Goal: Task Accomplishment & Management: Use online tool/utility

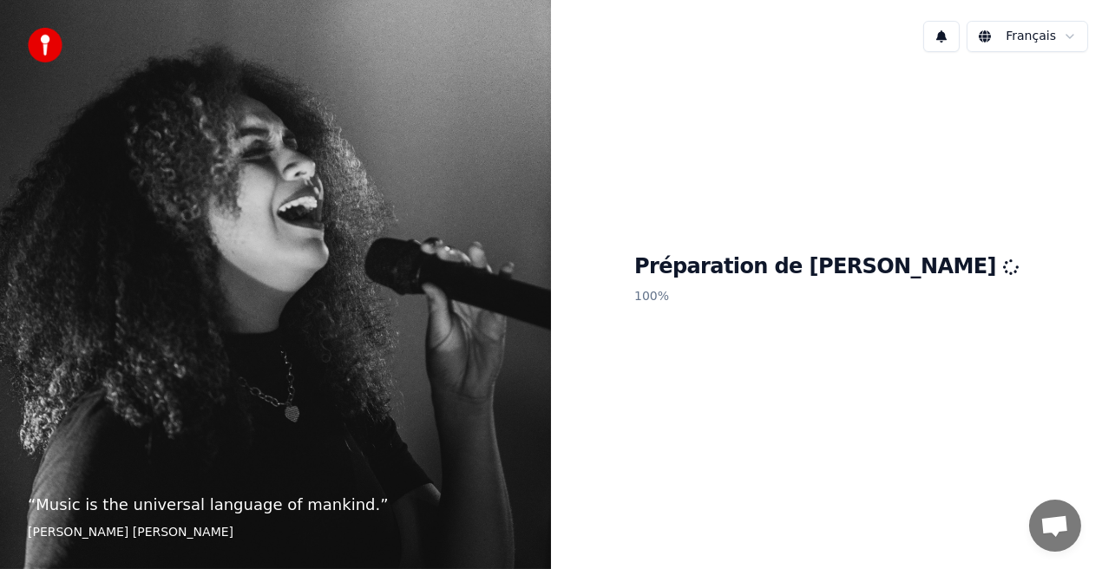
scroll to position [254, 0]
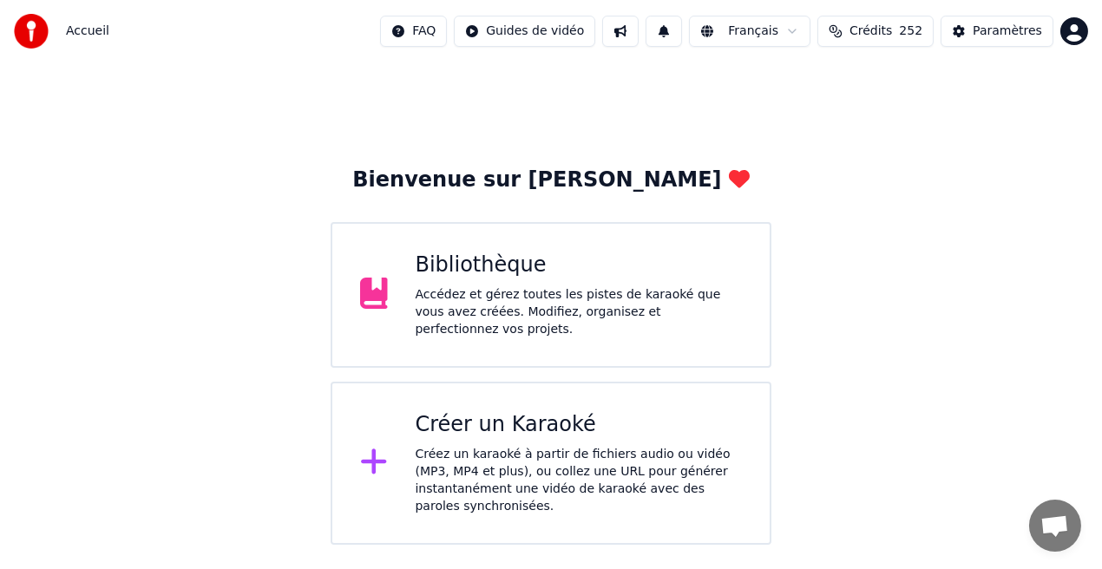
click at [659, 337] on div "Bibliothèque Accédez et gérez toutes les pistes de karaoké que vous avez créées…" at bounding box center [551, 295] width 441 height 146
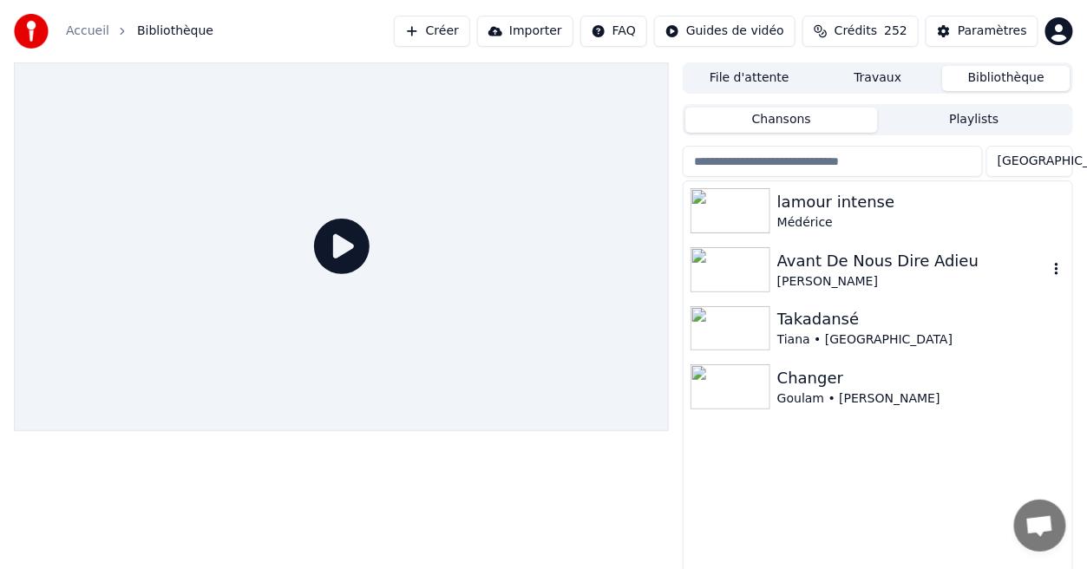
click at [914, 278] on div "[PERSON_NAME]" at bounding box center [912, 281] width 271 height 17
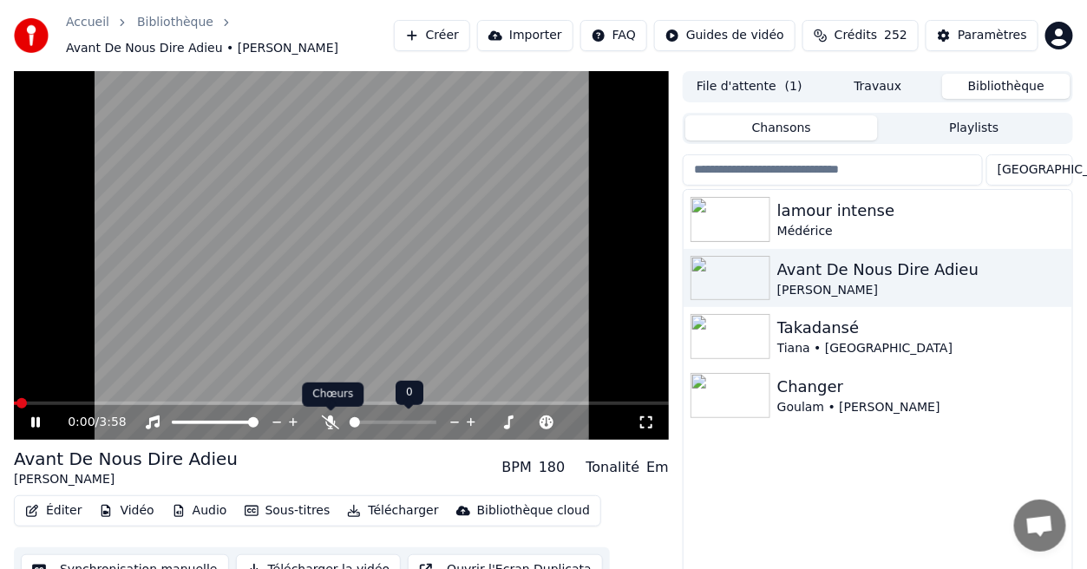
click at [332, 420] on icon at bounding box center [330, 423] width 17 height 14
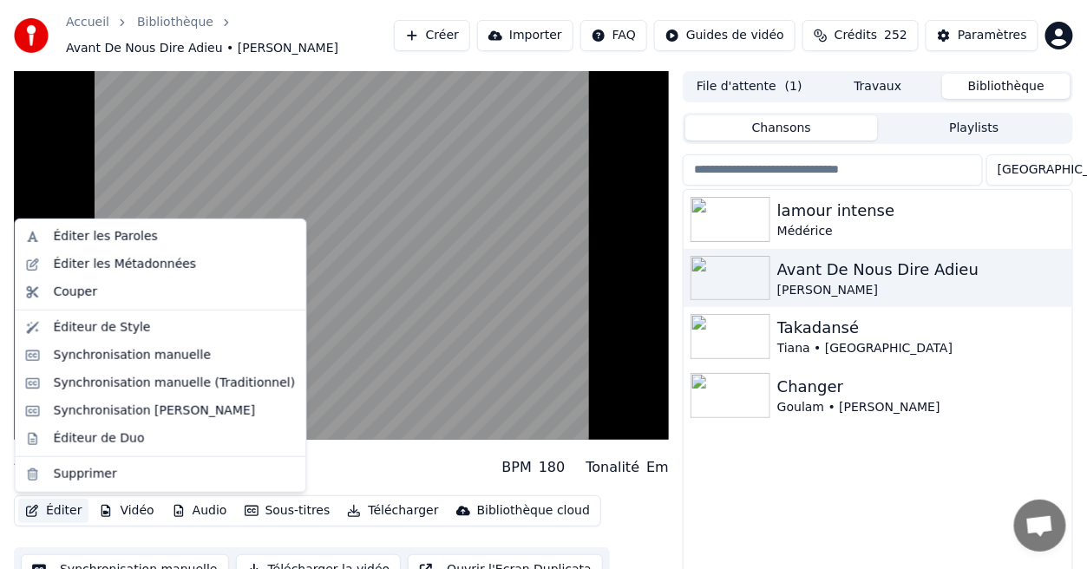
click at [68, 511] on button "Éditer" at bounding box center [53, 511] width 70 height 24
click at [104, 380] on div "Synchronisation manuelle (Traditionnel)" at bounding box center [175, 383] width 242 height 17
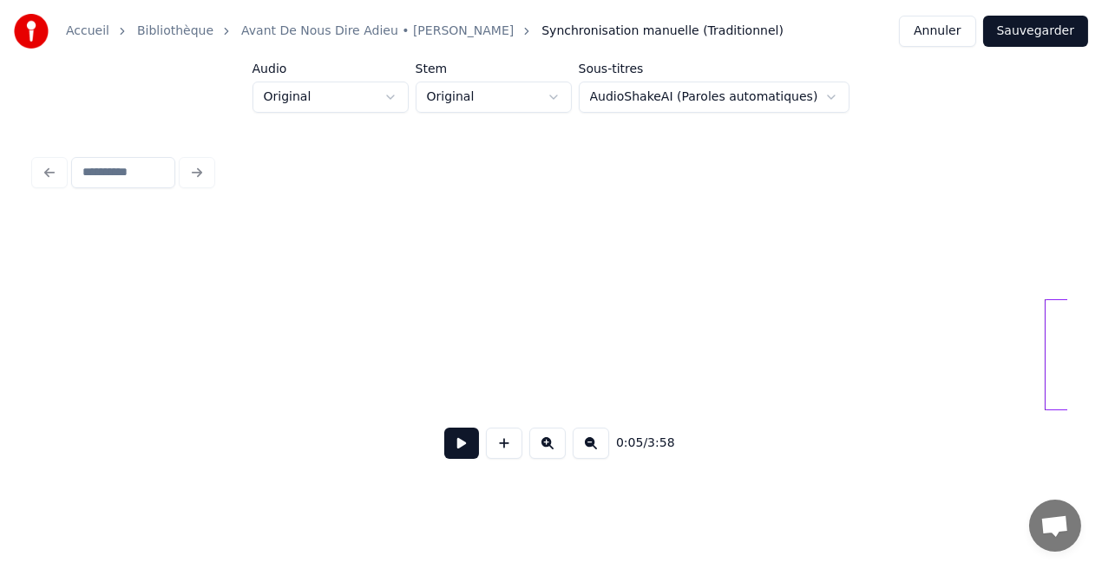
click at [454, 446] on button at bounding box center [461, 443] width 35 height 31
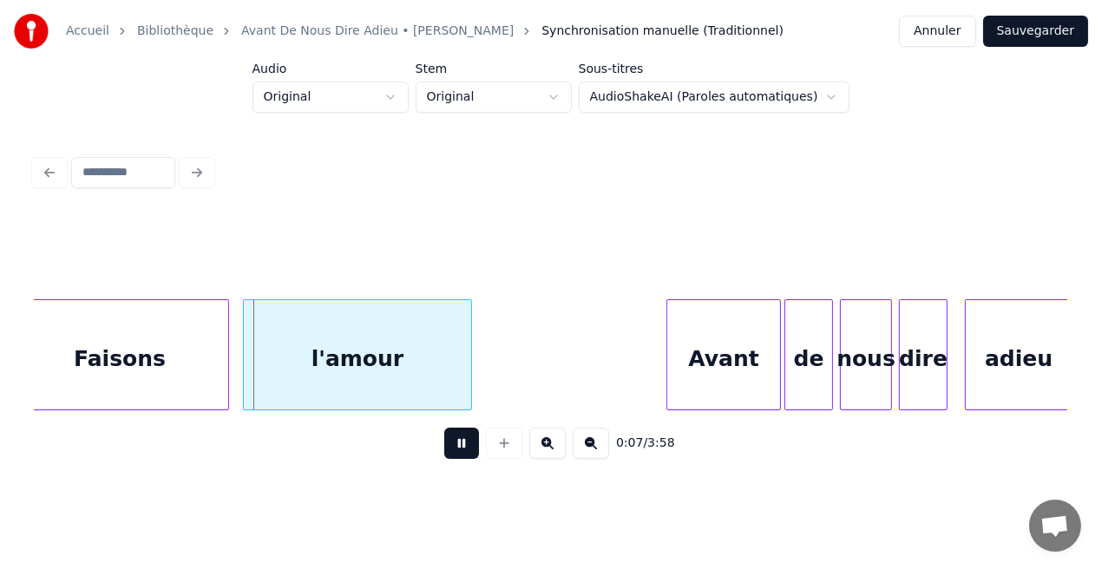
click at [454, 446] on button at bounding box center [461, 443] width 35 height 31
click at [187, 367] on div "Faisons" at bounding box center [119, 359] width 217 height 118
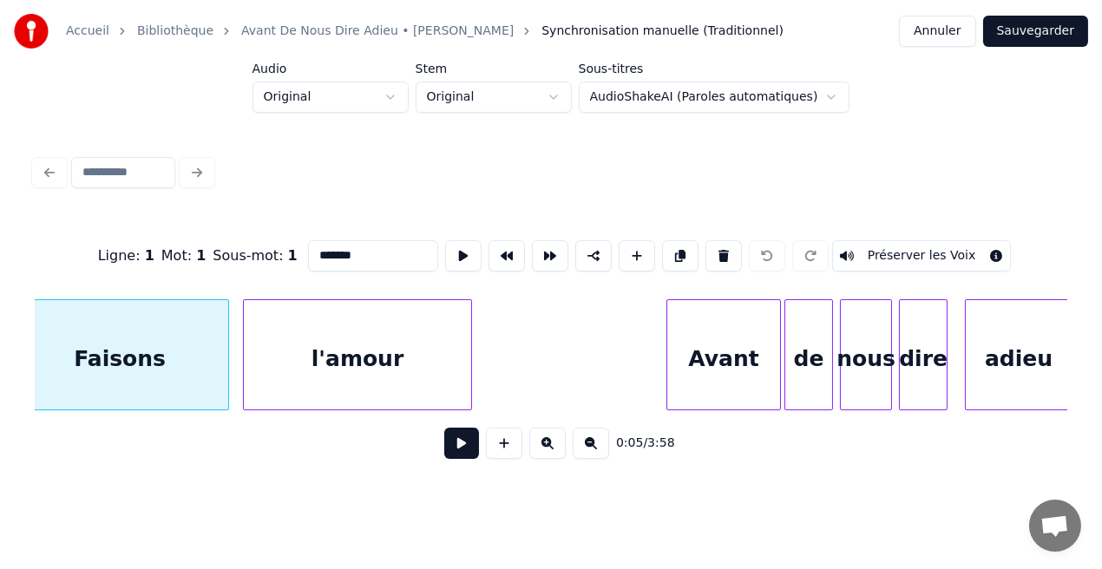
scroll to position [0, 1009]
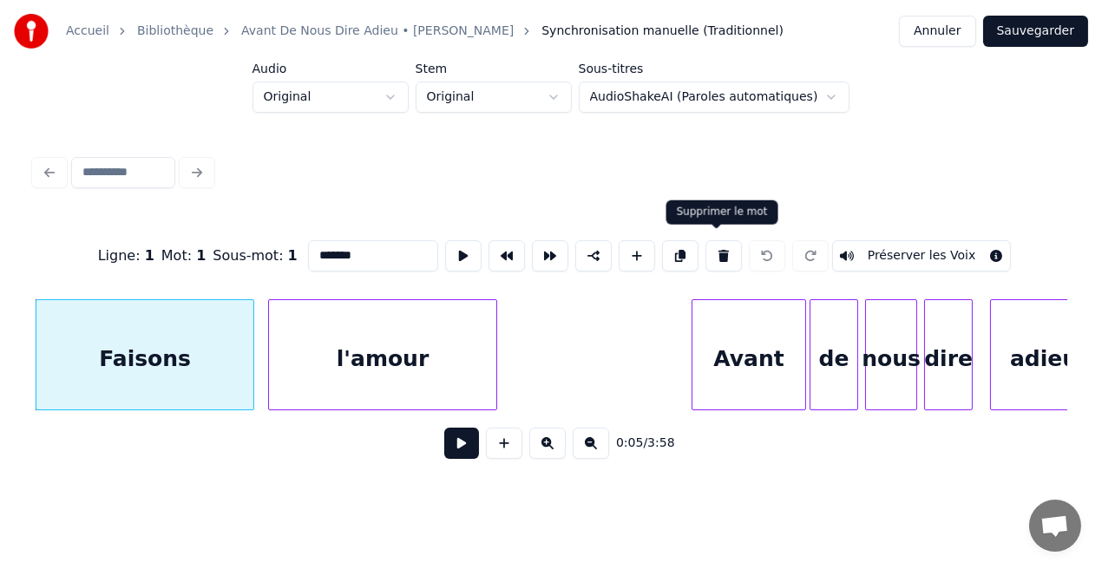
click at [711, 240] on button at bounding box center [723, 255] width 36 height 31
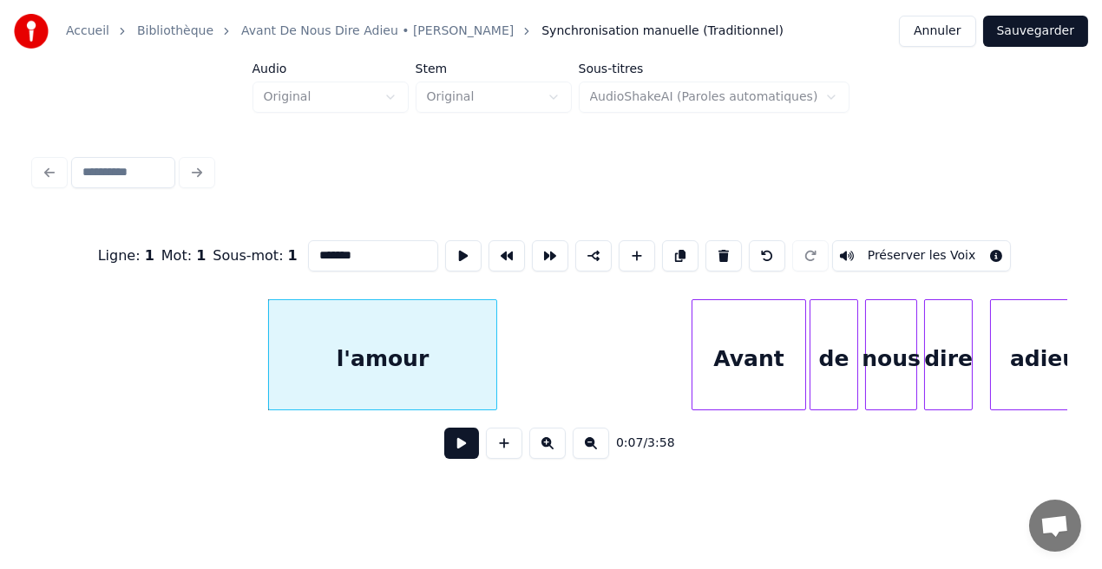
click at [444, 323] on div "l'amour" at bounding box center [382, 359] width 227 height 118
click at [712, 253] on button at bounding box center [723, 255] width 36 height 31
type input "*****"
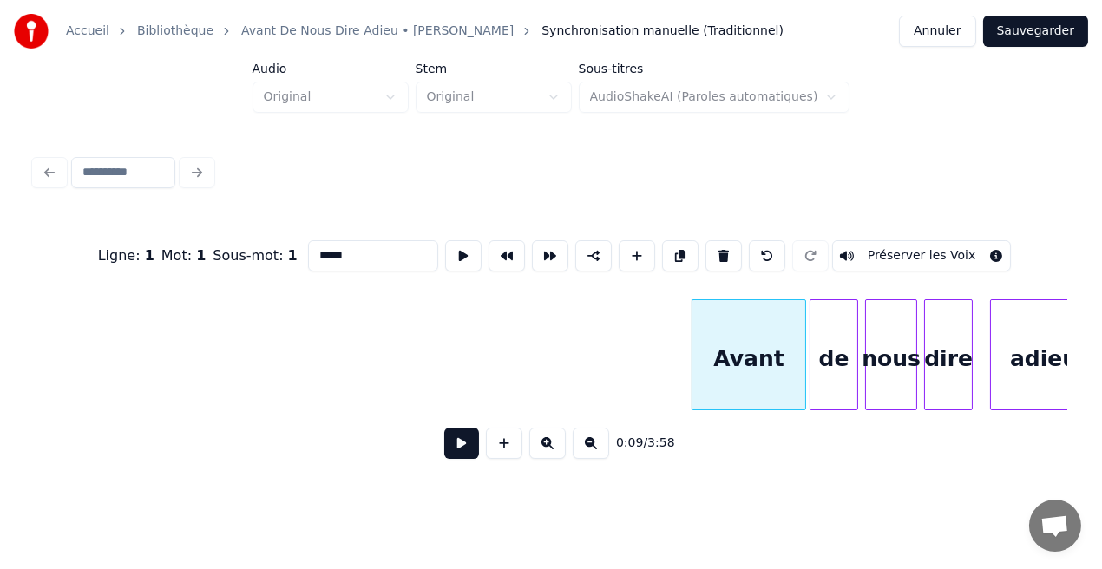
click at [467, 449] on button at bounding box center [461, 443] width 35 height 31
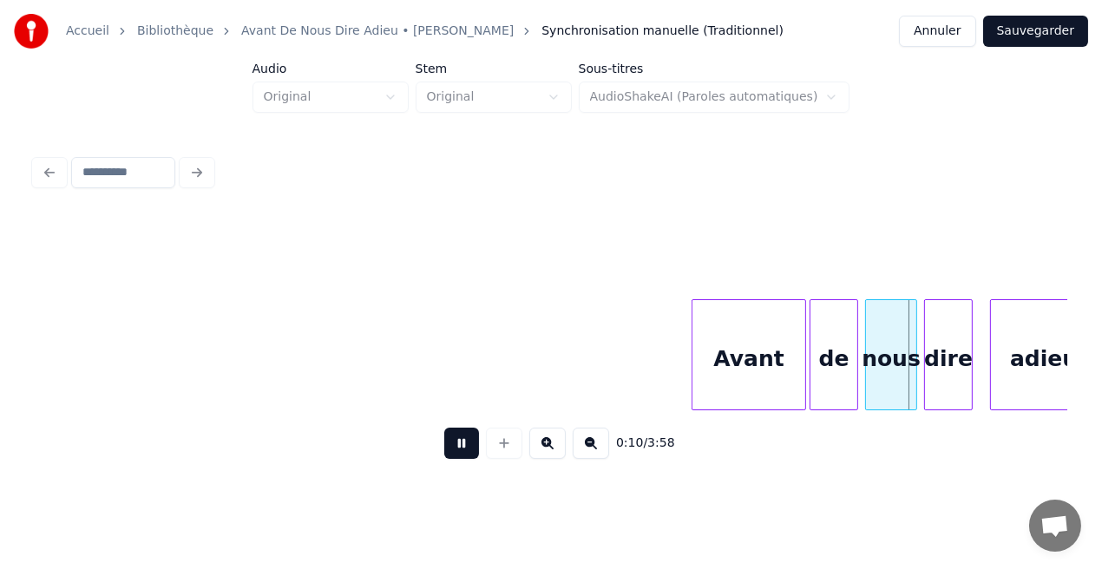
click at [467, 449] on button at bounding box center [461, 443] width 35 height 31
click at [744, 338] on div "Avant" at bounding box center [748, 359] width 113 height 118
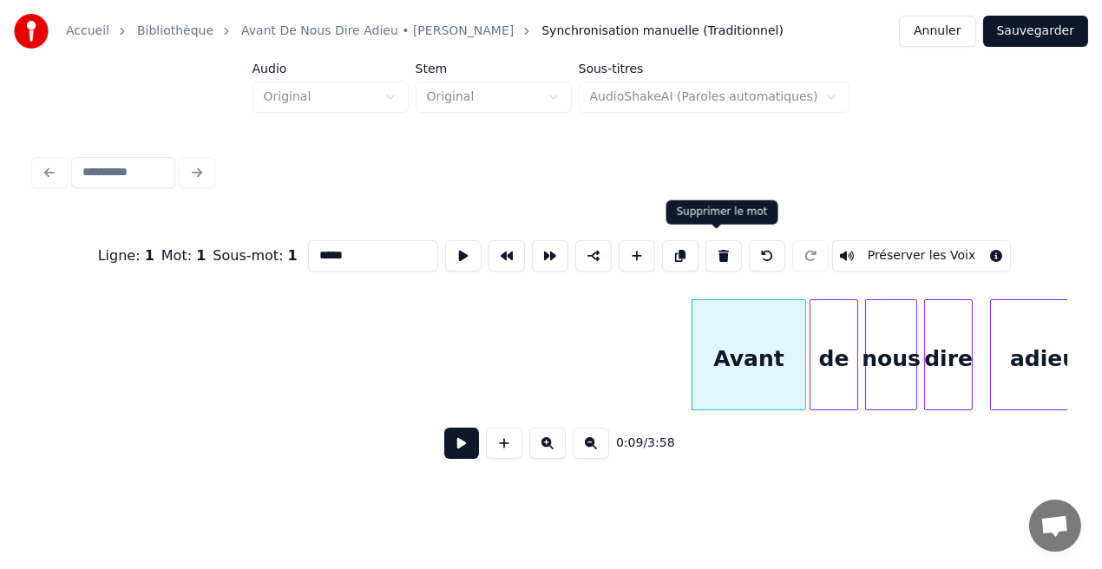
click at [713, 251] on button at bounding box center [723, 255] width 36 height 31
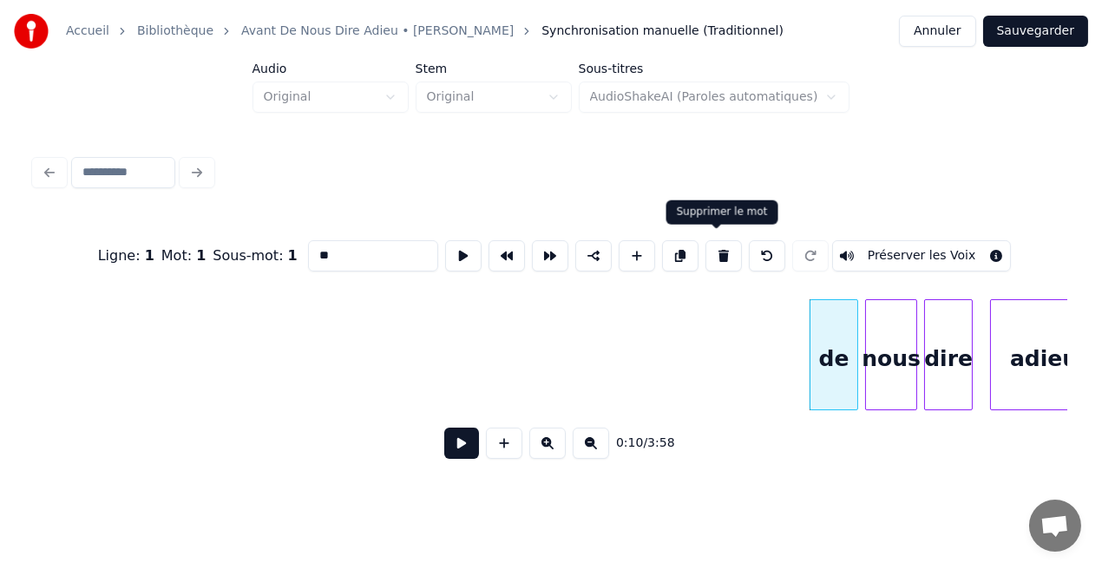
click at [723, 253] on button at bounding box center [723, 255] width 36 height 31
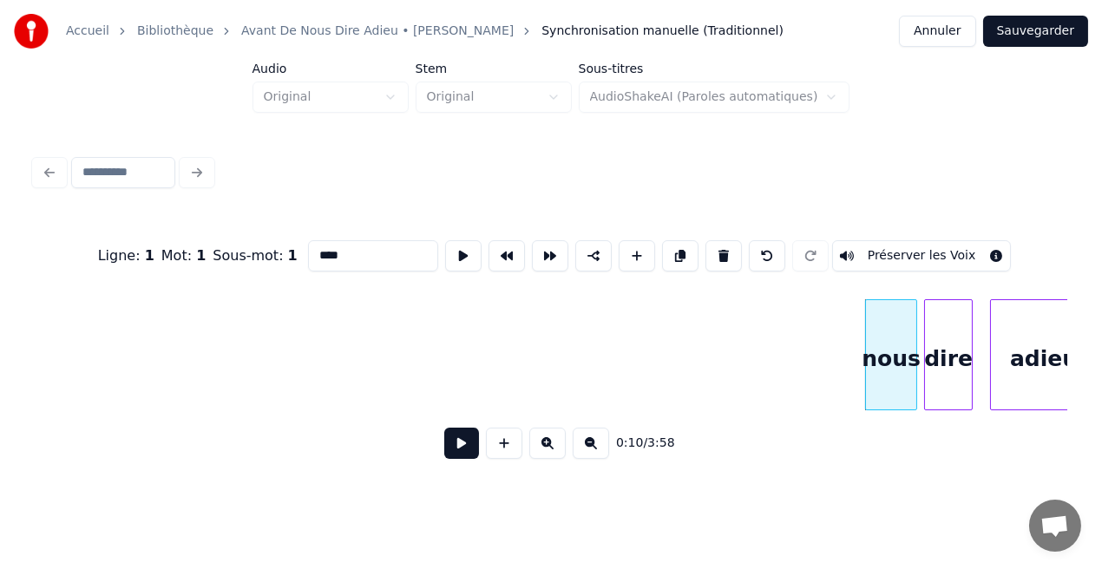
click at [723, 253] on button at bounding box center [723, 255] width 36 height 31
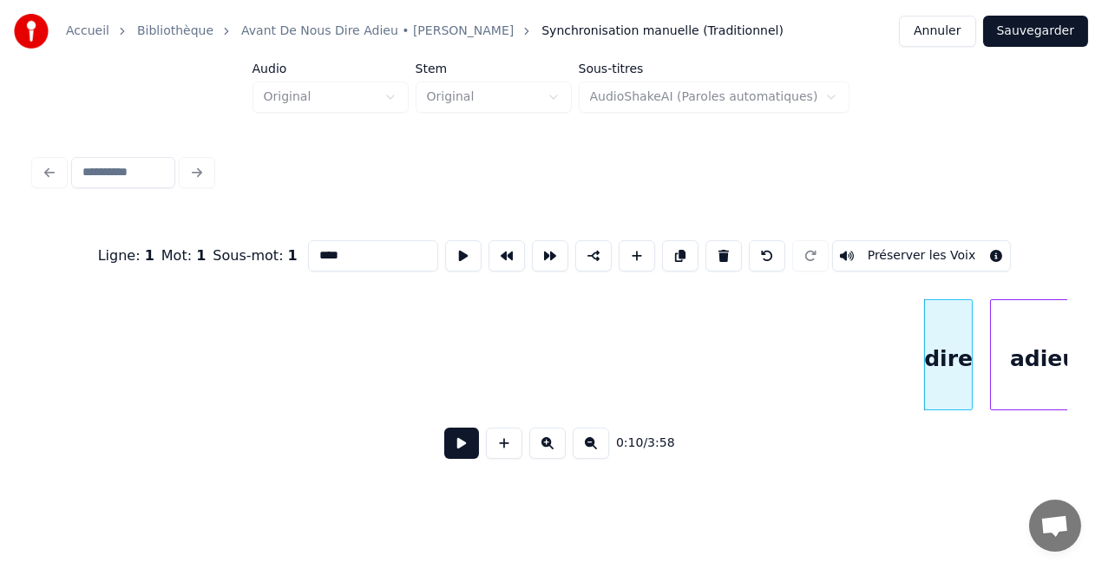
click at [723, 253] on button at bounding box center [723, 255] width 36 height 31
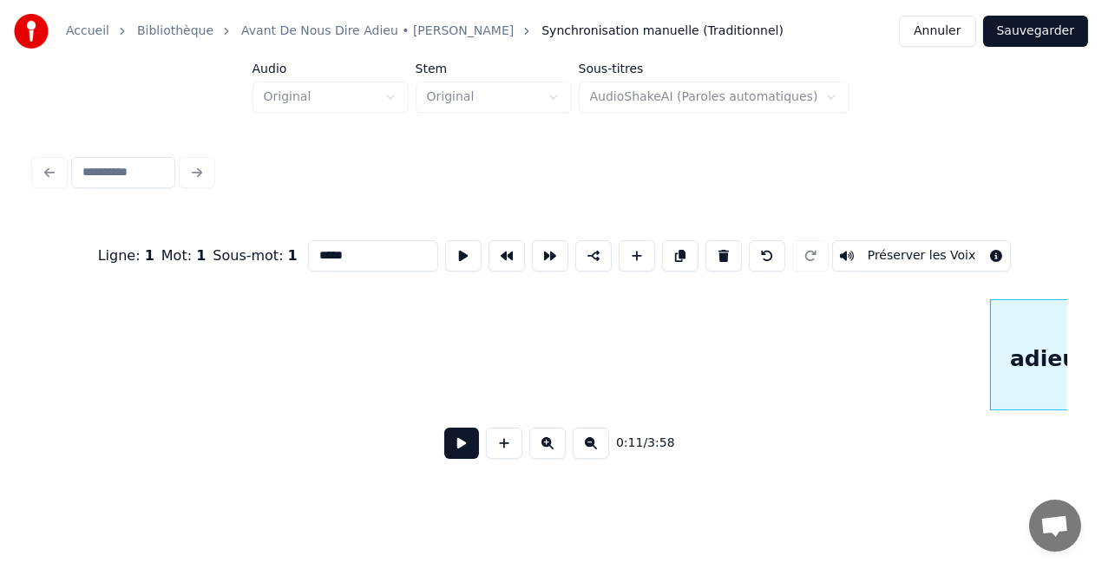
click at [723, 253] on button at bounding box center [723, 255] width 36 height 31
type input "*****"
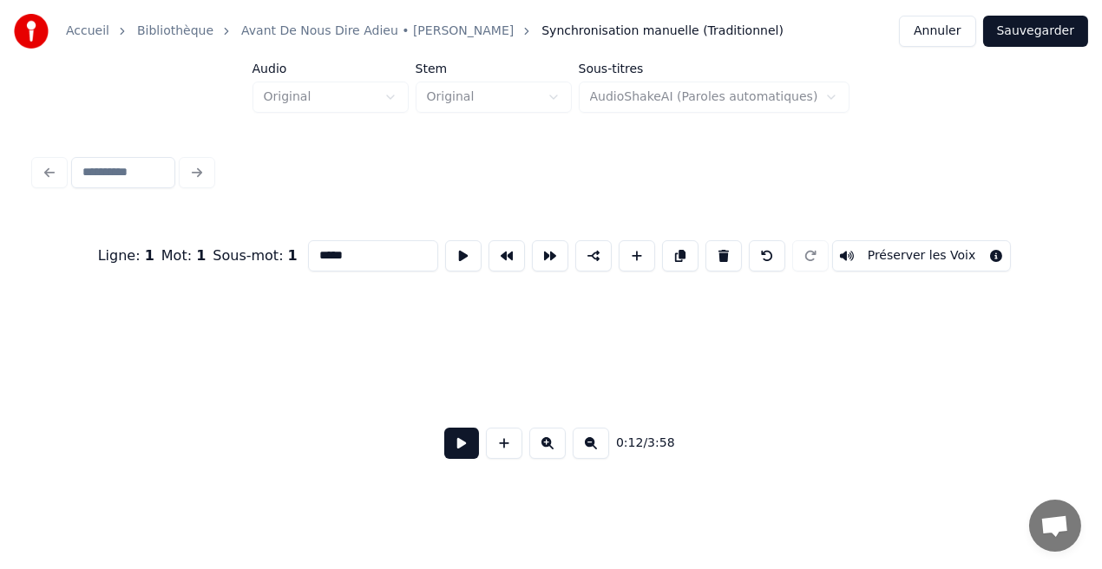
scroll to position [0, 2145]
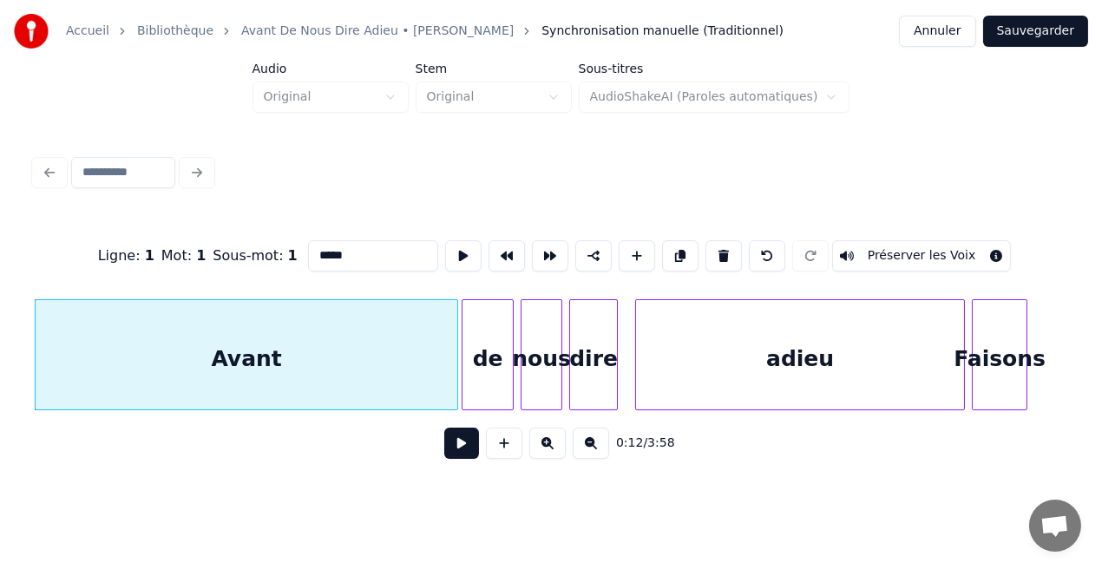
click at [460, 450] on button at bounding box center [461, 443] width 35 height 31
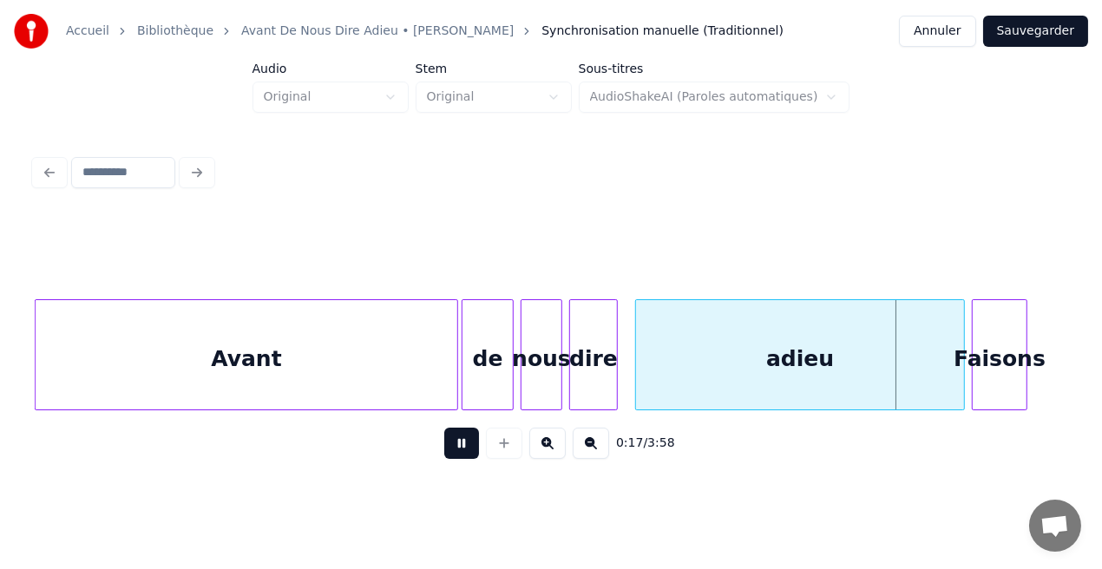
click at [460, 450] on button at bounding box center [461, 443] width 35 height 31
click at [994, 367] on div "Faisons" at bounding box center [1000, 359] width 54 height 118
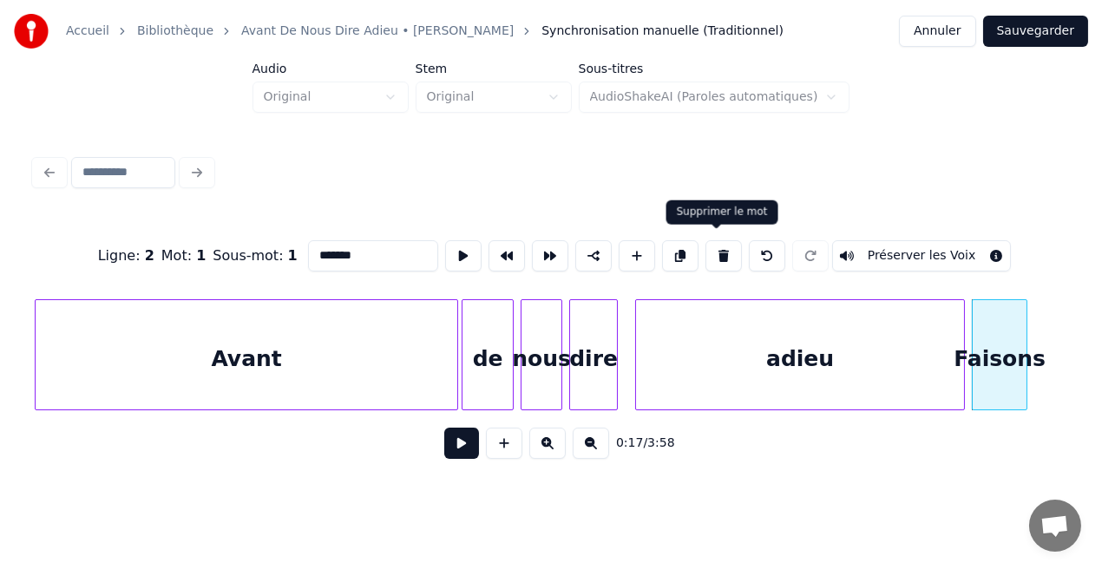
click at [717, 252] on button at bounding box center [723, 255] width 36 height 31
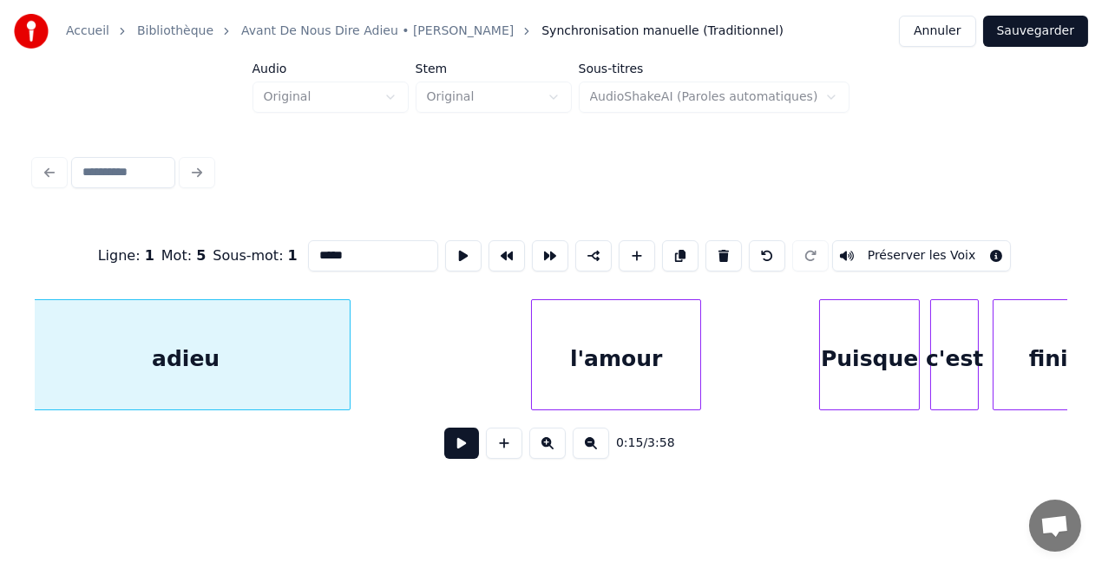
scroll to position [0, 2901]
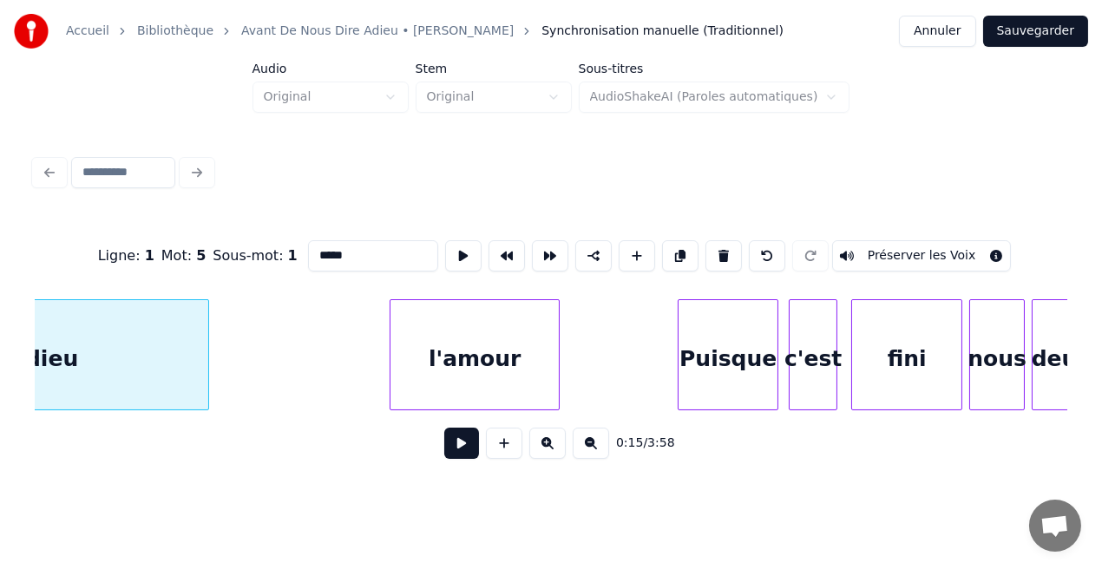
click at [486, 394] on div "l'amour" at bounding box center [474, 359] width 168 height 118
type input "*******"
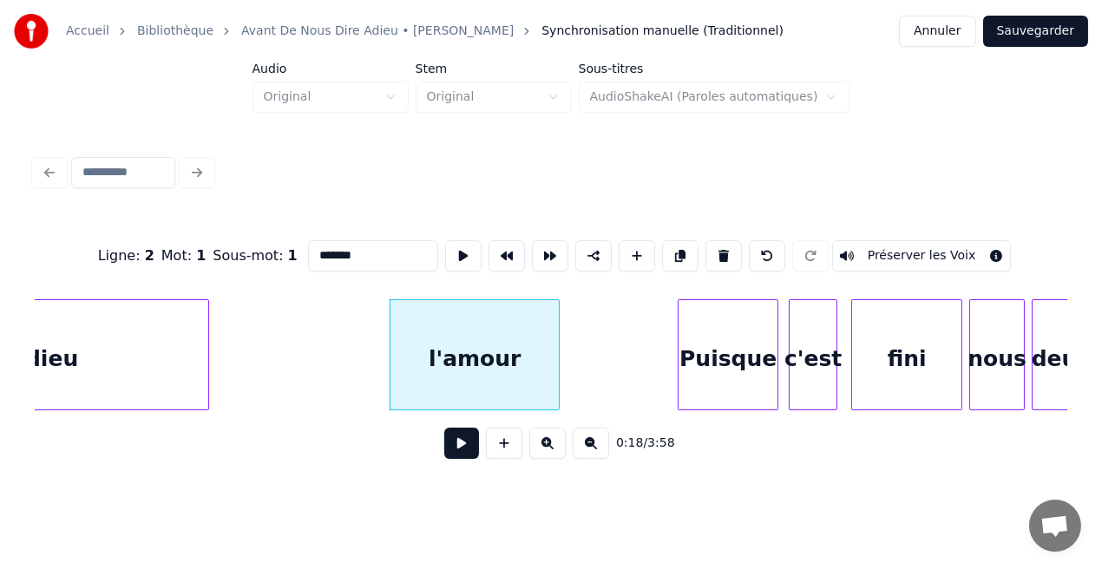
click at [469, 445] on button at bounding box center [461, 443] width 35 height 31
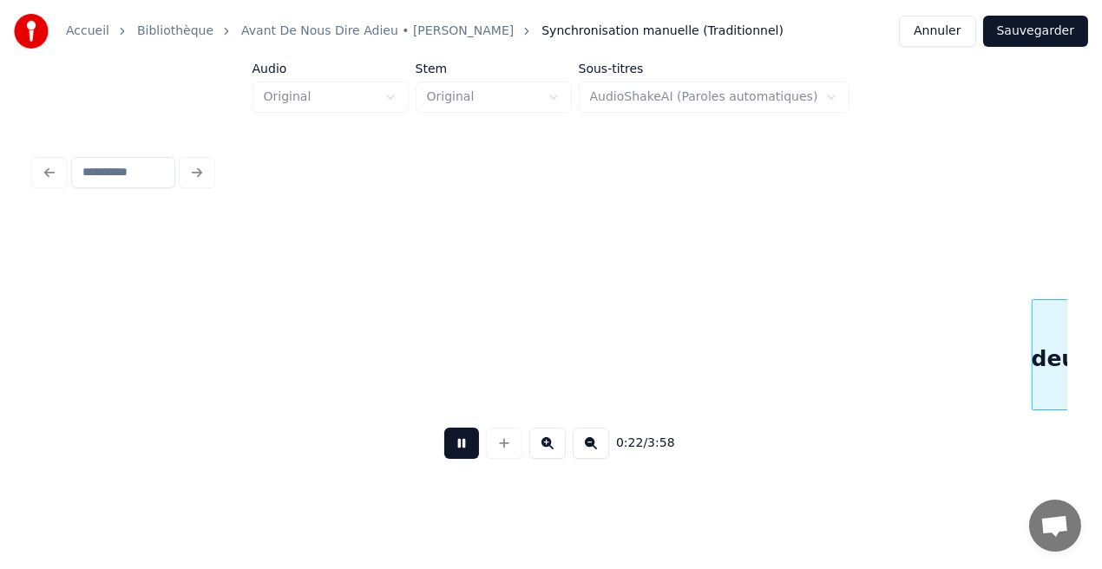
scroll to position [0, 3935]
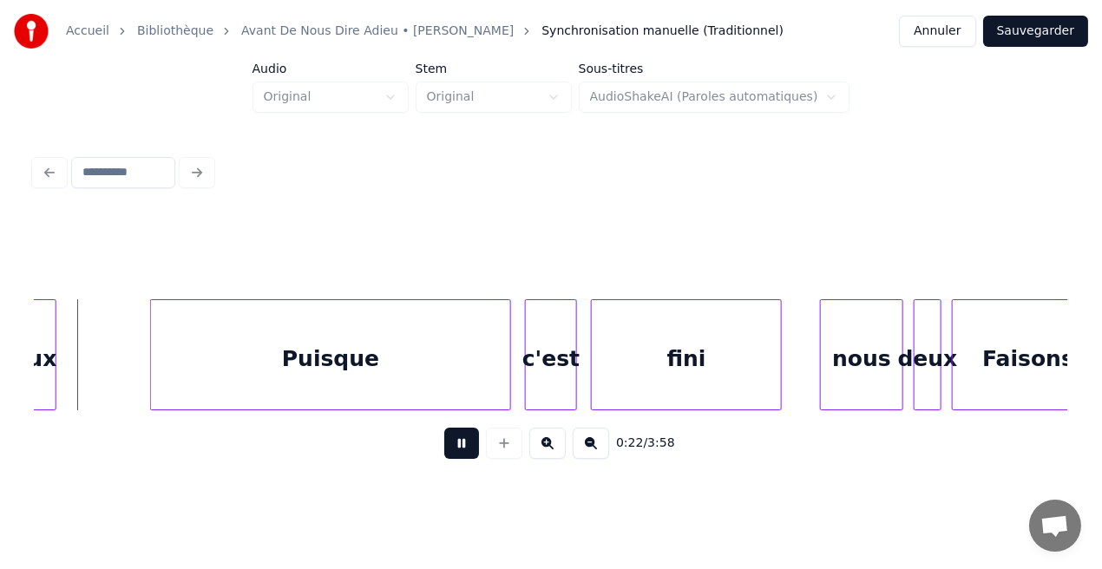
click at [469, 445] on button at bounding box center [461, 443] width 35 height 31
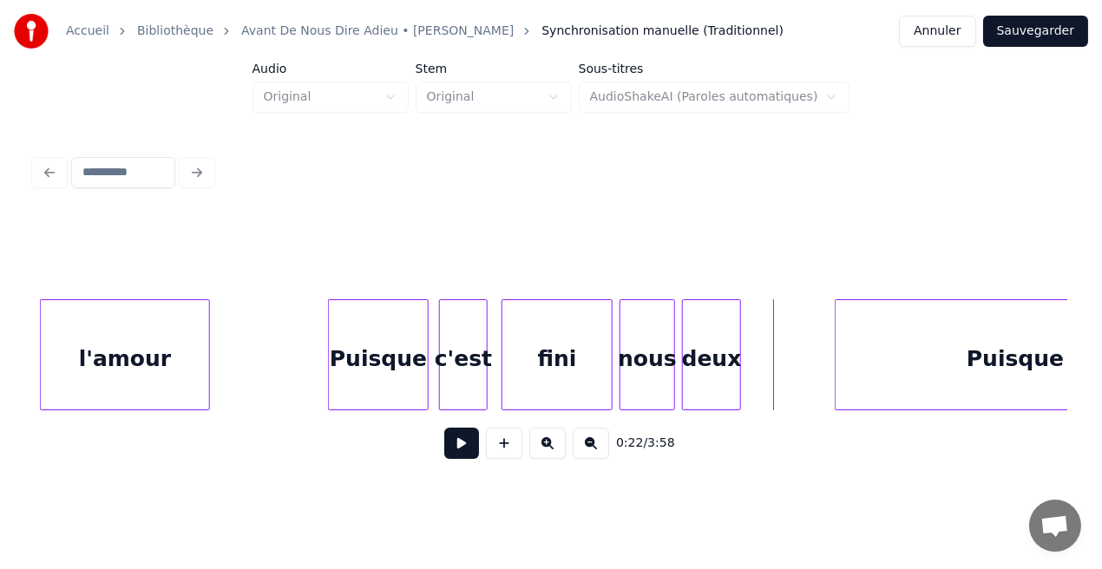
scroll to position [0, 3060]
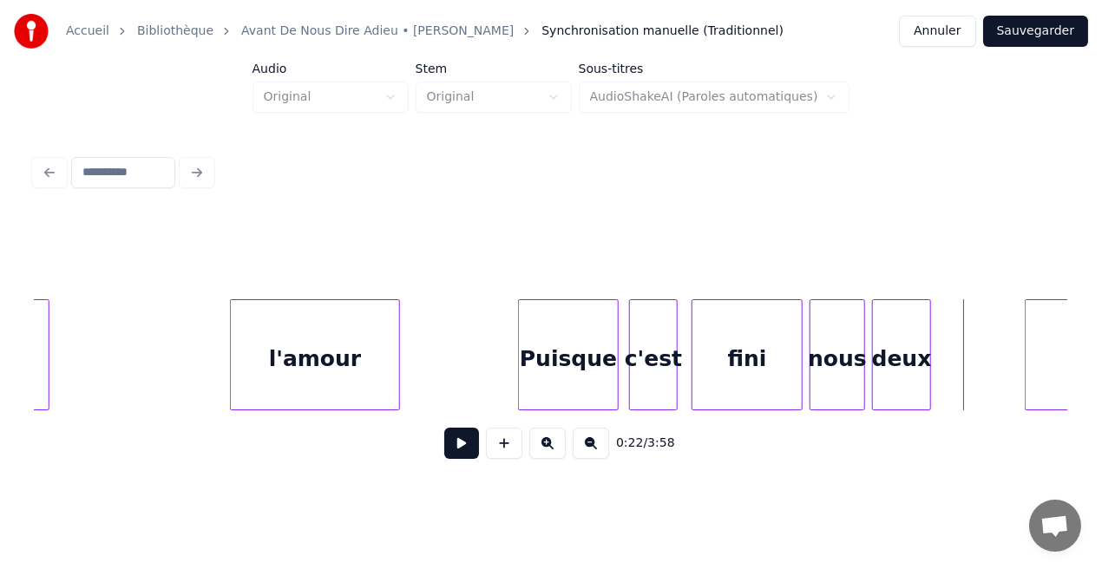
click at [296, 361] on div "l'amour" at bounding box center [315, 359] width 168 height 118
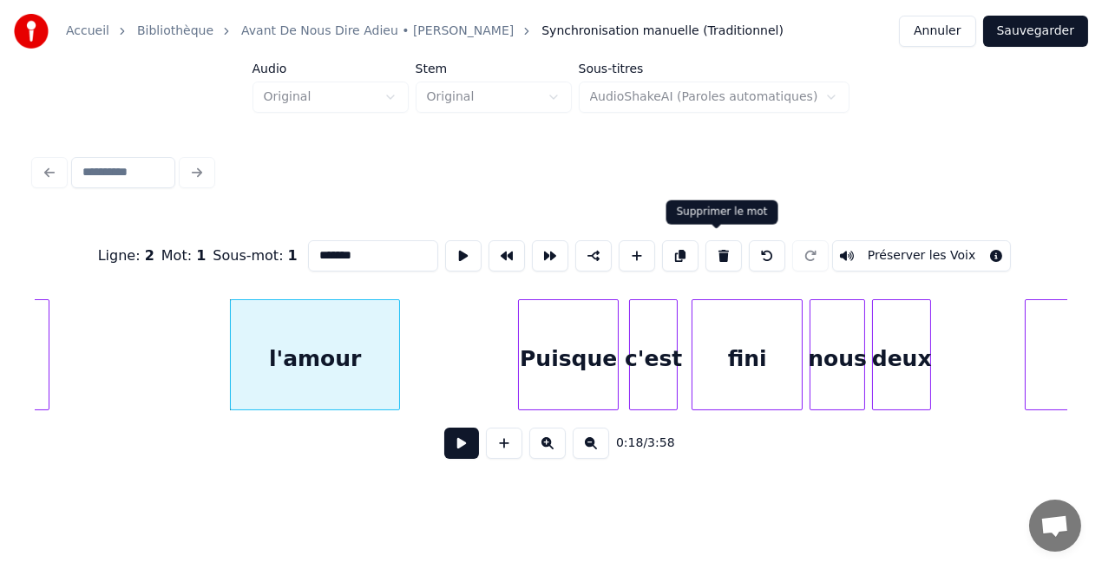
click at [713, 247] on button at bounding box center [723, 255] width 36 height 31
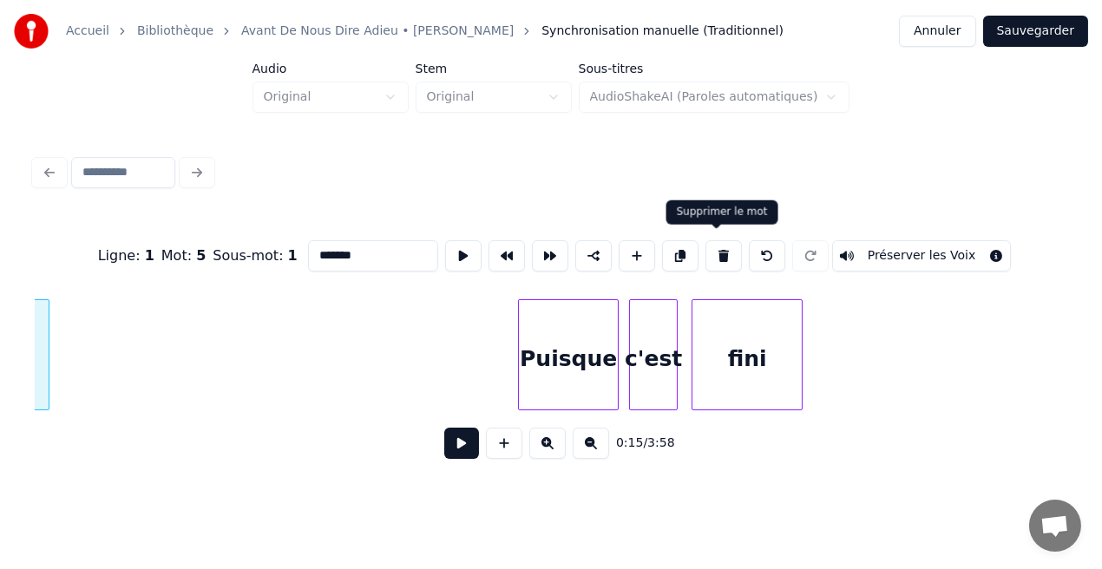
type input "*****"
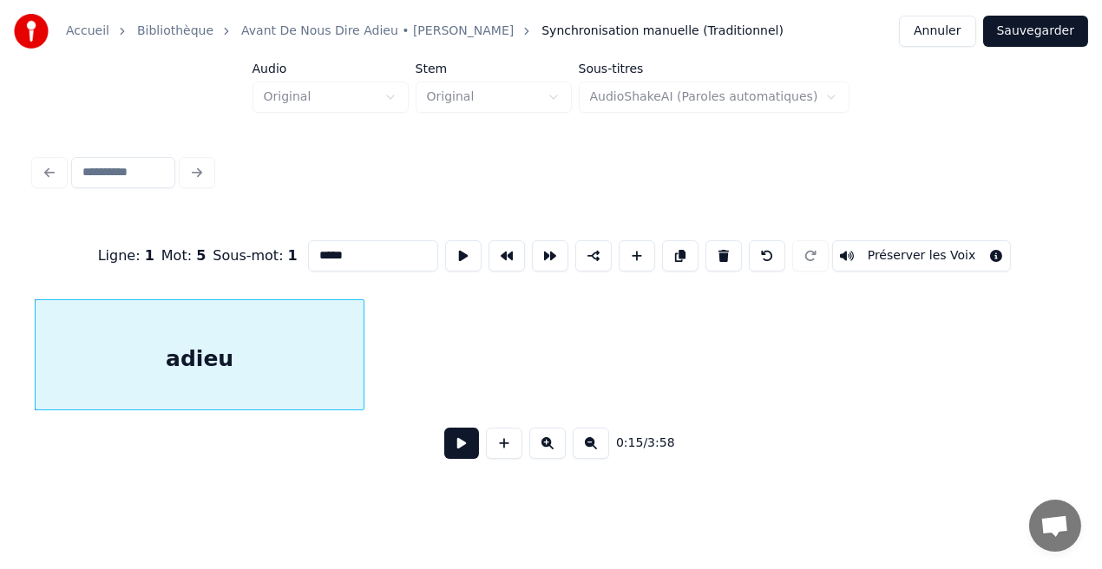
scroll to position [0, 1965]
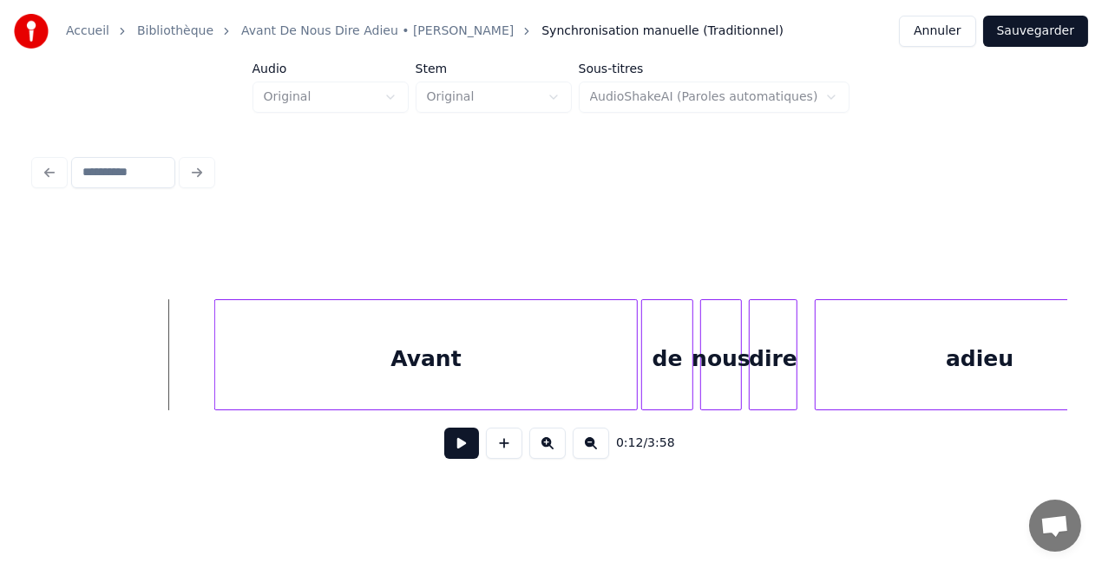
click at [467, 450] on button at bounding box center [461, 443] width 35 height 31
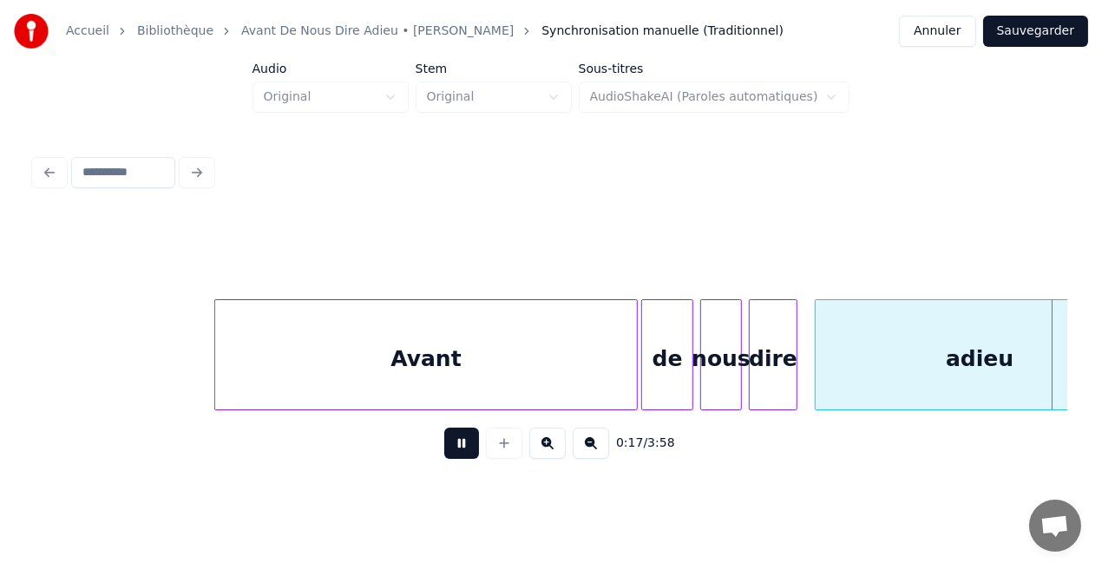
scroll to position [0, 2998]
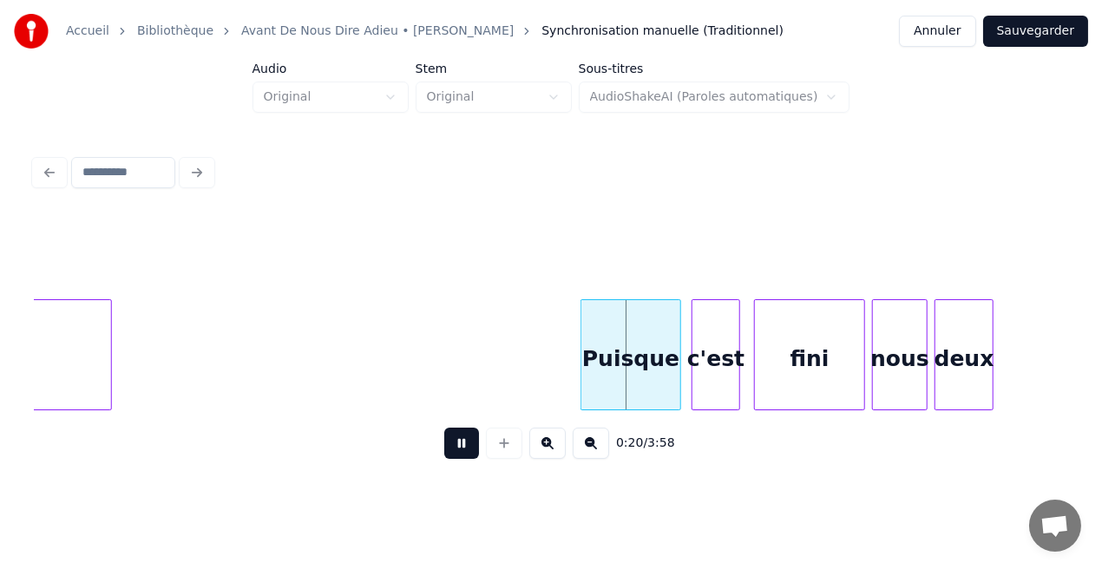
click at [467, 450] on button at bounding box center [461, 443] width 35 height 31
click at [651, 310] on div "Puisque" at bounding box center [630, 359] width 99 height 118
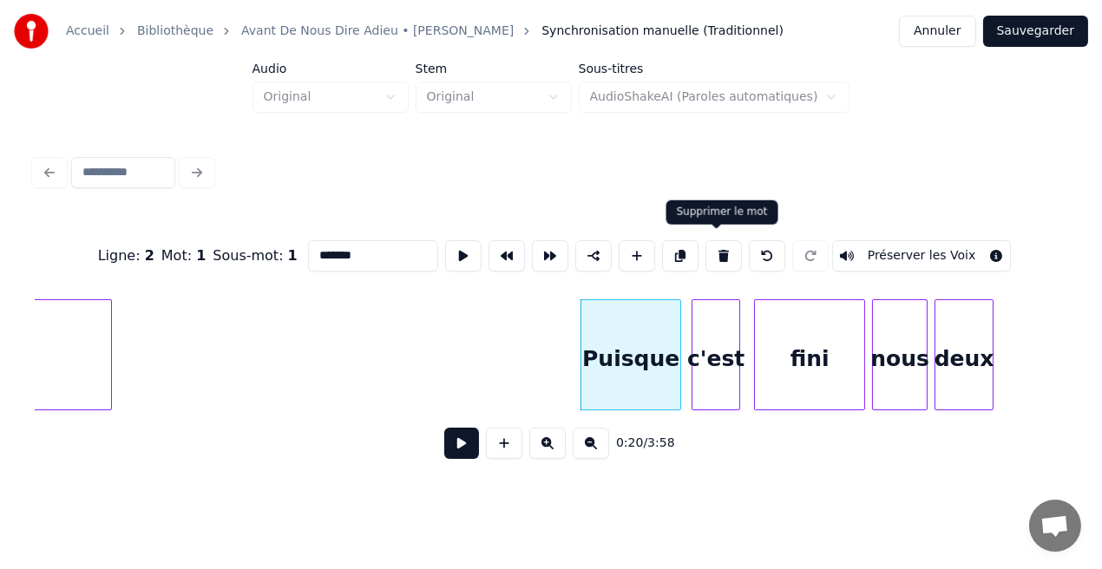
click at [719, 258] on button at bounding box center [723, 255] width 36 height 31
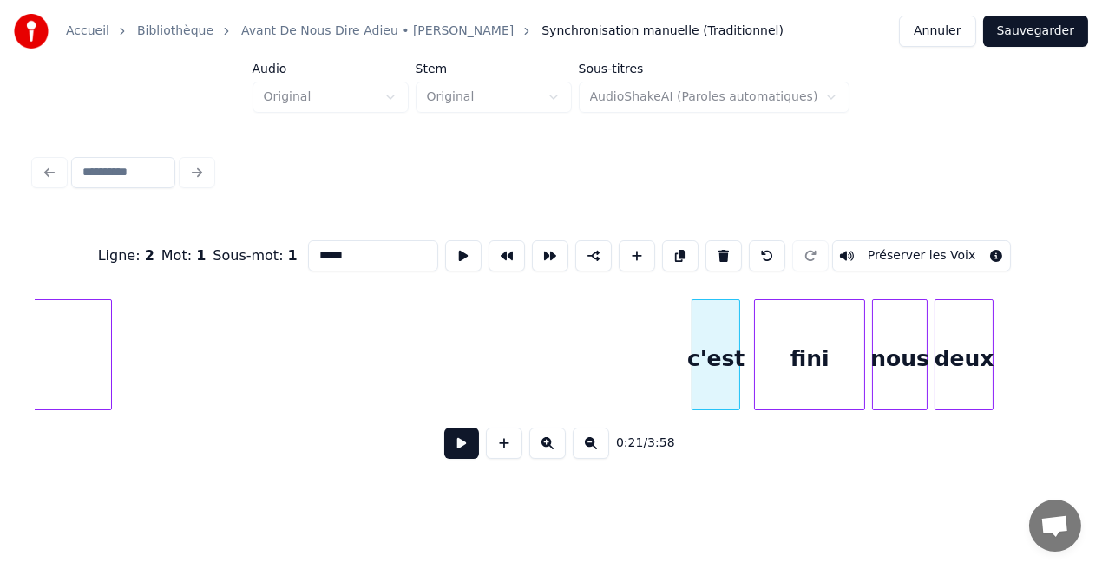
click at [719, 258] on button at bounding box center [723, 255] width 36 height 31
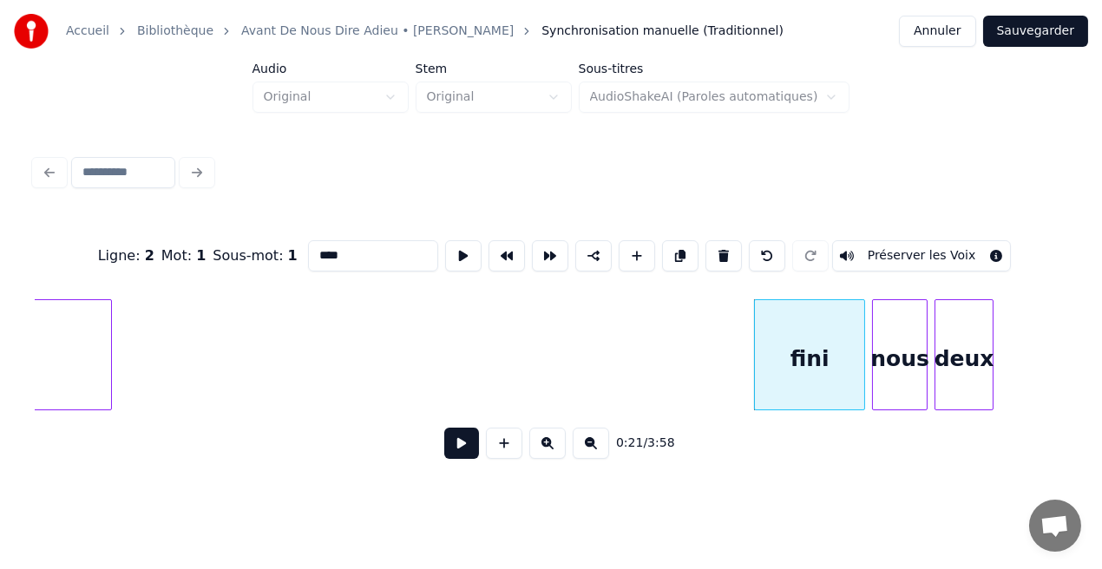
click at [719, 258] on button at bounding box center [723, 255] width 36 height 31
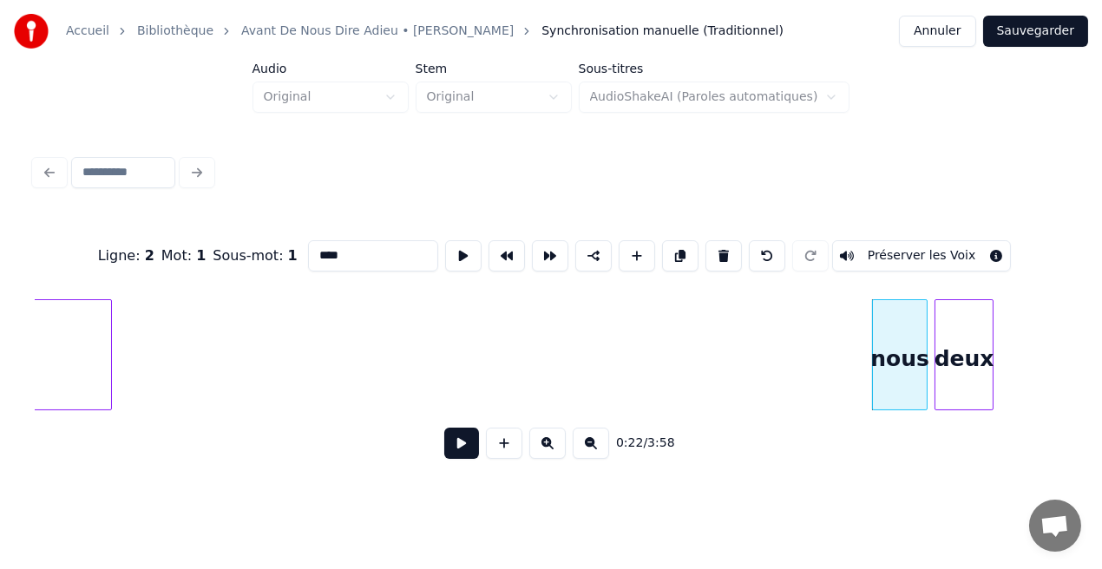
click at [719, 258] on button at bounding box center [723, 255] width 36 height 31
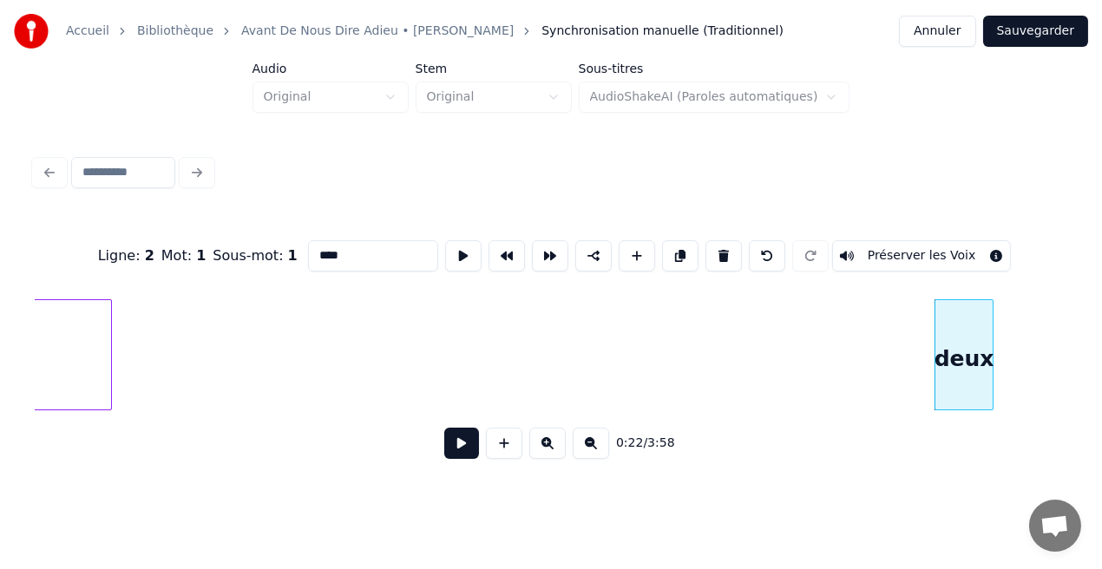
click at [719, 258] on button at bounding box center [723, 255] width 36 height 31
type input "*******"
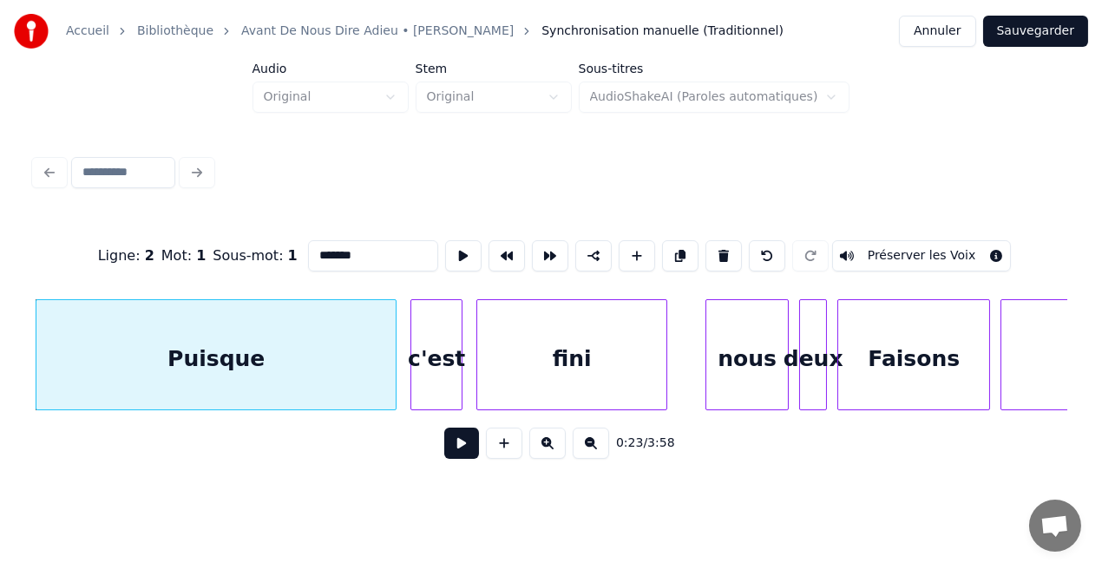
click at [450, 443] on button at bounding box center [461, 443] width 35 height 31
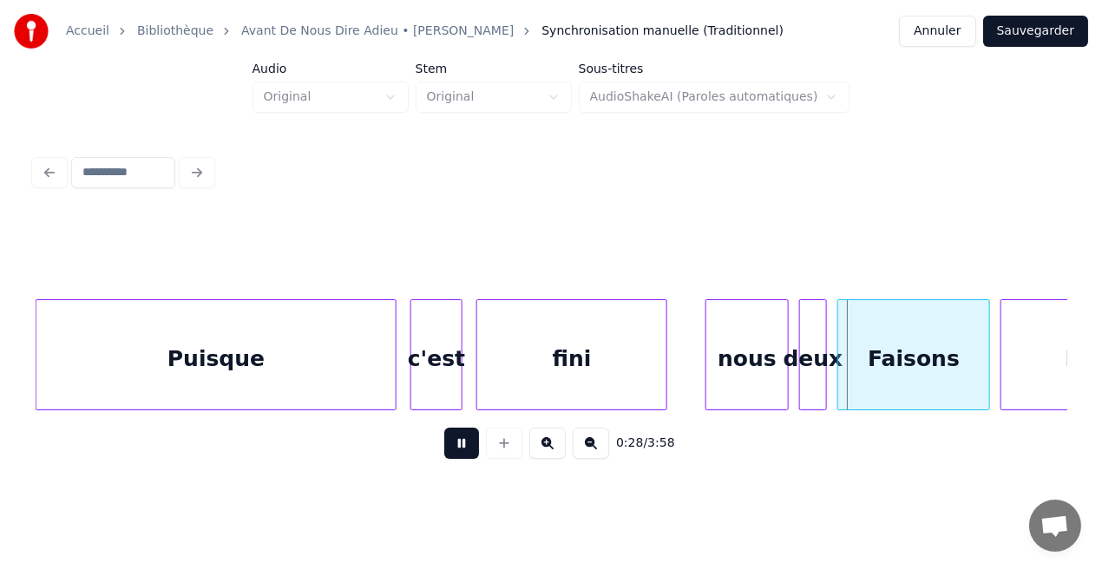
click at [450, 443] on button at bounding box center [461, 443] width 35 height 31
click at [469, 458] on button at bounding box center [461, 443] width 35 height 31
click at [947, 367] on div "Faisons" at bounding box center [913, 359] width 151 height 118
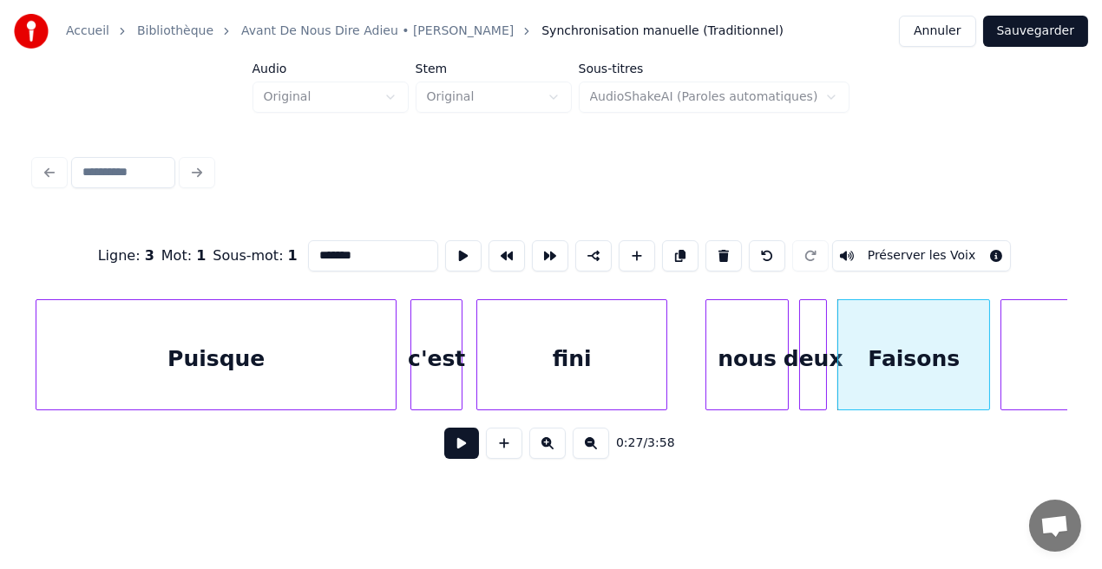
click at [947, 367] on div "Faisons" at bounding box center [913, 359] width 151 height 118
click at [453, 456] on button at bounding box center [461, 443] width 35 height 31
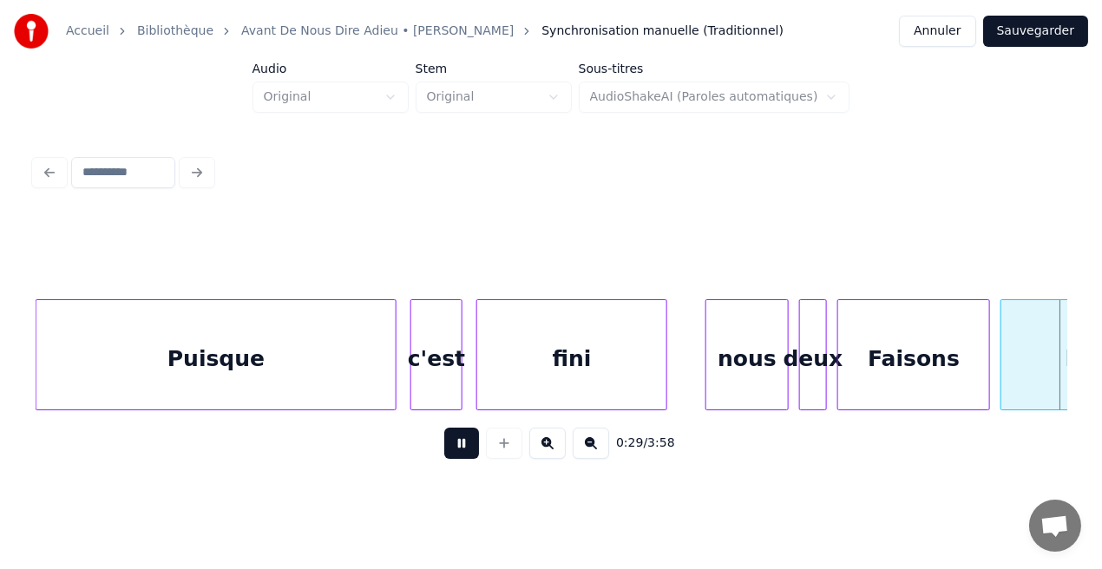
scroll to position [0, 5082]
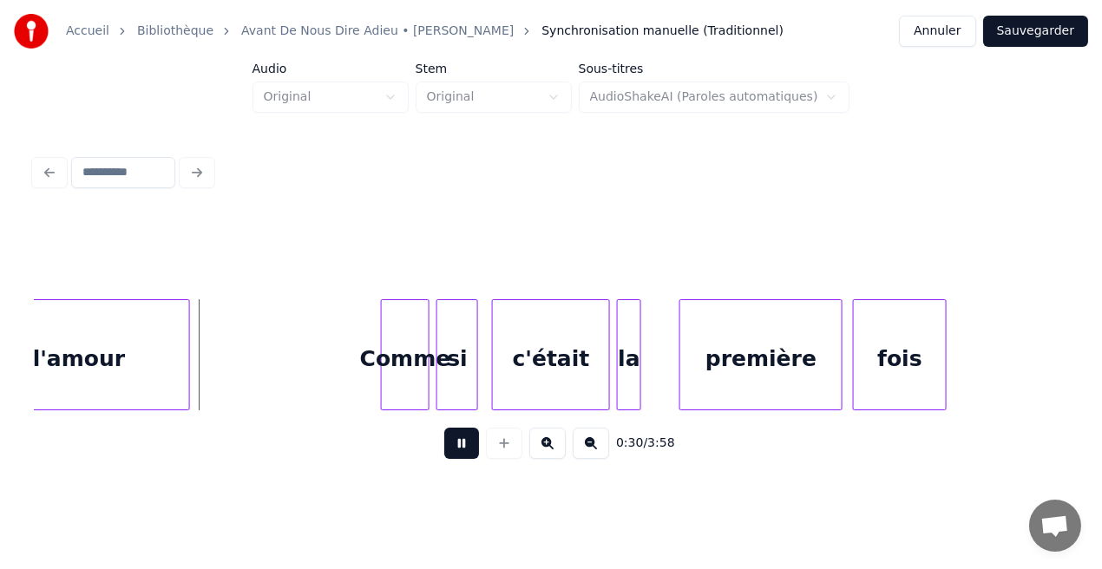
click at [453, 456] on button at bounding box center [461, 443] width 35 height 31
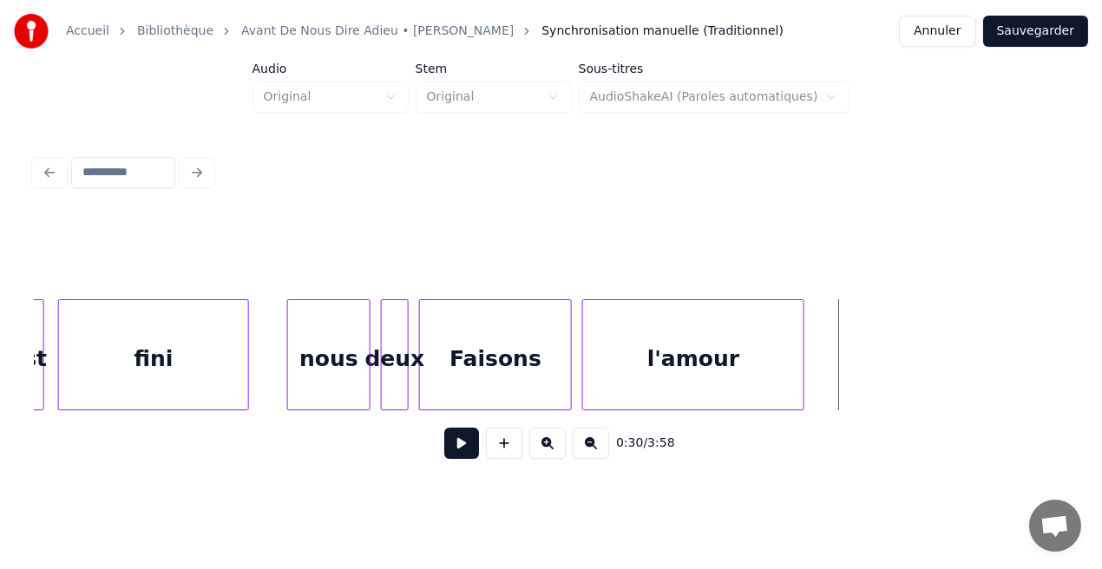
scroll to position [0, 4185]
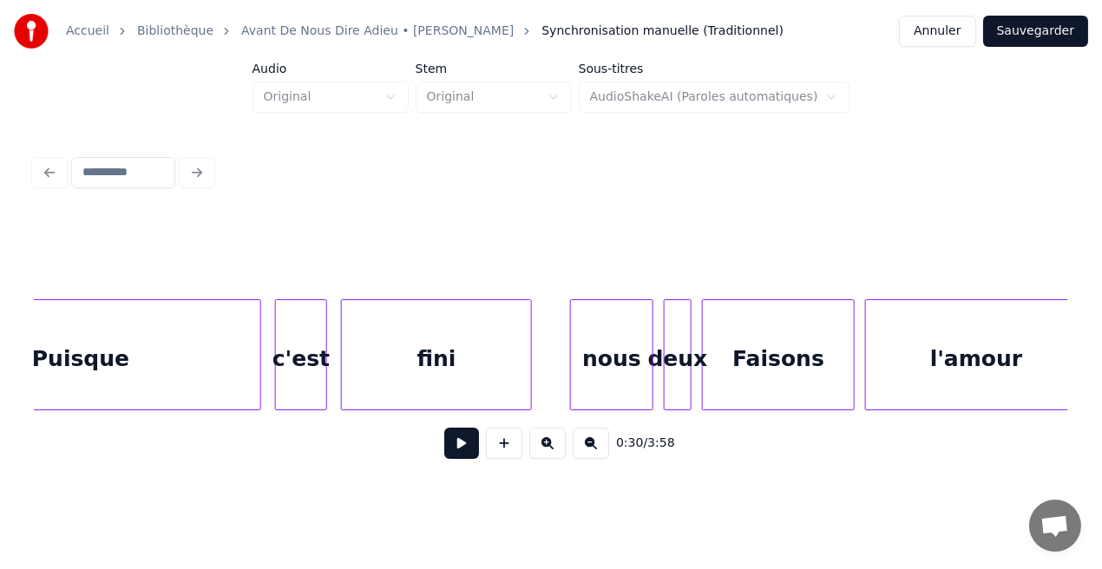
click at [194, 388] on div "Puisque" at bounding box center [80, 359] width 359 height 118
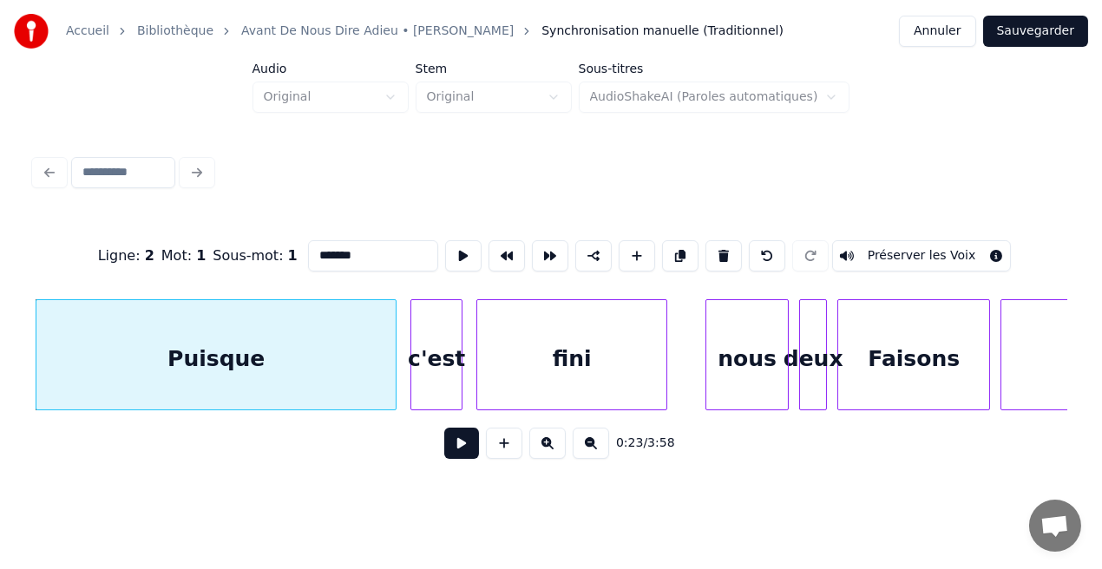
click at [467, 455] on button at bounding box center [461, 443] width 35 height 31
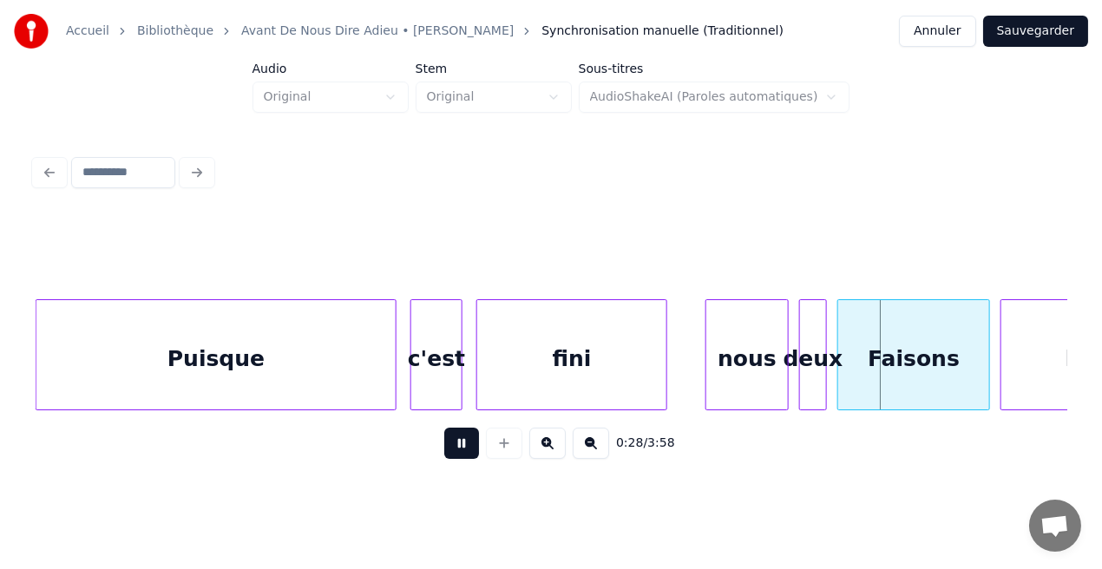
click at [467, 455] on button at bounding box center [461, 443] width 35 height 31
click at [933, 344] on div "Faisons" at bounding box center [913, 359] width 151 height 118
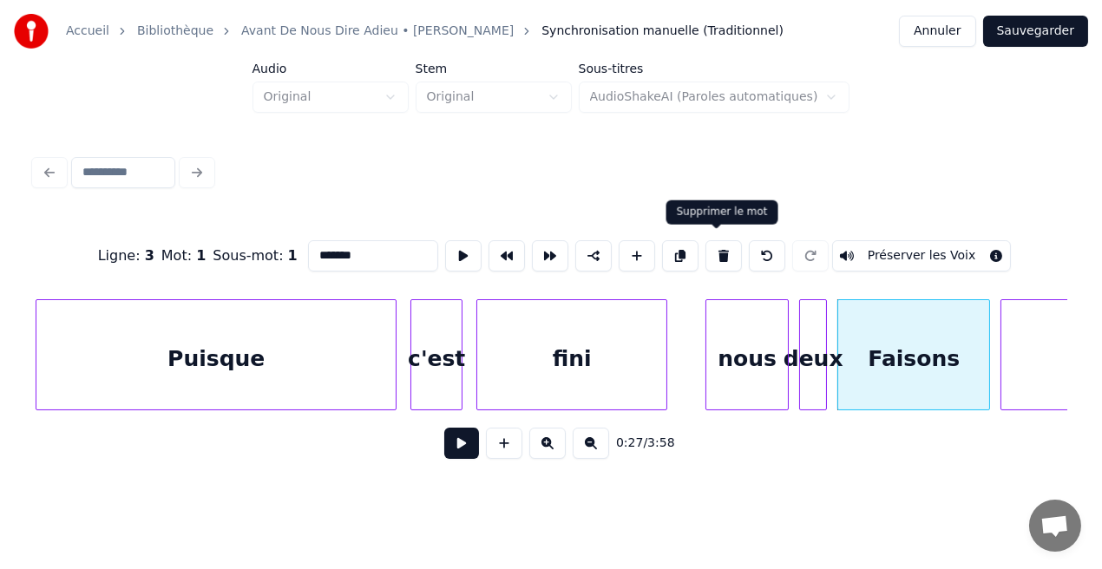
click at [718, 254] on button at bounding box center [723, 255] width 36 height 31
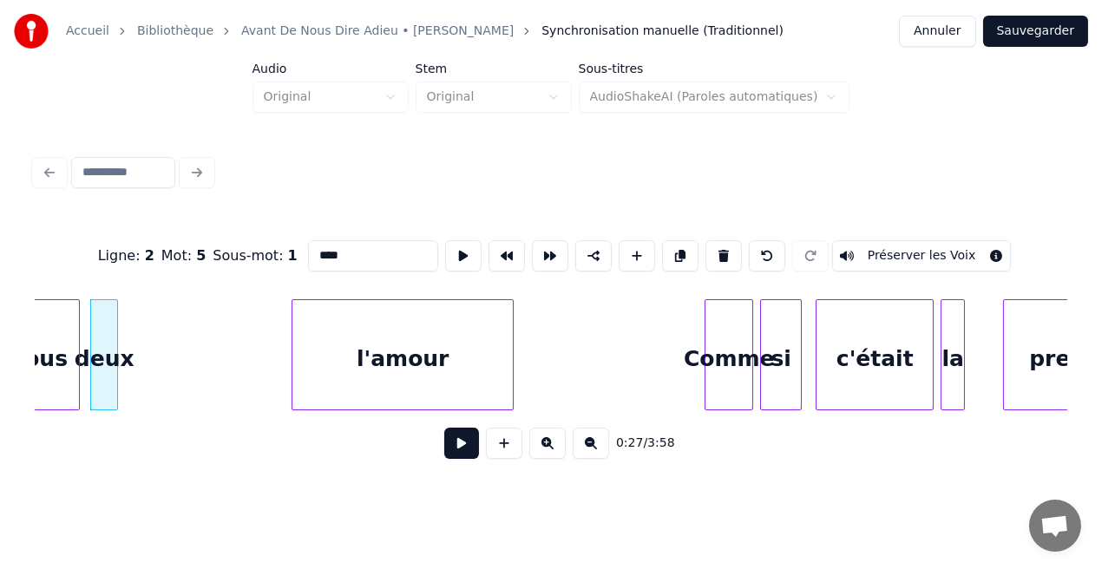
scroll to position [0, 4783]
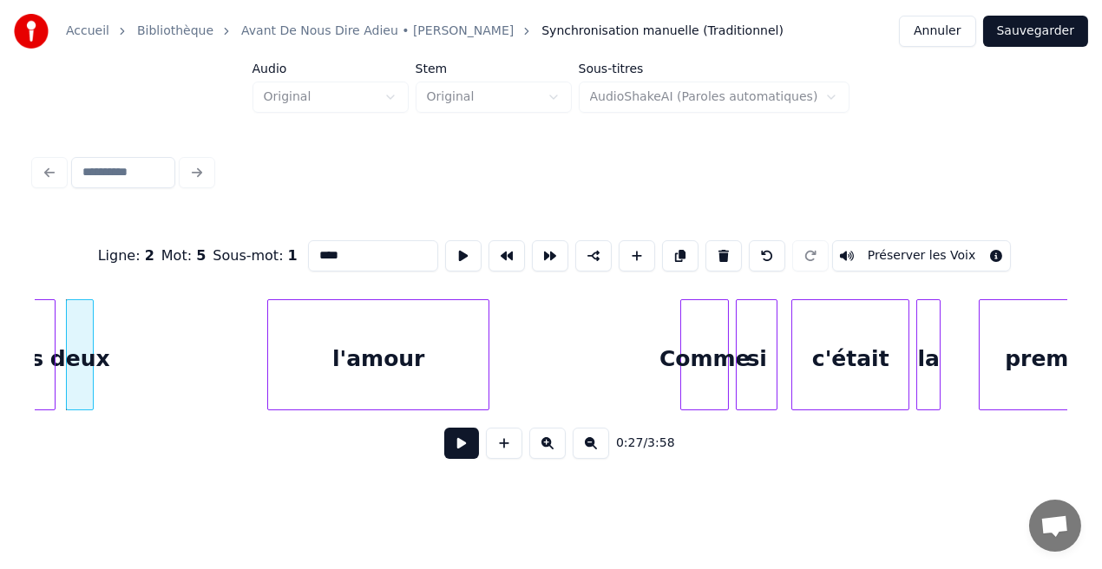
click at [329, 360] on div "l'amour" at bounding box center [378, 359] width 220 height 118
type input "*******"
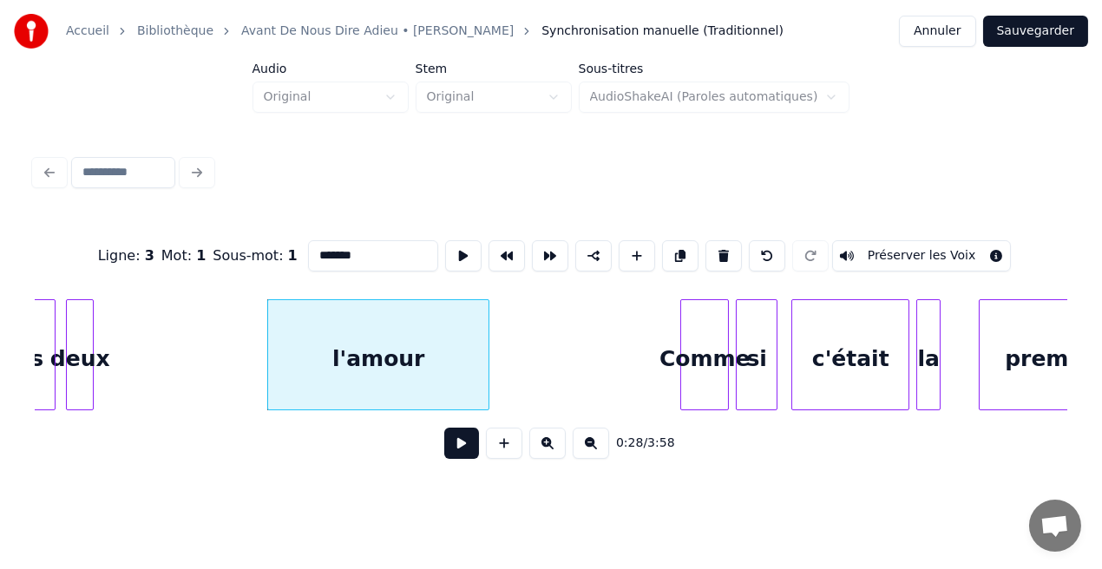
click at [456, 440] on button at bounding box center [461, 443] width 35 height 31
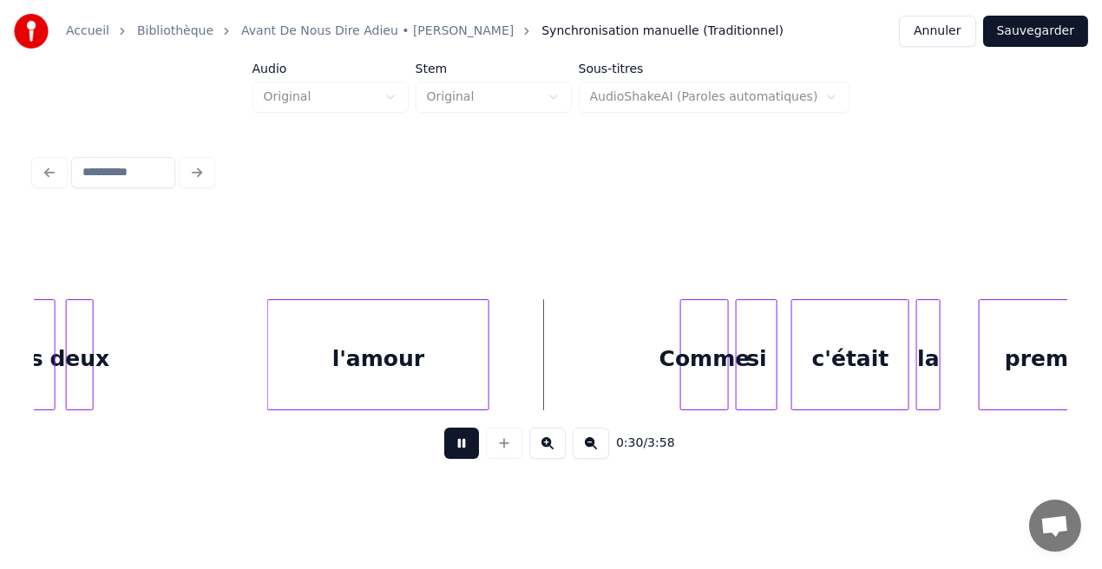
click at [456, 440] on button at bounding box center [461, 443] width 35 height 31
click at [423, 344] on div "l'amour" at bounding box center [378, 359] width 220 height 118
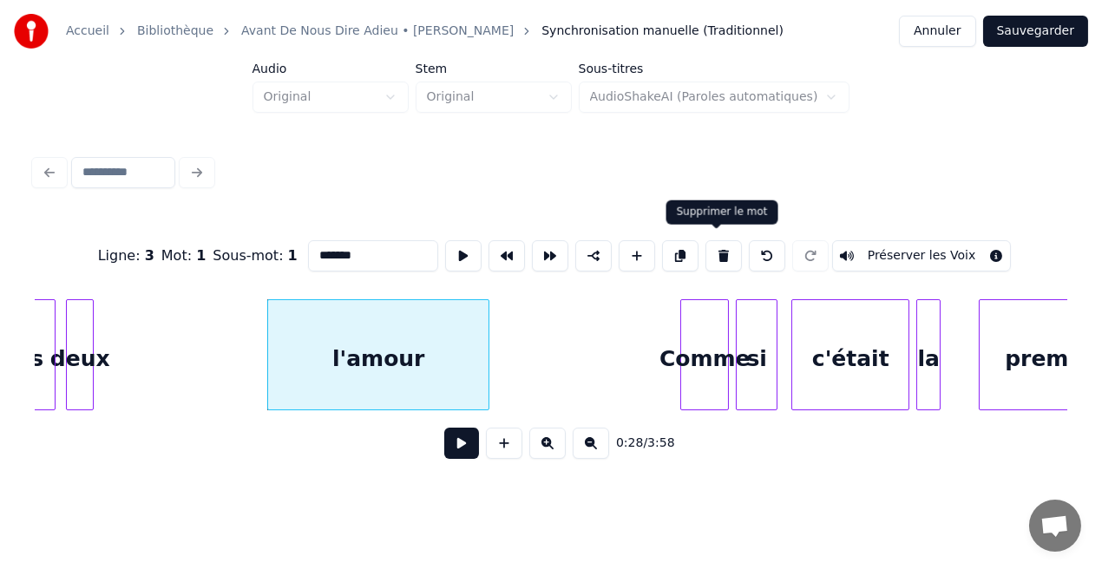
click at [705, 251] on button at bounding box center [723, 255] width 36 height 31
type input "****"
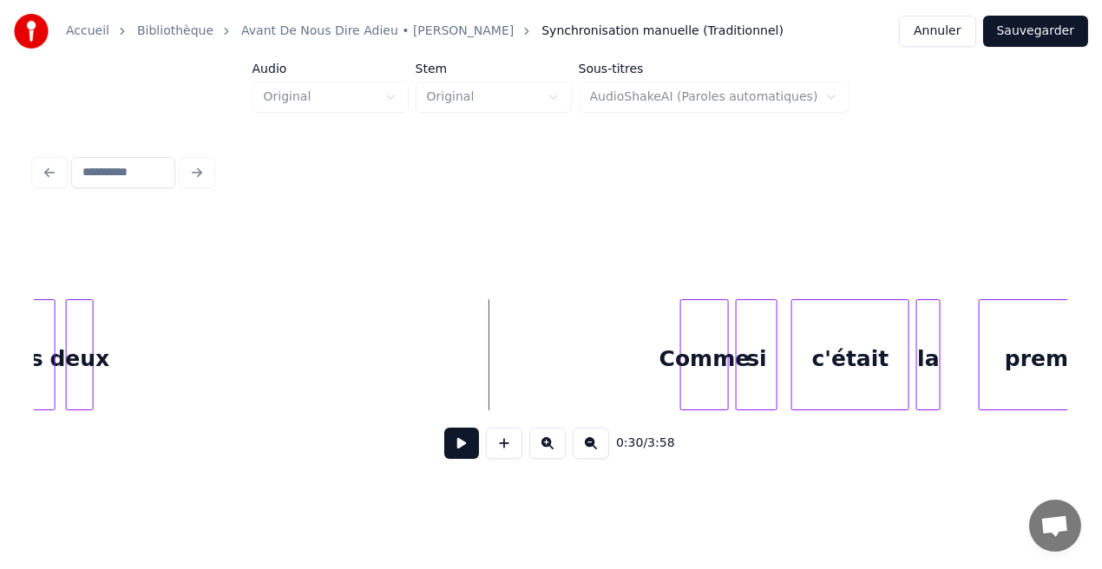
click at [456, 449] on button at bounding box center [461, 443] width 35 height 31
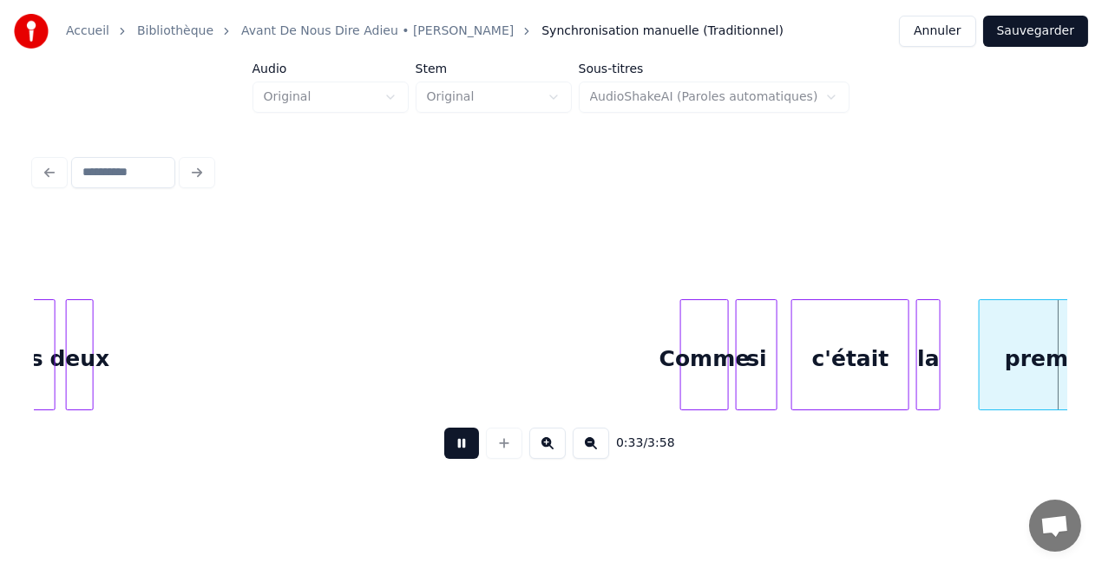
click at [456, 449] on button at bounding box center [461, 443] width 35 height 31
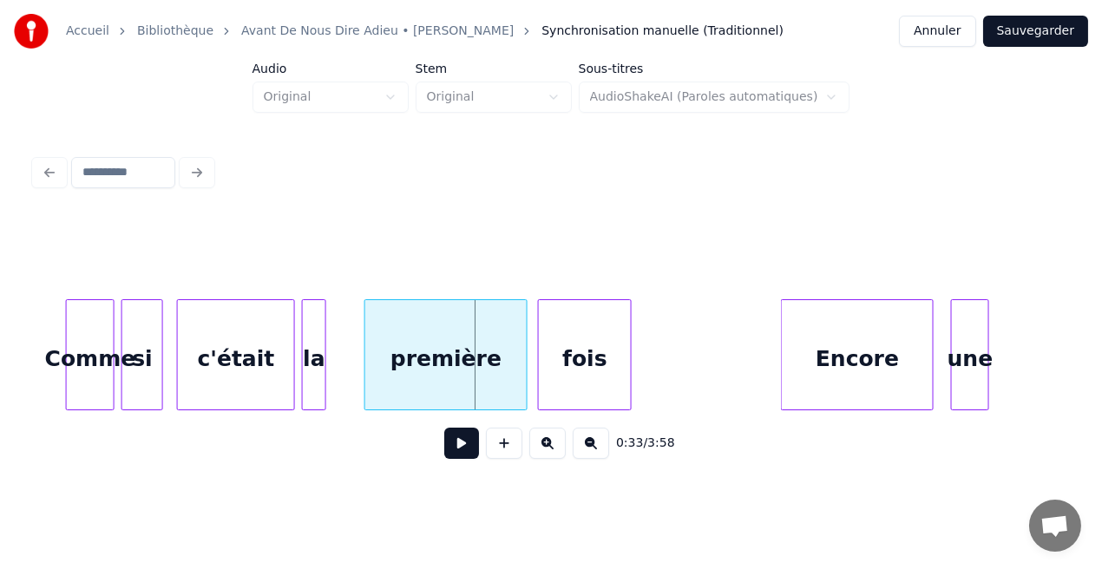
scroll to position [0, 4925]
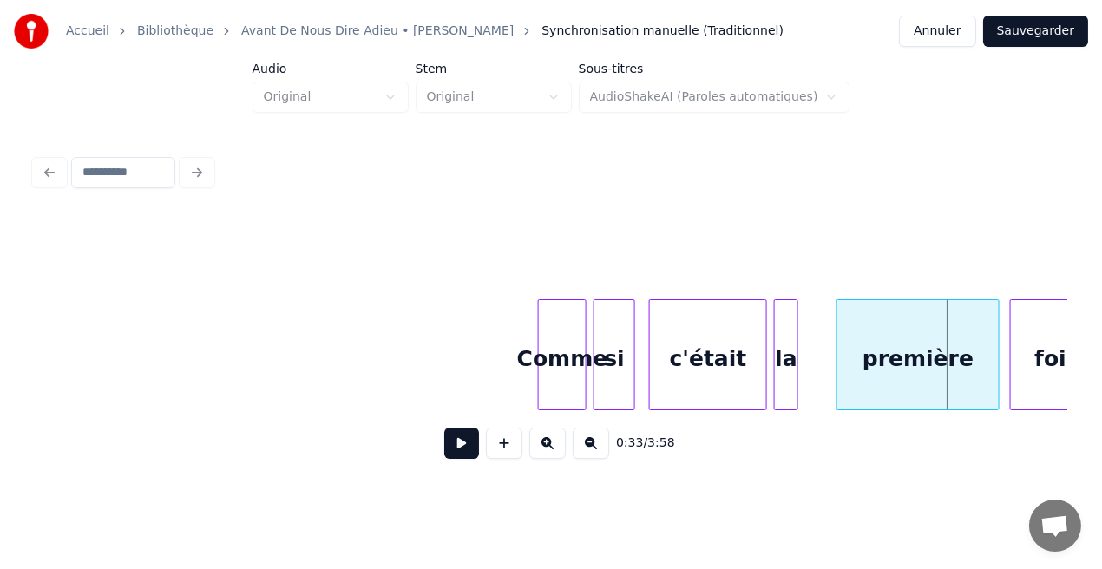
click at [548, 367] on div "Comme" at bounding box center [562, 359] width 47 height 118
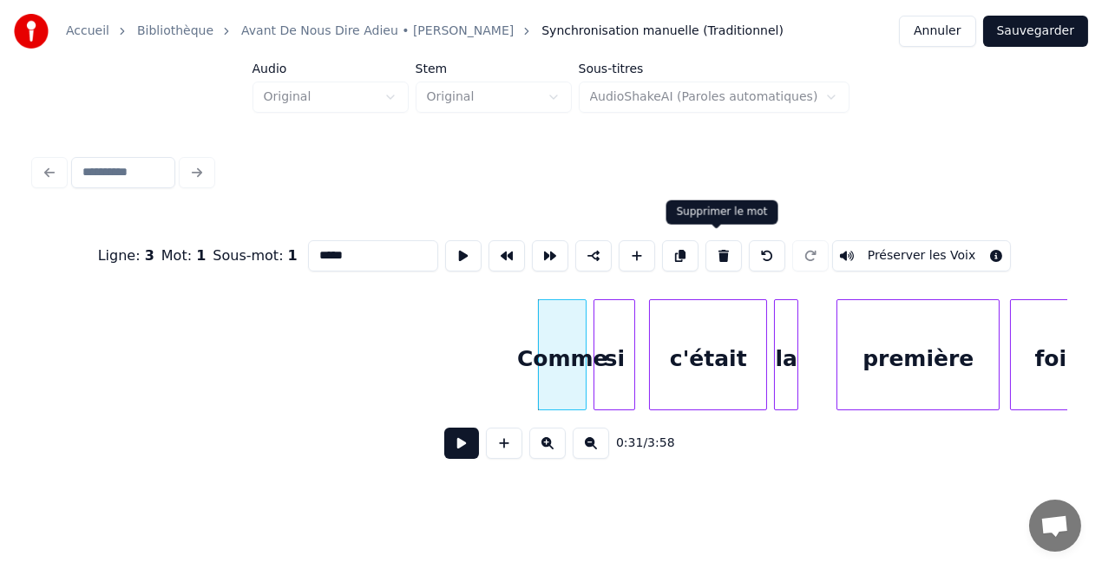
click at [710, 253] on button at bounding box center [723, 255] width 36 height 31
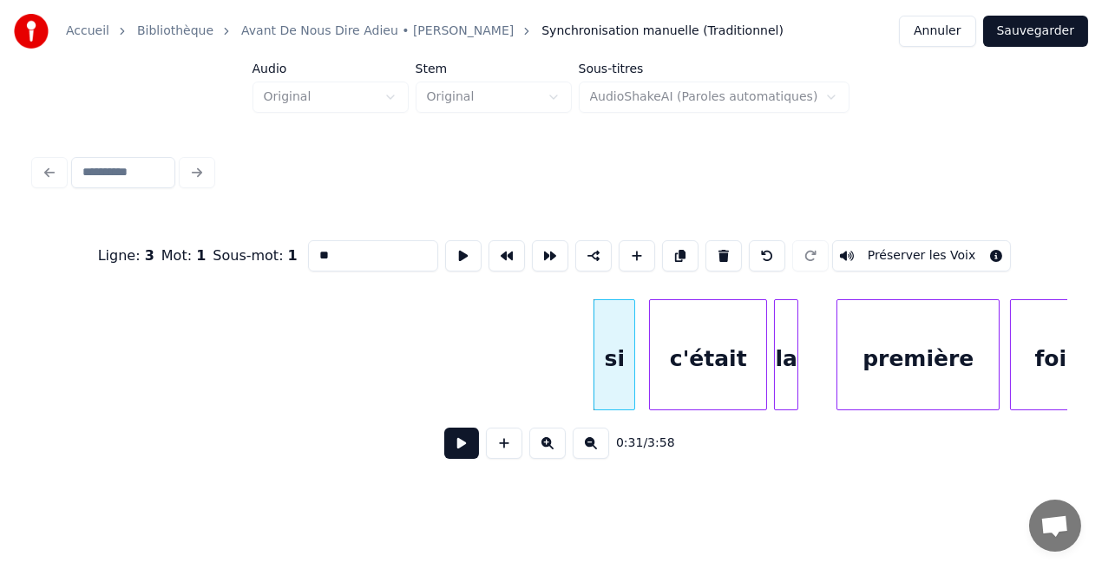
click at [710, 253] on button at bounding box center [723, 255] width 36 height 31
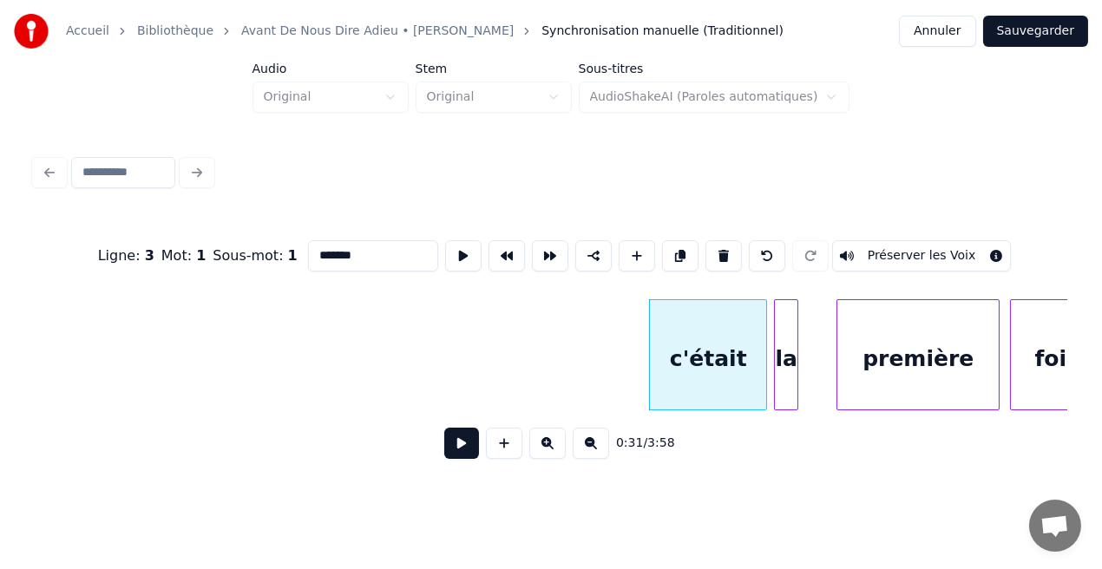
click at [710, 253] on button at bounding box center [723, 255] width 36 height 31
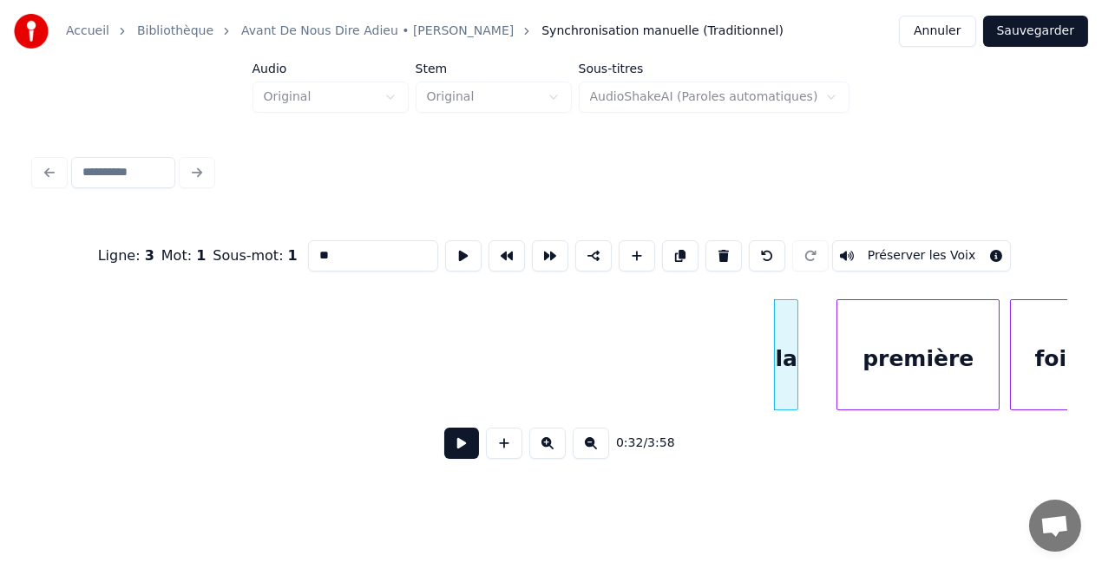
click at [710, 253] on button at bounding box center [723, 255] width 36 height 31
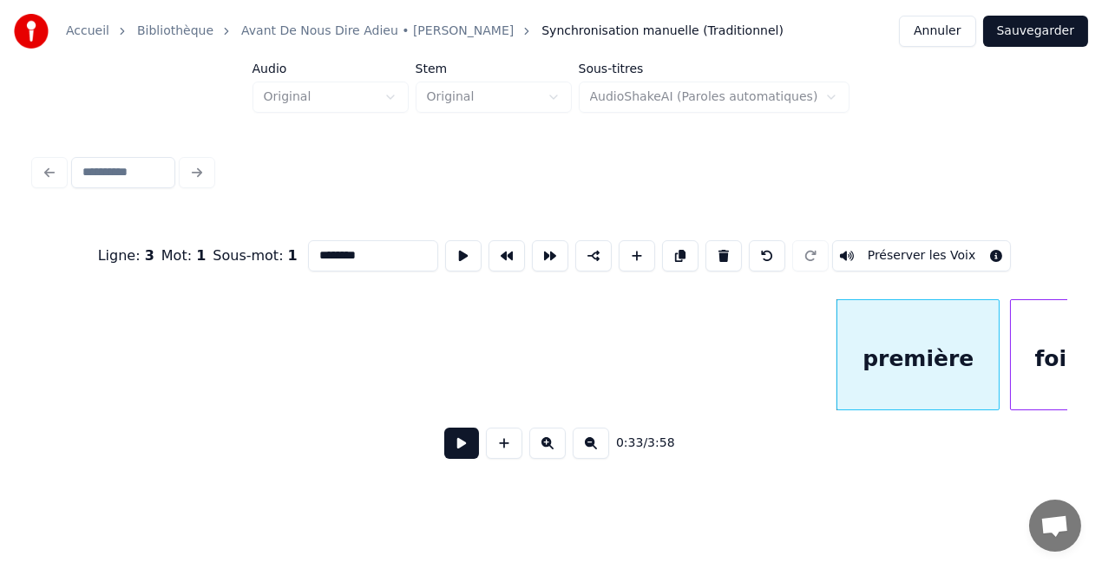
click at [710, 253] on button at bounding box center [723, 255] width 36 height 31
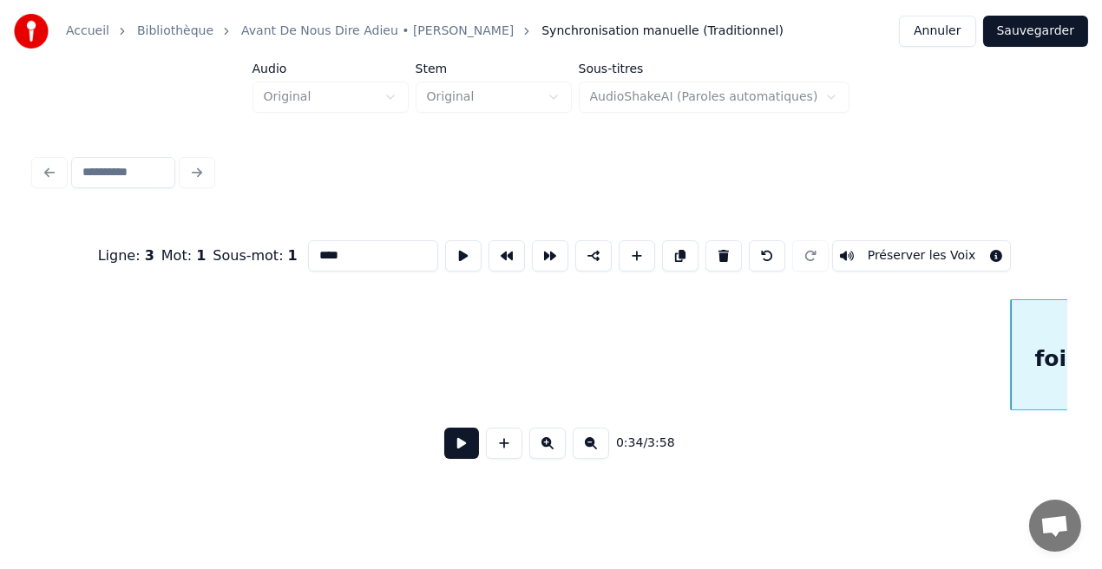
click at [710, 253] on button at bounding box center [723, 255] width 36 height 31
type input "******"
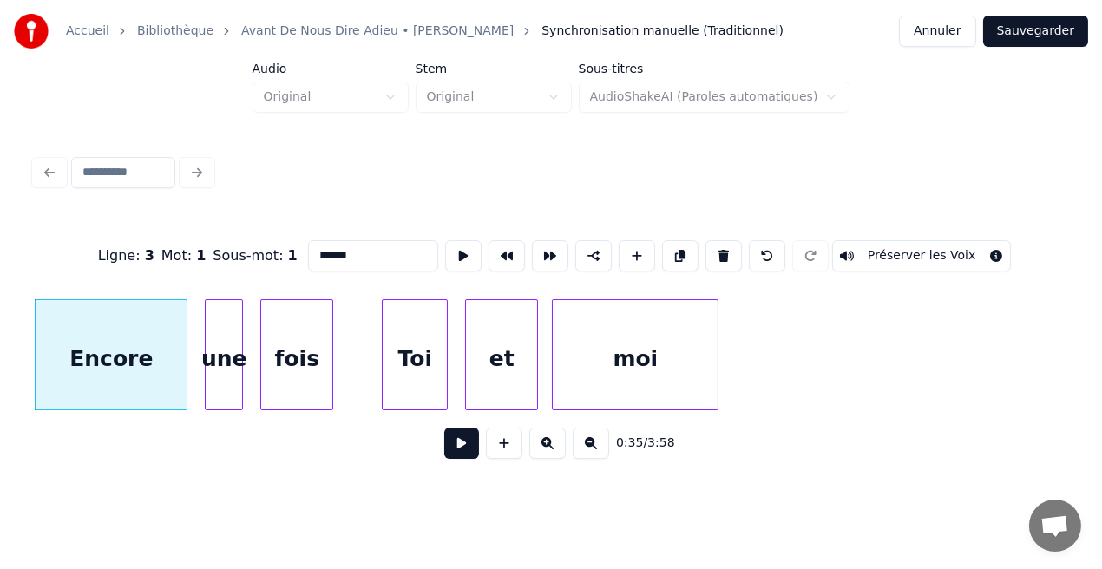
click at [462, 455] on button at bounding box center [461, 443] width 35 height 31
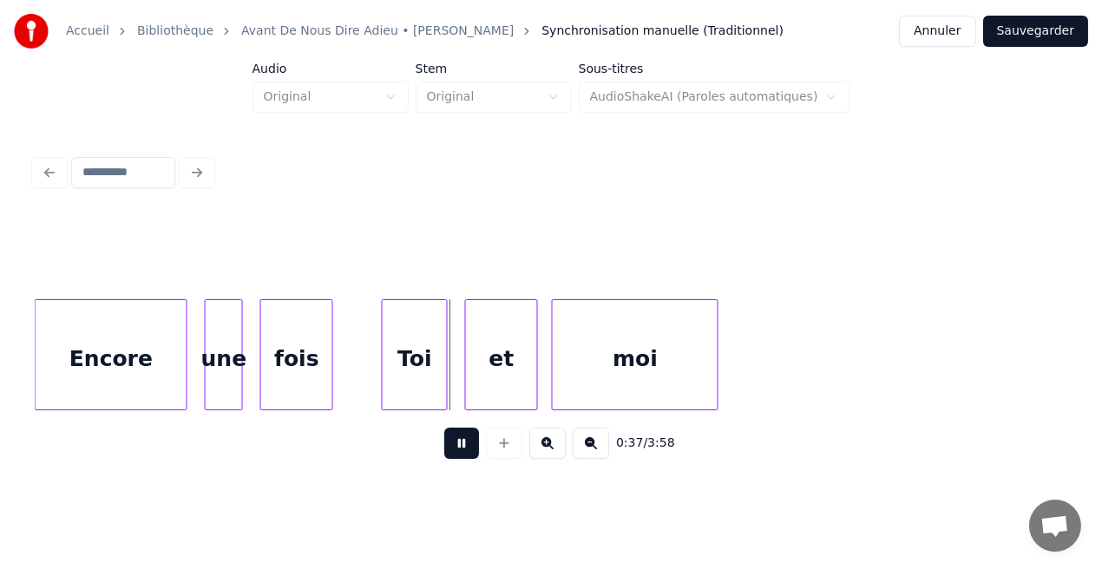
click at [462, 455] on button at bounding box center [461, 443] width 35 height 31
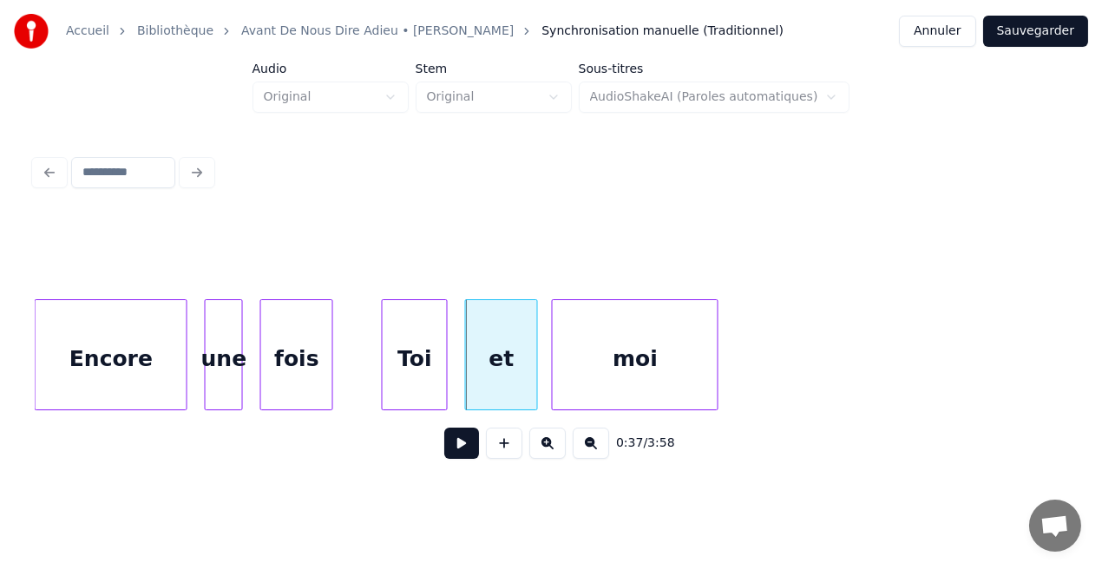
click at [149, 385] on div "Encore" at bounding box center [111, 359] width 151 height 118
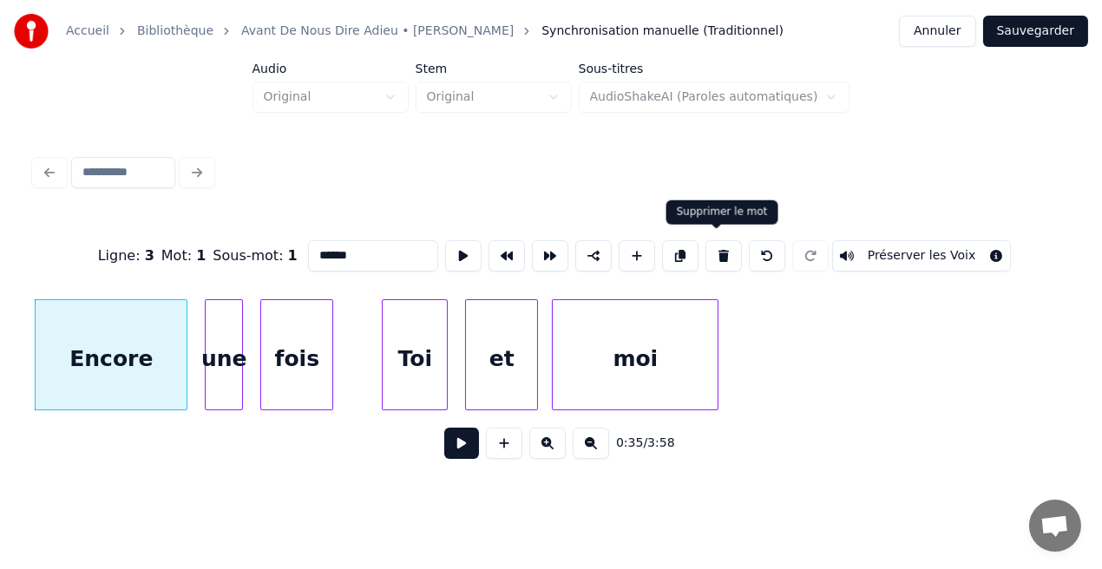
click at [708, 244] on button at bounding box center [723, 255] width 36 height 31
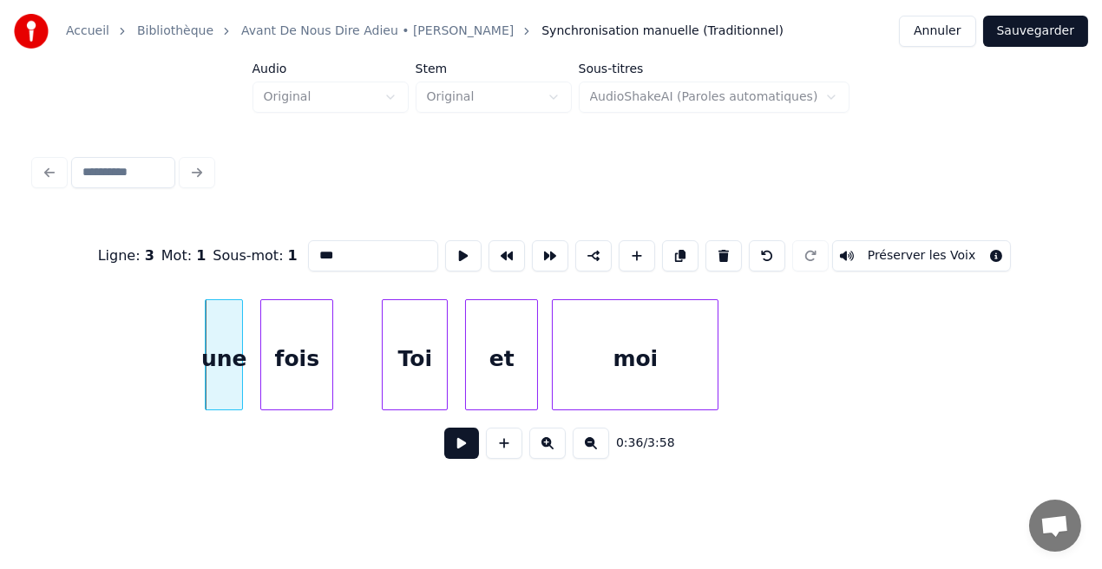
click at [708, 244] on button at bounding box center [723, 255] width 36 height 31
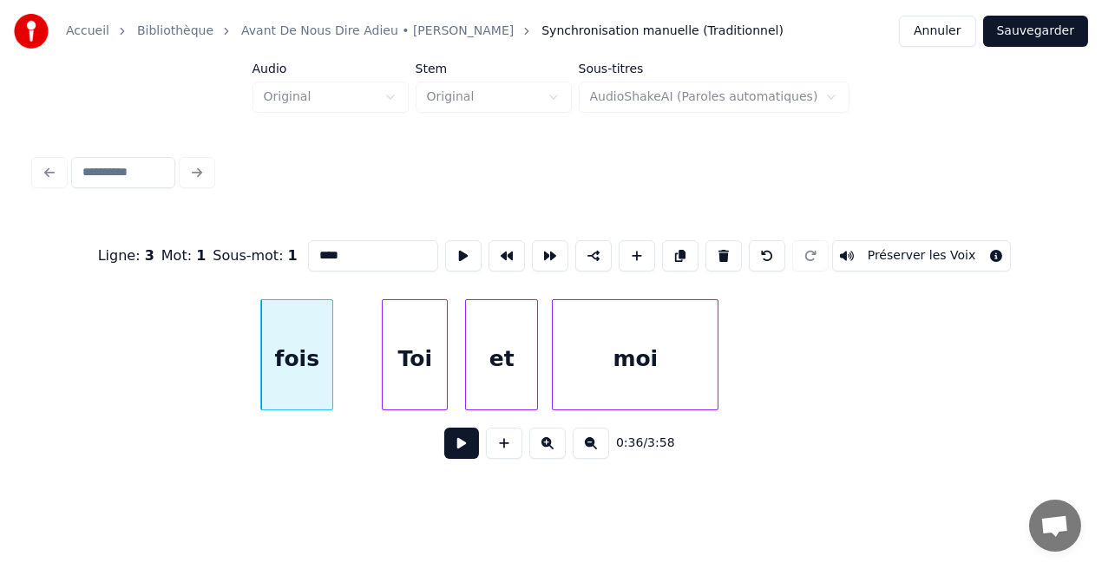
click at [708, 244] on button at bounding box center [723, 255] width 36 height 31
type input "***"
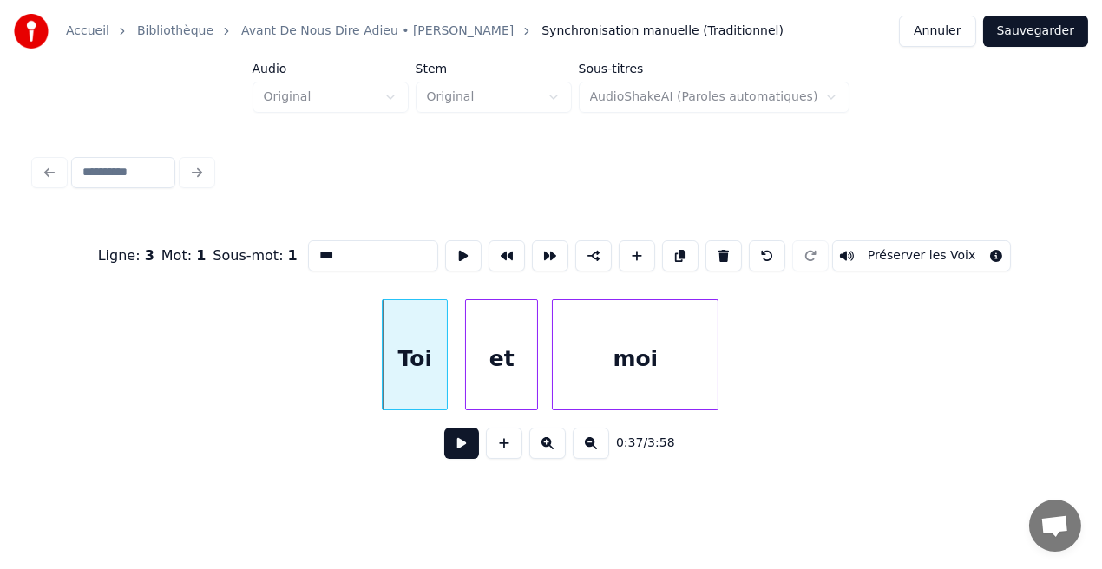
click at [459, 442] on button at bounding box center [461, 443] width 35 height 31
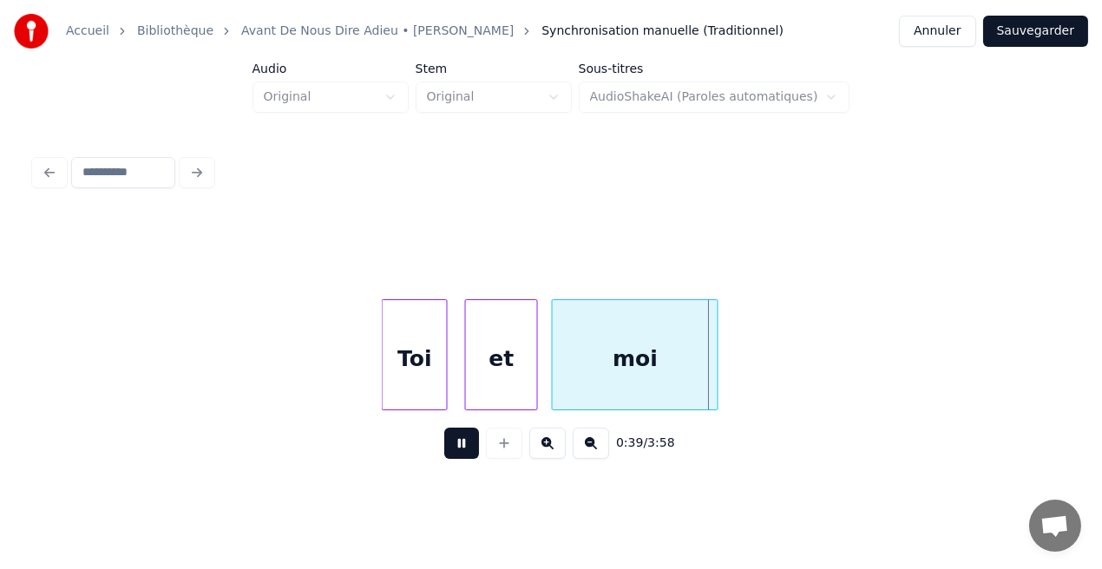
click at [459, 442] on button at bounding box center [461, 443] width 35 height 31
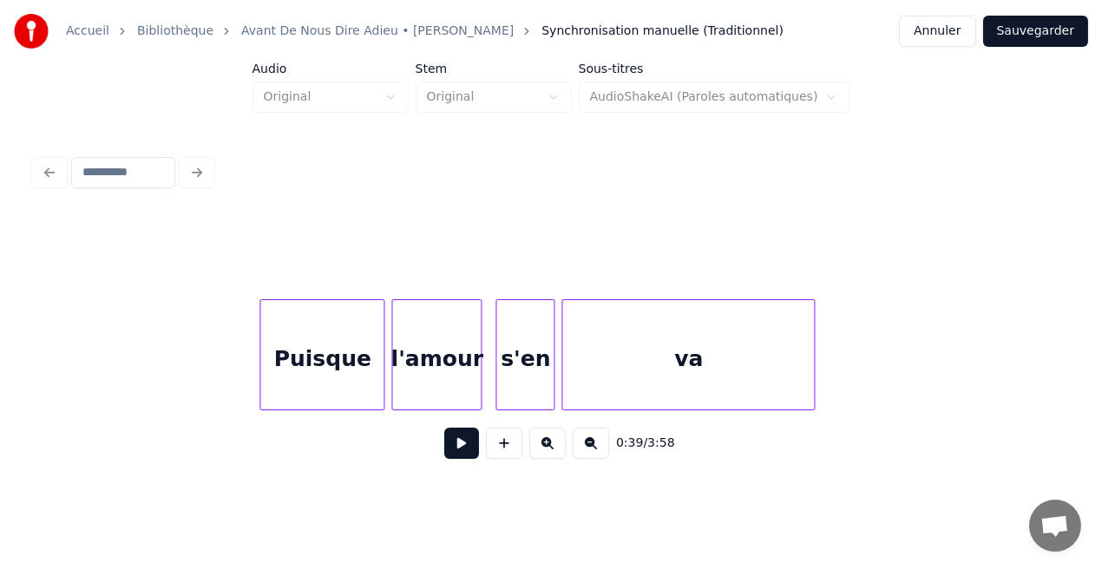
scroll to position [0, 7065]
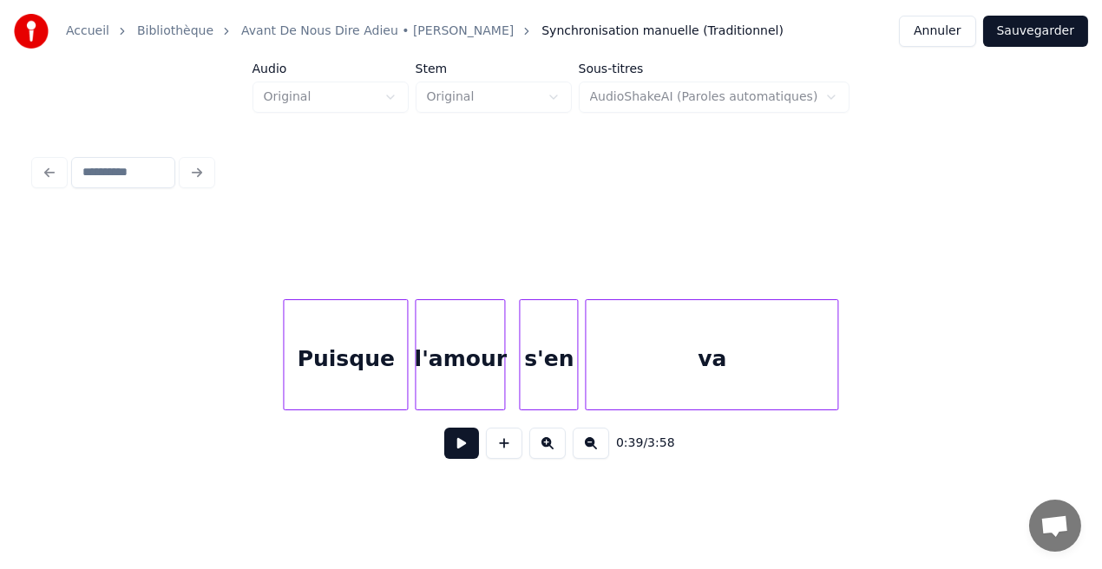
click at [299, 383] on div "Puisque" at bounding box center [345, 359] width 123 height 118
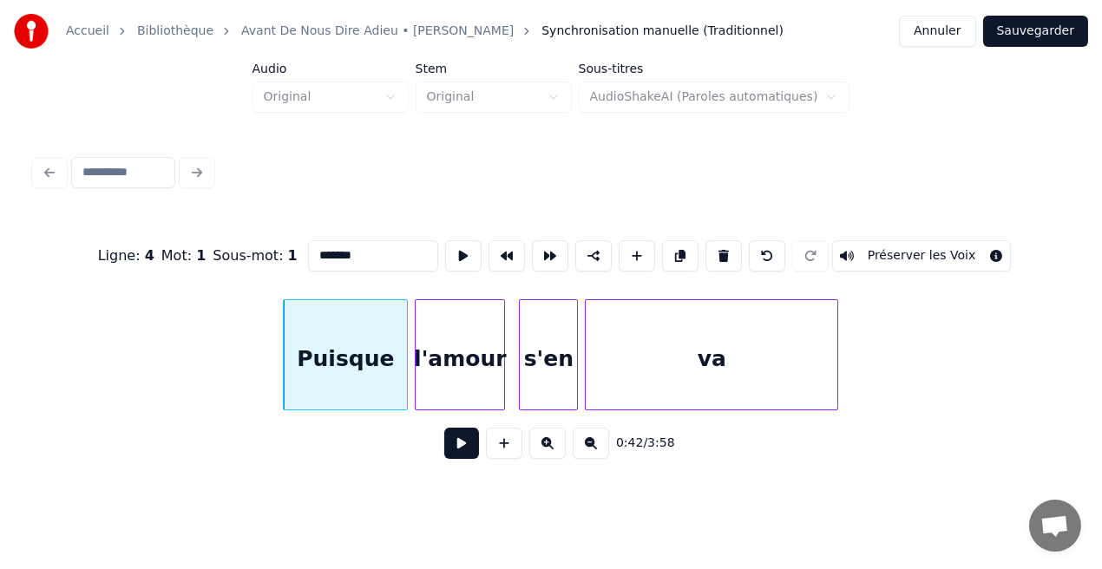
click at [474, 450] on button at bounding box center [461, 443] width 35 height 31
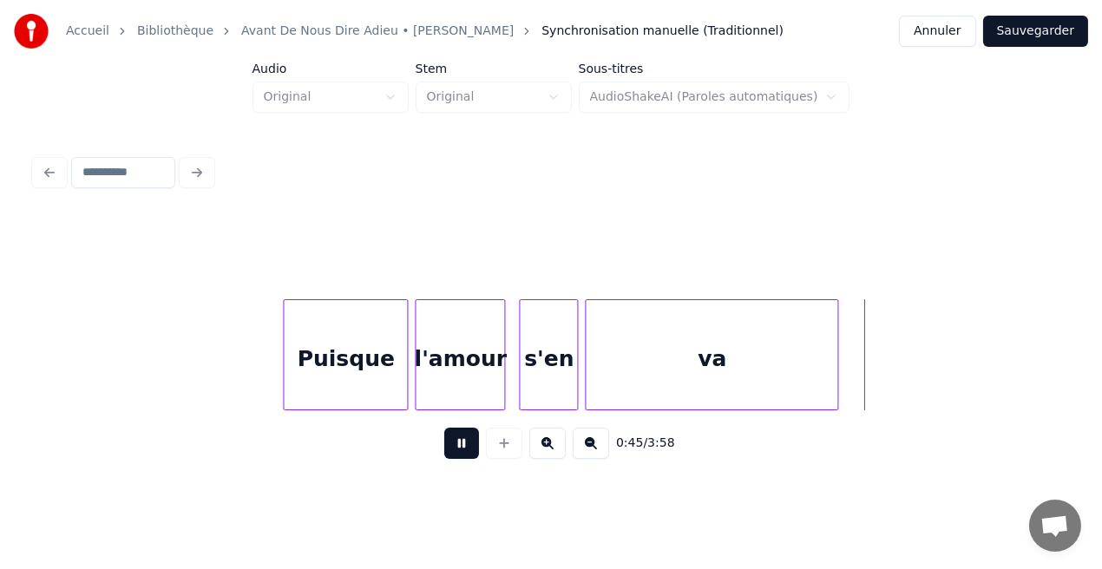
click at [474, 450] on button at bounding box center [461, 443] width 35 height 31
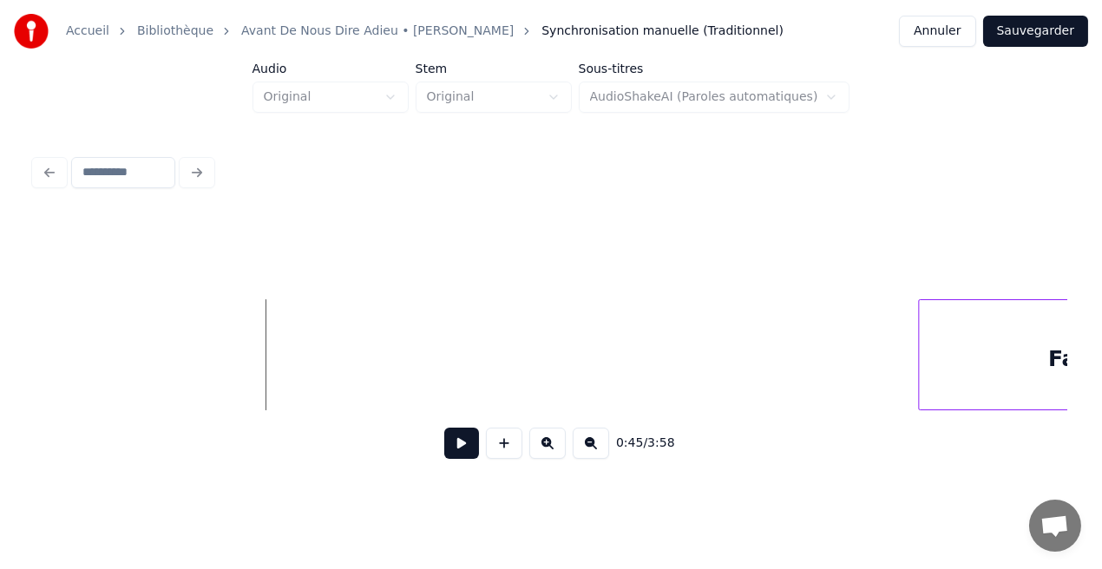
scroll to position [0, 8175]
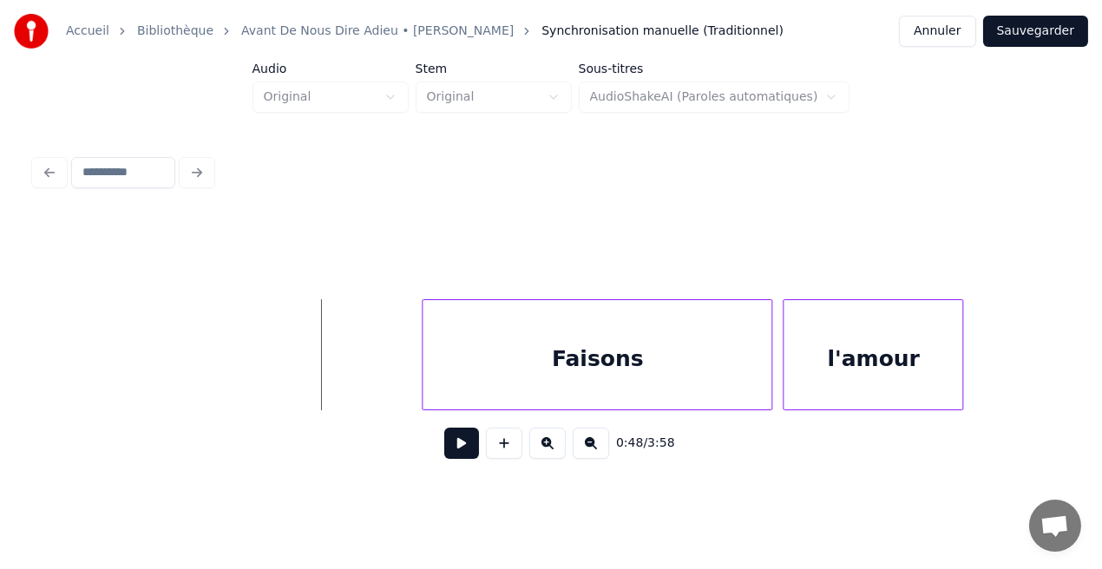
click at [453, 449] on button at bounding box center [461, 443] width 35 height 31
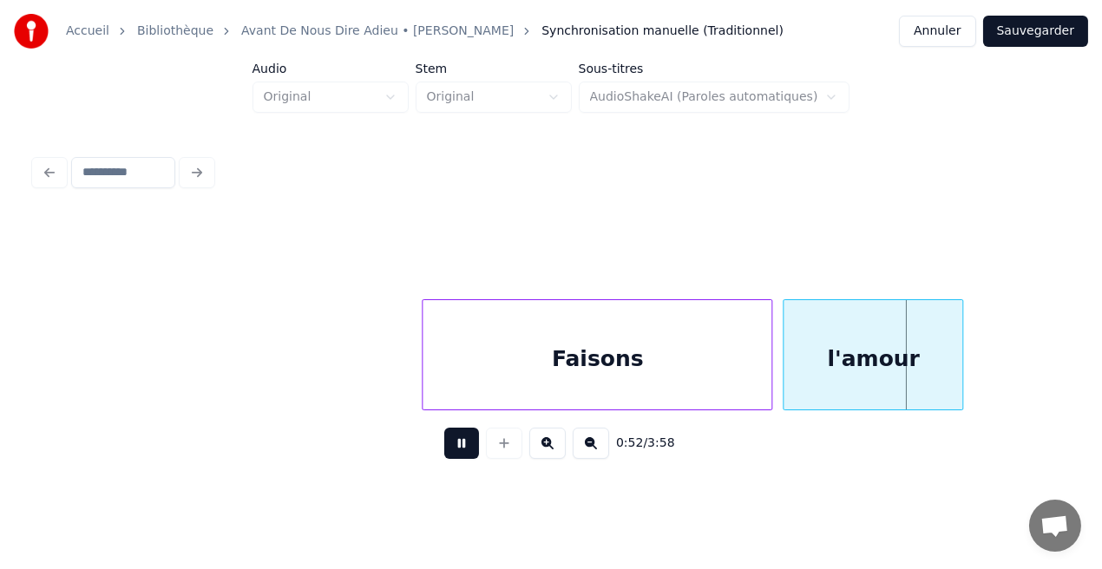
click at [453, 447] on button at bounding box center [461, 443] width 35 height 31
click at [484, 376] on div "Faisons" at bounding box center [597, 359] width 349 height 118
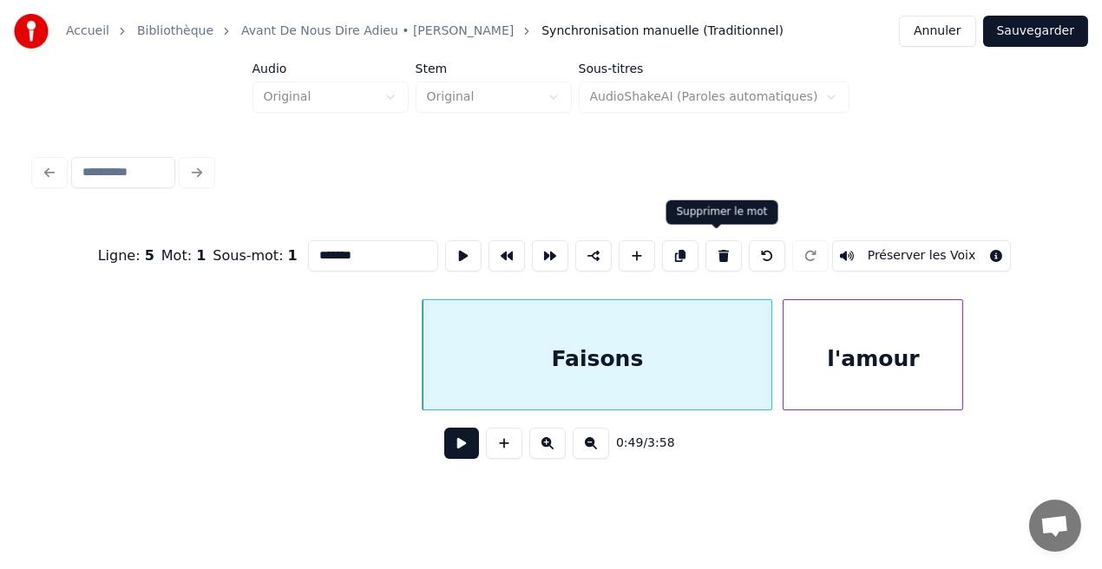
click at [723, 245] on button at bounding box center [723, 255] width 36 height 31
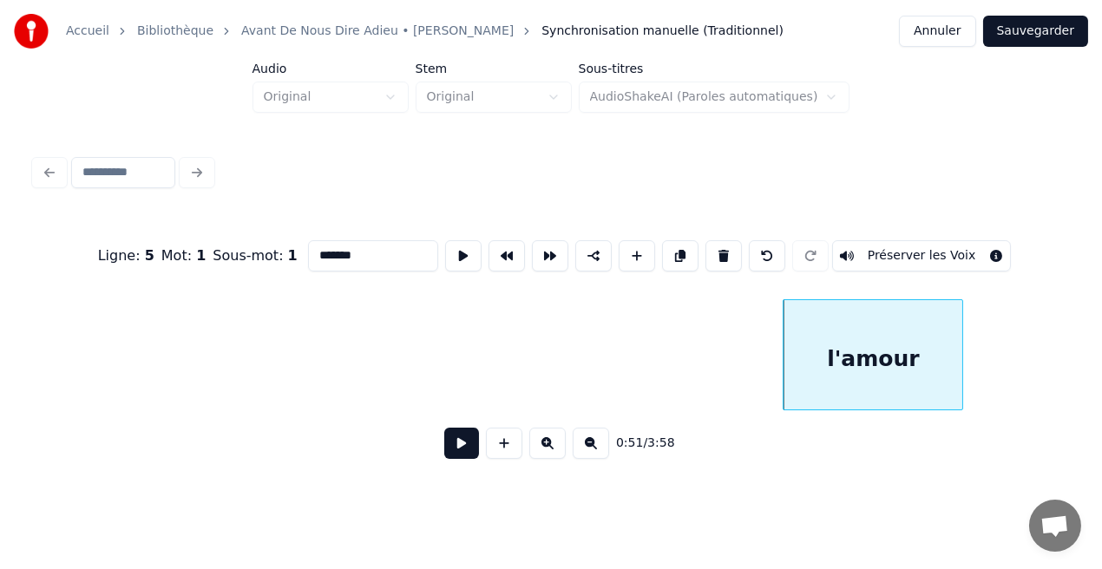
click at [723, 245] on button at bounding box center [723, 255] width 36 height 31
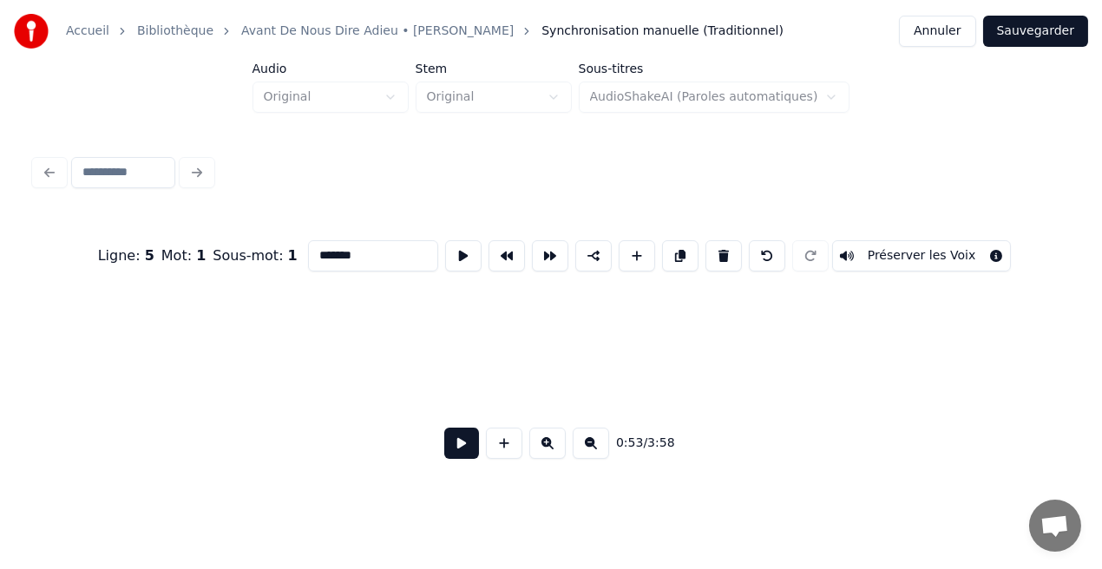
type input "*****"
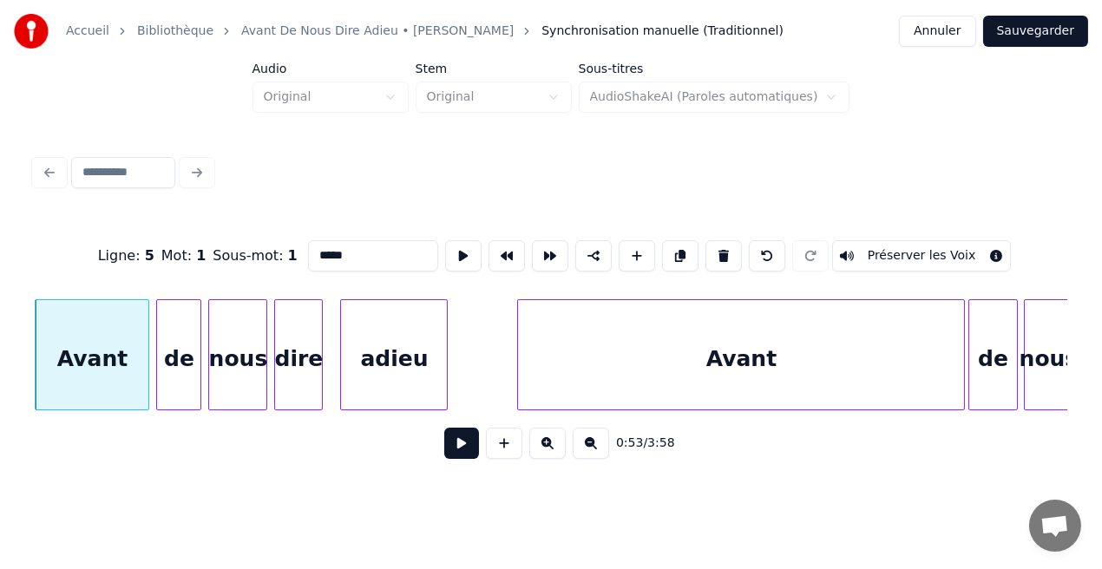
click at [472, 438] on button at bounding box center [461, 443] width 35 height 31
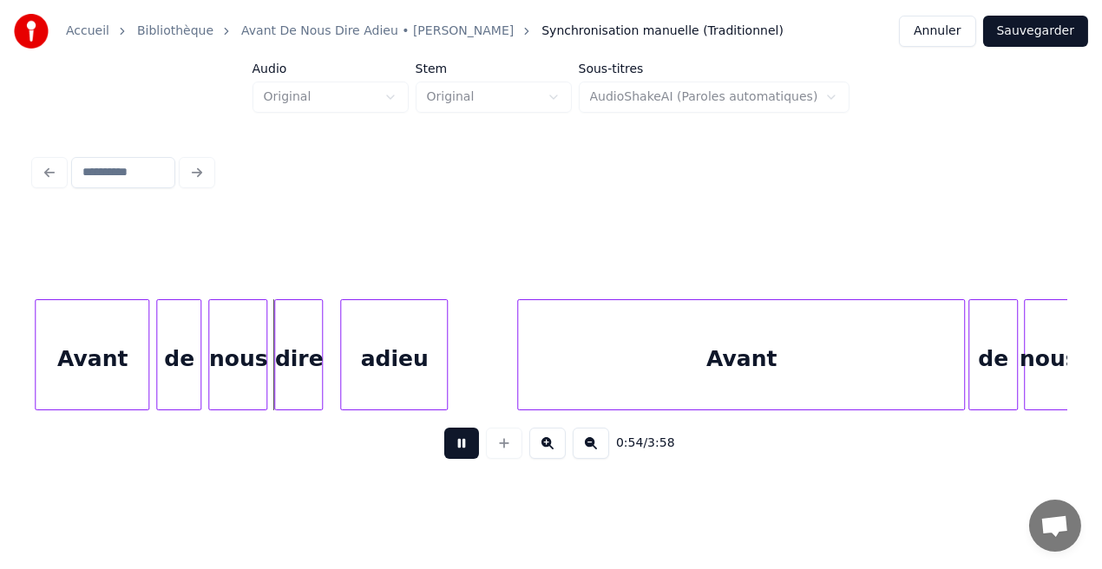
click at [472, 438] on button at bounding box center [461, 443] width 35 height 31
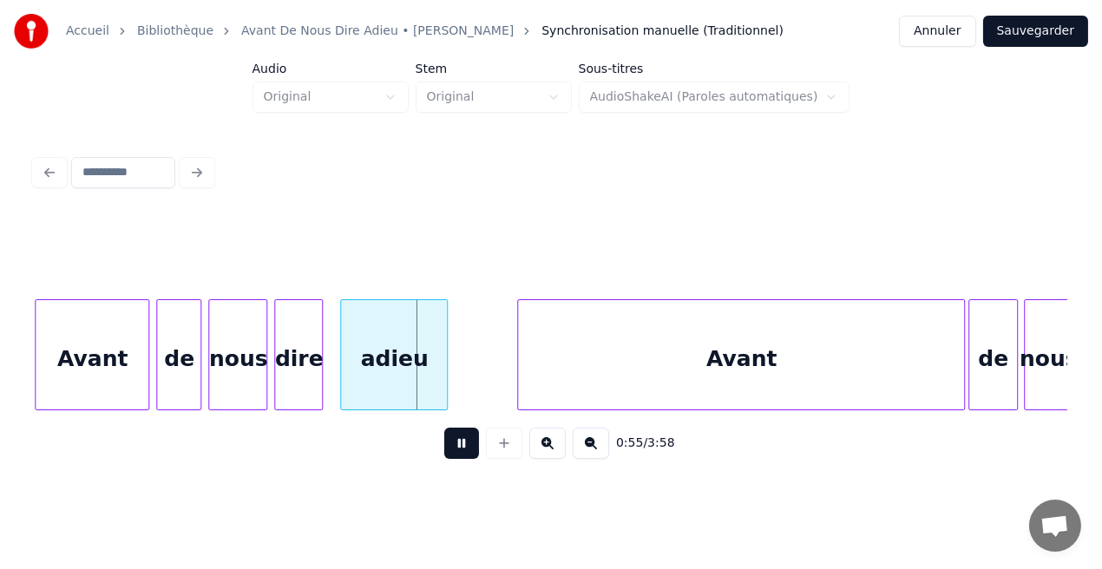
click at [472, 438] on button at bounding box center [461, 443] width 35 height 31
click at [126, 384] on div "Avant" at bounding box center [92, 359] width 113 height 118
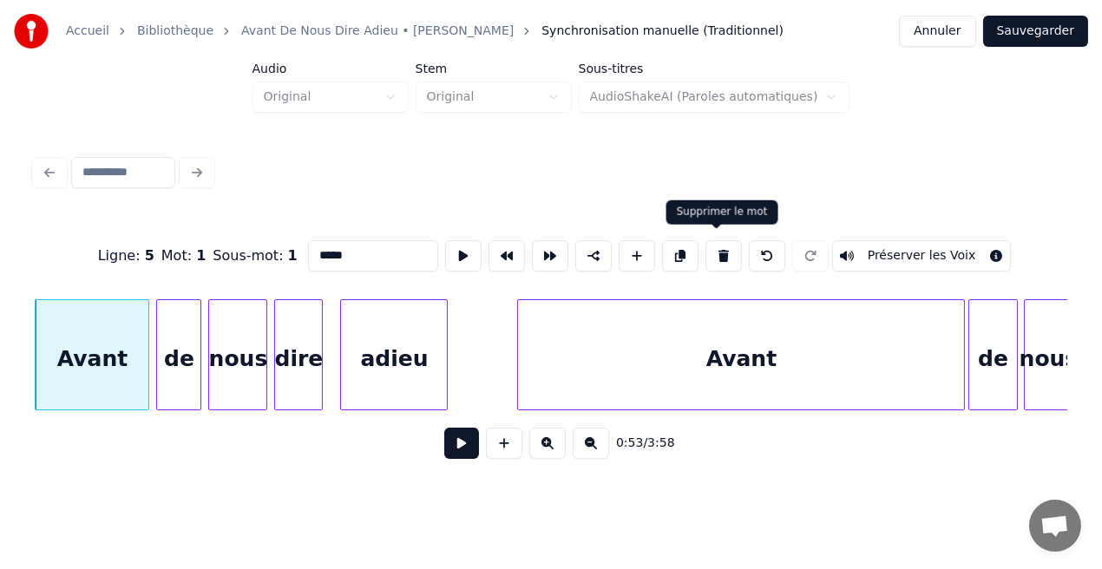
click at [710, 252] on button at bounding box center [723, 255] width 36 height 31
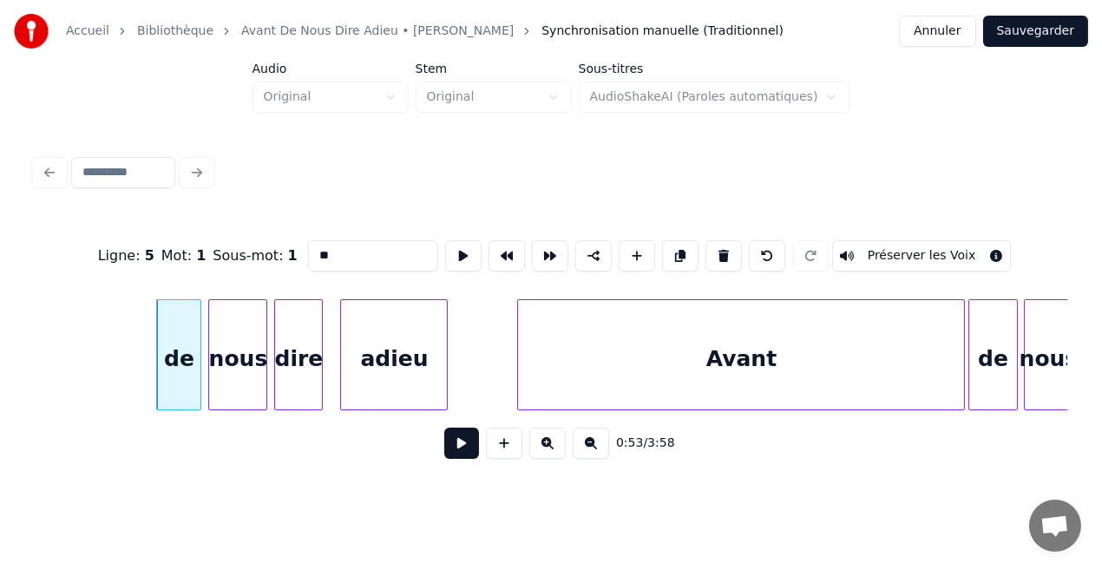
click at [710, 252] on button at bounding box center [723, 255] width 36 height 31
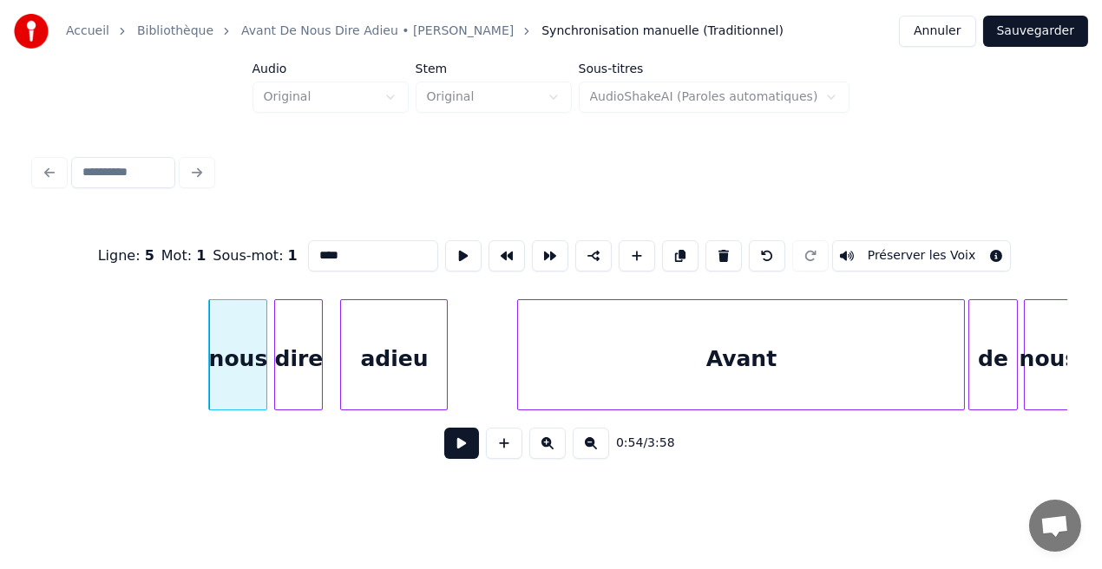
click at [710, 252] on button at bounding box center [723, 255] width 36 height 31
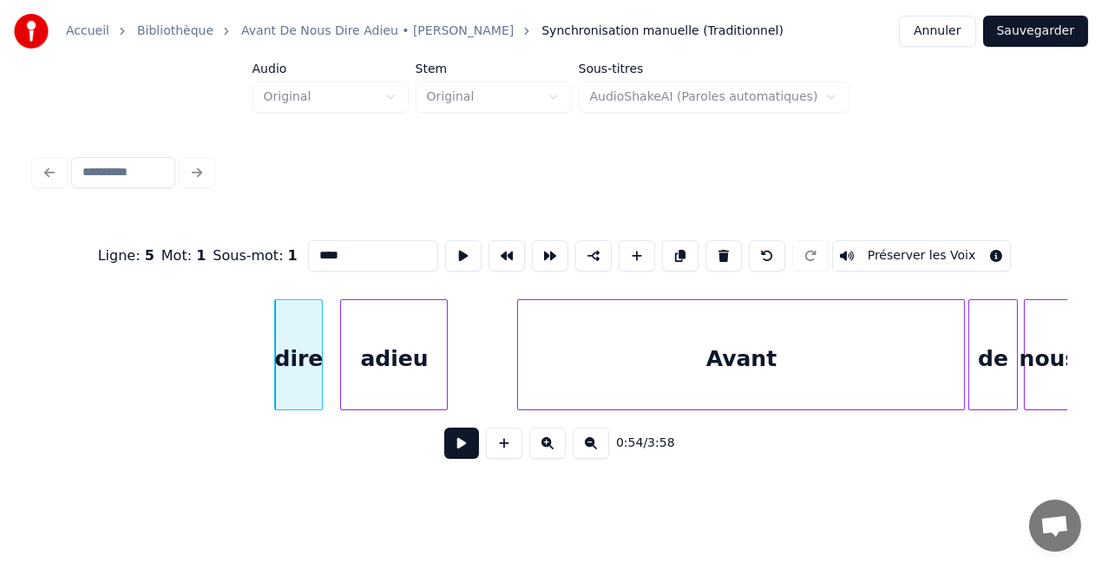
click at [710, 252] on button at bounding box center [723, 255] width 36 height 31
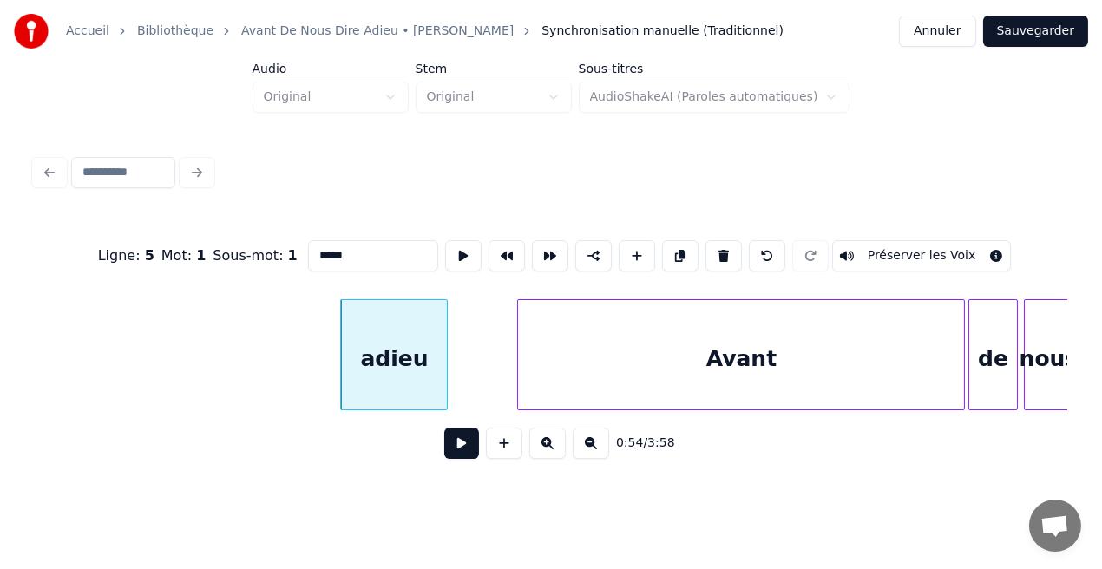
click at [710, 252] on button at bounding box center [723, 255] width 36 height 31
type input "*****"
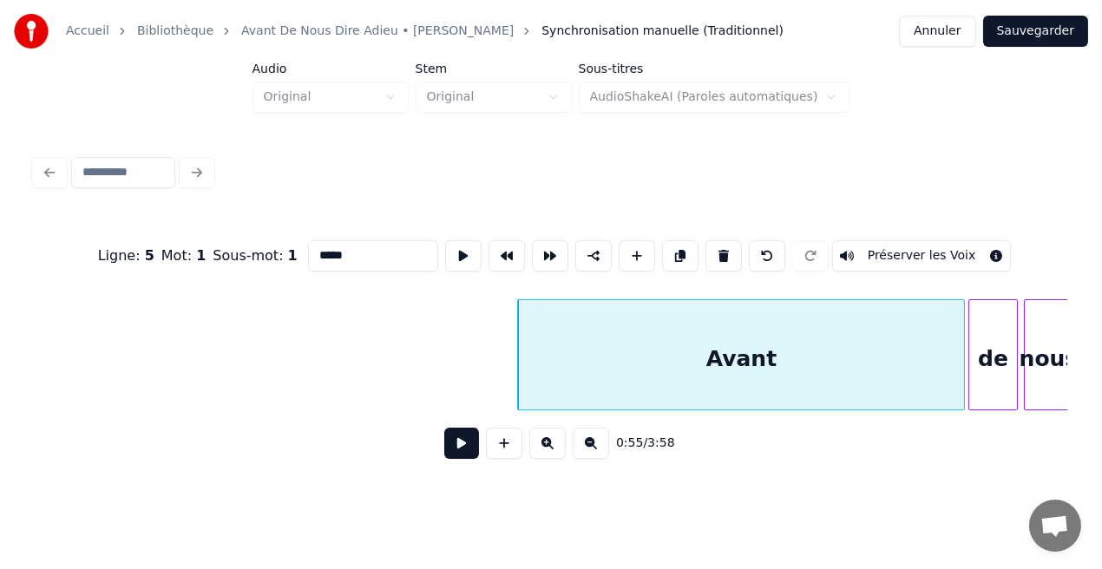
click at [453, 455] on button at bounding box center [461, 443] width 35 height 31
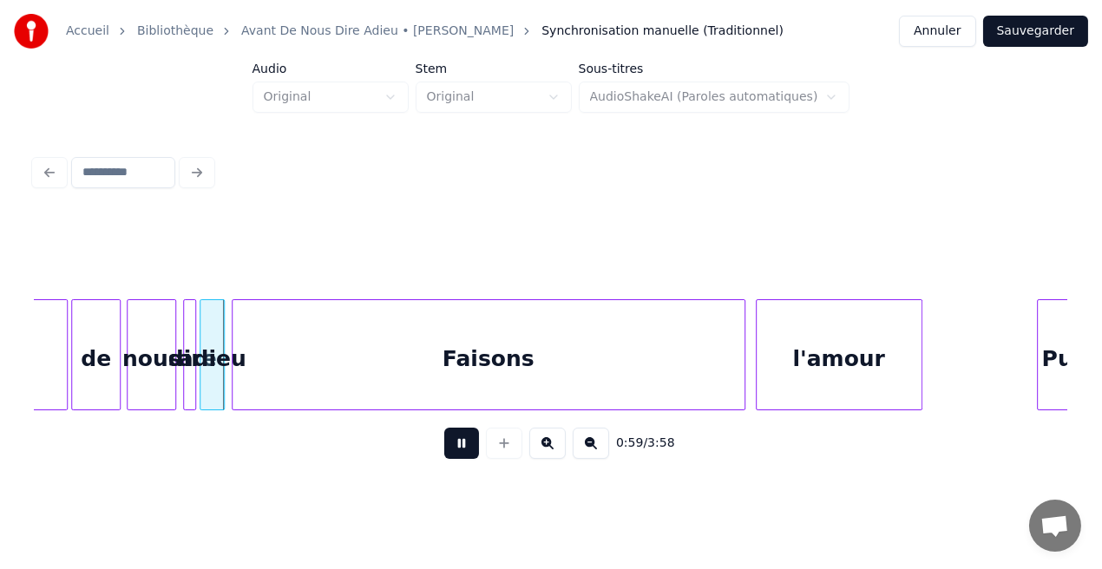
scroll to position [0, 10260]
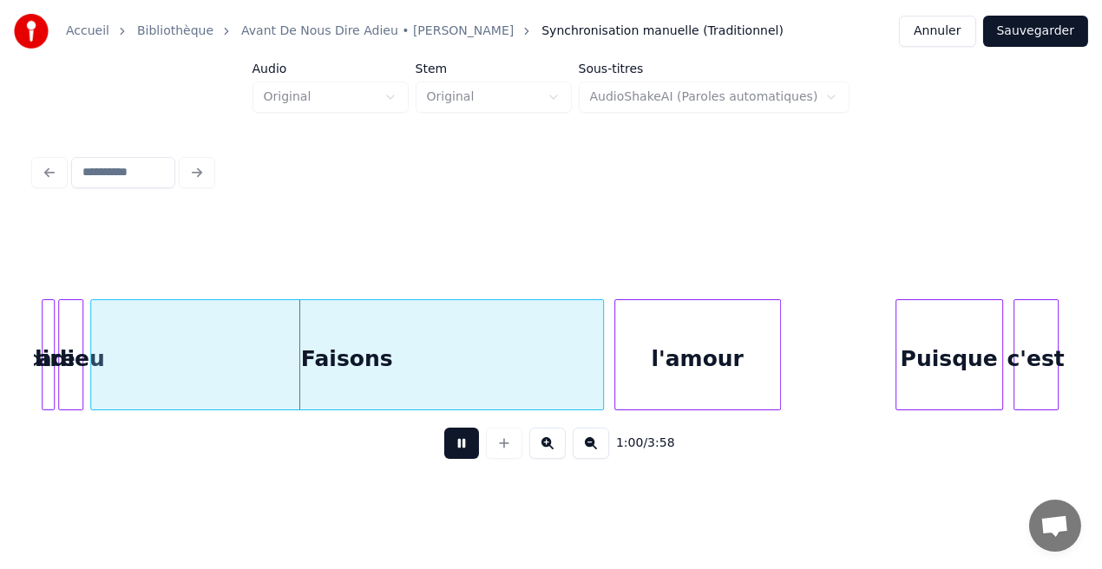
click at [344, 374] on div "Faisons" at bounding box center [347, 359] width 512 height 118
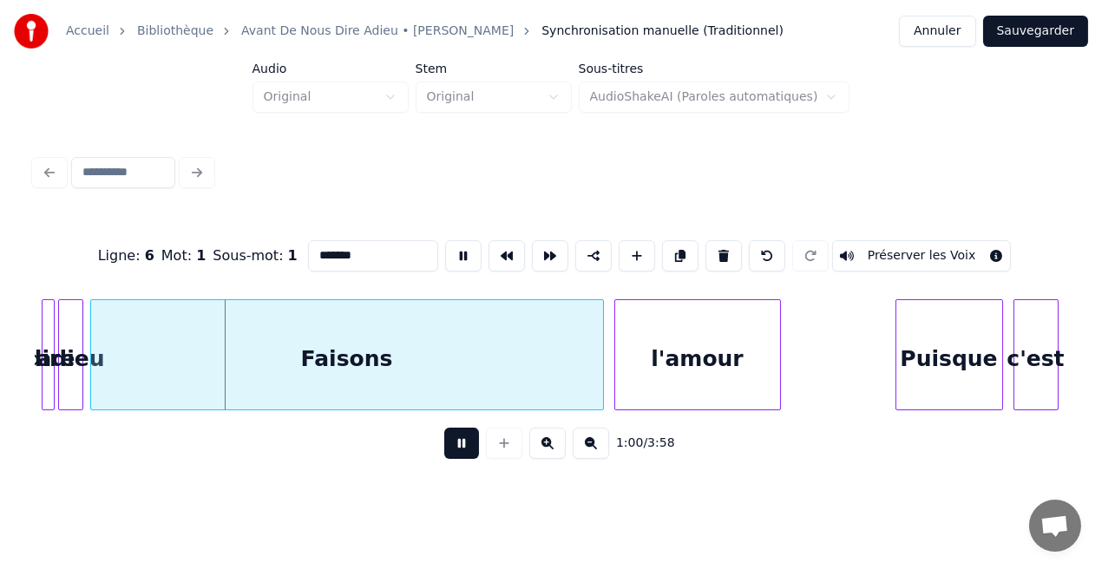
click at [344, 374] on div "Faisons" at bounding box center [347, 359] width 512 height 118
click at [475, 452] on button at bounding box center [461, 443] width 35 height 31
click at [462, 350] on div "Faisons" at bounding box center [347, 359] width 512 height 118
click at [723, 249] on button at bounding box center [723, 255] width 36 height 31
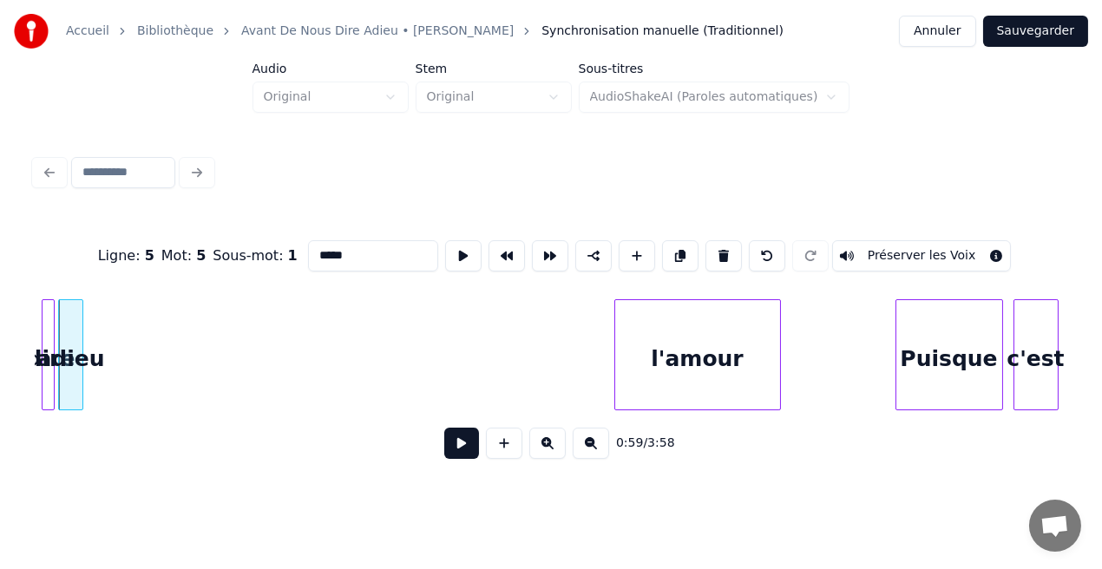
click at [638, 363] on div "l'amour" at bounding box center [697, 359] width 165 height 118
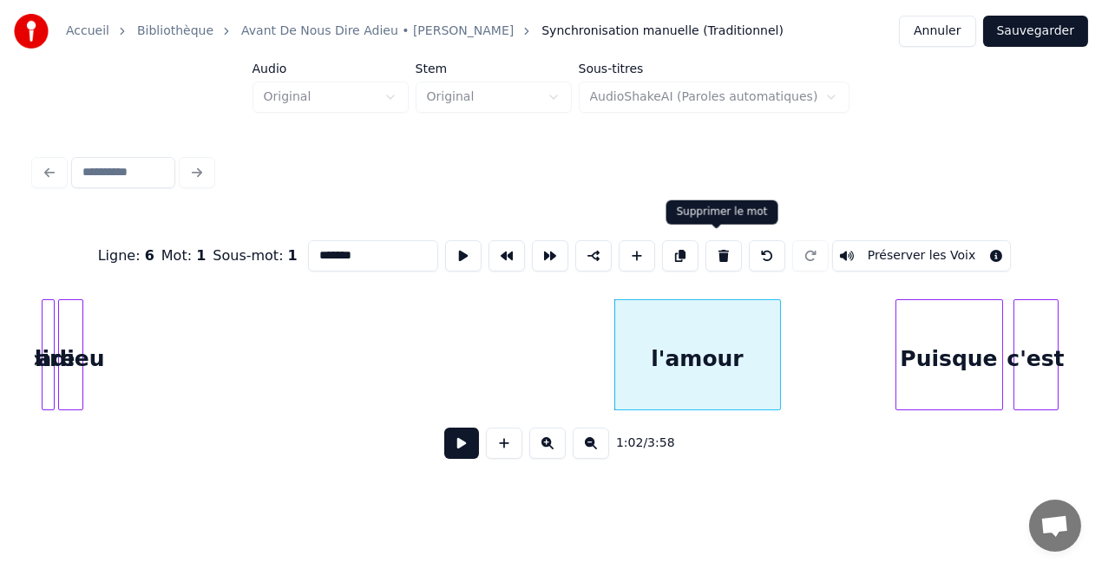
click at [711, 253] on button at bounding box center [723, 255] width 36 height 31
type input "*******"
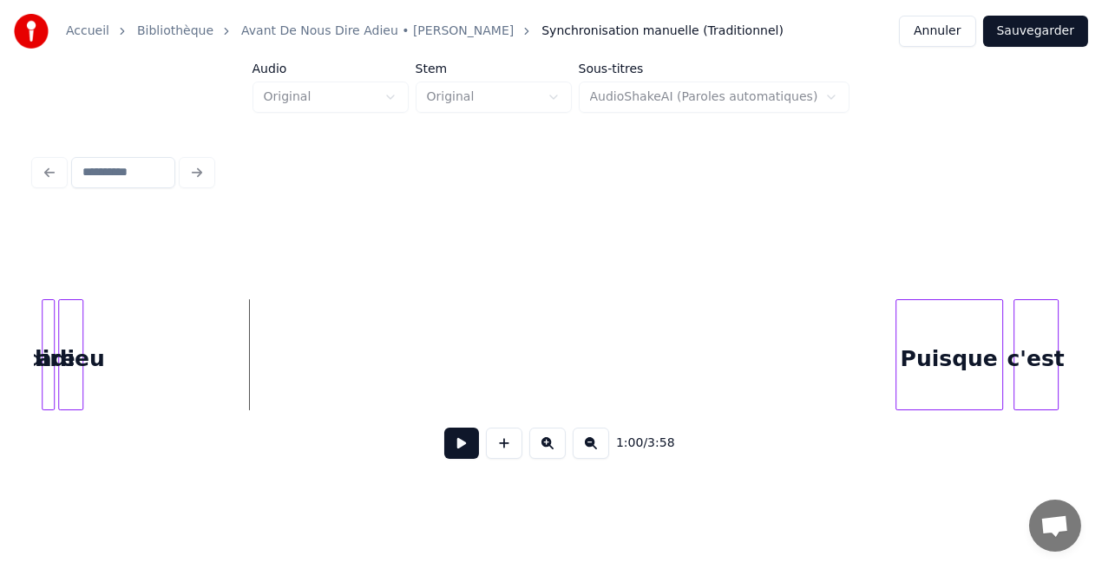
click at [474, 452] on button at bounding box center [461, 443] width 35 height 31
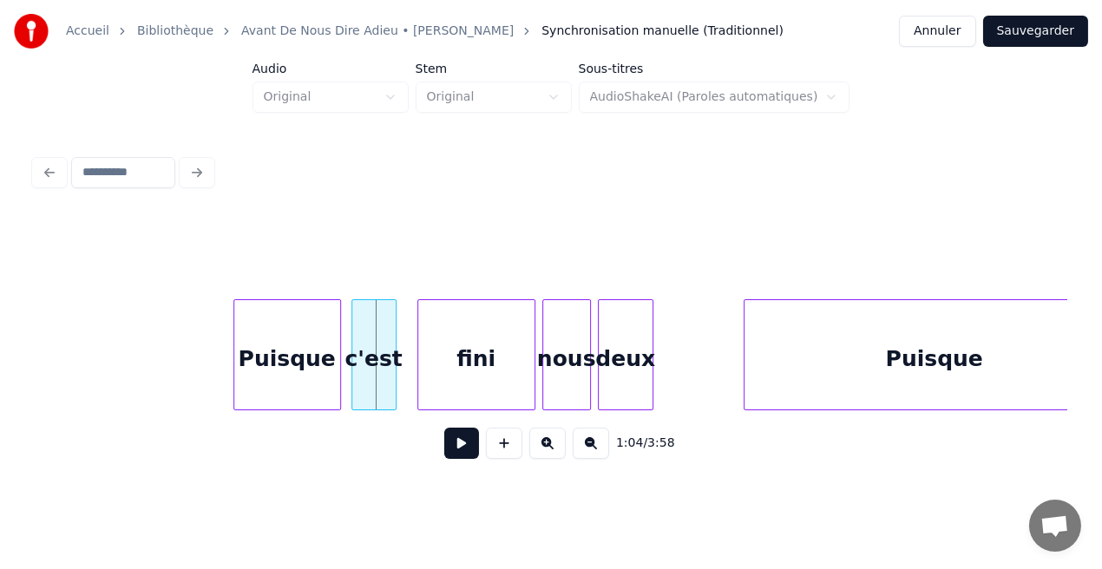
scroll to position [0, 10946]
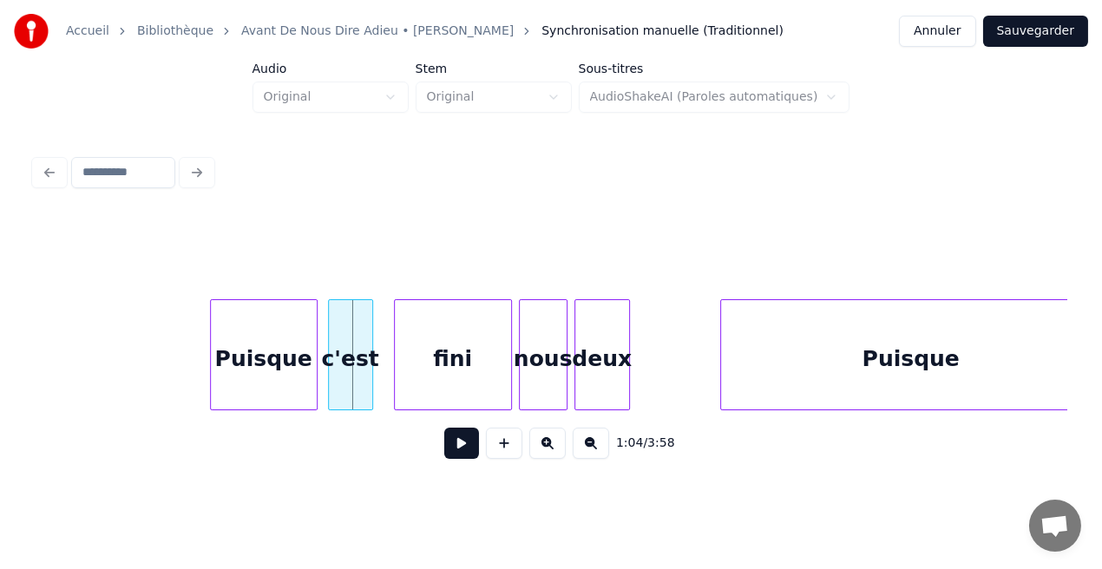
click at [296, 387] on div "Puisque" at bounding box center [264, 359] width 106 height 118
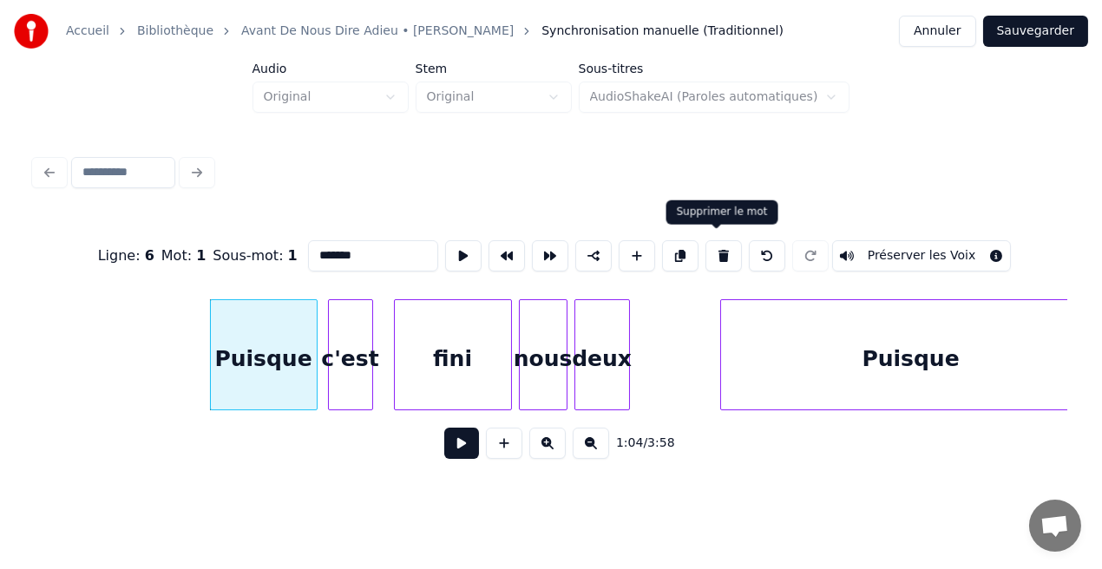
click at [718, 248] on button at bounding box center [723, 255] width 36 height 31
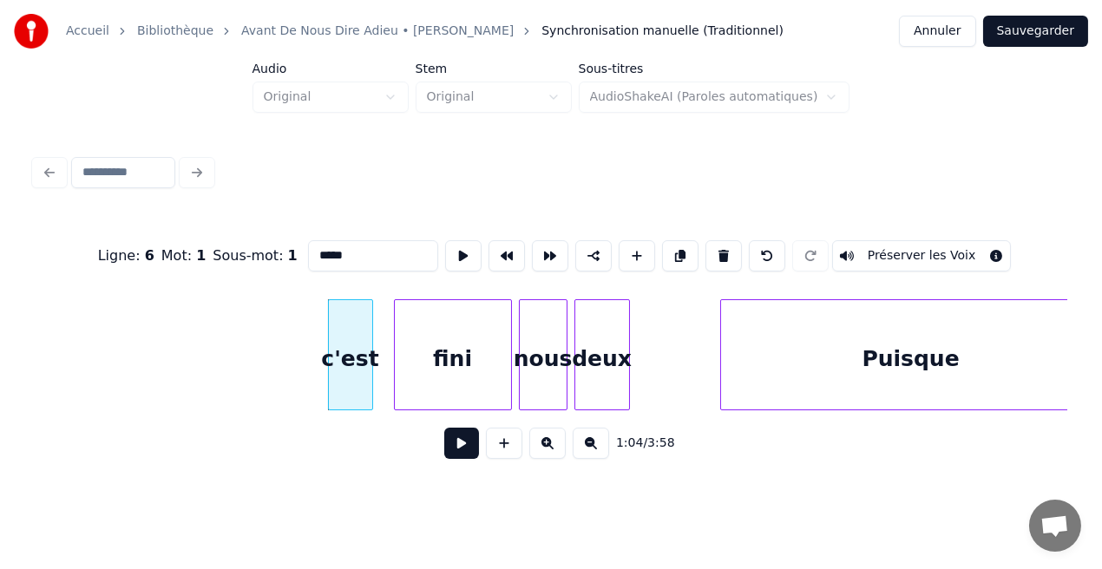
click at [718, 248] on button at bounding box center [723, 255] width 36 height 31
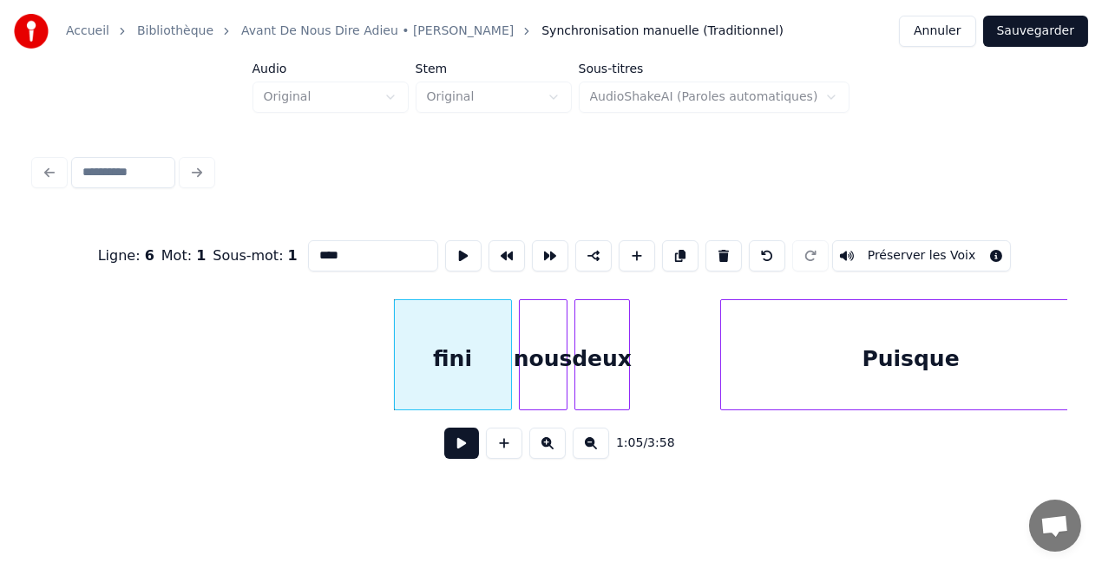
click at [718, 248] on button at bounding box center [723, 255] width 36 height 31
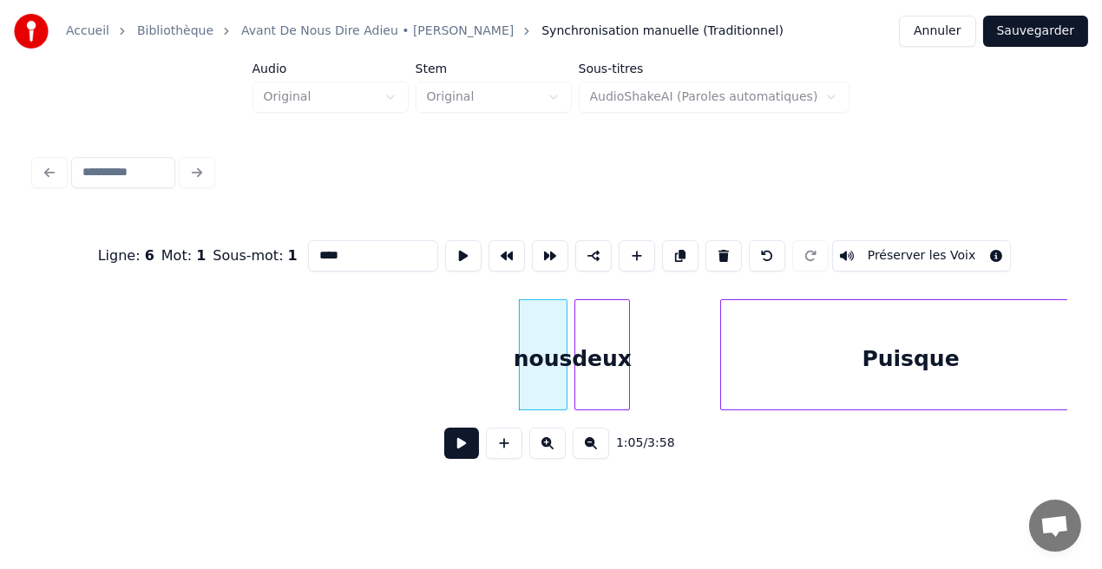
click at [718, 248] on button at bounding box center [723, 255] width 36 height 31
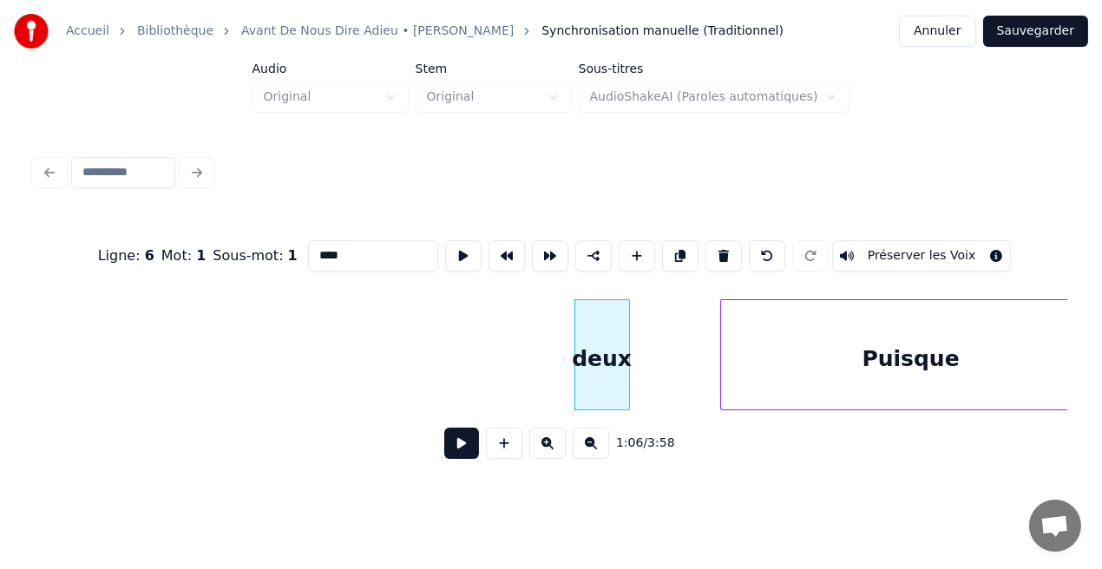
click at [718, 248] on button at bounding box center [723, 255] width 36 height 31
type input "*******"
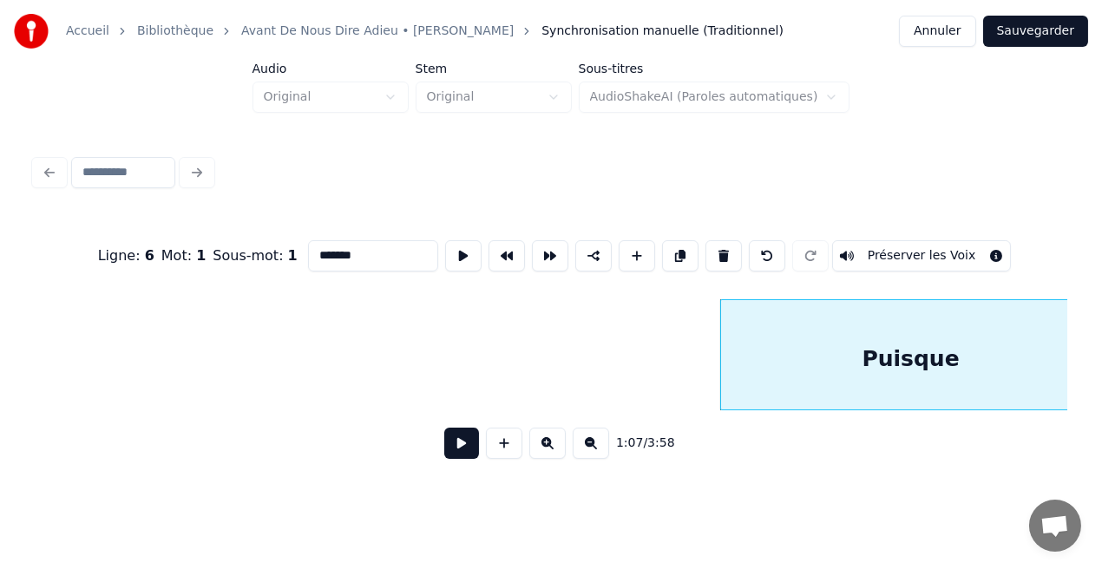
click at [469, 447] on button at bounding box center [461, 443] width 35 height 31
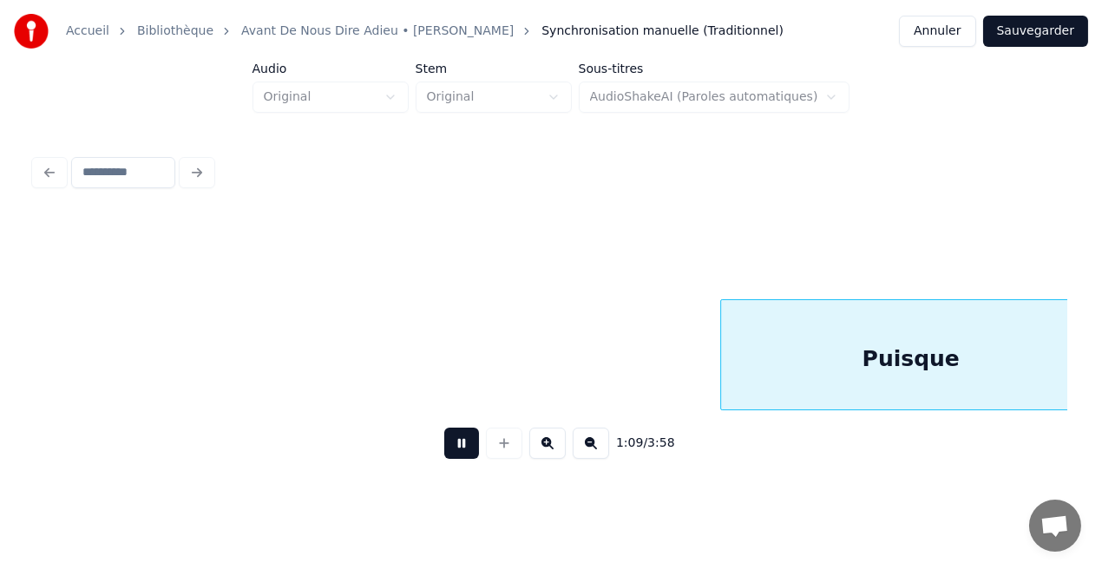
scroll to position [0, 11981]
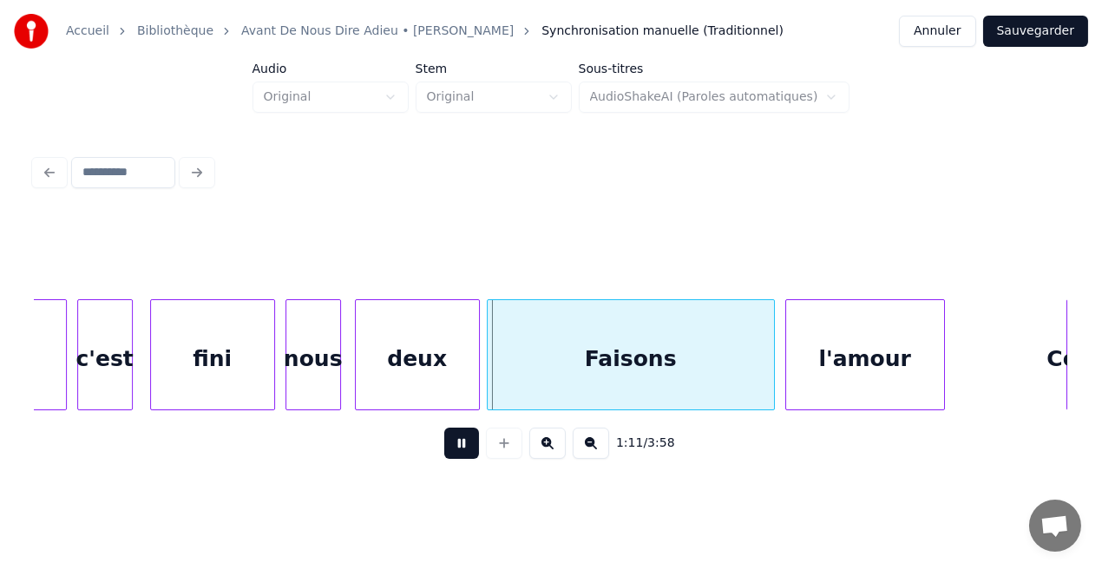
click at [468, 442] on button at bounding box center [461, 443] width 35 height 31
click at [563, 377] on div "Faisons" at bounding box center [631, 359] width 286 height 118
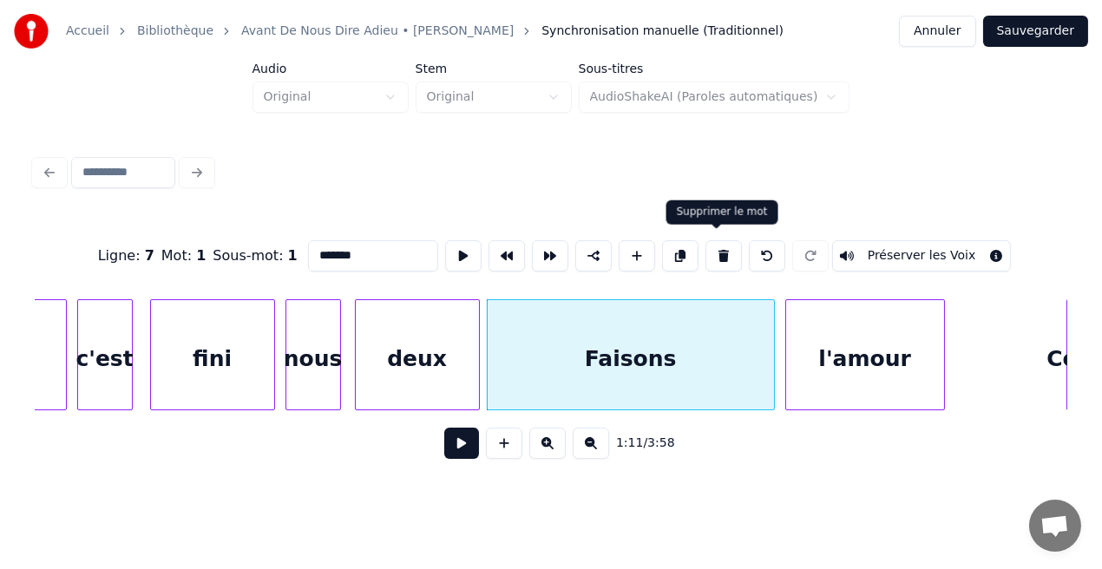
click at [711, 247] on button at bounding box center [723, 255] width 36 height 31
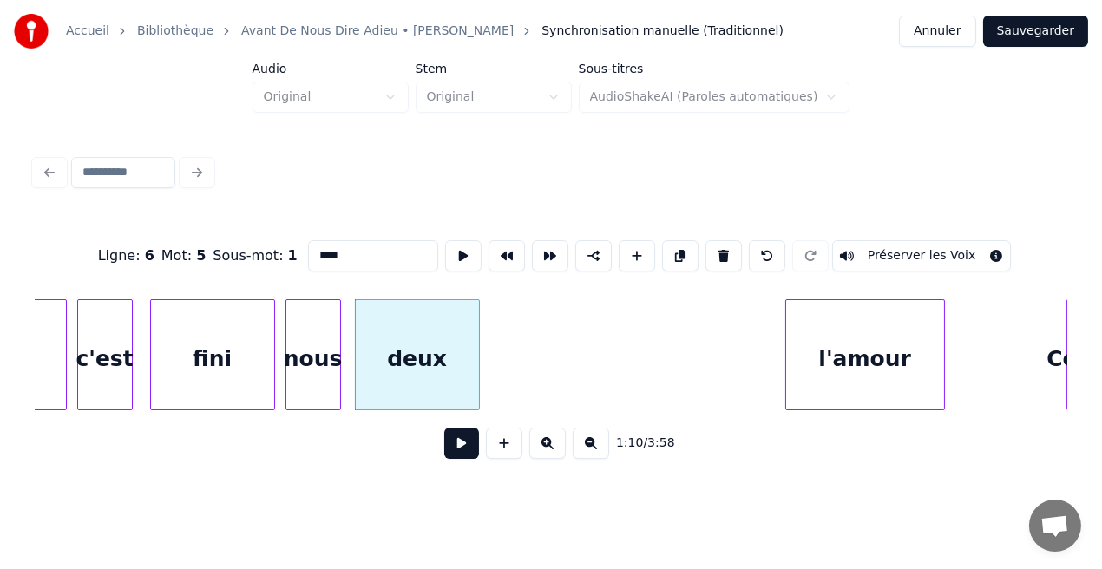
click at [849, 370] on div "l'amour" at bounding box center [865, 359] width 158 height 118
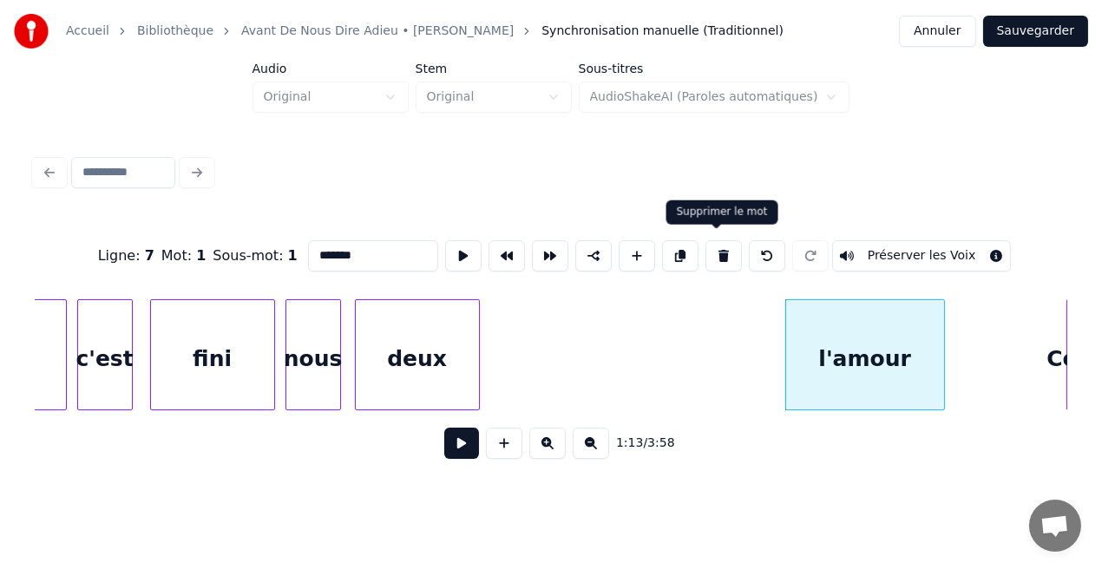
click at [726, 254] on button at bounding box center [723, 255] width 36 height 31
type input "*****"
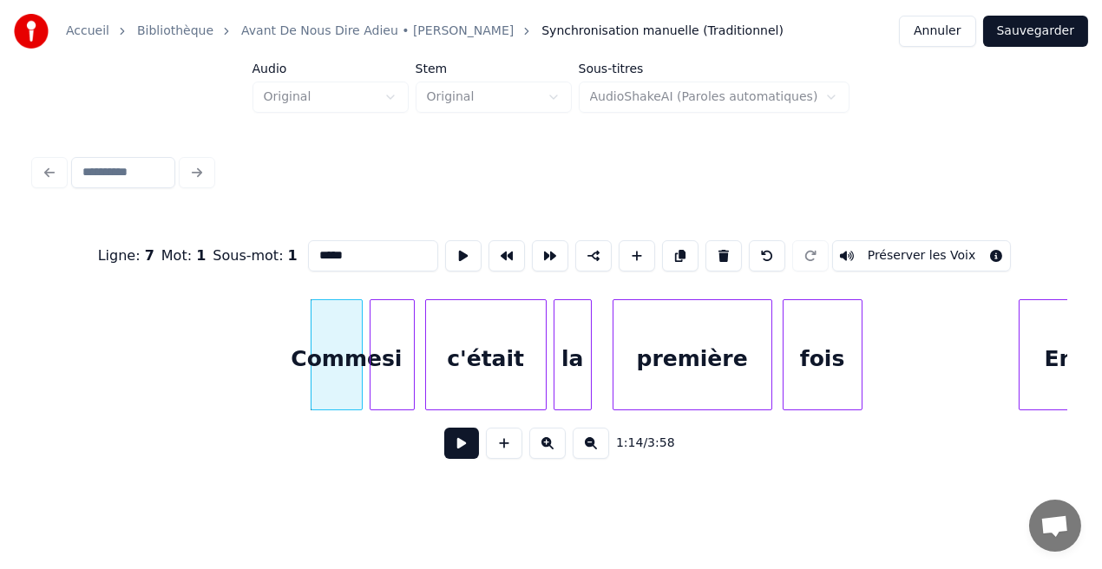
scroll to position [0, 12761]
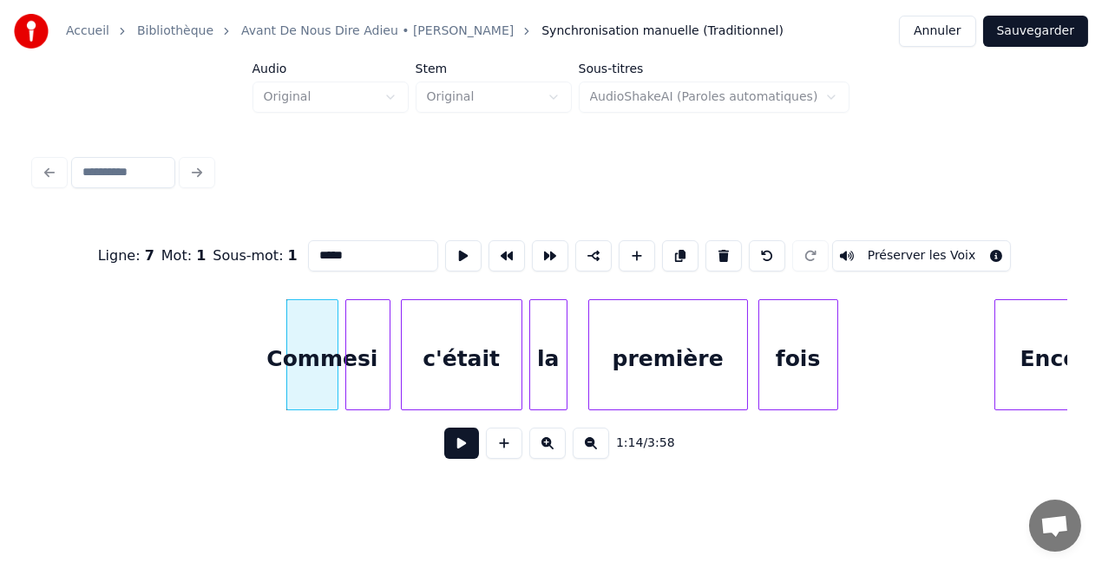
click at [458, 447] on button at bounding box center [461, 443] width 35 height 31
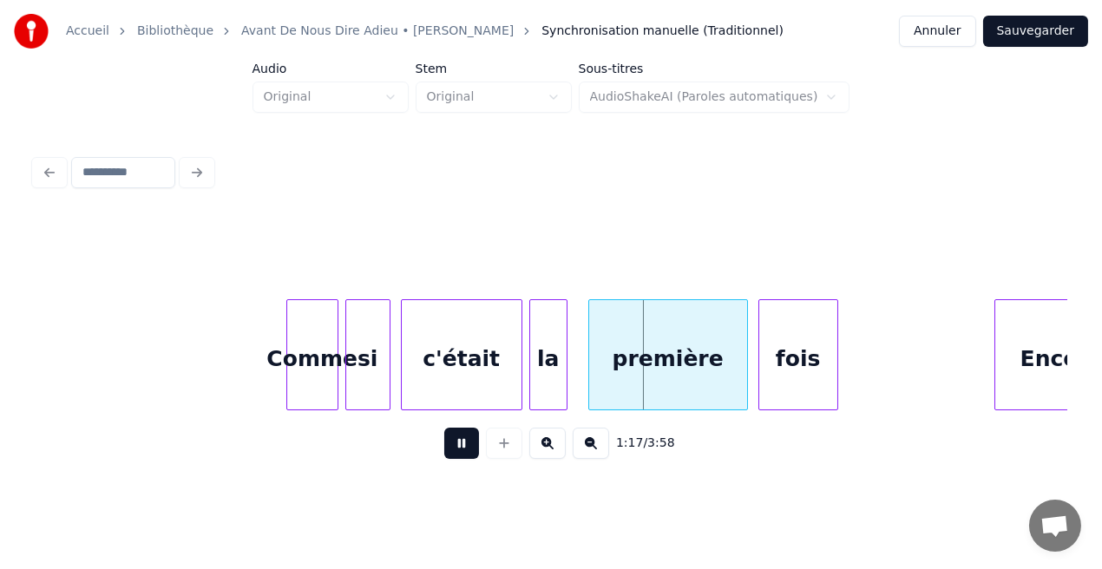
click at [458, 447] on button at bounding box center [461, 443] width 35 height 31
click at [317, 396] on div "Comme" at bounding box center [312, 359] width 50 height 118
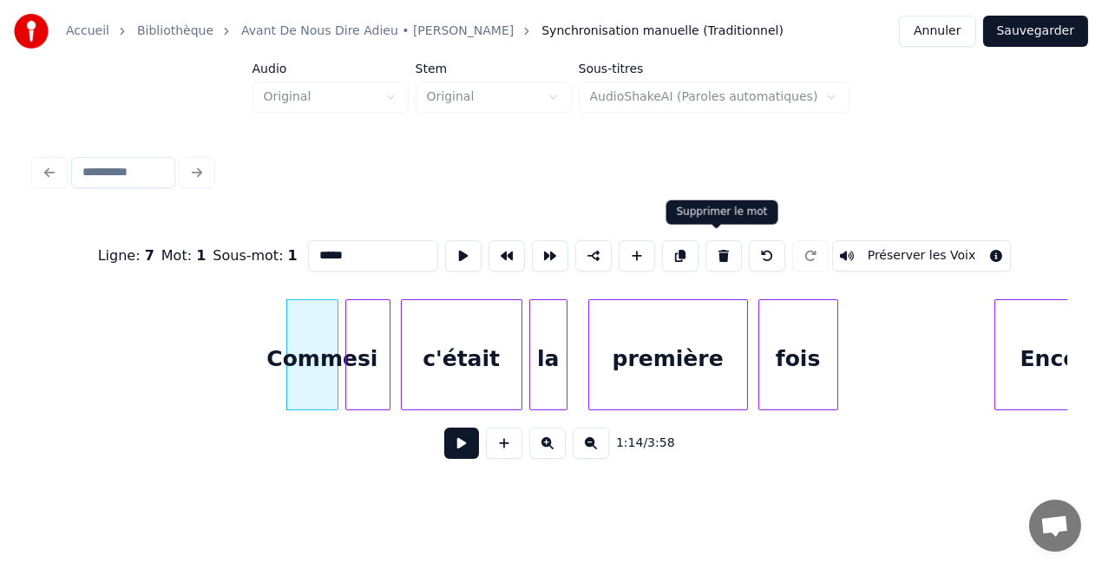
click at [707, 242] on button at bounding box center [723, 255] width 36 height 31
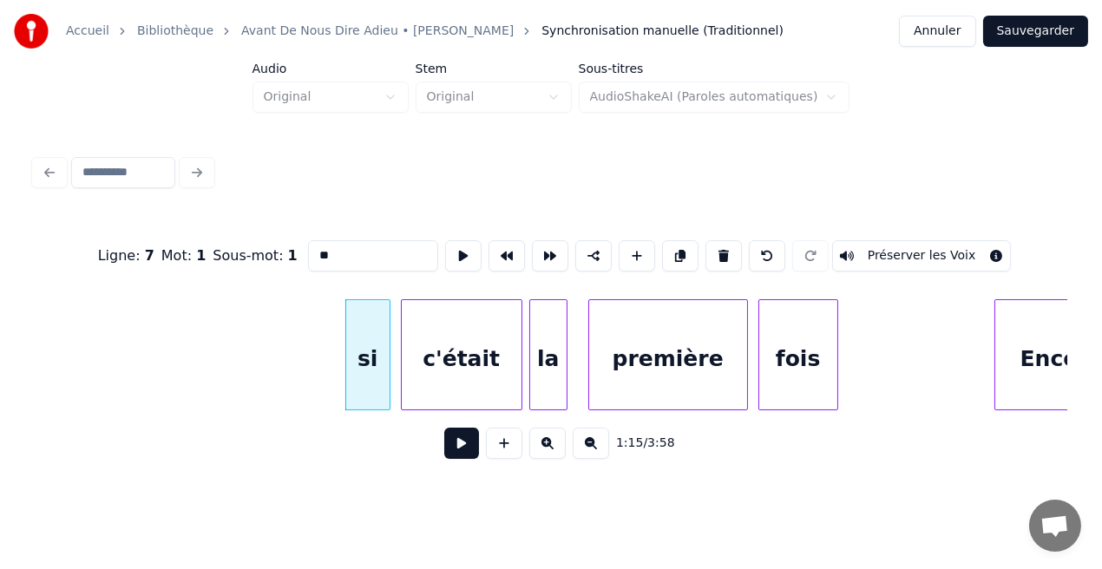
click at [707, 242] on button at bounding box center [723, 255] width 36 height 31
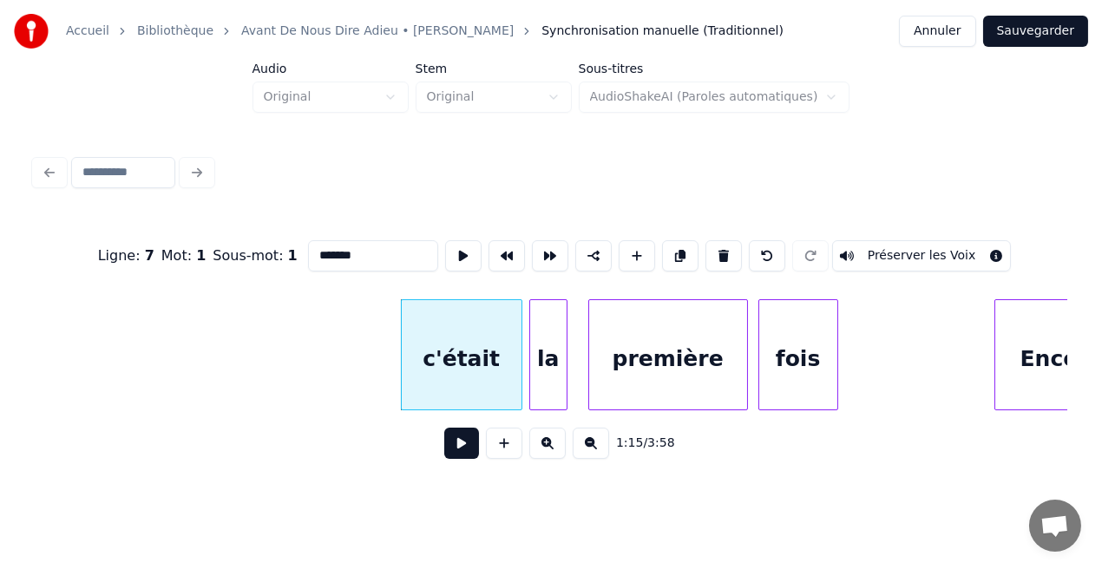
click at [707, 242] on button at bounding box center [723, 255] width 36 height 31
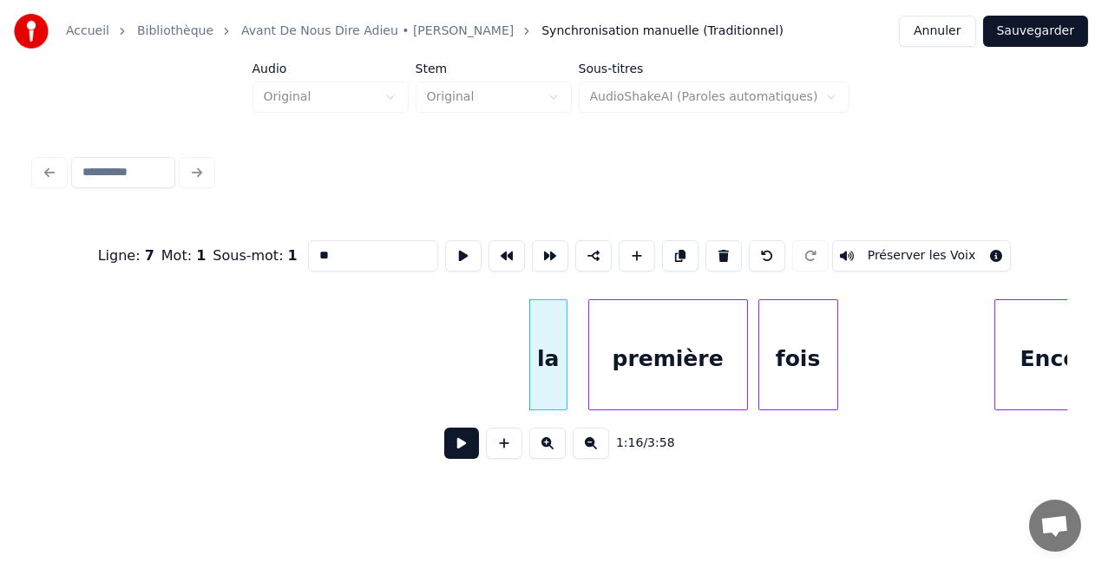
click at [707, 242] on button at bounding box center [723, 255] width 36 height 31
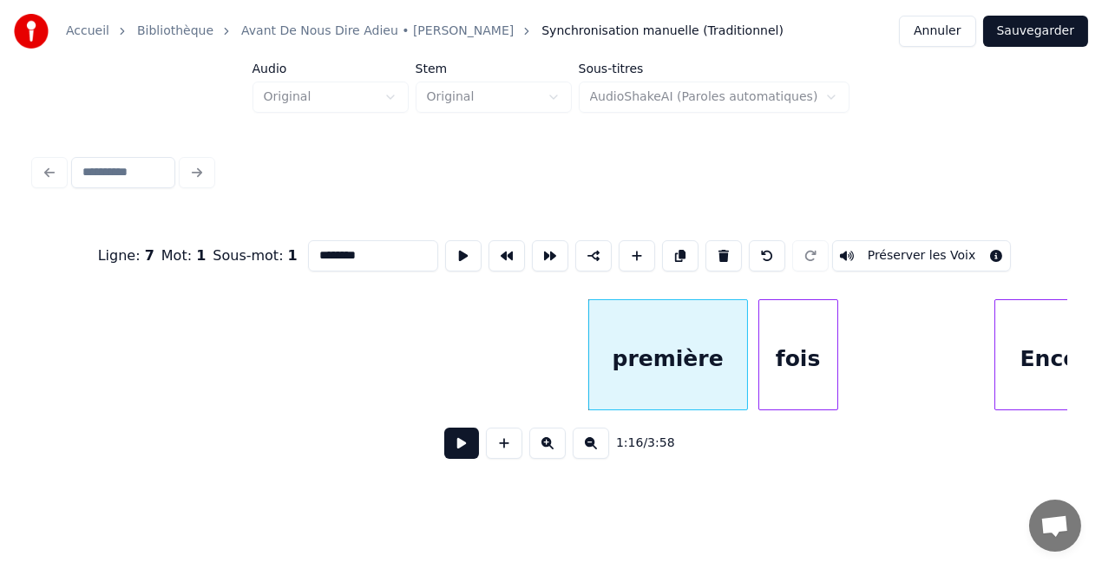
click at [707, 242] on button at bounding box center [723, 255] width 36 height 31
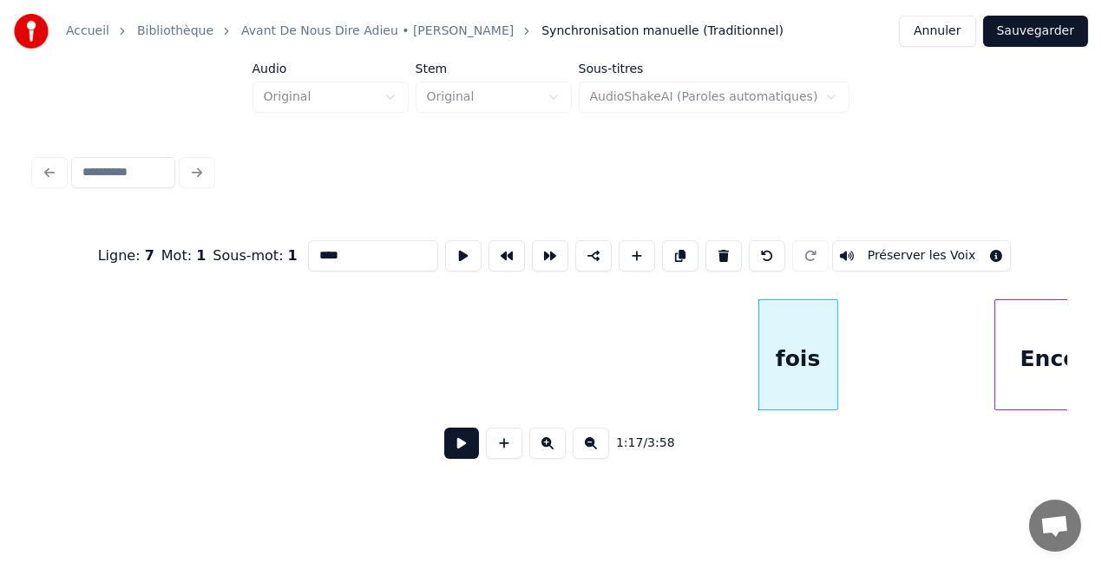
click at [707, 242] on button at bounding box center [723, 255] width 36 height 31
type input "******"
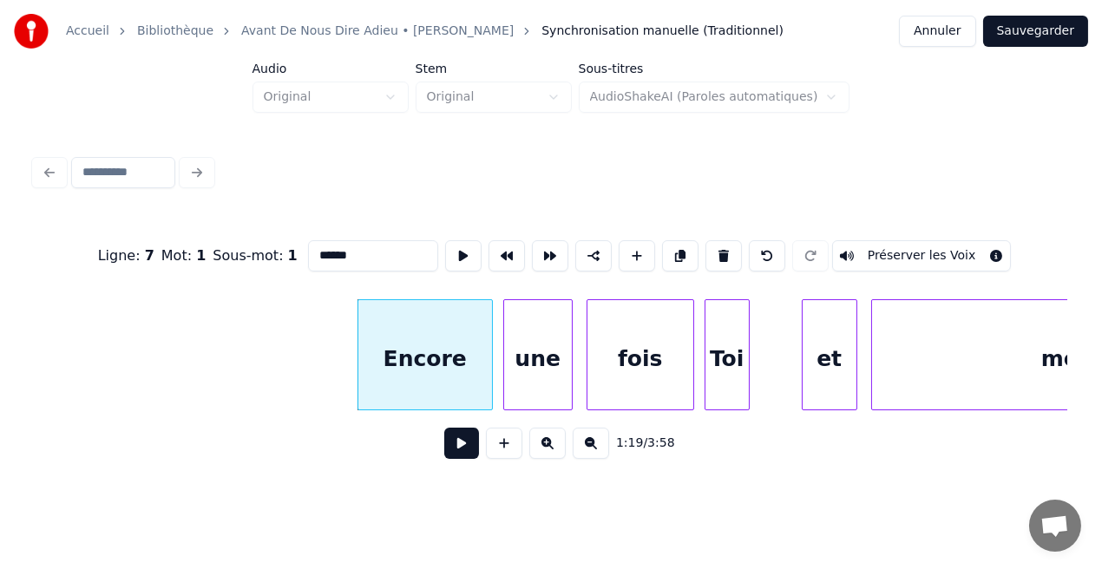
scroll to position [0, 13422]
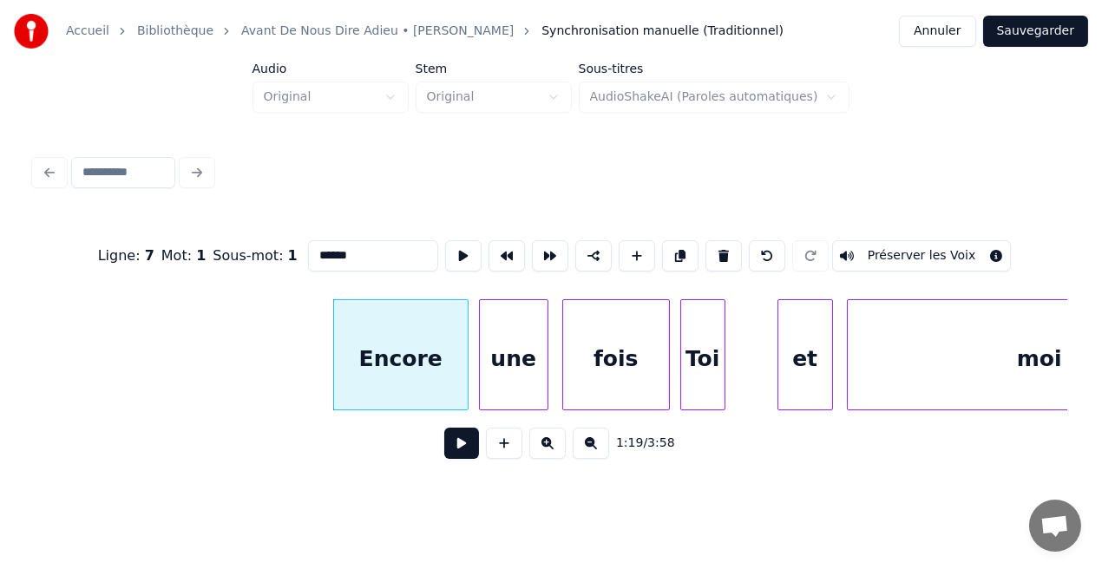
click at [457, 443] on button at bounding box center [461, 443] width 35 height 31
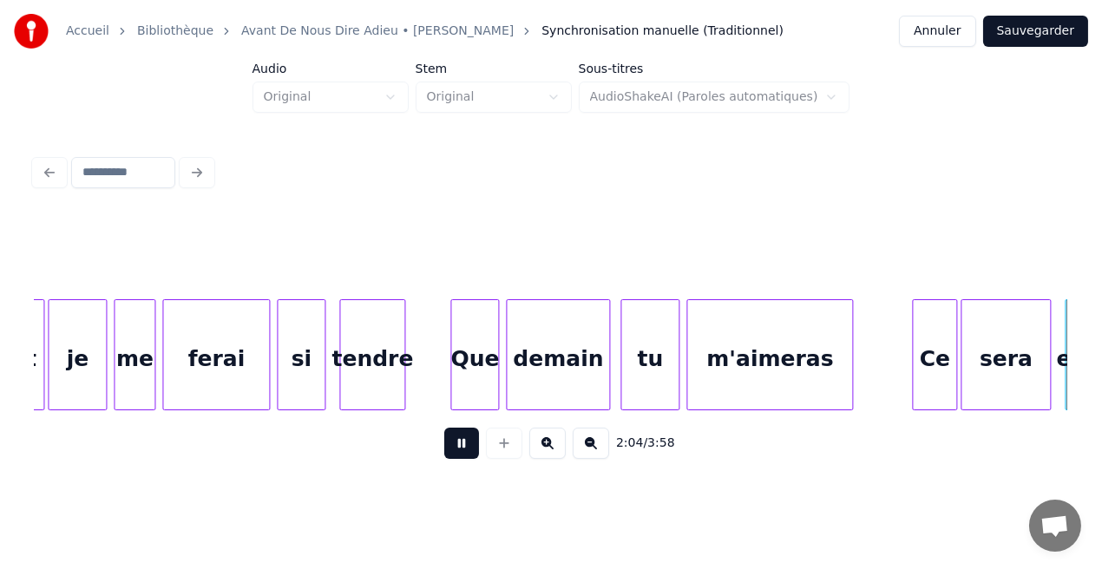
scroll to position [0, 21694]
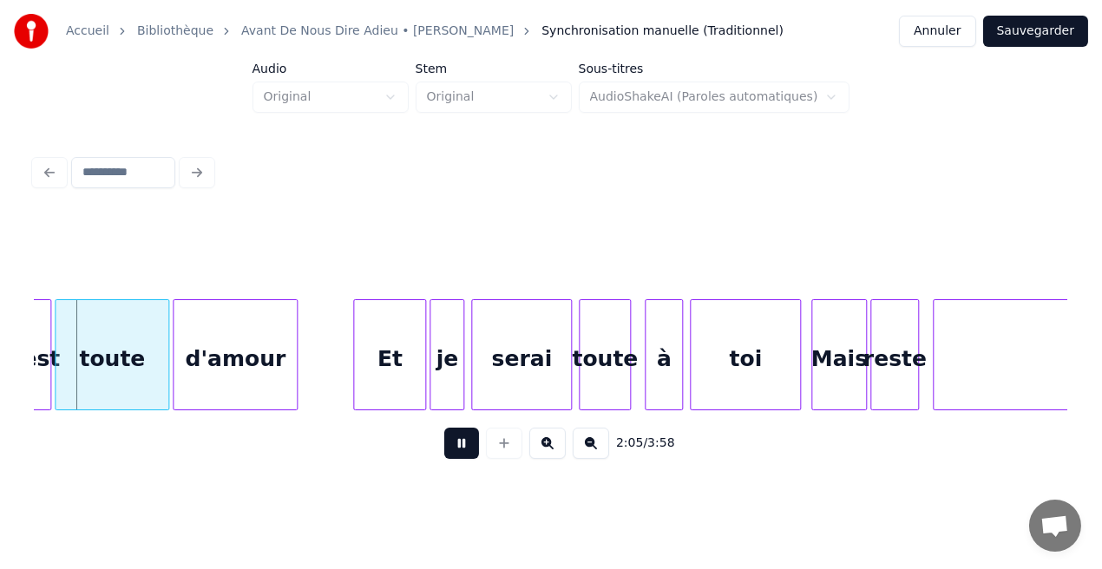
click at [457, 443] on button at bounding box center [461, 443] width 35 height 31
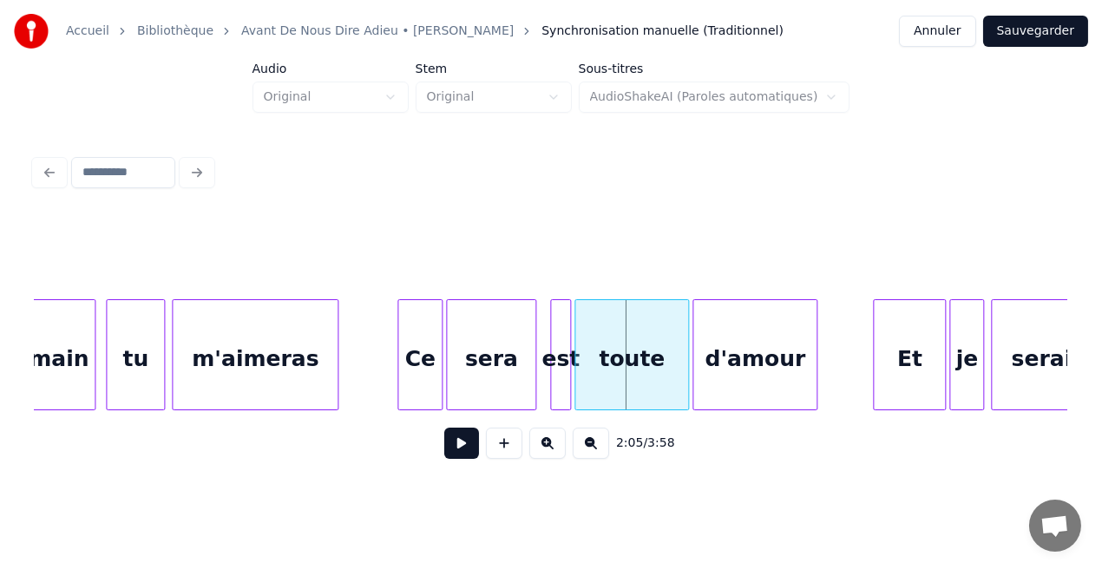
scroll to position [0, 21151]
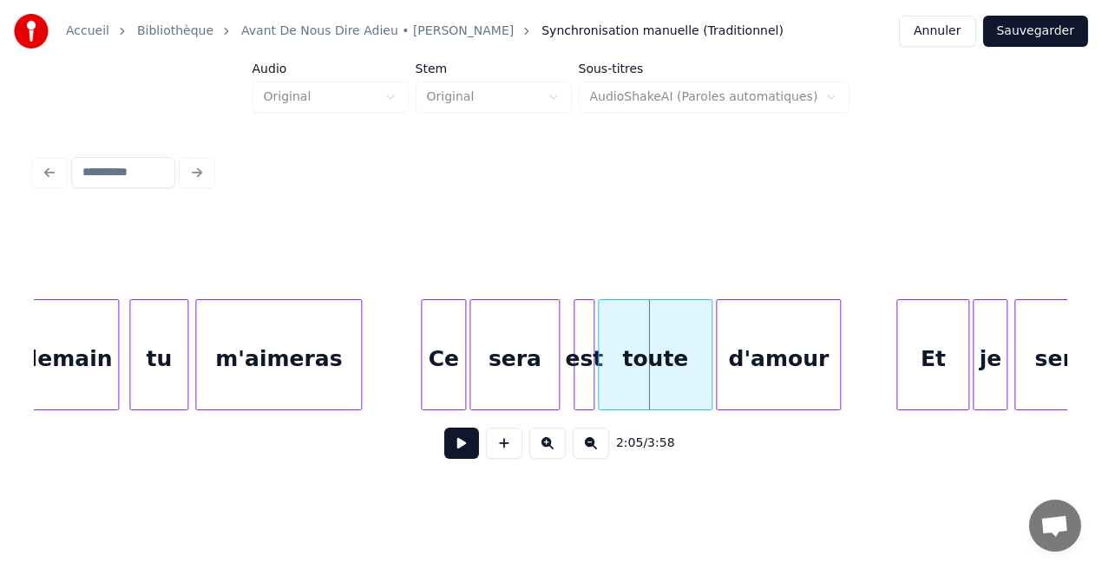
click at [357, 381] on div at bounding box center [358, 354] width 5 height 109
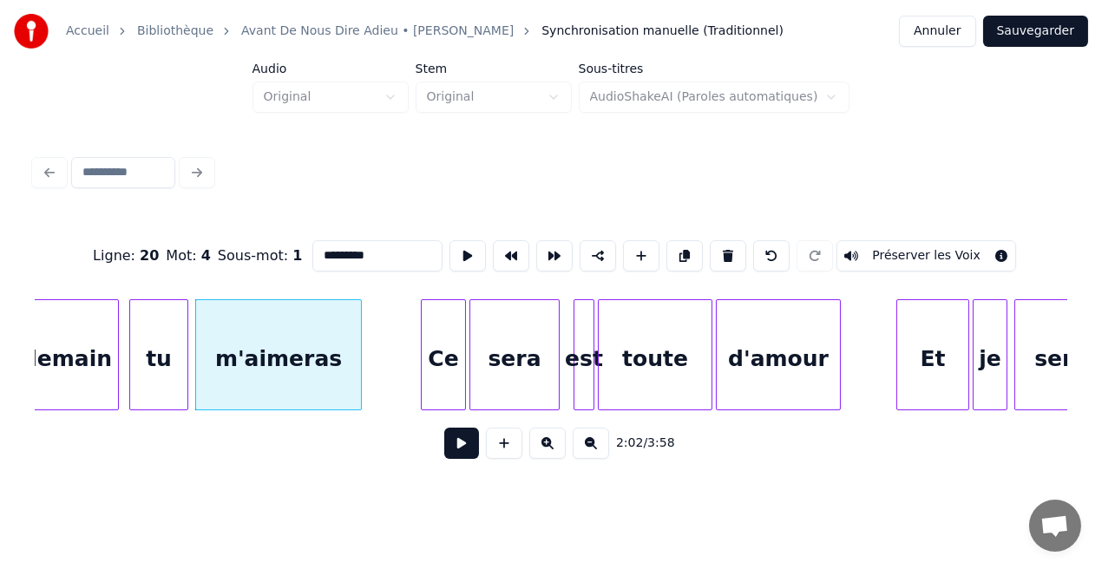
click at [467, 448] on button at bounding box center [461, 443] width 35 height 31
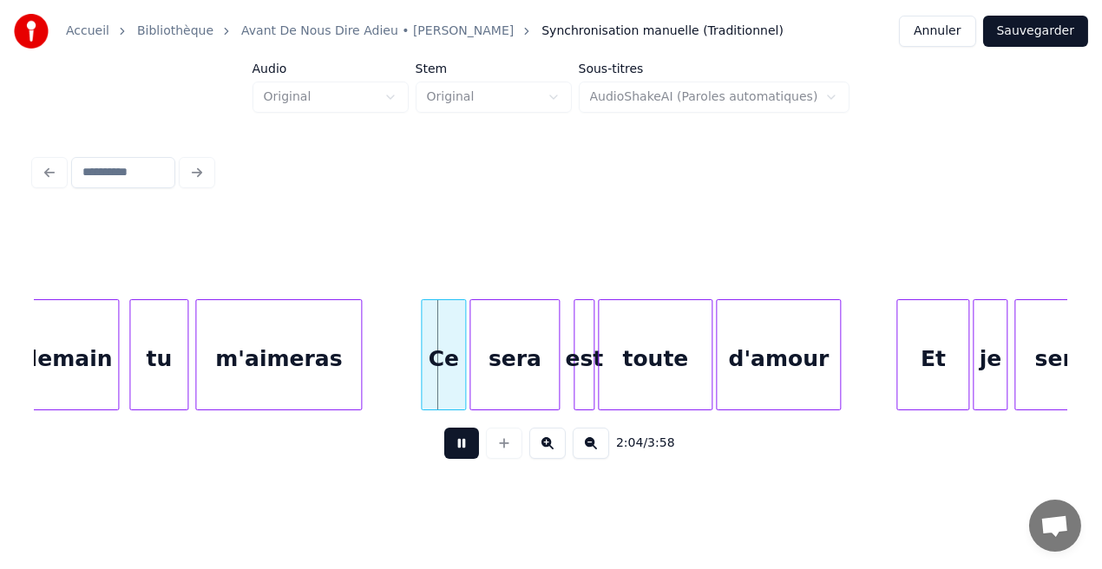
click at [467, 448] on button at bounding box center [461, 443] width 35 height 31
click at [451, 358] on div "Ce" at bounding box center [443, 359] width 43 height 118
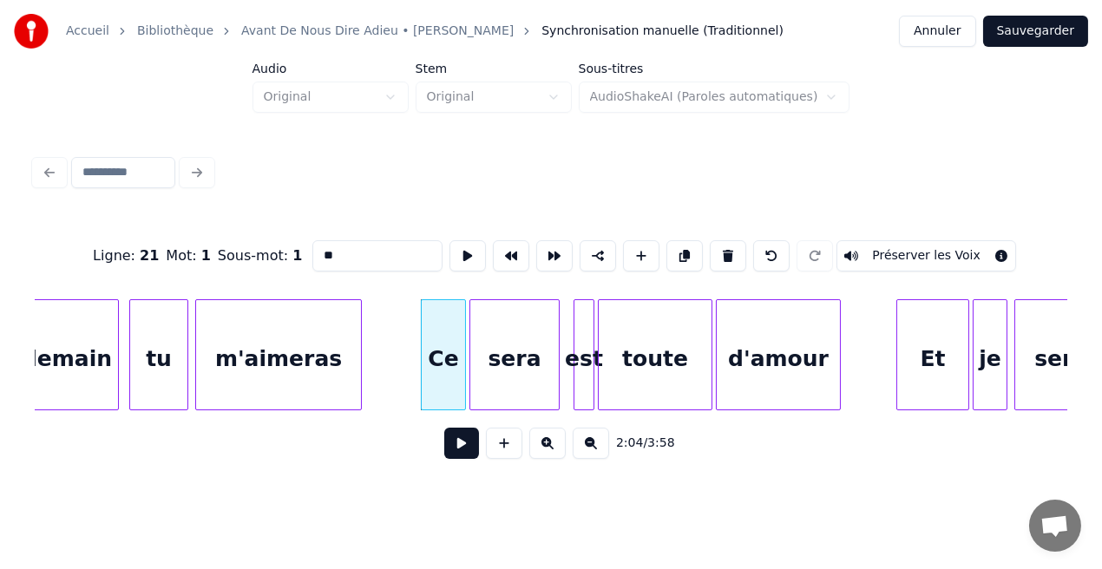
click at [345, 255] on input "**" at bounding box center [377, 255] width 130 height 31
type input "*"
click at [500, 351] on div "sera" at bounding box center [514, 359] width 89 height 118
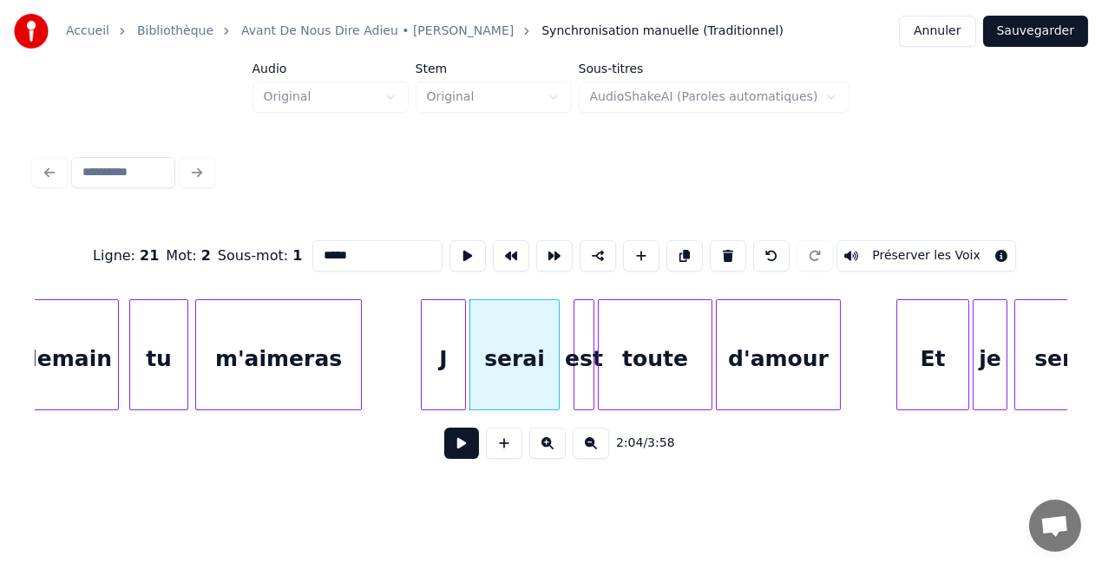
click at [451, 371] on div "J" at bounding box center [443, 359] width 43 height 118
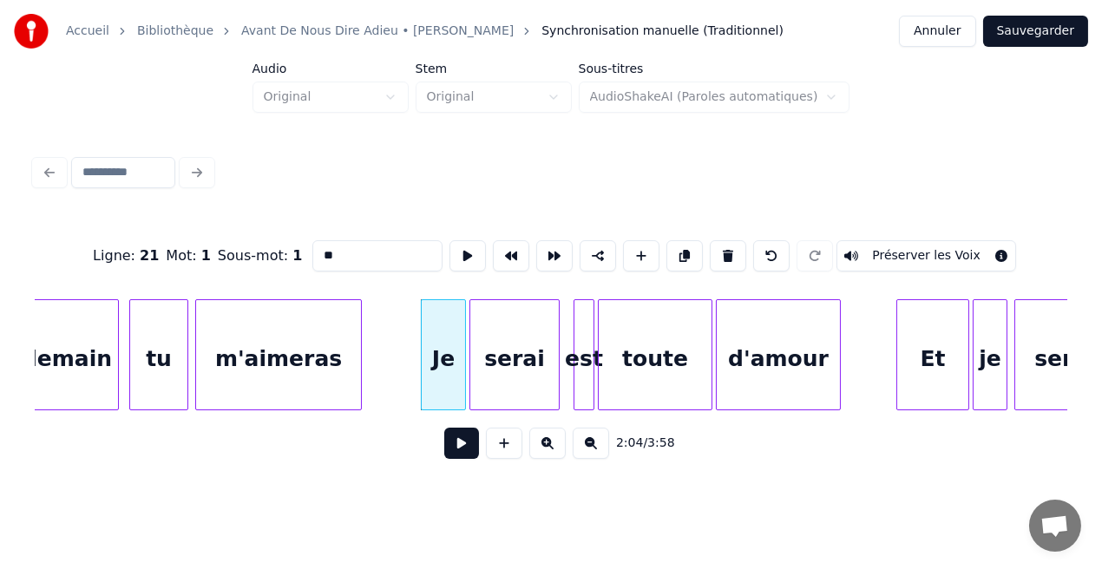
type input "**"
click at [454, 440] on button at bounding box center [461, 443] width 35 height 31
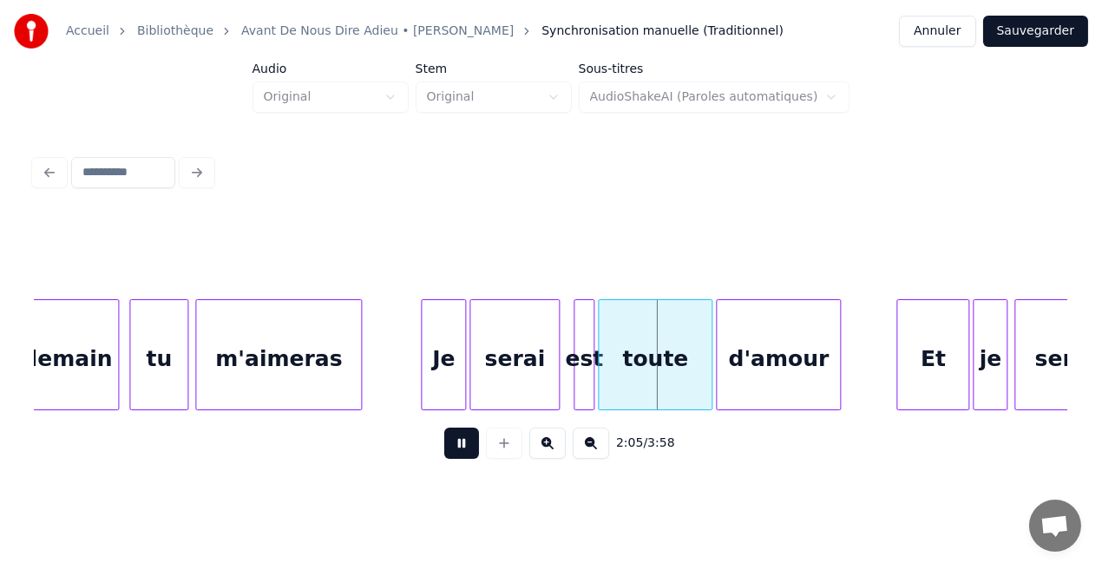
click at [454, 440] on button at bounding box center [461, 443] width 35 height 31
click at [588, 351] on div at bounding box center [590, 354] width 5 height 109
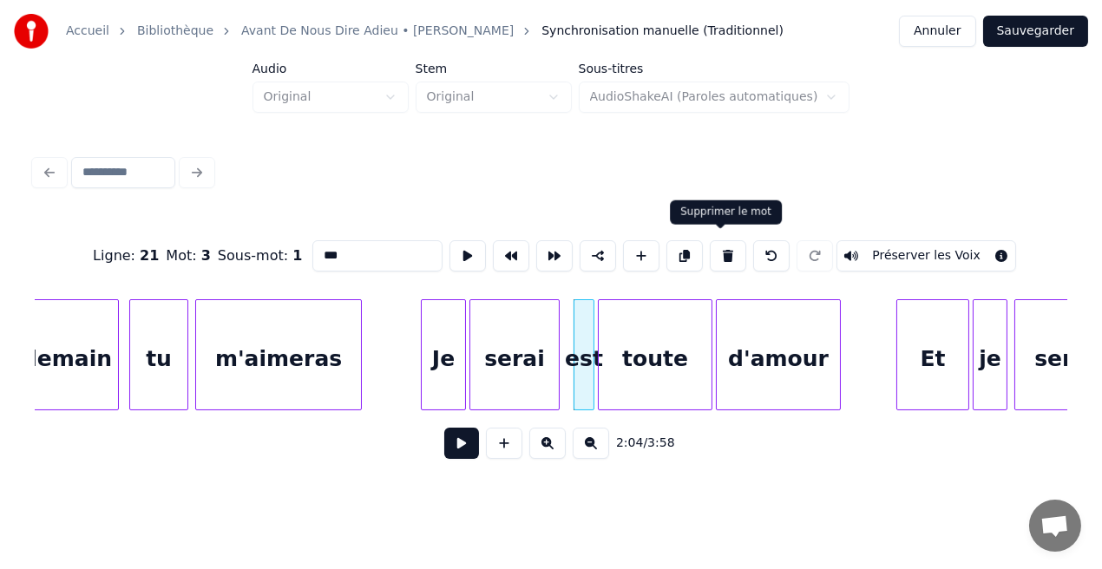
click at [722, 250] on button at bounding box center [728, 255] width 36 height 31
type input "*****"
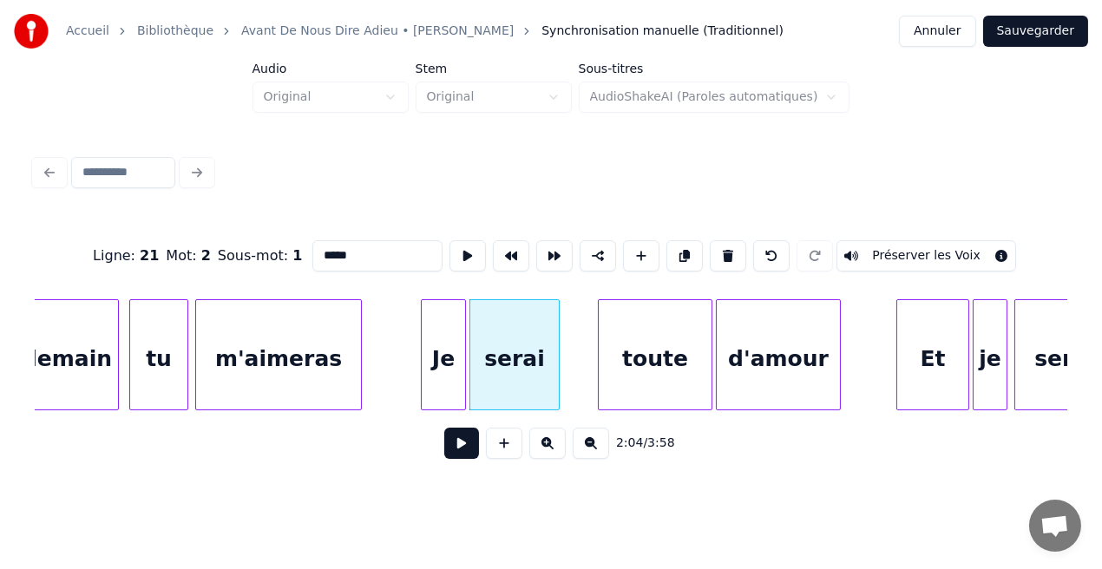
click at [463, 457] on button at bounding box center [461, 443] width 35 height 31
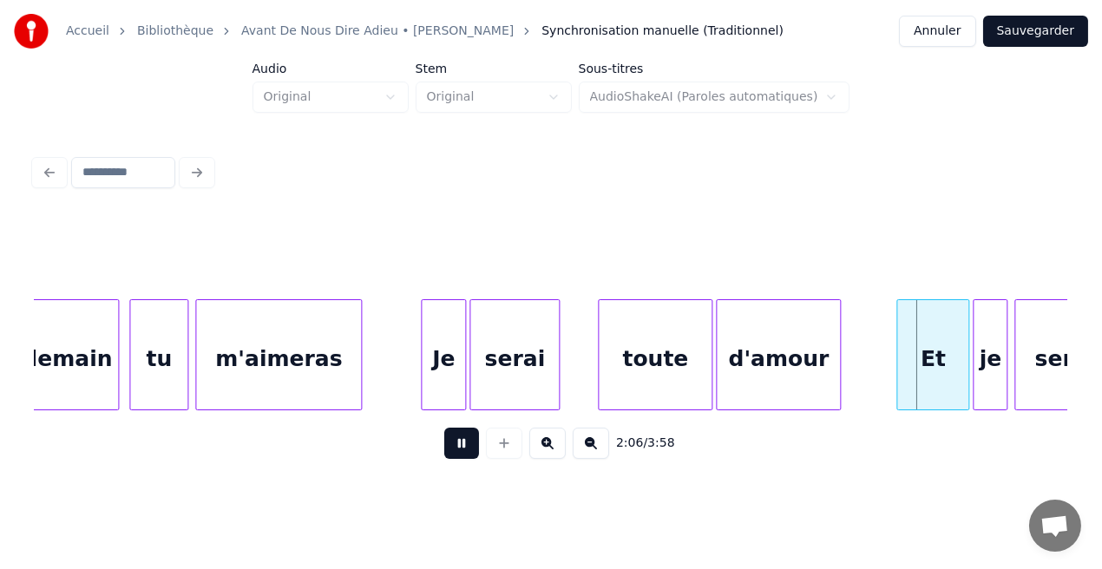
click at [463, 457] on button at bounding box center [461, 443] width 35 height 31
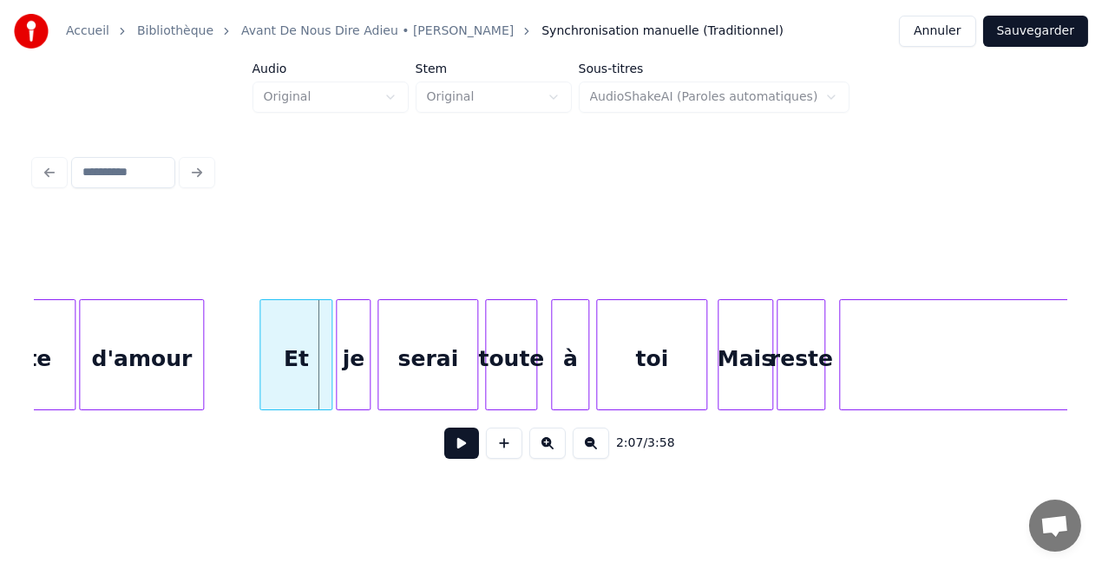
scroll to position [0, 21882]
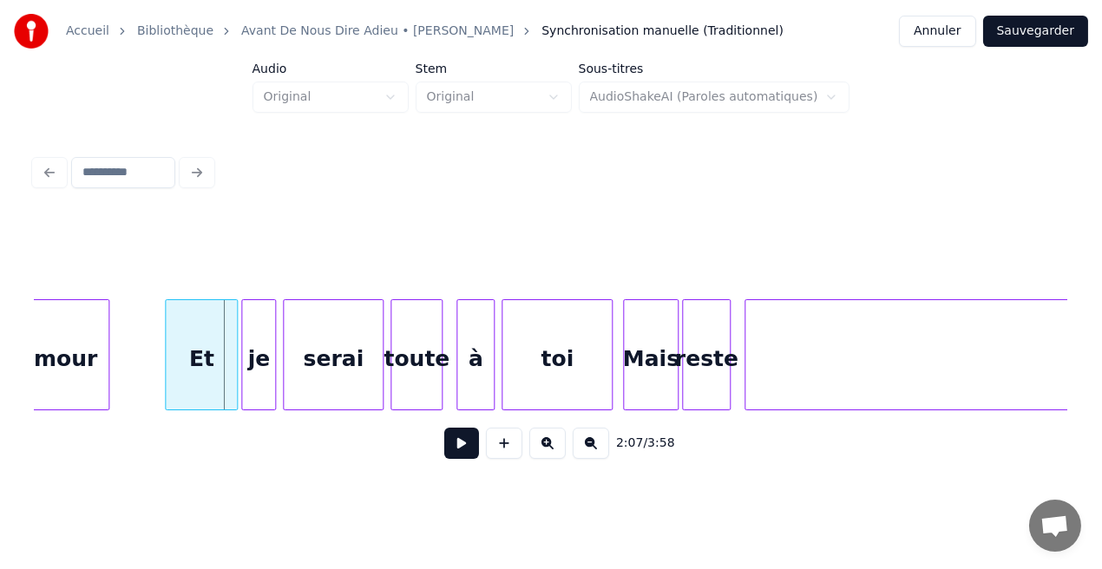
click at [464, 444] on button at bounding box center [461, 443] width 35 height 31
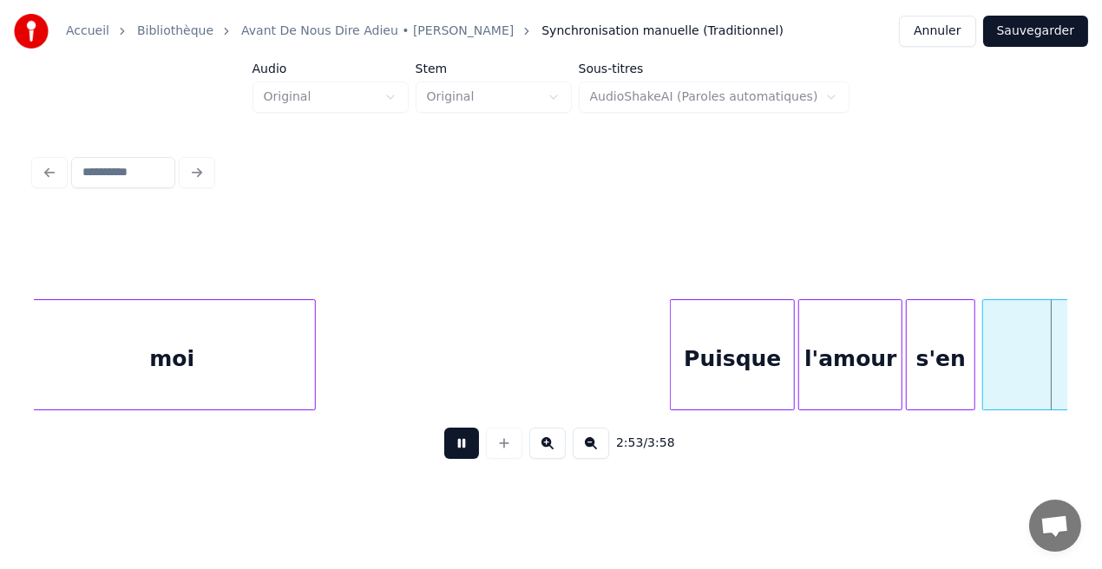
scroll to position [0, 30156]
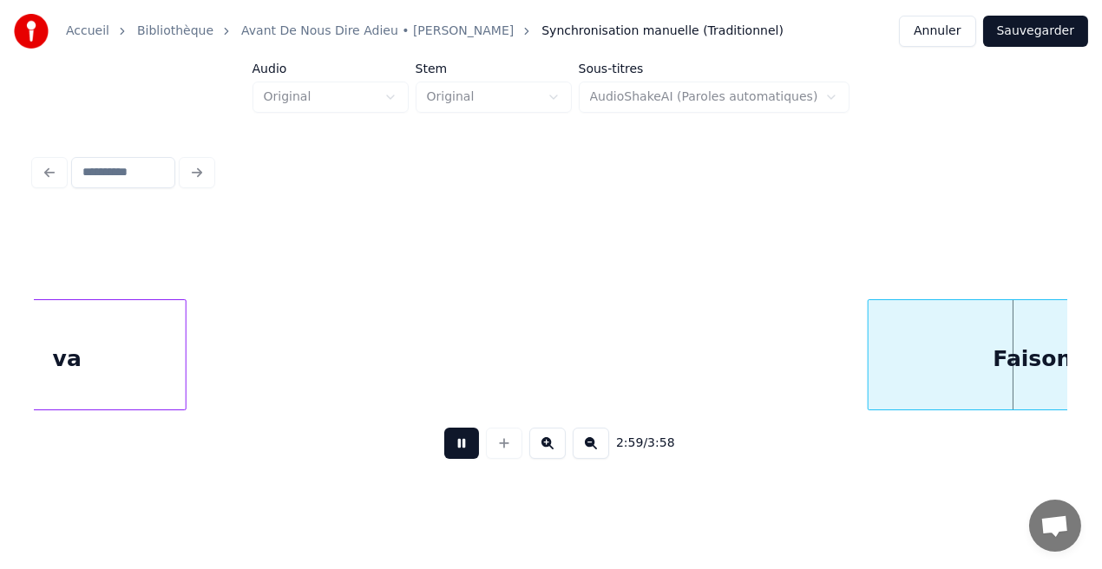
click at [469, 430] on div "2:59 / 3:58" at bounding box center [551, 443] width 1033 height 66
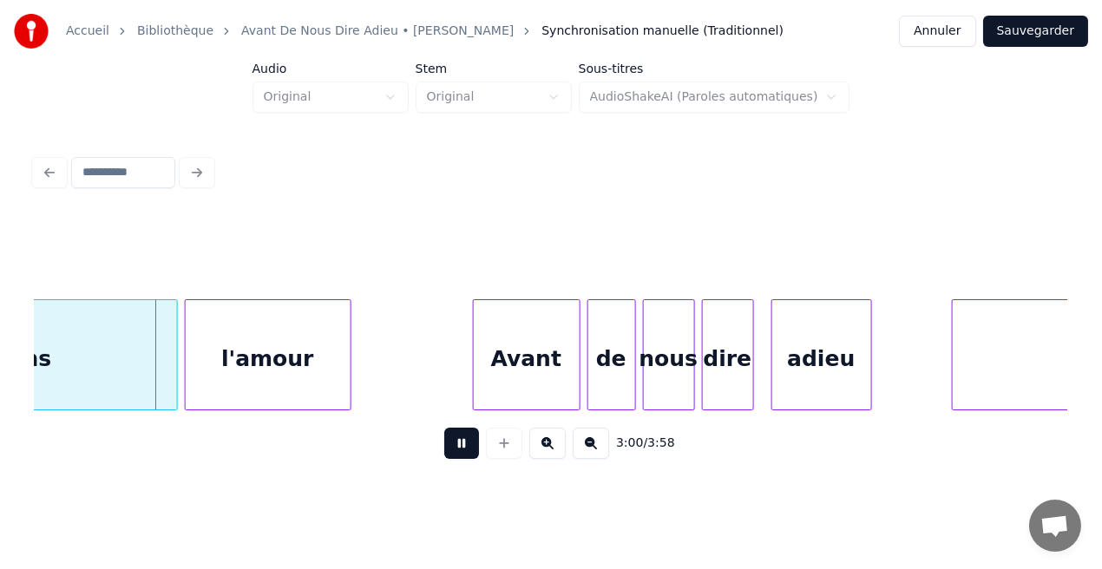
click at [465, 443] on button at bounding box center [461, 443] width 35 height 31
click at [137, 388] on div "Faisons" at bounding box center [6, 359] width 342 height 118
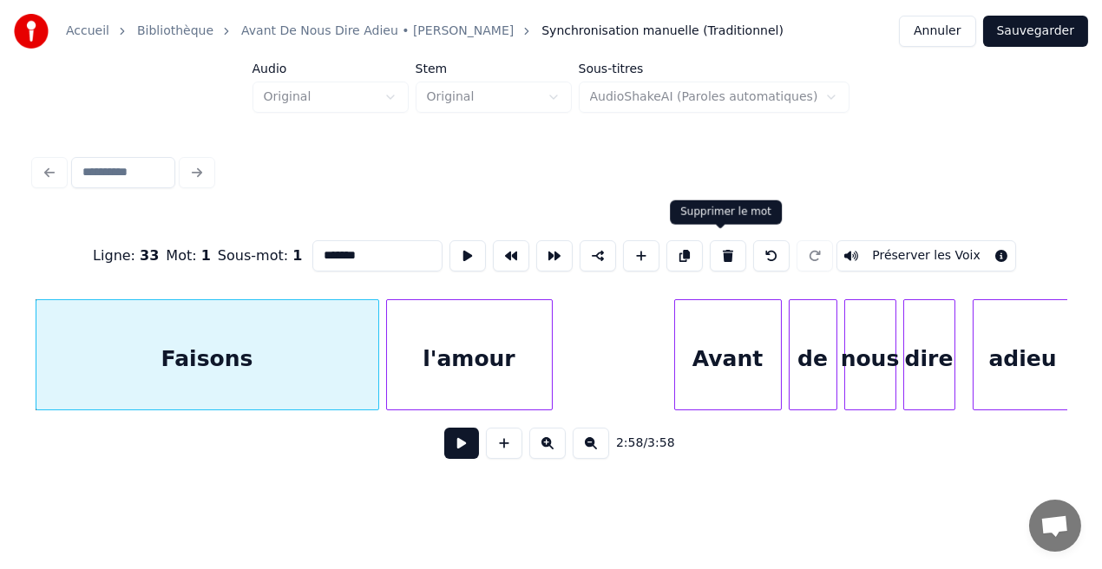
click at [723, 250] on button at bounding box center [728, 255] width 36 height 31
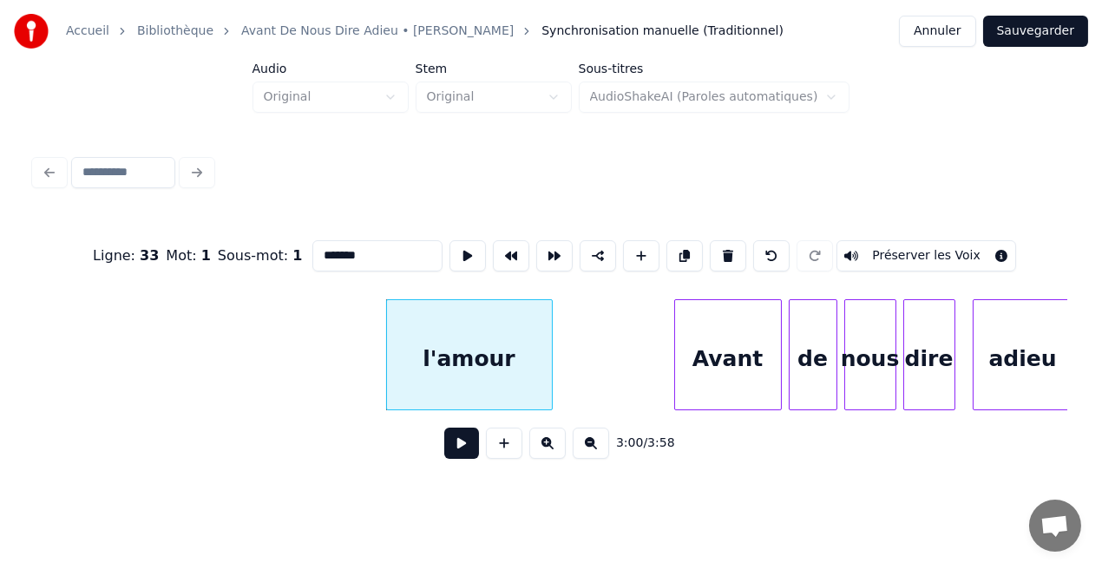
click at [723, 250] on button at bounding box center [728, 255] width 36 height 31
type input "*****"
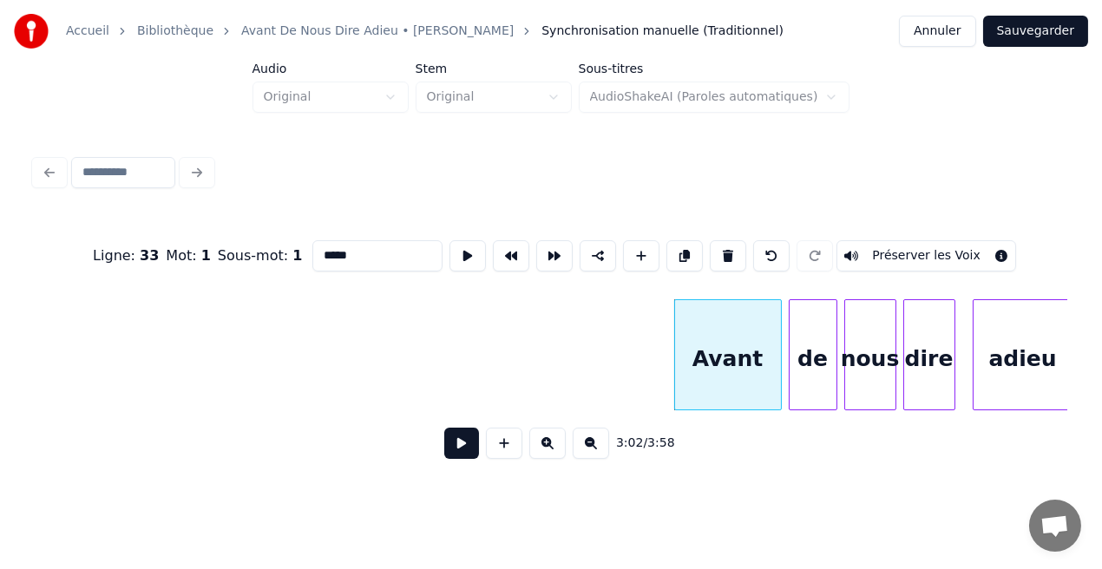
click at [468, 444] on button at bounding box center [461, 443] width 35 height 31
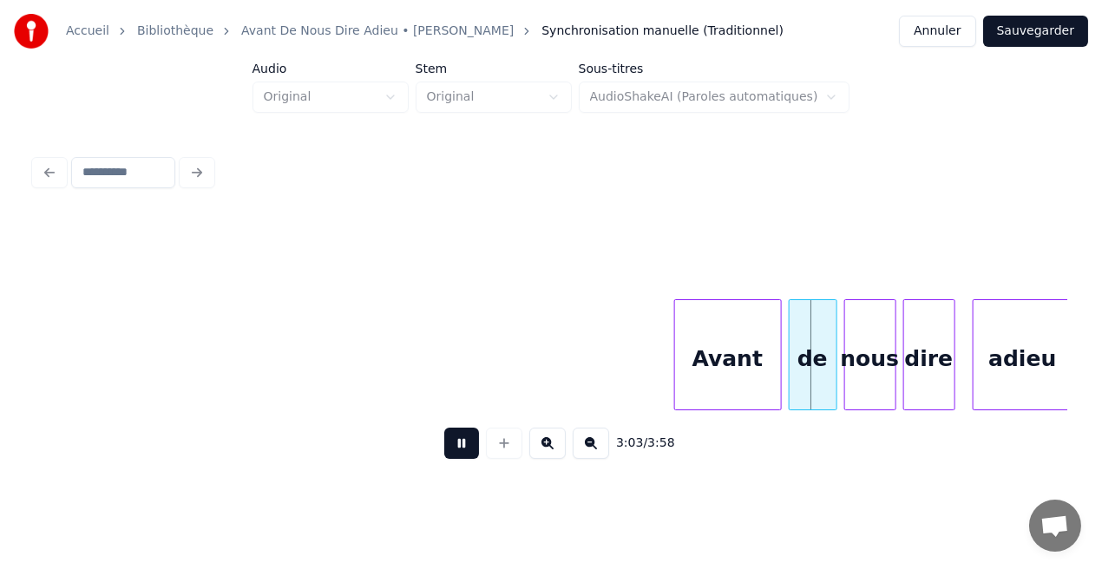
click at [468, 444] on button at bounding box center [461, 443] width 35 height 31
click at [755, 322] on div "Avant" at bounding box center [728, 359] width 106 height 118
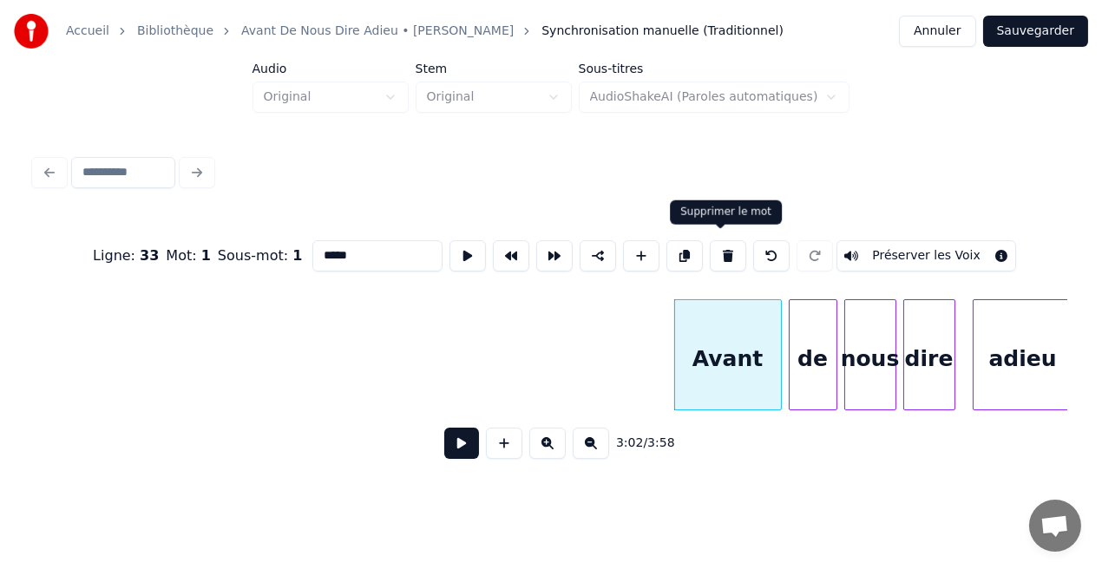
click at [724, 253] on button at bounding box center [728, 255] width 36 height 31
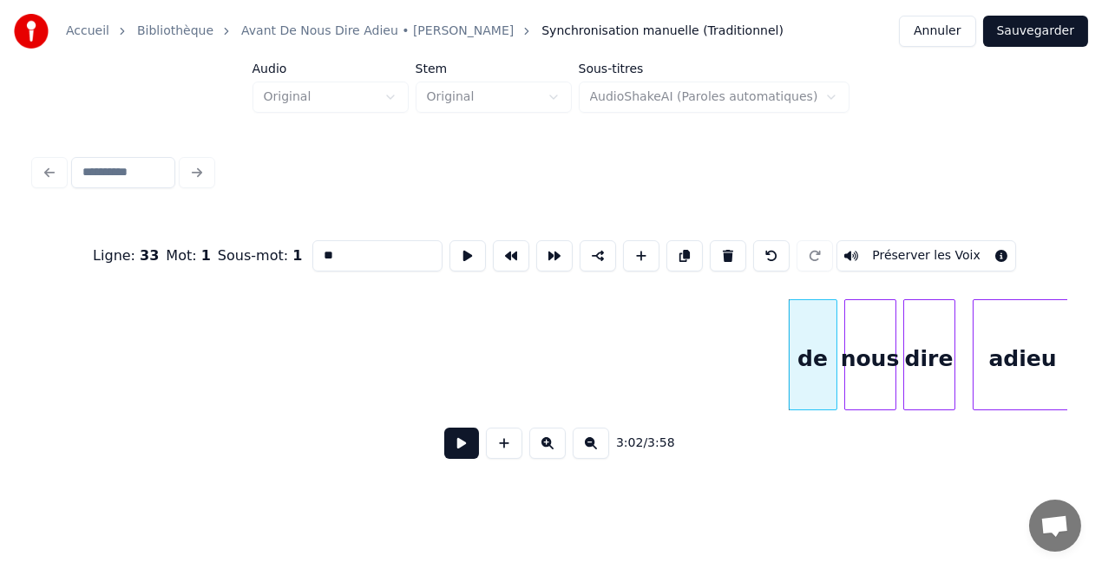
click at [724, 253] on button at bounding box center [728, 255] width 36 height 31
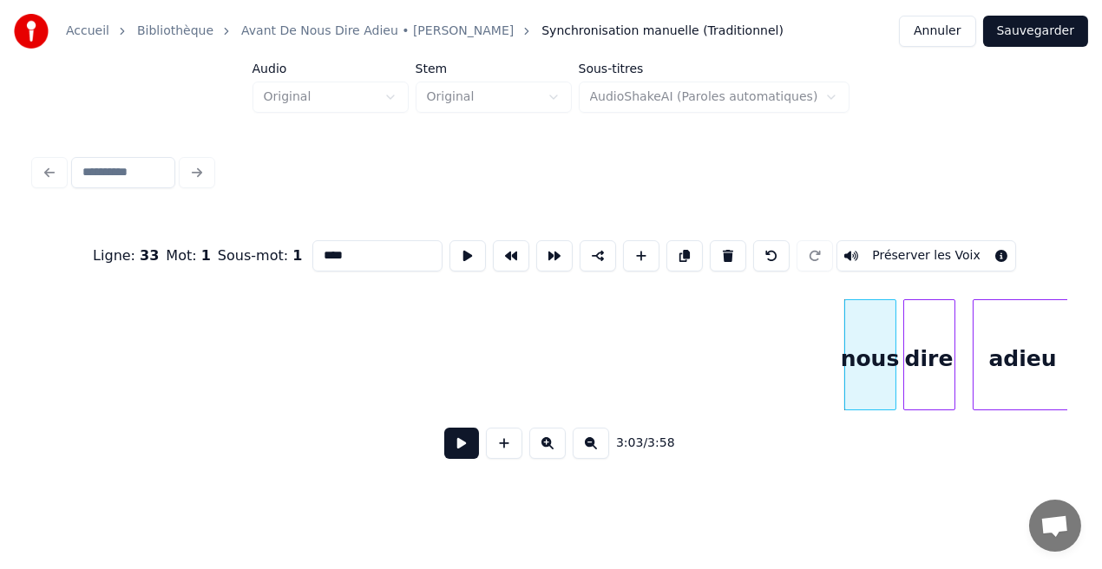
click at [724, 253] on button at bounding box center [728, 255] width 36 height 31
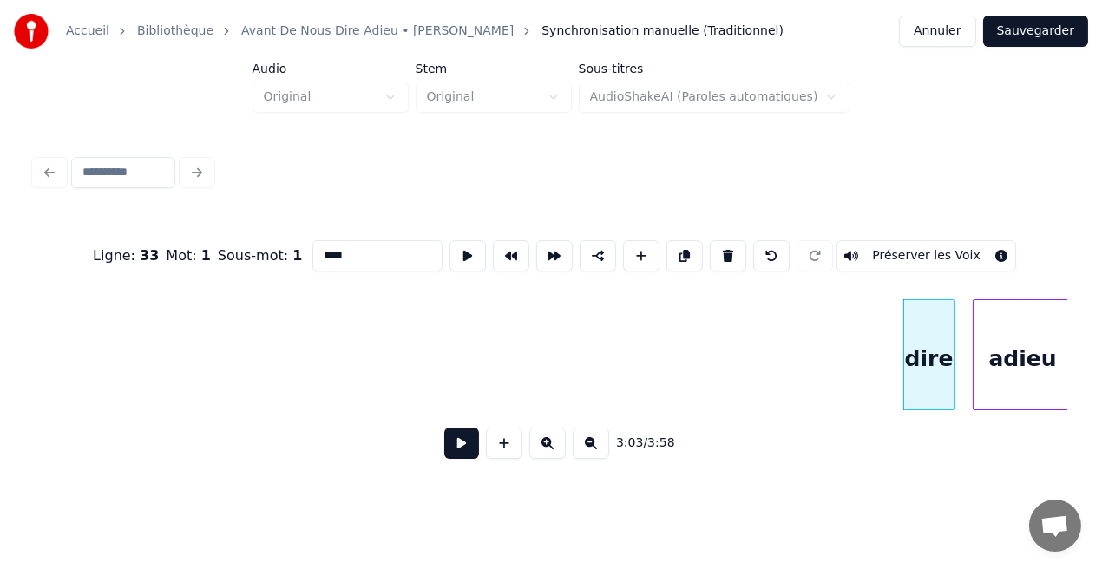
click at [724, 253] on button at bounding box center [728, 255] width 36 height 31
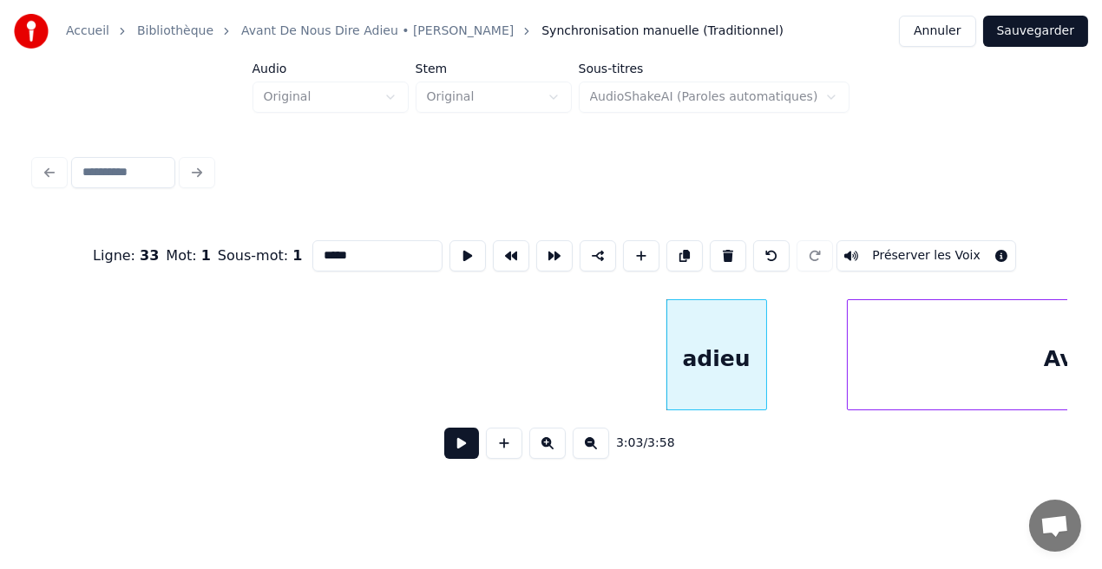
scroll to position [0, 31720]
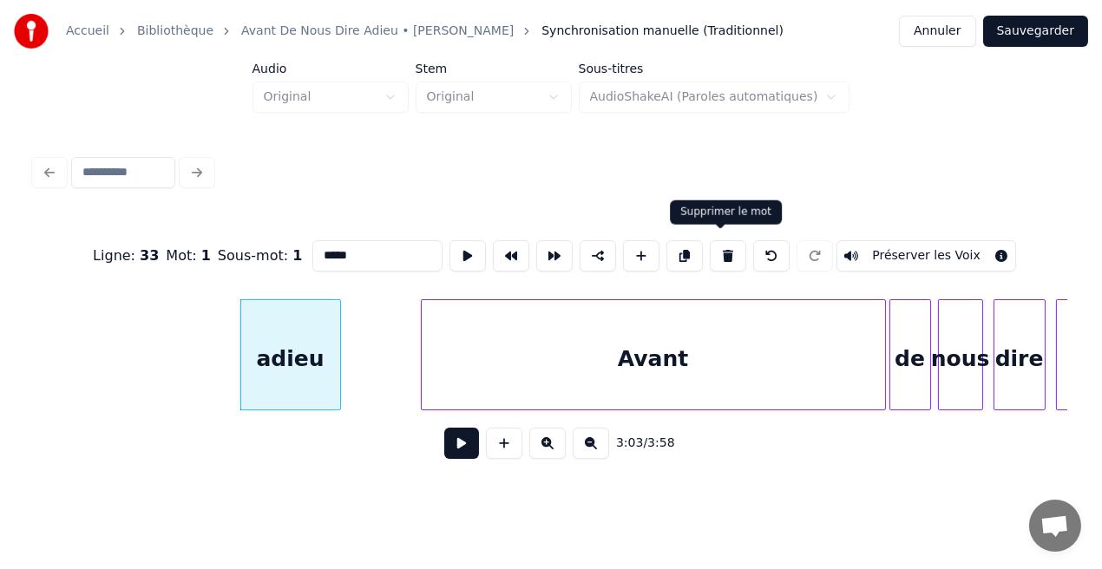
click at [723, 246] on button at bounding box center [728, 255] width 36 height 31
type input "*****"
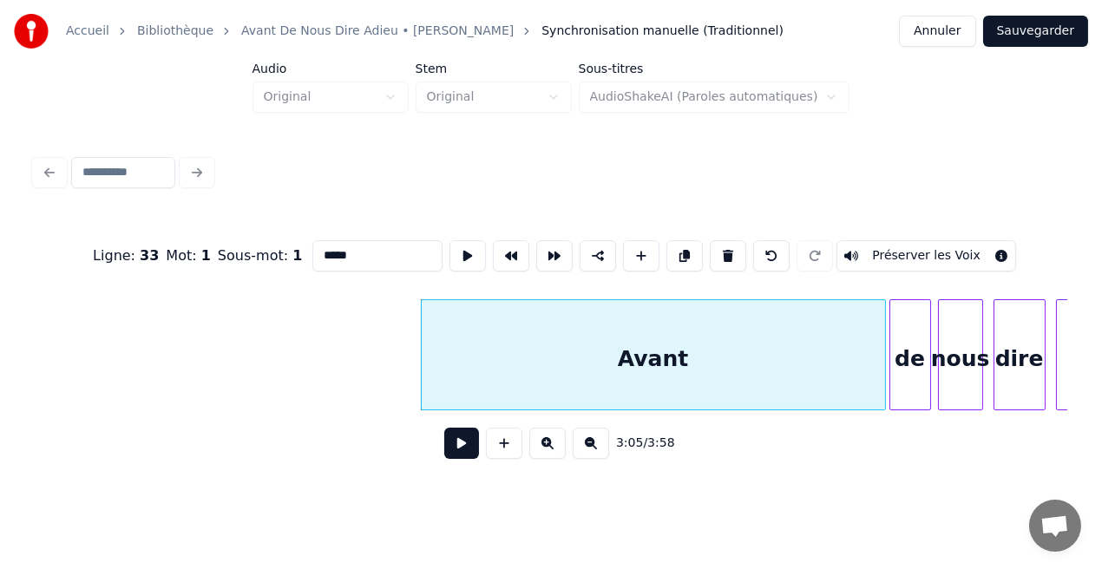
click at [470, 449] on button at bounding box center [461, 443] width 35 height 31
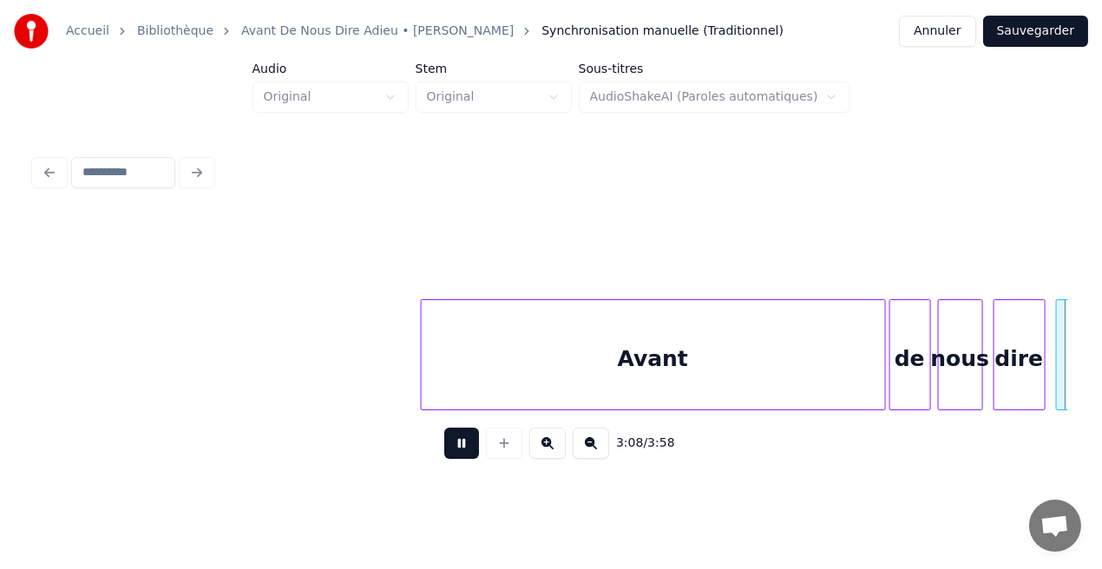
scroll to position [0, 32754]
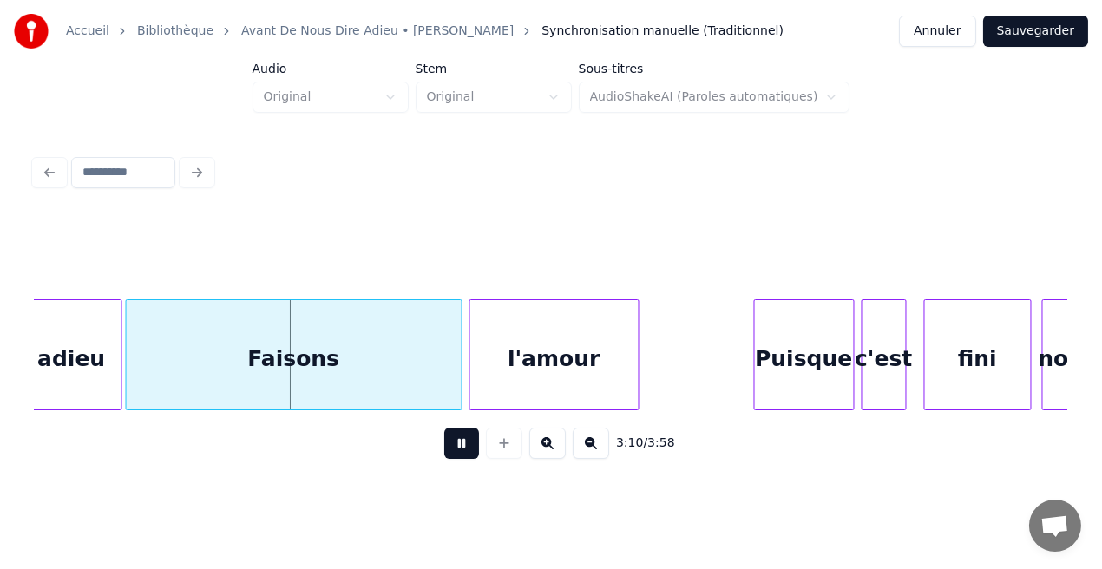
click at [470, 449] on button at bounding box center [461, 443] width 35 height 31
click at [291, 364] on div "Faisons" at bounding box center [294, 359] width 335 height 118
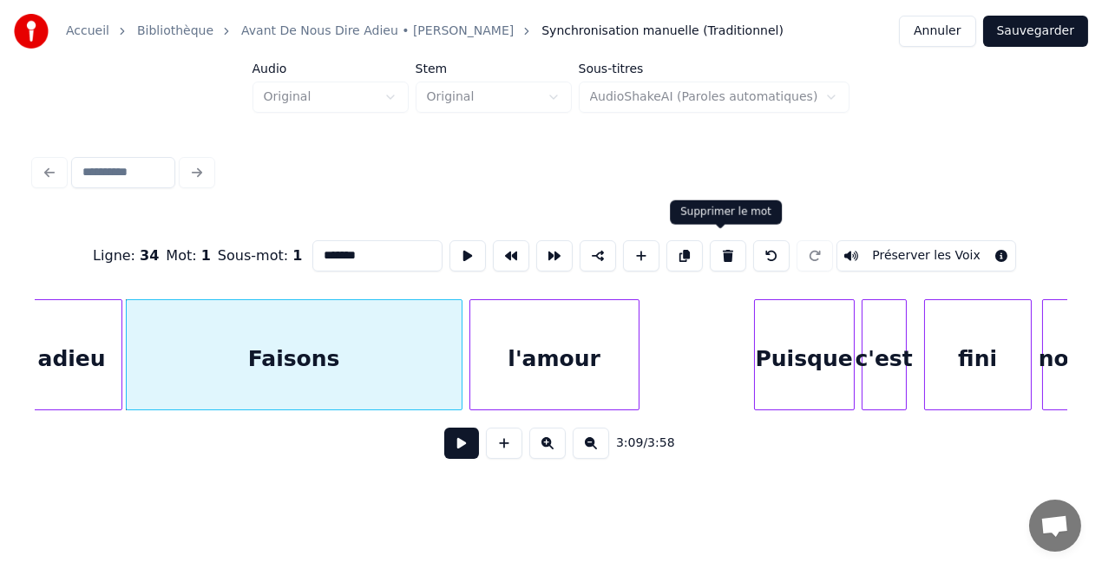
click at [717, 255] on button at bounding box center [728, 255] width 36 height 31
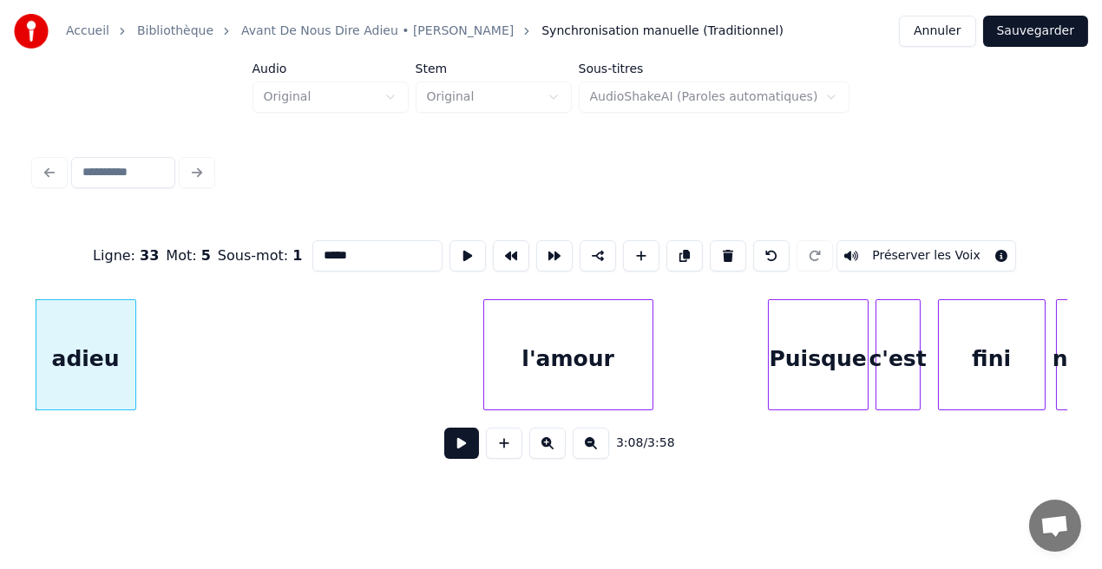
click at [717, 255] on button at bounding box center [728, 255] width 36 height 31
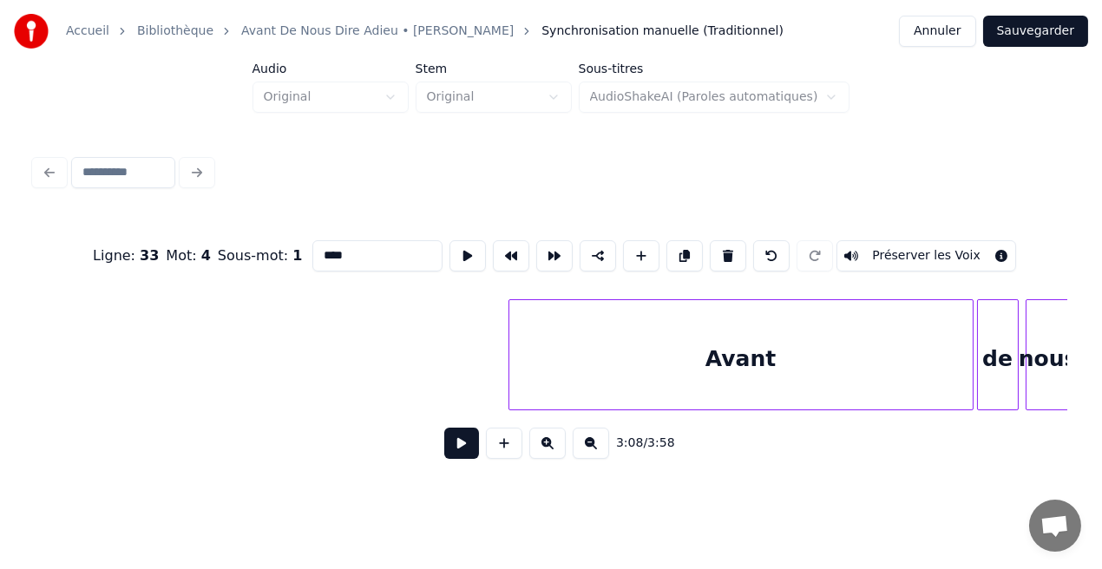
scroll to position [0, 31939]
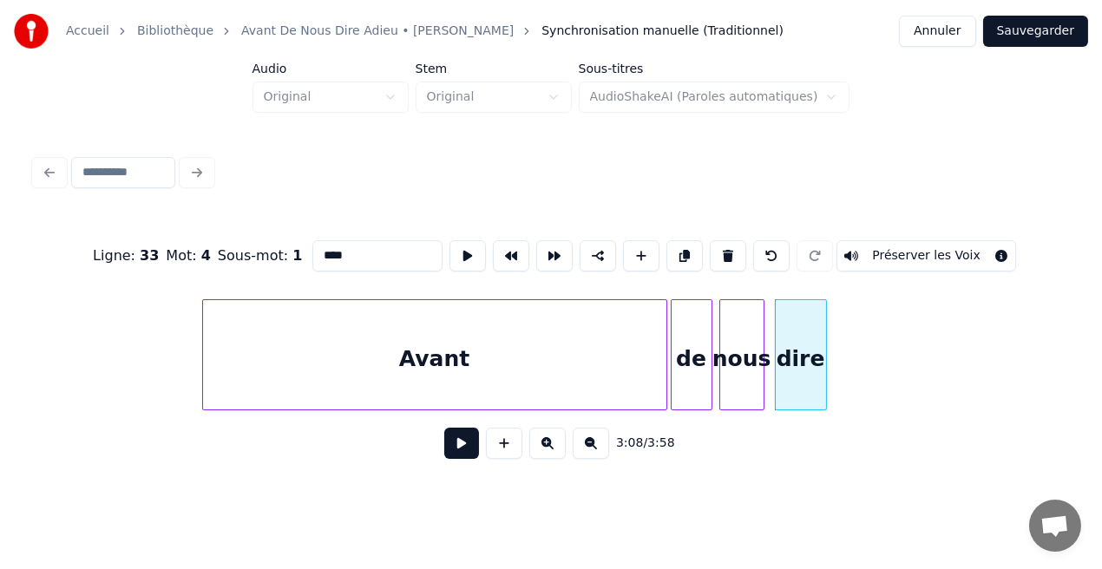
click at [528, 394] on div "Avant" at bounding box center [434, 359] width 463 height 118
type input "*****"
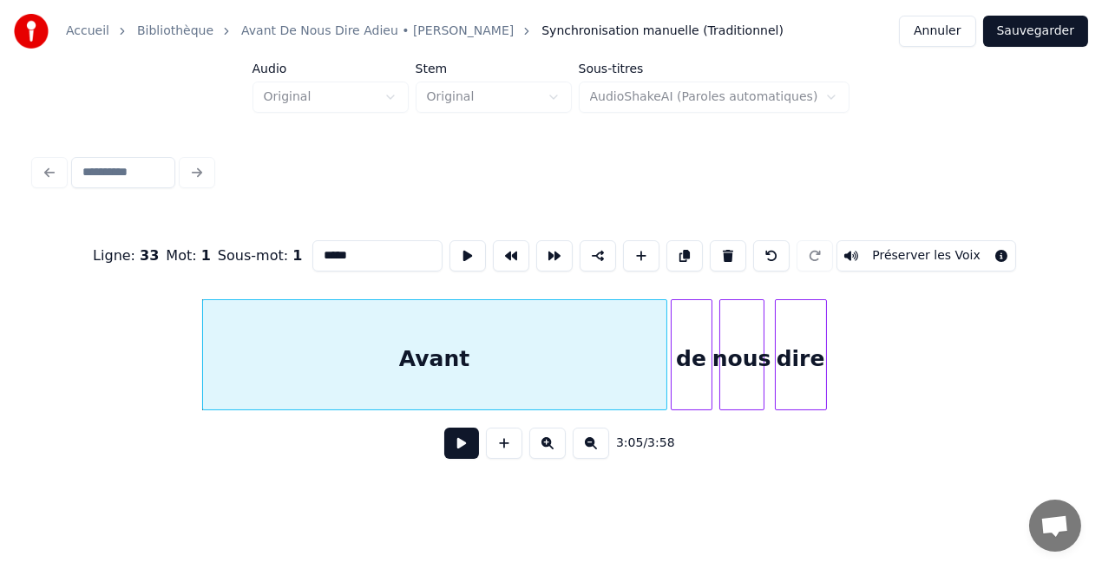
click at [463, 457] on button at bounding box center [461, 443] width 35 height 31
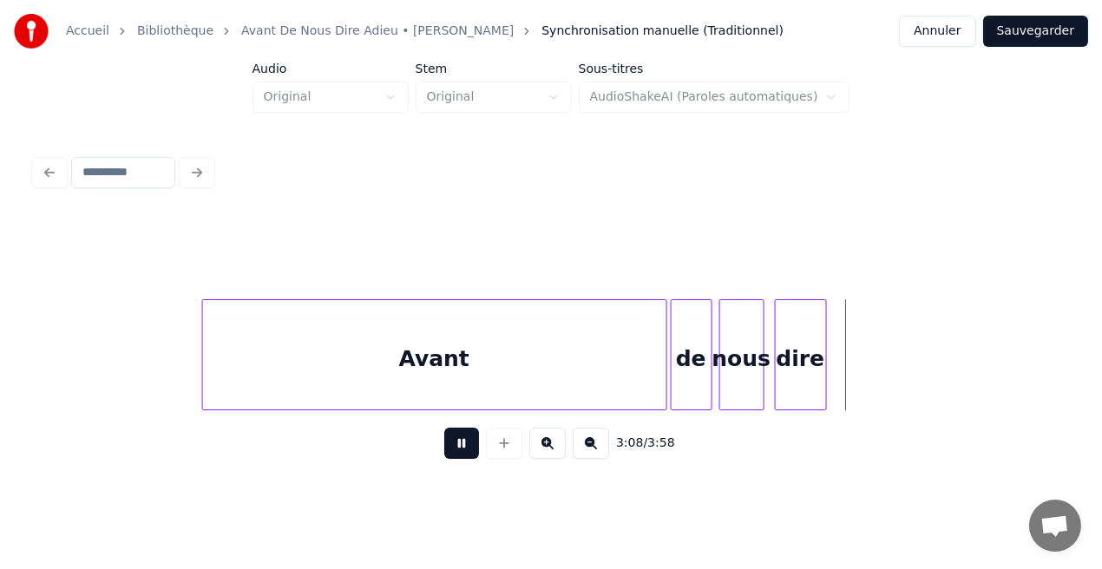
click at [463, 457] on button at bounding box center [461, 443] width 35 height 31
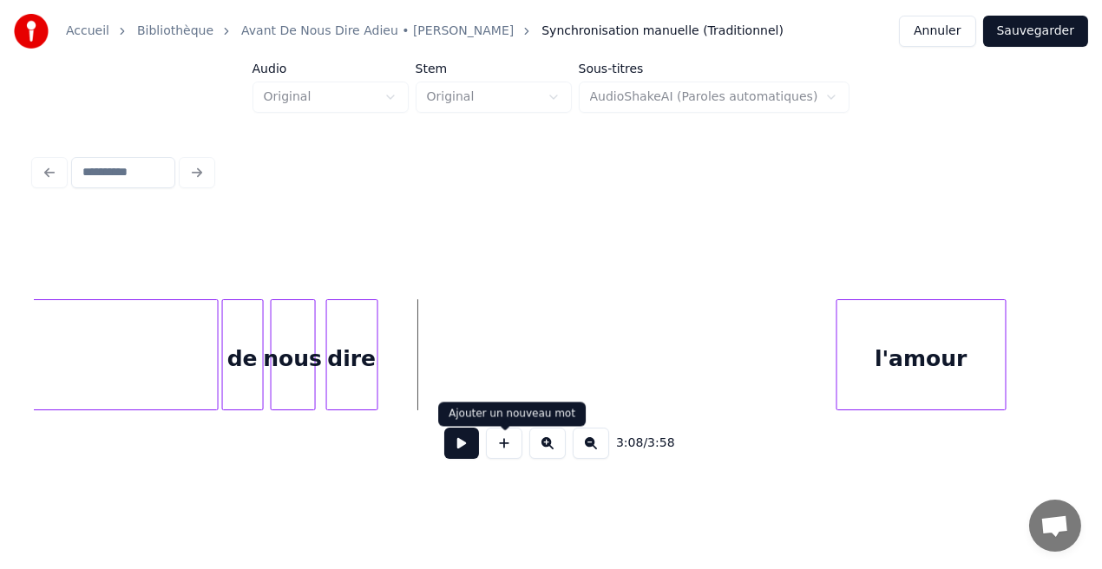
click at [514, 446] on button at bounding box center [504, 443] width 36 height 31
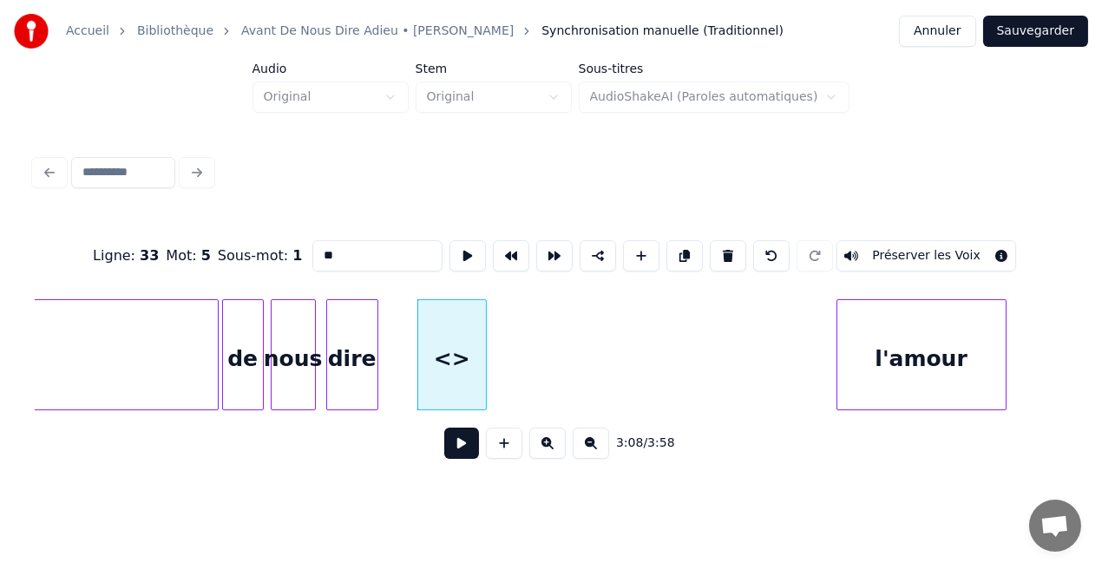
click at [330, 252] on input "**" at bounding box center [377, 255] width 130 height 31
click at [374, 253] on input "*******" at bounding box center [377, 255] width 130 height 31
click at [331, 252] on input "******" at bounding box center [377, 255] width 130 height 31
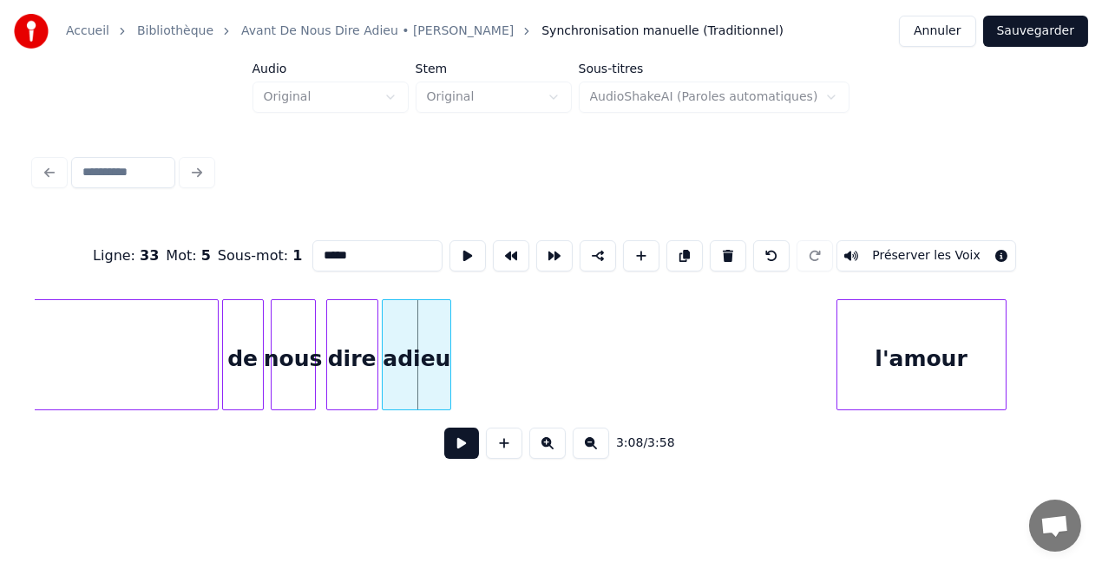
click at [396, 365] on div "adieu" at bounding box center [417, 359] width 68 height 118
click at [445, 359] on div at bounding box center [447, 354] width 5 height 109
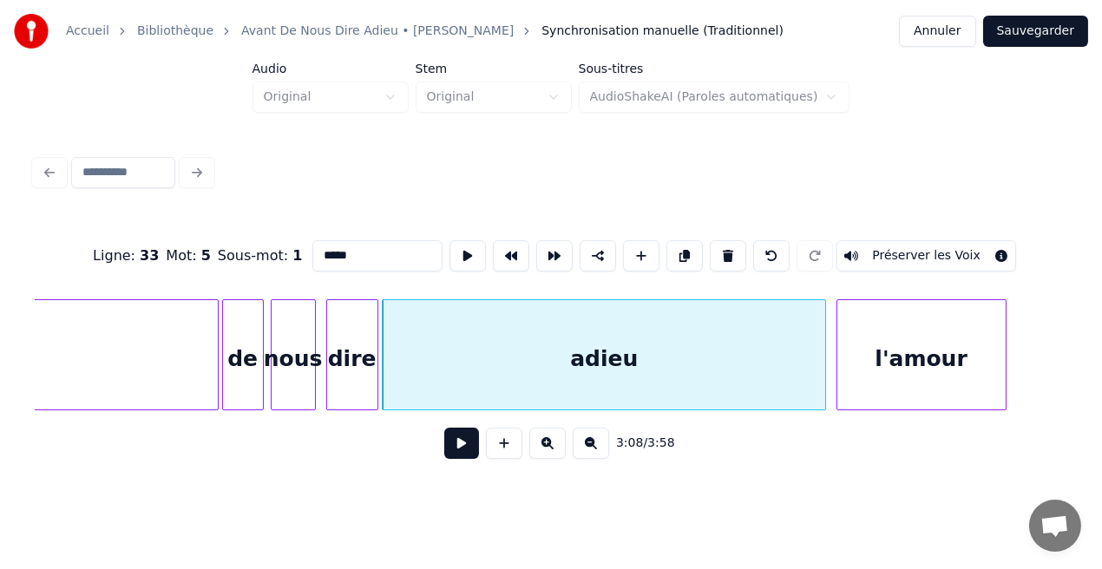
click at [820, 346] on div at bounding box center [822, 354] width 5 height 109
click at [935, 350] on div "l'amour" at bounding box center [921, 359] width 168 height 118
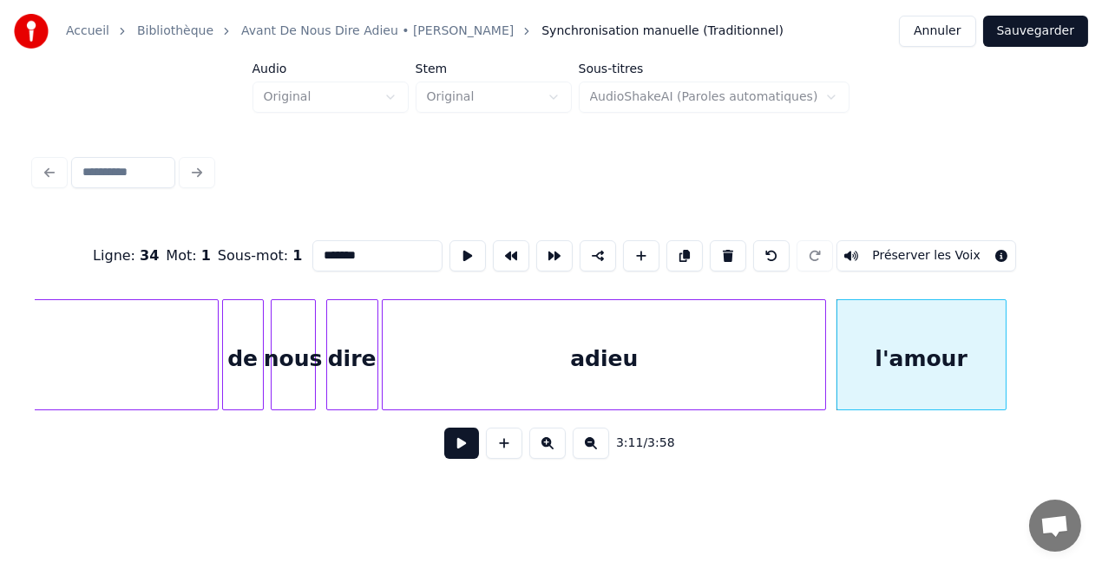
type input "*******"
click at [472, 459] on button at bounding box center [461, 443] width 35 height 31
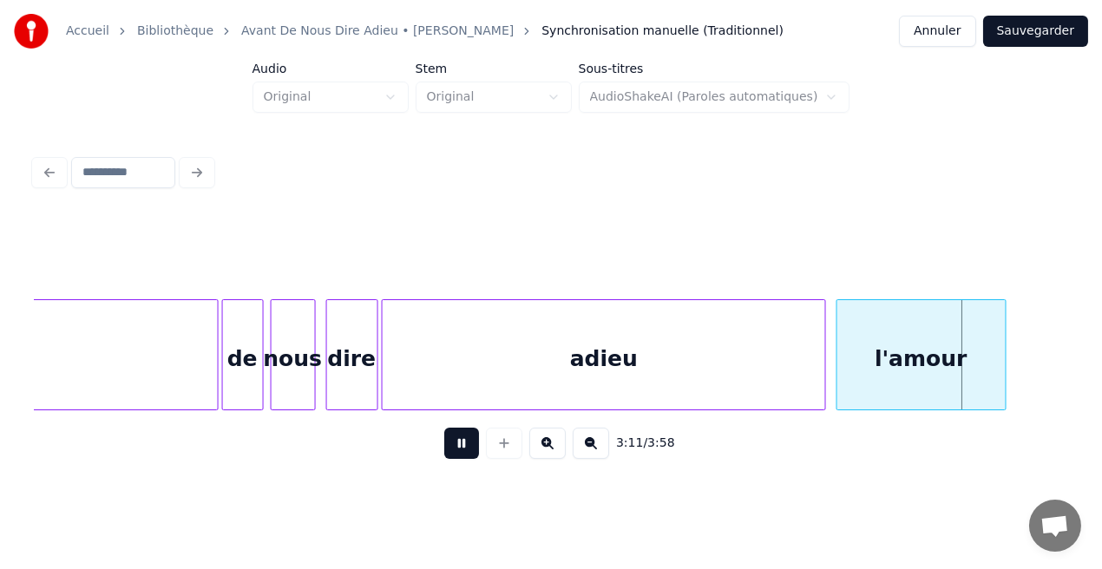
click at [472, 459] on button at bounding box center [461, 443] width 35 height 31
click at [958, 338] on div "l'amour" at bounding box center [921, 359] width 168 height 118
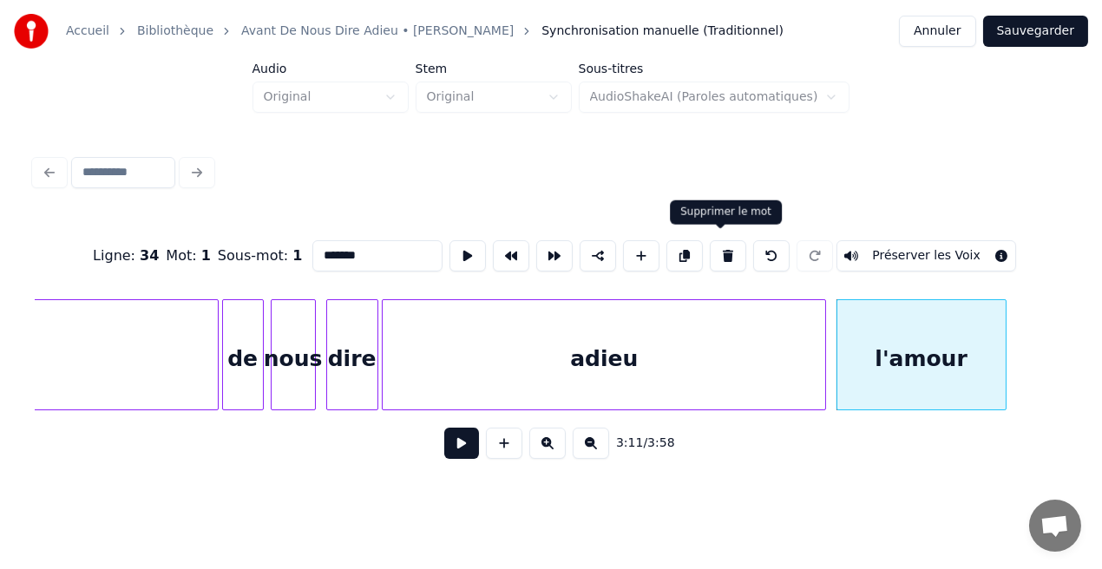
click at [731, 250] on button at bounding box center [728, 255] width 36 height 31
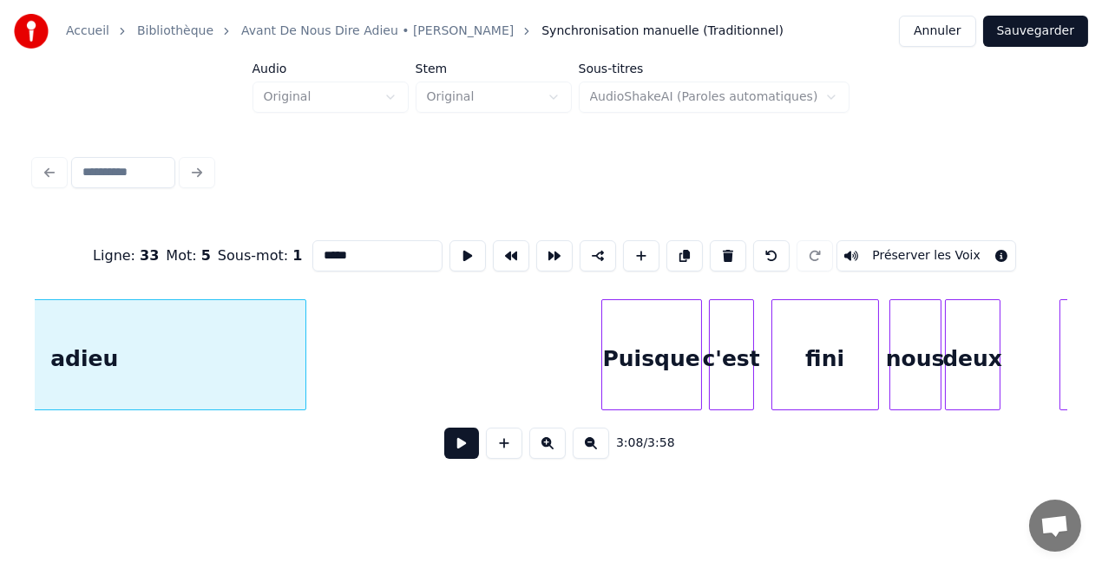
scroll to position [0, 33026]
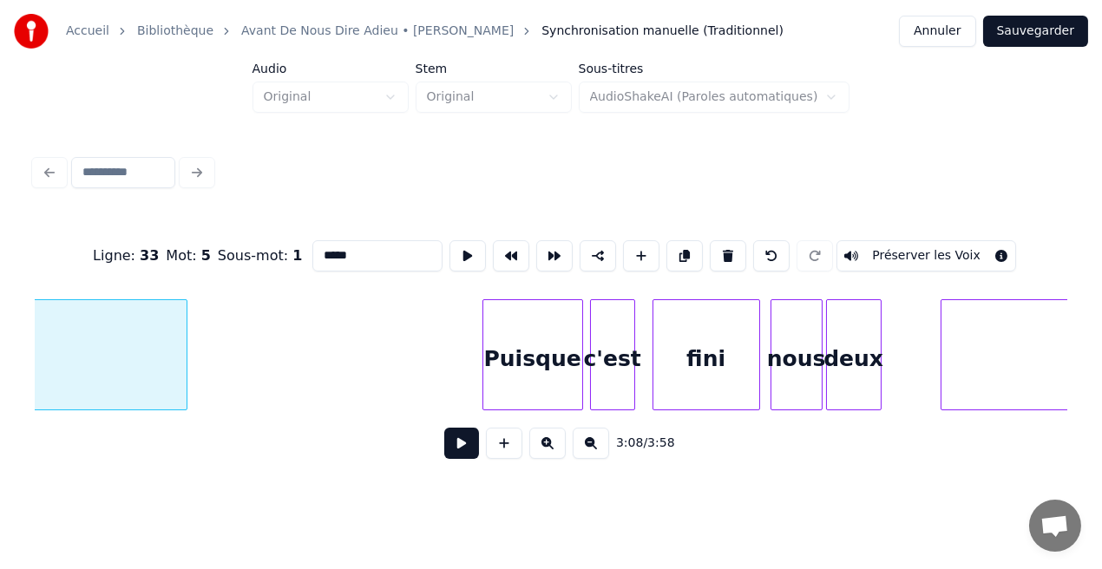
click at [550, 382] on div "Puisque" at bounding box center [532, 359] width 99 height 118
type input "*******"
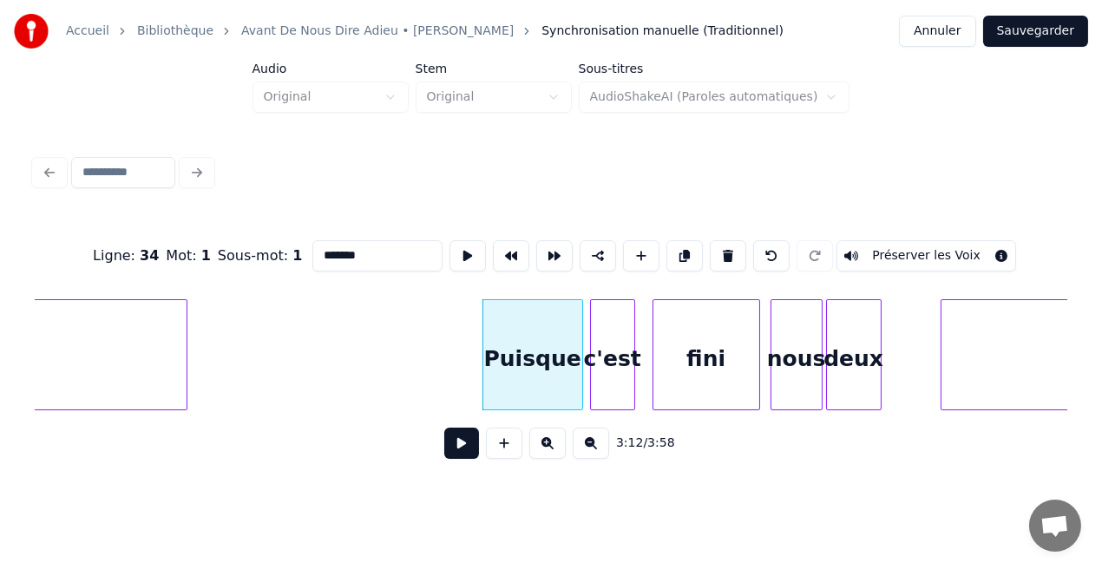
click at [466, 443] on button at bounding box center [461, 443] width 35 height 31
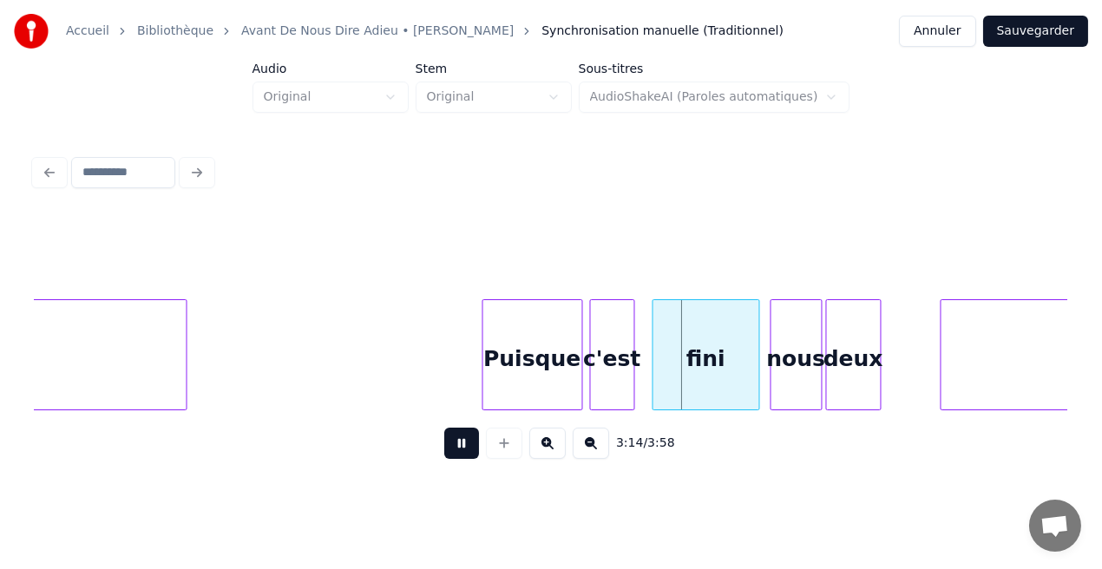
click at [466, 443] on button at bounding box center [461, 443] width 35 height 31
click at [541, 341] on div "Puisque" at bounding box center [532, 359] width 99 height 118
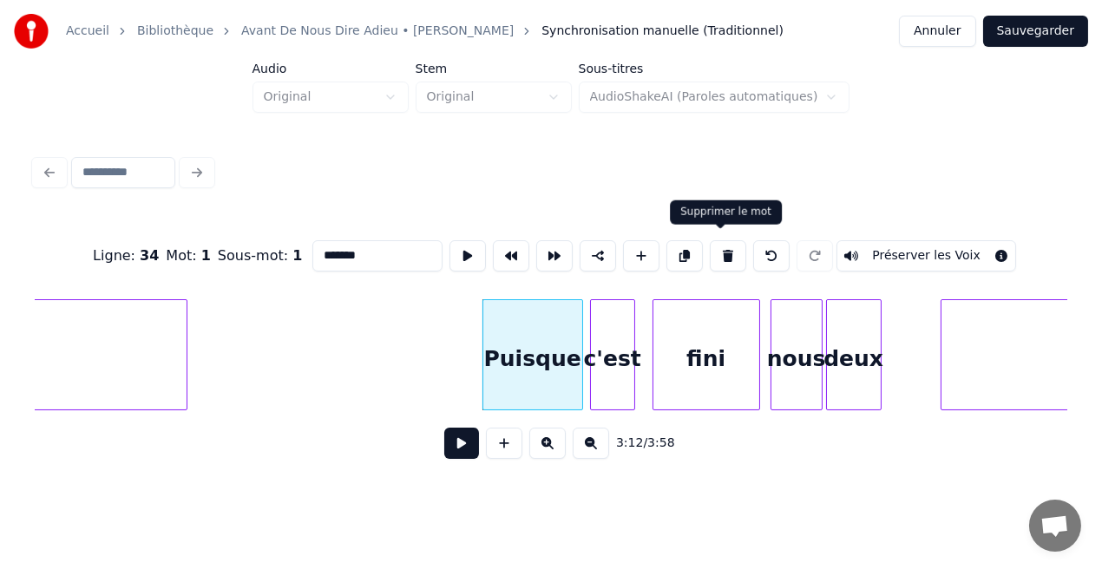
click at [725, 248] on button at bounding box center [728, 255] width 36 height 31
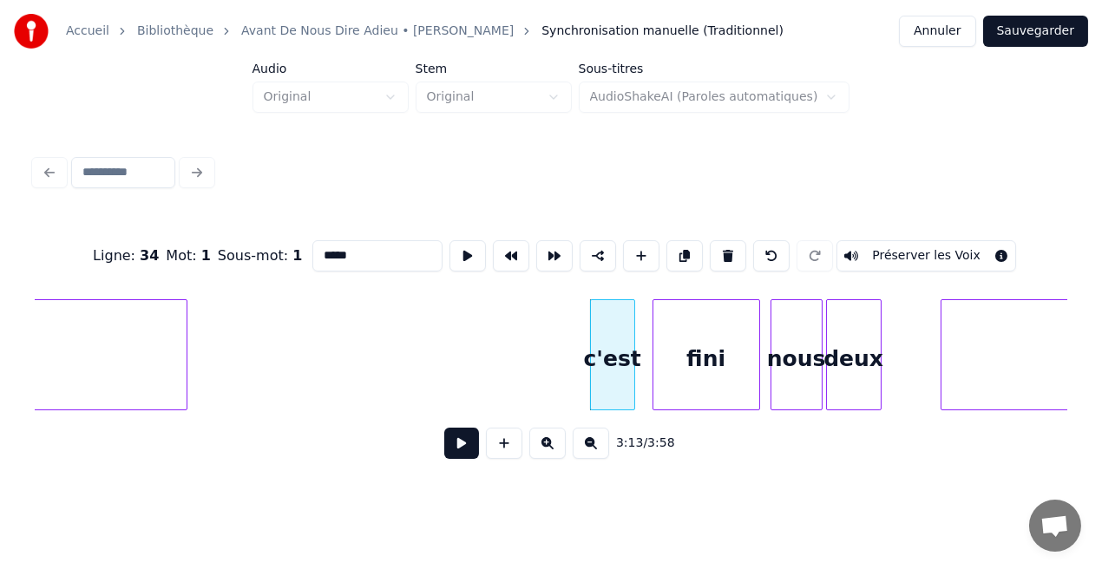
click at [725, 248] on button at bounding box center [728, 255] width 36 height 31
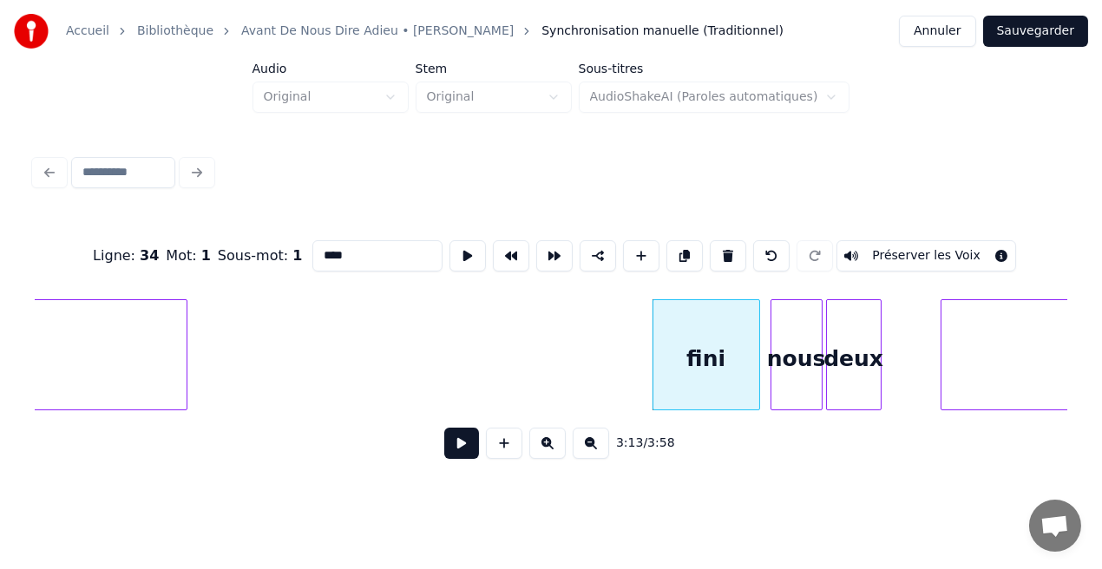
click at [725, 248] on button at bounding box center [728, 255] width 36 height 31
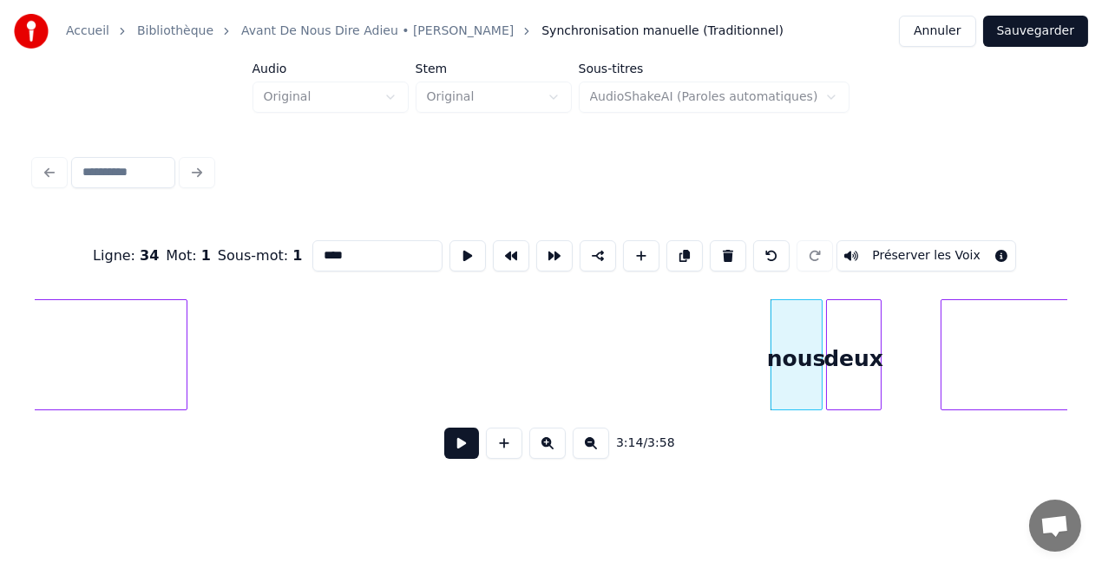
click at [725, 248] on button at bounding box center [728, 255] width 36 height 31
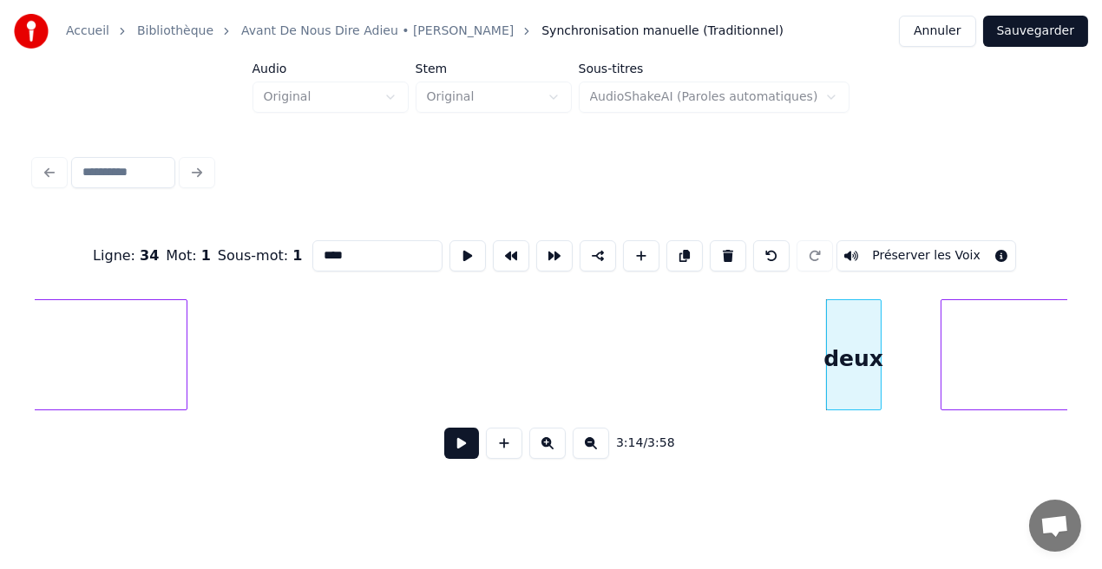
click at [725, 248] on button at bounding box center [728, 255] width 36 height 31
type input "*******"
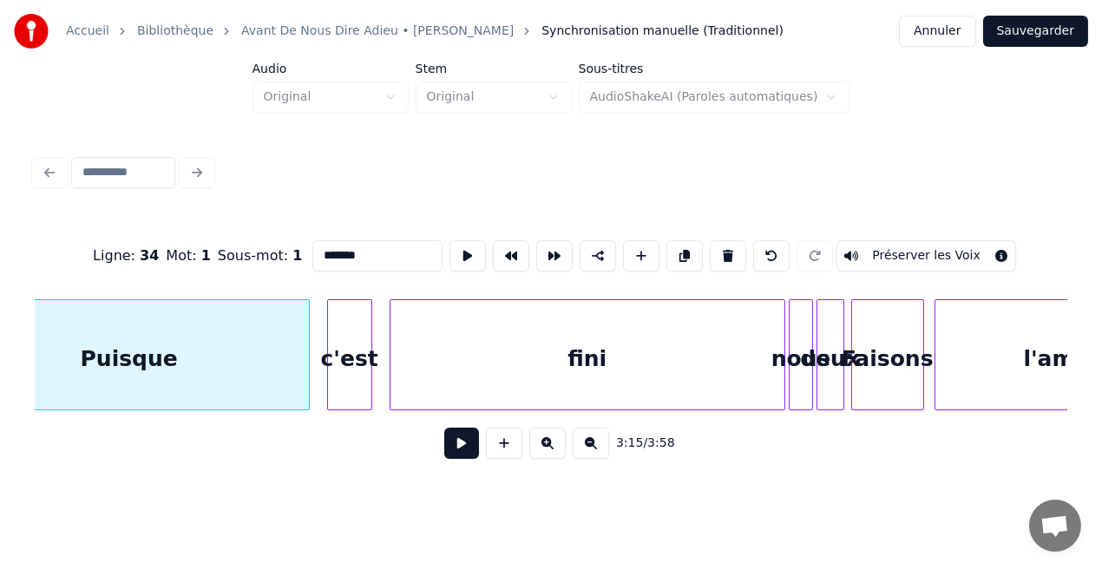
scroll to position [0, 34042]
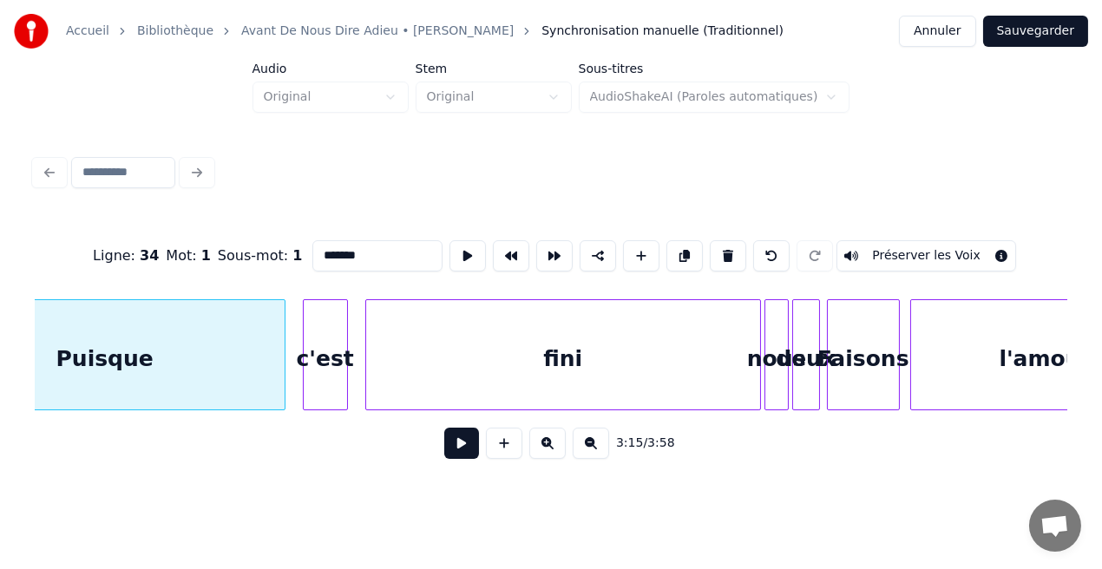
click at [468, 445] on button at bounding box center [461, 443] width 35 height 31
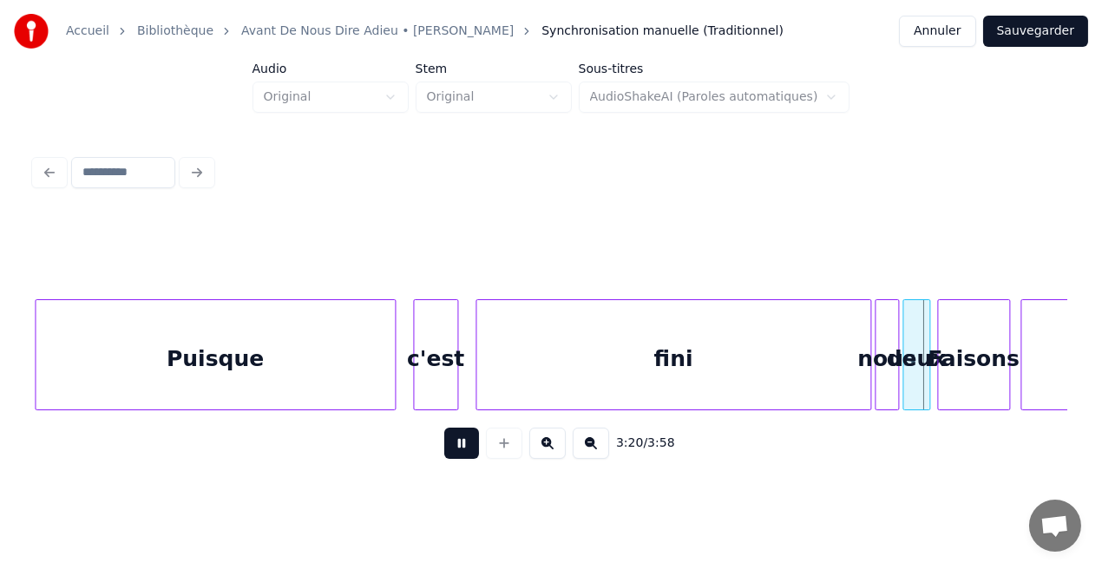
click at [468, 445] on button at bounding box center [461, 443] width 35 height 31
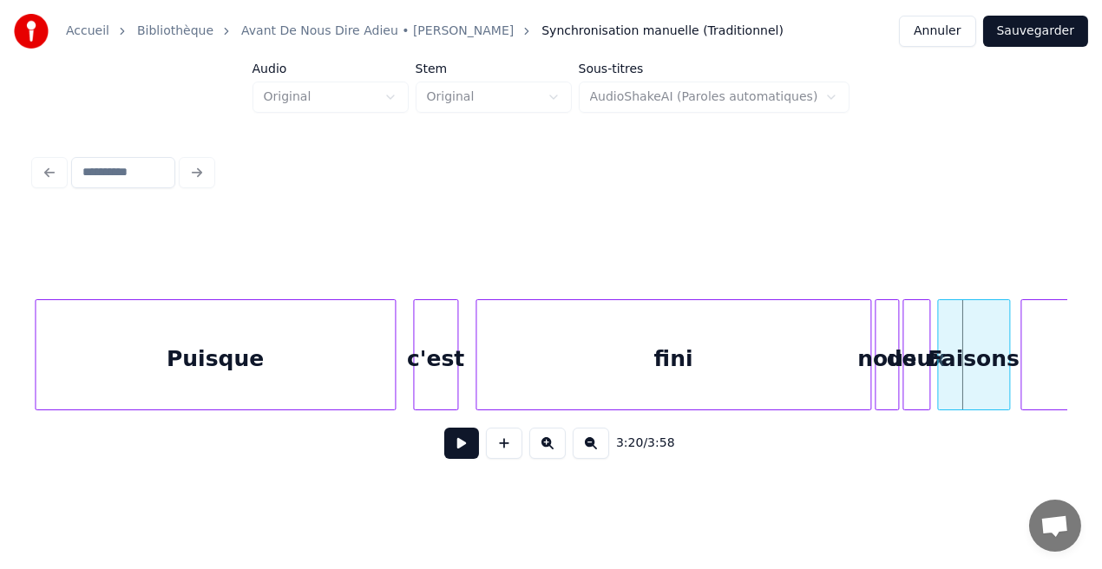
click at [974, 359] on div "Faisons" at bounding box center [973, 359] width 71 height 118
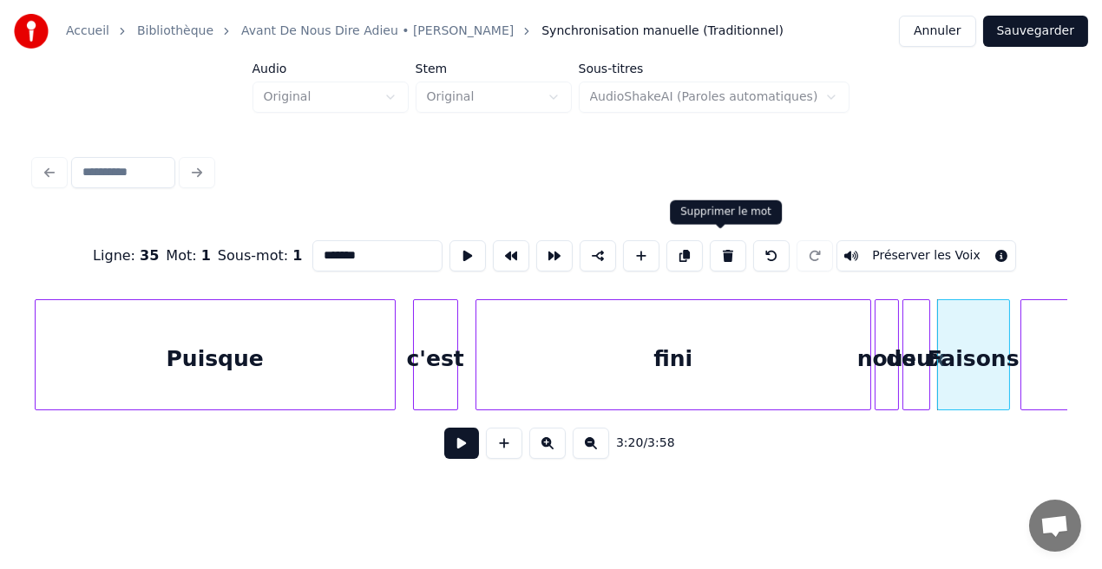
click at [715, 252] on button at bounding box center [728, 255] width 36 height 31
type input "*******"
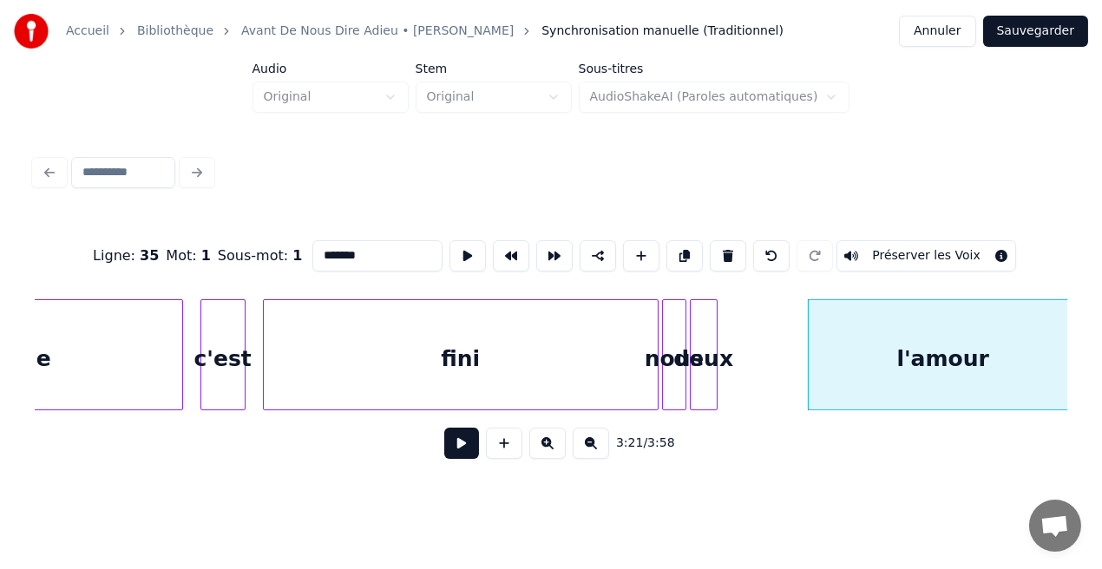
scroll to position [0, 34475]
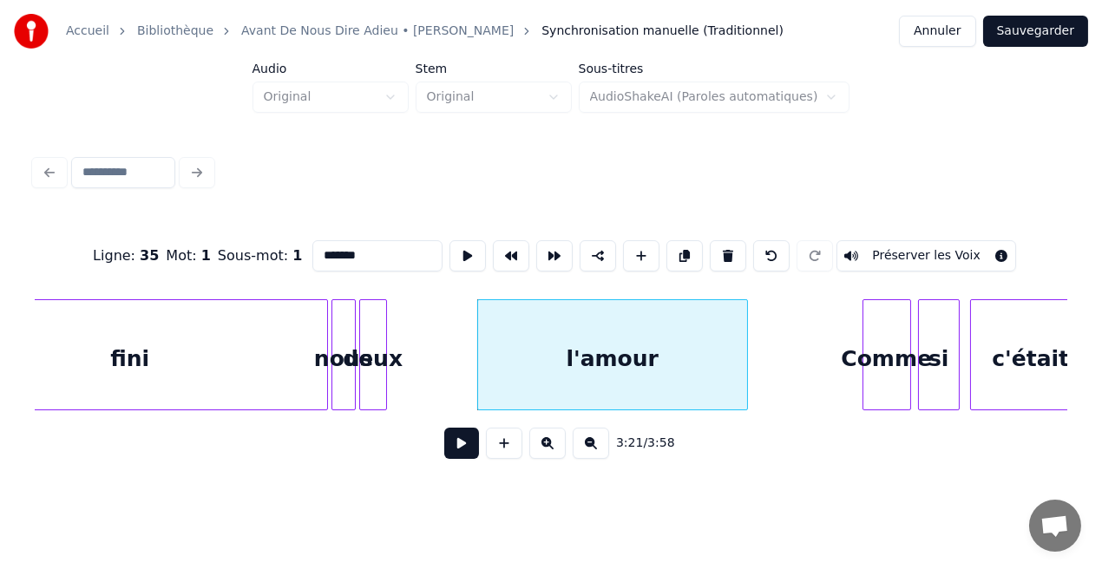
click at [449, 449] on button at bounding box center [461, 443] width 35 height 31
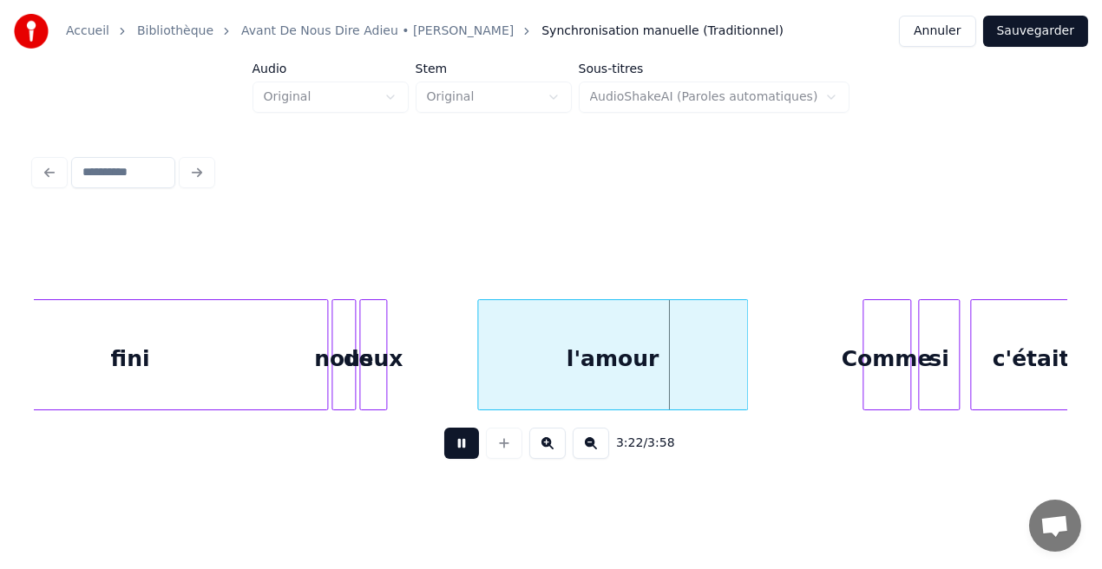
click at [449, 449] on button at bounding box center [461, 443] width 35 height 31
click at [616, 382] on div "l'amour" at bounding box center [612, 359] width 269 height 118
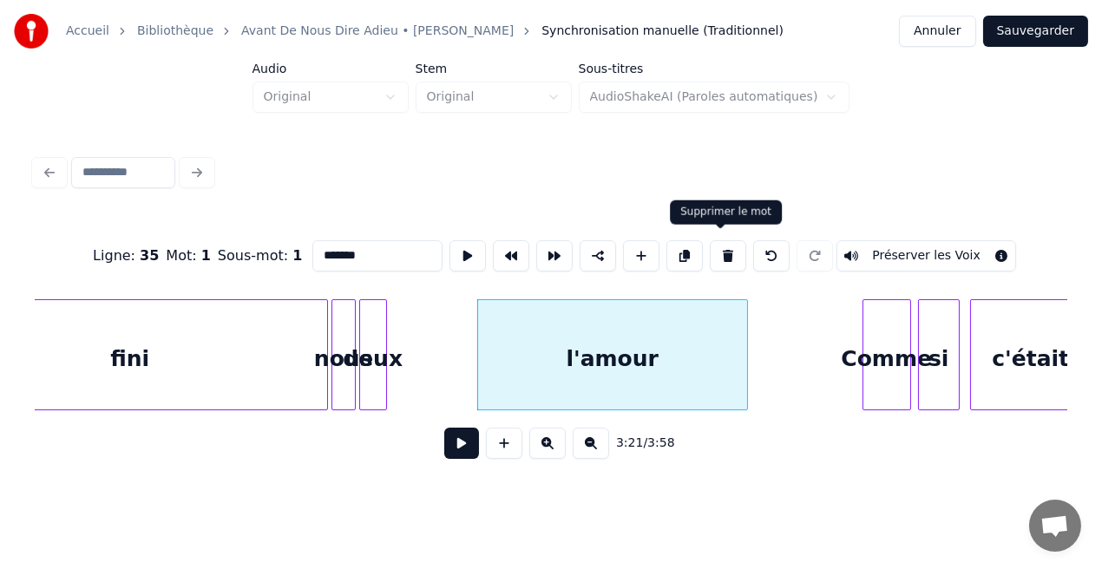
click at [722, 252] on button at bounding box center [728, 255] width 36 height 31
type input "*****"
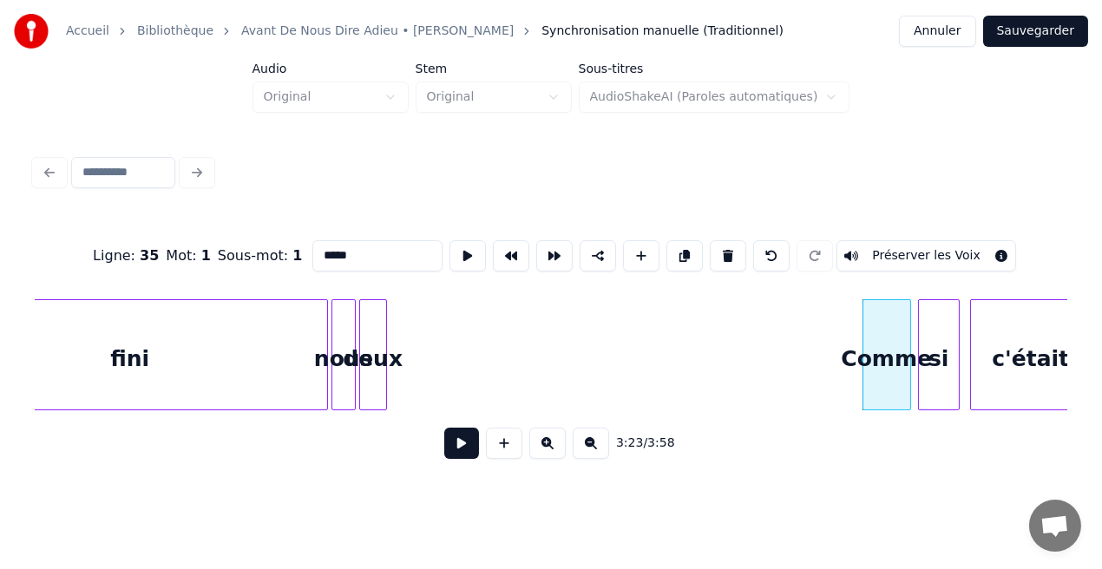
click at [463, 441] on button at bounding box center [461, 443] width 35 height 31
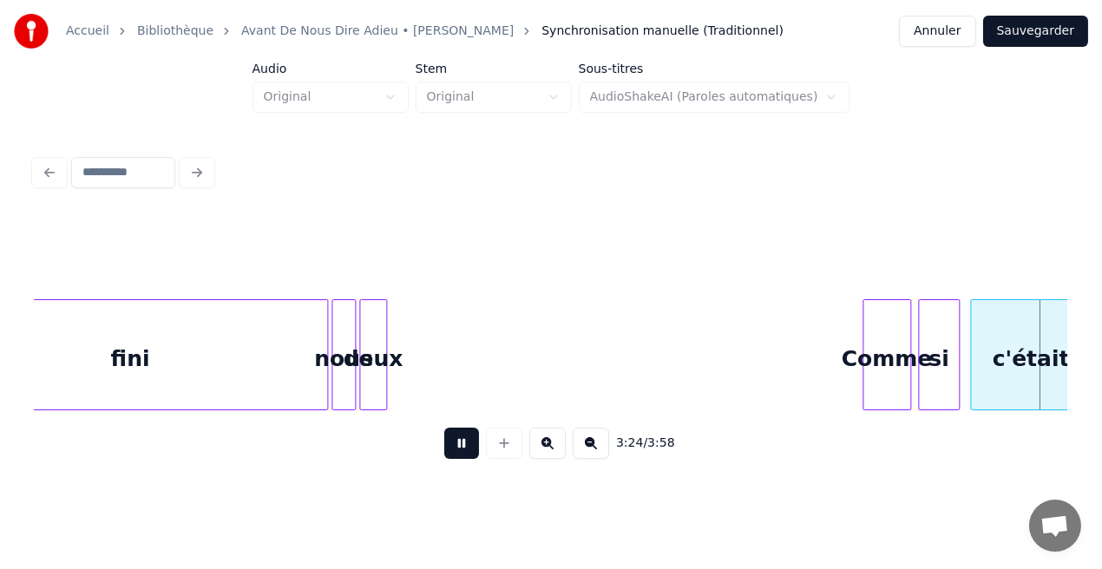
click at [463, 441] on button at bounding box center [461, 443] width 35 height 31
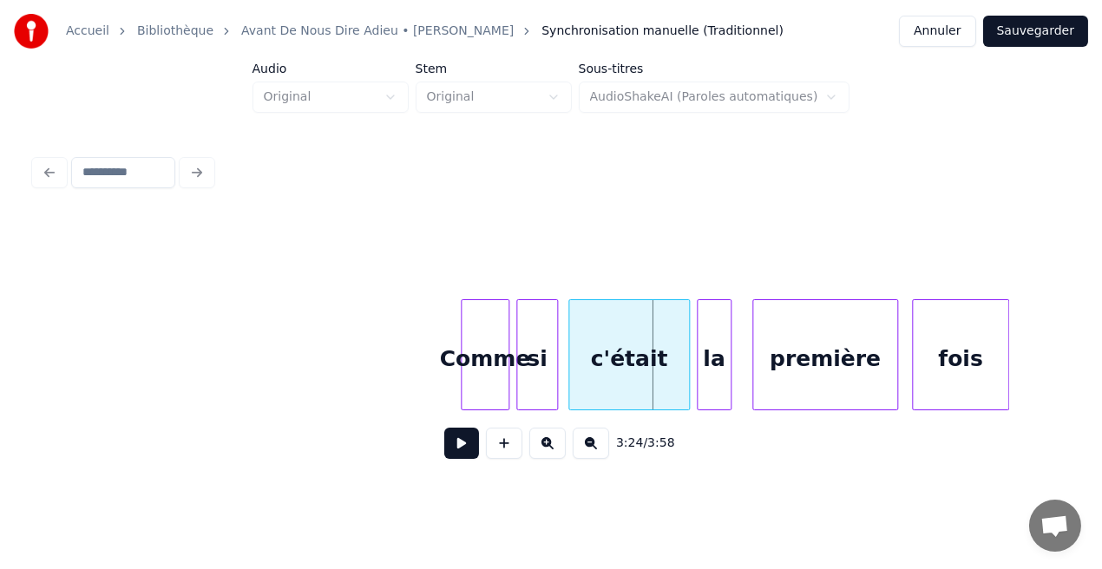
scroll to position [0, 34924]
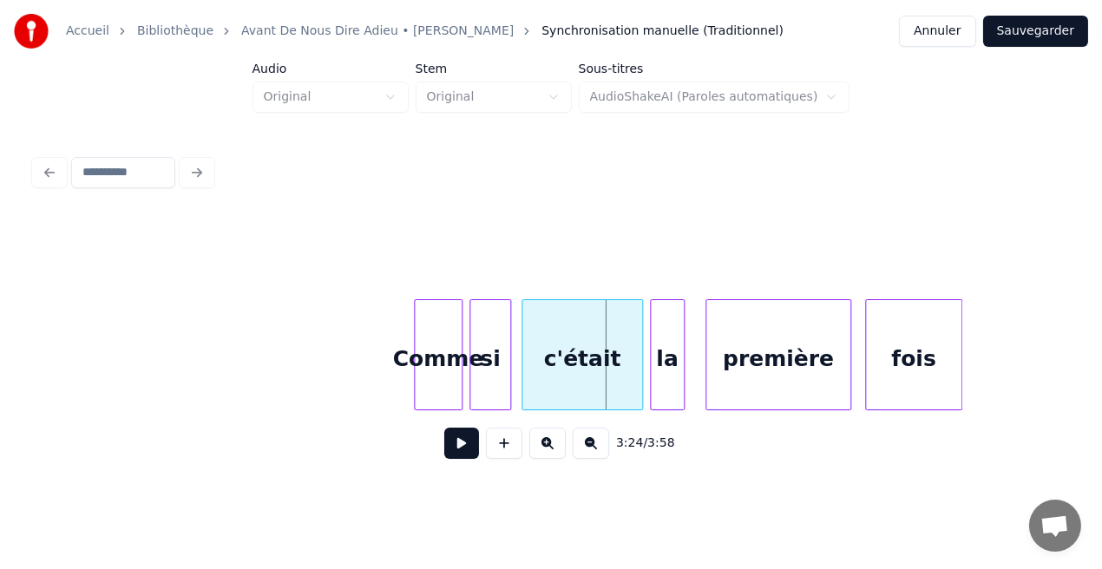
click at [430, 381] on div "Comme" at bounding box center [438, 359] width 47 height 118
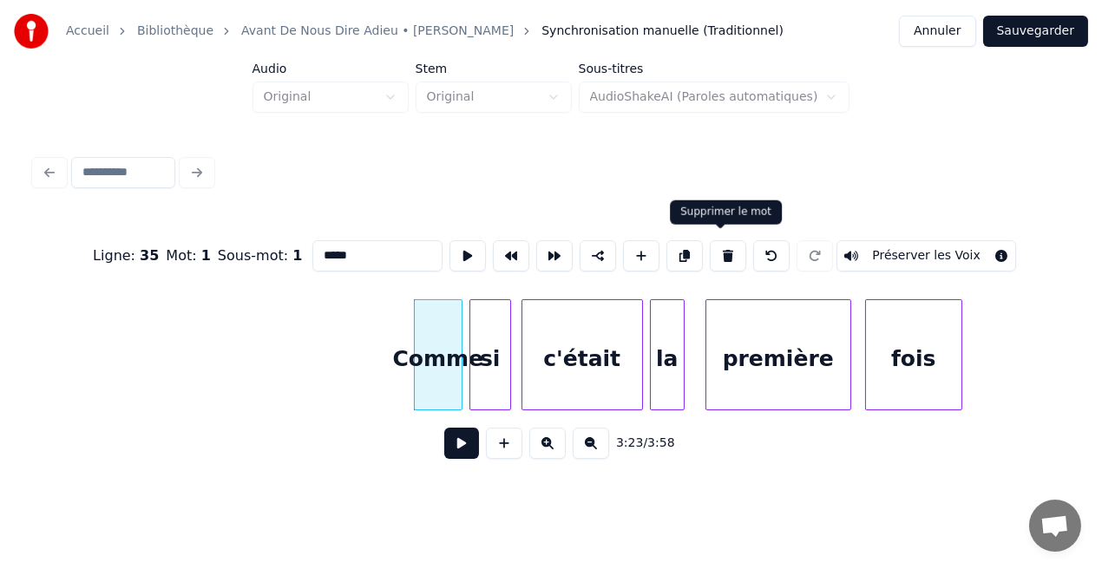
click at [710, 246] on button at bounding box center [728, 255] width 36 height 31
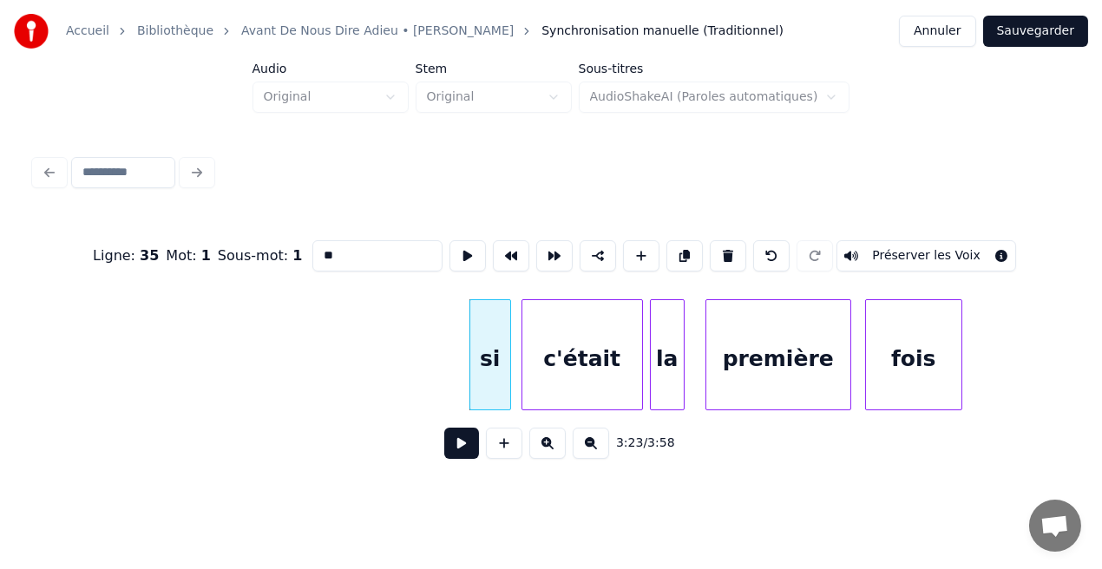
click at [710, 246] on button at bounding box center [728, 255] width 36 height 31
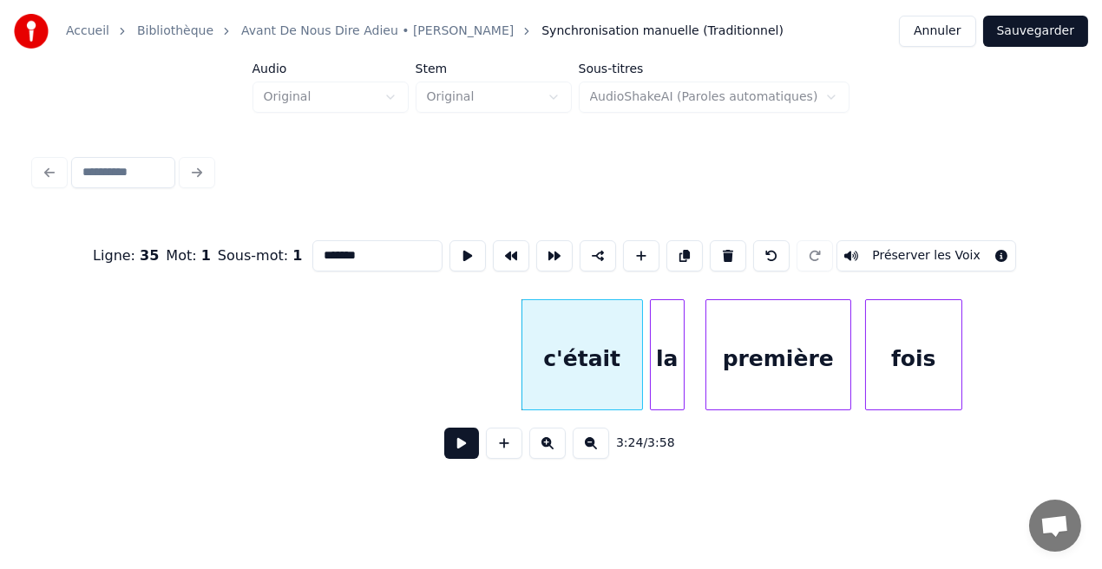
click at [710, 246] on button at bounding box center [728, 255] width 36 height 31
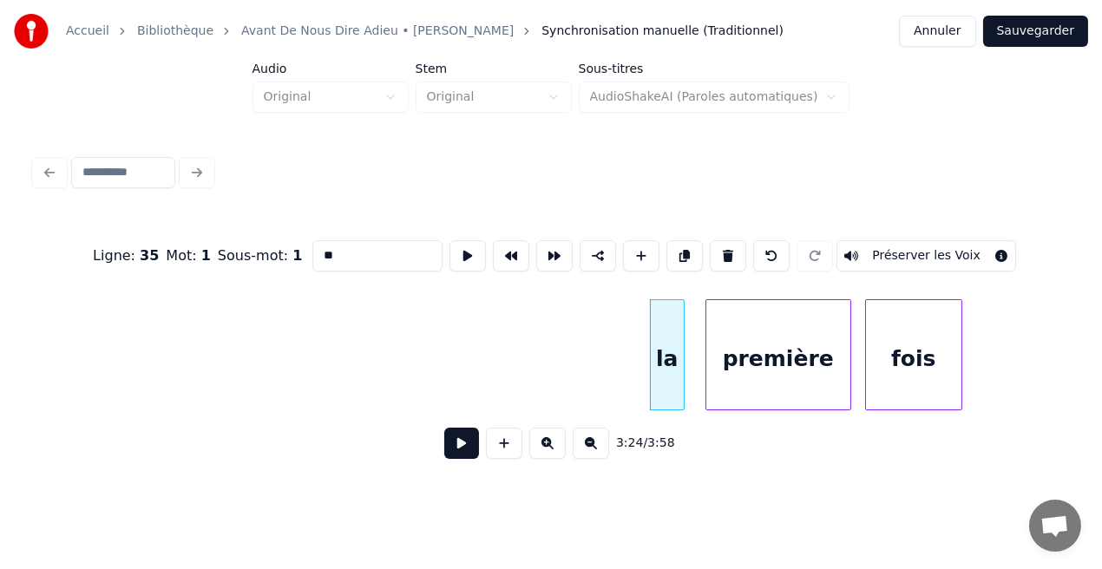
click at [710, 246] on button at bounding box center [728, 255] width 36 height 31
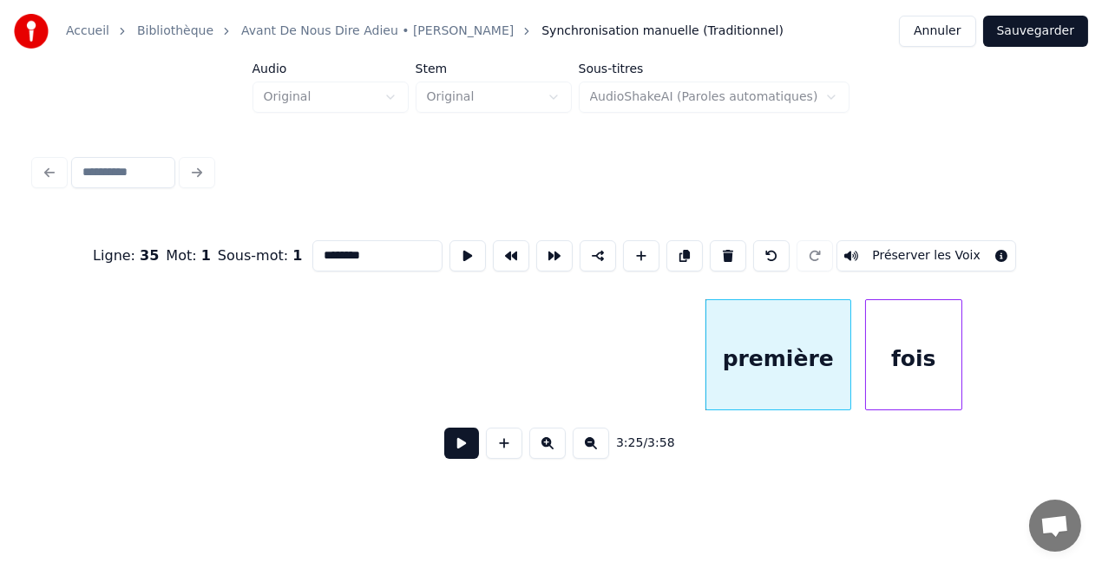
click at [710, 246] on button at bounding box center [728, 255] width 36 height 31
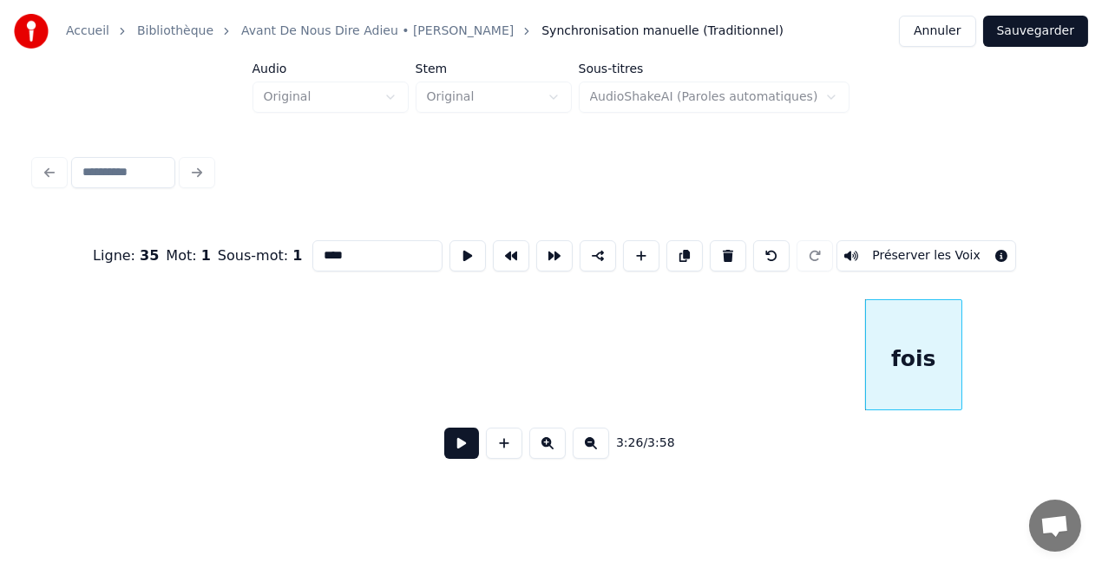
click at [710, 246] on button at bounding box center [728, 255] width 36 height 31
type input "******"
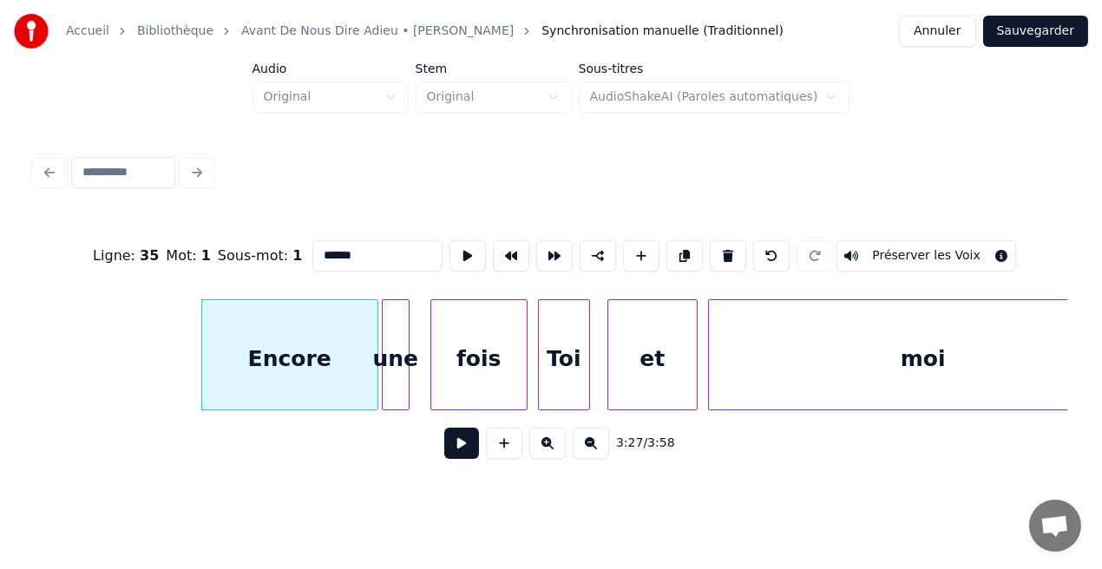
scroll to position [0, 35662]
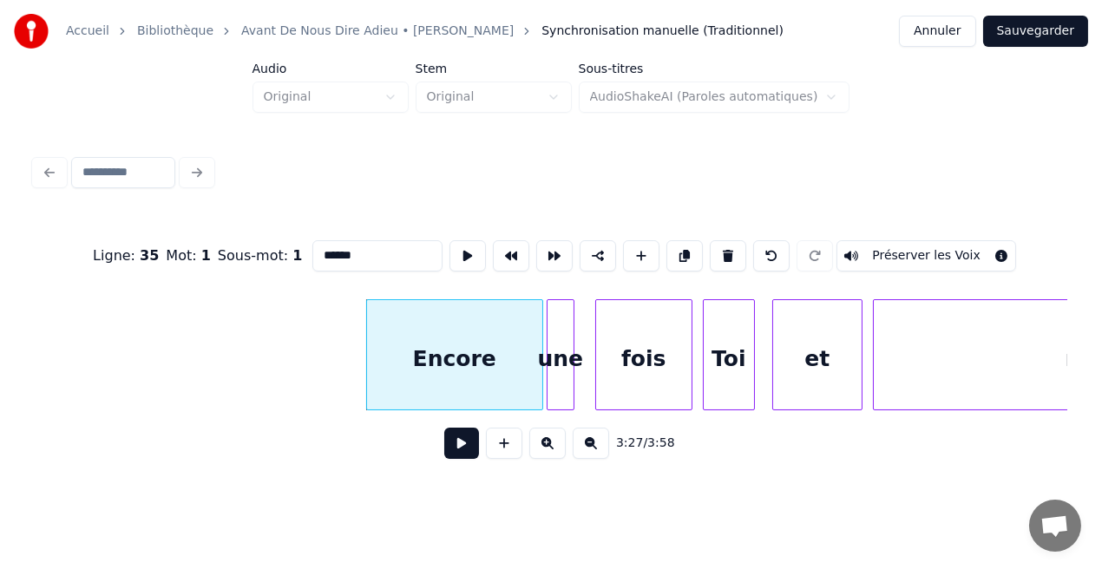
click at [462, 451] on button at bounding box center [461, 443] width 35 height 31
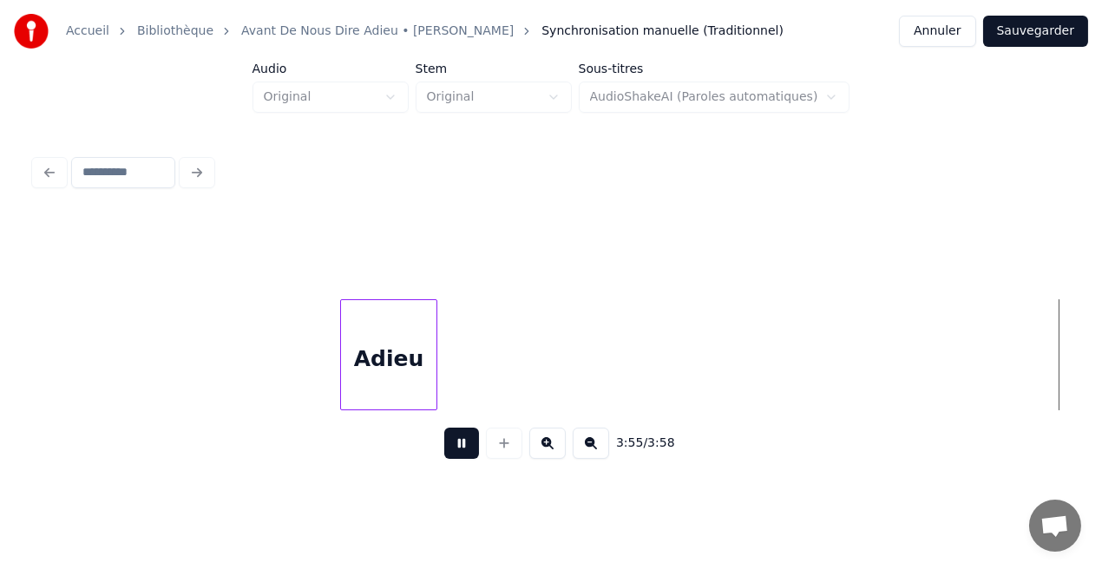
scroll to position [0, 40327]
click at [465, 455] on button at bounding box center [461, 443] width 35 height 31
click at [456, 451] on button at bounding box center [461, 443] width 35 height 31
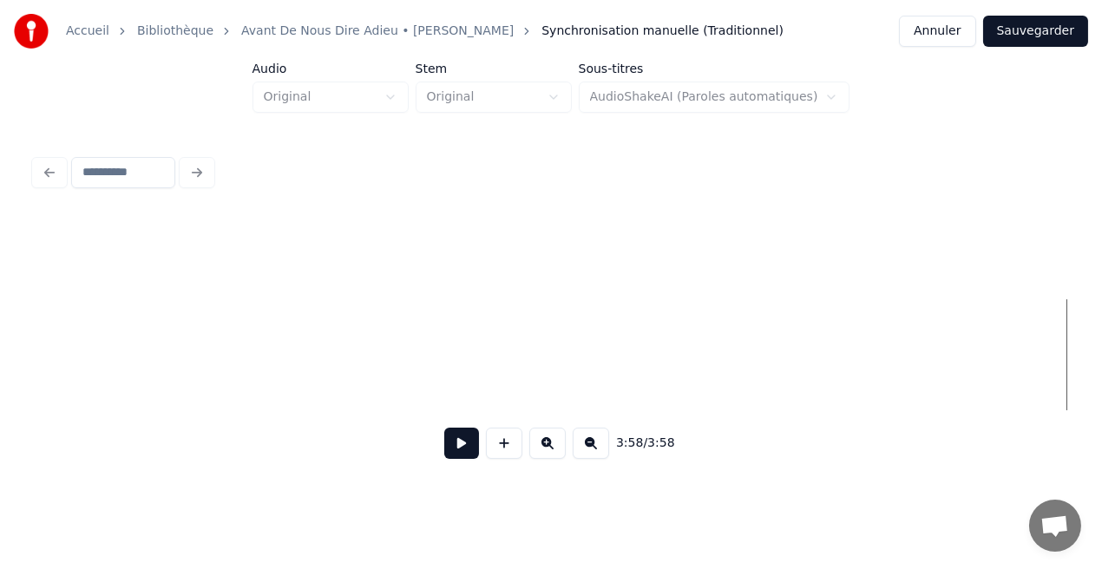
click at [456, 451] on button at bounding box center [461, 443] width 35 height 31
click at [406, 421] on div "0:17 / 3:58" at bounding box center [551, 443] width 1033 height 66
click at [460, 449] on button at bounding box center [461, 443] width 35 height 31
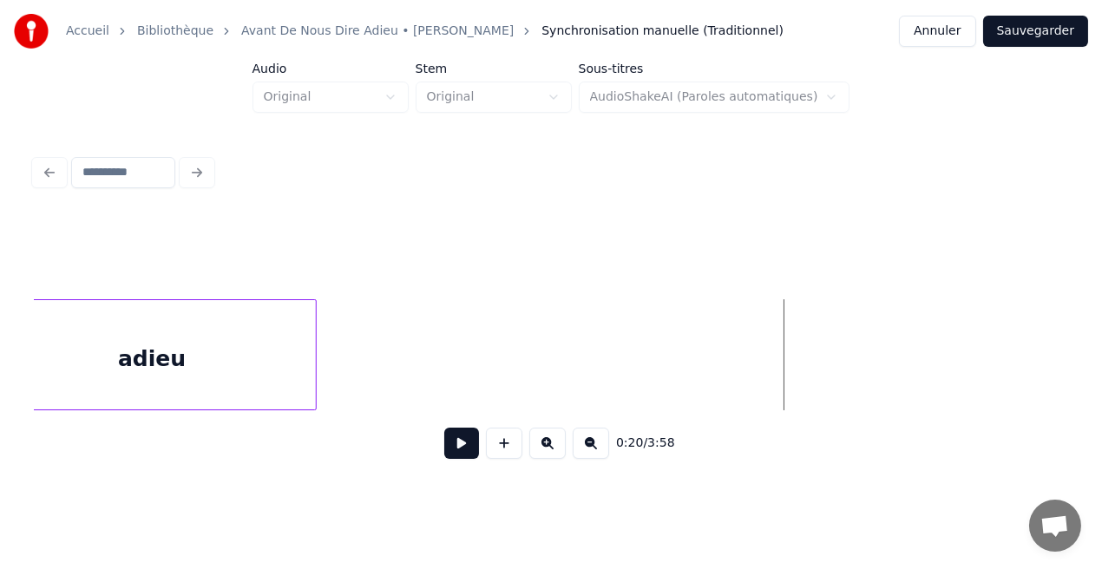
scroll to position [0, 2580]
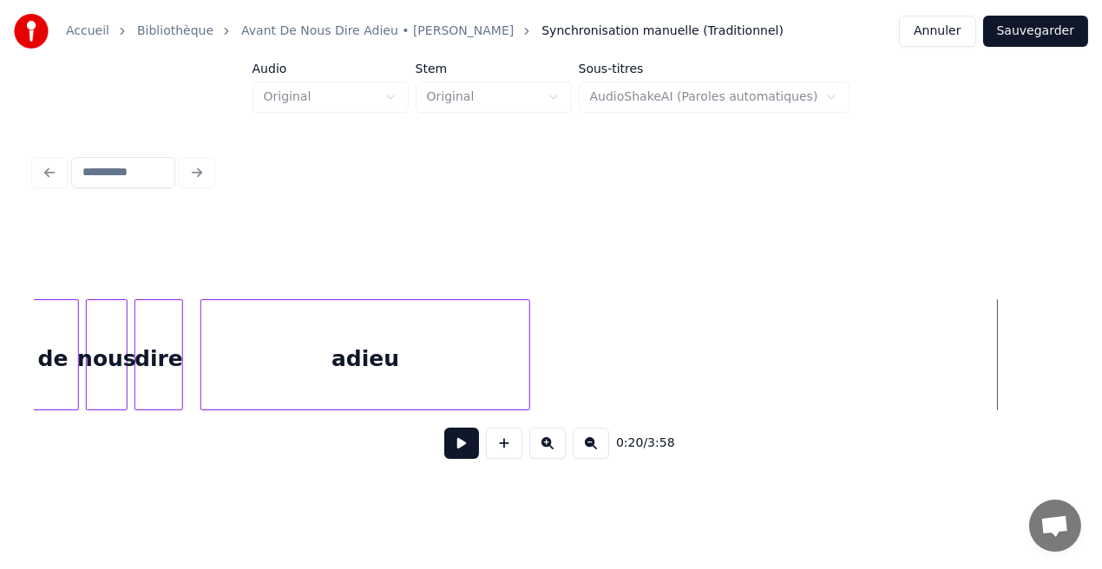
click at [233, 379] on div "adieu" at bounding box center [365, 359] width 328 height 118
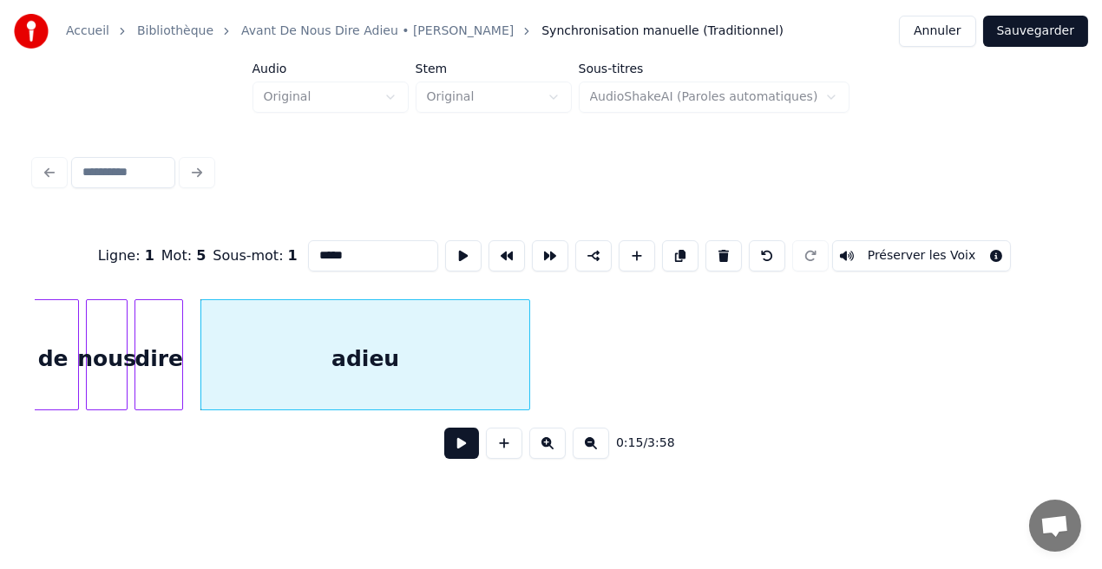
click at [473, 445] on button at bounding box center [461, 443] width 35 height 31
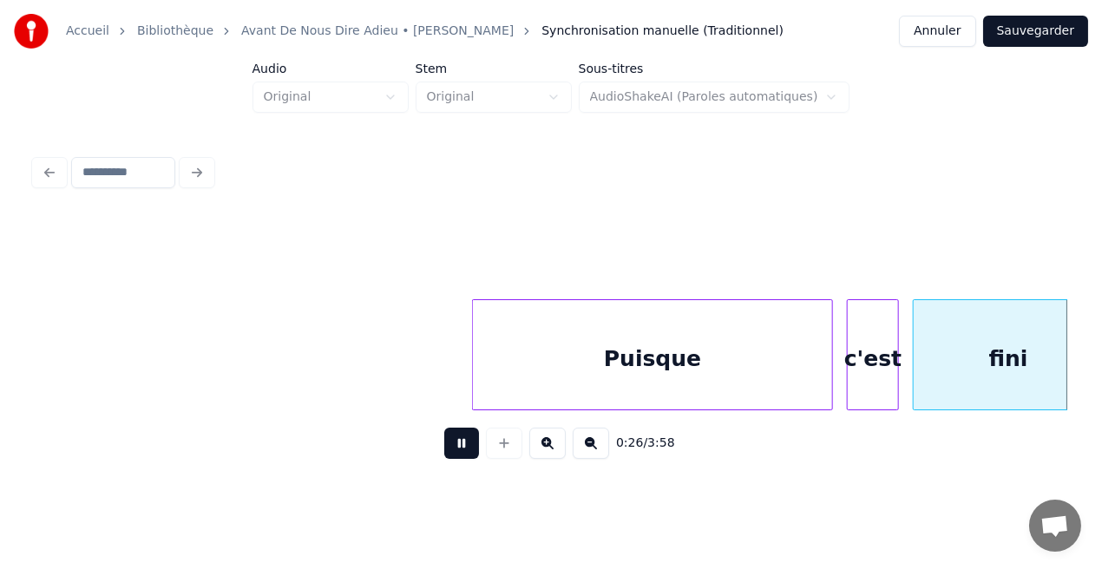
scroll to position [0, 4648]
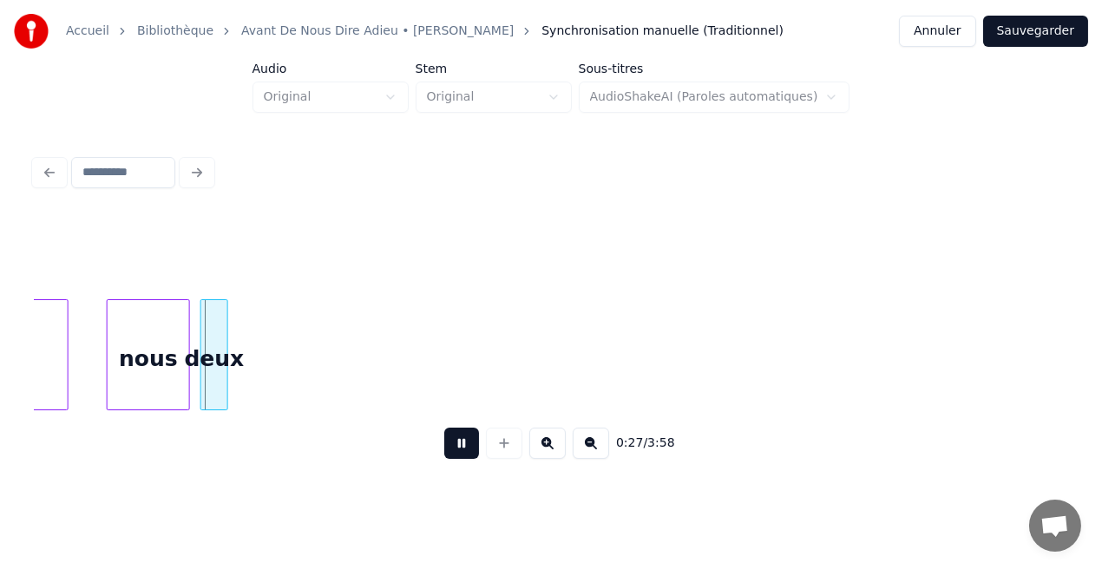
click at [473, 445] on button at bounding box center [461, 443] width 35 height 31
click at [470, 448] on button at bounding box center [461, 443] width 35 height 31
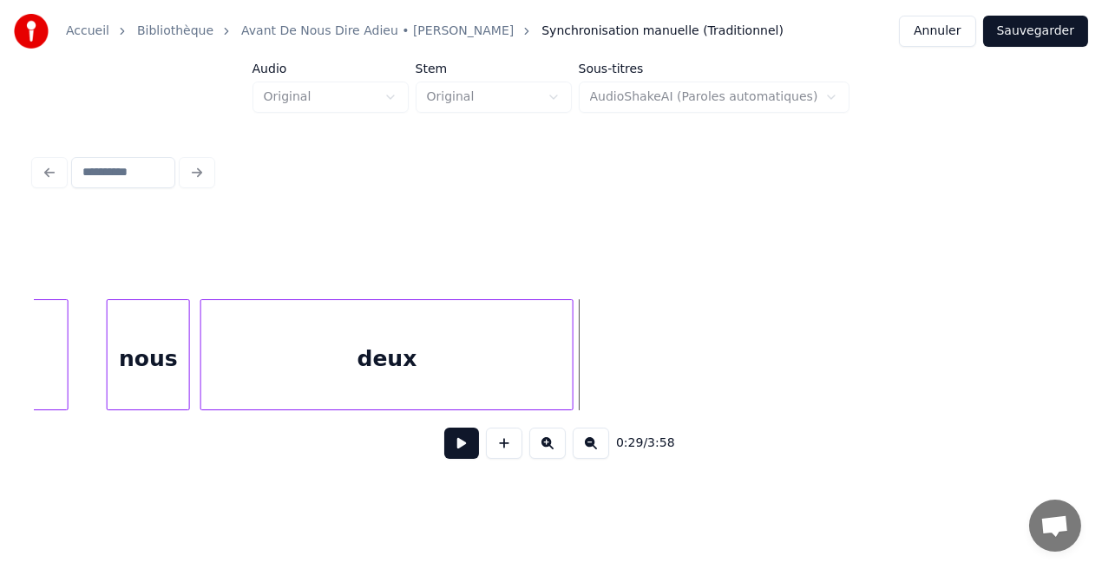
click at [572, 384] on div at bounding box center [569, 354] width 5 height 109
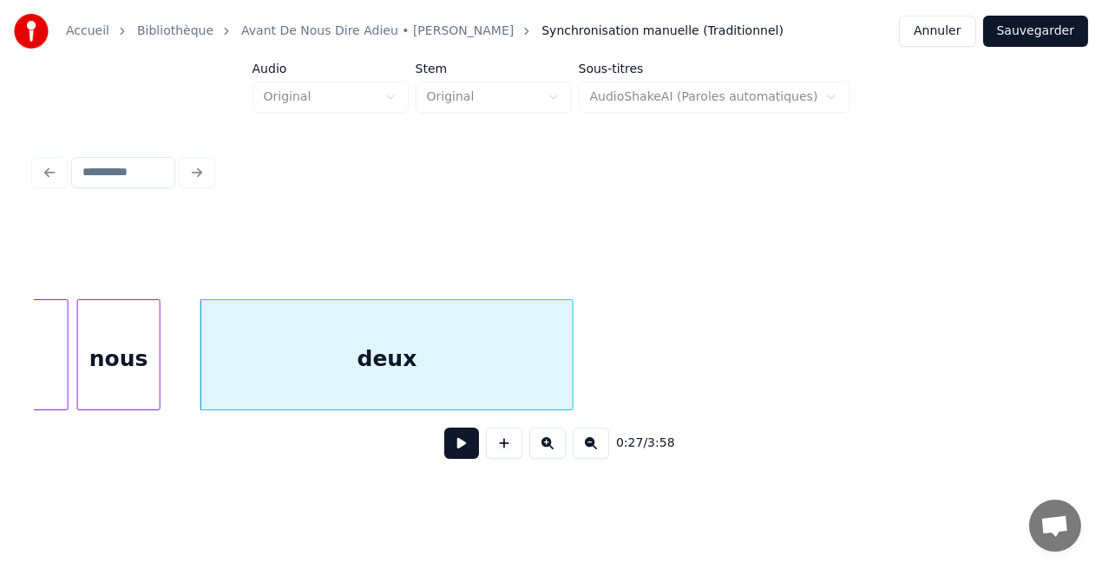
click at [122, 387] on div "nous" at bounding box center [119, 359] width 82 height 118
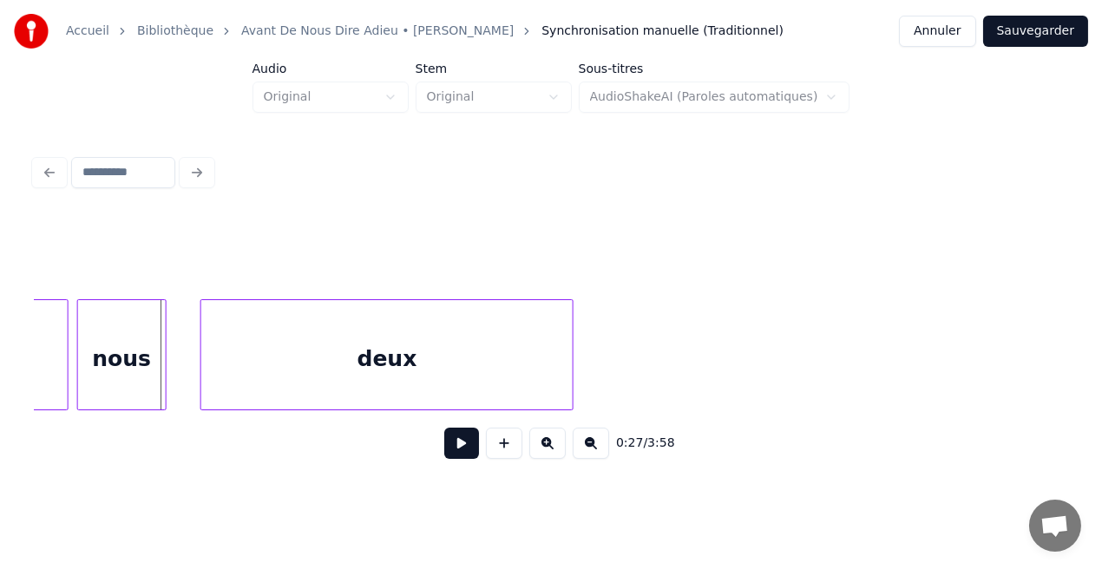
click at [163, 389] on div at bounding box center [163, 354] width 5 height 109
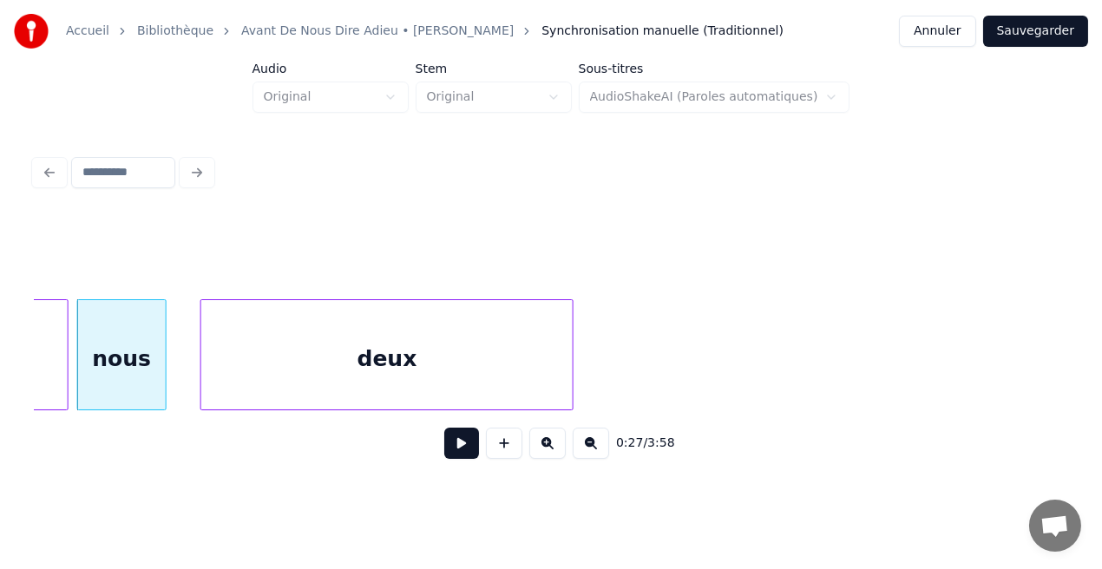
click at [469, 440] on button at bounding box center [461, 443] width 35 height 31
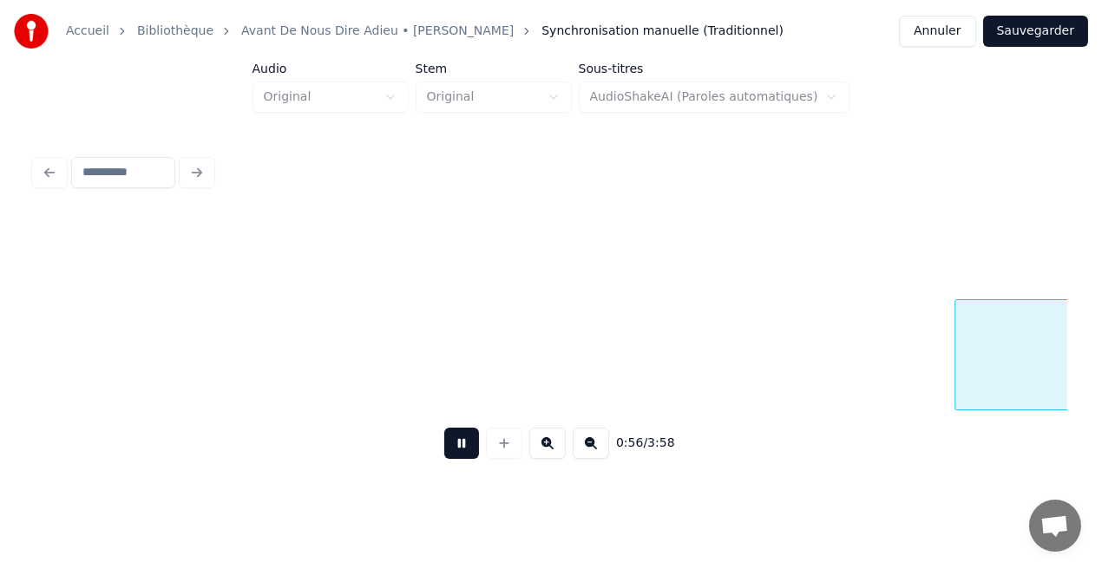
scroll to position [0, 9820]
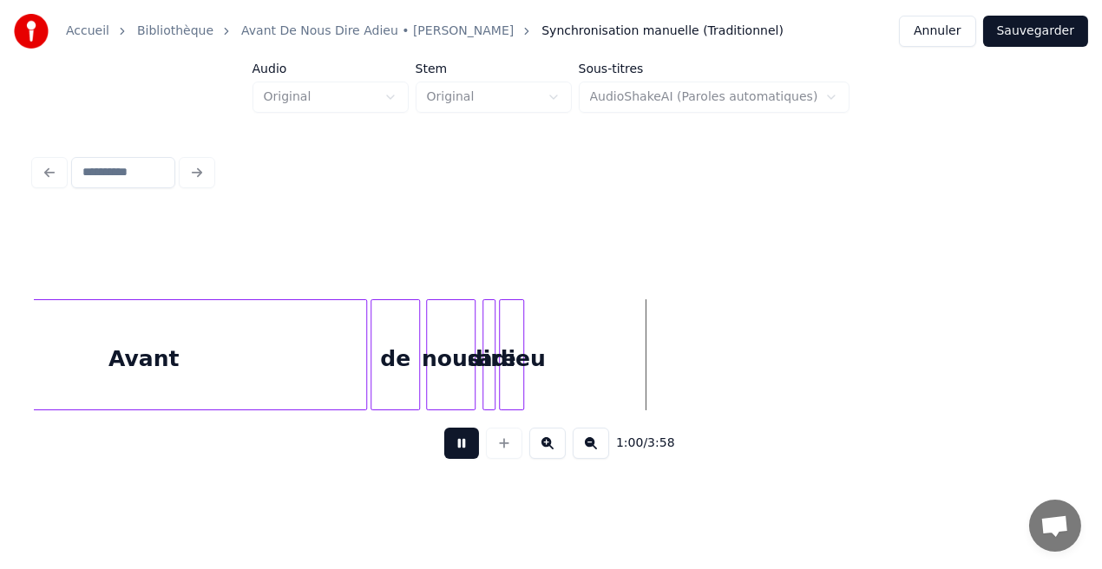
click at [469, 438] on button at bounding box center [461, 443] width 35 height 31
click at [522, 363] on div "adieu" at bounding box center [511, 354] width 24 height 111
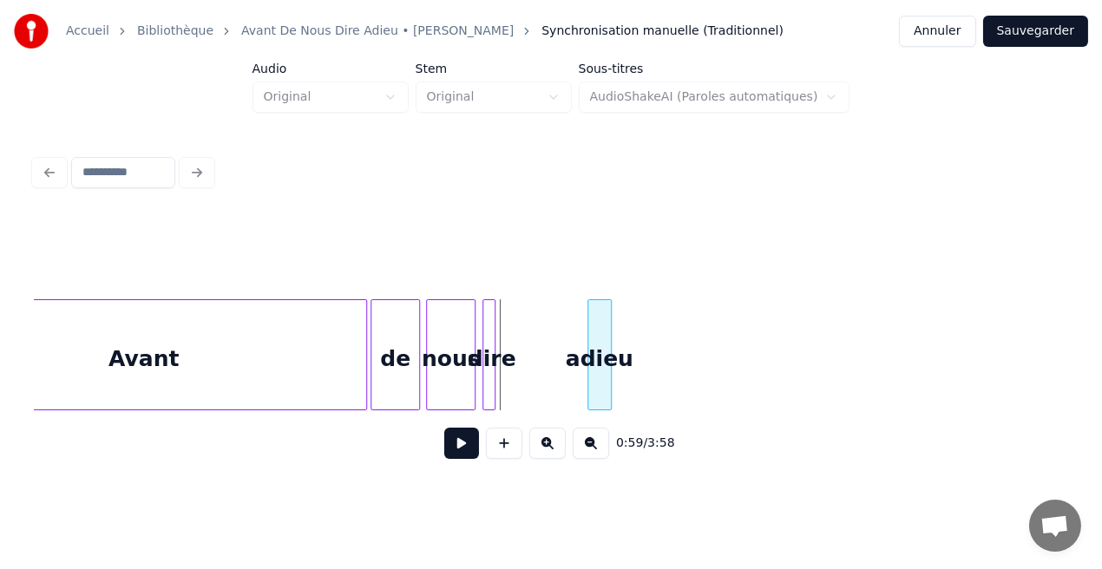
click at [599, 345] on div "adieu" at bounding box center [599, 359] width 23 height 118
click at [516, 340] on div at bounding box center [513, 354] width 5 height 109
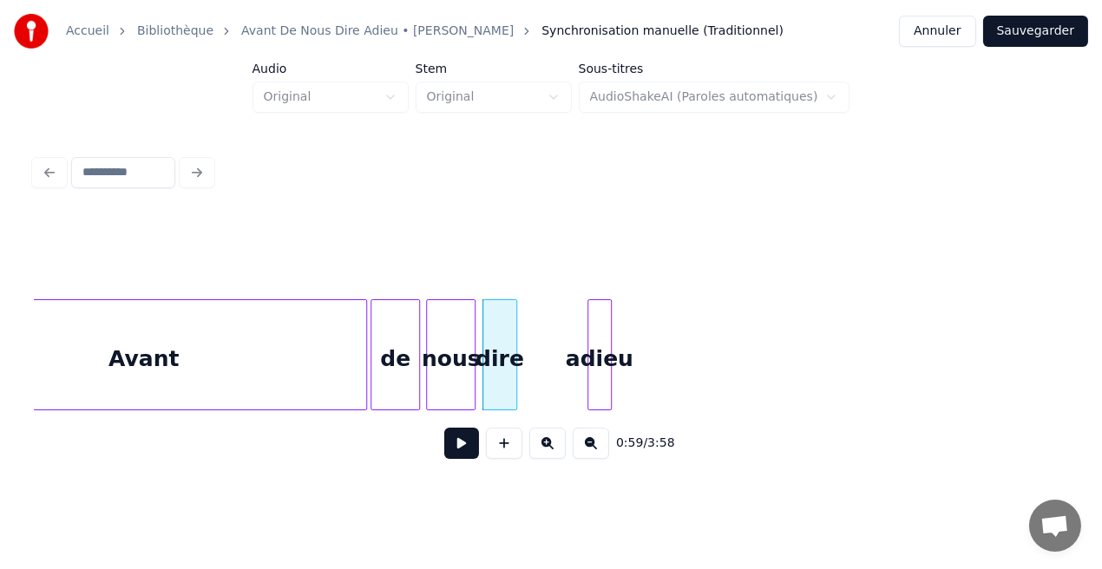
click at [325, 377] on div "Avant" at bounding box center [143, 359] width 446 height 118
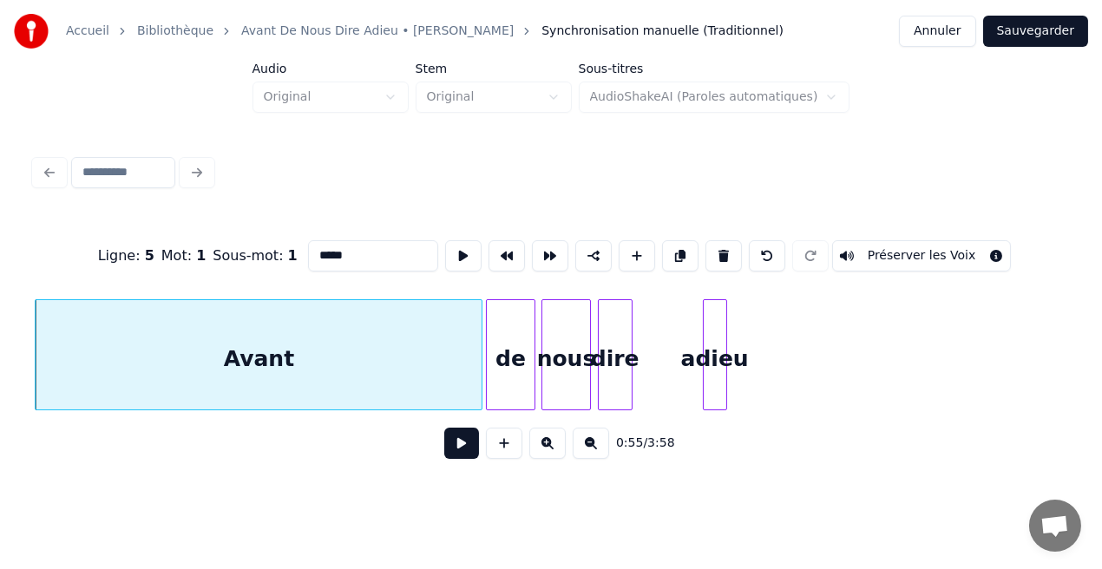
click at [463, 444] on button at bounding box center [461, 443] width 35 height 31
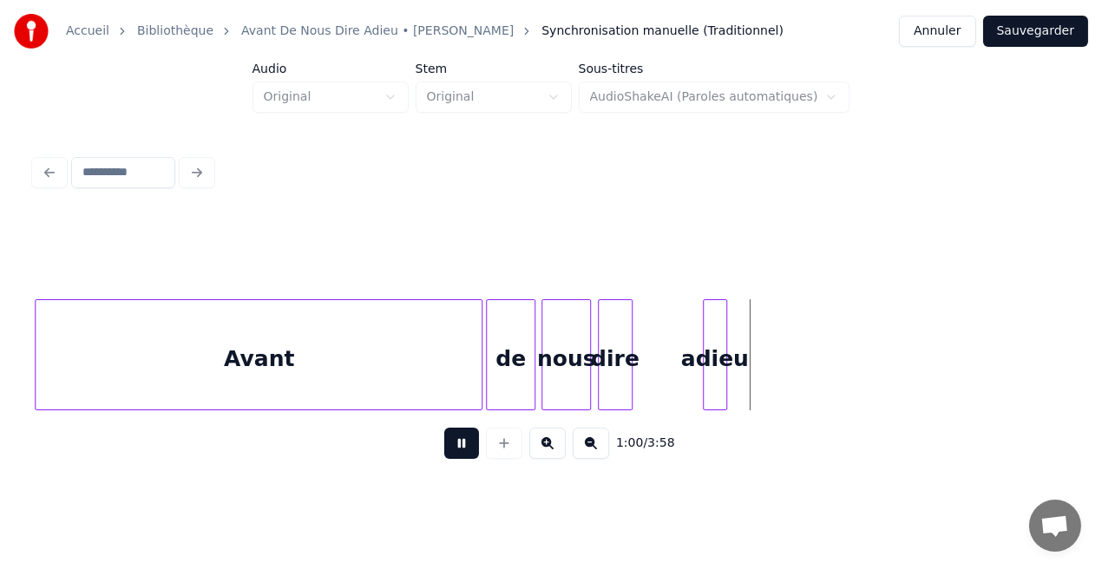
click at [463, 444] on button at bounding box center [461, 443] width 35 height 31
click at [644, 347] on div at bounding box center [646, 354] width 5 height 109
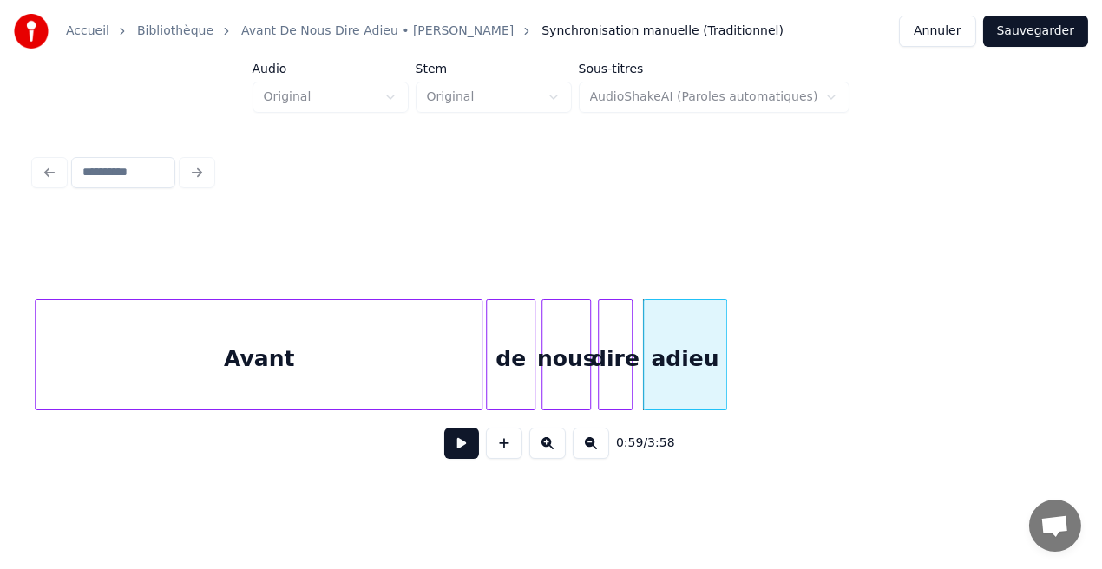
click at [329, 384] on div "Avant" at bounding box center [259, 359] width 446 height 118
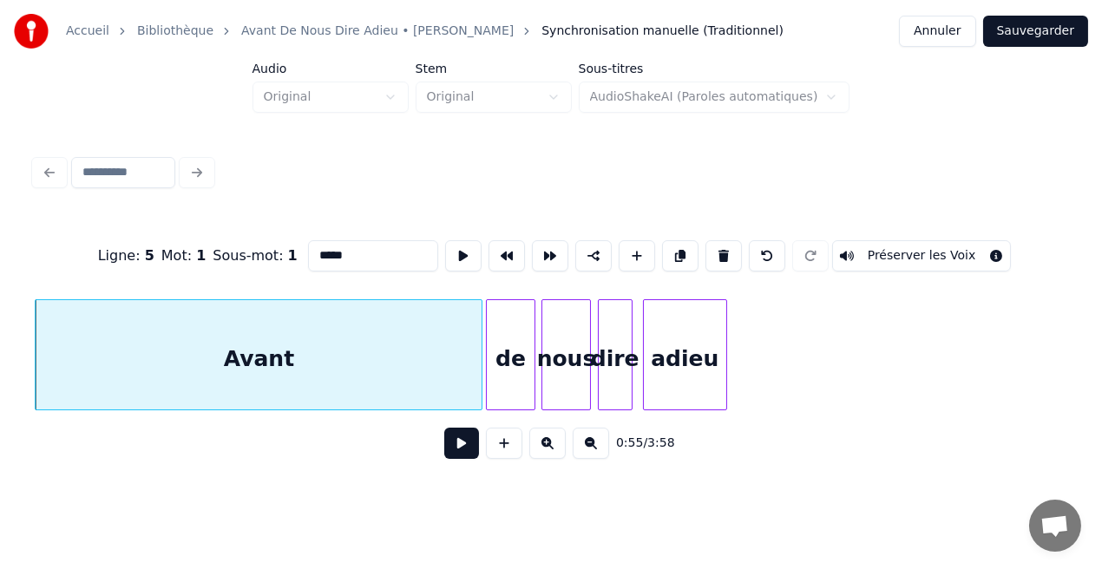
click at [449, 444] on button at bounding box center [461, 443] width 35 height 31
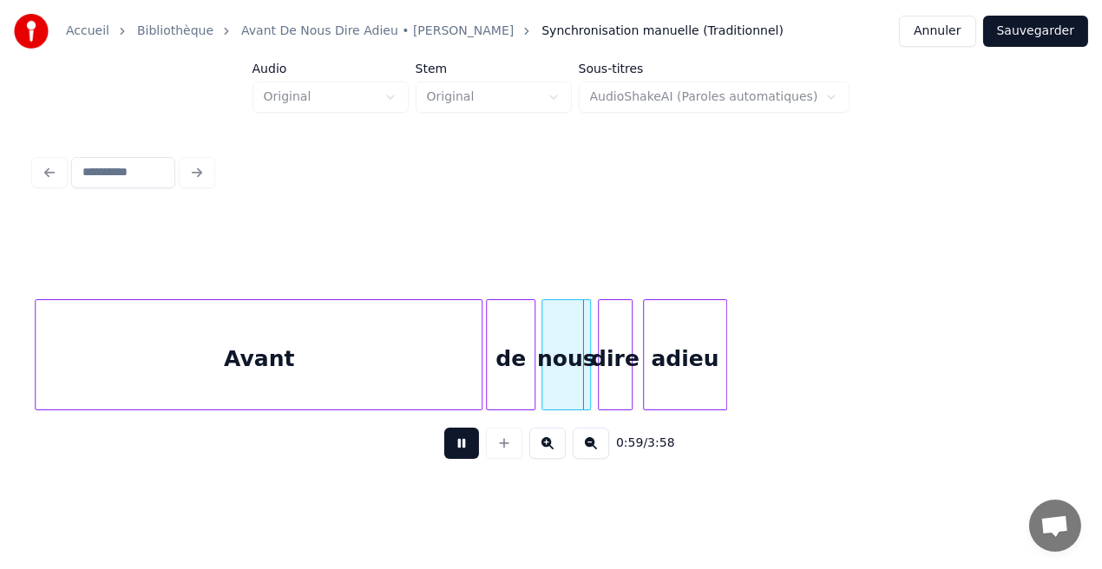
click at [449, 444] on button at bounding box center [461, 443] width 35 height 31
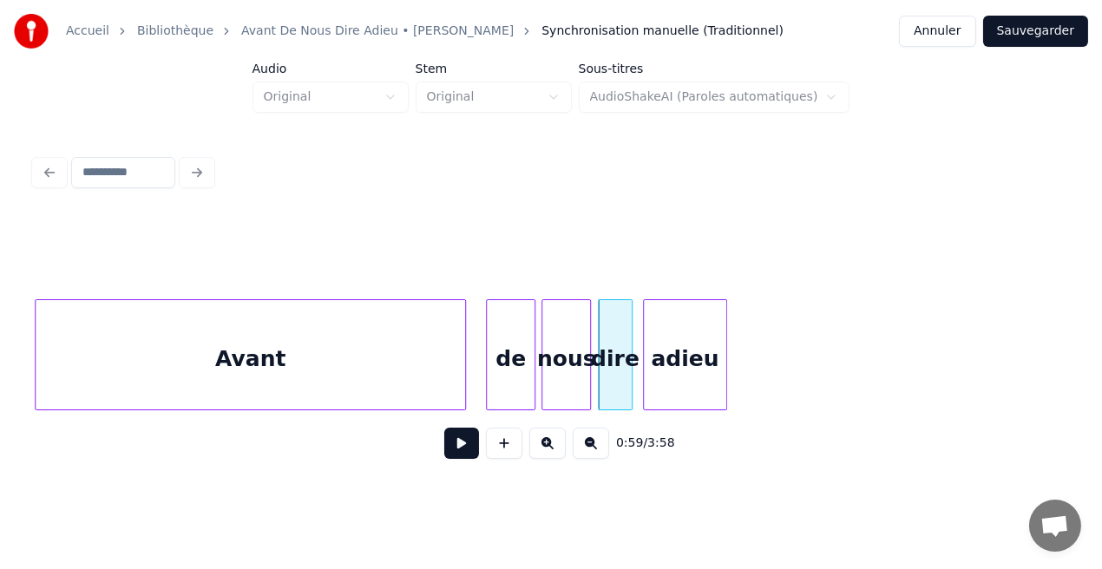
click at [460, 385] on div at bounding box center [462, 354] width 5 height 109
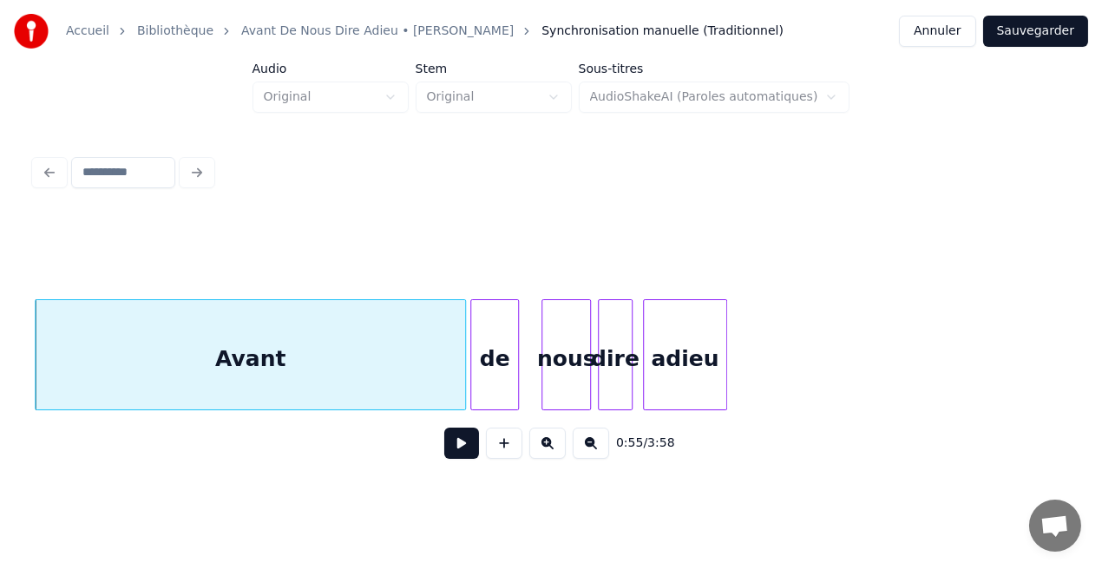
click at [489, 383] on div "de" at bounding box center [494, 359] width 47 height 118
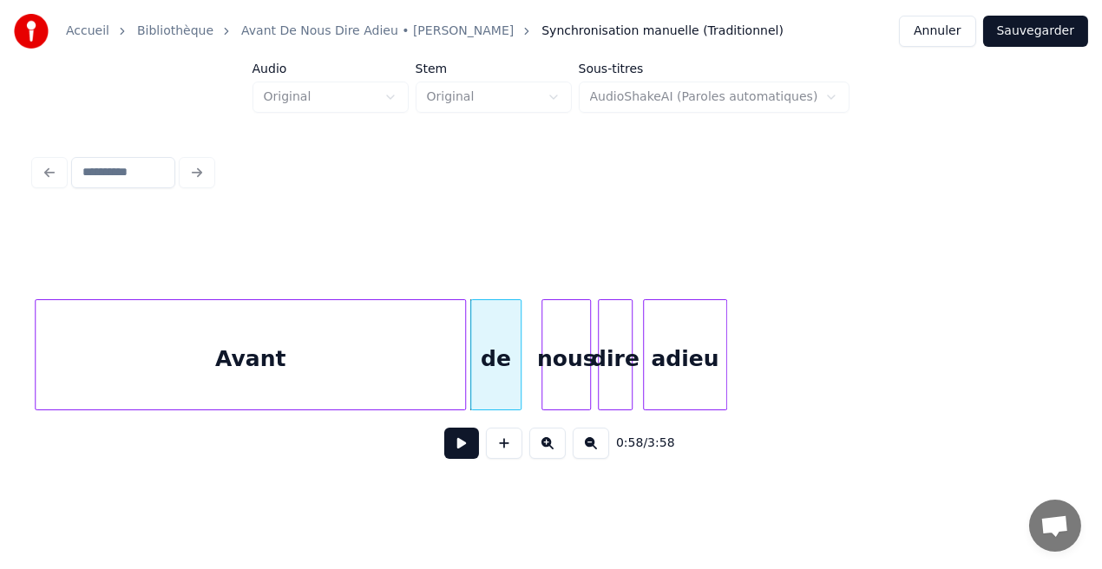
click at [516, 381] on div at bounding box center [517, 354] width 5 height 109
click at [459, 450] on button at bounding box center [461, 443] width 35 height 31
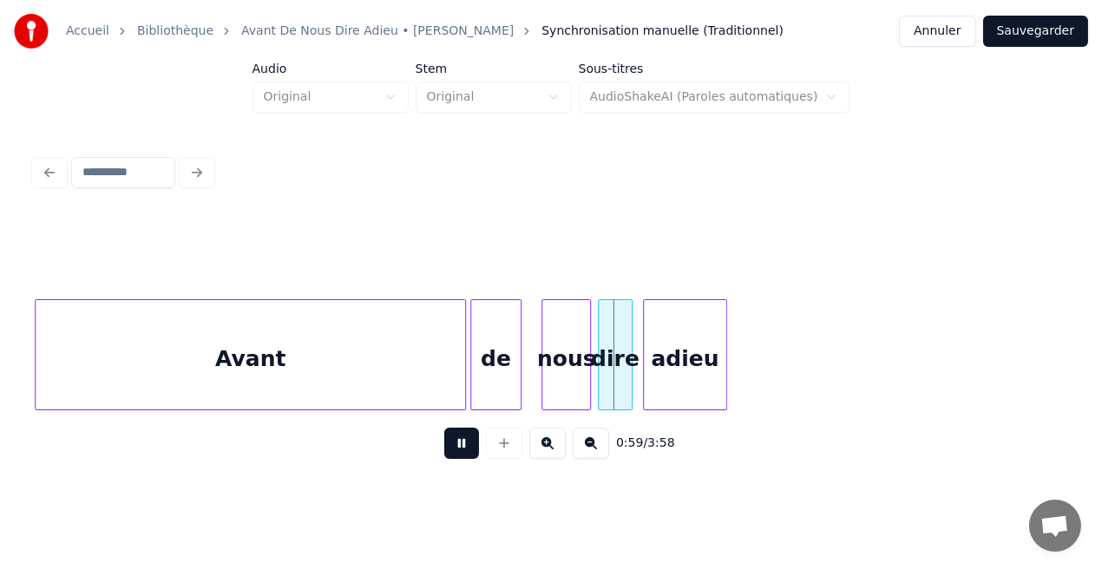
click at [459, 450] on button at bounding box center [461, 443] width 35 height 31
click at [547, 380] on div "nous" at bounding box center [552, 359] width 47 height 118
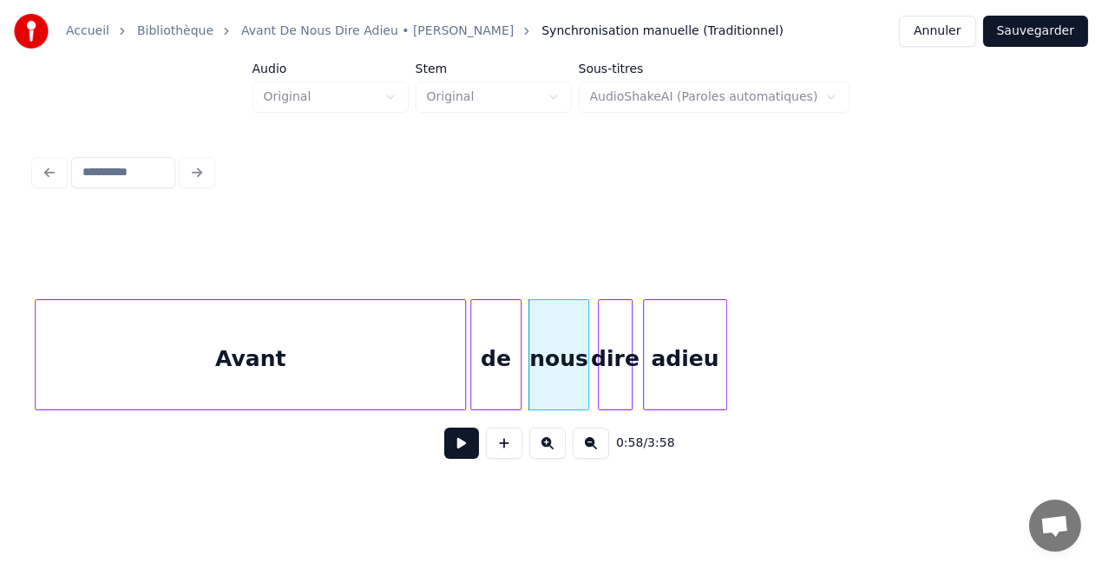
click at [587, 384] on div at bounding box center [585, 354] width 5 height 109
click at [505, 375] on div "de" at bounding box center [495, 359] width 49 height 118
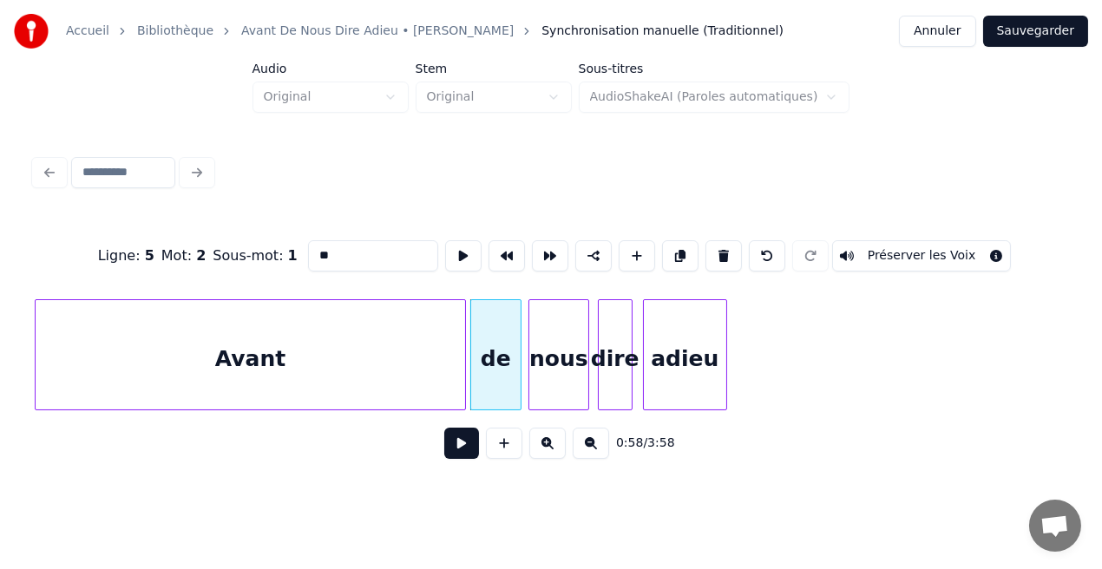
click at [469, 450] on button at bounding box center [461, 443] width 35 height 31
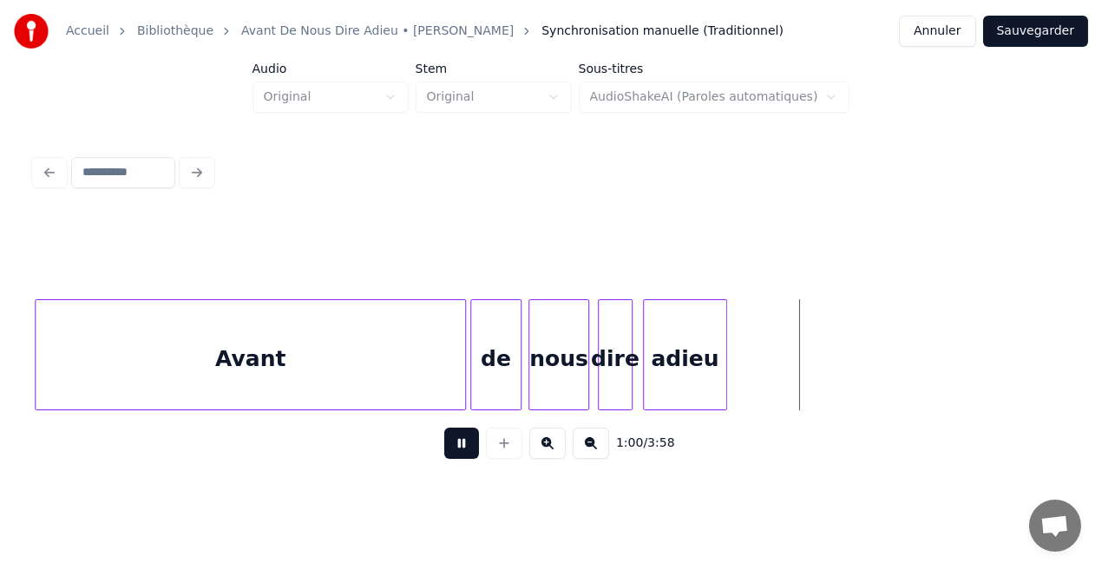
click at [469, 450] on button at bounding box center [461, 443] width 35 height 31
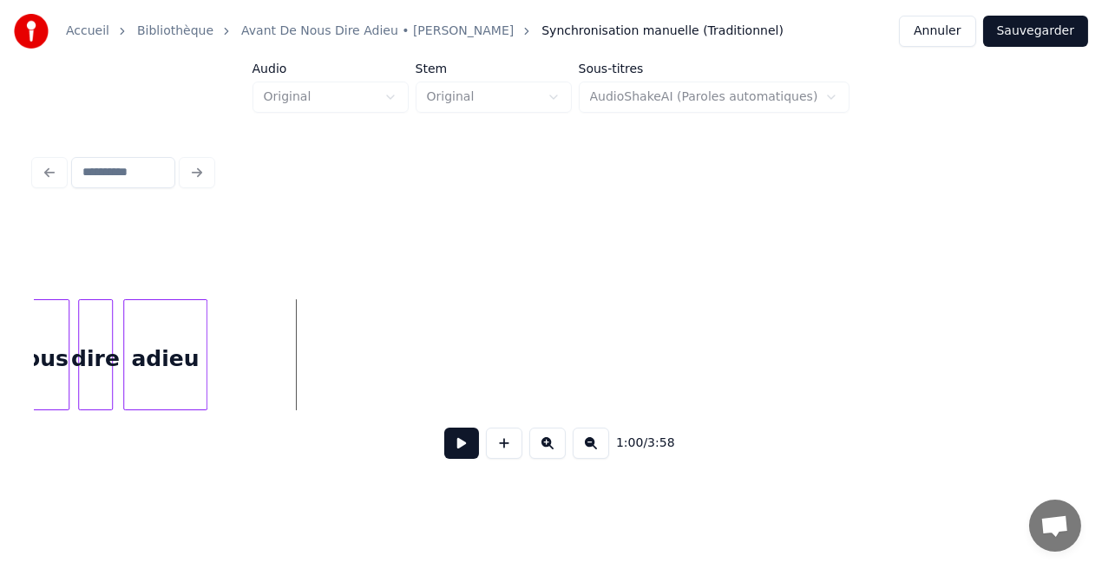
scroll to position [0, 10271]
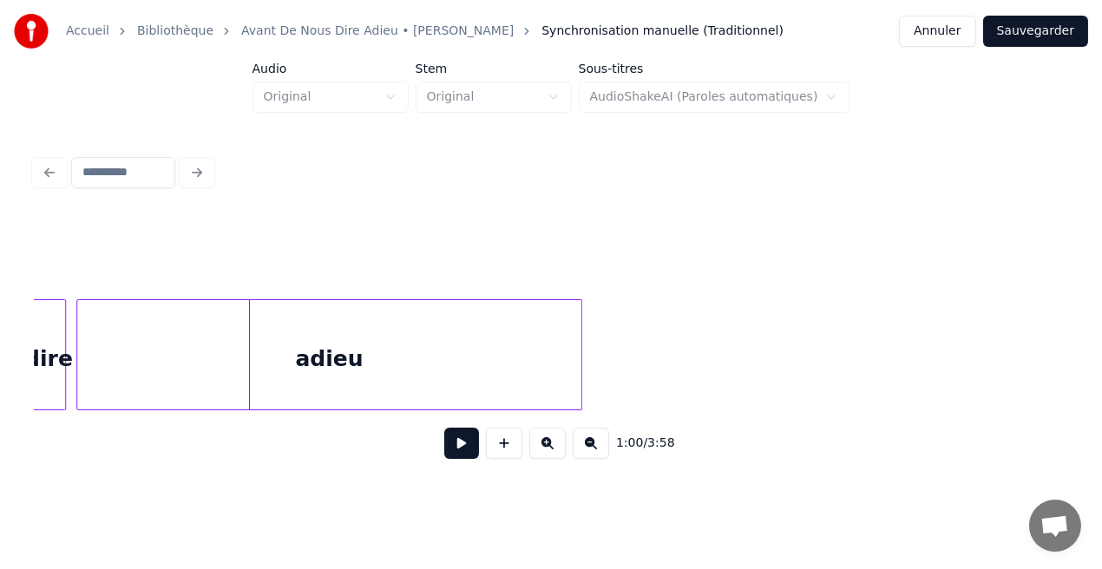
click at [579, 389] on div at bounding box center [578, 354] width 5 height 109
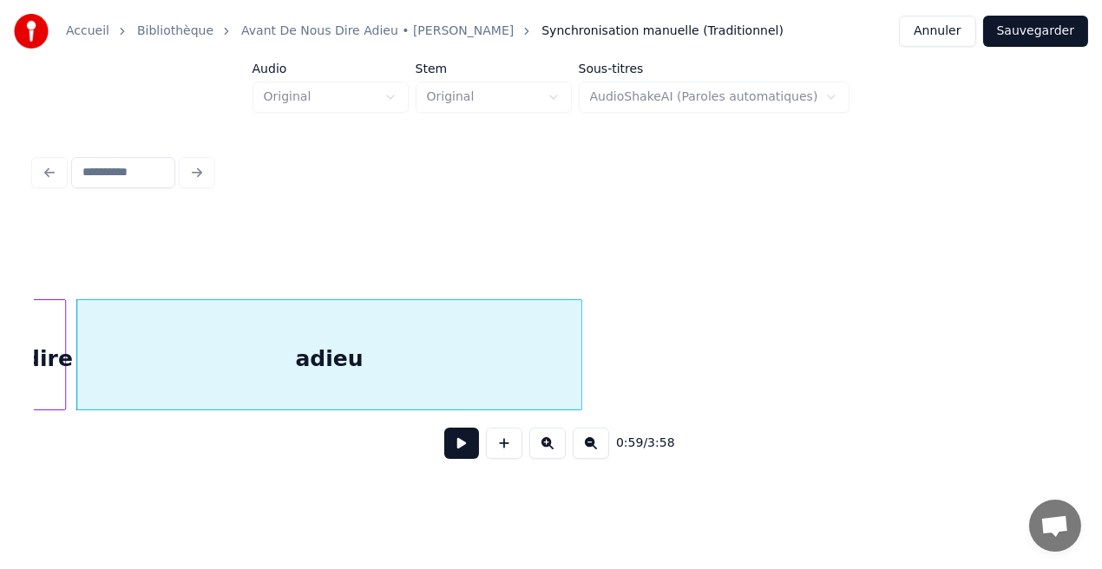
click at [466, 452] on button at bounding box center [461, 443] width 35 height 31
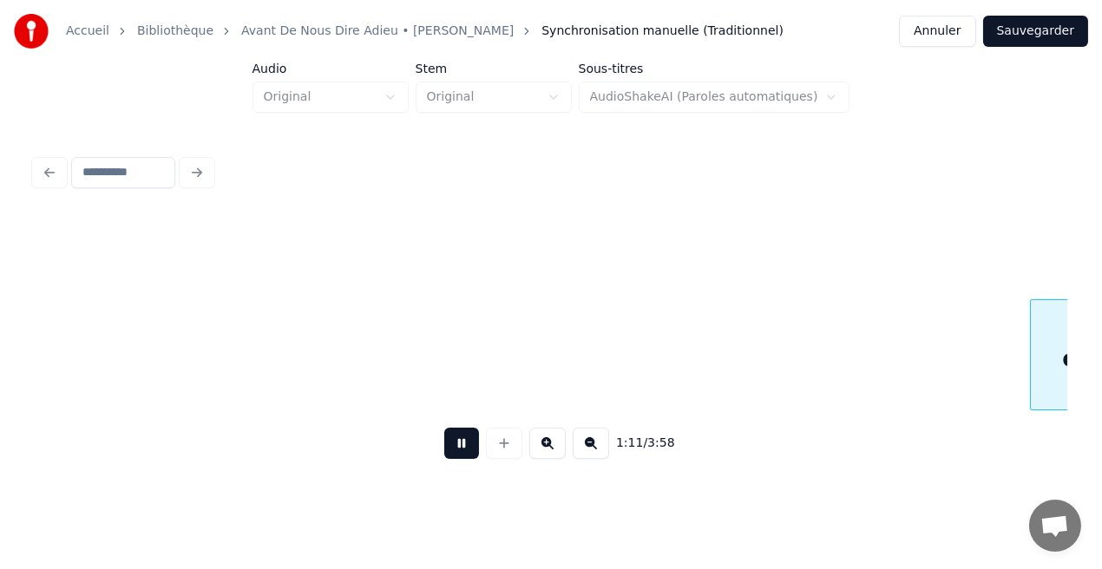
scroll to position [0, 12340]
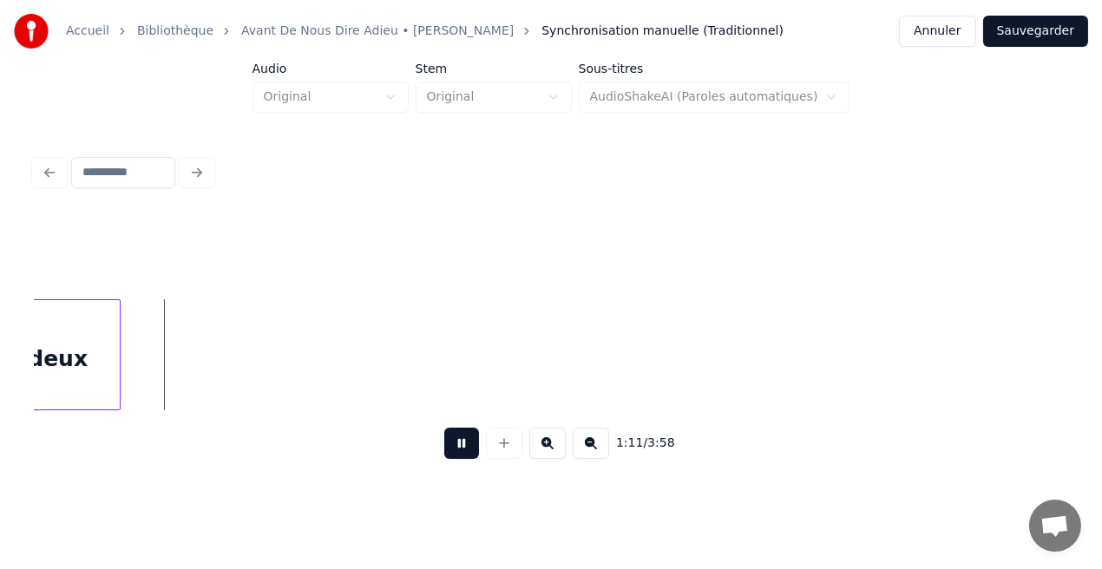
click at [475, 442] on button at bounding box center [461, 443] width 35 height 31
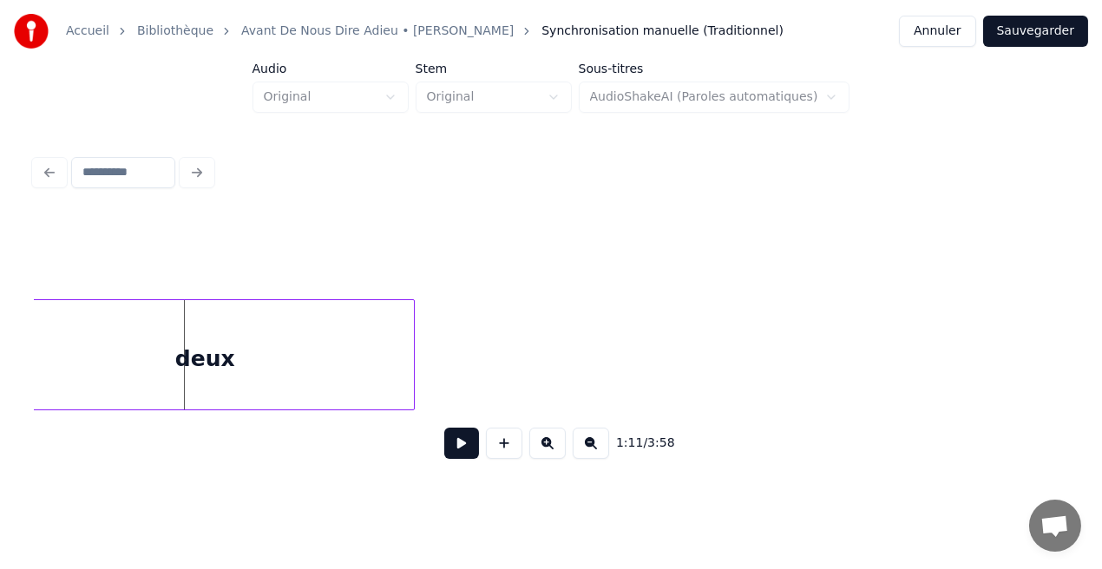
click at [410, 358] on div at bounding box center [411, 354] width 5 height 109
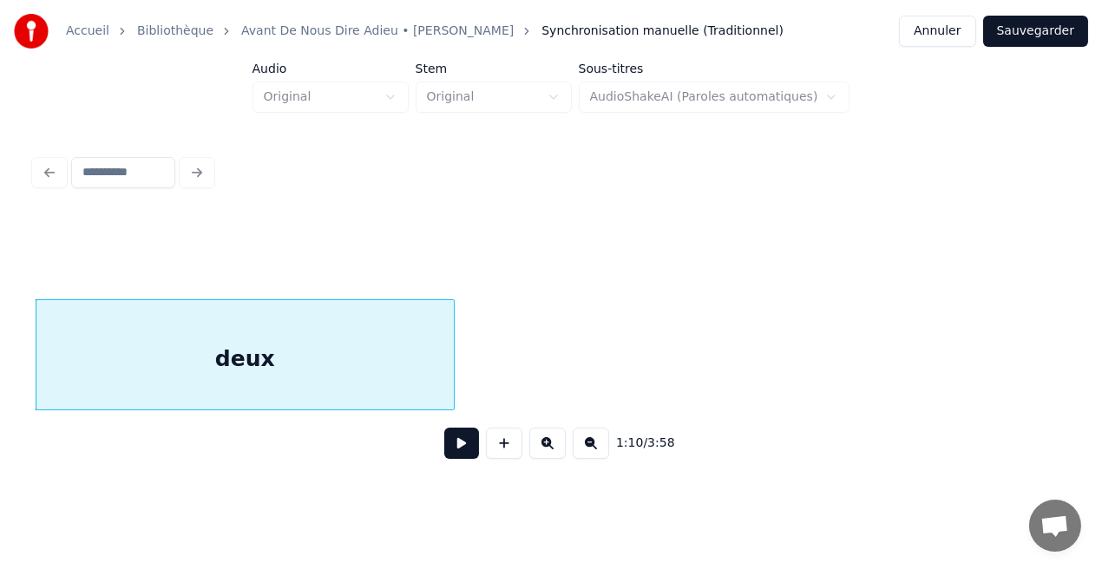
scroll to position [0, 11899]
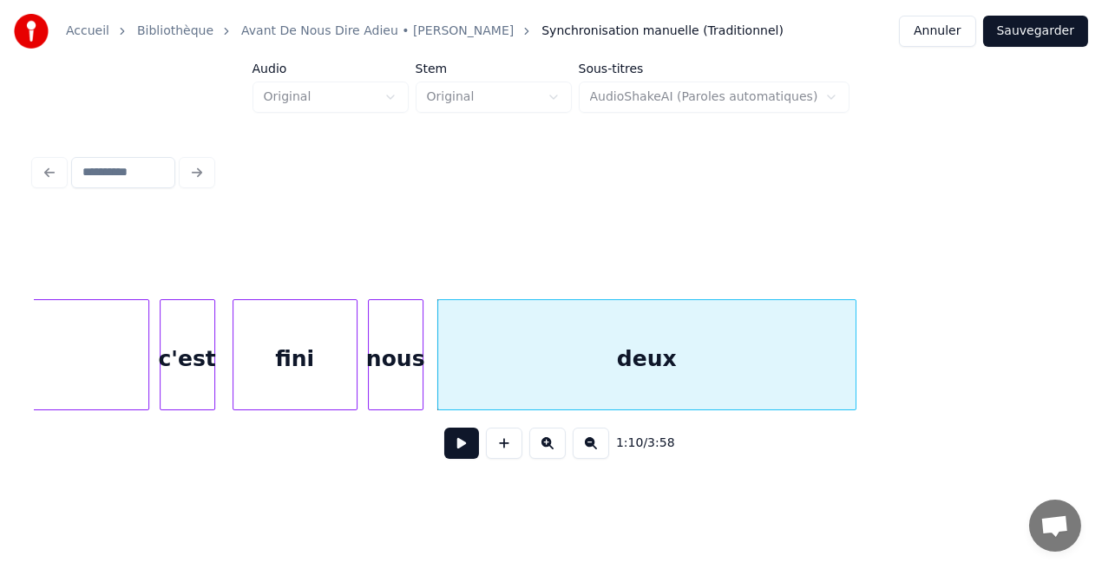
click at [505, 382] on div "deux" at bounding box center [646, 359] width 417 height 118
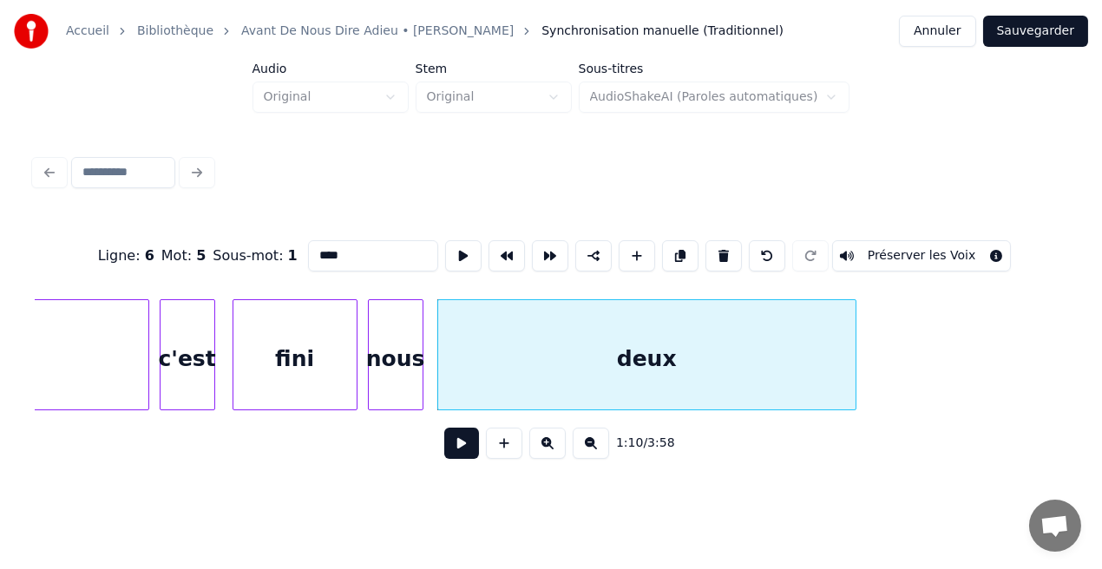
click at [465, 443] on button at bounding box center [461, 443] width 35 height 31
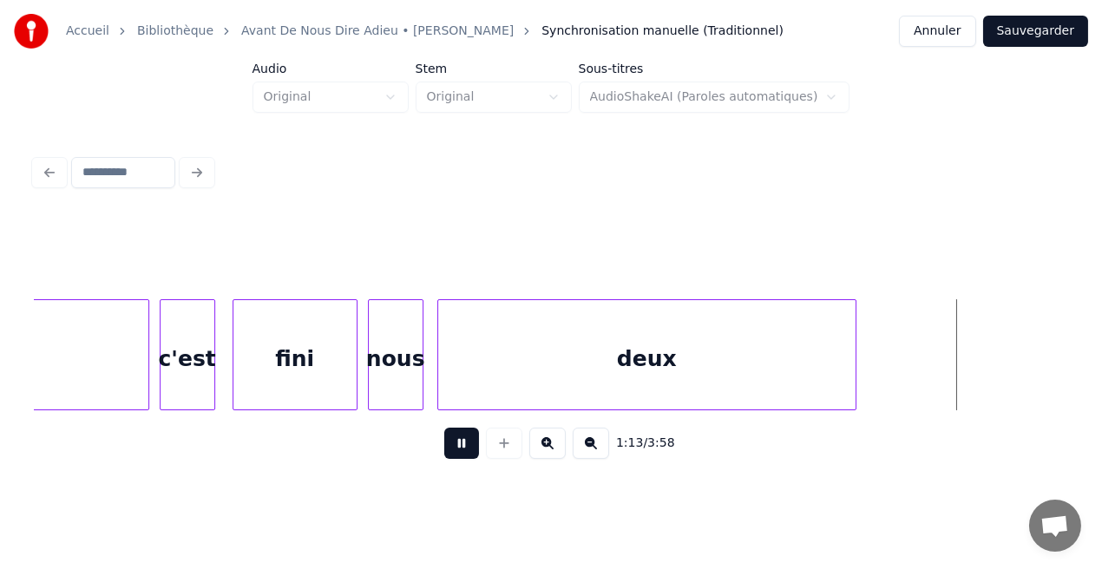
click at [465, 443] on button at bounding box center [461, 443] width 35 height 31
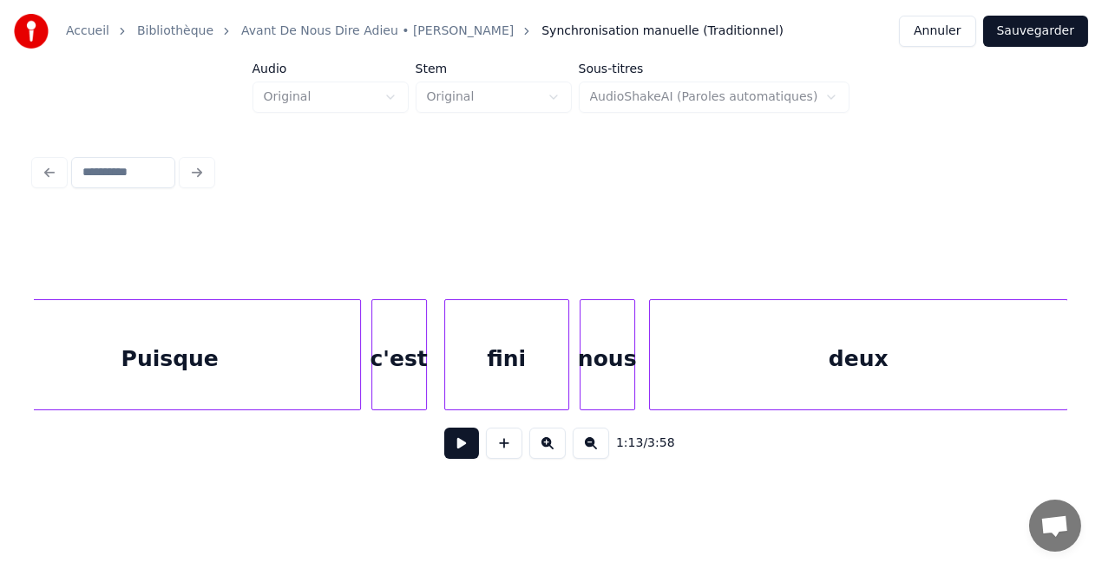
click at [295, 384] on div "Puisque" at bounding box center [170, 359] width 380 height 118
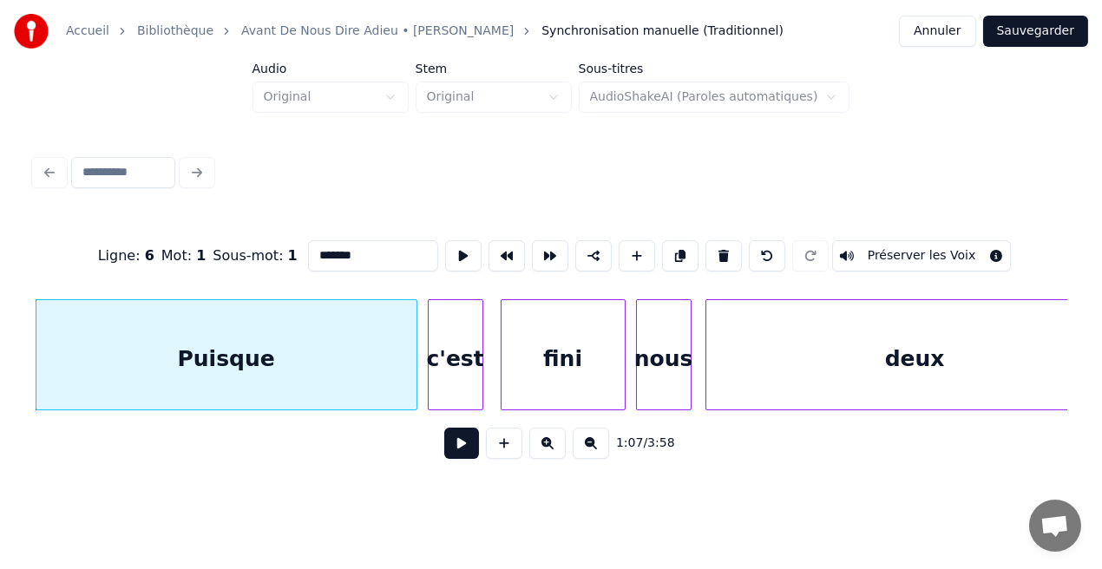
click at [462, 452] on button at bounding box center [461, 443] width 35 height 31
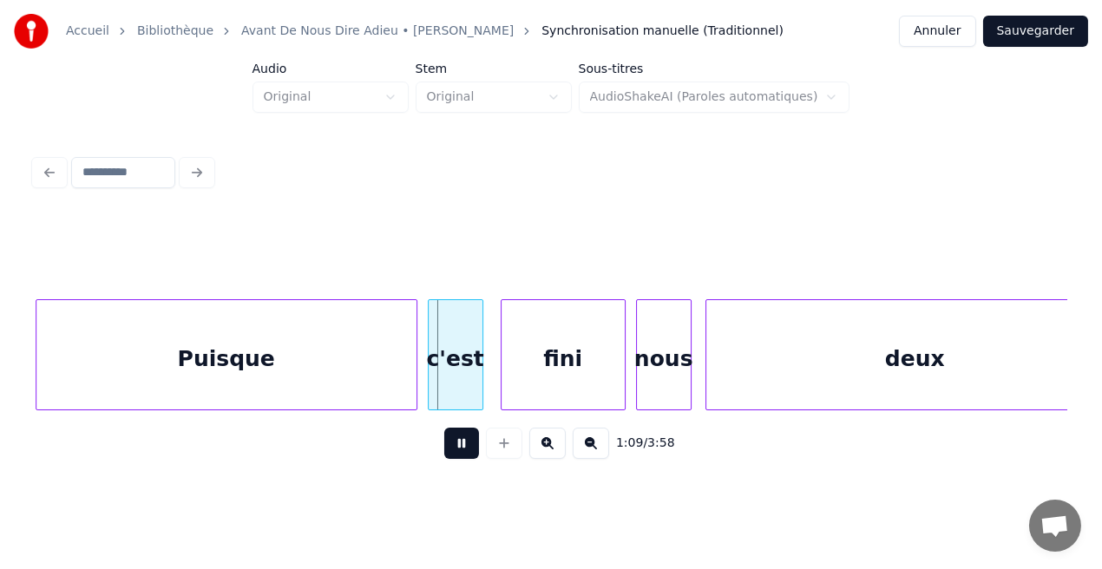
click at [462, 452] on button at bounding box center [461, 443] width 35 height 31
click at [351, 382] on div "Puisque" at bounding box center [226, 359] width 380 height 118
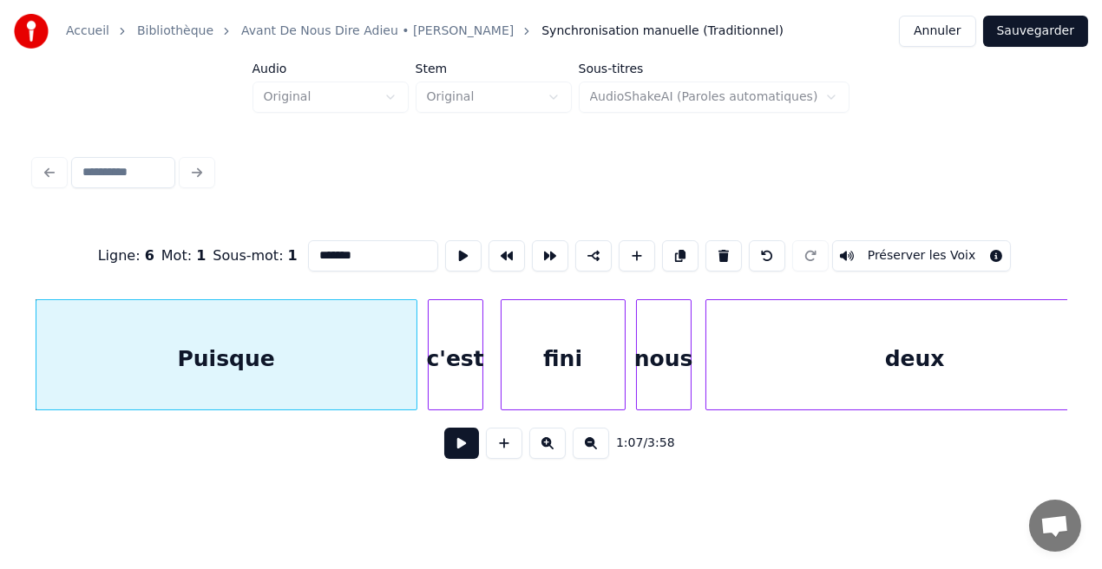
click at [466, 457] on button at bounding box center [461, 443] width 35 height 31
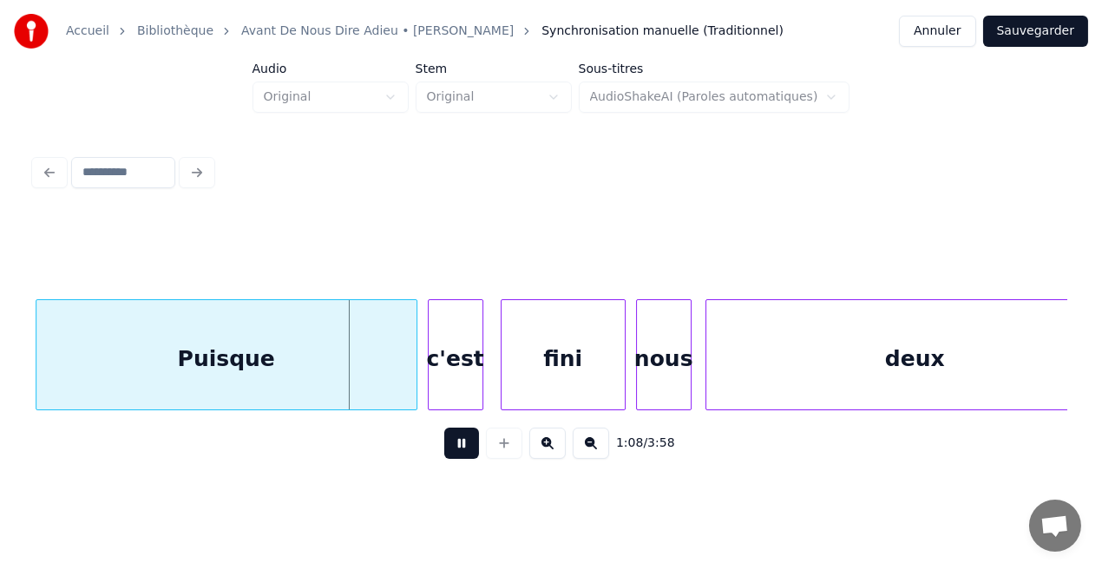
click at [466, 457] on button at bounding box center [461, 443] width 35 height 31
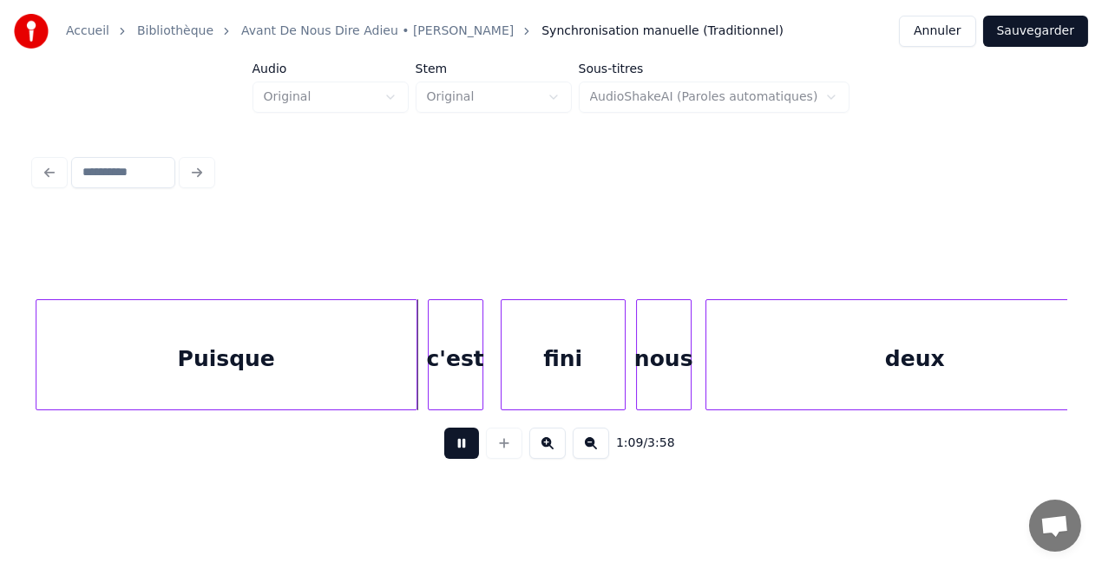
click at [466, 457] on button at bounding box center [461, 443] width 35 height 31
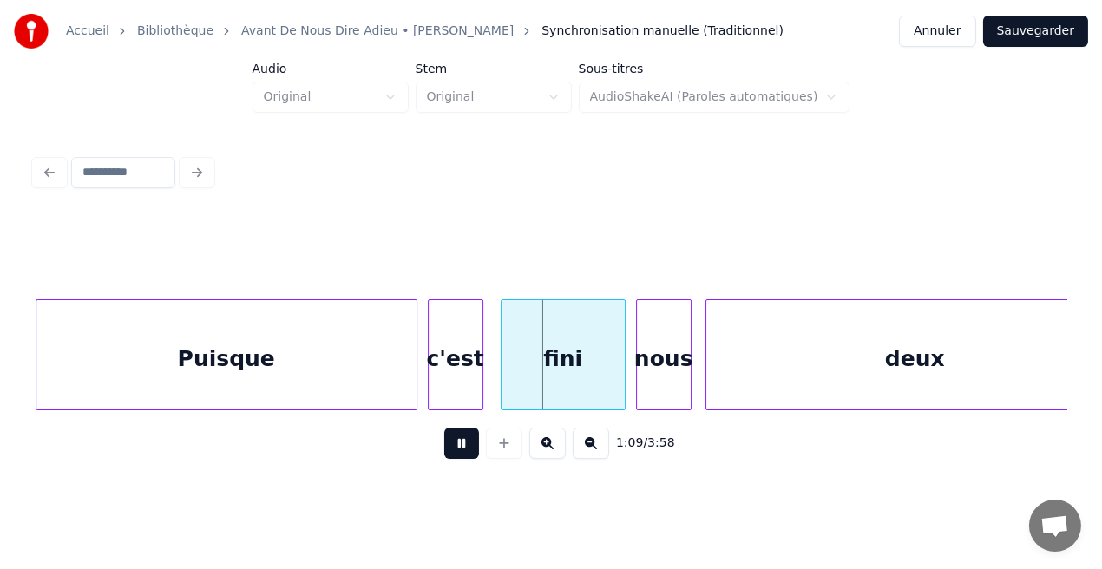
click at [466, 457] on button at bounding box center [461, 443] width 35 height 31
click at [464, 394] on div "c'est" at bounding box center [456, 359] width 54 height 118
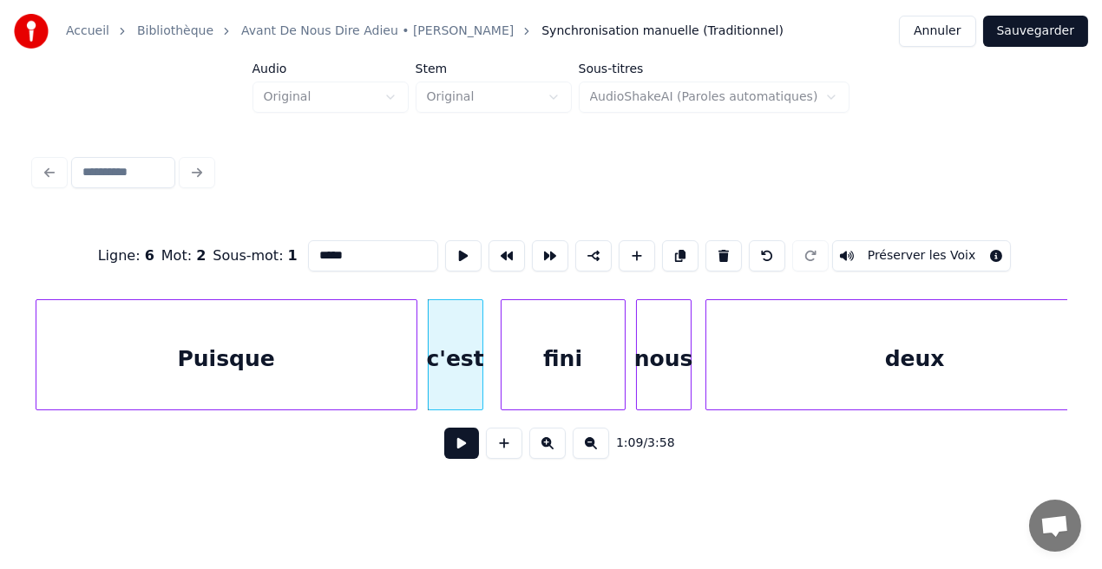
click at [456, 450] on button at bounding box center [461, 443] width 35 height 31
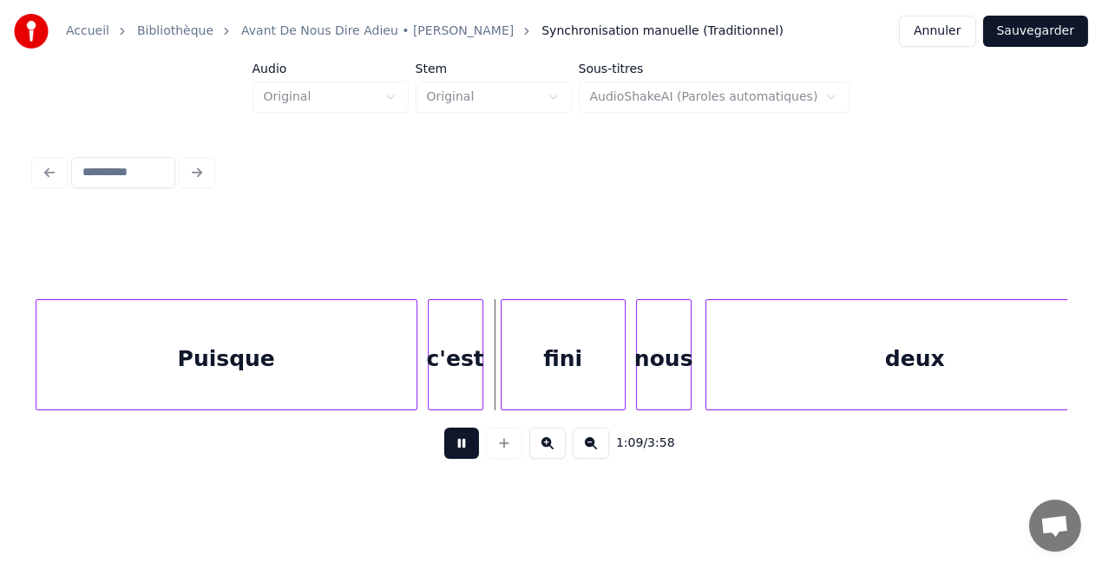
click at [456, 450] on button at bounding box center [461, 443] width 35 height 31
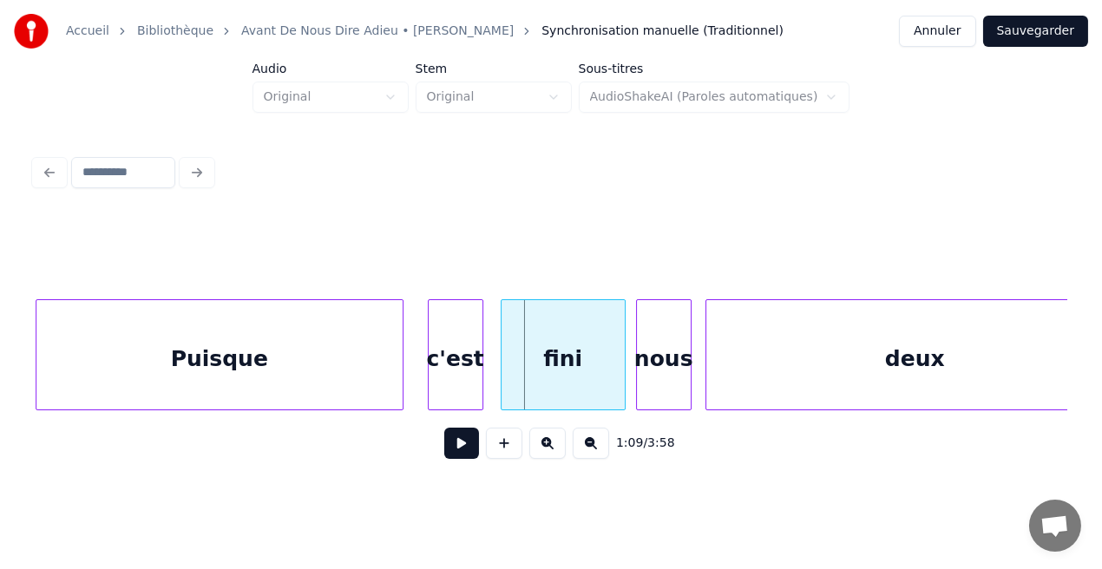
click at [399, 396] on div at bounding box center [399, 354] width 5 height 109
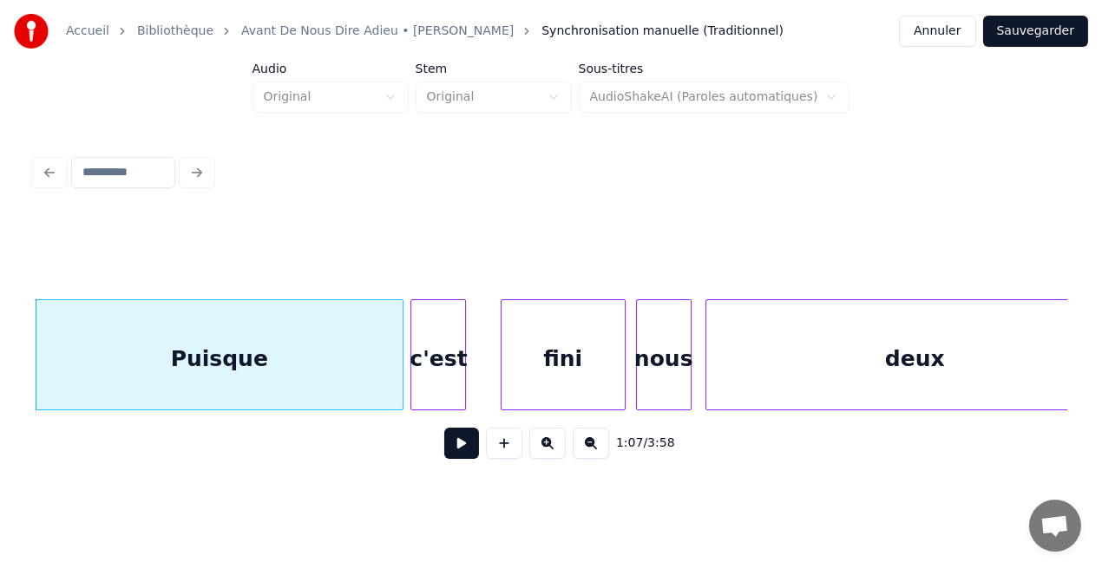
click at [433, 388] on div "c'est" at bounding box center [438, 359] width 54 height 118
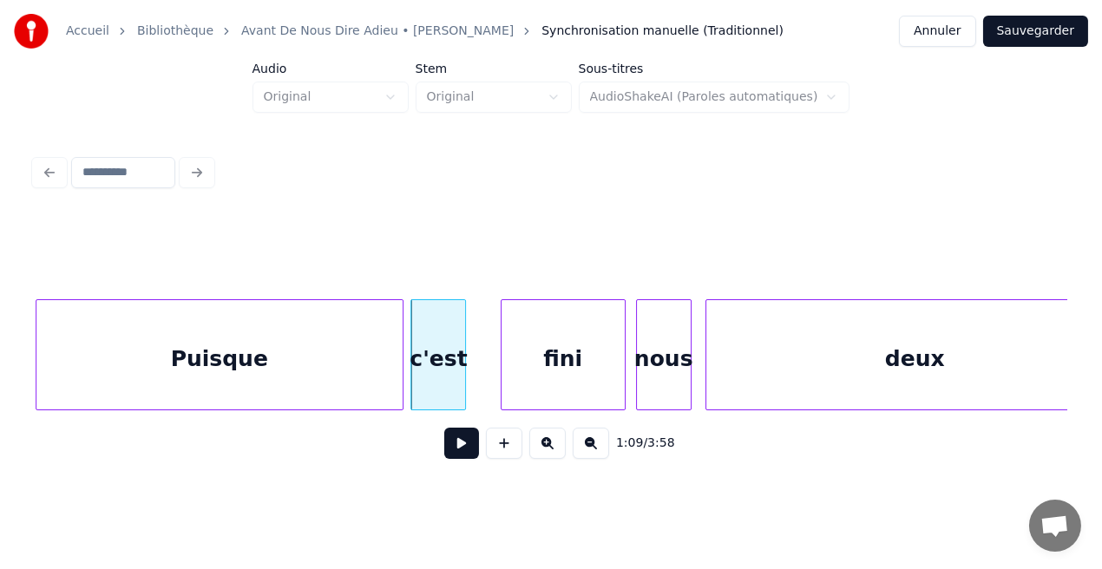
click at [435, 384] on div "c'est" at bounding box center [438, 359] width 54 height 118
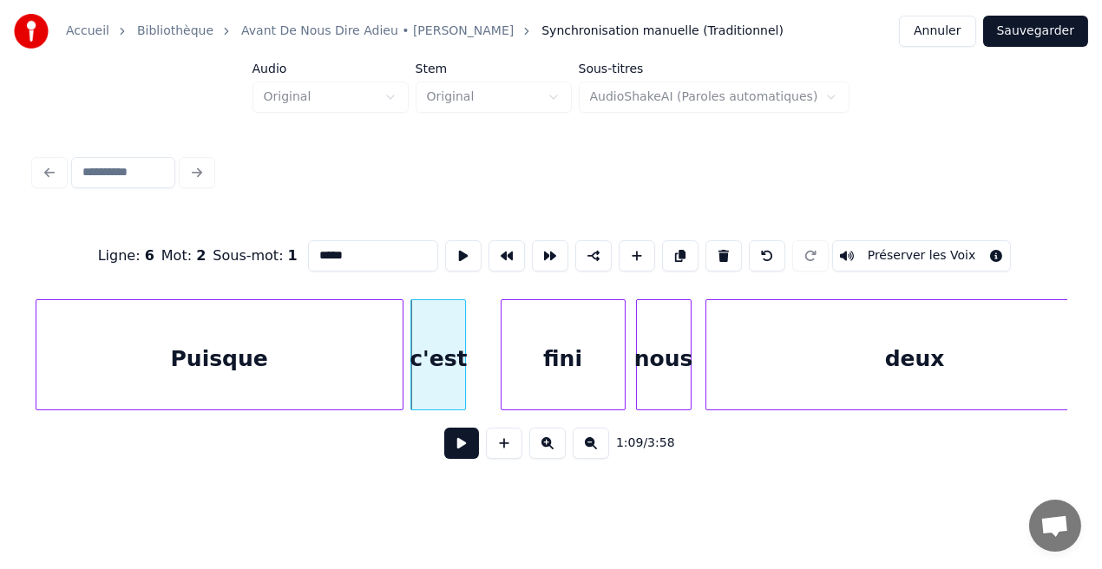
click at [467, 449] on button at bounding box center [461, 443] width 35 height 31
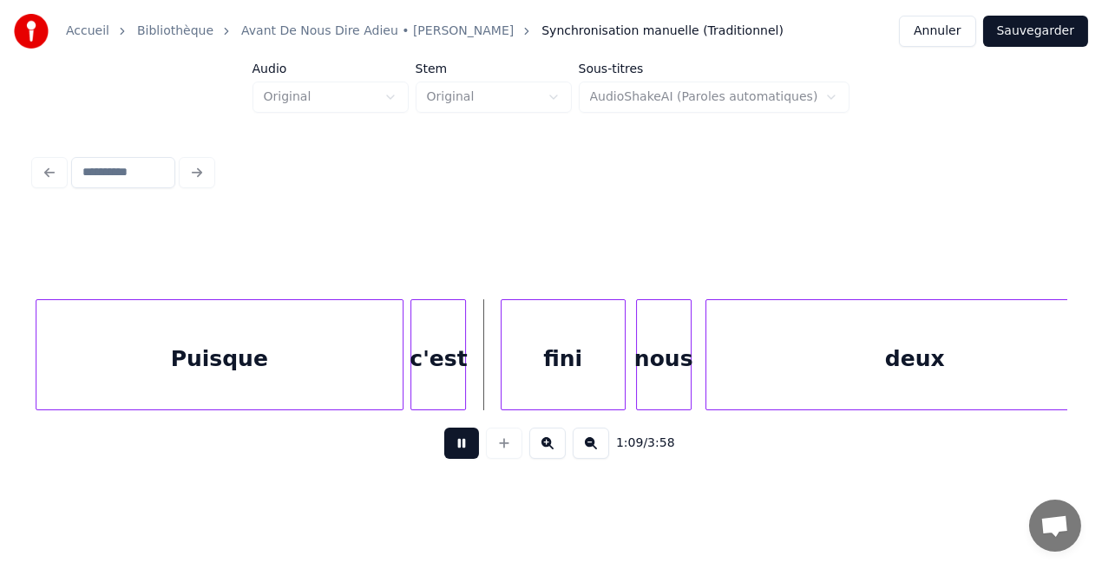
click at [467, 449] on button at bounding box center [461, 443] width 35 height 31
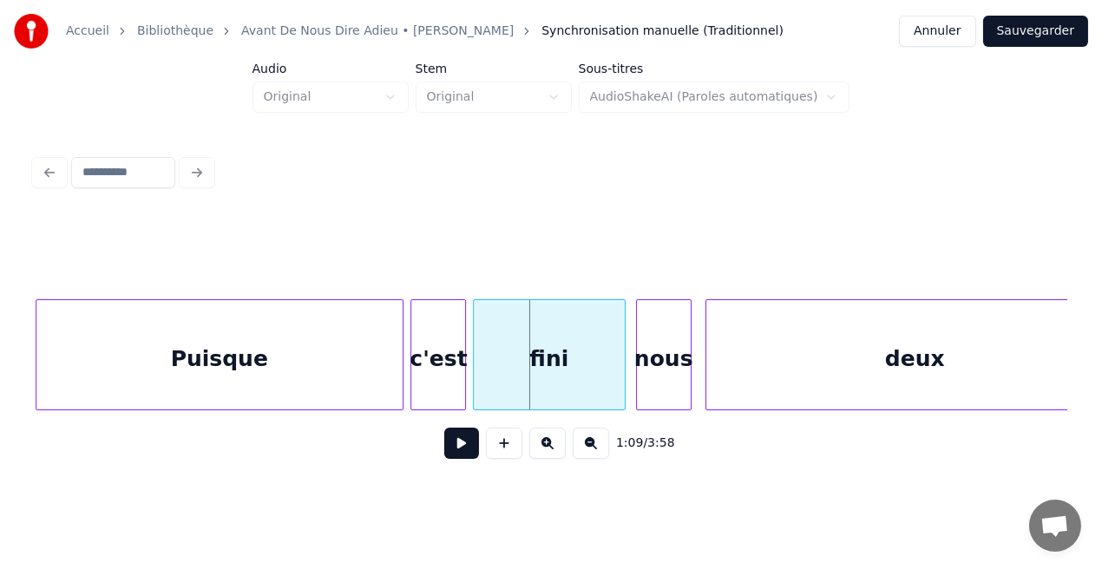
click at [475, 388] on div at bounding box center [476, 354] width 5 height 109
click at [468, 445] on button at bounding box center [461, 443] width 35 height 31
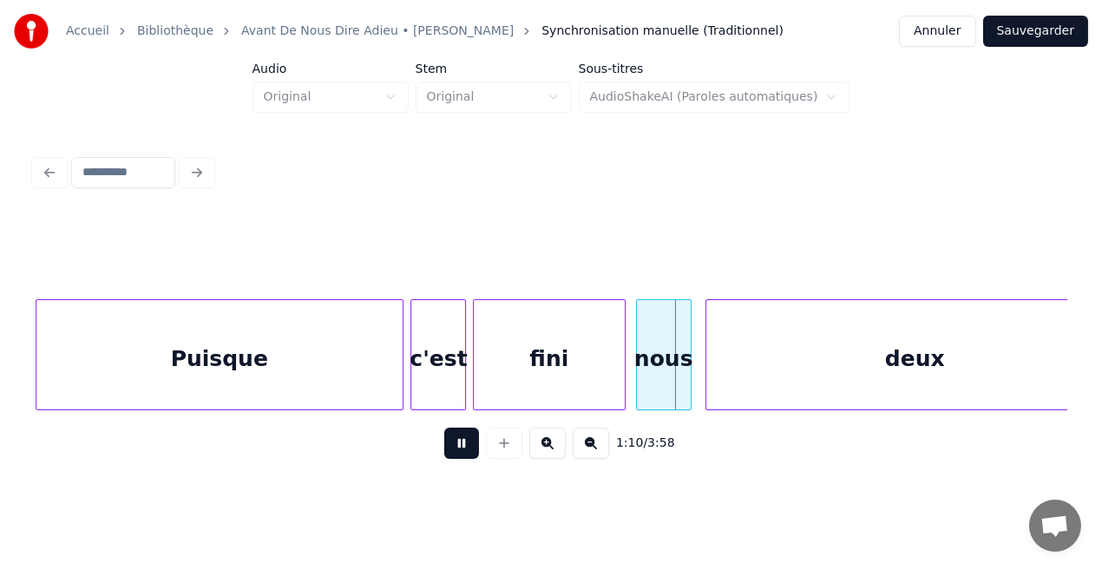
click at [468, 445] on button at bounding box center [461, 443] width 35 height 31
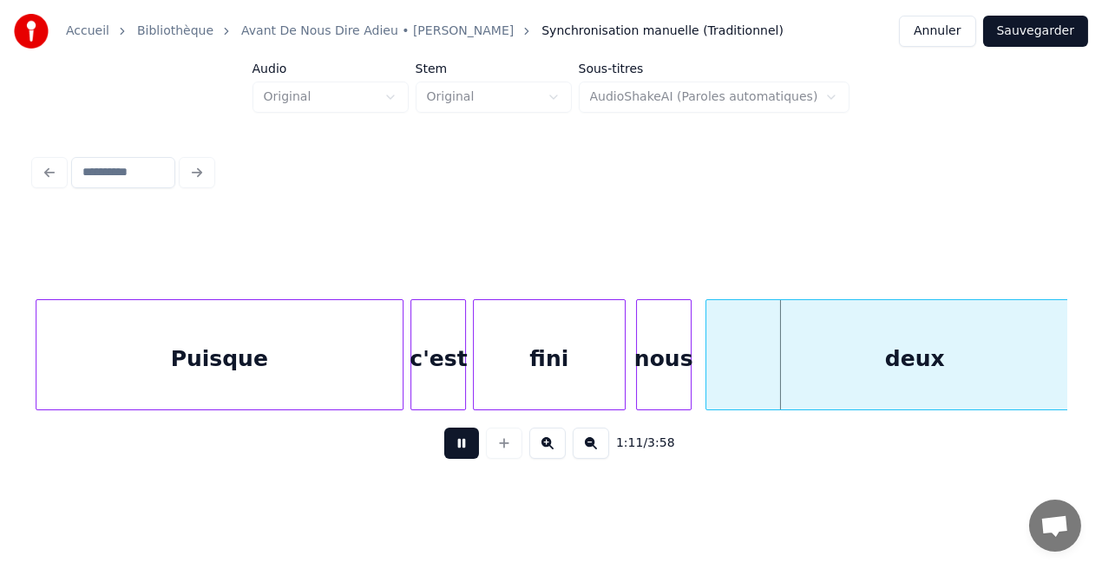
click at [468, 445] on button at bounding box center [461, 443] width 35 height 31
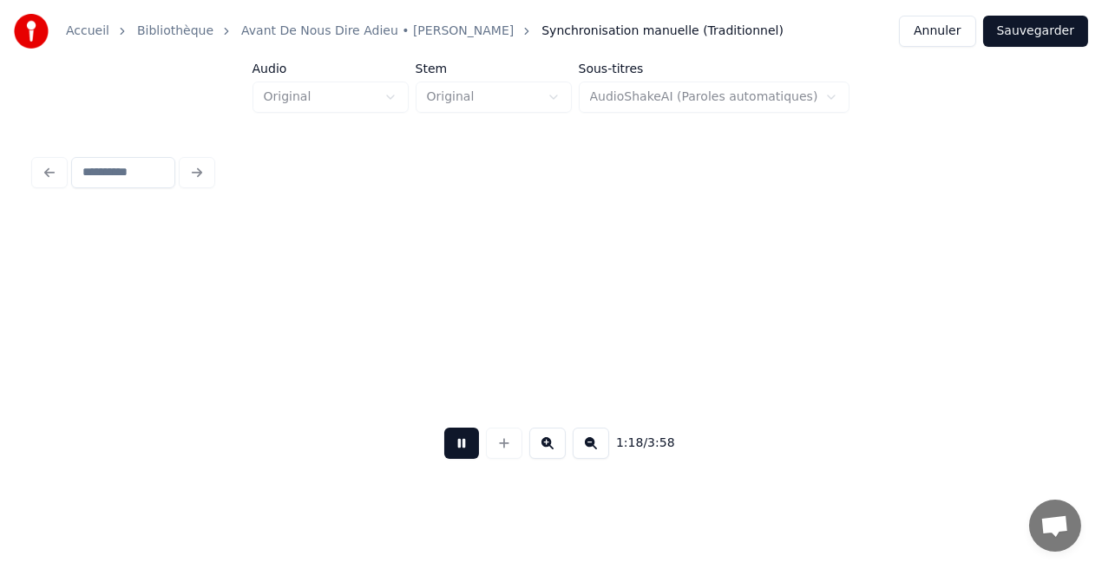
scroll to position [0, 13698]
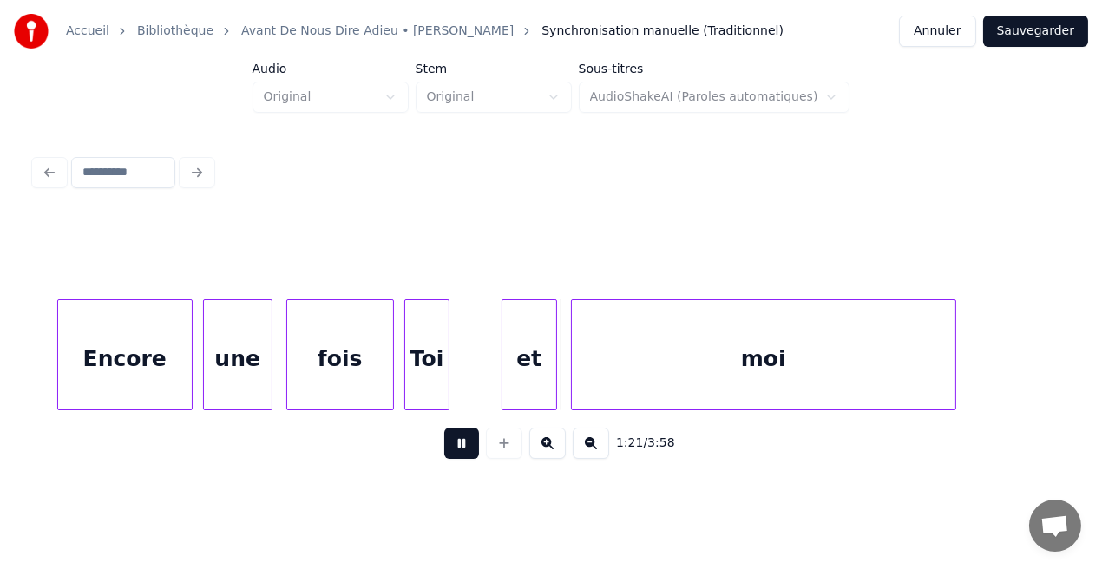
click at [468, 445] on button at bounding box center [461, 443] width 35 height 31
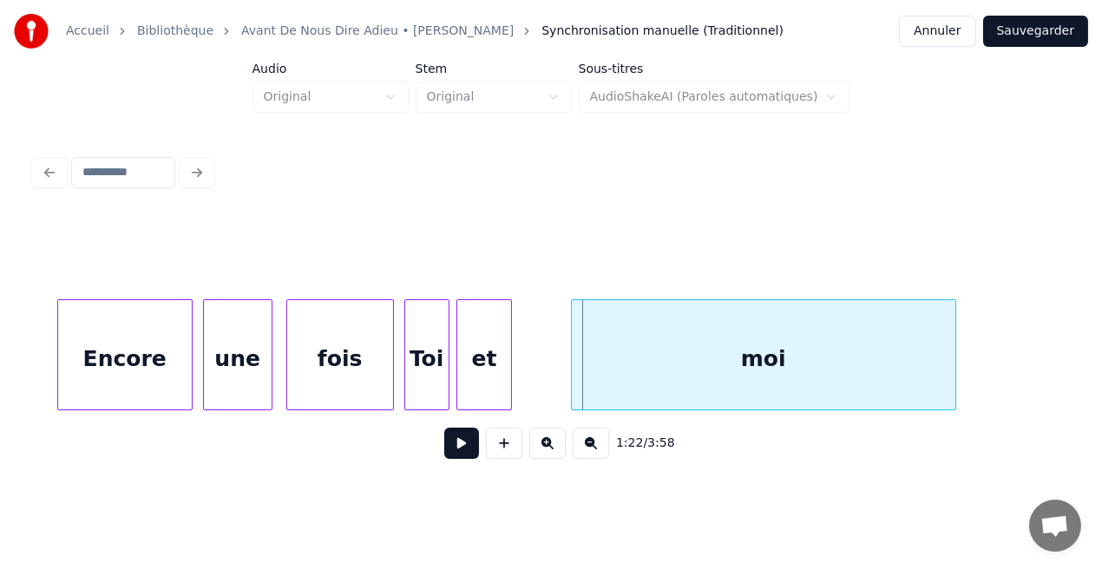
click at [468, 372] on div "et" at bounding box center [484, 359] width 54 height 118
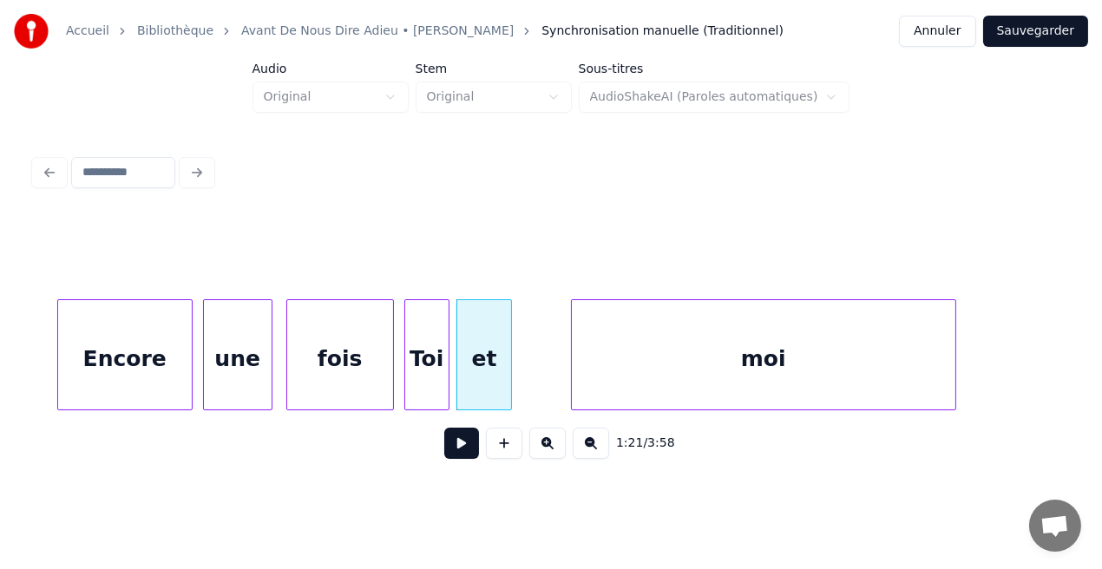
click at [375, 364] on div "fois" at bounding box center [340, 359] width 106 height 118
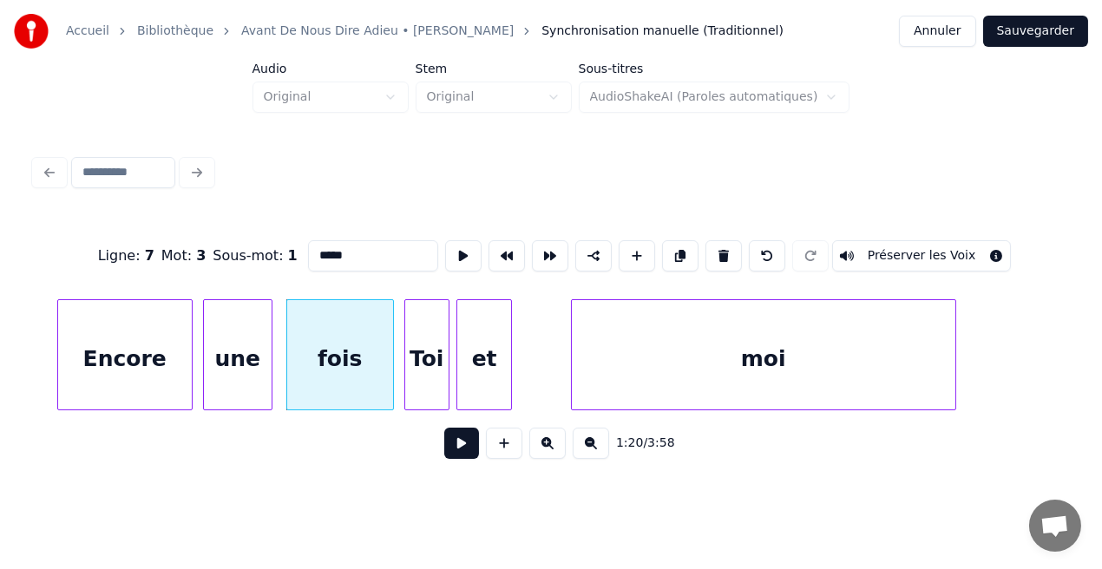
type input "****"
click at [465, 449] on button at bounding box center [461, 443] width 35 height 31
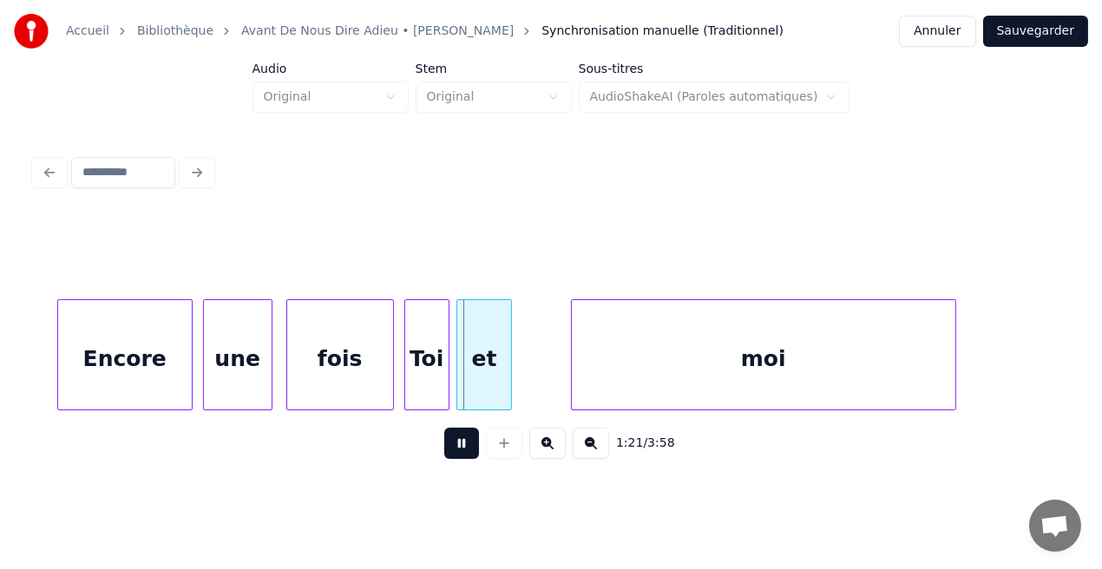
click at [465, 449] on button at bounding box center [461, 443] width 35 height 31
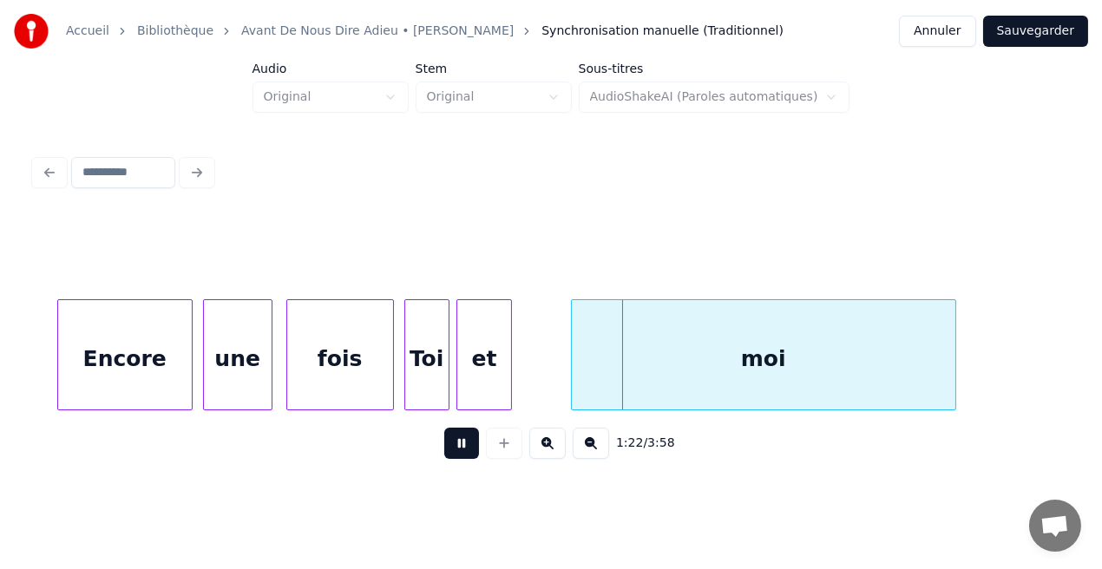
click at [465, 449] on button at bounding box center [461, 443] width 35 height 31
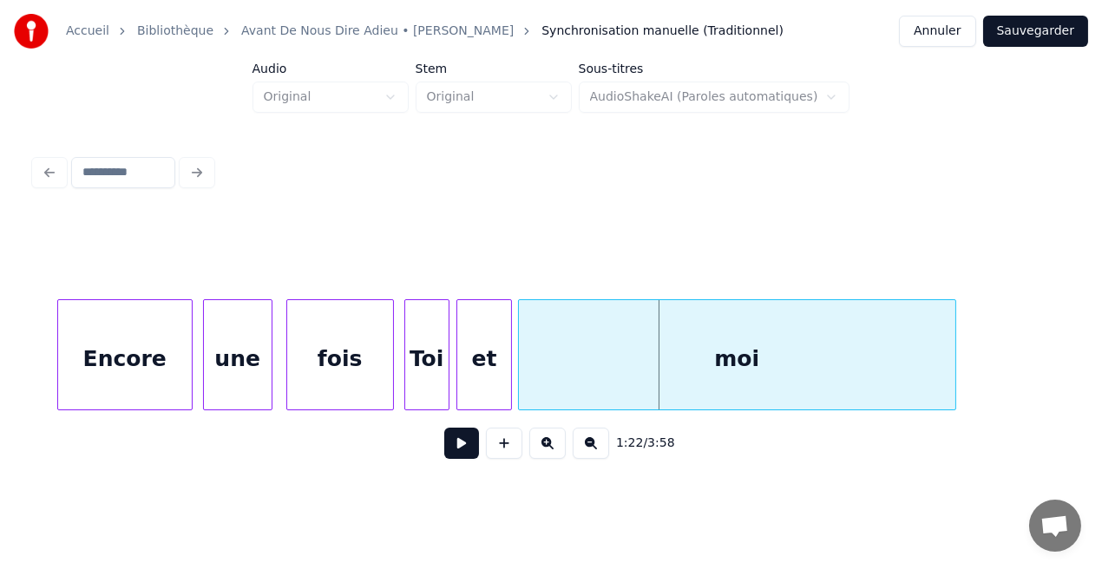
click at [519, 397] on div at bounding box center [521, 354] width 5 height 109
click at [469, 451] on button at bounding box center [461, 443] width 35 height 31
click at [569, 364] on div "moi" at bounding box center [749, 359] width 436 height 118
click at [520, 371] on div at bounding box center [518, 354] width 5 height 109
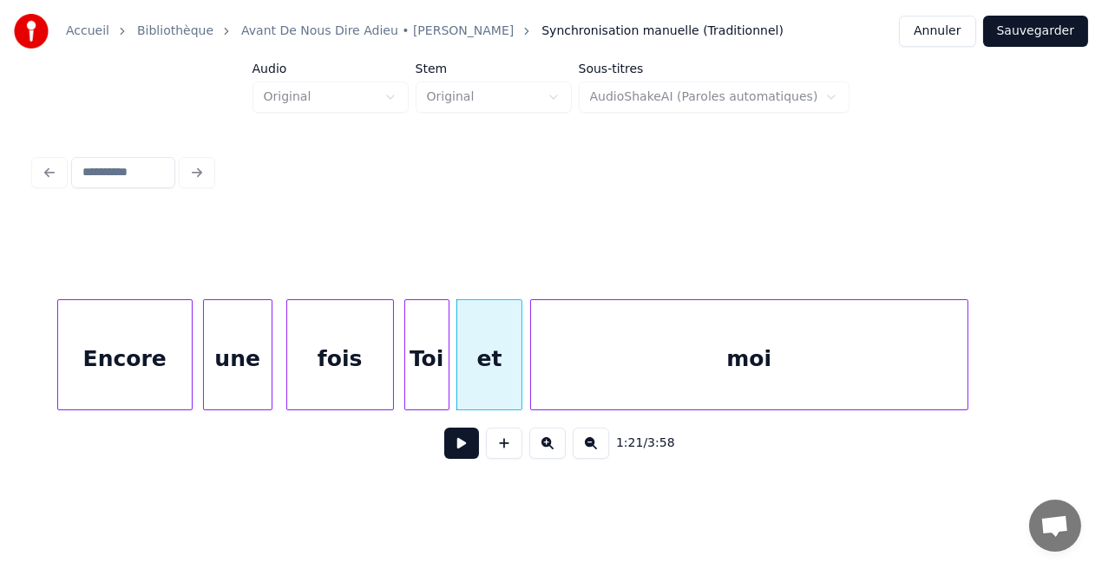
click at [362, 374] on div "fois" at bounding box center [340, 359] width 106 height 118
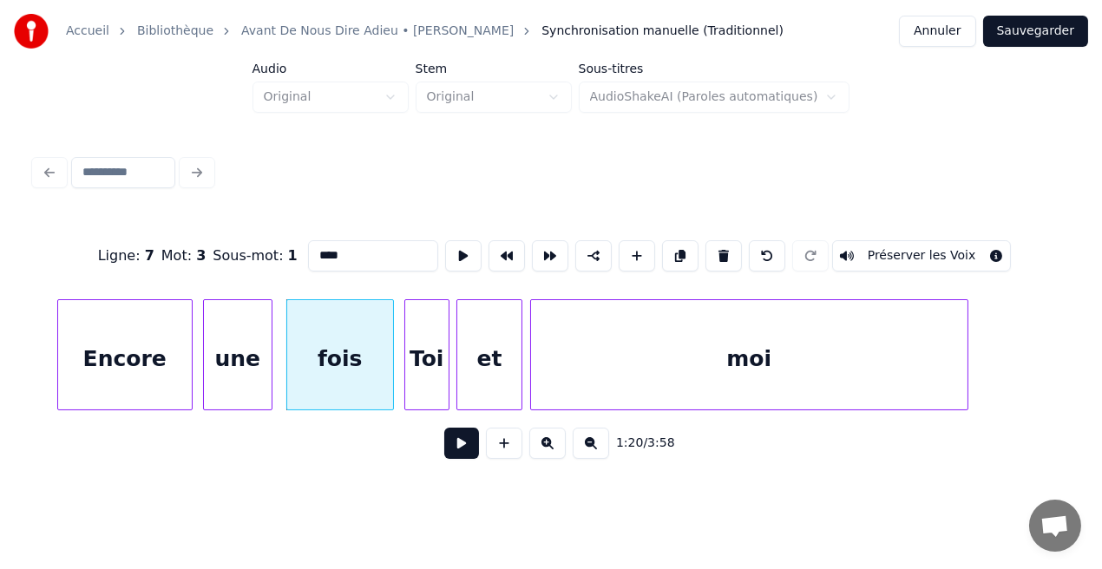
click at [469, 450] on button at bounding box center [461, 443] width 35 height 31
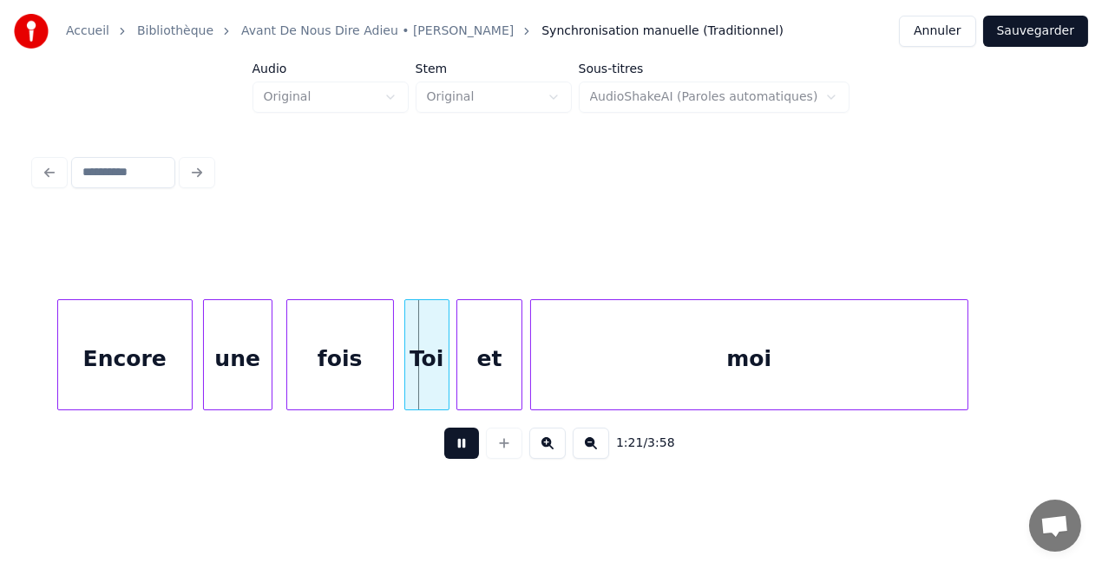
click at [469, 450] on button at bounding box center [461, 443] width 35 height 31
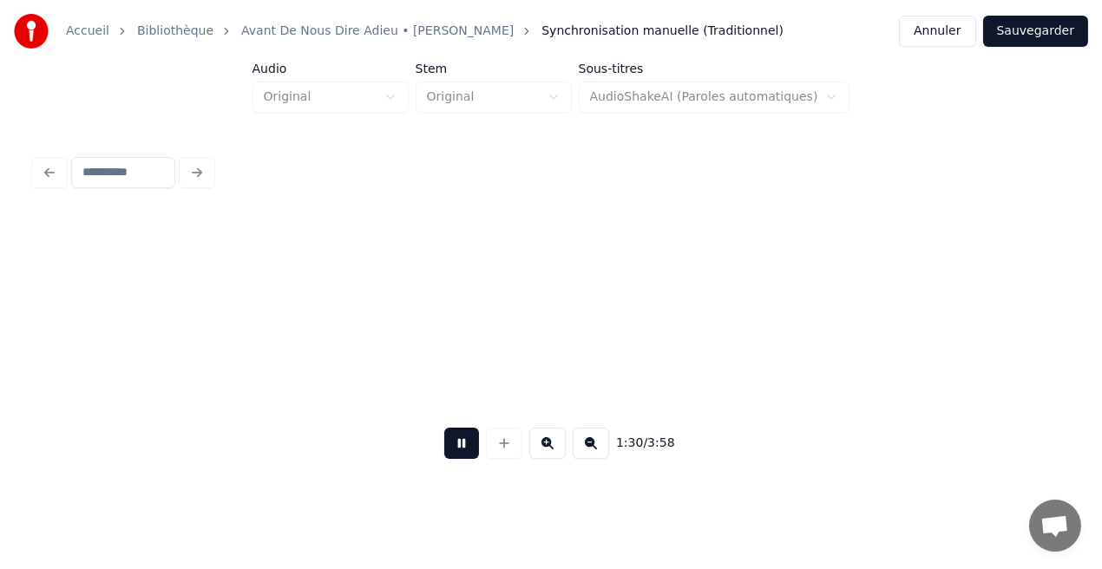
scroll to position [0, 15768]
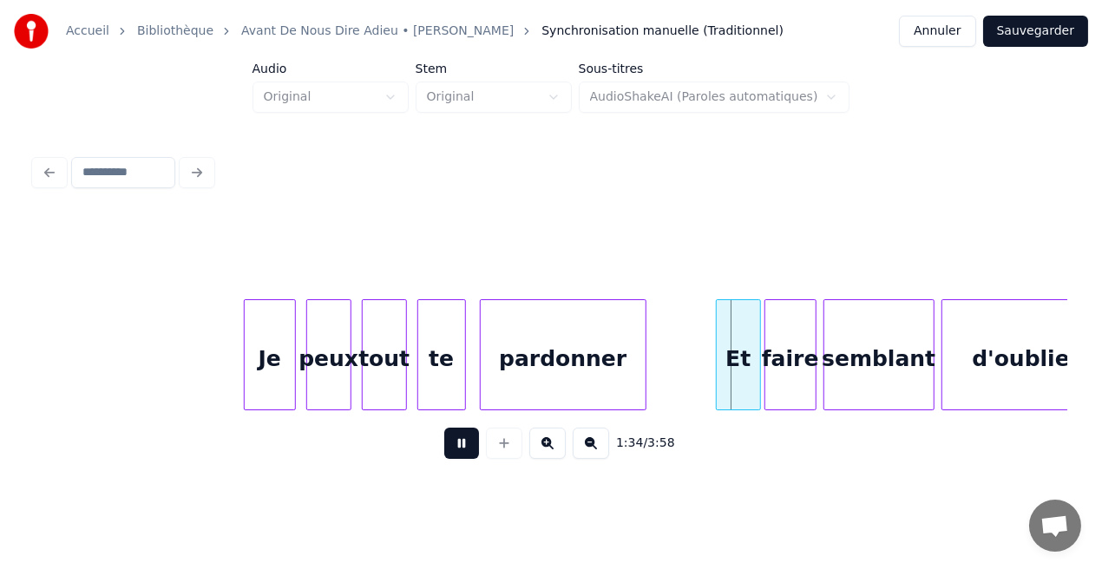
click at [469, 449] on button at bounding box center [461, 443] width 35 height 31
click at [711, 378] on div at bounding box center [711, 354] width 5 height 109
click at [468, 452] on button at bounding box center [461, 443] width 35 height 31
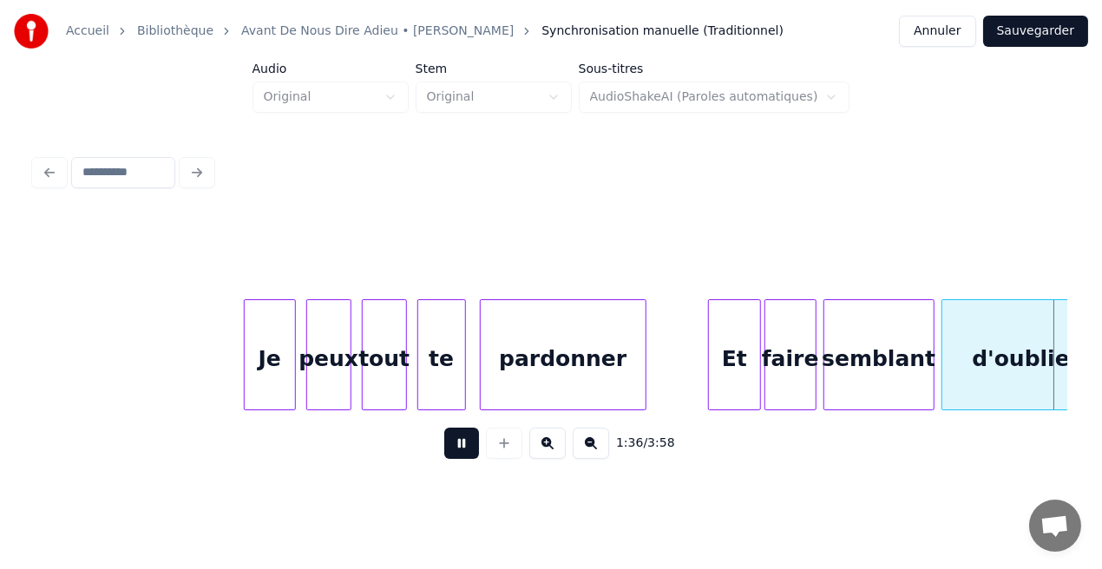
scroll to position [0, 16802]
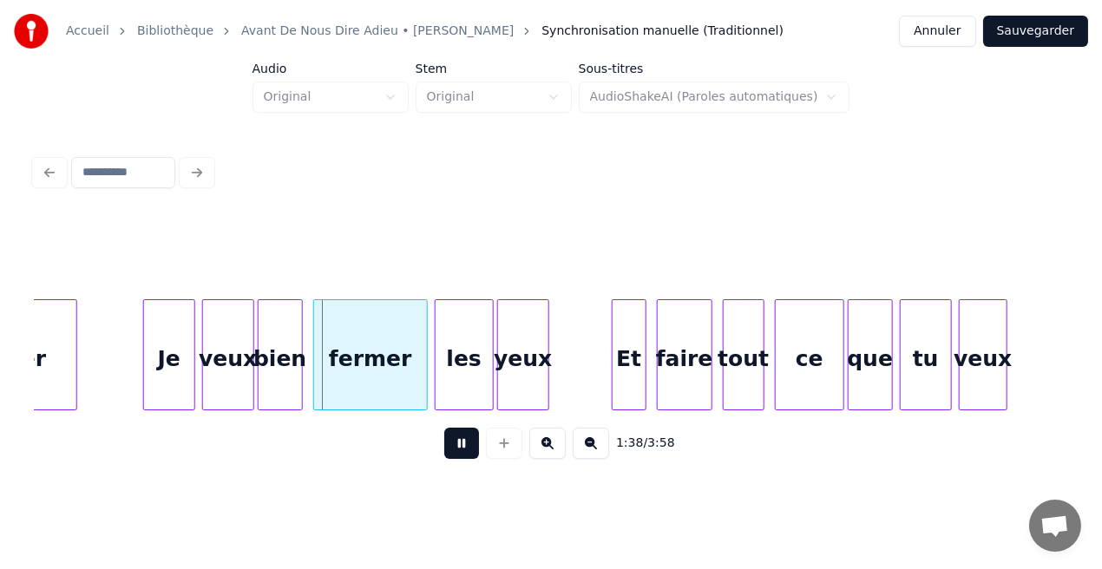
click at [468, 452] on button at bounding box center [461, 443] width 35 height 31
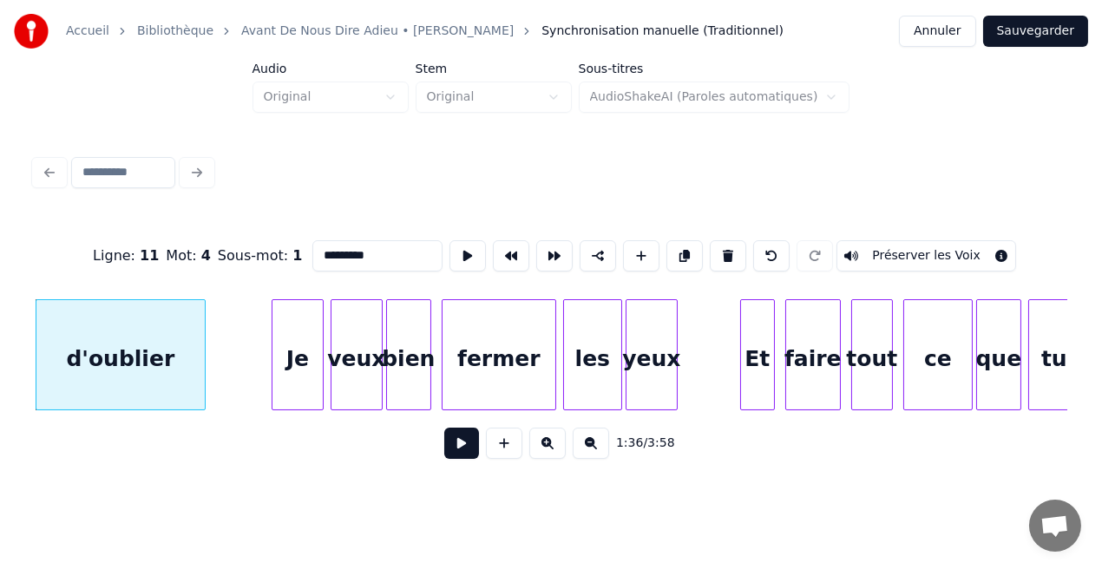
click at [453, 443] on button at bounding box center [461, 443] width 35 height 31
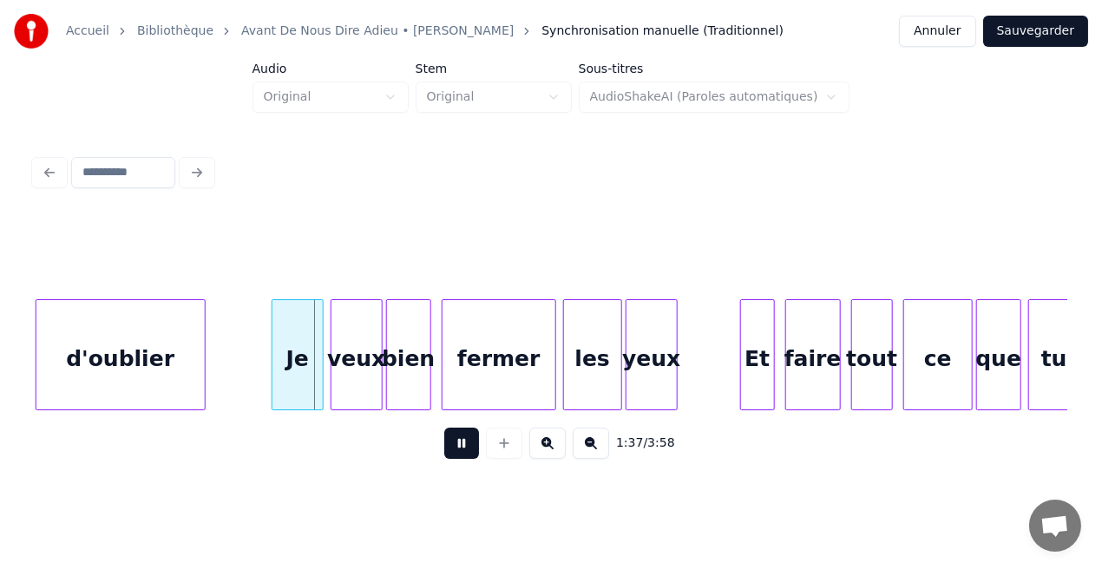
click at [453, 443] on button at bounding box center [461, 443] width 35 height 31
click at [116, 369] on div "d'oublier" at bounding box center [120, 359] width 168 height 118
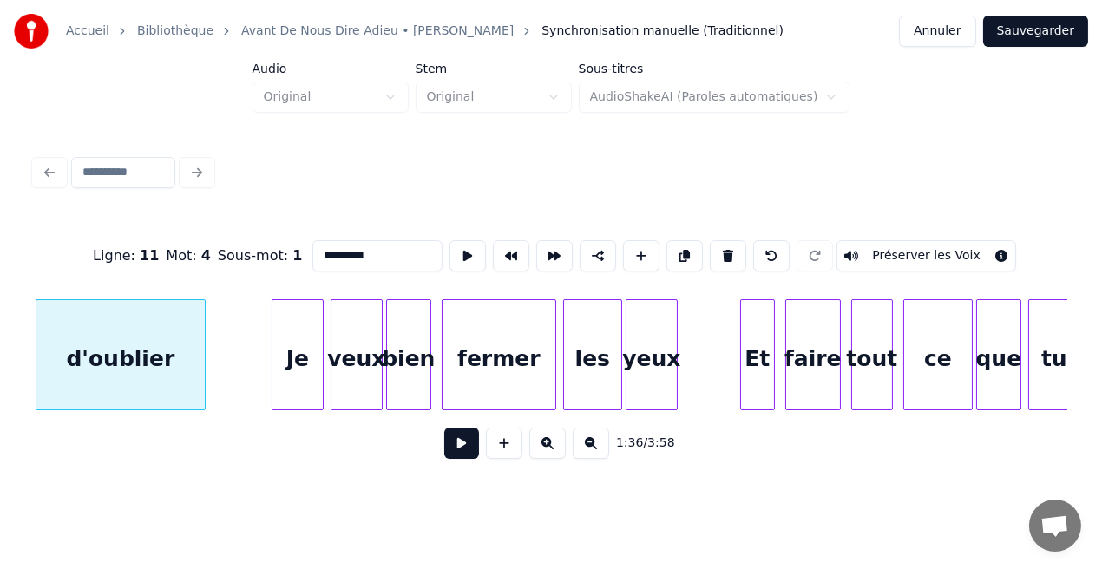
click at [460, 442] on button at bounding box center [461, 443] width 35 height 31
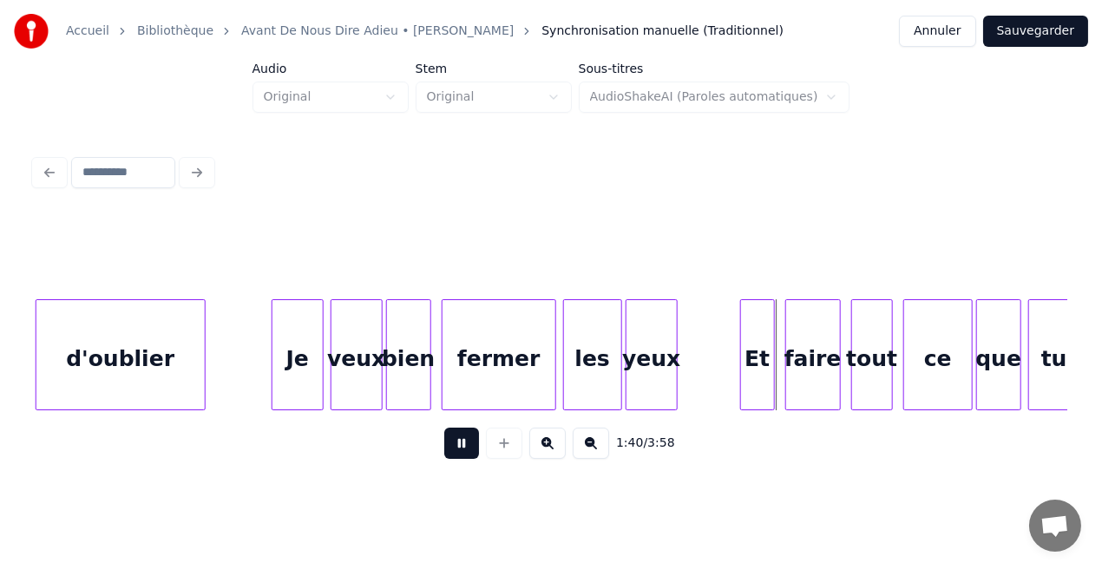
click at [460, 442] on button at bounding box center [461, 443] width 35 height 31
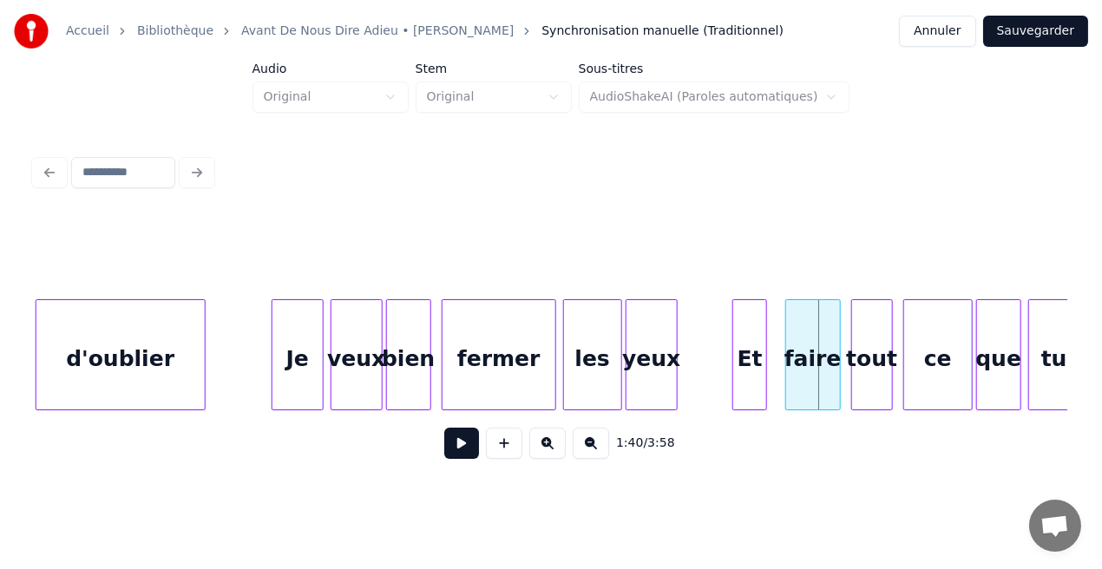
click at [748, 377] on div "Et" at bounding box center [749, 359] width 33 height 118
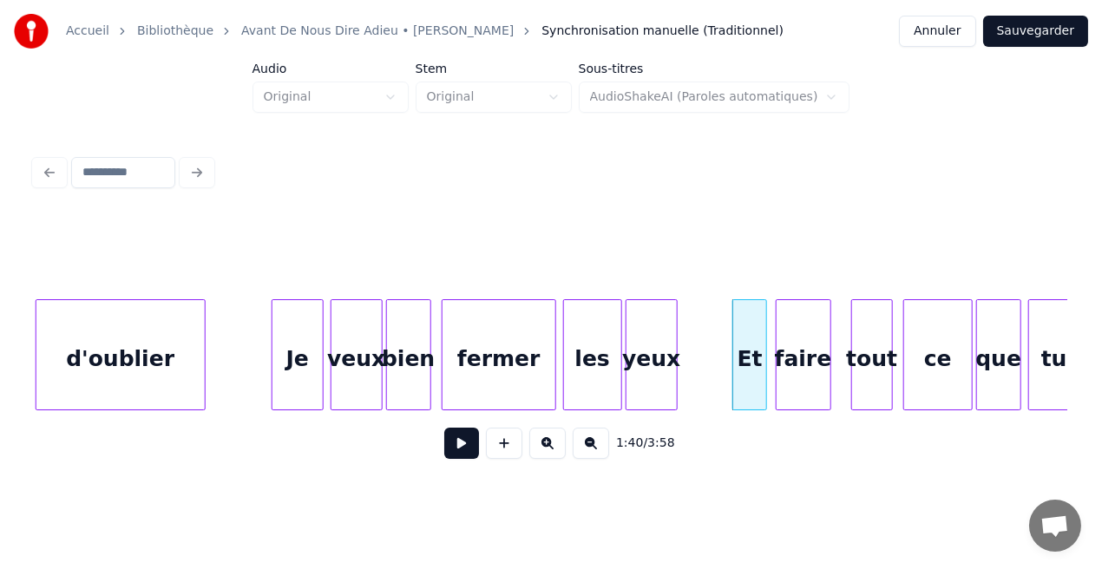
click at [791, 384] on div "faire" at bounding box center [804, 359] width 54 height 118
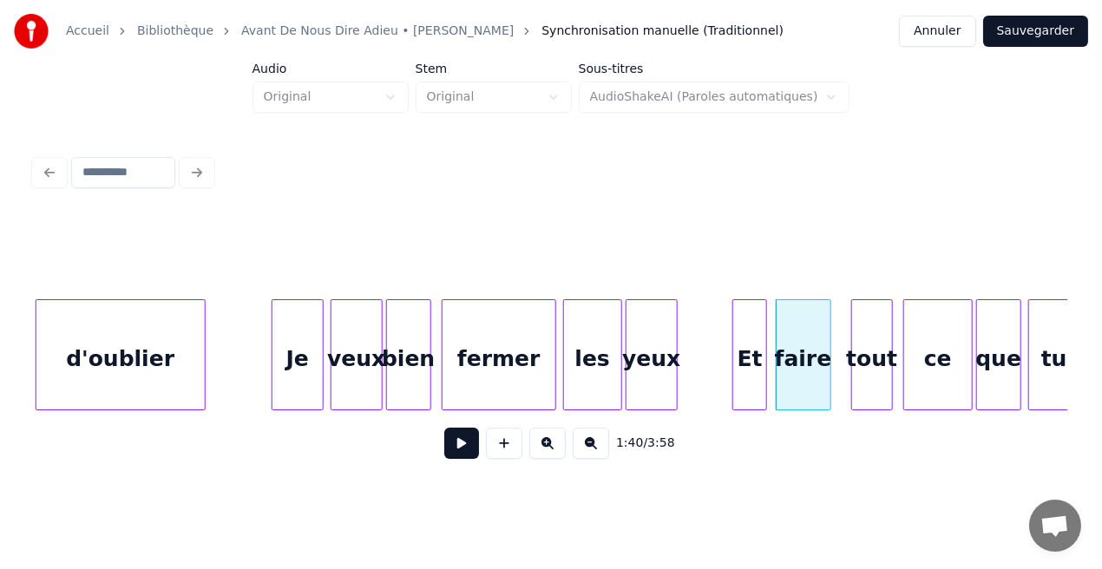
click at [449, 445] on button at bounding box center [461, 443] width 35 height 31
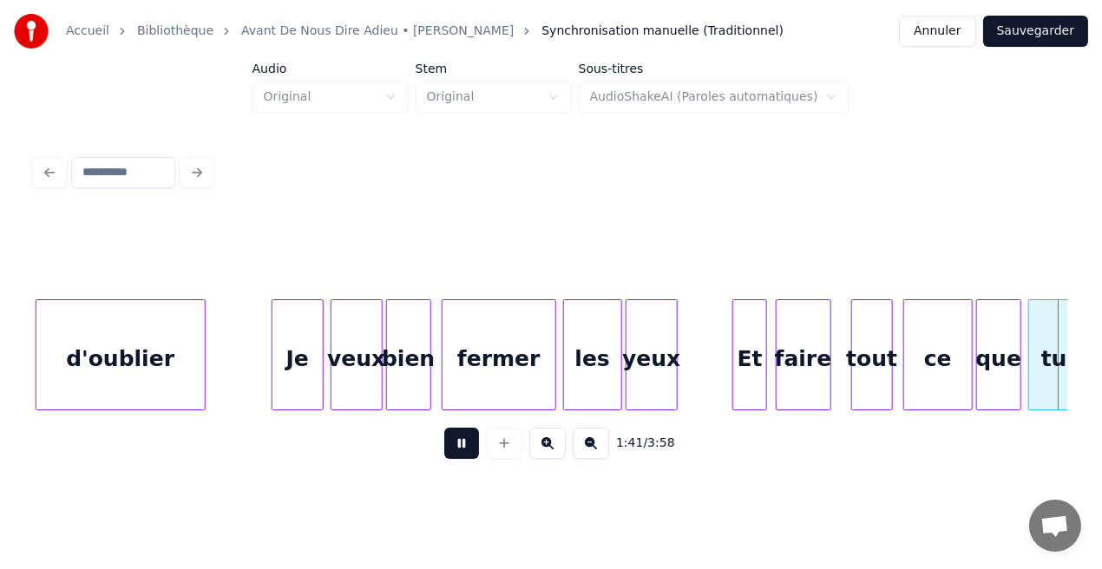
scroll to position [0, 17707]
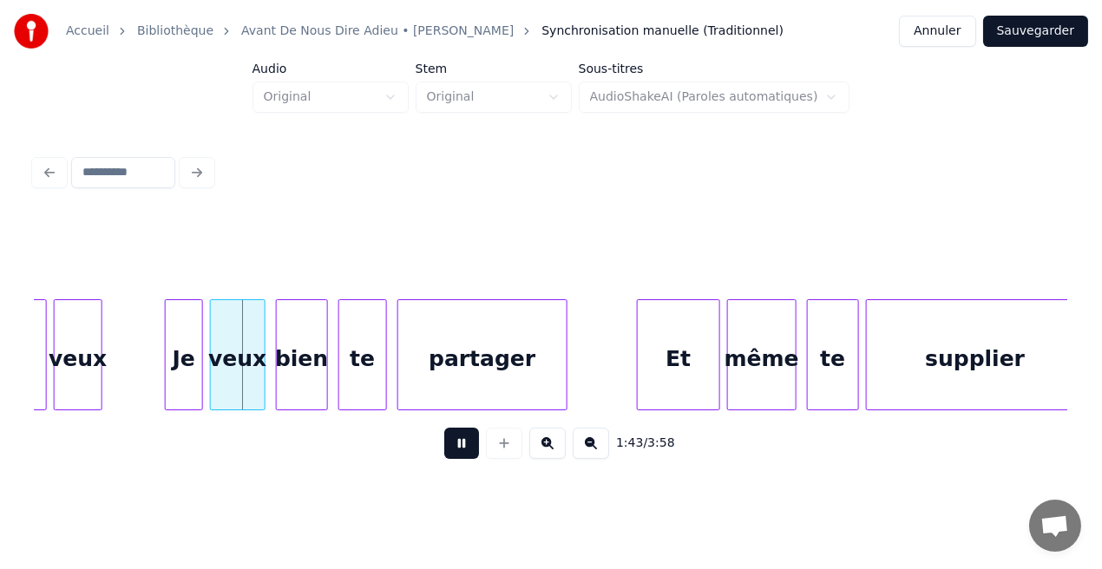
click at [449, 445] on button at bounding box center [461, 443] width 35 height 31
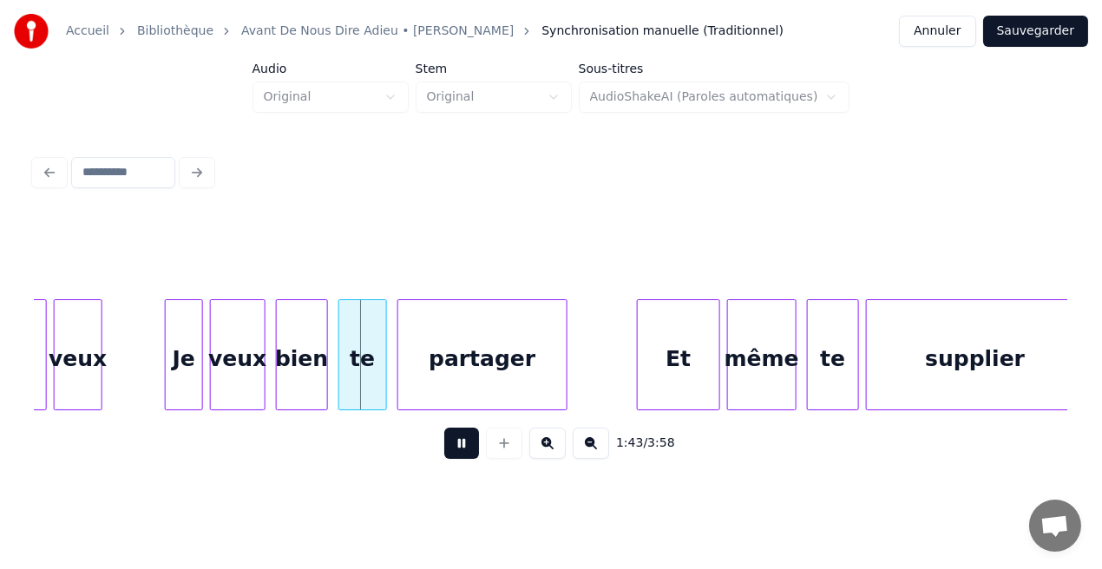
click at [449, 445] on button at bounding box center [461, 443] width 35 height 31
click at [181, 377] on div "Je" at bounding box center [179, 359] width 36 height 118
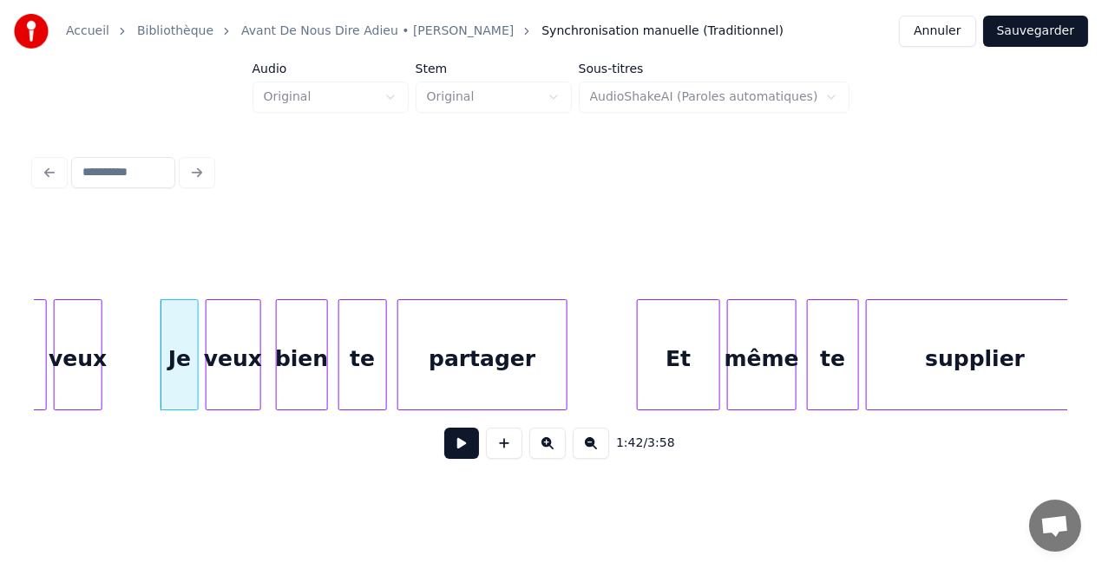
click at [232, 371] on div "veux" at bounding box center [234, 359] width 54 height 118
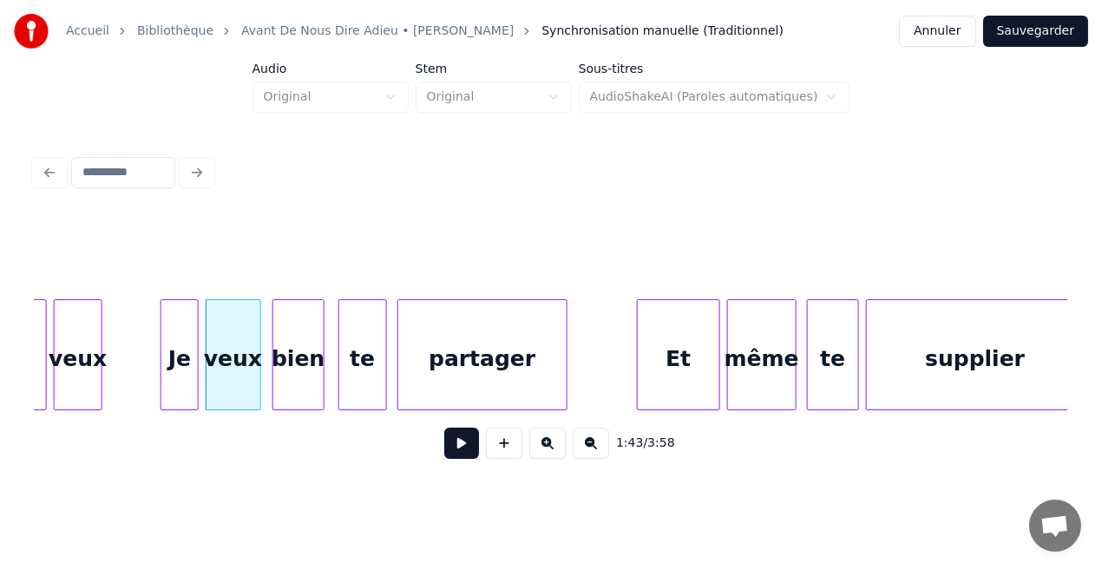
click at [284, 366] on div "bien" at bounding box center [298, 359] width 50 height 118
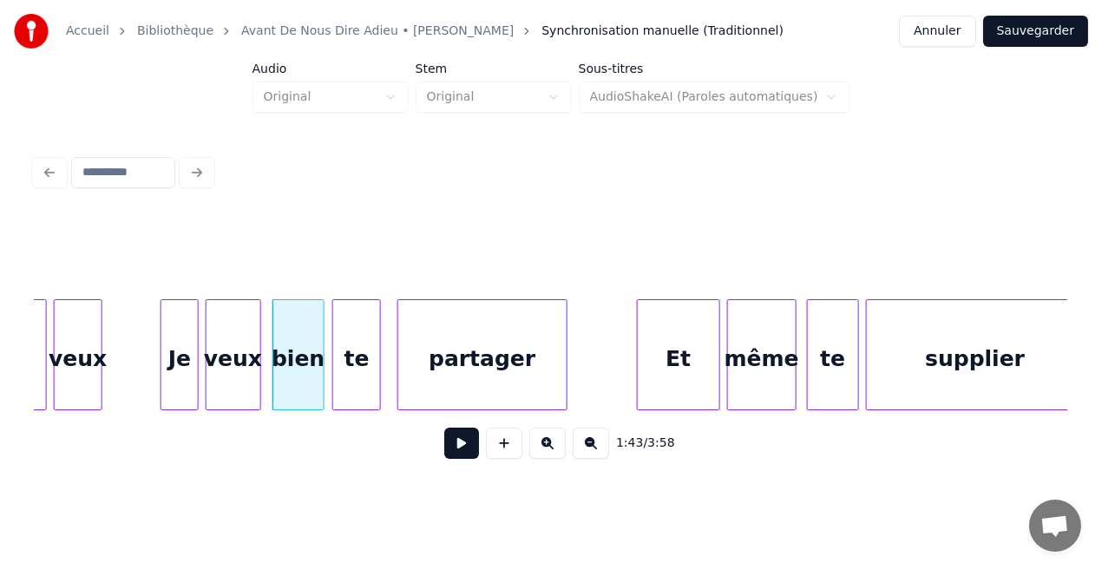
click at [364, 368] on div "te" at bounding box center [356, 359] width 47 height 118
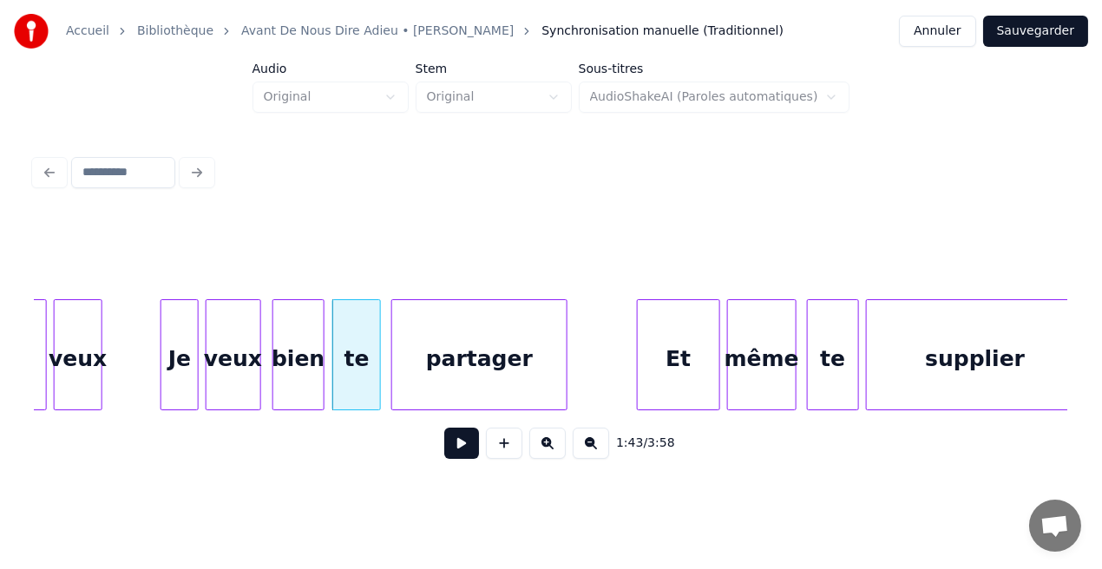
click at [396, 356] on div at bounding box center [394, 354] width 5 height 109
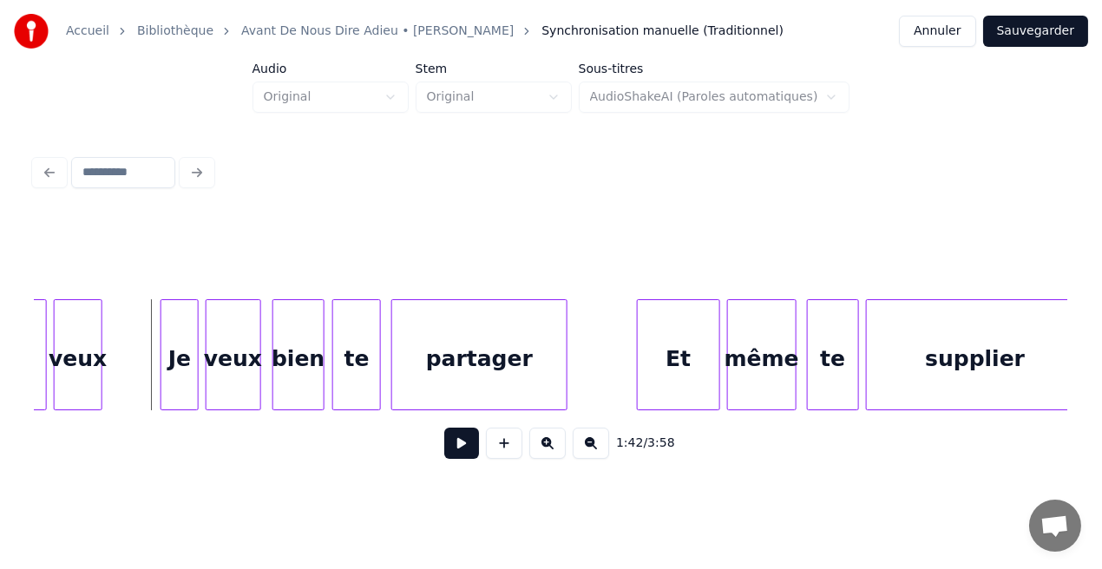
click at [466, 456] on button at bounding box center [461, 443] width 35 height 31
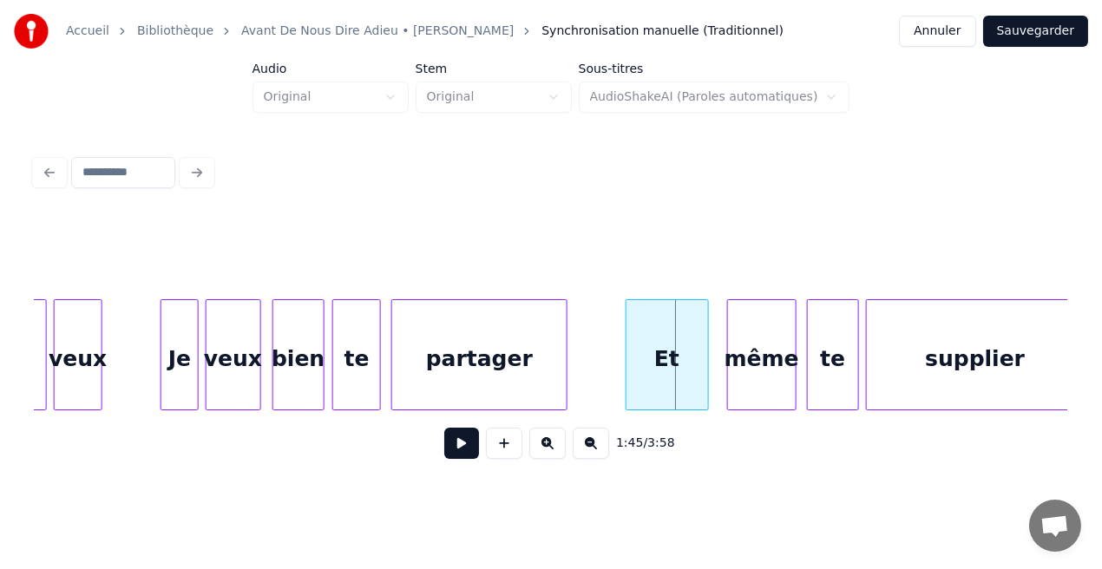
click at [631, 373] on div "Et" at bounding box center [667, 359] width 82 height 118
click at [470, 445] on button at bounding box center [461, 443] width 35 height 31
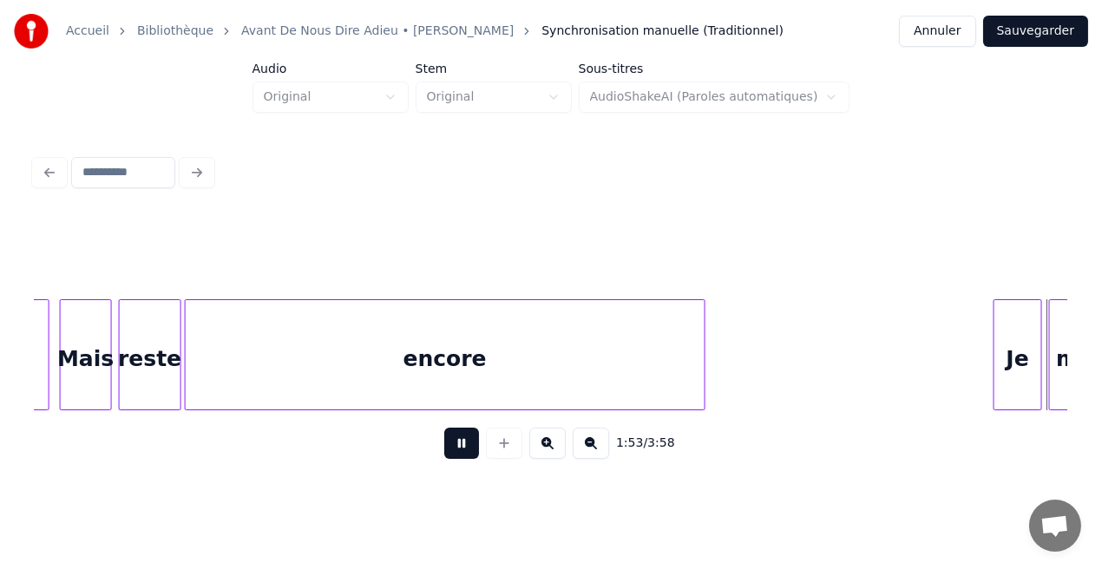
scroll to position [0, 19776]
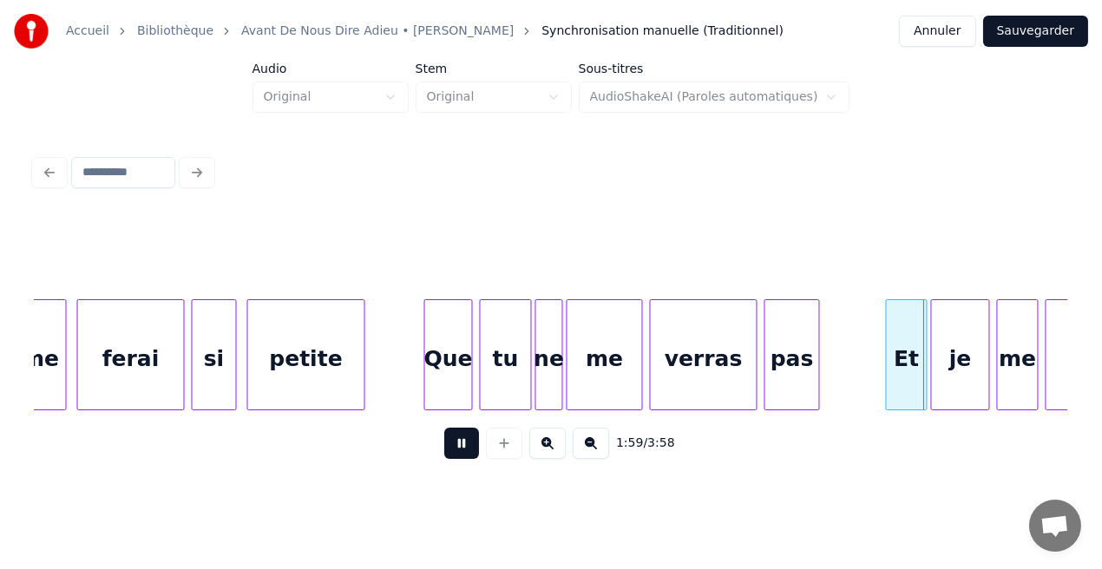
click at [470, 445] on button at bounding box center [461, 443] width 35 height 31
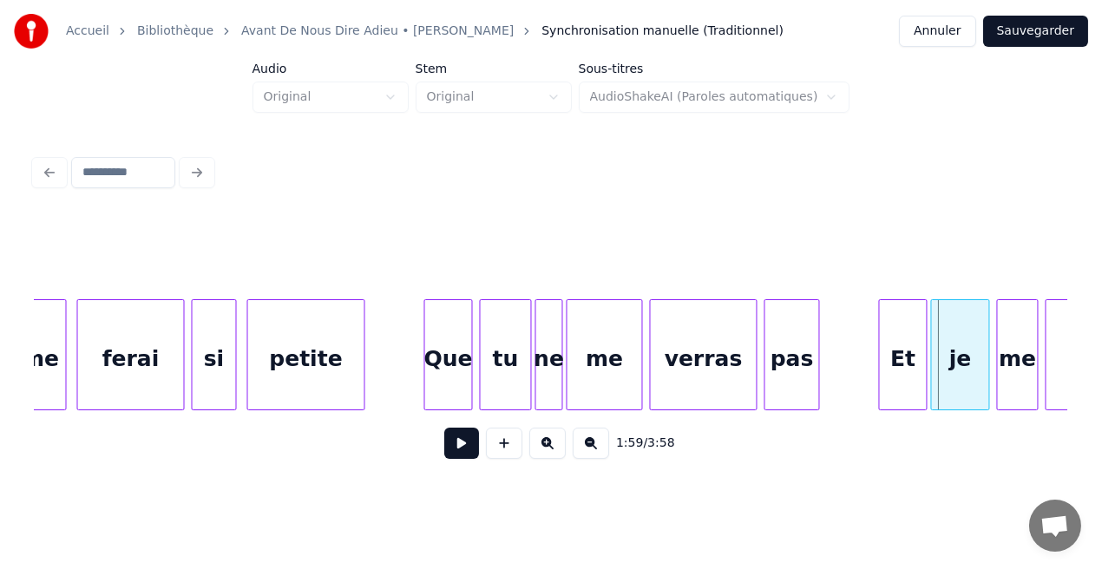
click at [880, 360] on div at bounding box center [882, 354] width 5 height 109
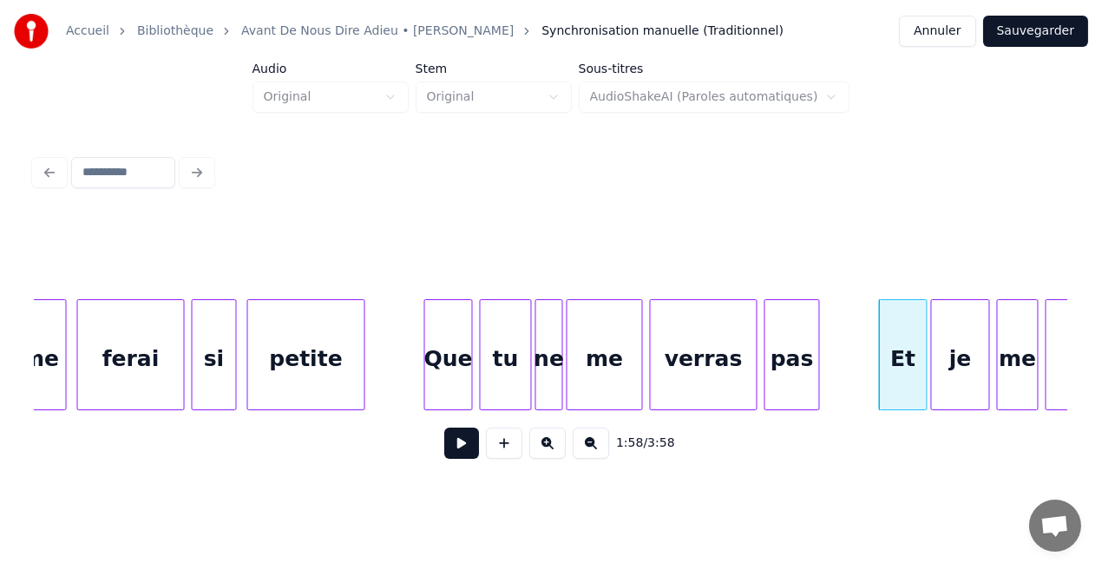
click at [463, 458] on button at bounding box center [461, 443] width 35 height 31
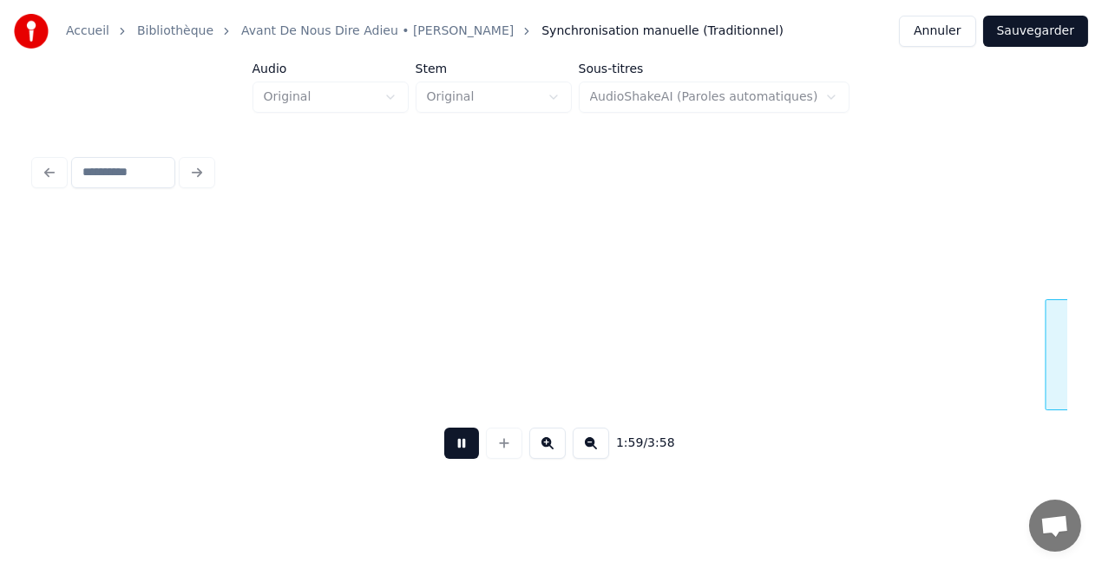
scroll to position [0, 20812]
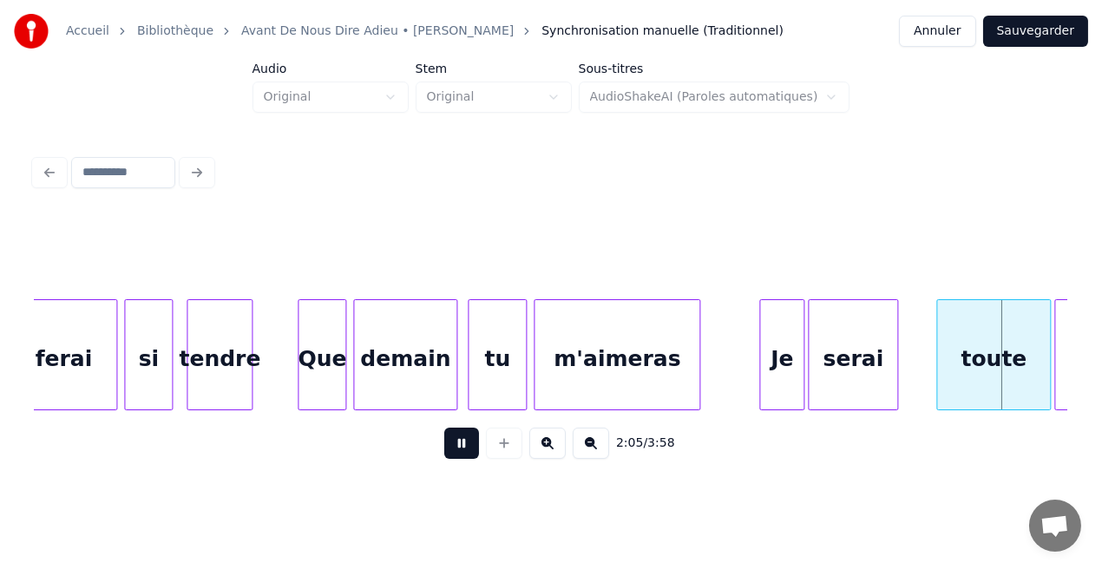
click at [463, 458] on button at bounding box center [461, 443] width 35 height 31
click at [876, 367] on div "serai" at bounding box center [853, 359] width 89 height 118
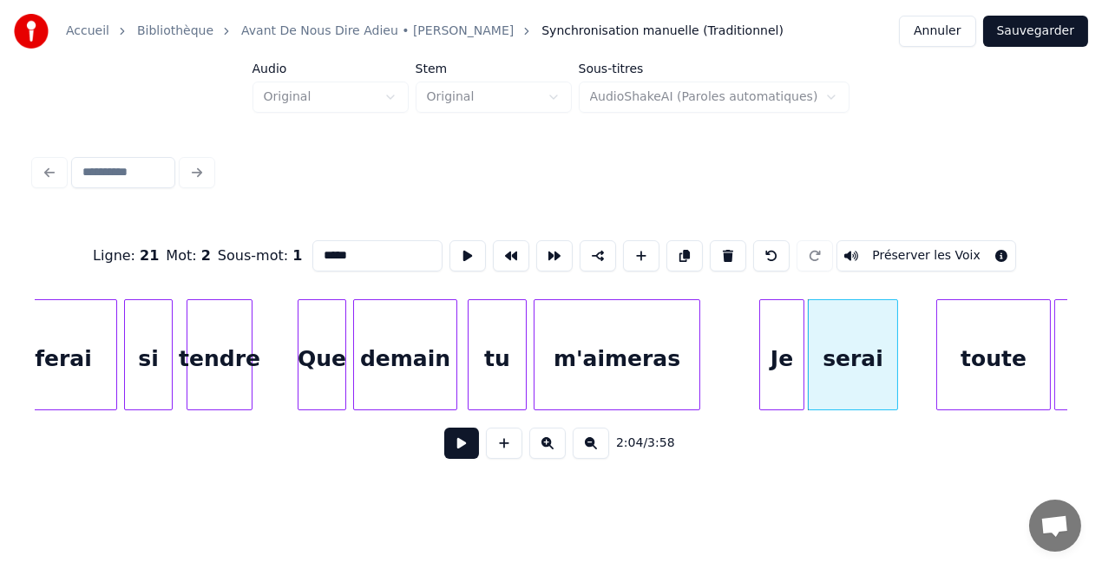
click at [462, 455] on button at bounding box center [461, 443] width 35 height 31
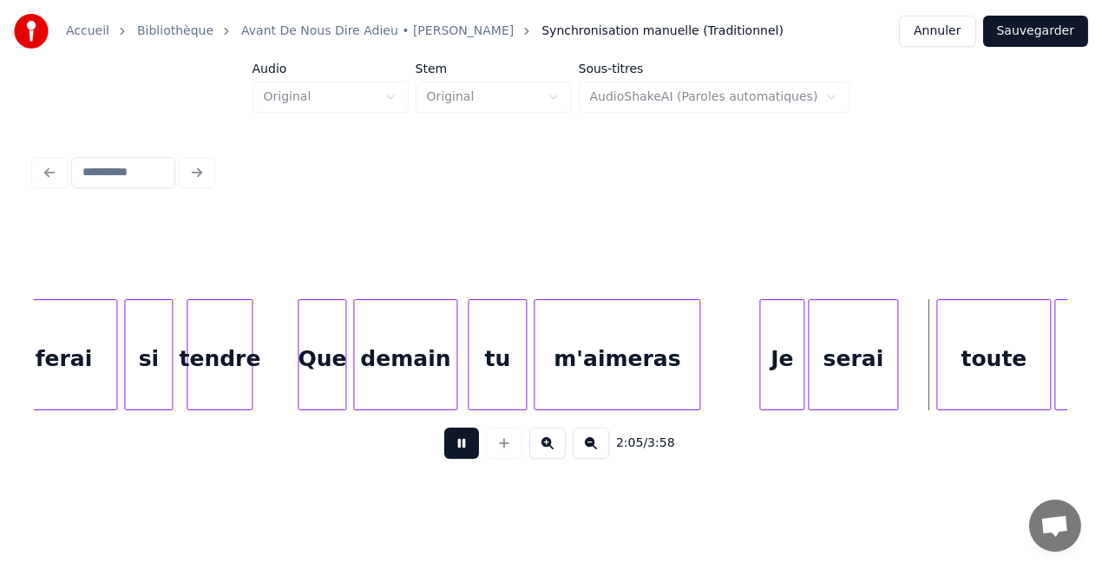
click at [462, 455] on button at bounding box center [461, 443] width 35 height 31
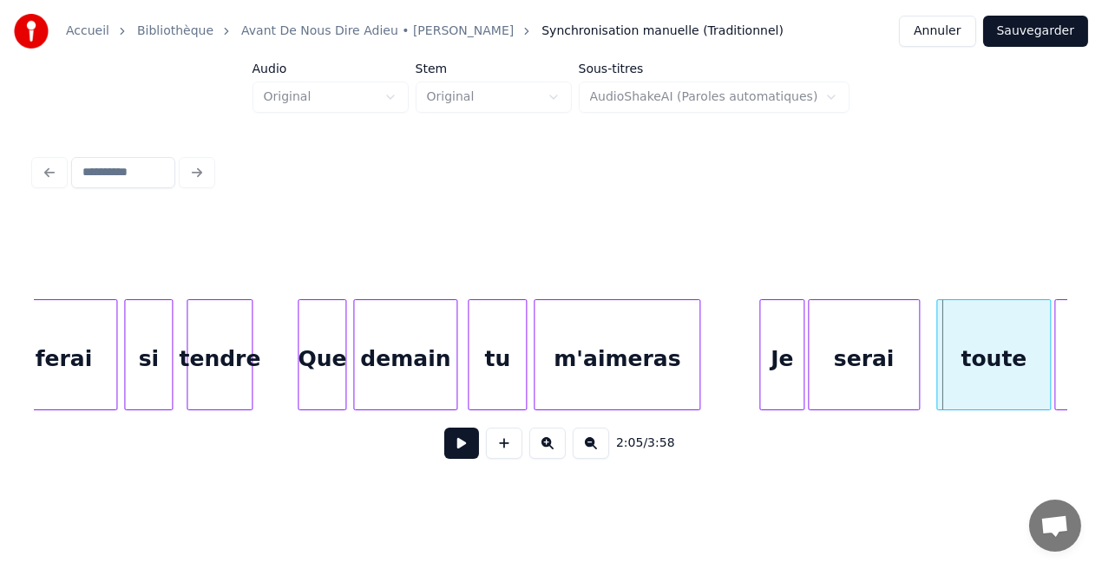
click at [915, 377] on div at bounding box center [916, 354] width 5 height 109
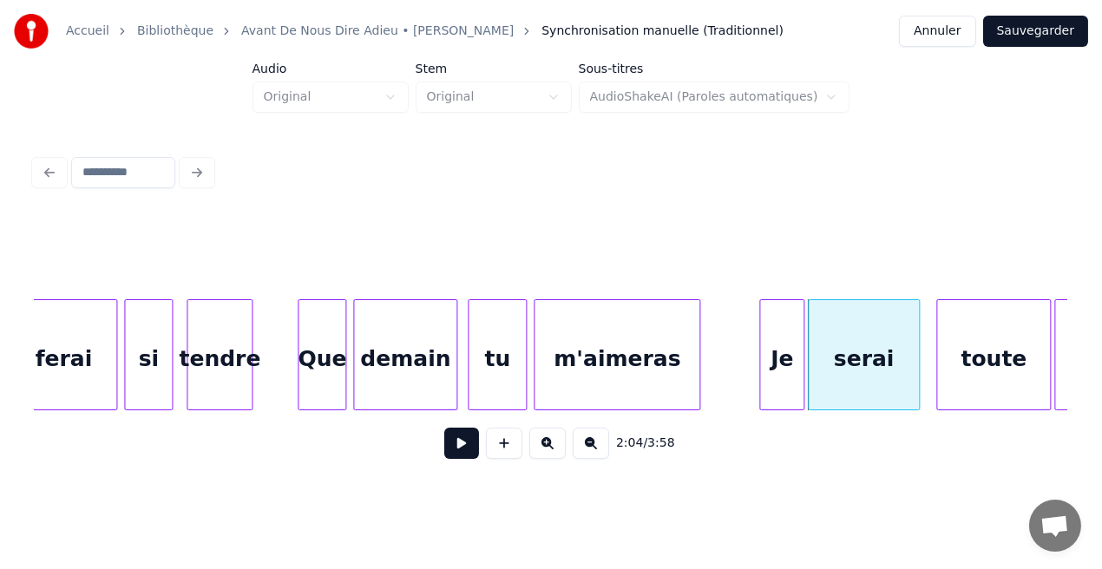
click at [915, 377] on div at bounding box center [916, 354] width 5 height 109
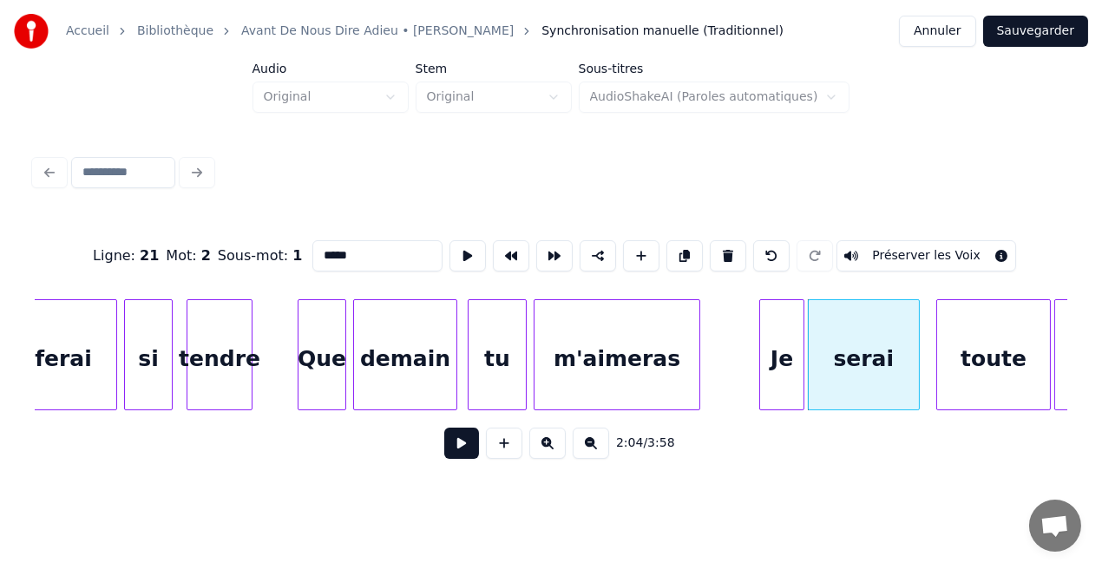
click at [775, 366] on div "Je" at bounding box center [781, 359] width 43 height 118
type input "**"
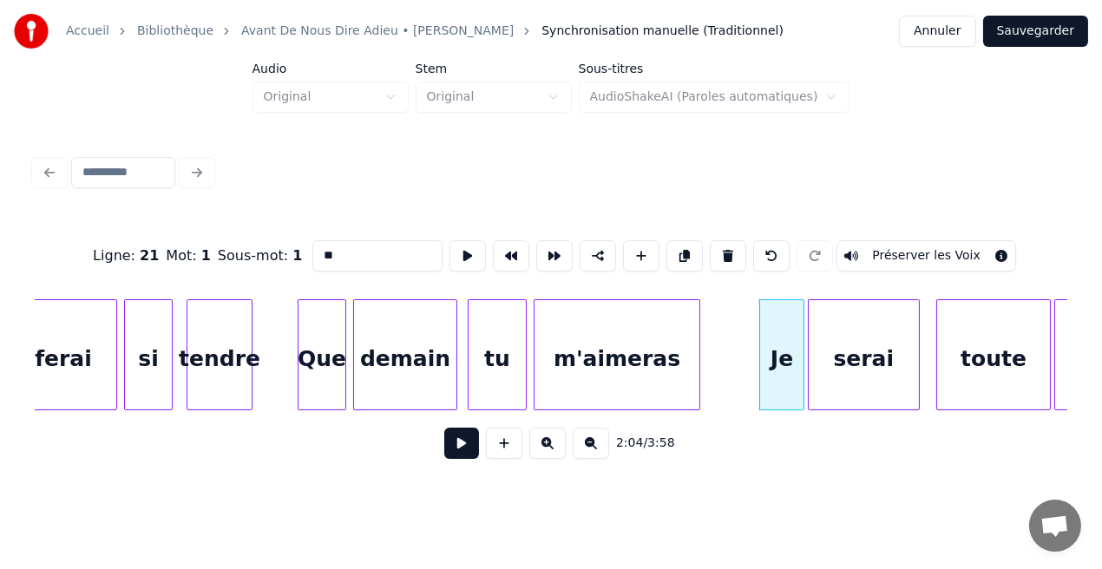
click at [465, 451] on button at bounding box center [461, 443] width 35 height 31
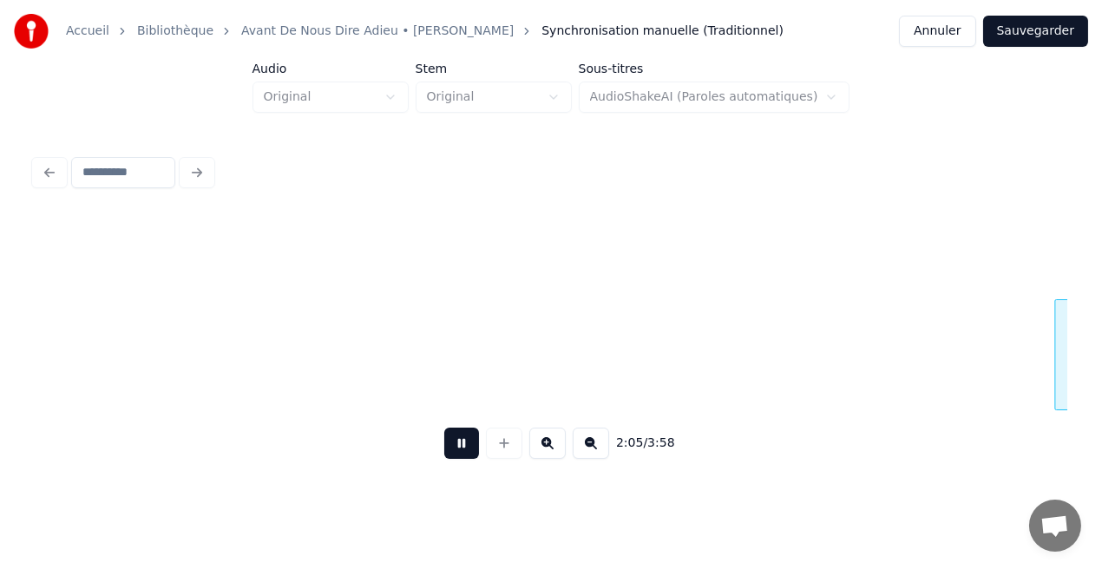
scroll to position [0, 21847]
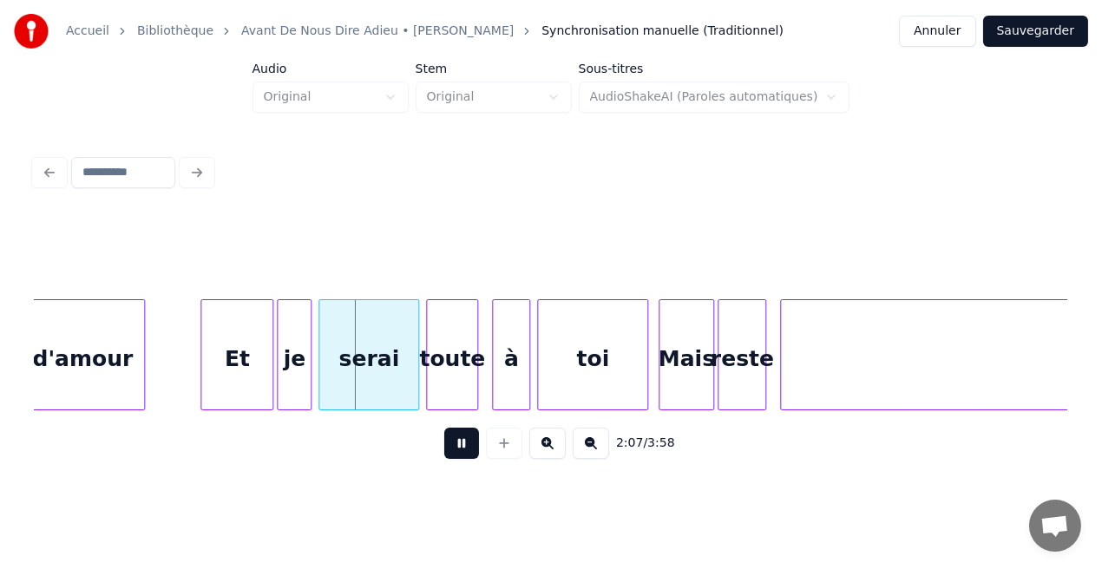
click at [465, 451] on button at bounding box center [461, 443] width 35 height 31
click at [197, 380] on div at bounding box center [196, 354] width 5 height 109
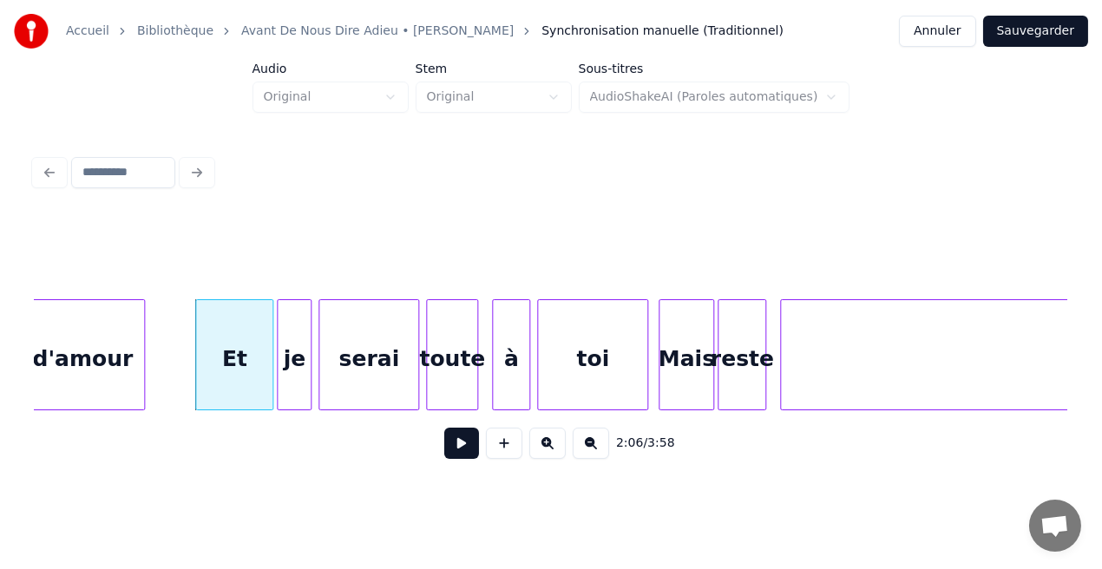
click at [472, 454] on button at bounding box center [461, 443] width 35 height 31
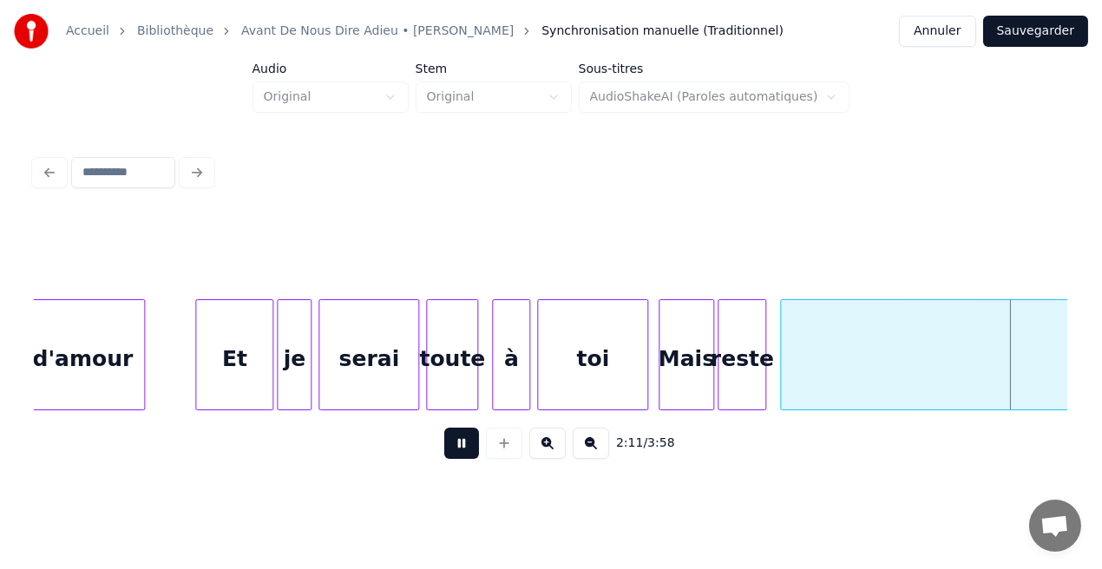
click at [472, 454] on button at bounding box center [461, 443] width 35 height 31
click at [777, 377] on div at bounding box center [776, 354] width 5 height 109
click at [456, 455] on button at bounding box center [461, 443] width 35 height 31
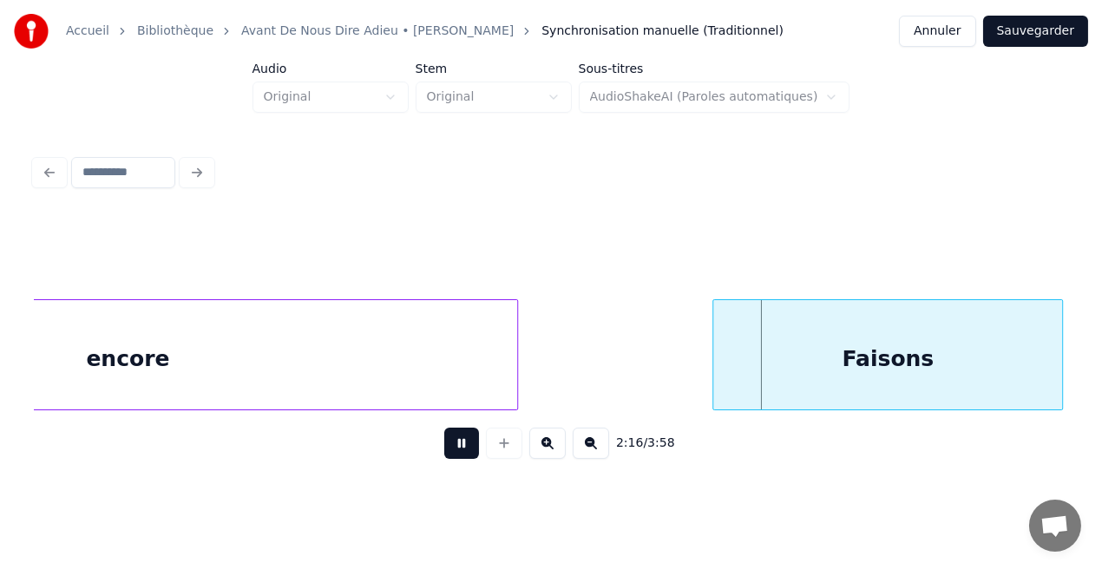
click at [456, 455] on button at bounding box center [461, 443] width 35 height 31
click at [709, 380] on div at bounding box center [709, 354] width 5 height 109
click at [459, 443] on button at bounding box center [461, 443] width 35 height 31
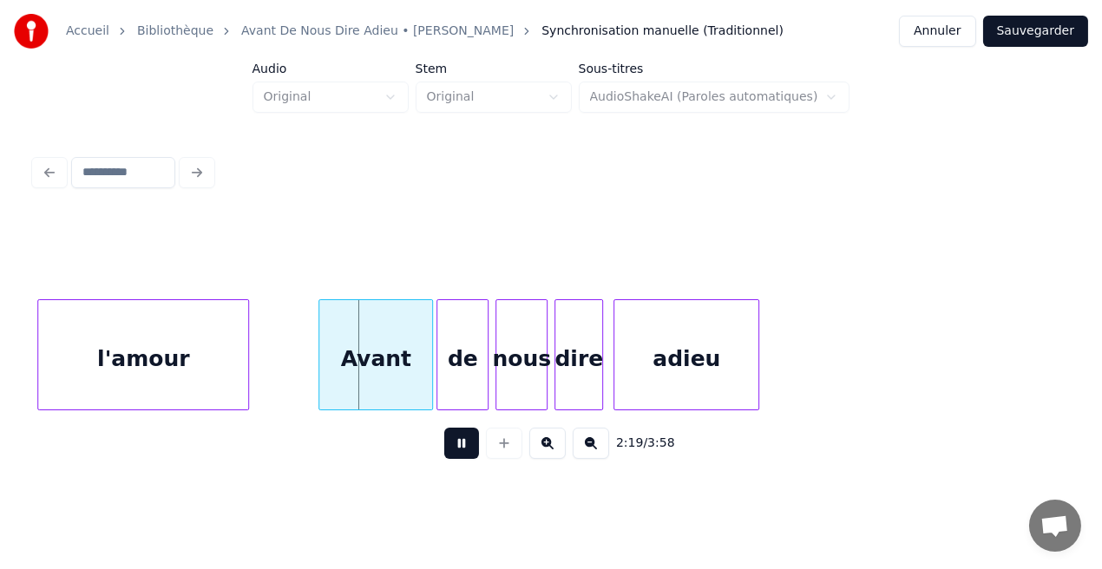
click at [459, 443] on button at bounding box center [461, 443] width 35 height 31
click at [312, 382] on div at bounding box center [312, 354] width 5 height 109
click at [466, 455] on button at bounding box center [461, 443] width 35 height 31
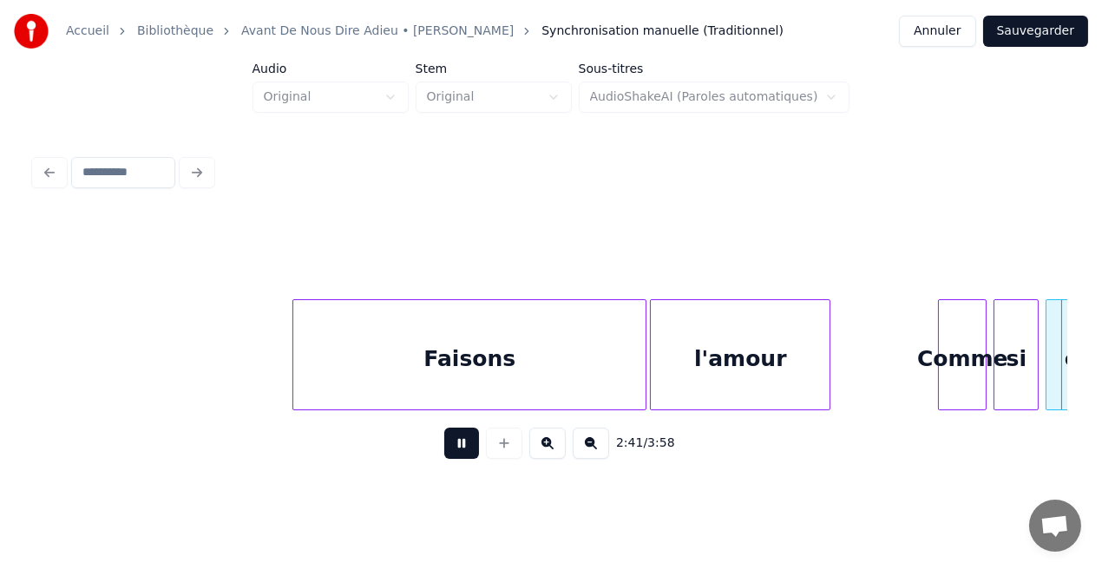
scroll to position [0, 28049]
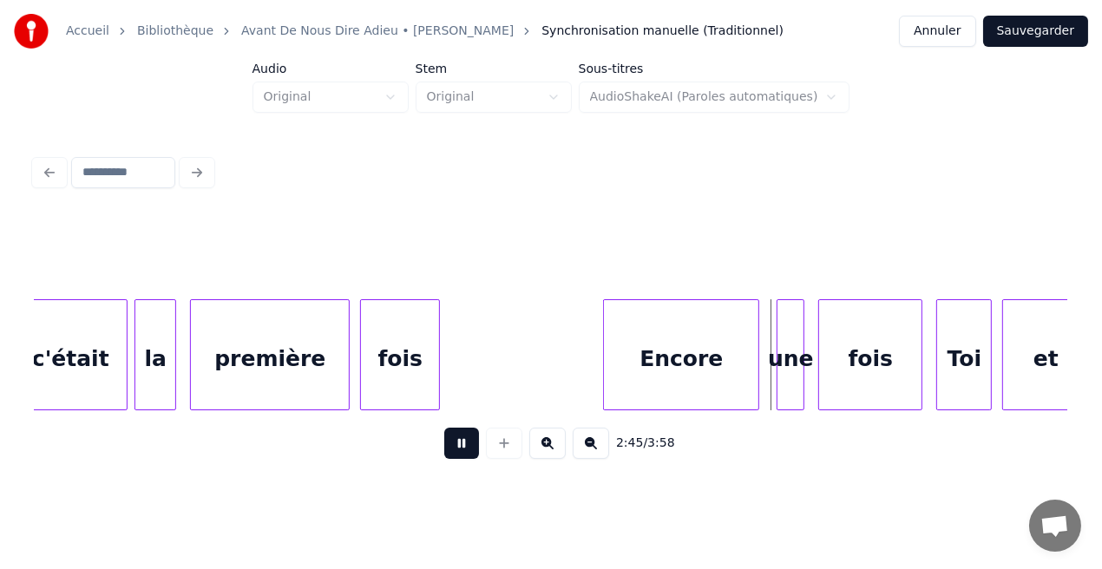
click at [466, 455] on button at bounding box center [461, 443] width 35 height 31
click at [595, 390] on div at bounding box center [596, 354] width 5 height 109
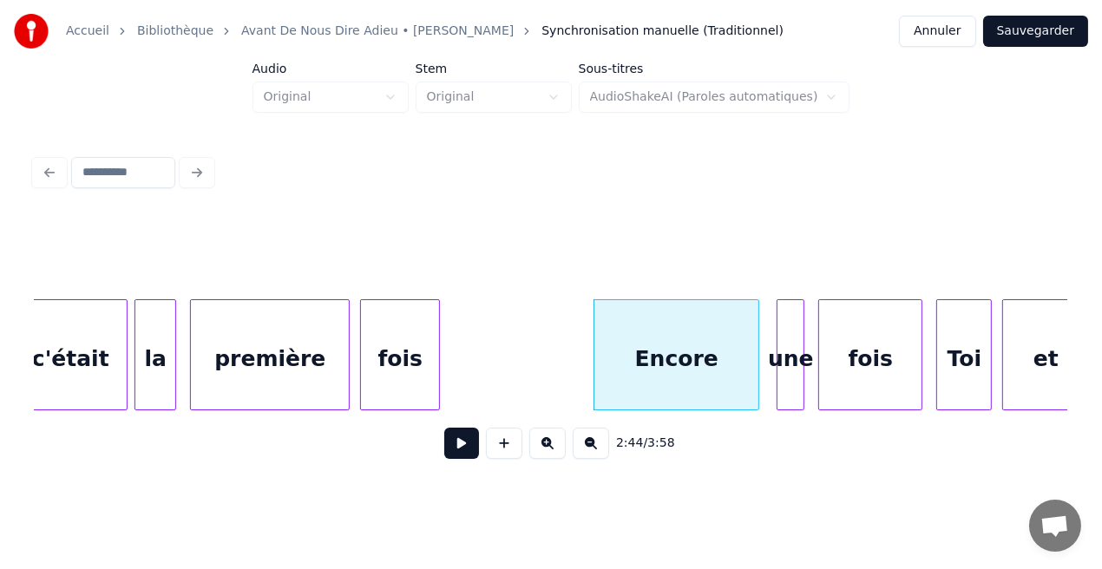
click at [475, 445] on button at bounding box center [461, 443] width 35 height 31
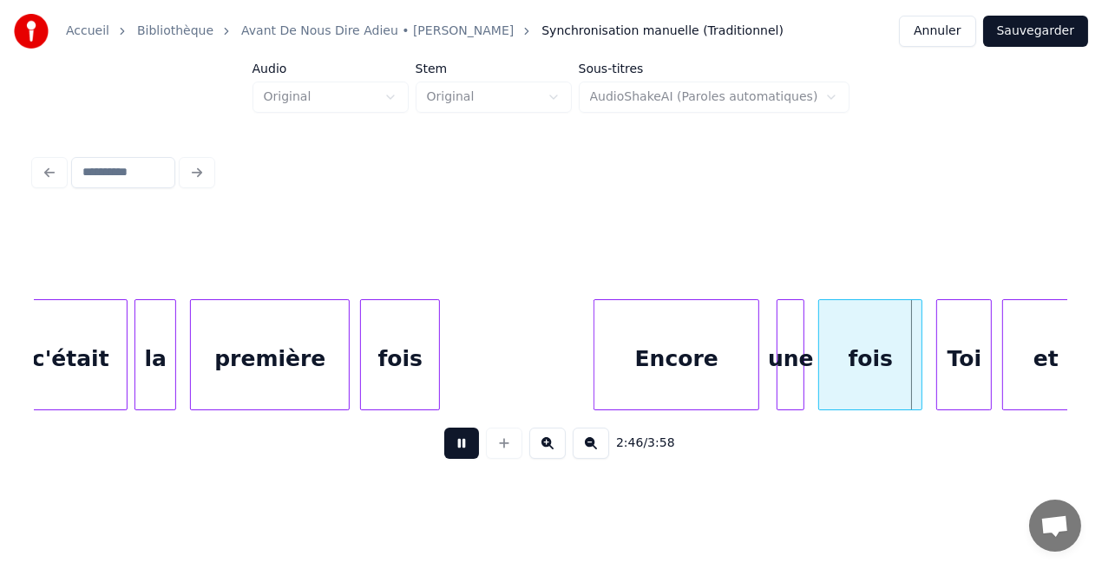
click at [475, 445] on button at bounding box center [461, 443] width 35 height 31
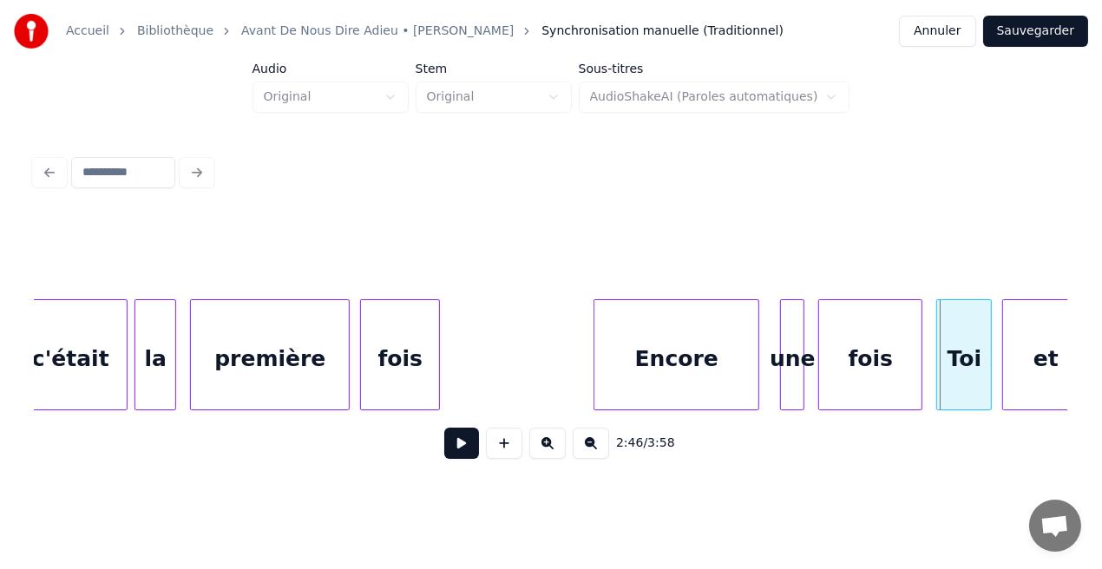
click at [781, 390] on div at bounding box center [783, 354] width 5 height 109
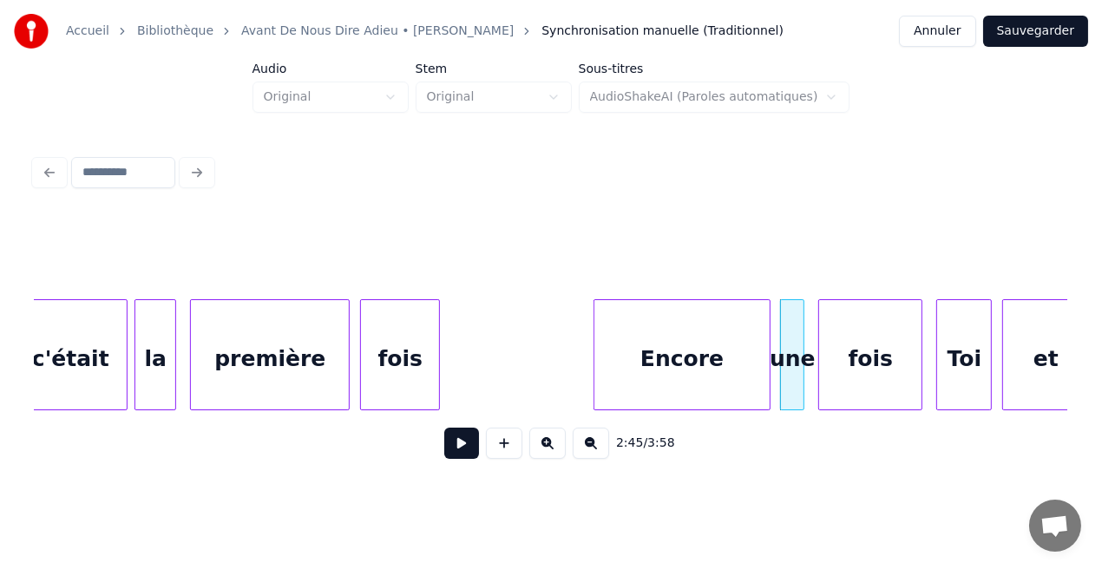
click at [768, 384] on div at bounding box center [766, 354] width 5 height 109
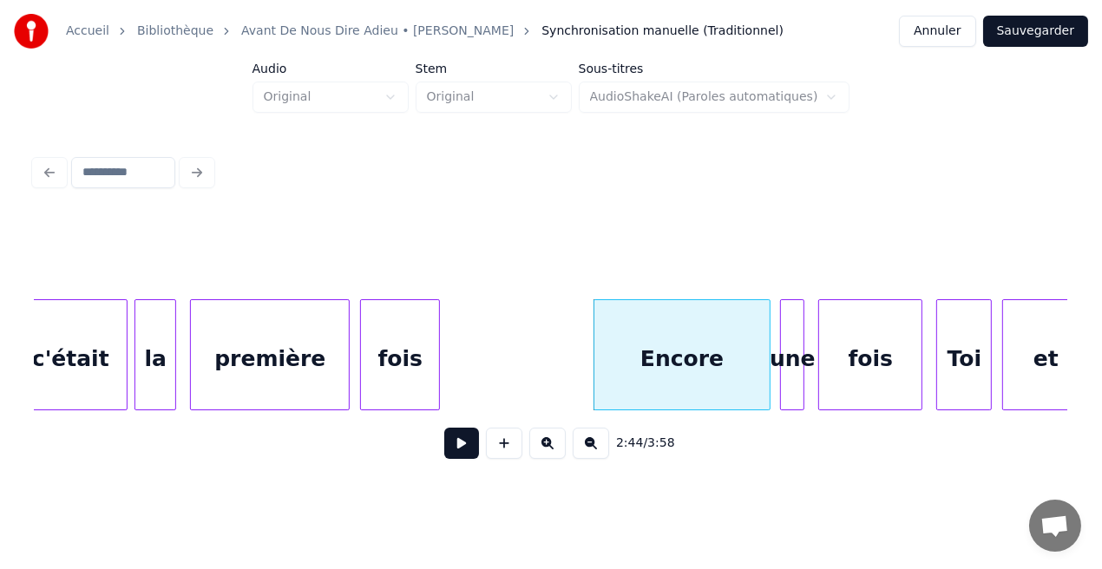
click at [462, 449] on button at bounding box center [461, 443] width 35 height 31
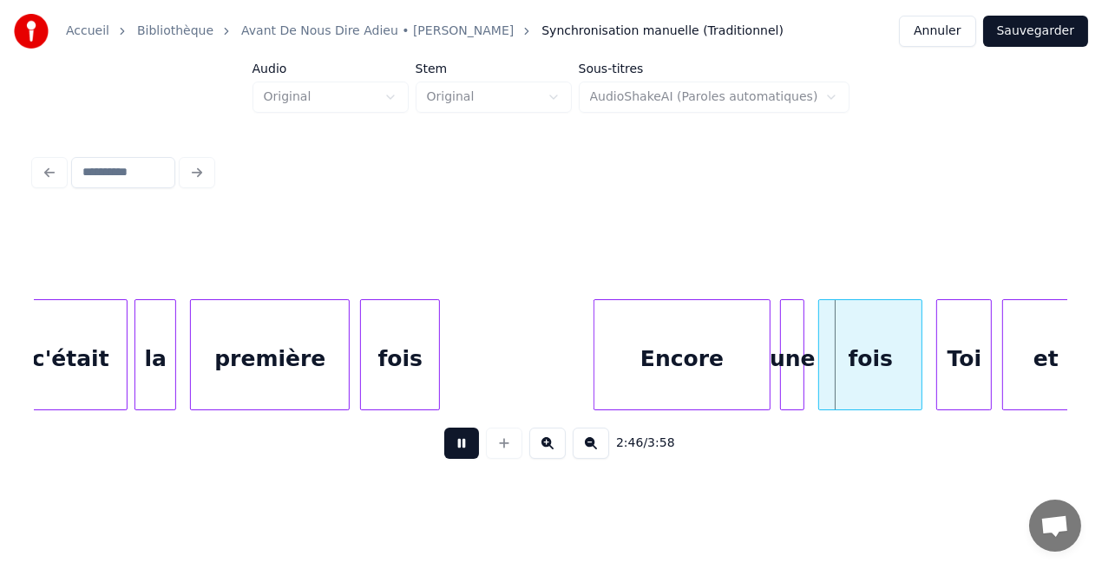
click at [462, 449] on button at bounding box center [461, 443] width 35 height 31
click at [677, 364] on div "Encore" at bounding box center [681, 359] width 175 height 118
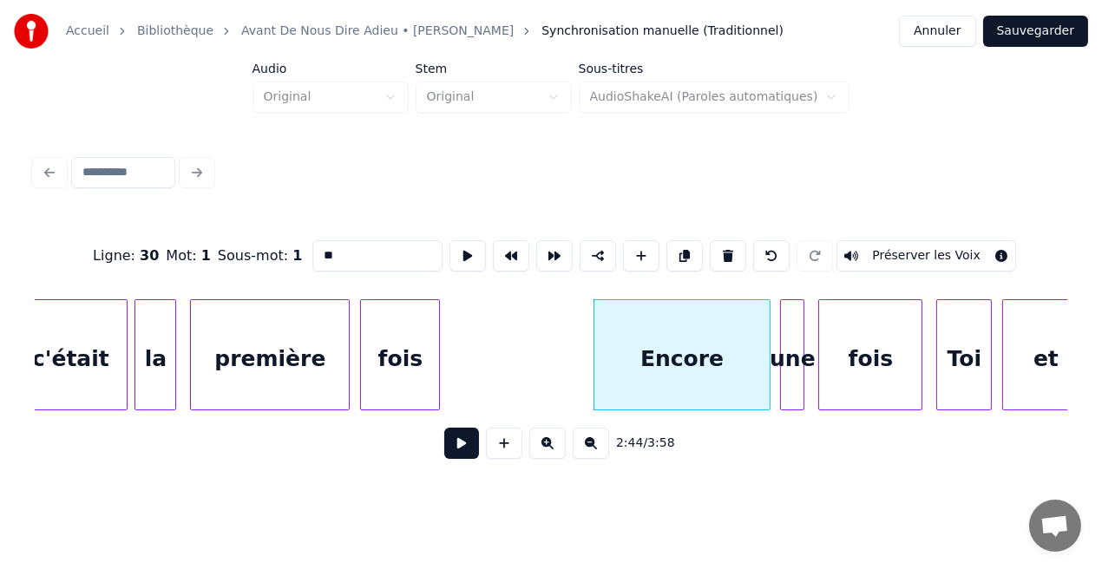
type input "******"
click at [465, 448] on button at bounding box center [461, 443] width 35 height 31
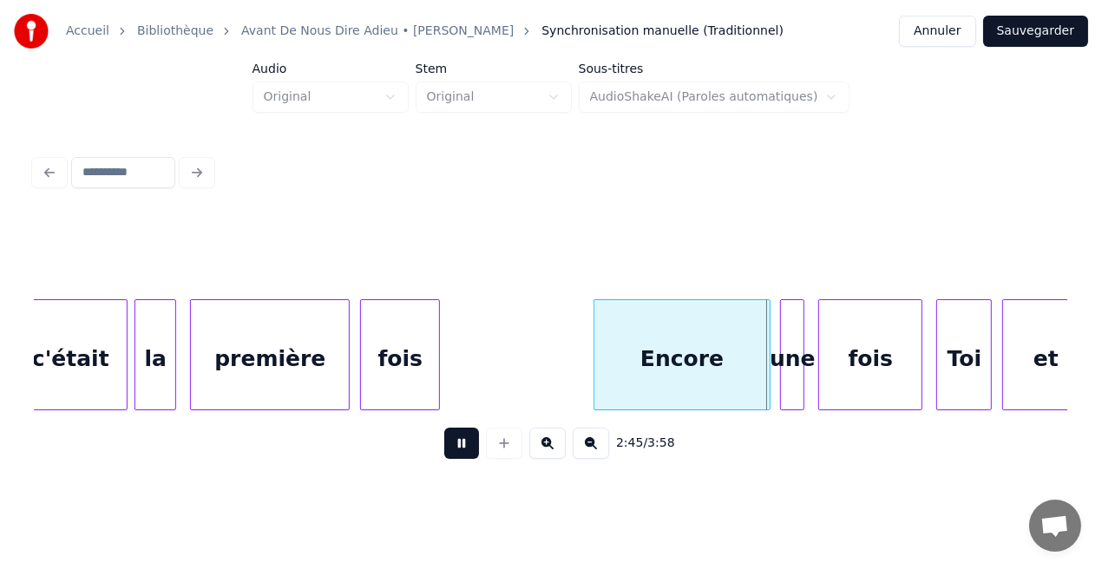
click at [465, 448] on button at bounding box center [461, 443] width 35 height 31
click at [733, 389] on div at bounding box center [731, 354] width 5 height 109
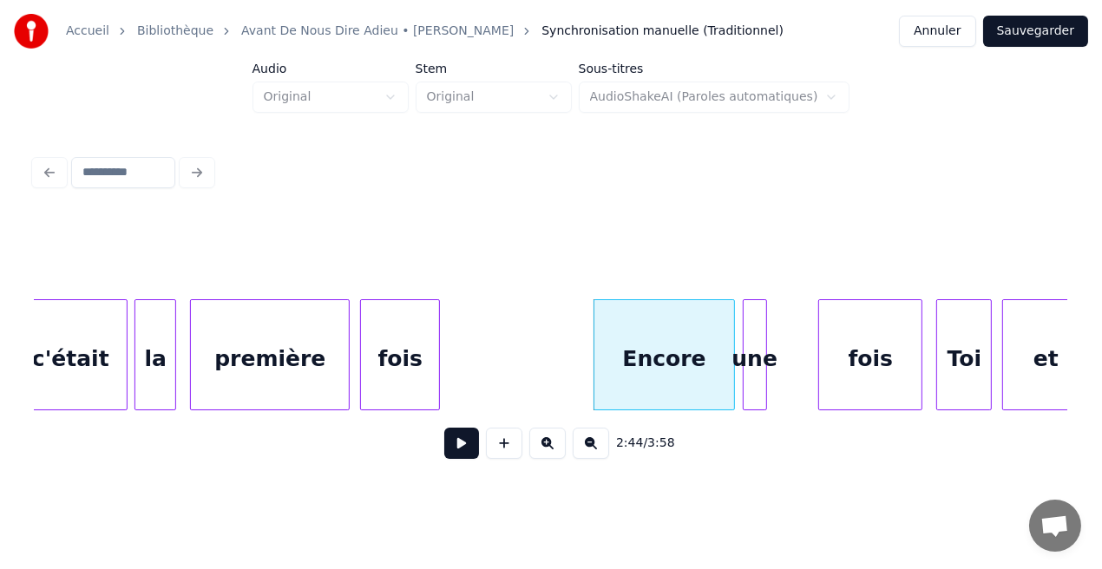
click at [758, 385] on div "une" at bounding box center [755, 359] width 23 height 118
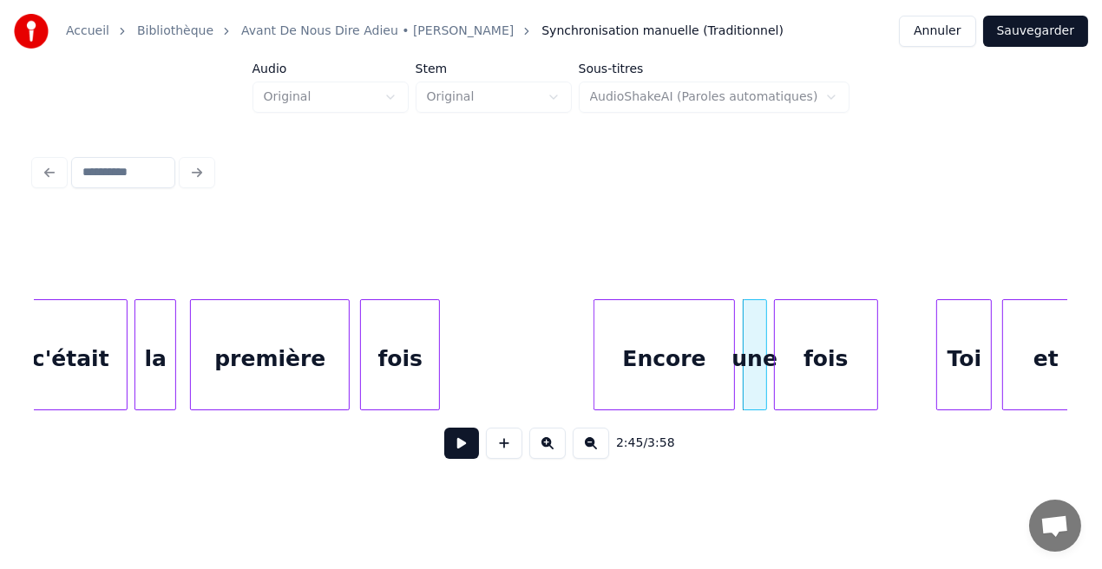
click at [806, 377] on div "fois" at bounding box center [826, 359] width 102 height 118
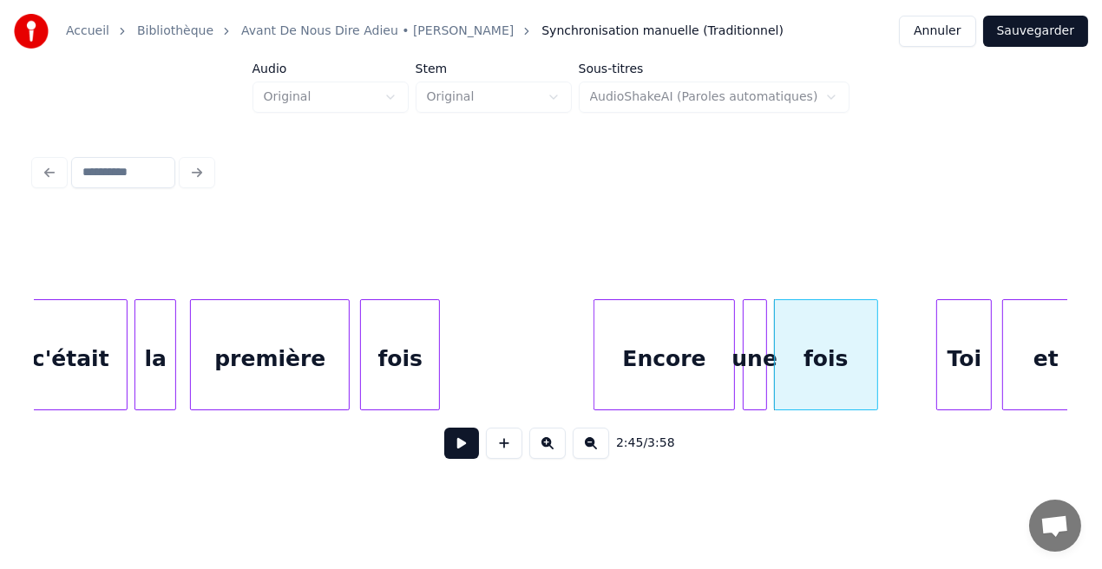
click at [700, 378] on div "Encore" at bounding box center [664, 359] width 140 height 118
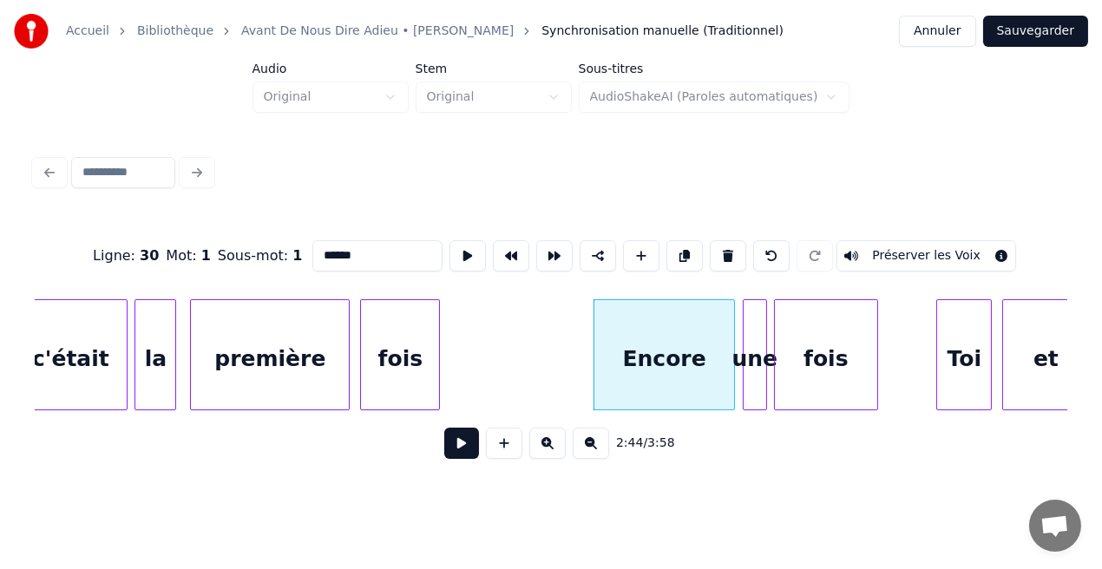
click at [468, 451] on button at bounding box center [461, 443] width 35 height 31
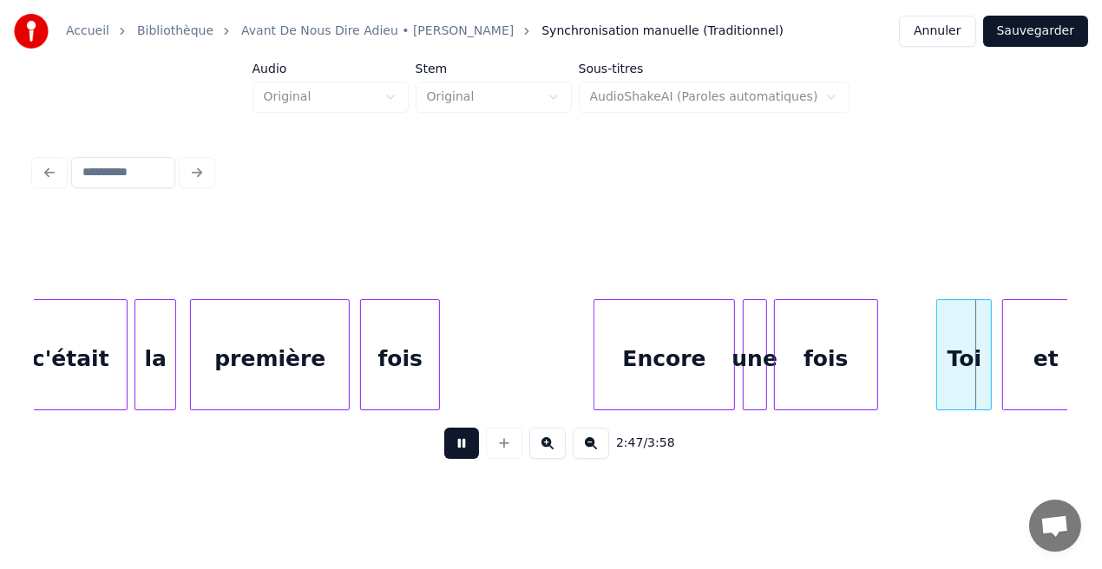
click at [468, 451] on button at bounding box center [461, 443] width 35 height 31
click at [842, 364] on div "fois" at bounding box center [826, 359] width 102 height 118
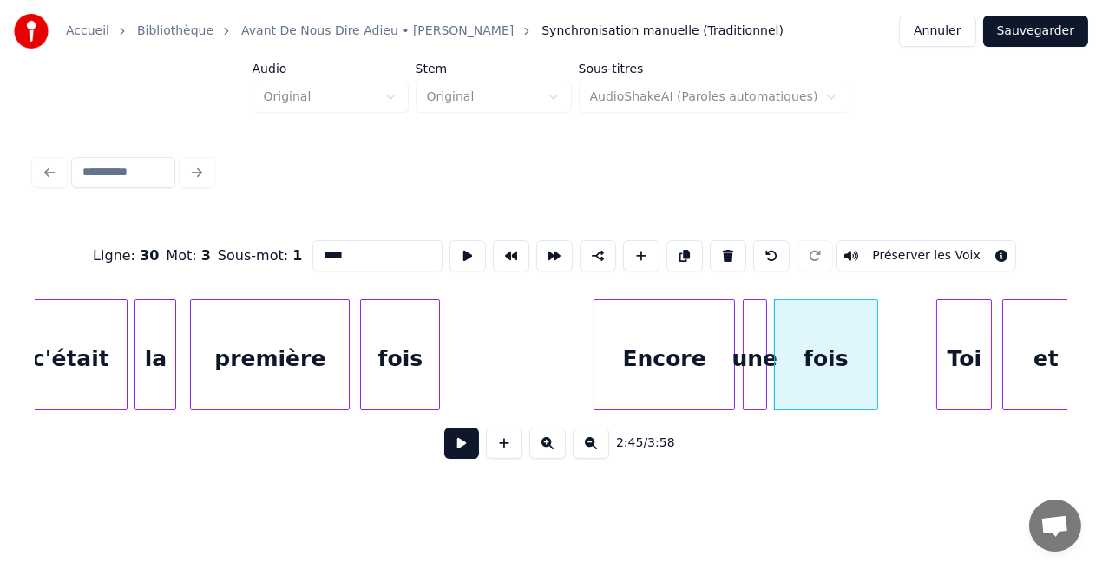
click at [465, 455] on button at bounding box center [461, 443] width 35 height 31
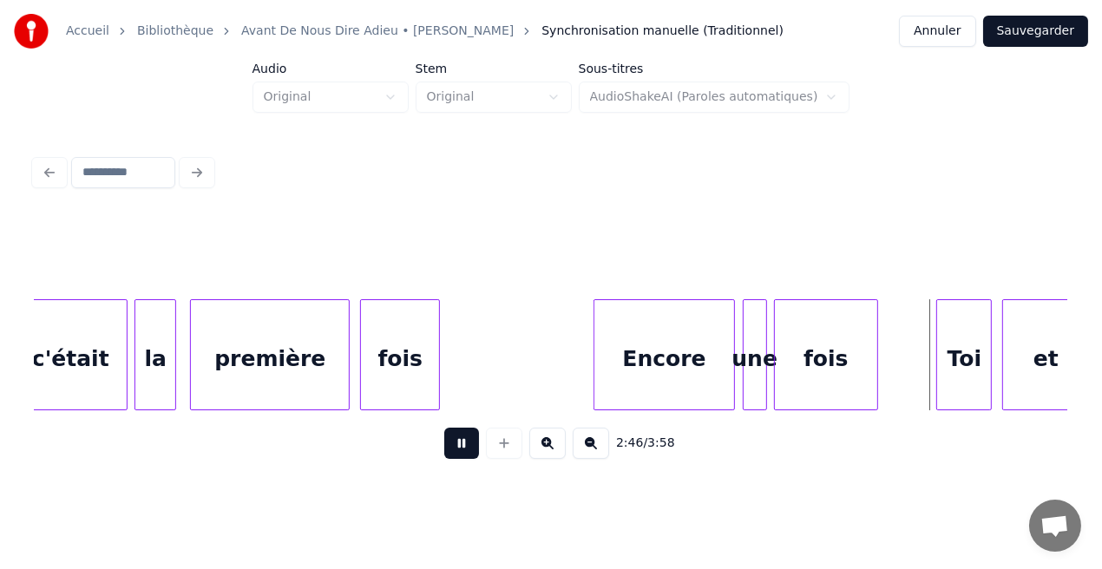
click at [465, 455] on button at bounding box center [461, 443] width 35 height 31
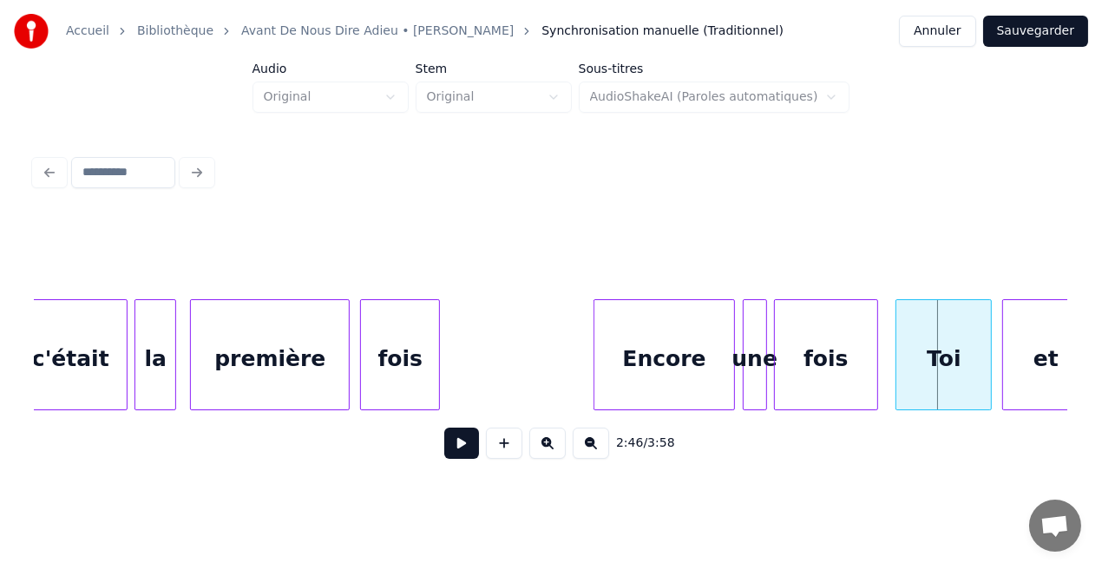
click at [896, 384] on div at bounding box center [898, 354] width 5 height 109
click at [890, 383] on div at bounding box center [889, 354] width 5 height 109
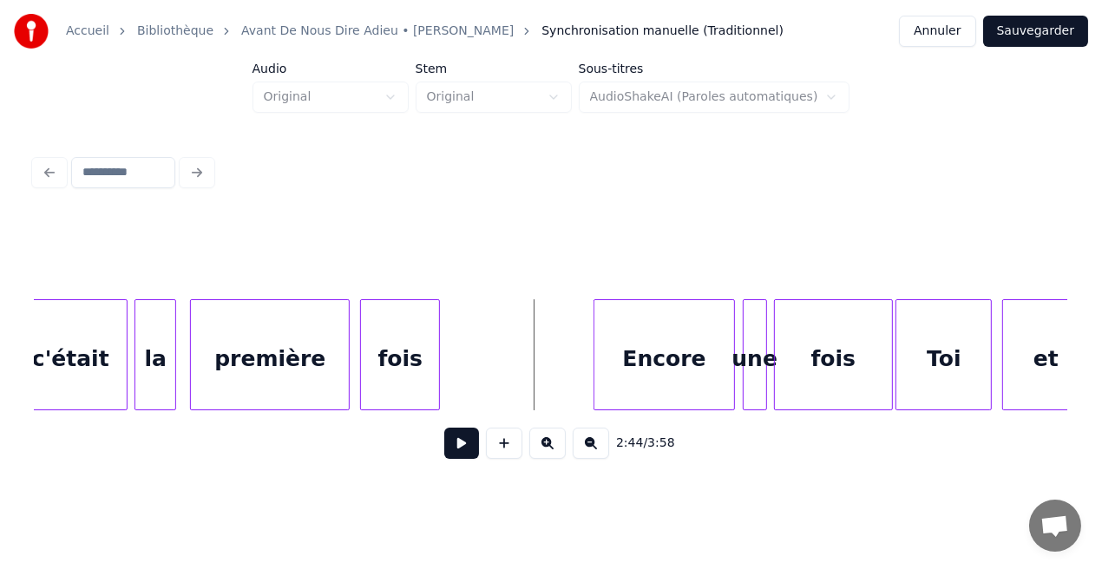
click at [463, 445] on button at bounding box center [461, 443] width 35 height 31
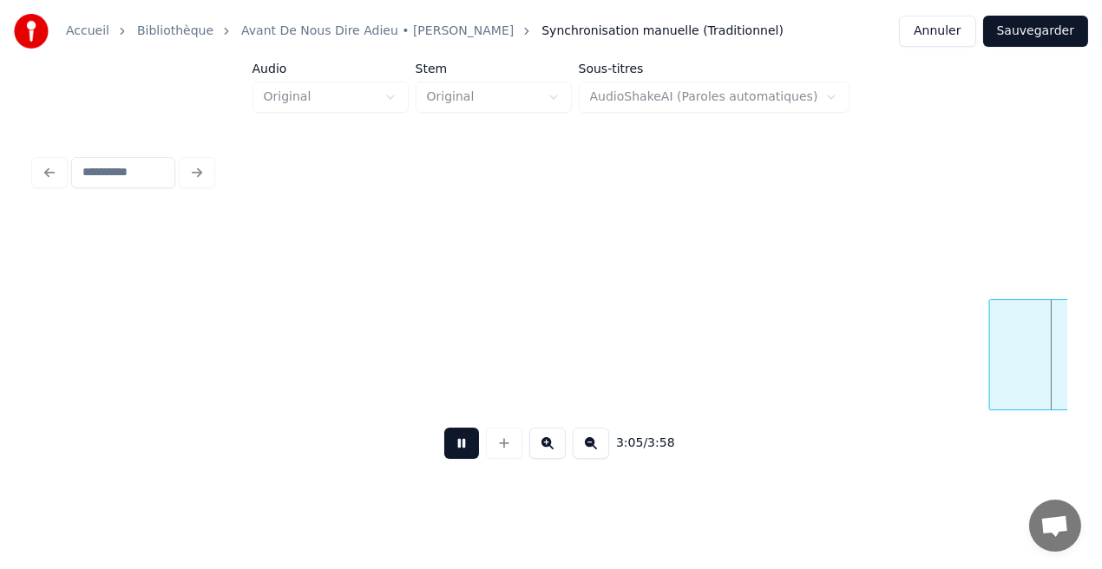
scroll to position [0, 32187]
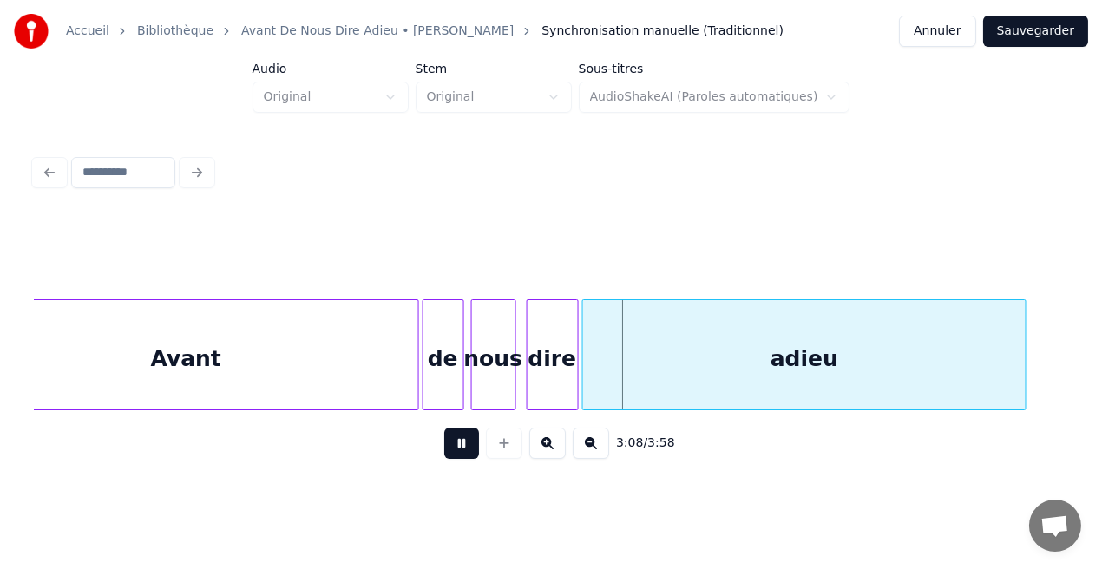
click at [456, 438] on button at bounding box center [461, 443] width 35 height 31
click at [350, 364] on div "Avant" at bounding box center [186, 359] width 463 height 118
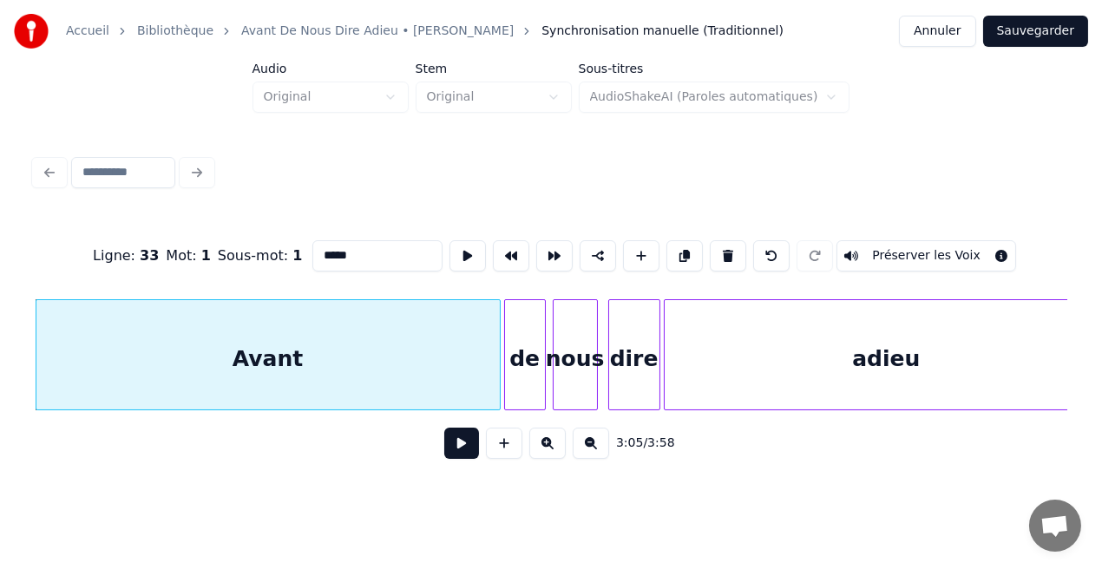
click at [467, 458] on button at bounding box center [461, 443] width 35 height 31
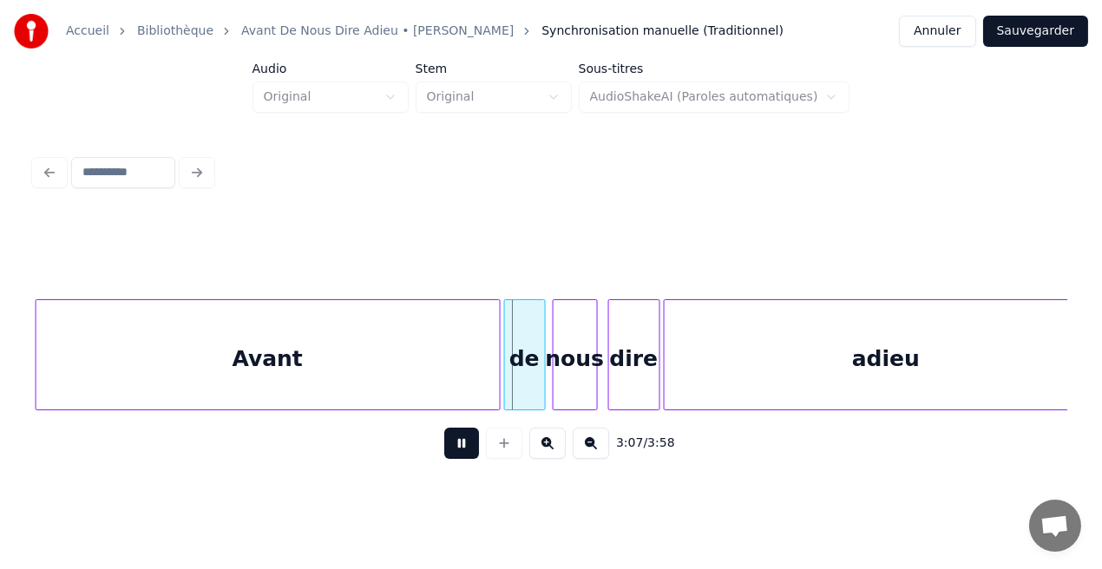
click at [467, 443] on button at bounding box center [461, 443] width 35 height 31
click at [479, 384] on div at bounding box center [479, 354] width 5 height 109
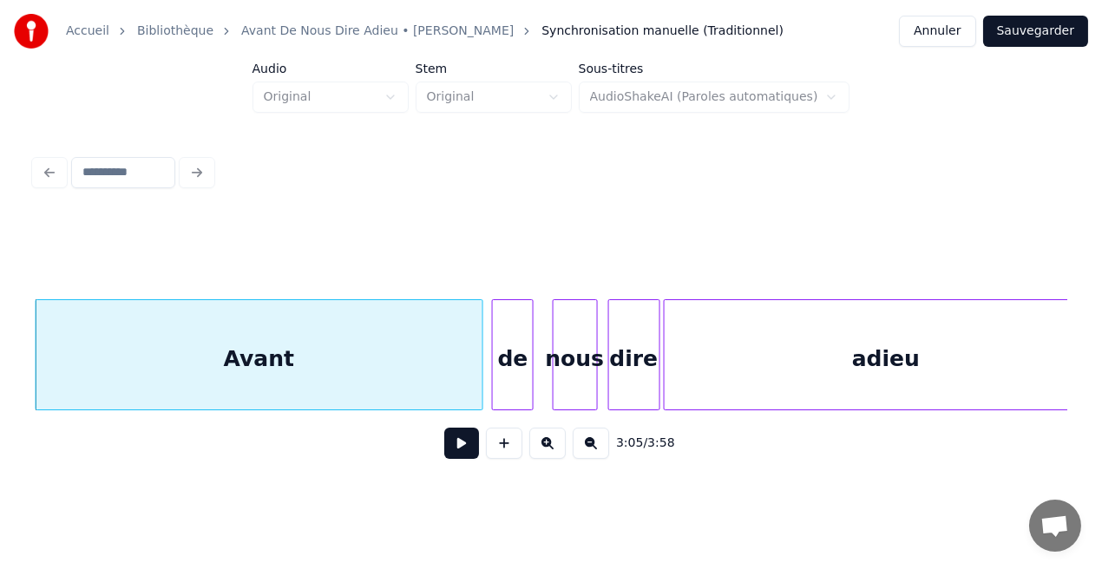
click at [513, 377] on div "de" at bounding box center [513, 359] width 40 height 118
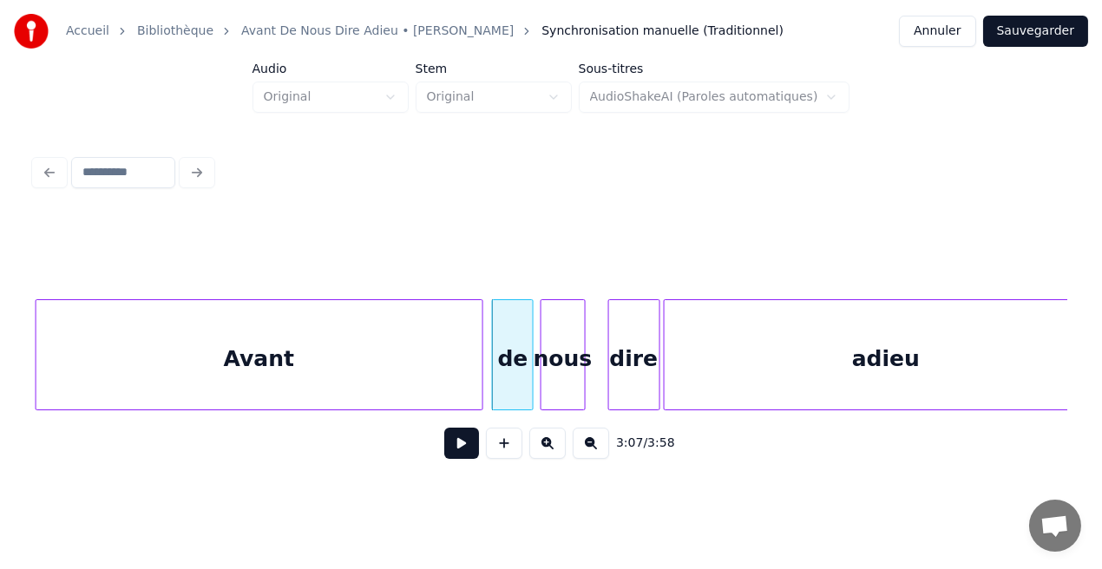
click at [556, 379] on div "nous" at bounding box center [562, 359] width 43 height 118
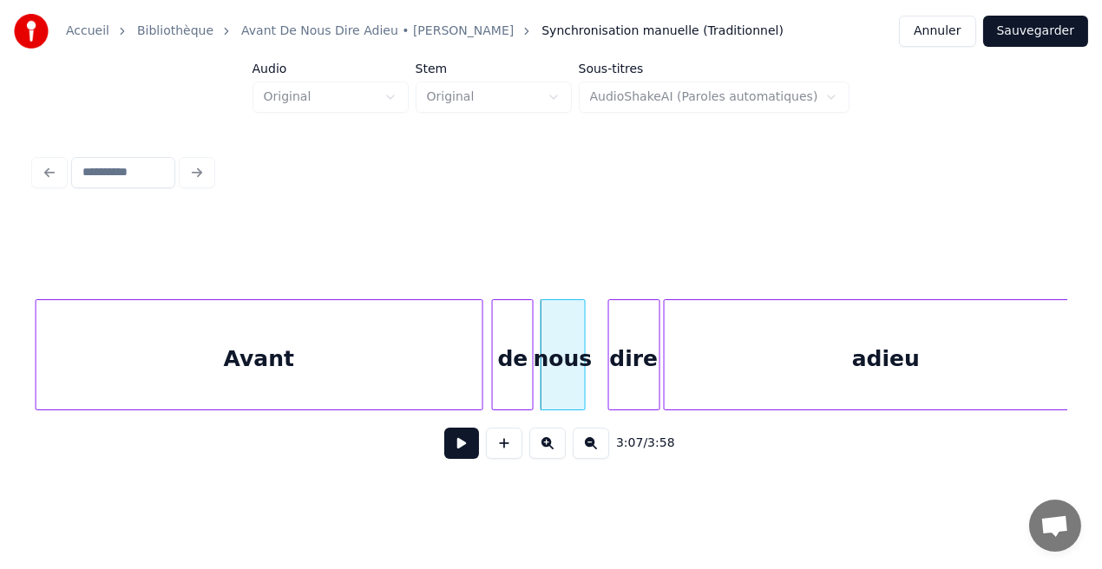
click at [620, 379] on div "dire" at bounding box center [634, 359] width 50 height 118
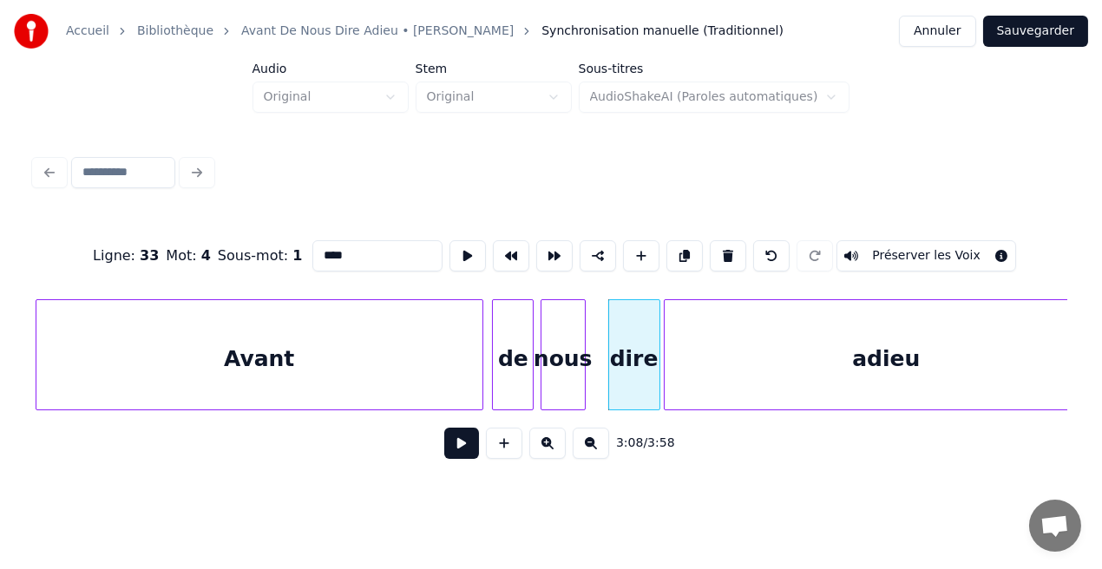
click at [408, 381] on div "Avant" at bounding box center [259, 359] width 446 height 118
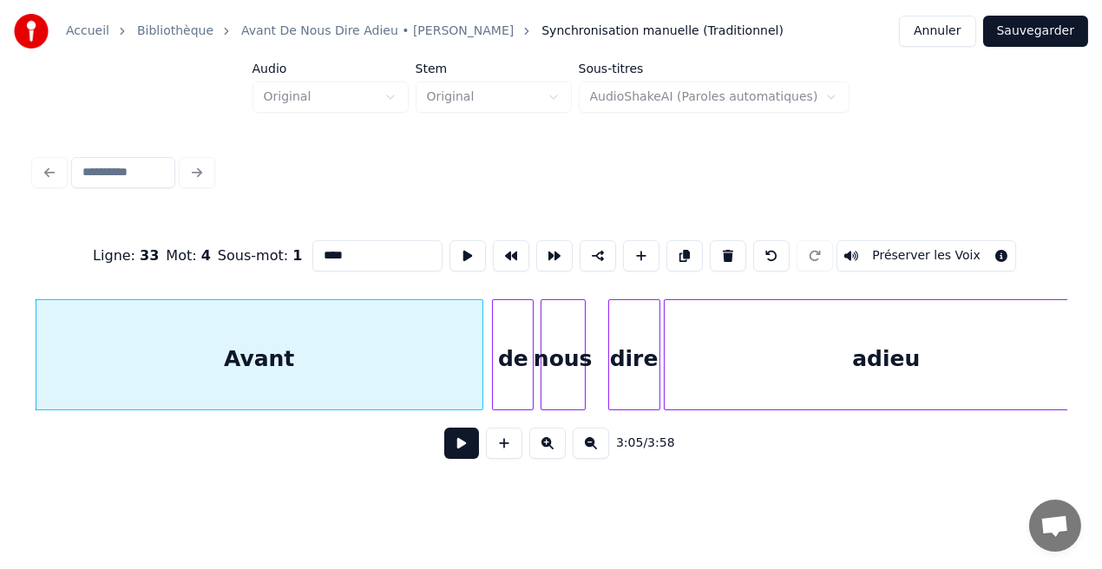
type input "*****"
click at [456, 449] on button at bounding box center [461, 443] width 35 height 31
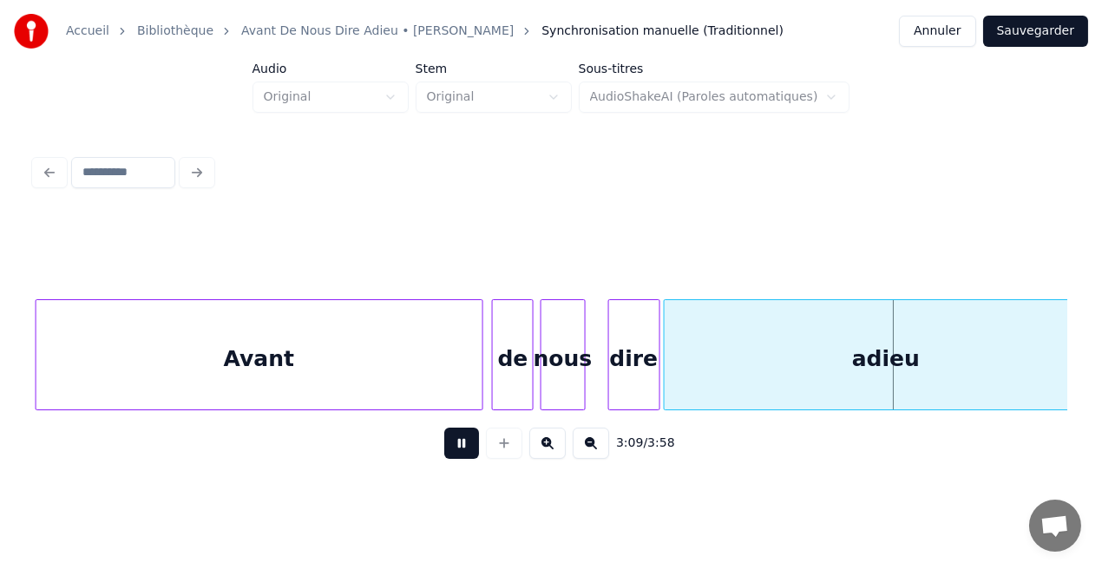
click at [456, 449] on button at bounding box center [461, 443] width 35 height 31
click at [599, 382] on div at bounding box center [600, 354] width 5 height 109
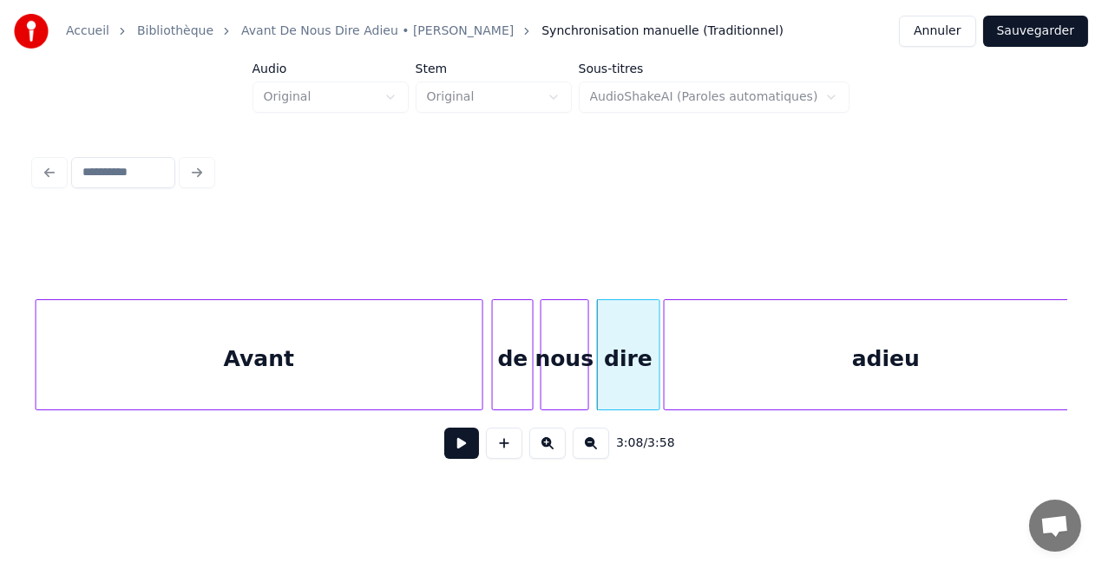
click at [587, 385] on div at bounding box center [585, 354] width 5 height 109
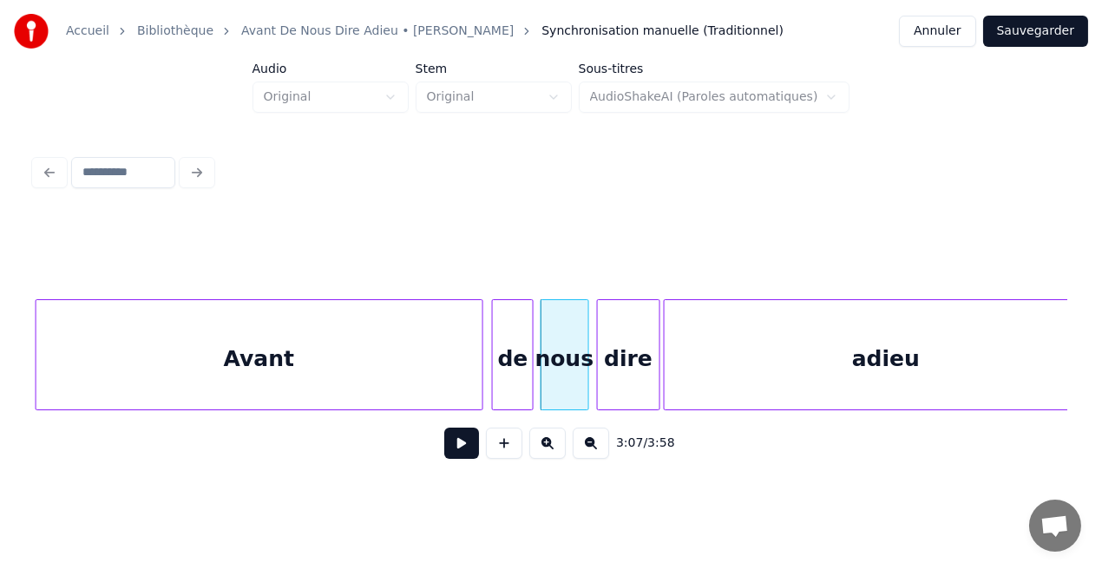
click at [424, 372] on div "Avant" at bounding box center [259, 359] width 446 height 118
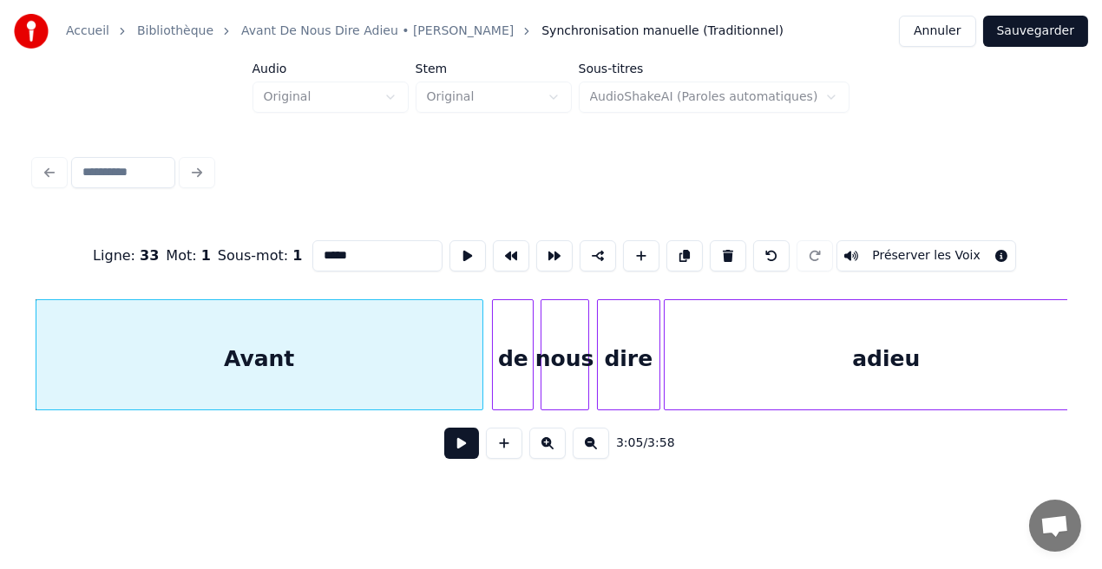
click at [468, 462] on div "3:05 / 3:58" at bounding box center [551, 443] width 1005 height 38
click at [468, 459] on button at bounding box center [461, 443] width 35 height 31
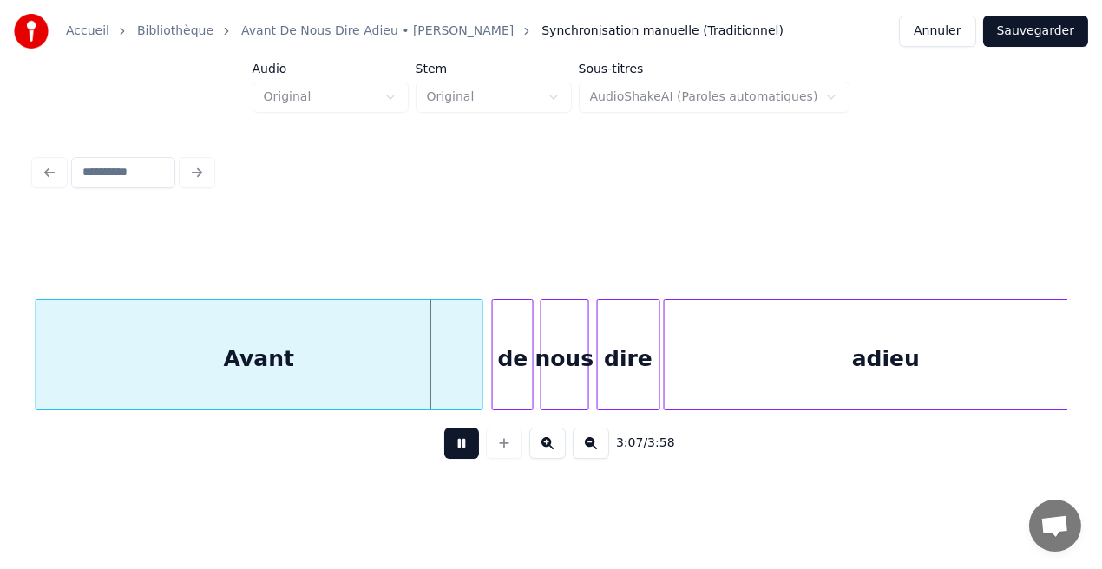
click at [468, 459] on button at bounding box center [461, 443] width 35 height 31
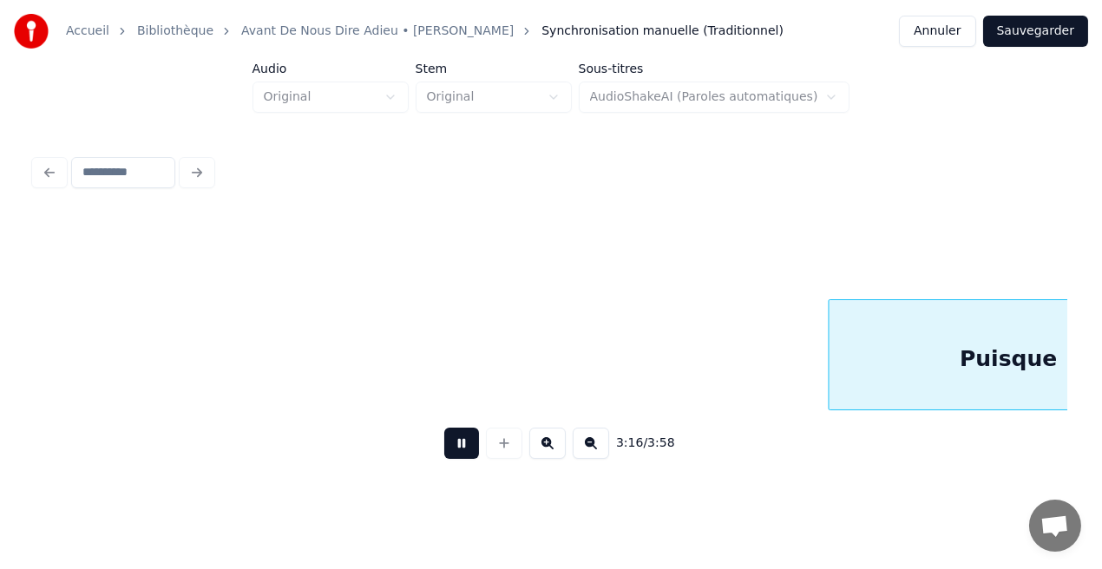
scroll to position [0, 34174]
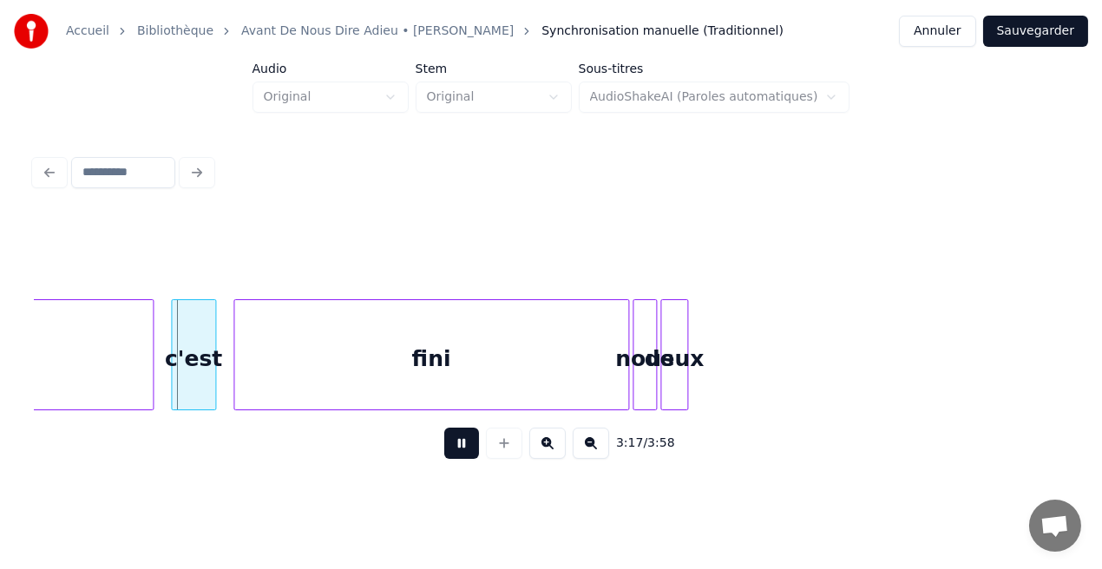
click at [468, 459] on button at bounding box center [461, 443] width 35 height 31
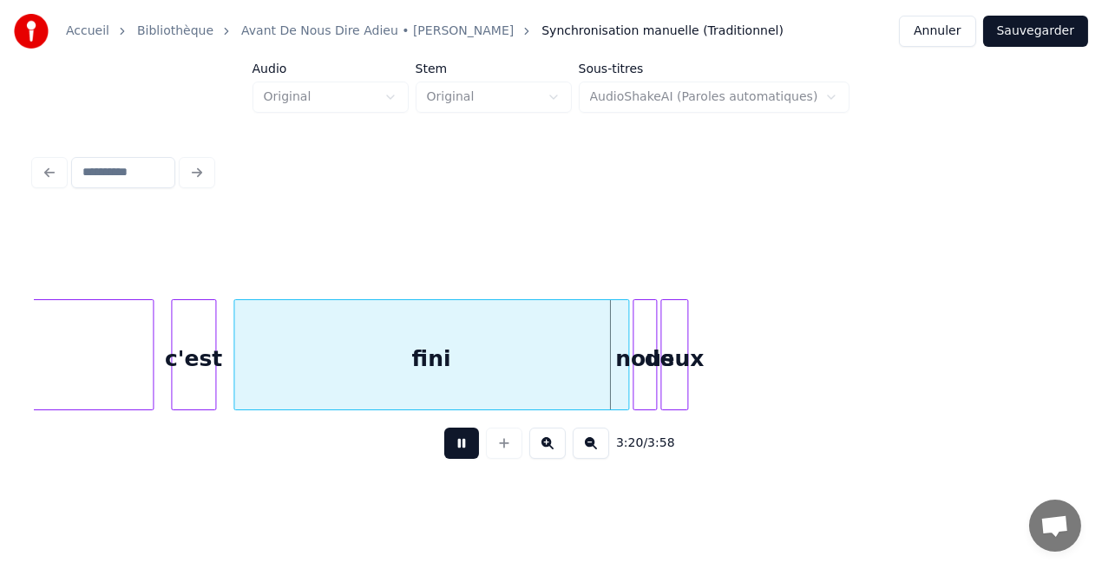
click at [468, 459] on button at bounding box center [461, 443] width 35 height 31
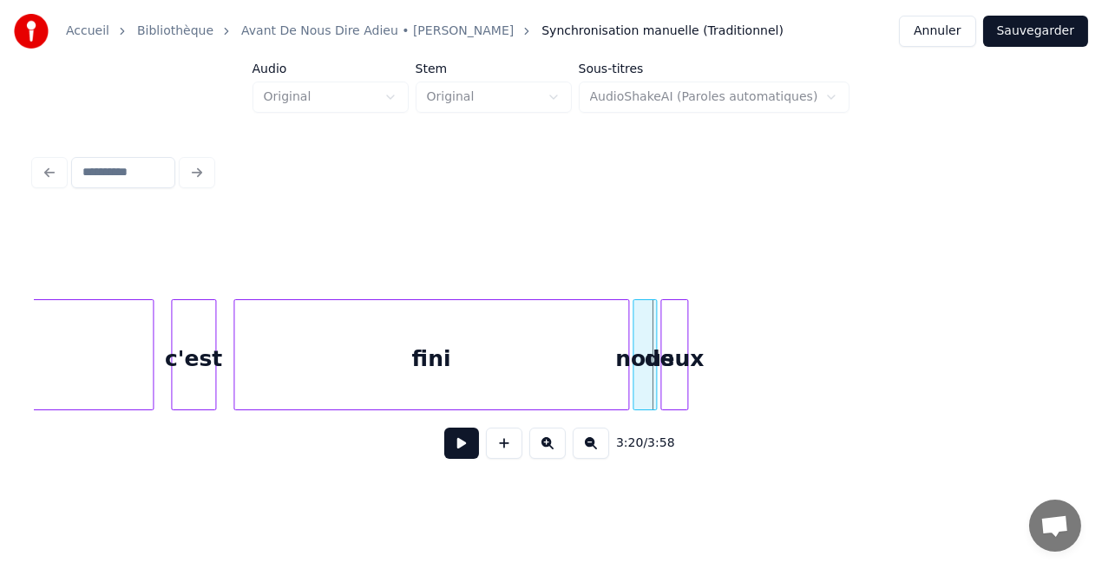
click at [410, 365] on div "fini" at bounding box center [431, 359] width 394 height 118
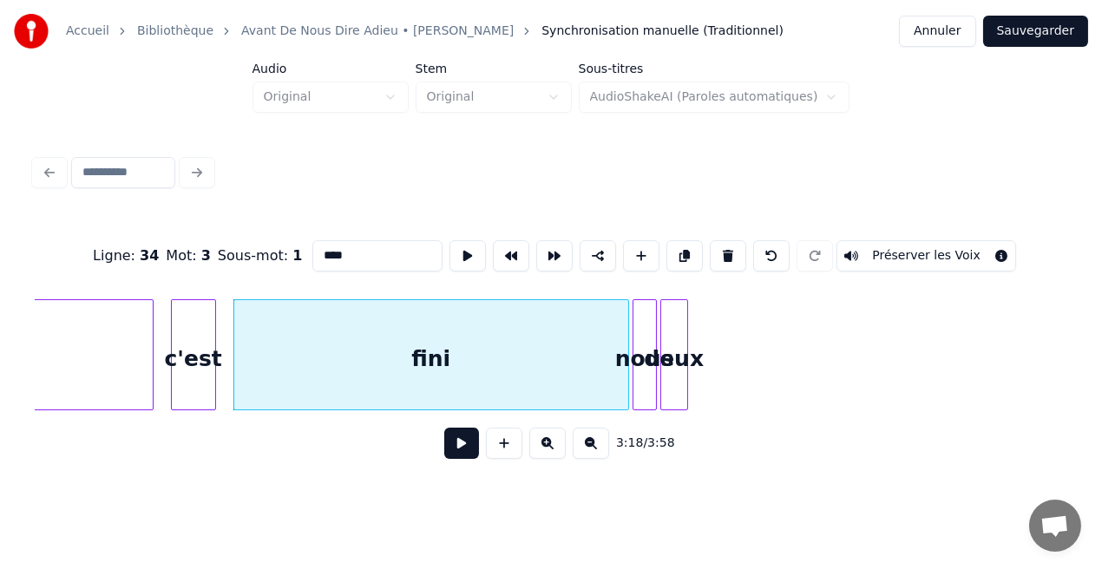
click at [462, 449] on button at bounding box center [461, 443] width 35 height 31
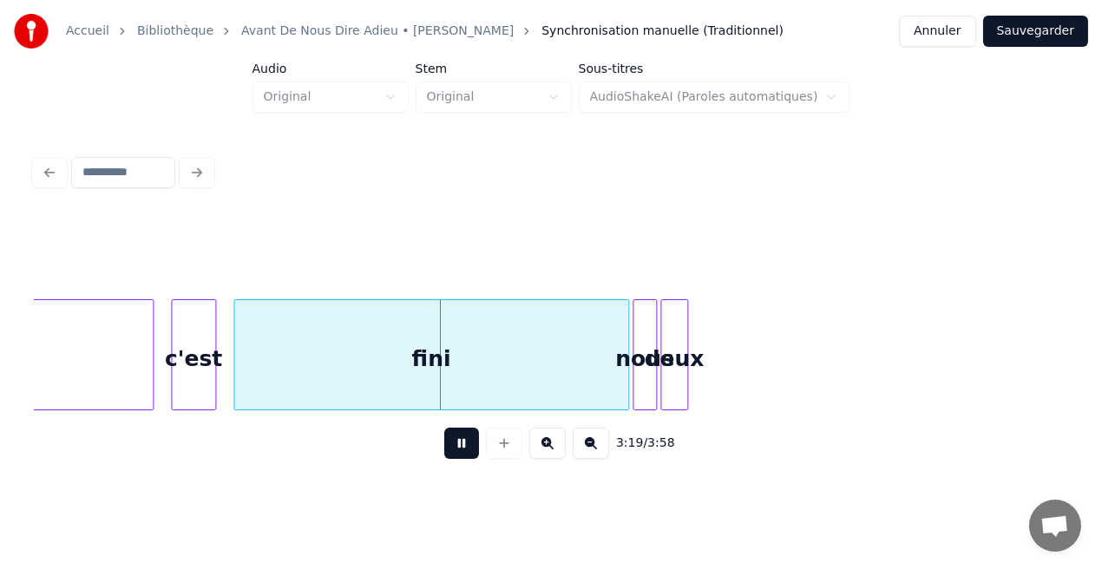
click at [462, 449] on button at bounding box center [461, 443] width 35 height 31
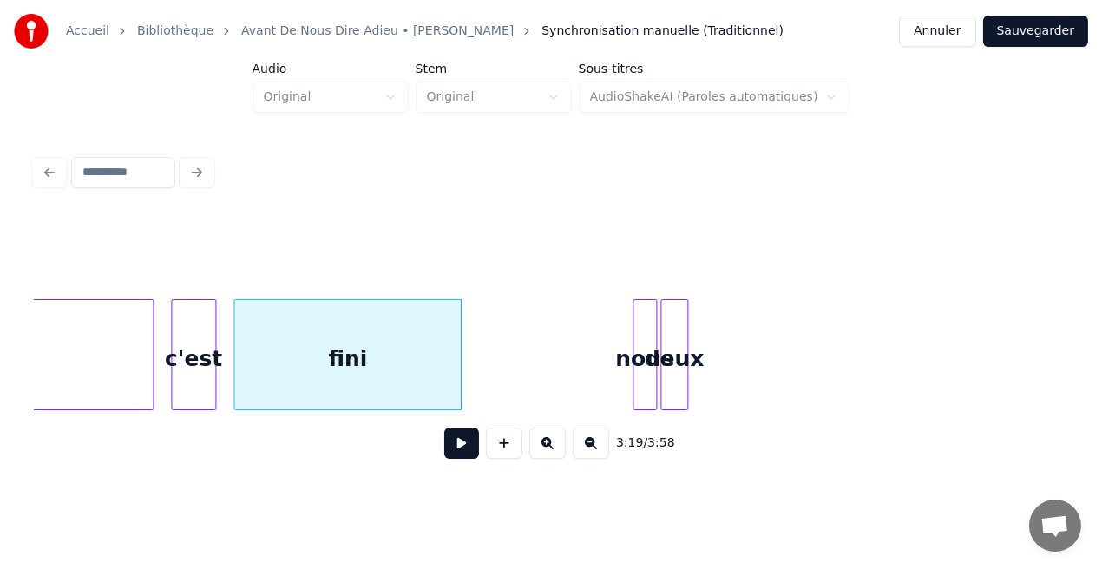
click at [457, 397] on div at bounding box center [458, 354] width 5 height 109
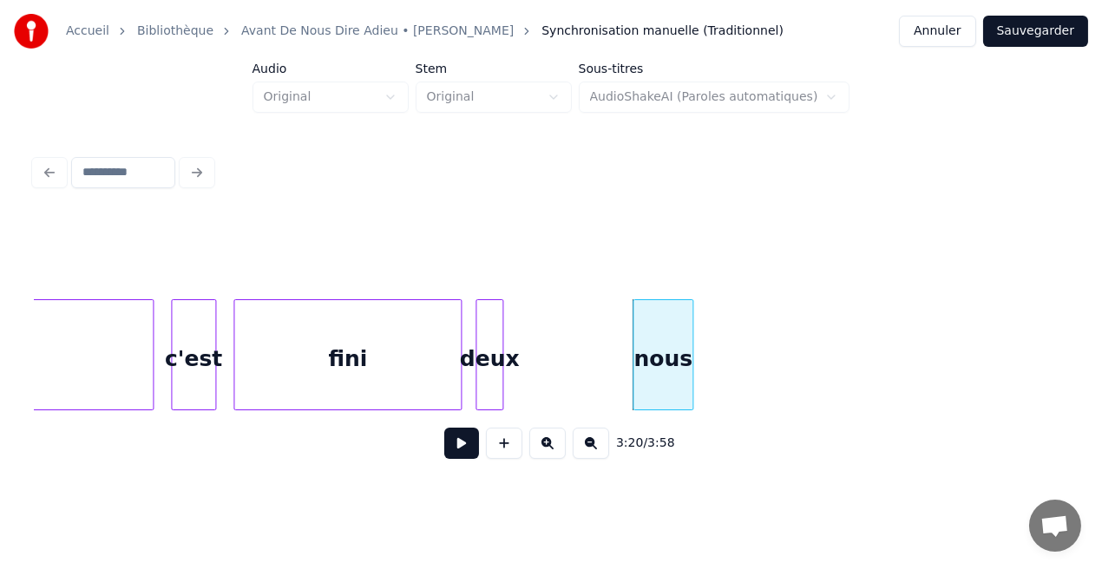
click at [487, 392] on div "deux" at bounding box center [489, 359] width 26 height 118
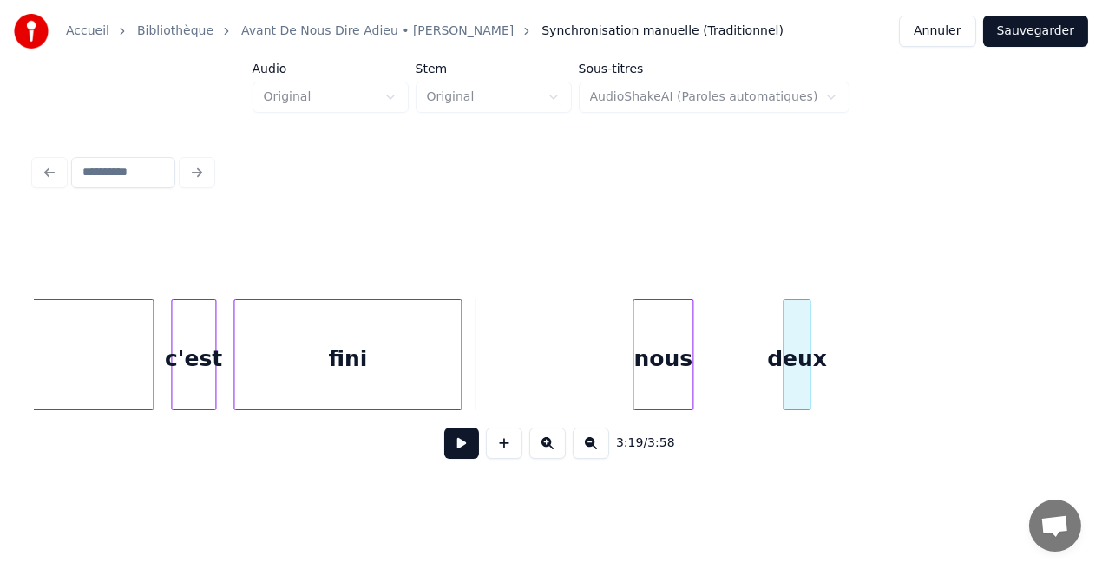
click at [795, 373] on div "deux" at bounding box center [797, 359] width 26 height 118
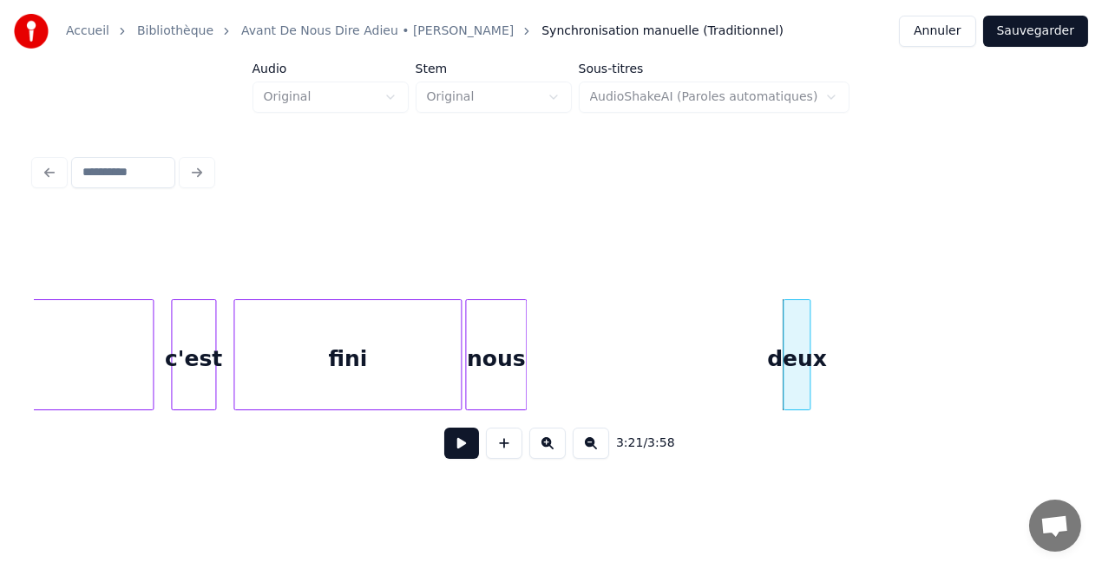
click at [511, 376] on div "nous" at bounding box center [495, 359] width 59 height 118
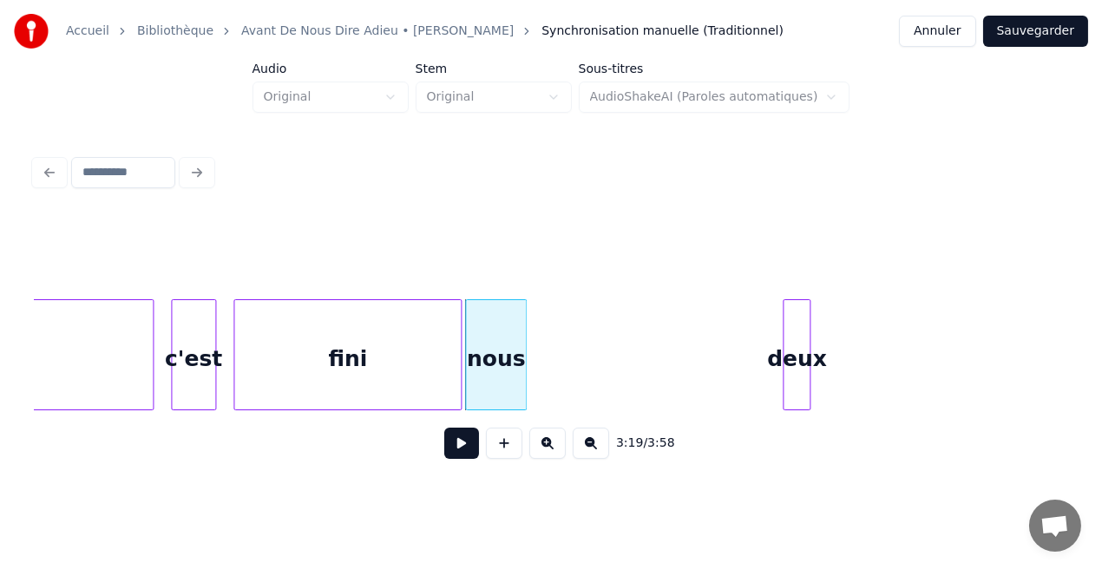
click at [450, 376] on div "fini" at bounding box center [347, 359] width 227 height 118
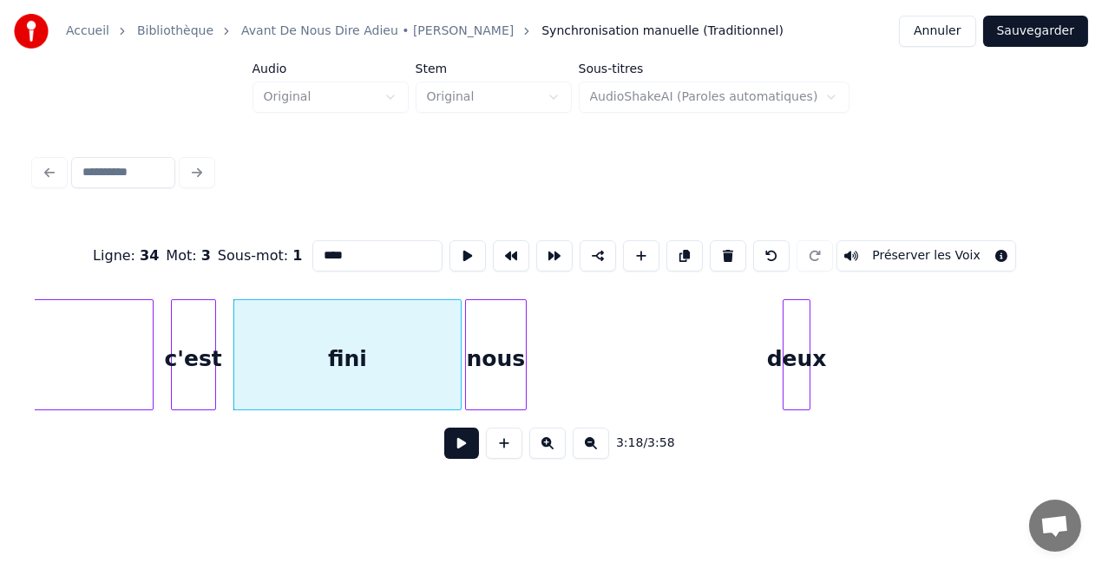
click at [474, 459] on button at bounding box center [461, 443] width 35 height 31
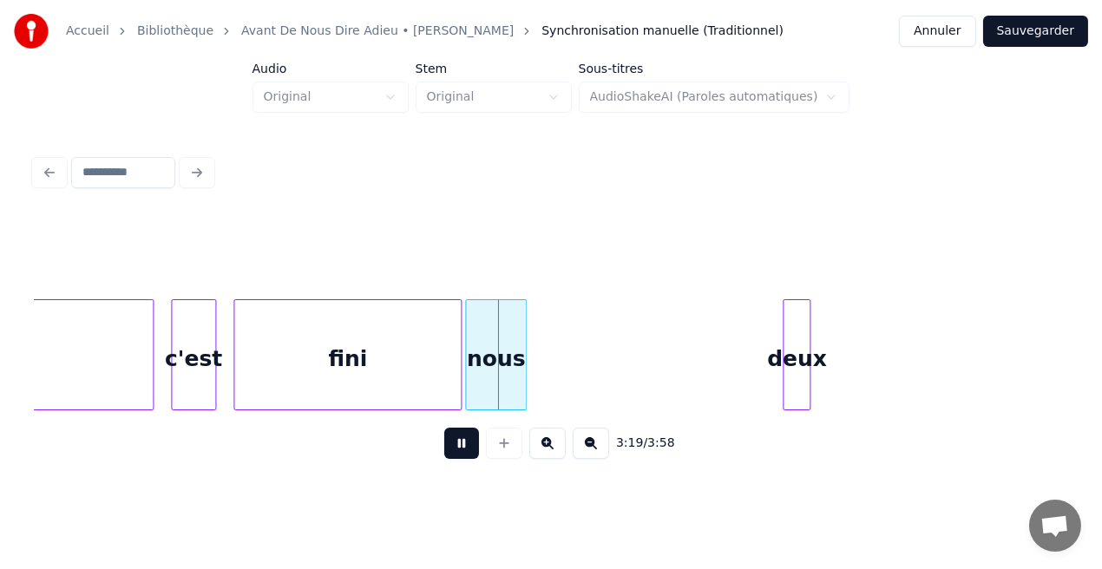
click at [474, 459] on button at bounding box center [461, 443] width 35 height 31
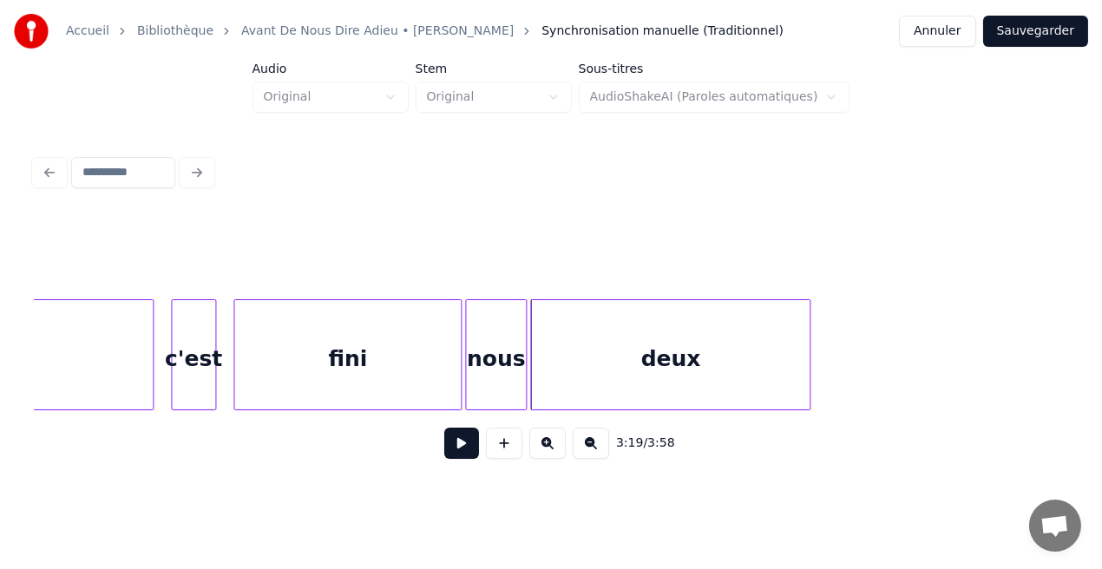
click at [532, 403] on div "Puisque c'est fini nous deux" at bounding box center [551, 354] width 1033 height 111
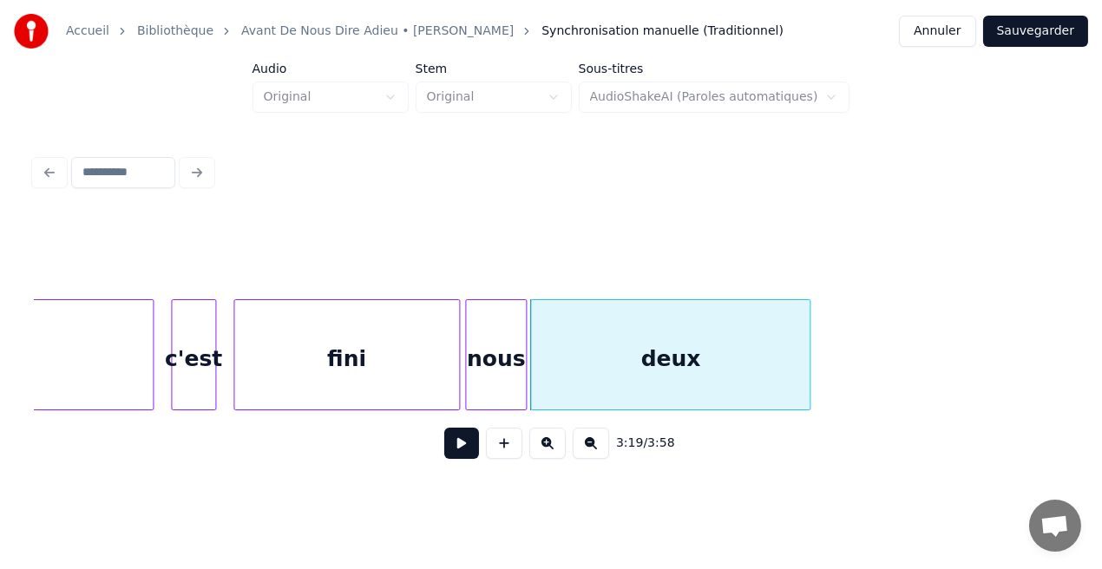
click at [455, 396] on div at bounding box center [456, 354] width 5 height 109
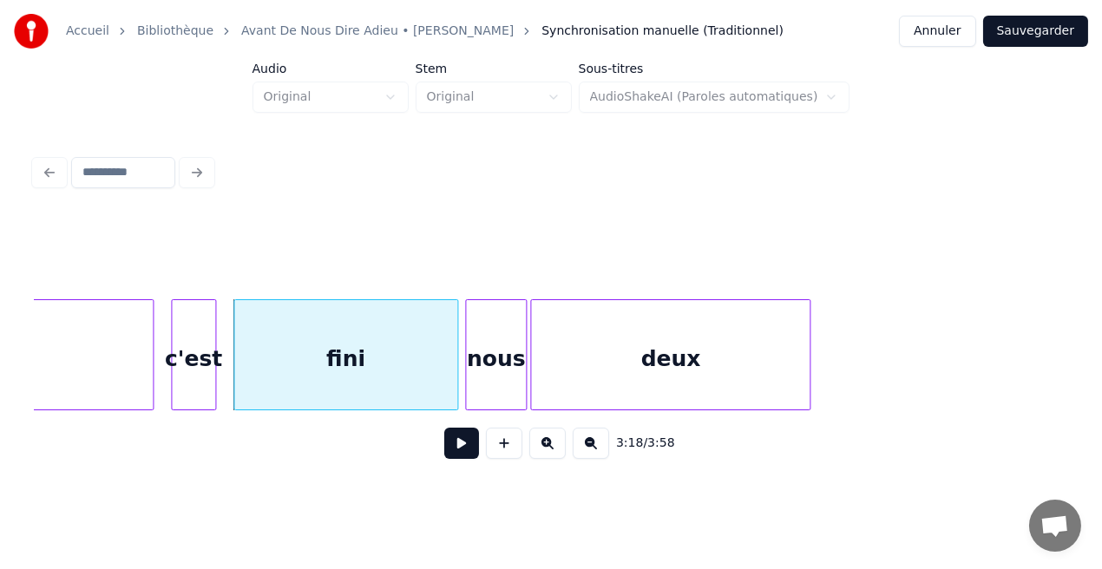
click at [456, 396] on div at bounding box center [454, 354] width 5 height 109
click at [490, 391] on div "nous" at bounding box center [493, 359] width 59 height 118
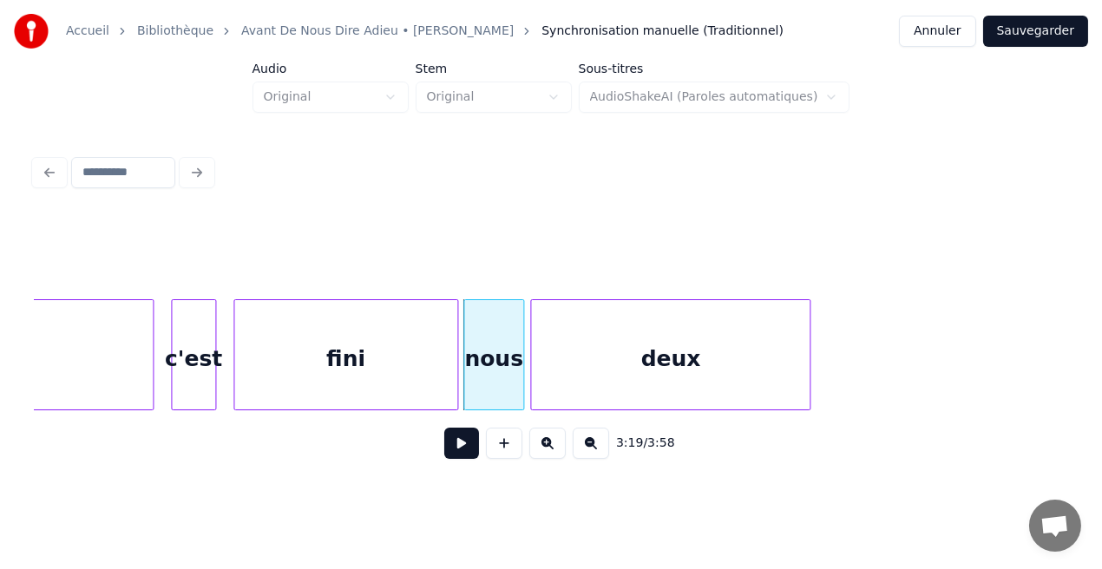
click at [430, 378] on div "fini" at bounding box center [345, 359] width 223 height 118
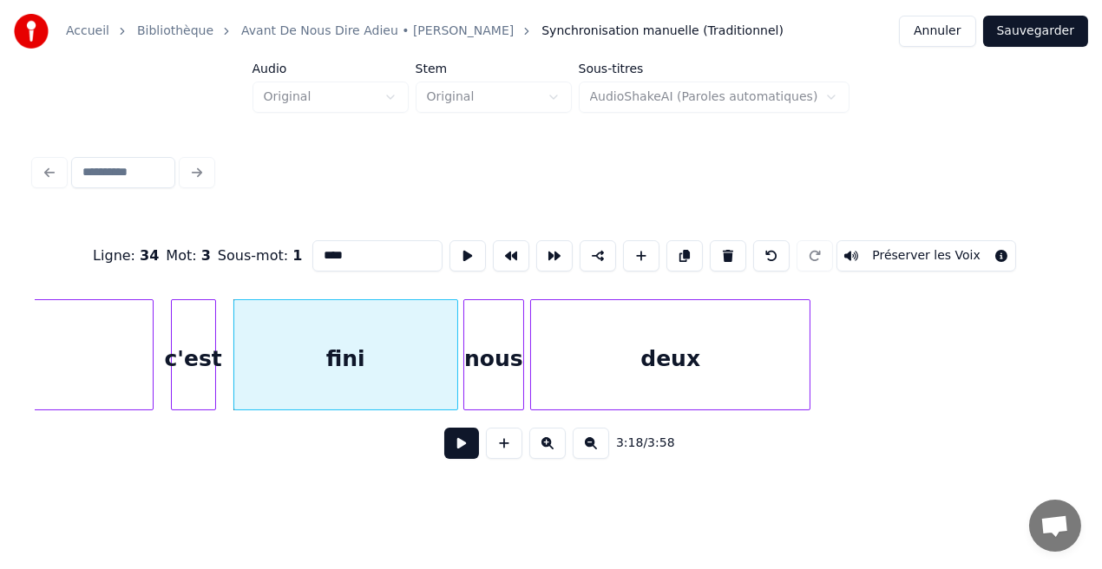
click at [464, 447] on button at bounding box center [461, 443] width 35 height 31
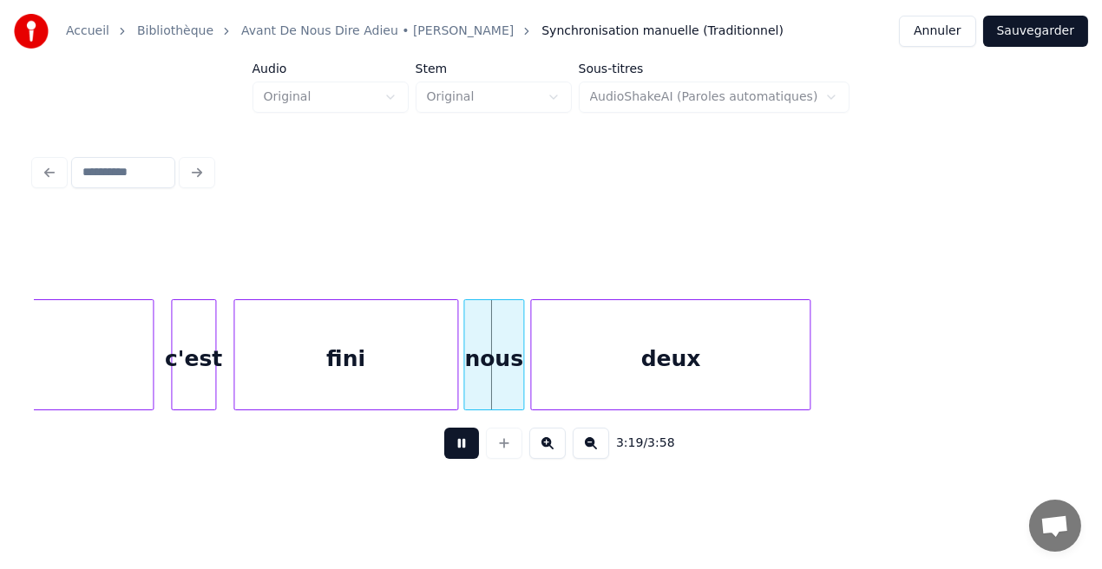
click at [464, 447] on button at bounding box center [461, 443] width 35 height 31
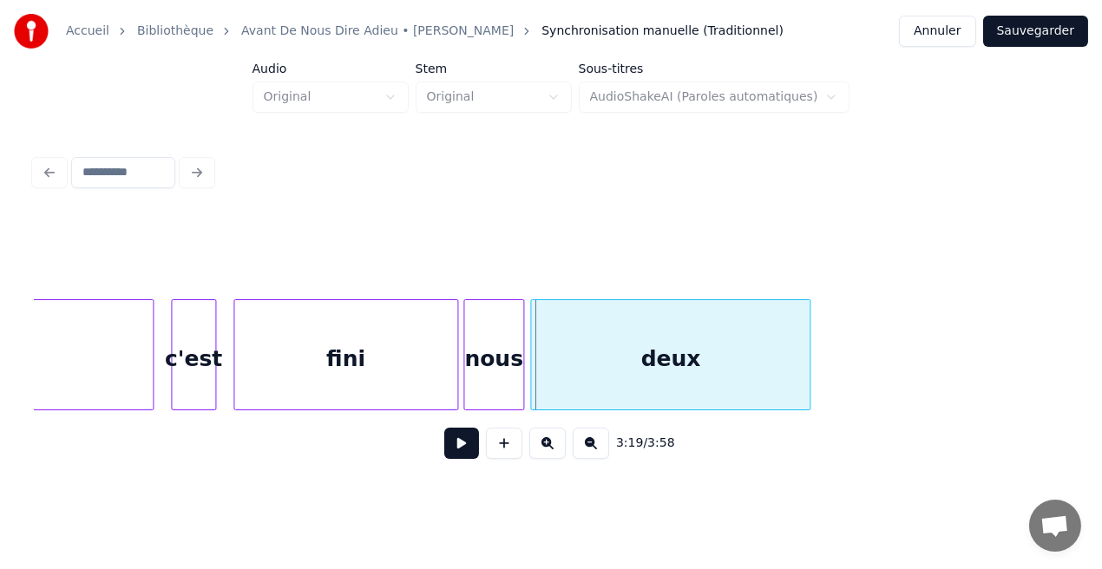
click at [423, 389] on div "fini" at bounding box center [345, 359] width 223 height 118
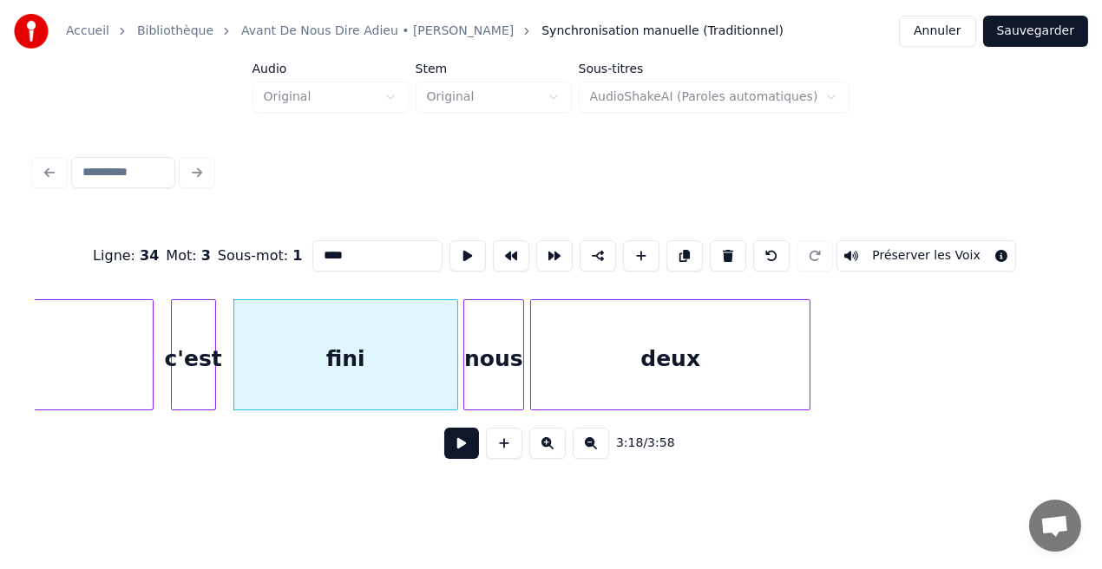
click at [457, 450] on button at bounding box center [461, 443] width 35 height 31
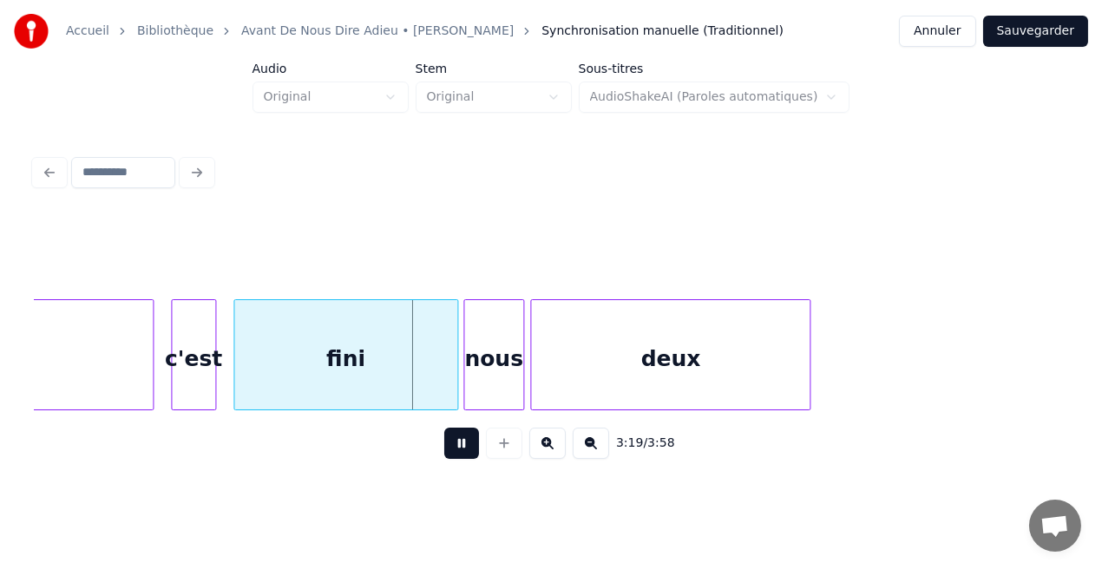
click at [457, 450] on button at bounding box center [461, 443] width 35 height 31
click at [405, 391] on div at bounding box center [403, 354] width 5 height 109
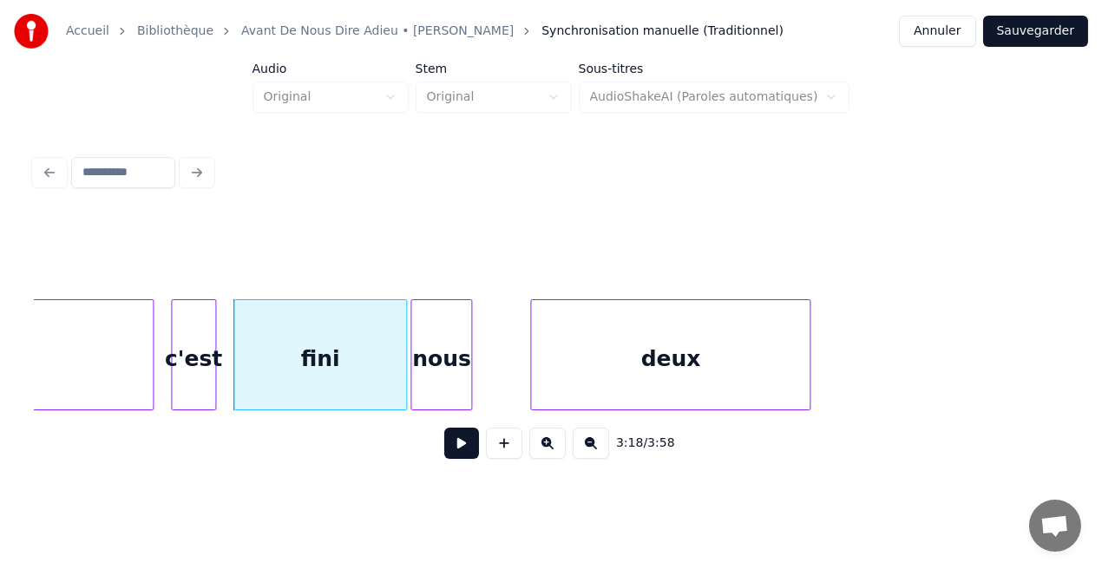
click at [430, 384] on div "nous" at bounding box center [440, 359] width 59 height 118
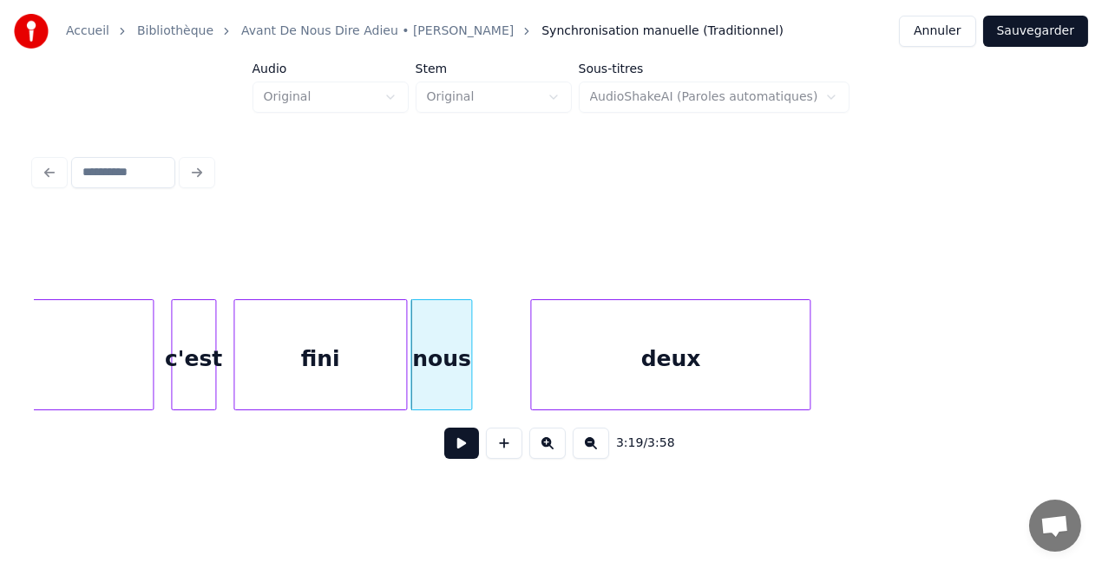
click at [387, 387] on div "fini" at bounding box center [320, 359] width 172 height 118
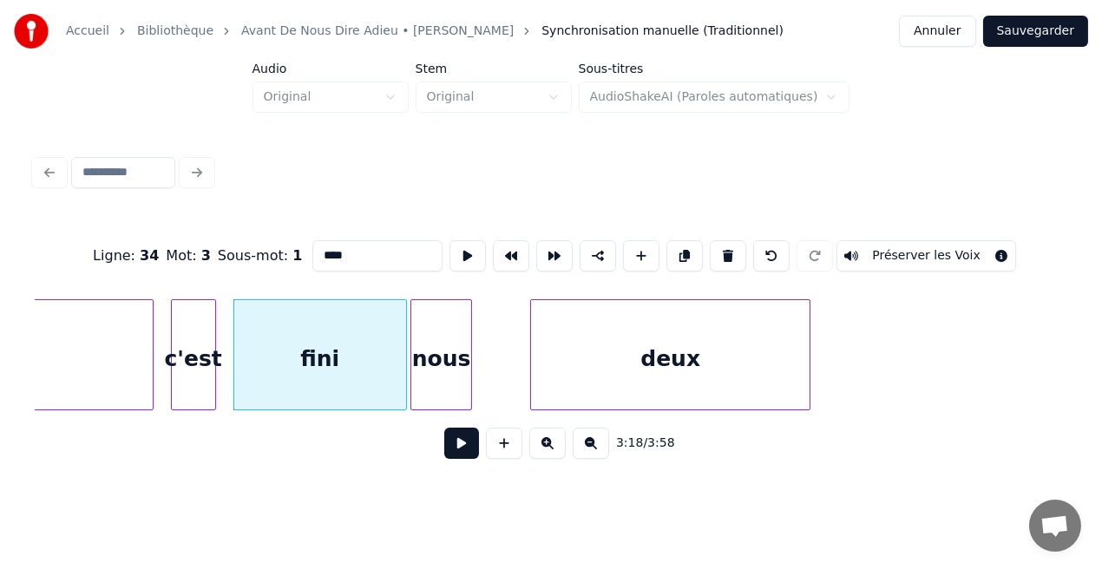
click at [474, 455] on button at bounding box center [461, 443] width 35 height 31
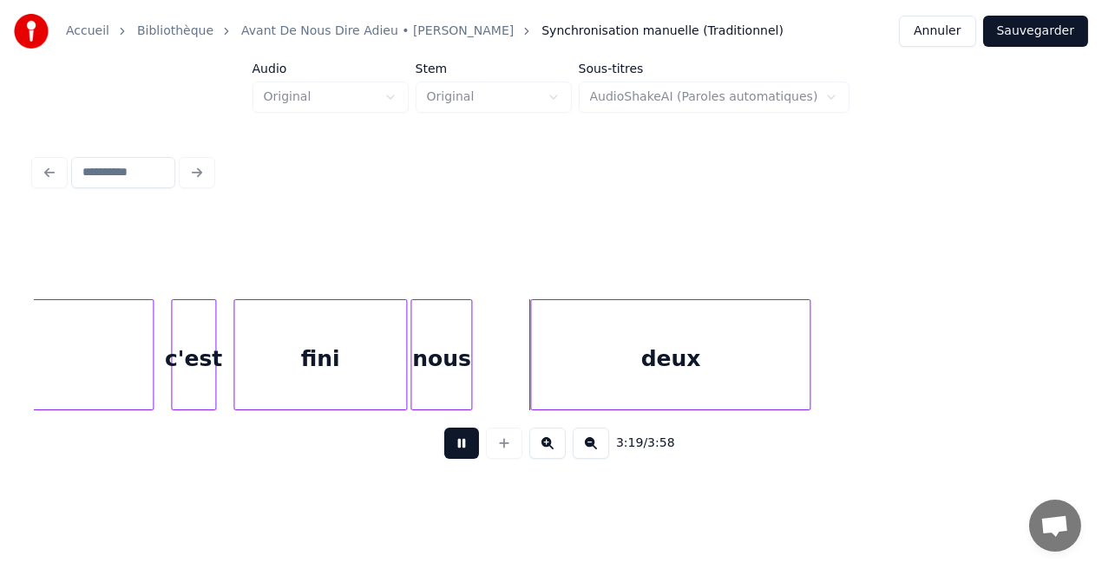
click at [474, 455] on button at bounding box center [461, 443] width 35 height 31
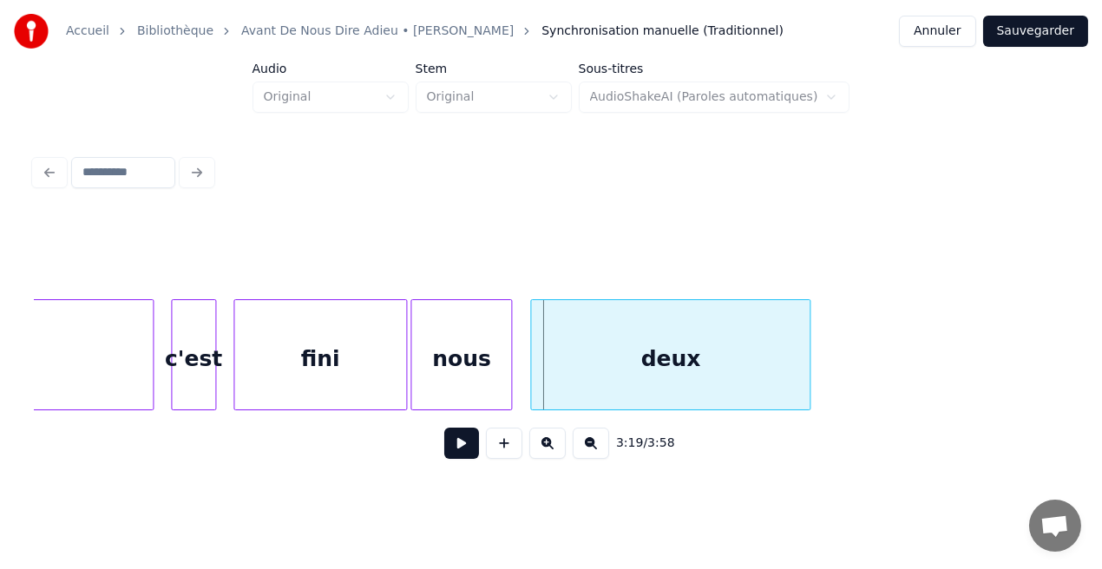
click at [508, 394] on div at bounding box center [508, 354] width 5 height 109
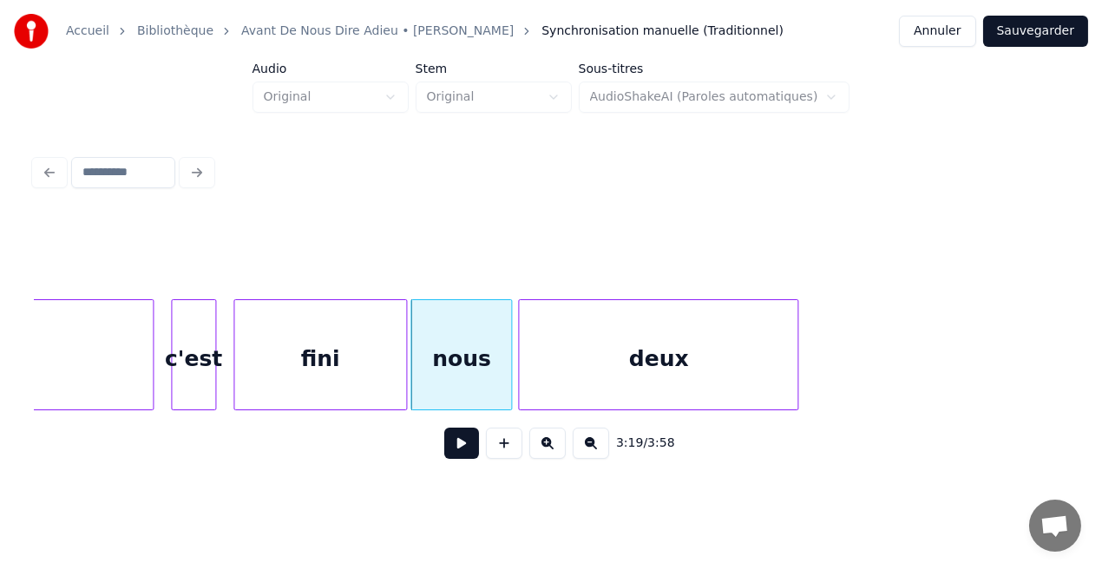
click at [541, 395] on div "deux" at bounding box center [658, 359] width 279 height 118
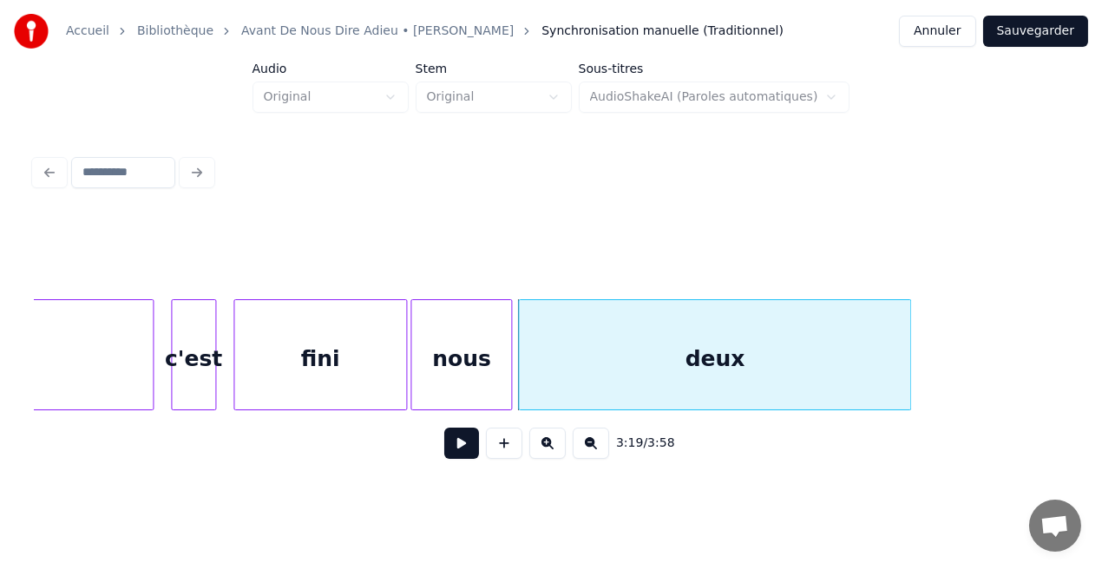
click at [908, 377] on div at bounding box center [907, 354] width 5 height 109
click at [305, 384] on div "fini" at bounding box center [320, 359] width 172 height 118
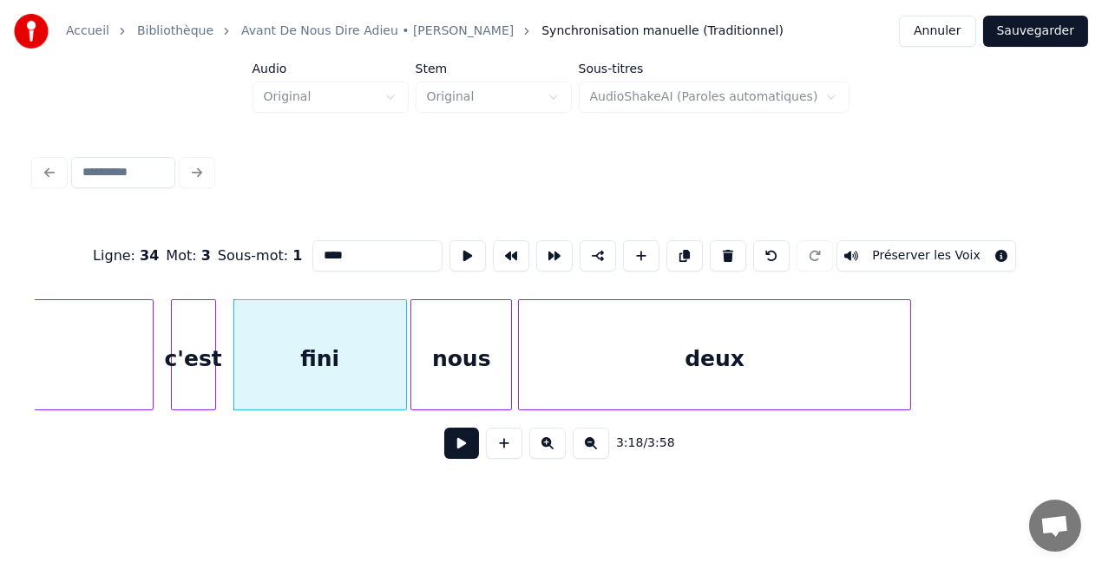
click at [472, 450] on button at bounding box center [461, 443] width 35 height 31
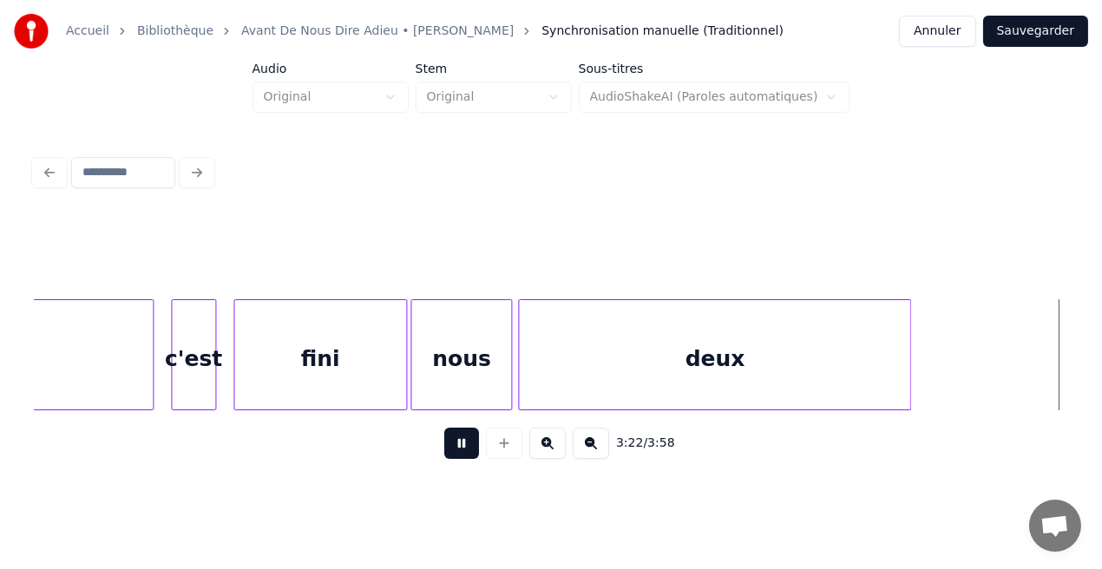
scroll to position [0, 35208]
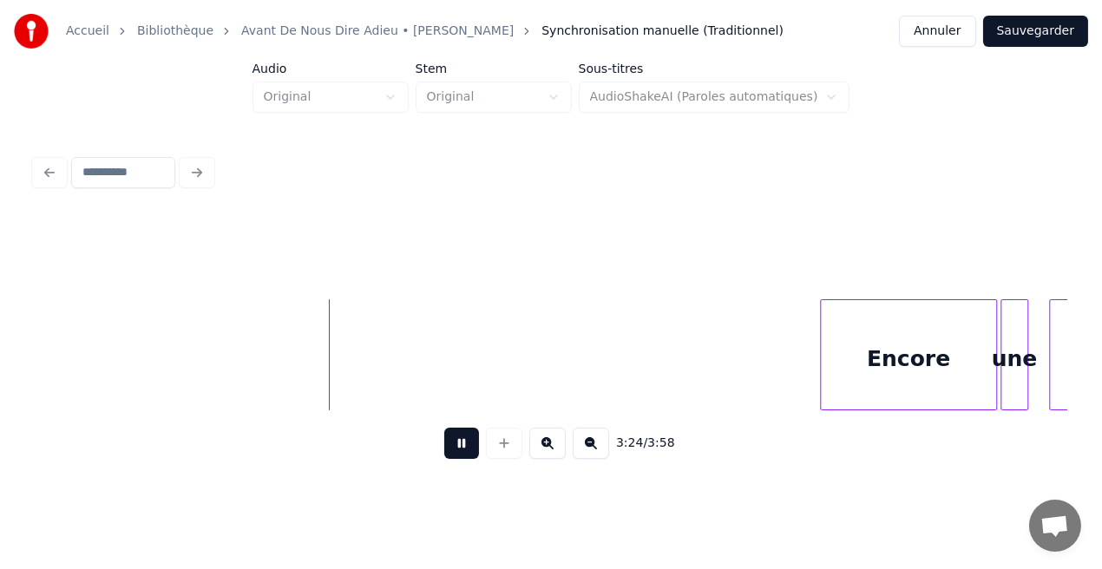
click at [472, 450] on button at bounding box center [461, 443] width 35 height 31
click at [817, 351] on div at bounding box center [816, 354] width 5 height 109
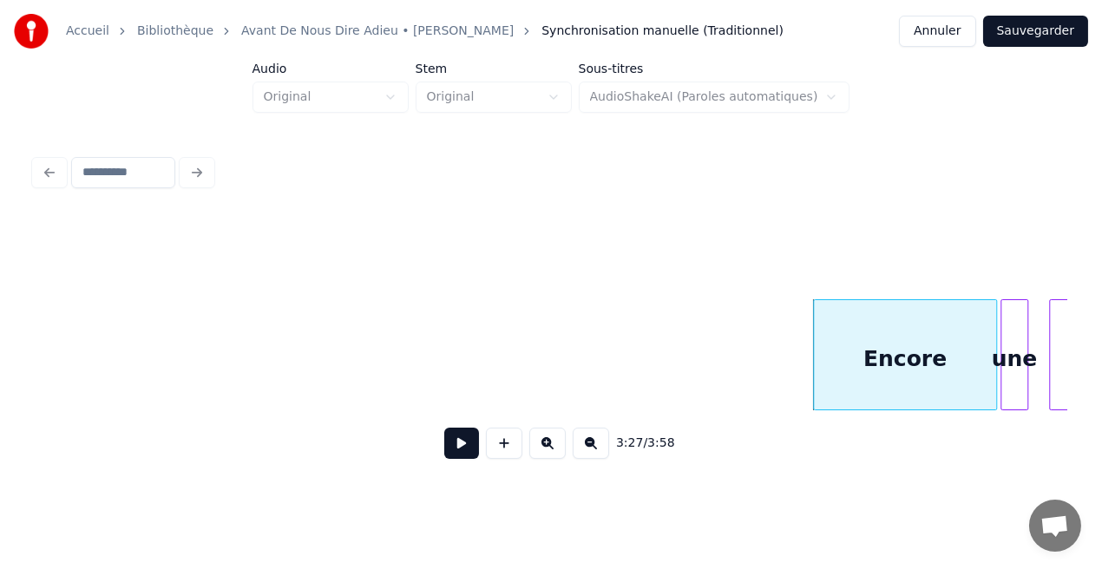
scroll to position [0, 35846]
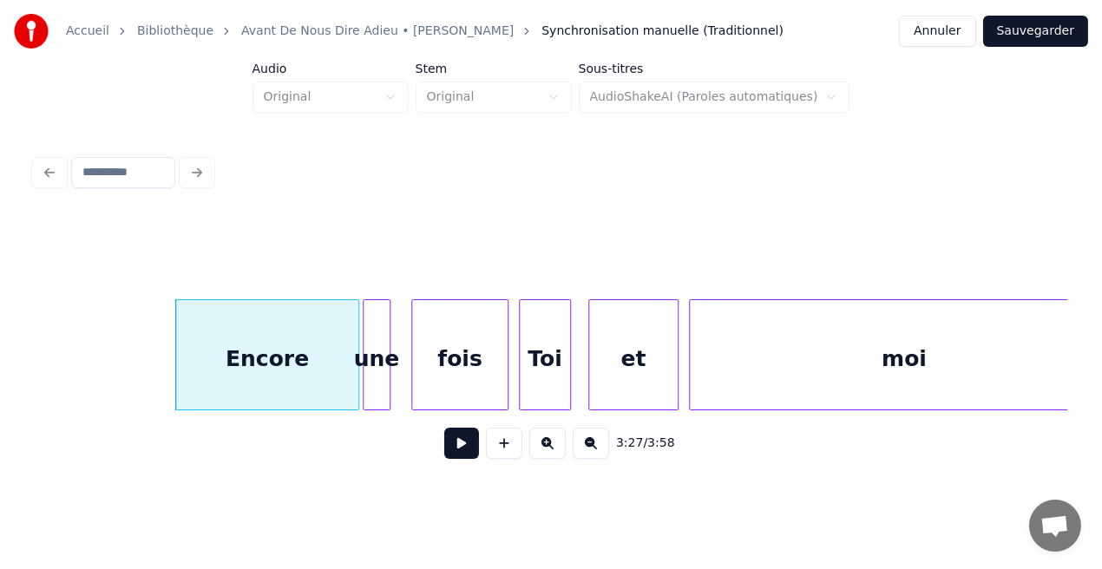
click at [469, 456] on button at bounding box center [461, 443] width 35 height 31
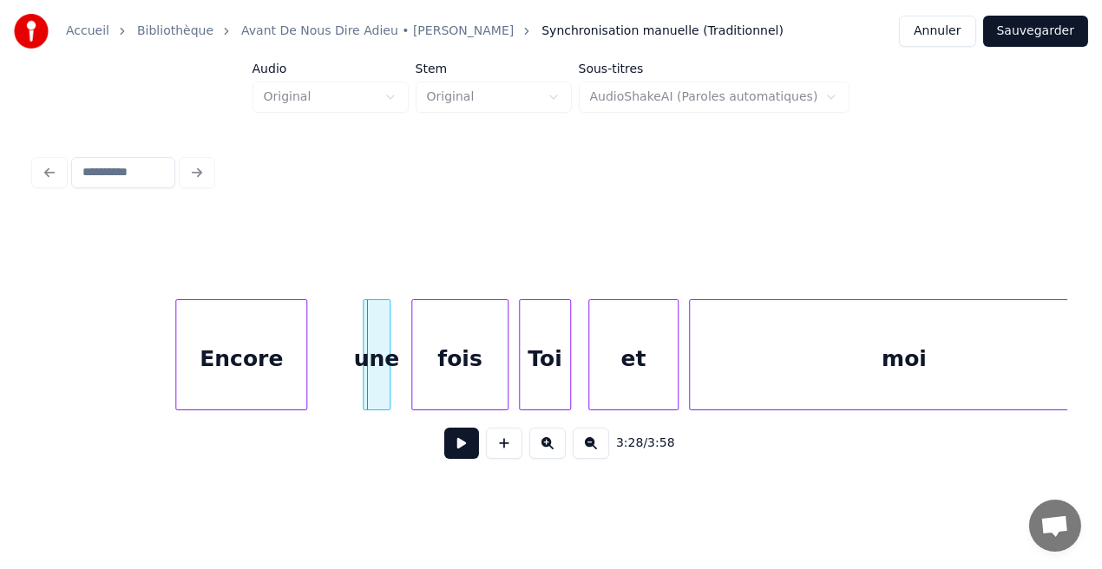
click at [303, 392] on div at bounding box center [303, 354] width 5 height 109
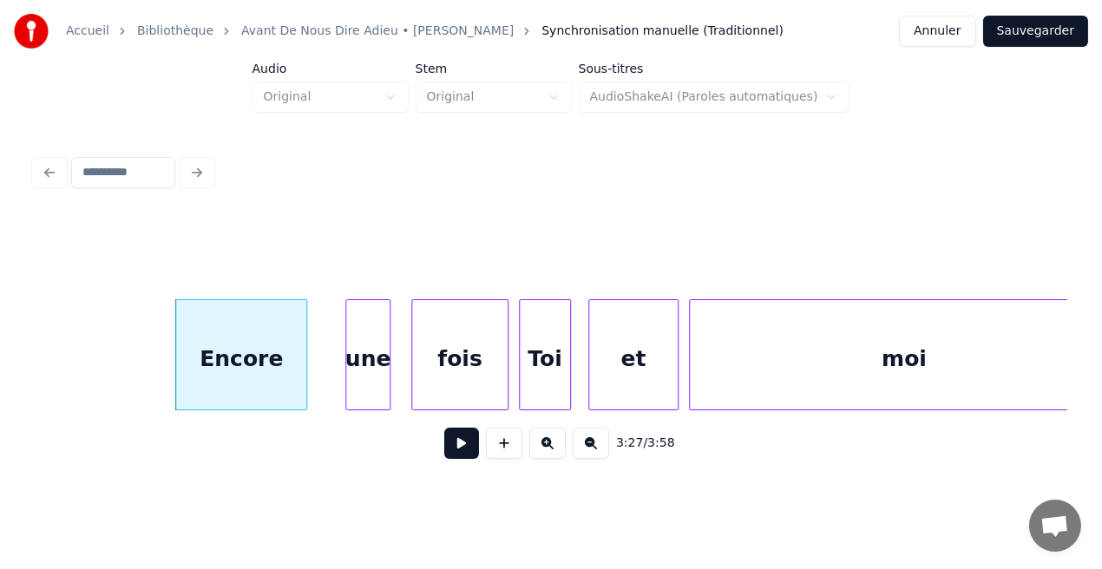
click at [346, 384] on div at bounding box center [348, 354] width 5 height 109
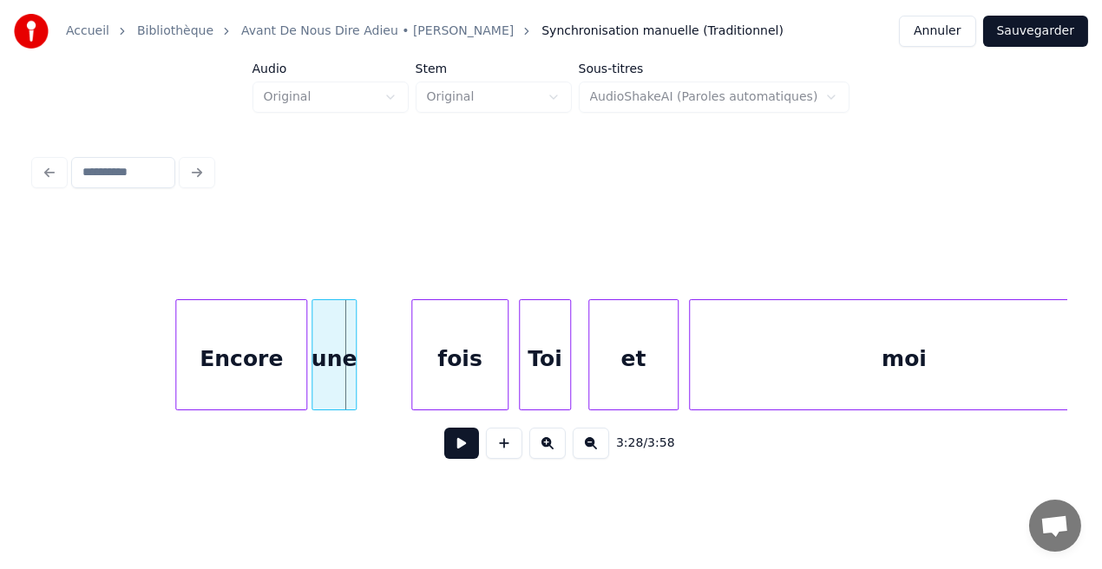
click at [335, 384] on div "une" at bounding box center [333, 359] width 43 height 118
click at [278, 385] on div "Encore" at bounding box center [241, 359] width 130 height 118
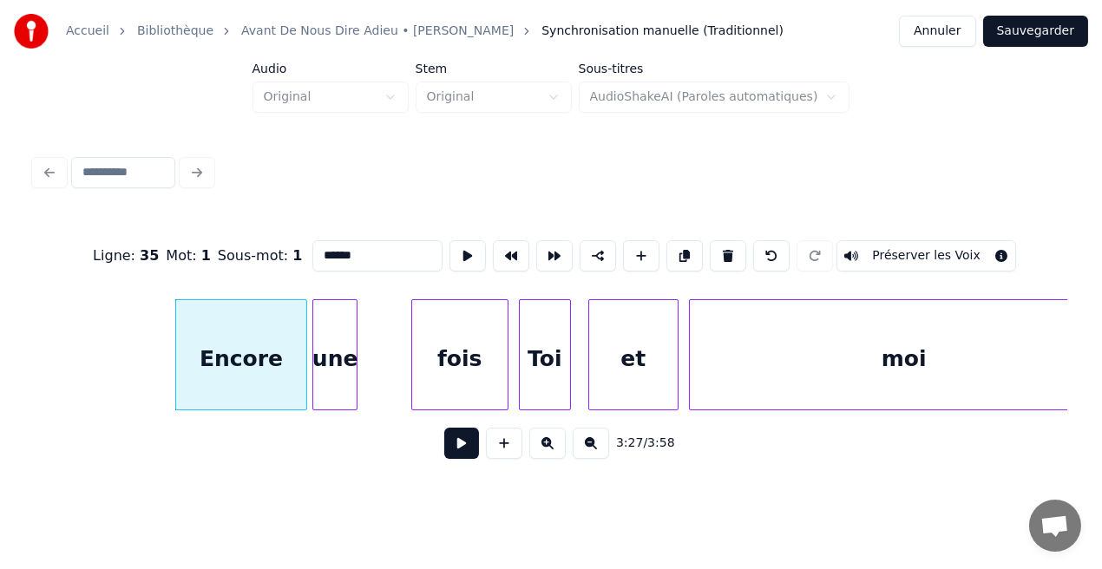
click at [472, 452] on button at bounding box center [461, 443] width 35 height 31
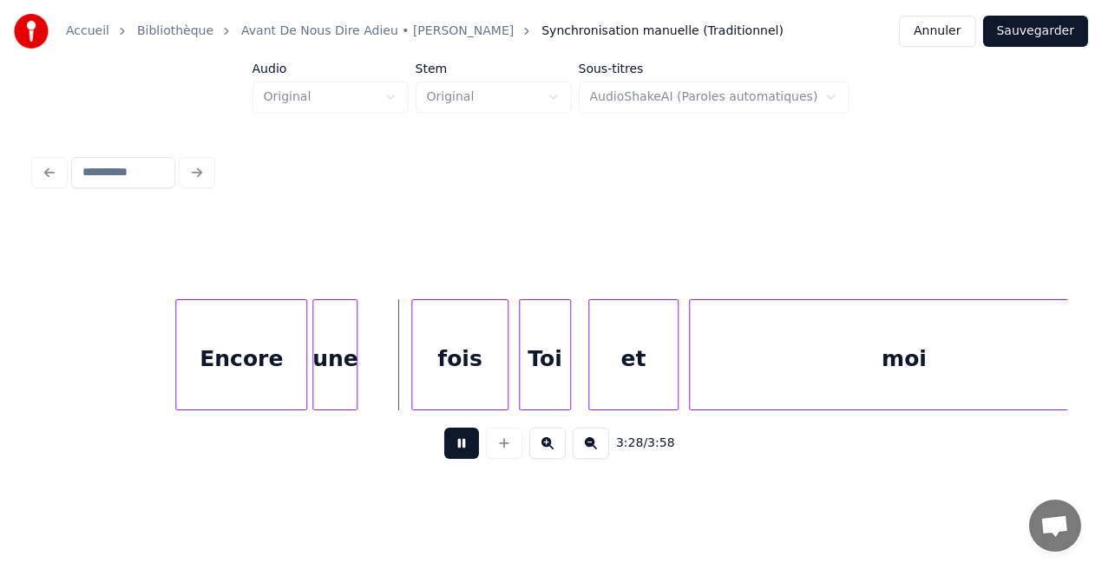
click at [472, 452] on button at bounding box center [461, 443] width 35 height 31
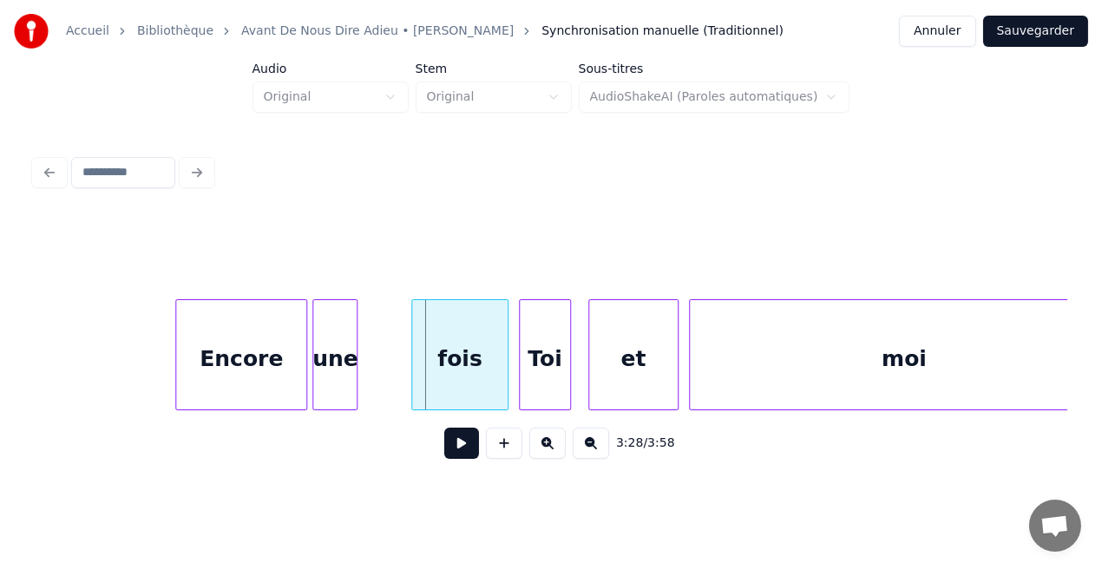
click at [332, 381] on div "une" at bounding box center [334, 359] width 43 height 118
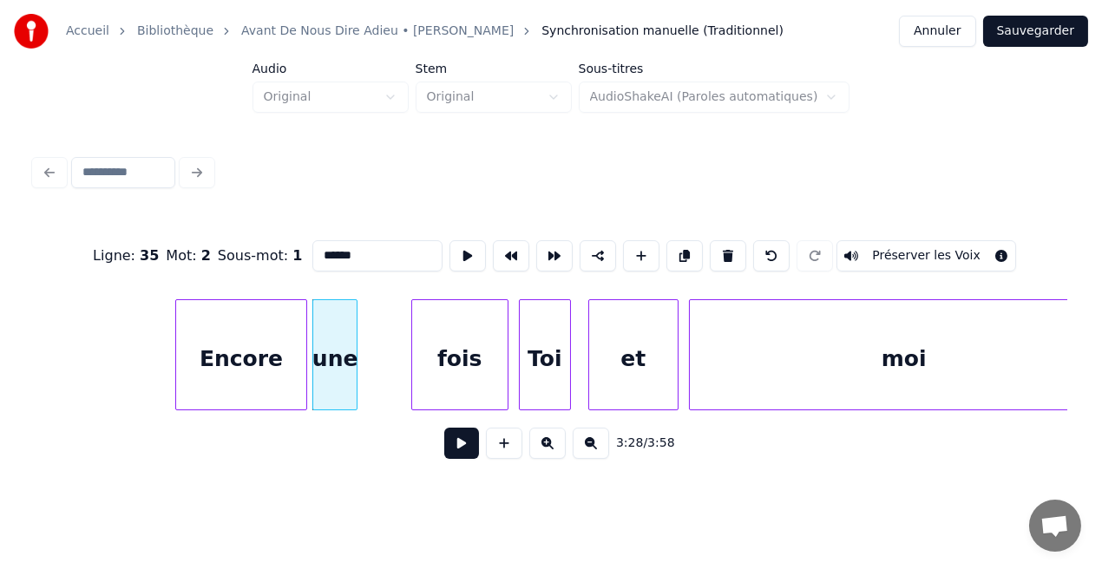
type input "***"
click at [461, 458] on button at bounding box center [461, 443] width 35 height 31
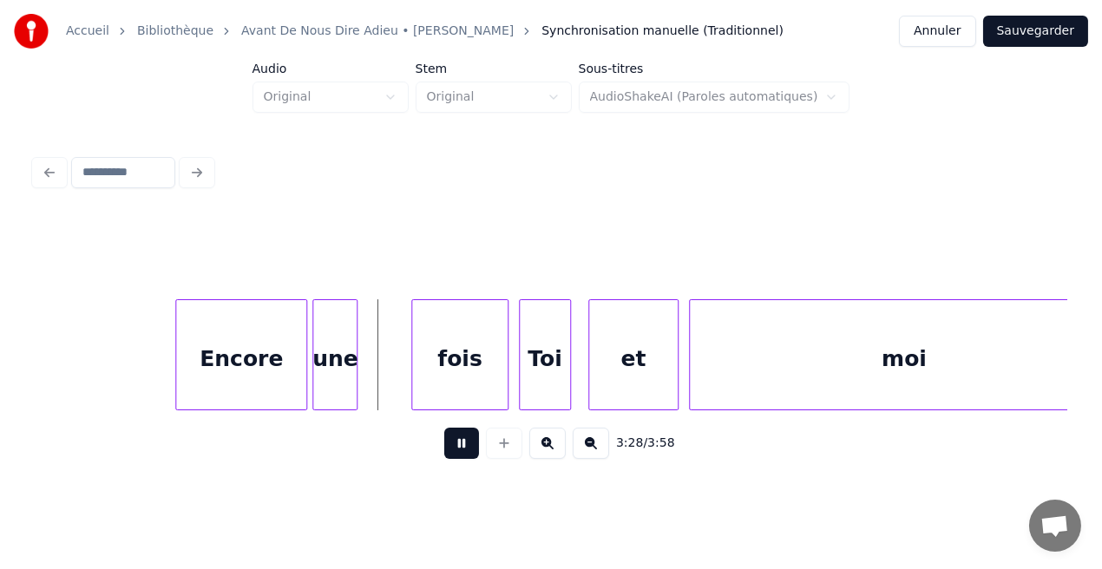
click at [461, 458] on button at bounding box center [461, 443] width 35 height 31
click at [423, 390] on div "fois" at bounding box center [416, 359] width 95 height 118
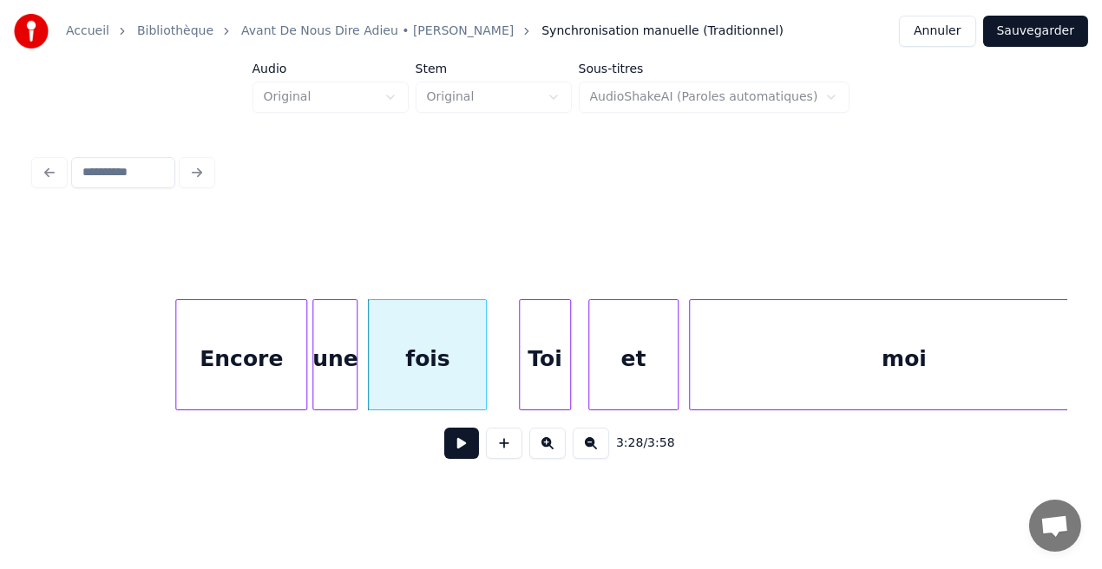
click at [484, 396] on div at bounding box center [483, 354] width 5 height 109
click at [367, 390] on div at bounding box center [368, 354] width 5 height 109
click at [253, 392] on div "Encore" at bounding box center [241, 359] width 130 height 118
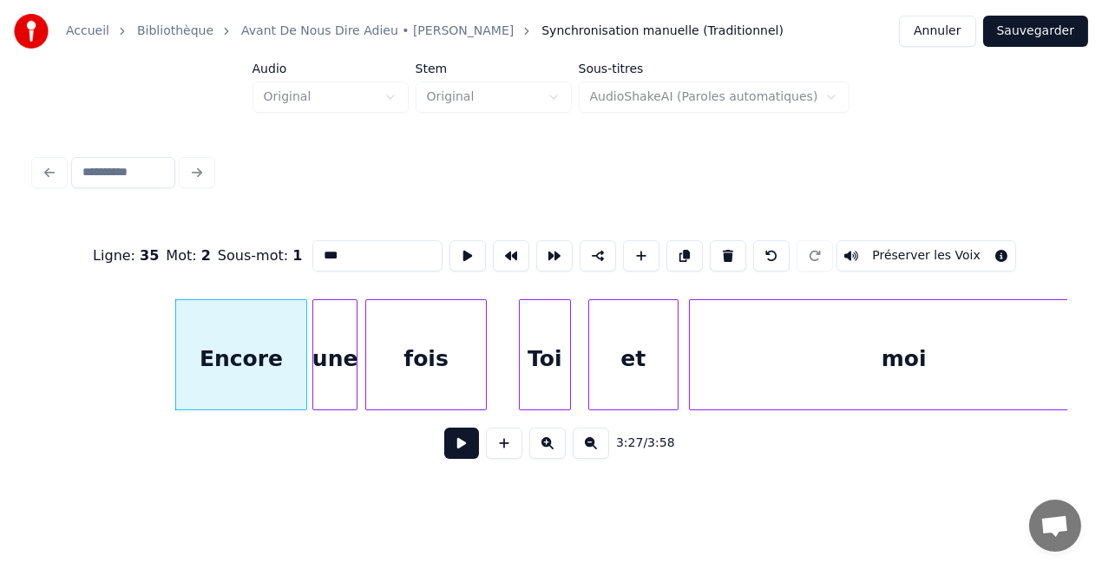
type input "******"
click at [458, 447] on button at bounding box center [461, 443] width 35 height 31
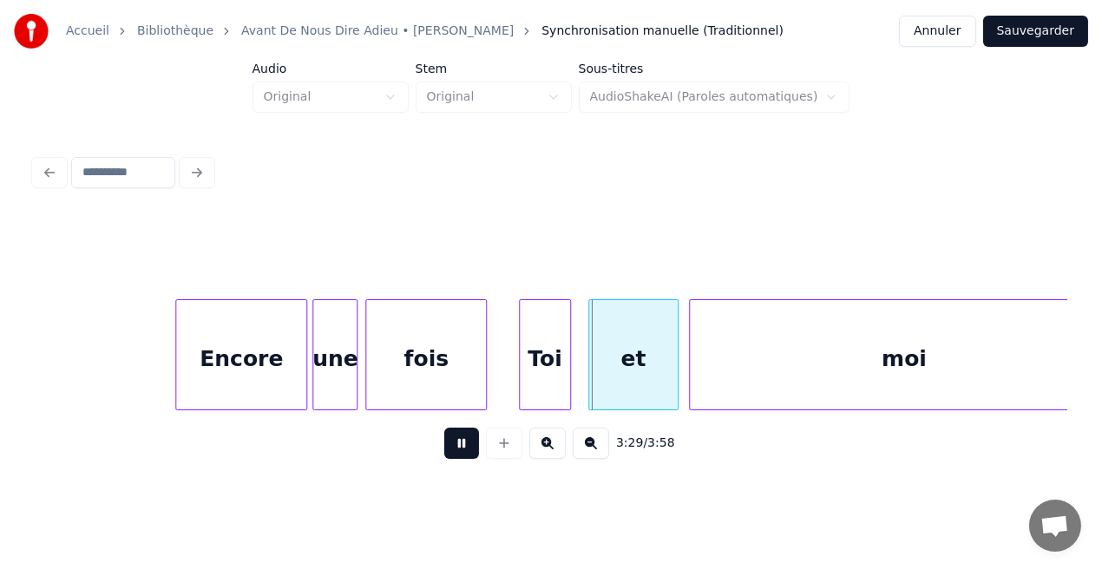
click at [458, 447] on button at bounding box center [461, 443] width 35 height 31
click at [523, 397] on div at bounding box center [522, 354] width 5 height 109
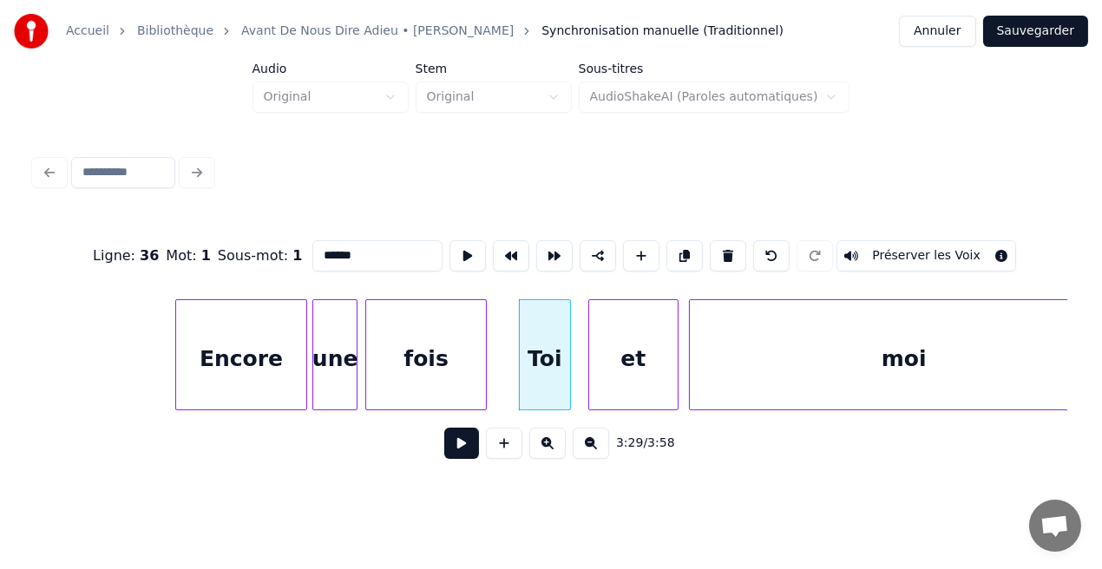
type input "***"
click at [448, 446] on button at bounding box center [461, 443] width 35 height 31
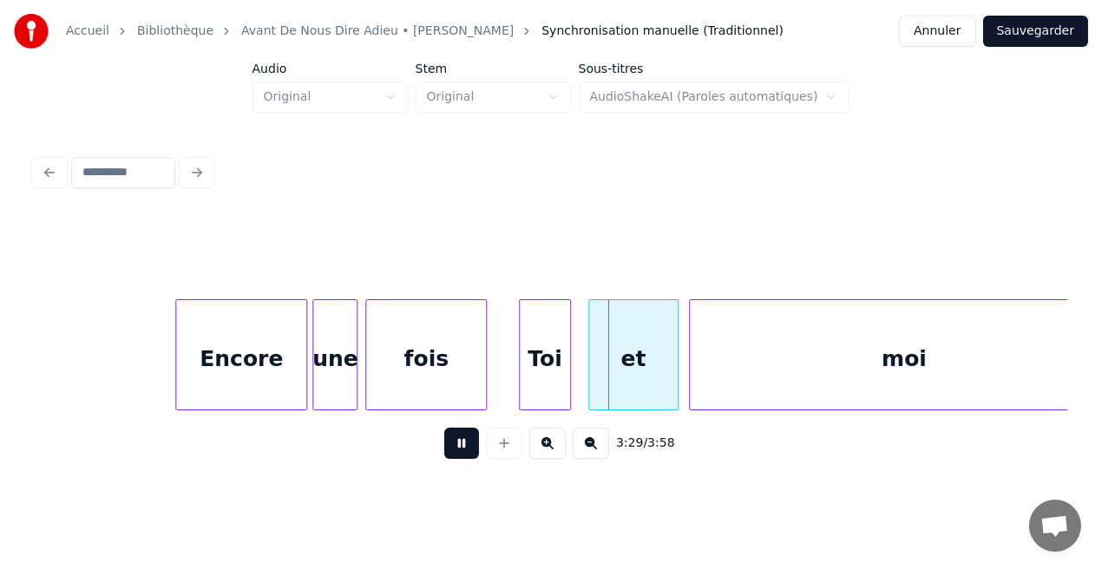
click at [448, 446] on button at bounding box center [461, 443] width 35 height 31
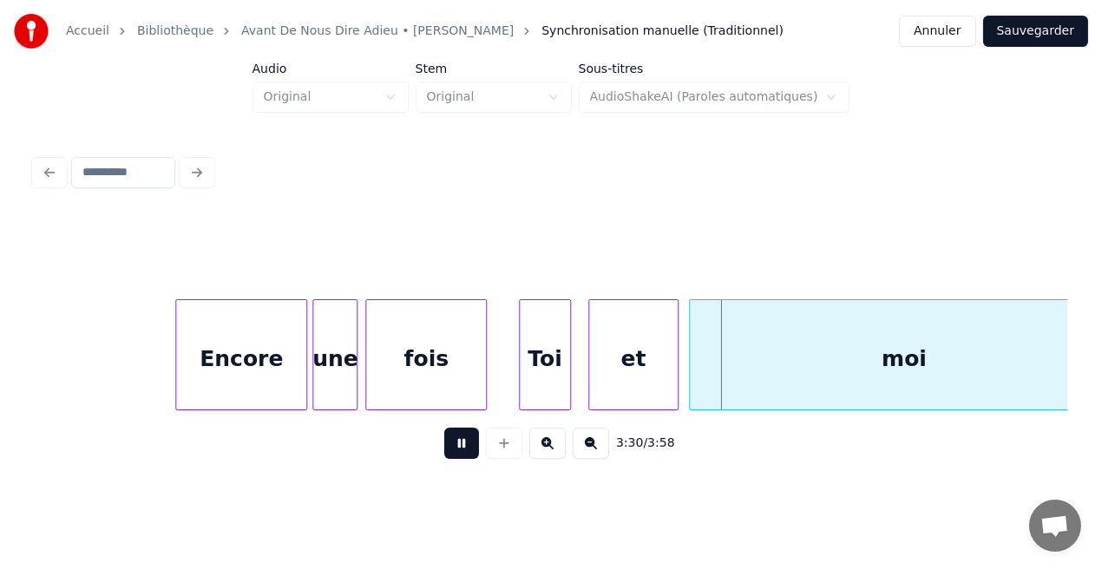
click at [448, 446] on button at bounding box center [461, 443] width 35 height 31
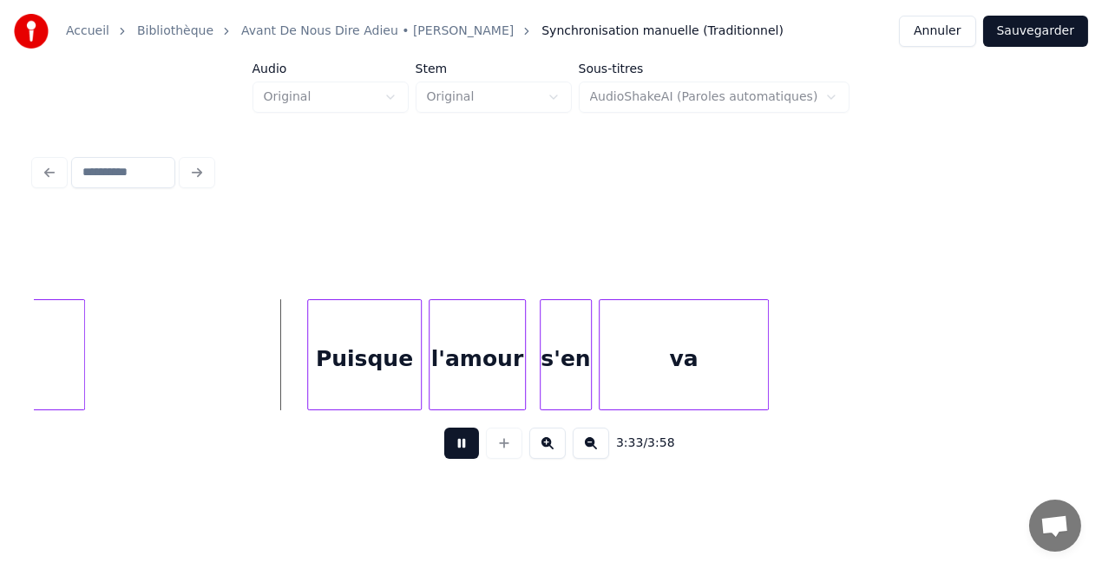
click at [448, 446] on button at bounding box center [461, 443] width 35 height 31
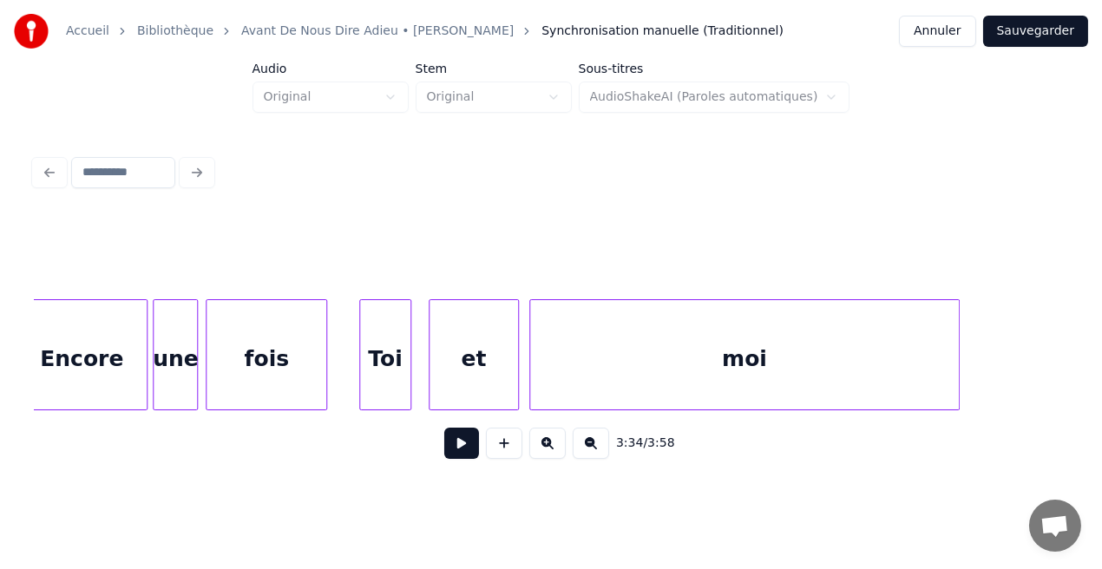
scroll to position [0, 35864]
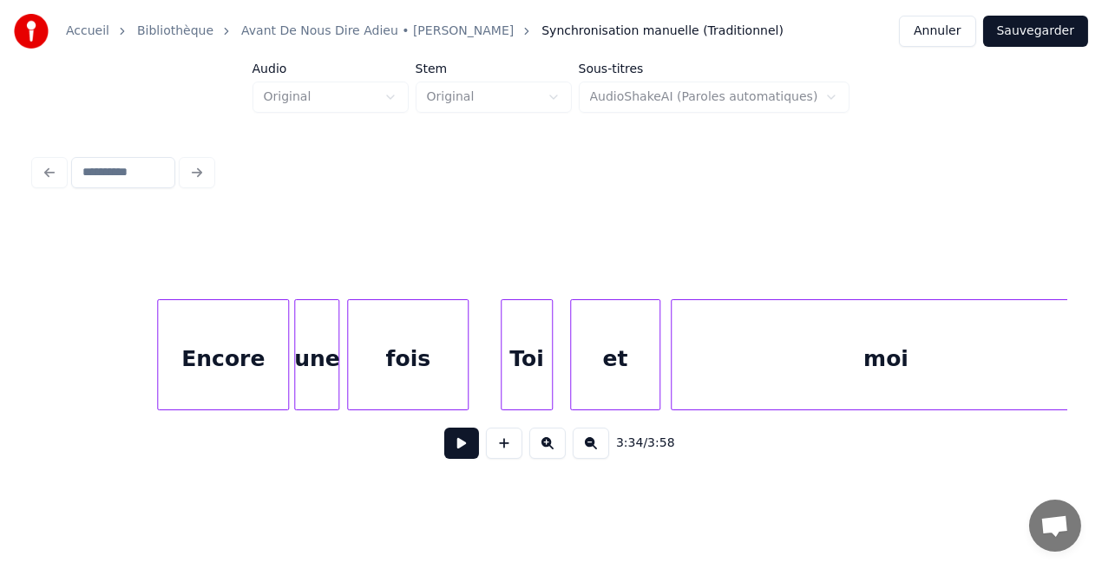
click at [449, 398] on div "fois" at bounding box center [408, 359] width 120 height 118
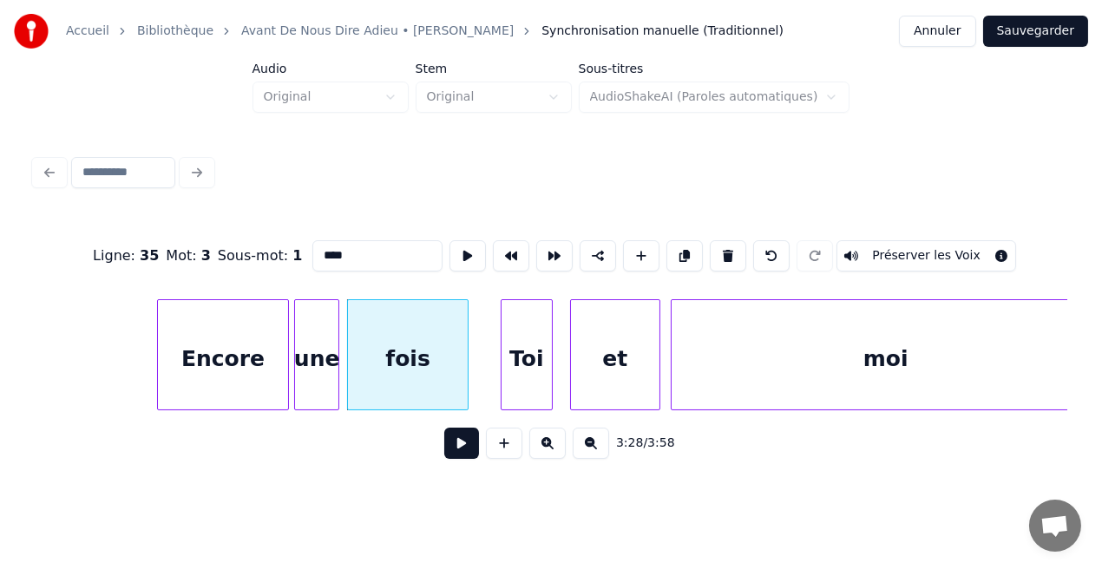
click at [462, 451] on button at bounding box center [461, 443] width 35 height 31
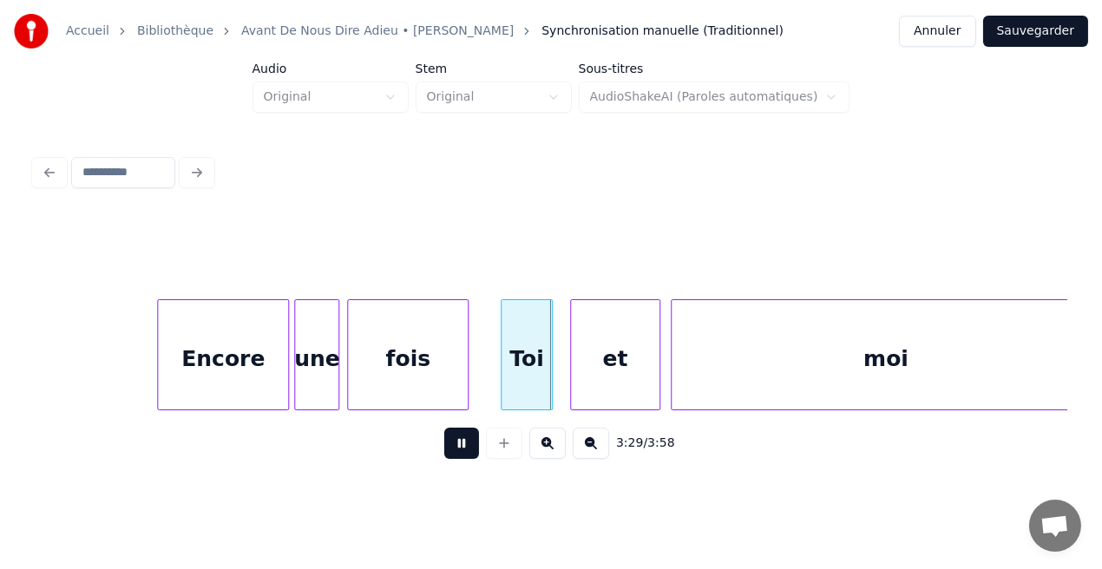
click at [462, 451] on button at bounding box center [461, 443] width 35 height 31
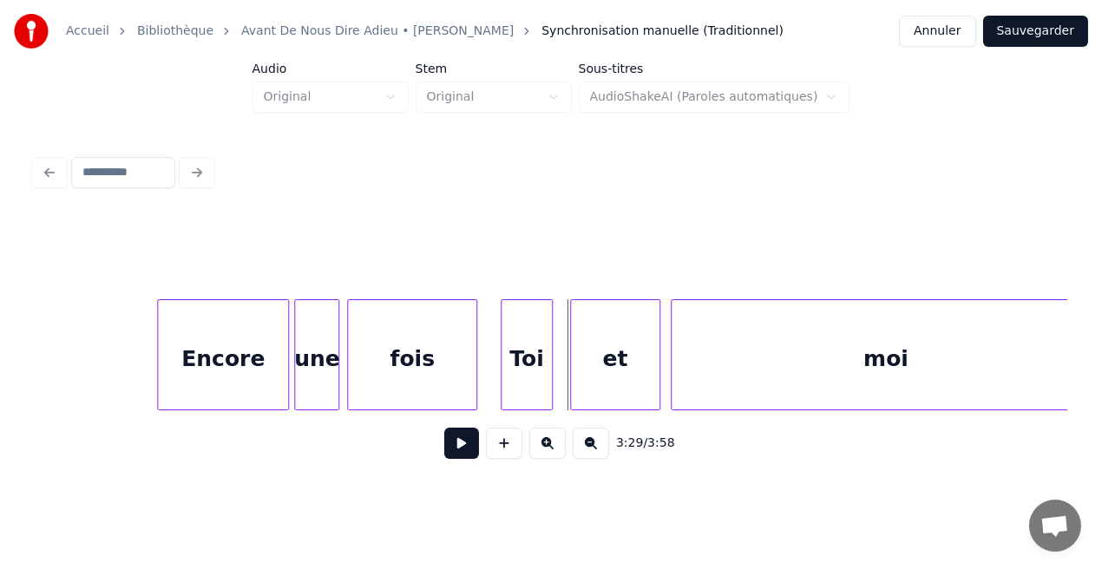
click at [474, 393] on div at bounding box center [473, 354] width 5 height 109
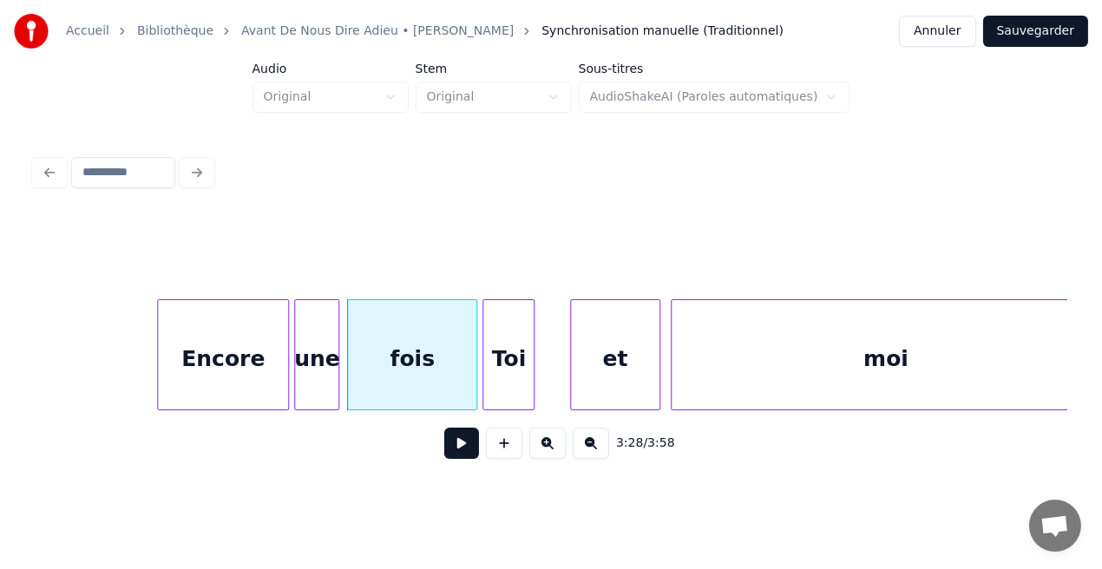
click at [503, 391] on div "Toi" at bounding box center [508, 359] width 50 height 118
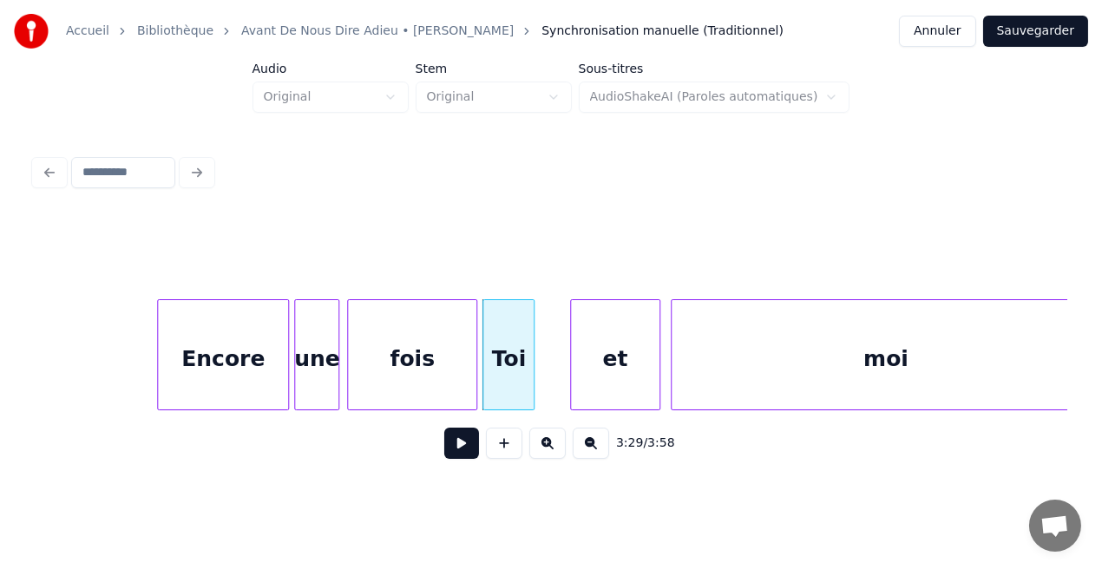
click at [456, 386] on div "fois" at bounding box center [412, 359] width 128 height 118
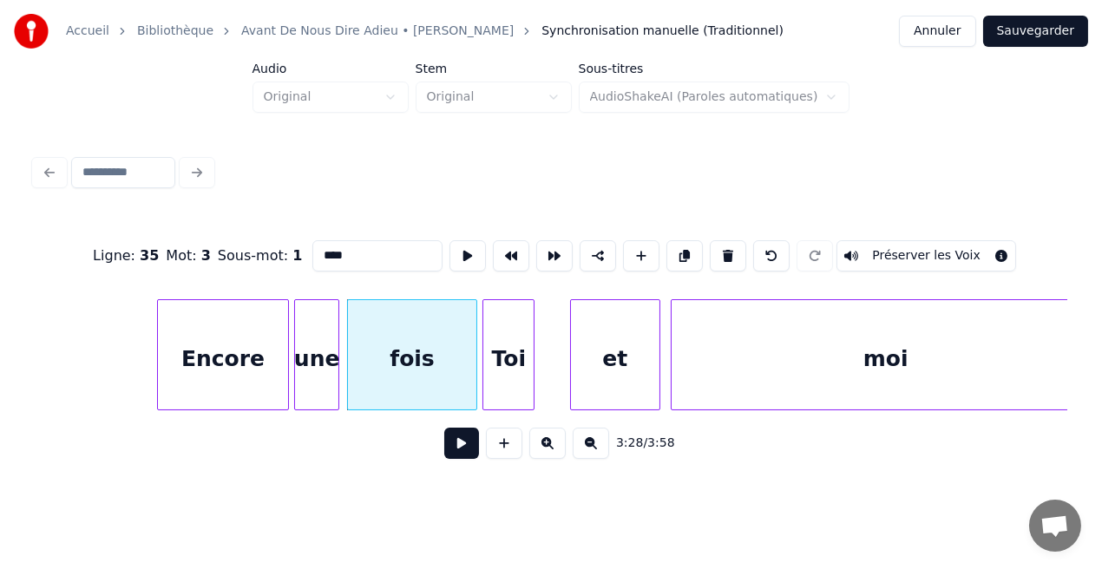
click at [467, 458] on button at bounding box center [461, 443] width 35 height 31
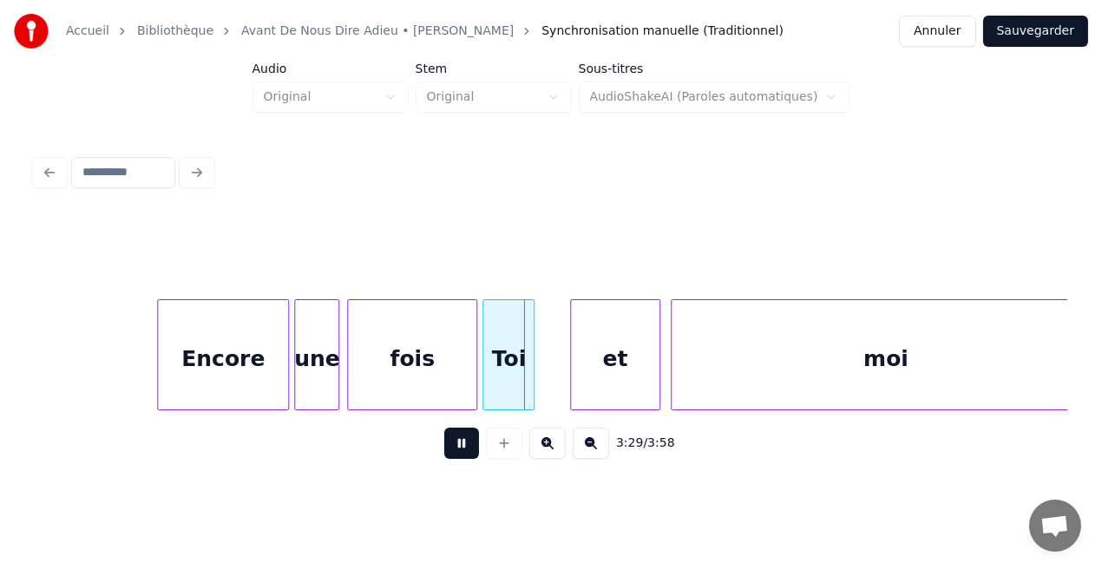
click at [467, 458] on button at bounding box center [461, 443] width 35 height 31
click at [529, 385] on div at bounding box center [529, 354] width 5 height 109
click at [561, 377] on div "et" at bounding box center [581, 359] width 89 height 118
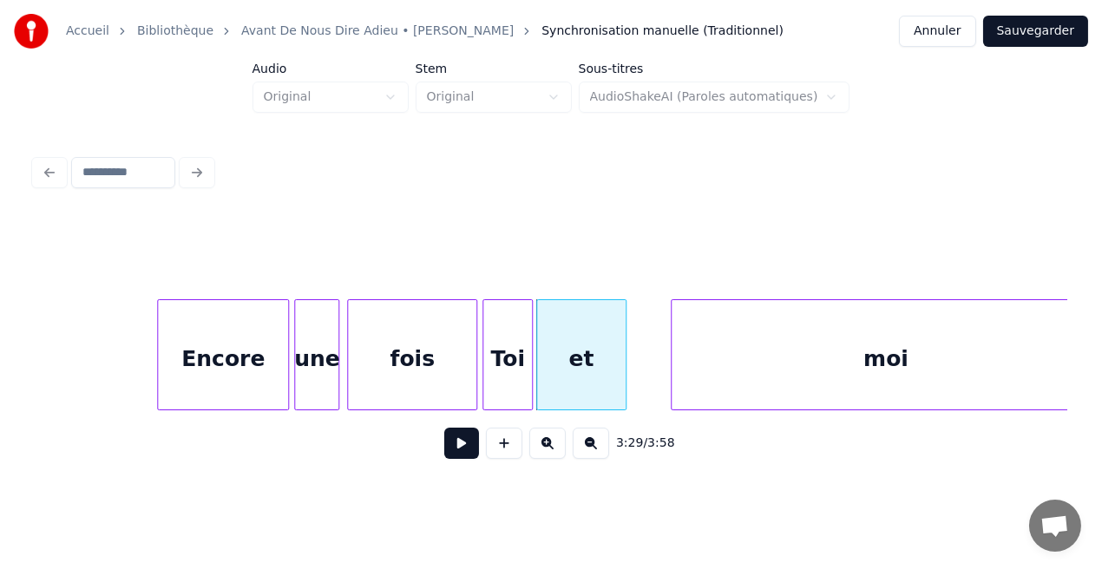
click at [447, 373] on div "fois" at bounding box center [412, 359] width 128 height 118
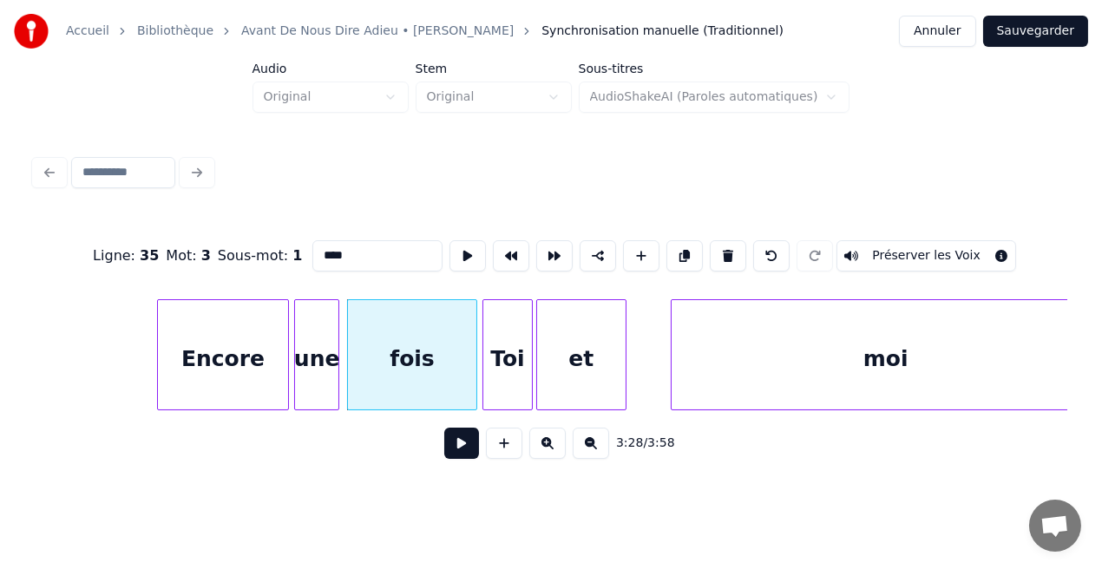
click at [463, 448] on button at bounding box center [461, 443] width 35 height 31
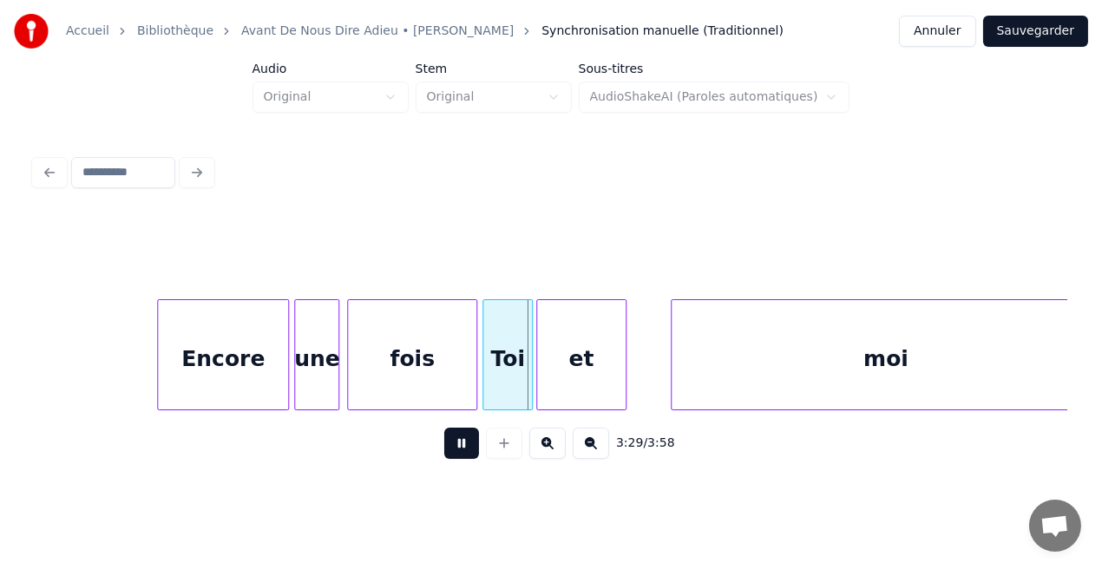
click at [463, 448] on button at bounding box center [461, 443] width 35 height 31
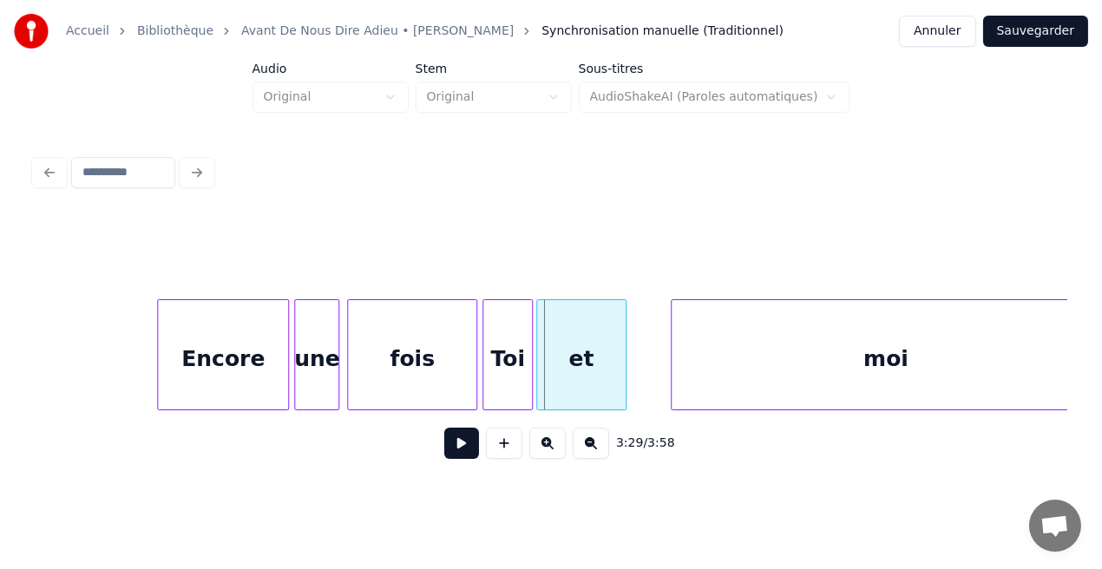
click at [463, 448] on button at bounding box center [461, 443] width 35 height 31
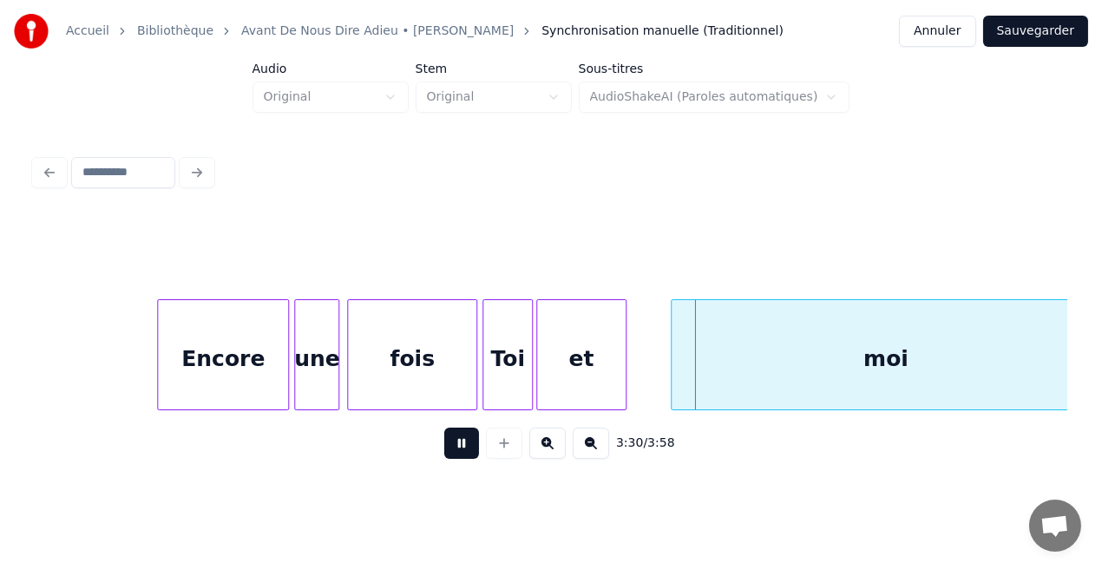
click at [463, 448] on button at bounding box center [461, 443] width 35 height 31
click at [506, 380] on div "Toi" at bounding box center [507, 359] width 48 height 118
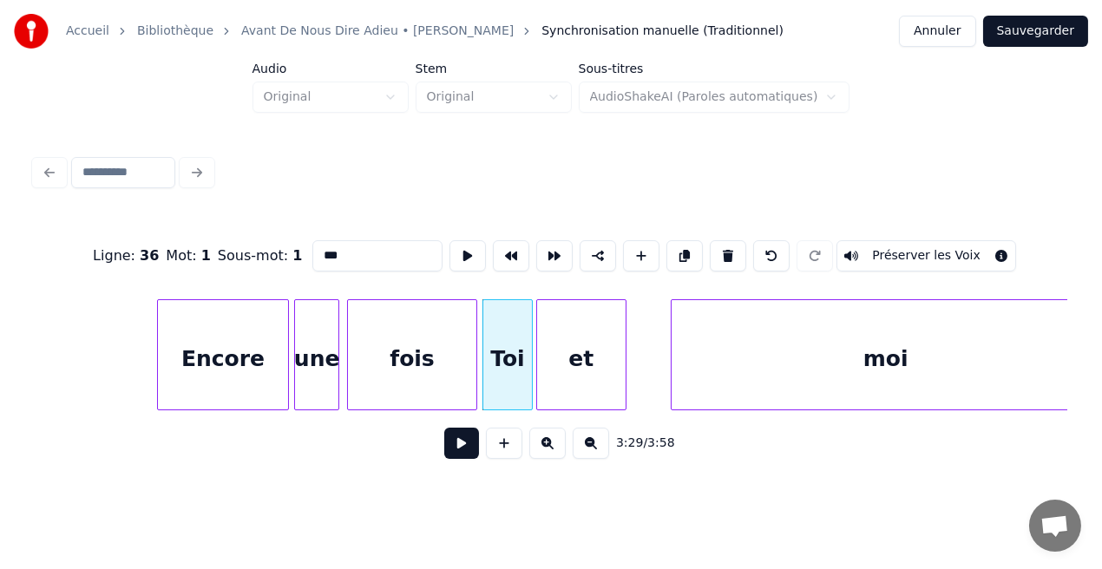
click at [465, 451] on button at bounding box center [461, 443] width 35 height 31
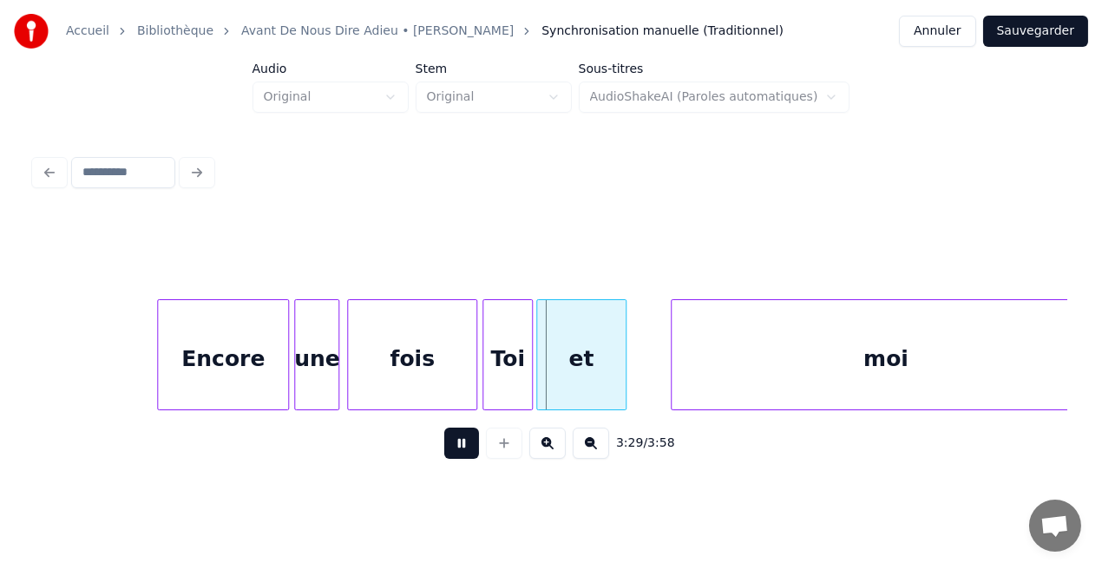
click at [465, 451] on button at bounding box center [461, 443] width 35 height 31
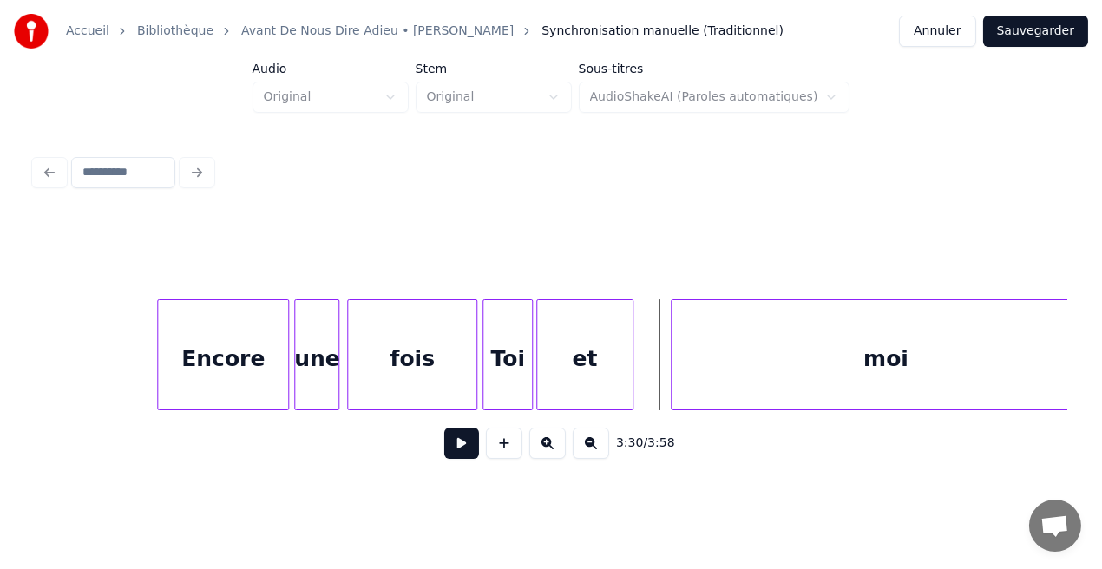
click at [630, 377] on div at bounding box center [629, 354] width 5 height 109
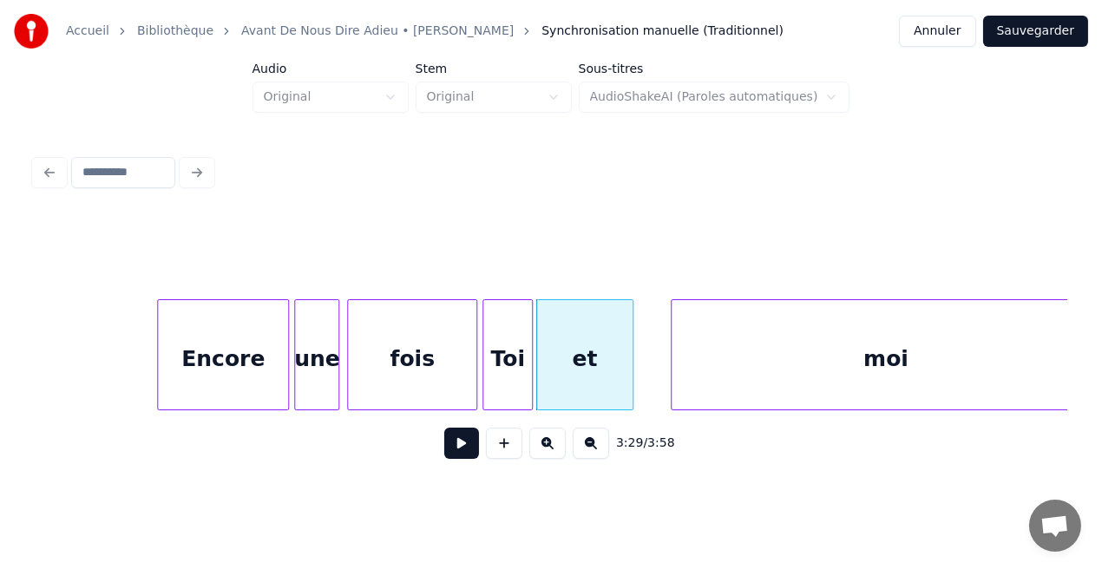
scroll to position [0, 35892]
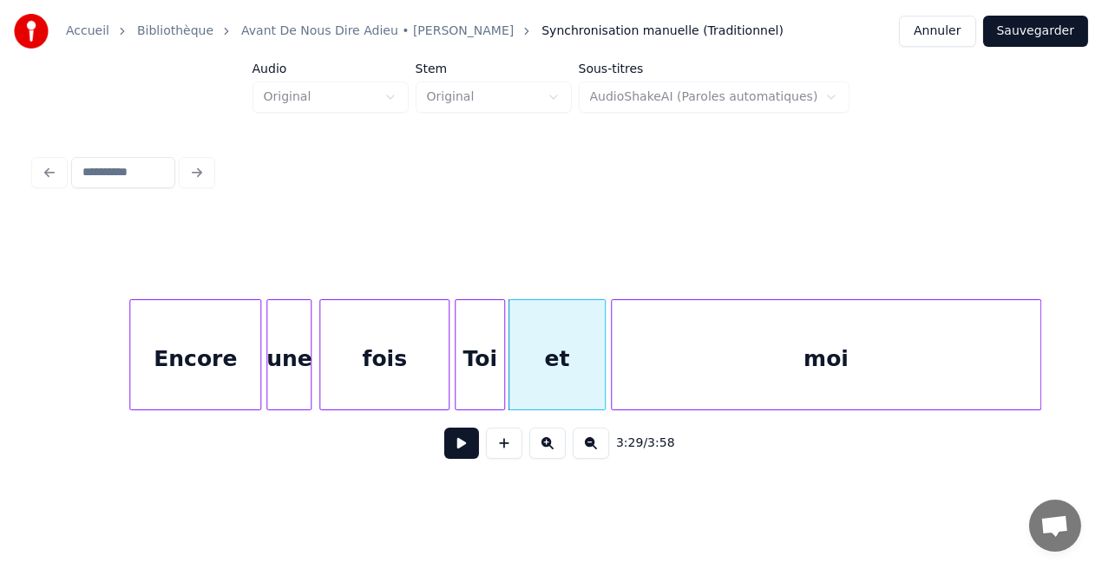
click at [672, 377] on div "moi" at bounding box center [826, 359] width 429 height 118
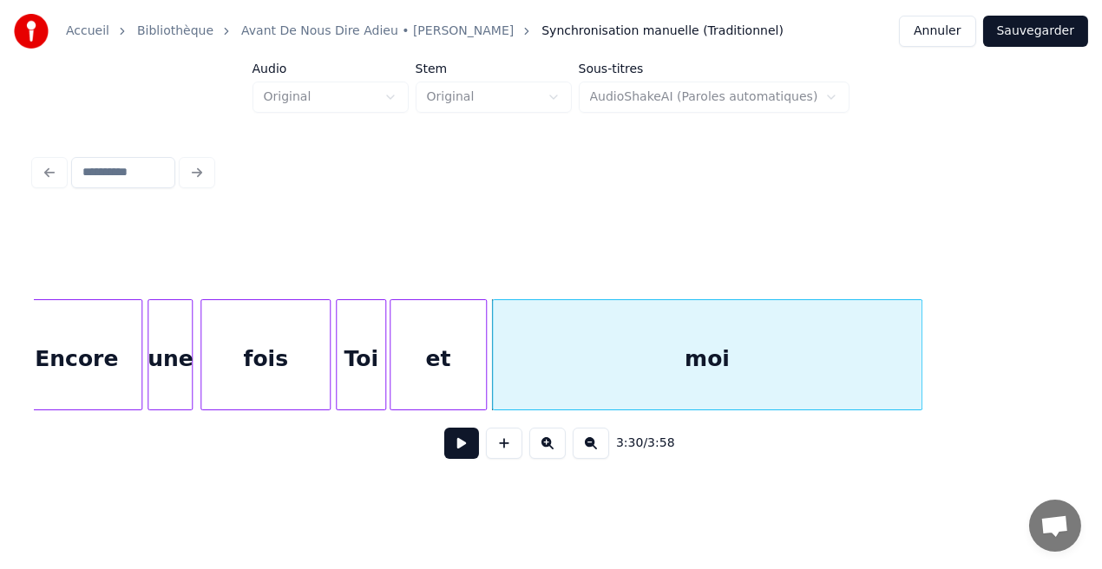
scroll to position [0, 36176]
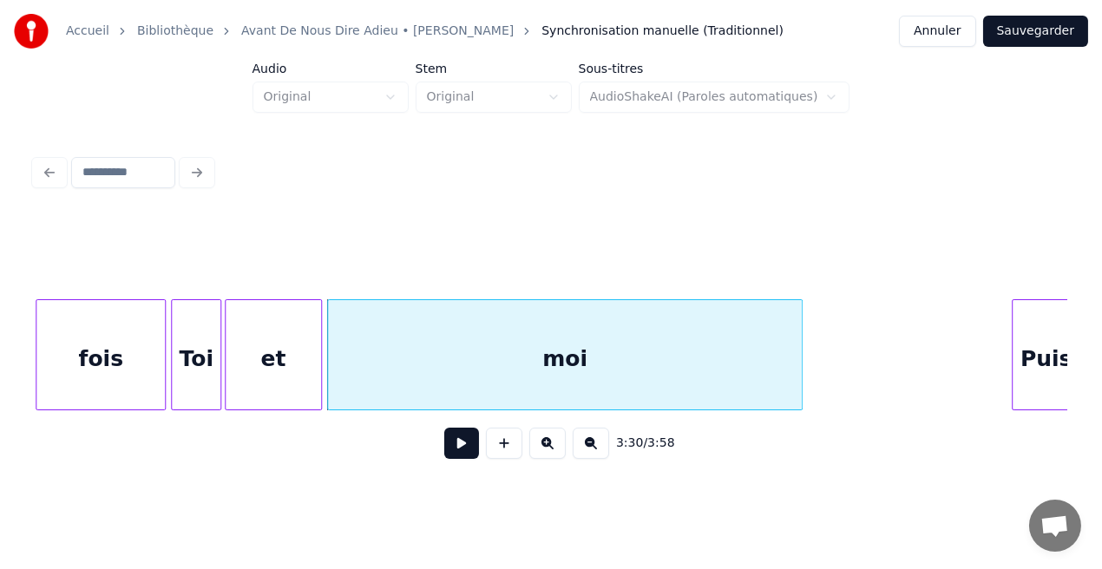
click at [797, 390] on div at bounding box center [799, 354] width 5 height 109
click at [460, 450] on button at bounding box center [461, 443] width 35 height 31
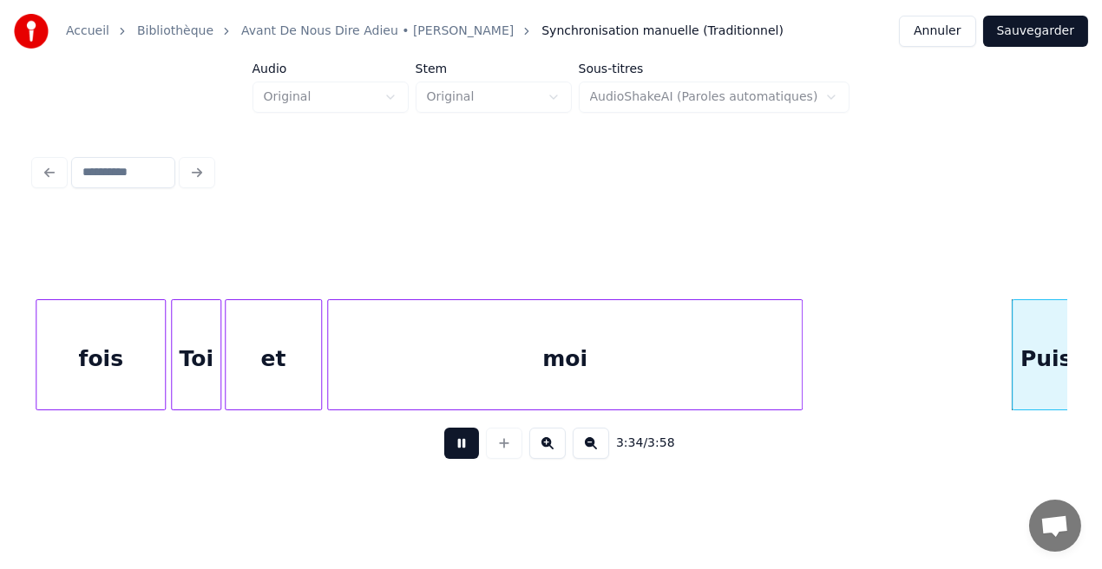
click at [460, 450] on button at bounding box center [461, 443] width 35 height 31
click at [784, 381] on div at bounding box center [782, 354] width 5 height 109
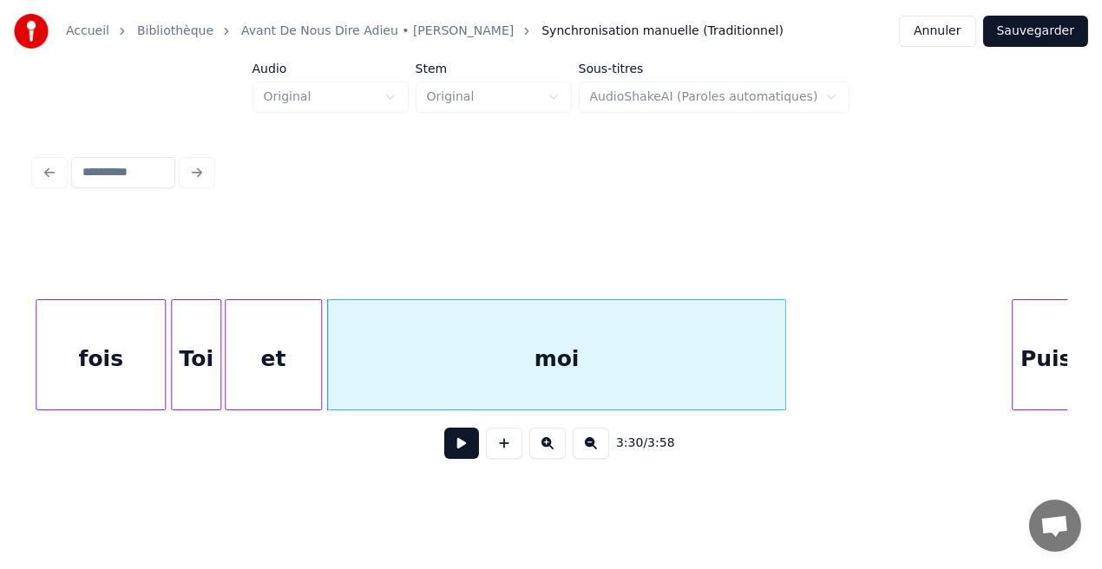
click at [589, 383] on div "moi" at bounding box center [556, 359] width 457 height 118
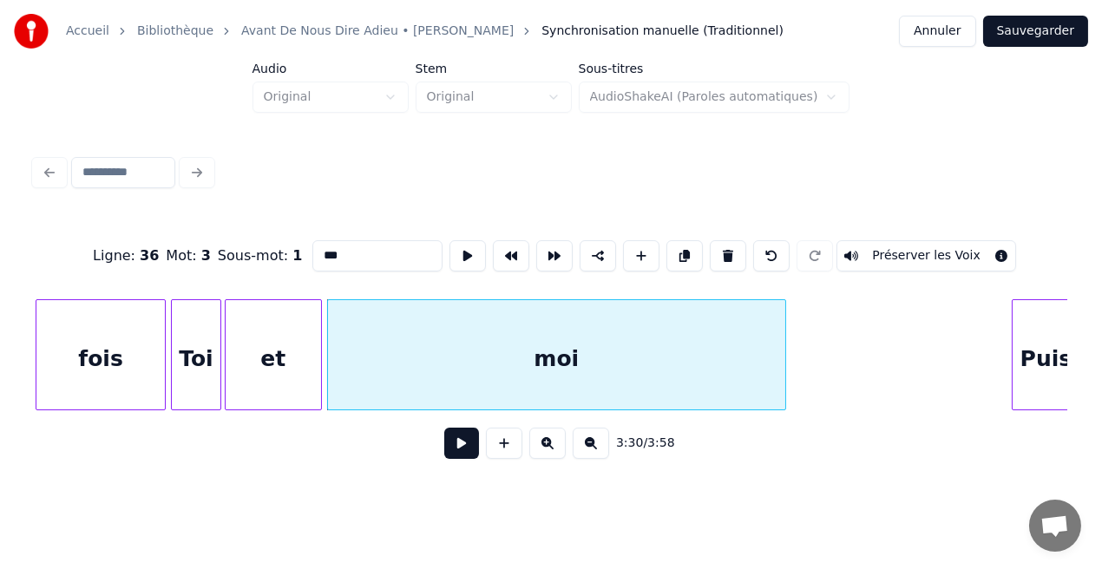
click at [463, 450] on button at bounding box center [461, 443] width 35 height 31
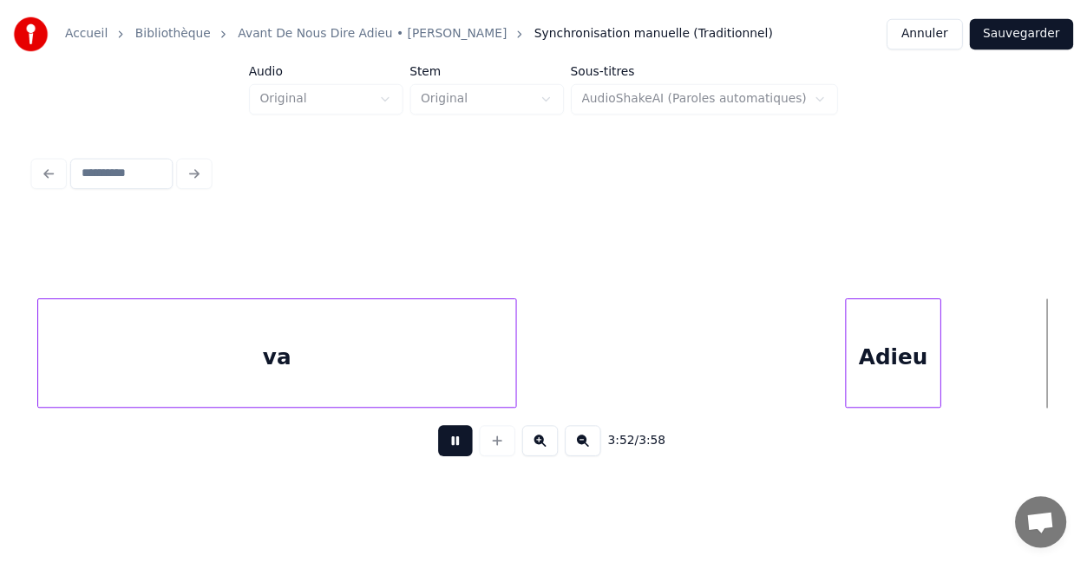
scroll to position [0, 40313]
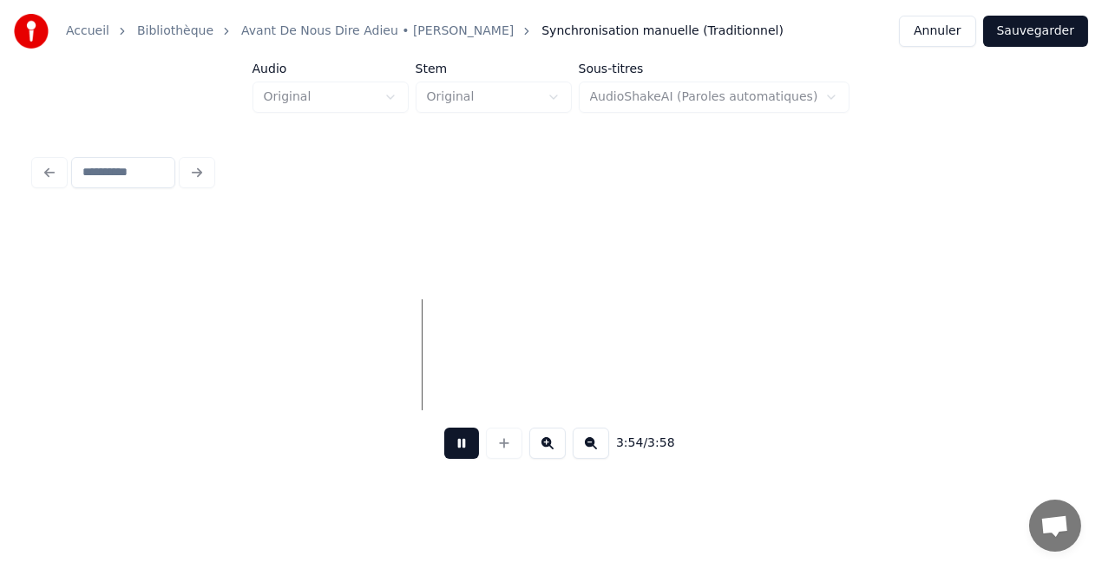
click at [1050, 36] on button "Sauvegarder" at bounding box center [1035, 31] width 105 height 31
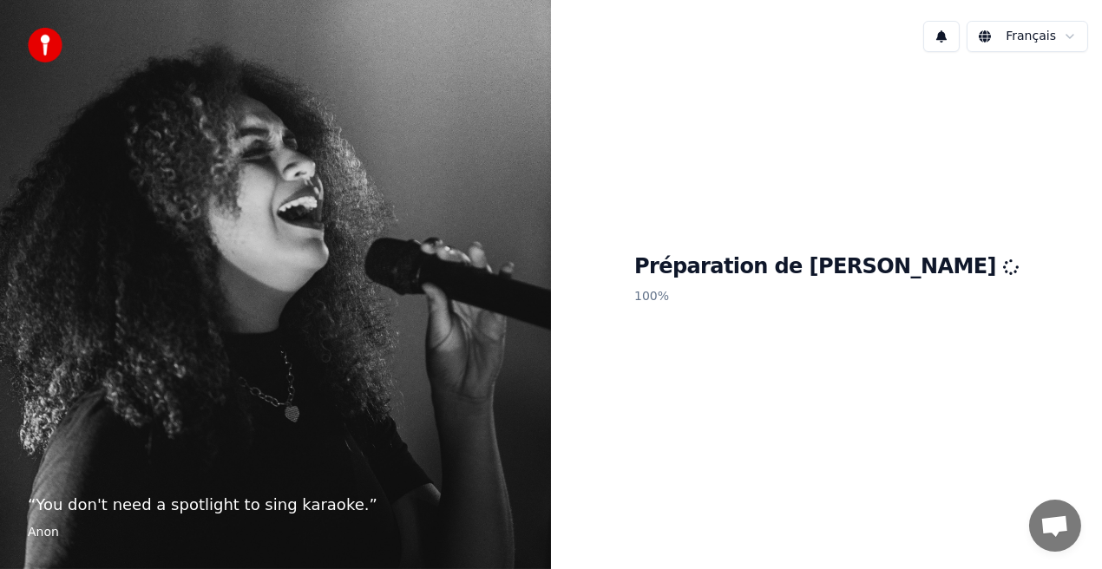
scroll to position [254, 0]
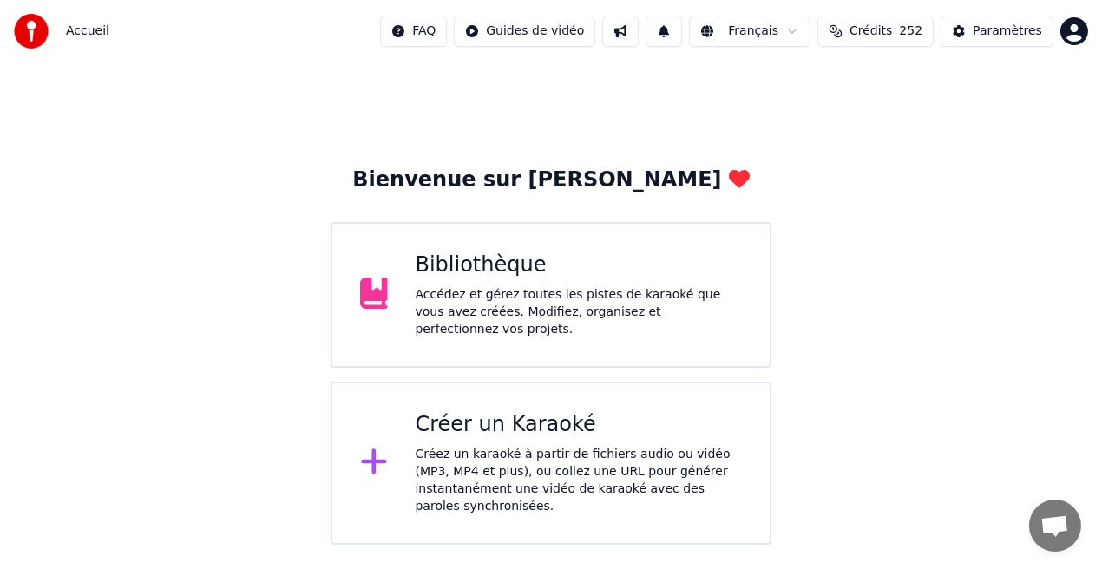
click at [451, 246] on div "Bibliothèque Accédez et gérez toutes les pistes de karaoké que vous avez créées…" at bounding box center [551, 295] width 441 height 146
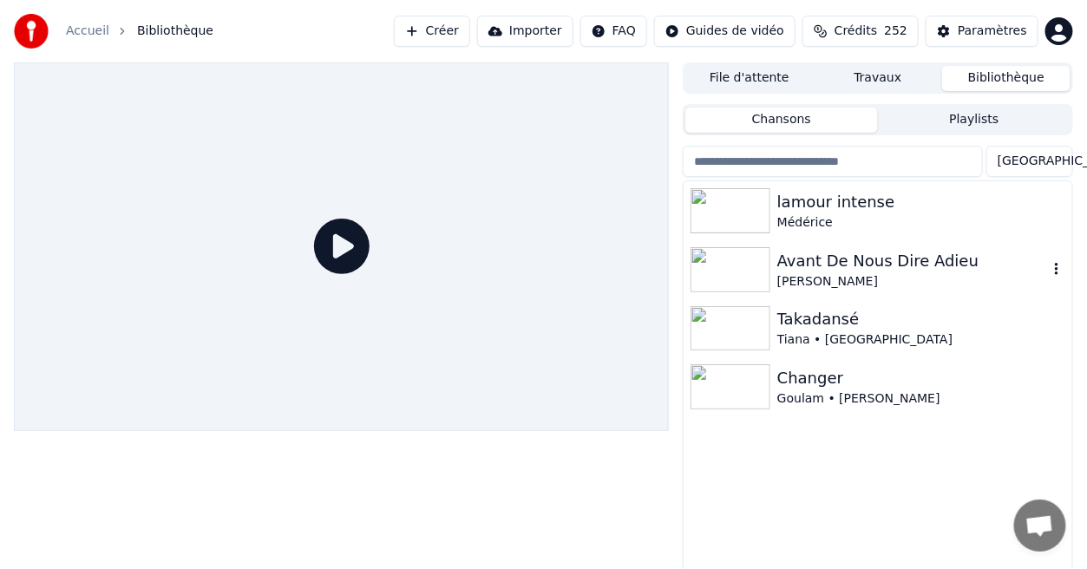
click at [849, 266] on div "Avant De Nous Dire Adieu" at bounding box center [912, 261] width 271 height 24
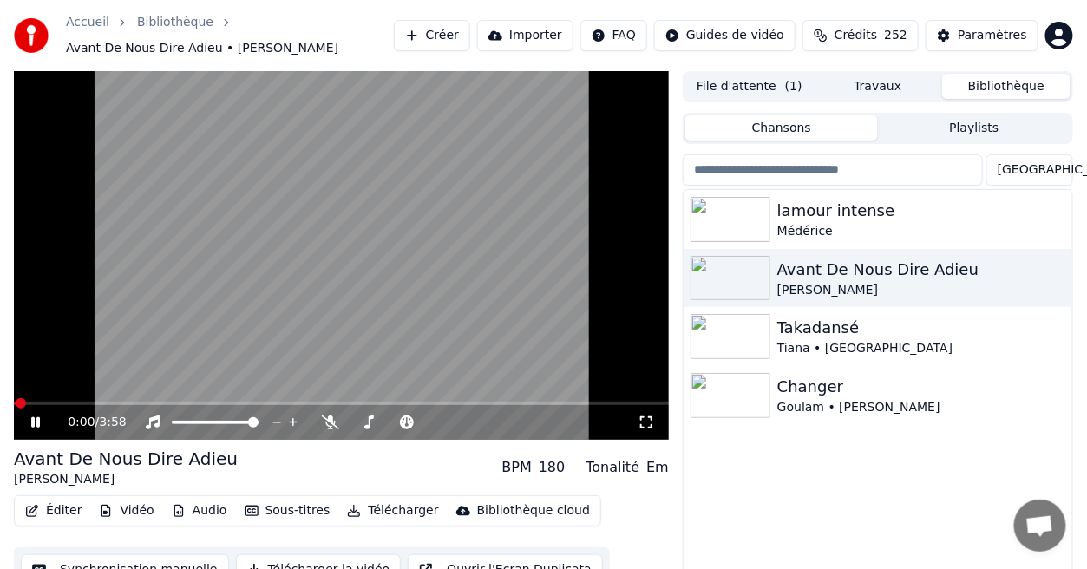
click at [35, 421] on icon at bounding box center [48, 423] width 40 height 14
click at [127, 513] on button "Vidéo" at bounding box center [126, 511] width 69 height 24
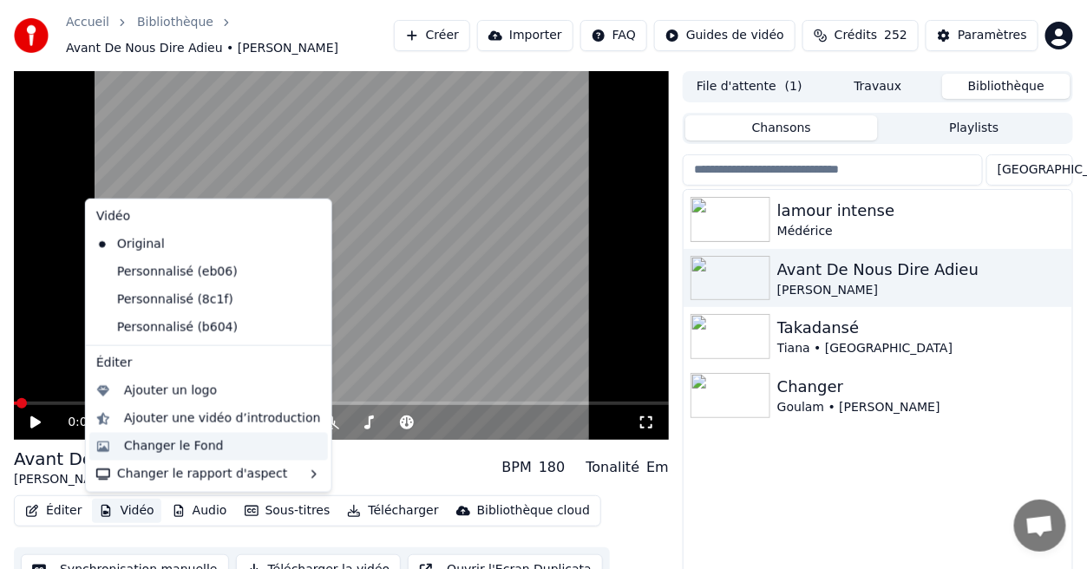
click at [201, 448] on div "Changer le Fond" at bounding box center [174, 446] width 100 height 17
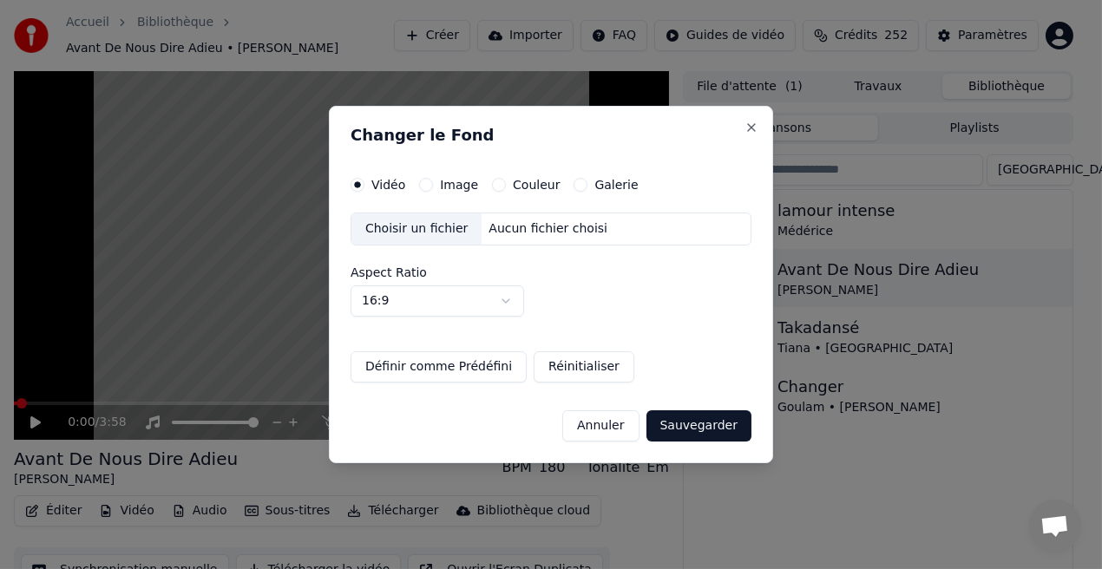
click at [436, 236] on div "Choisir un fichier" at bounding box center [416, 228] width 130 height 31
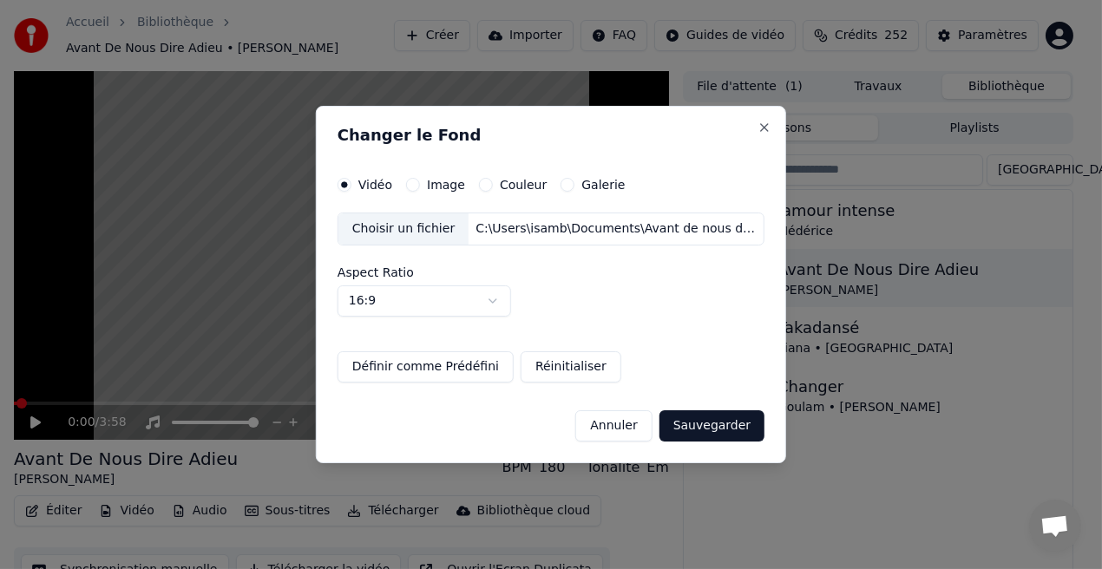
click at [697, 423] on button "Sauvegarder" at bounding box center [711, 425] width 105 height 31
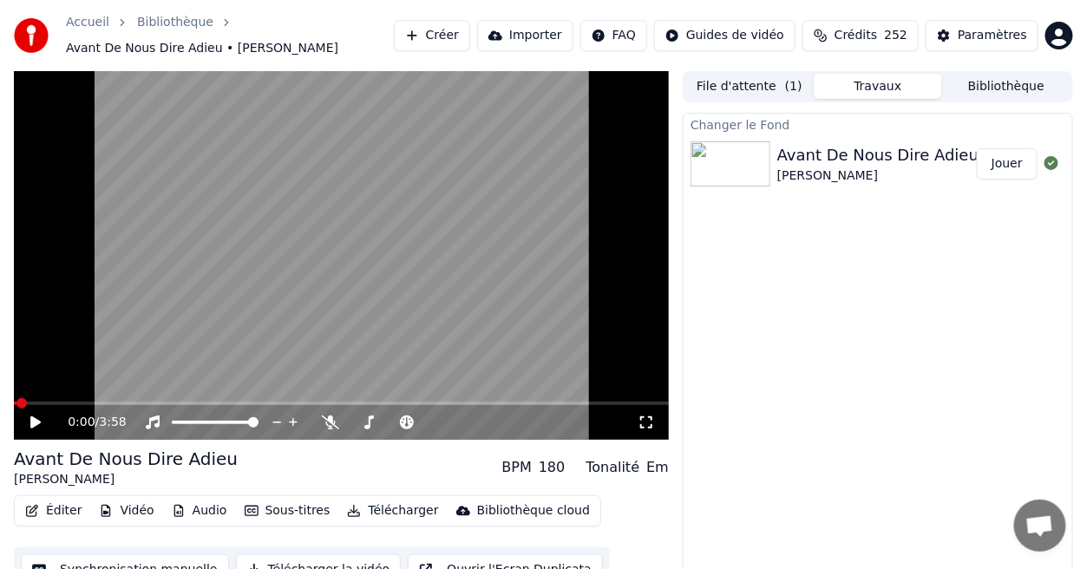
click at [999, 166] on button "Jouer" at bounding box center [1007, 163] width 61 height 31
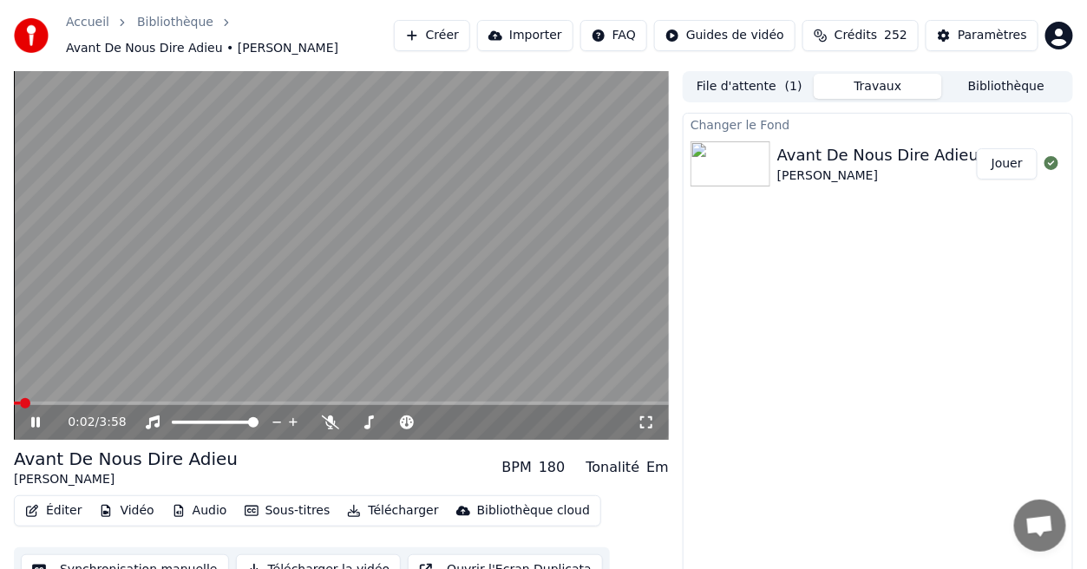
click at [642, 419] on icon at bounding box center [646, 422] width 12 height 12
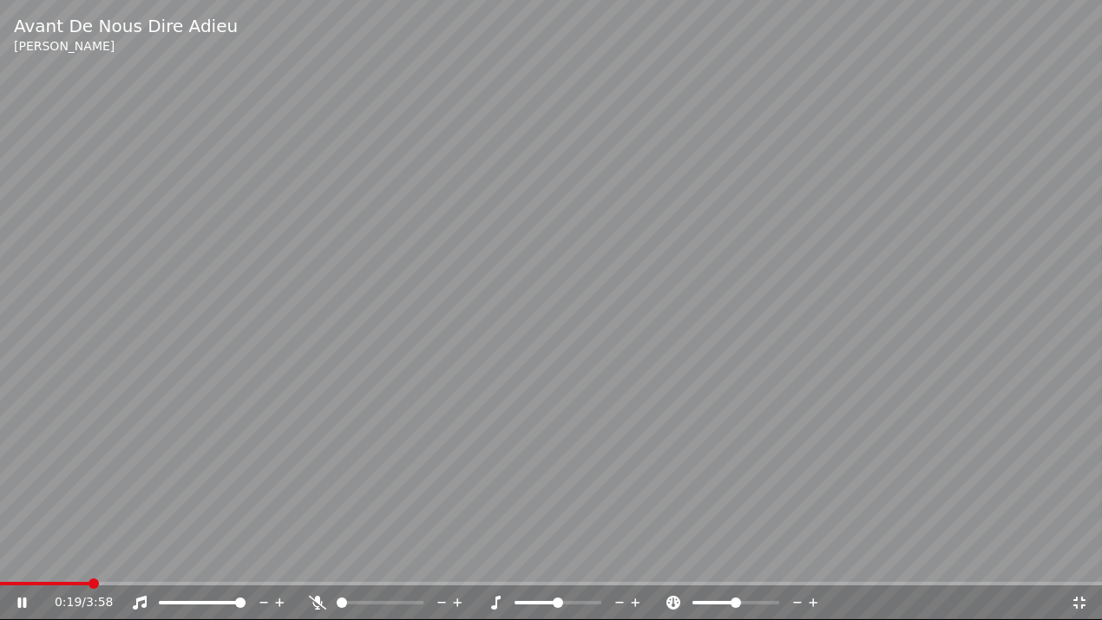
click at [318, 568] on icon at bounding box center [317, 603] width 17 height 14
click at [1082, 568] on icon at bounding box center [1079, 603] width 12 height 12
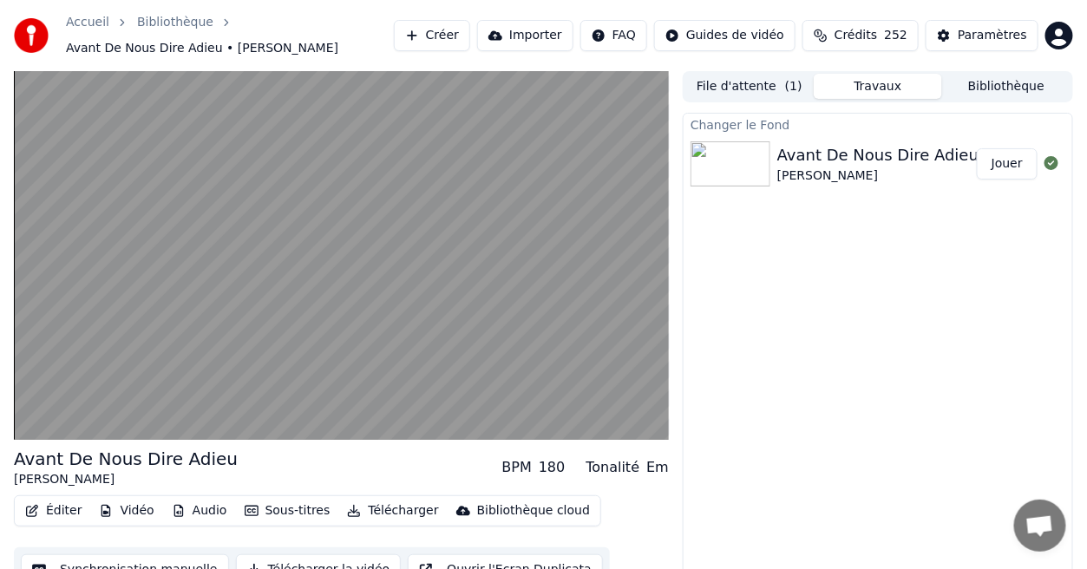
click at [1013, 169] on button "Jouer" at bounding box center [1007, 163] width 61 height 31
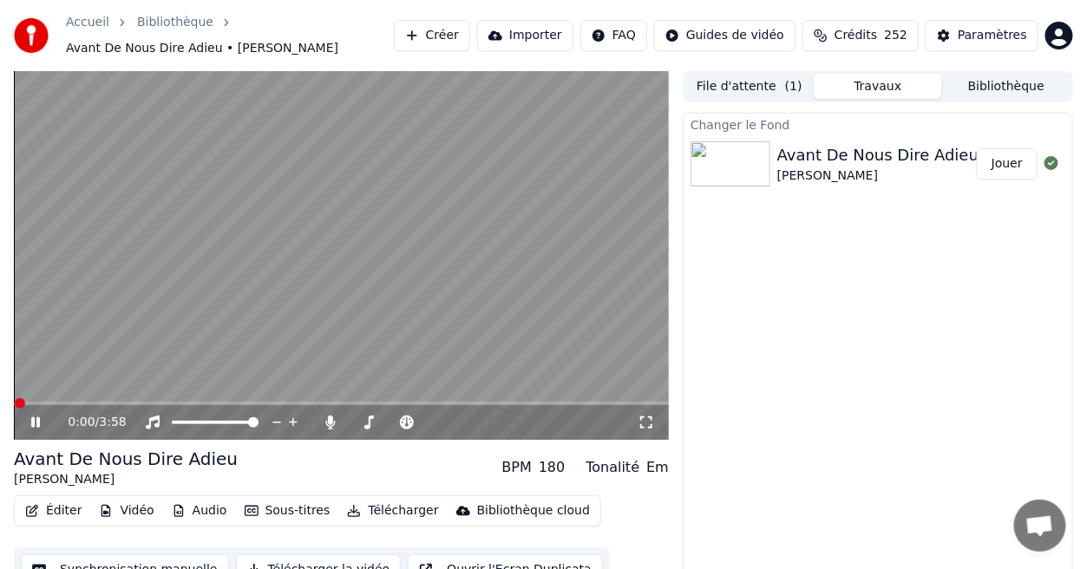
click at [652, 423] on icon at bounding box center [646, 423] width 17 height 14
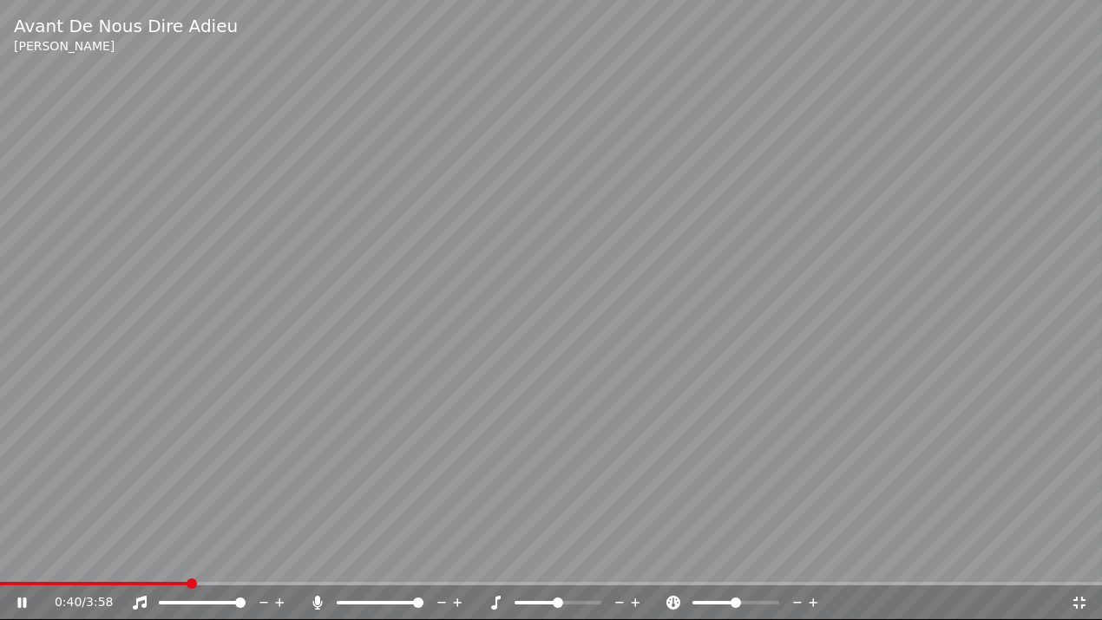
click at [1083, 568] on icon at bounding box center [1079, 603] width 17 height 14
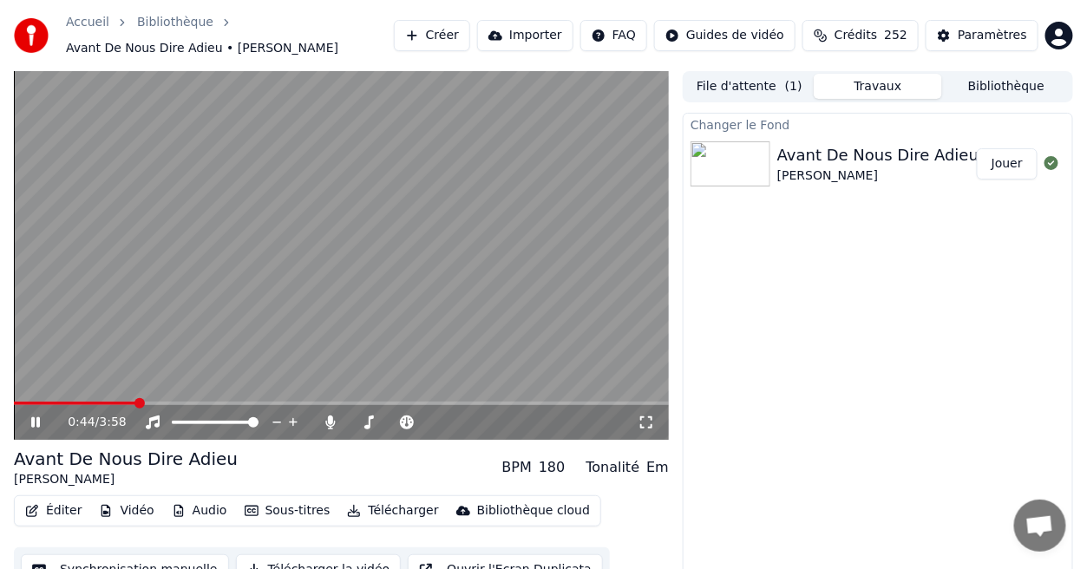
click at [35, 416] on icon at bounding box center [48, 423] width 40 height 14
click at [643, 418] on icon at bounding box center [646, 423] width 17 height 14
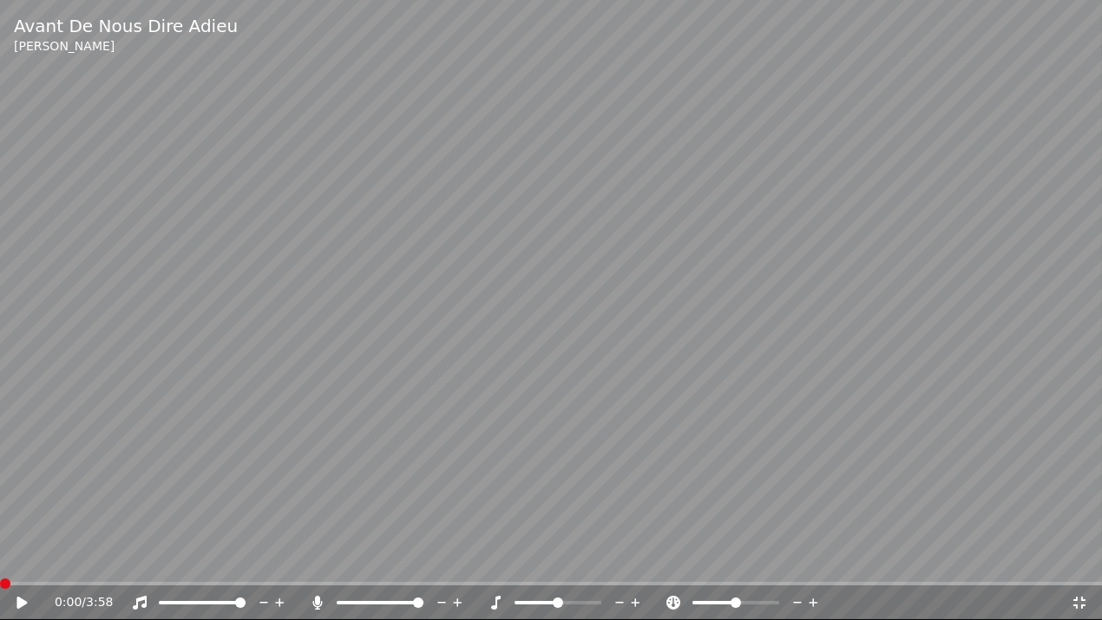
click at [0, 568] on span at bounding box center [5, 584] width 10 height 10
click at [22, 568] on icon at bounding box center [21, 603] width 10 height 12
click at [1075, 568] on icon at bounding box center [1079, 603] width 12 height 12
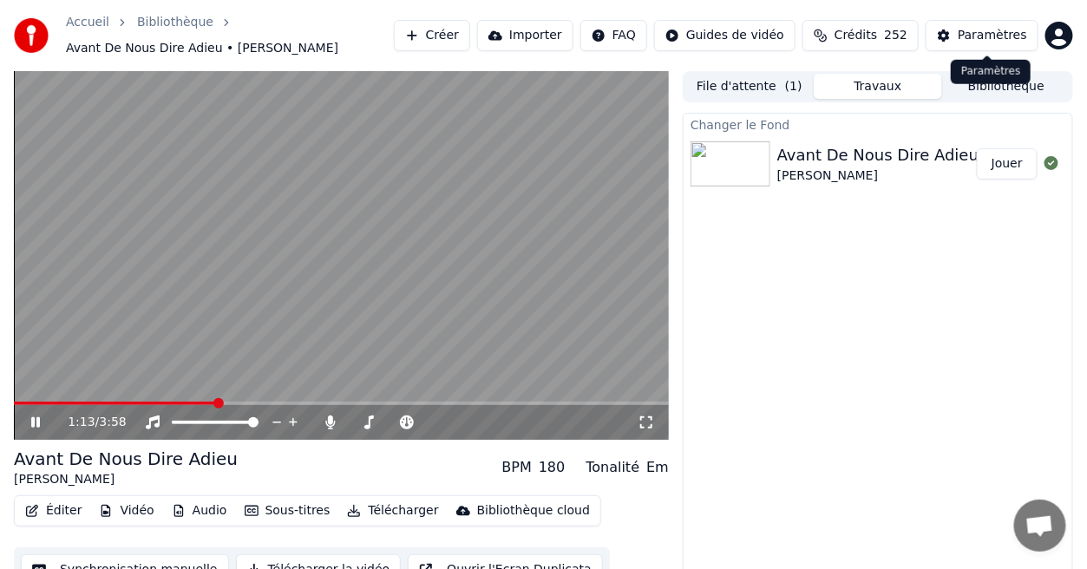
click at [1007, 36] on div "Paramètres" at bounding box center [992, 35] width 69 height 17
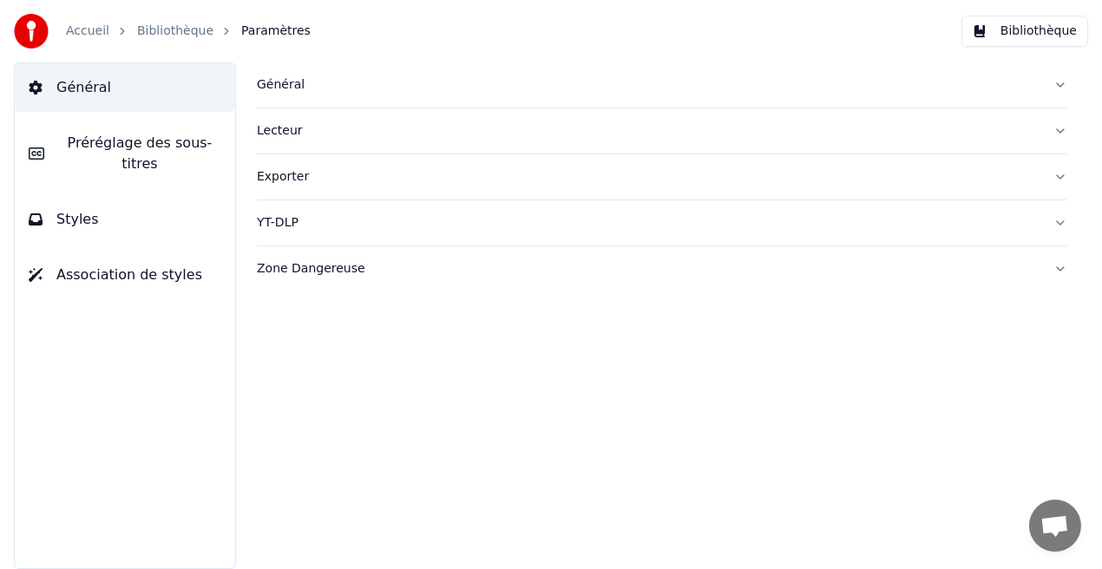
click at [201, 203] on button "Styles" at bounding box center [125, 219] width 220 height 49
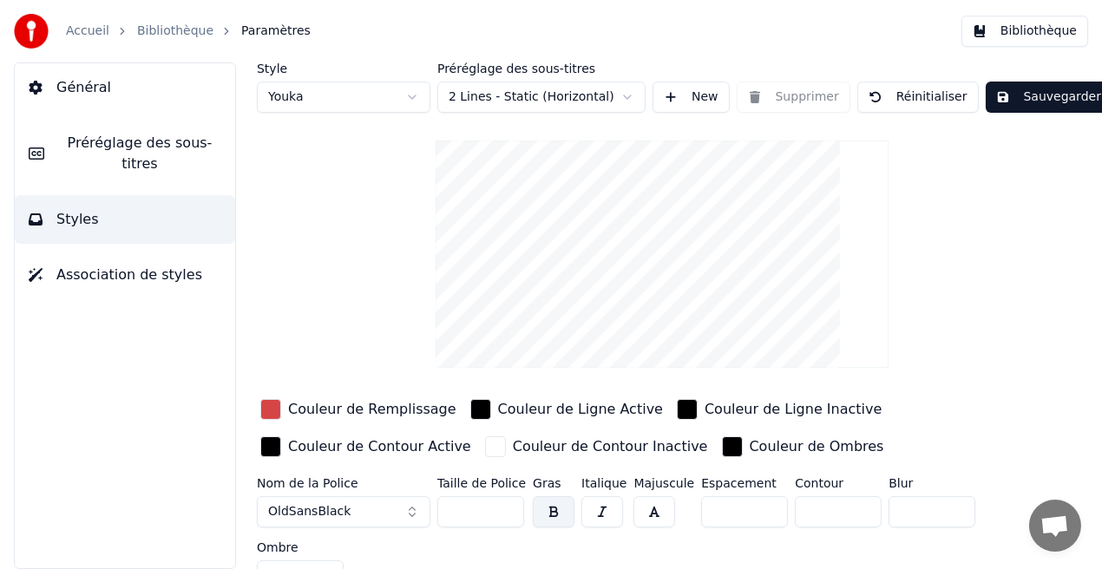
click at [367, 408] on div "Couleur de Remplissage" at bounding box center [372, 409] width 168 height 21
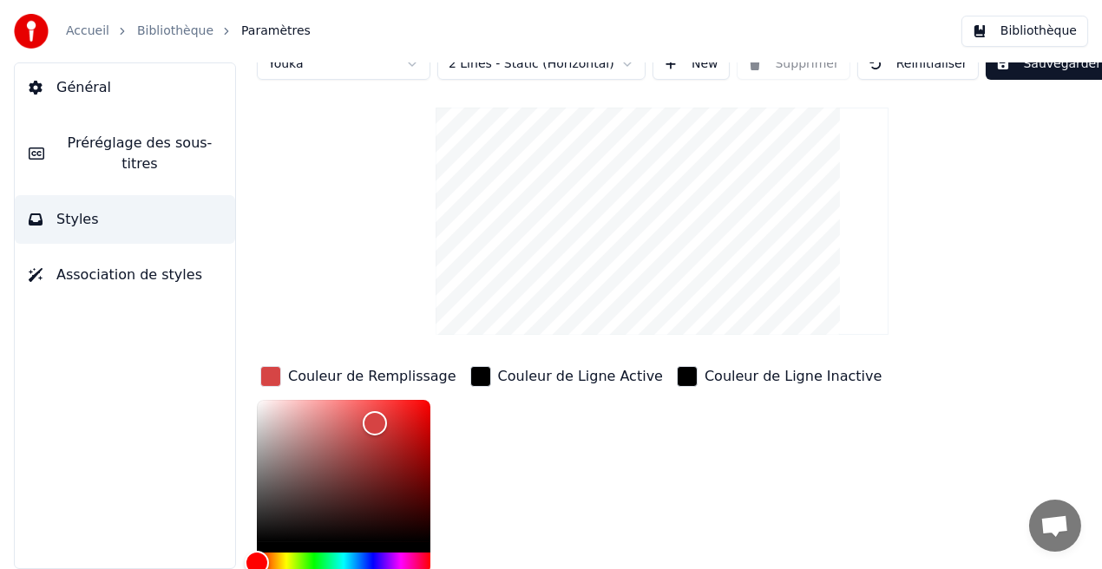
scroll to position [51, 0]
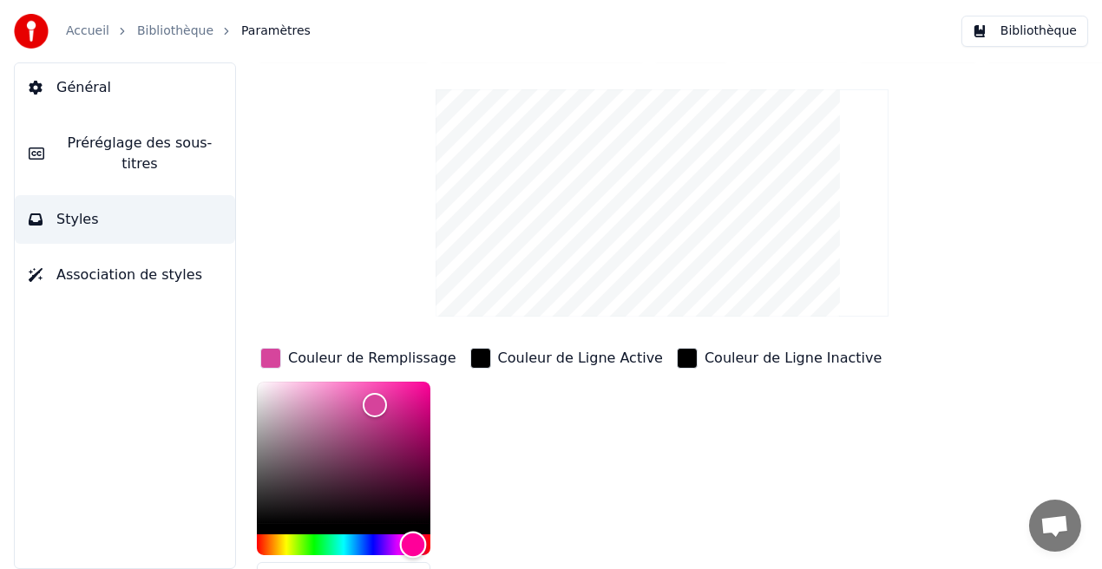
drag, startPoint x: 259, startPoint y: 545, endPoint x: 413, endPoint y: 543, distance: 154.5
click at [413, 543] on div "Hue" at bounding box center [413, 545] width 27 height 27
type input "*******"
drag, startPoint x: 374, startPoint y: 406, endPoint x: 376, endPoint y: 393, distance: 13.1
click at [376, 393] on div "Color" at bounding box center [376, 394] width 27 height 27
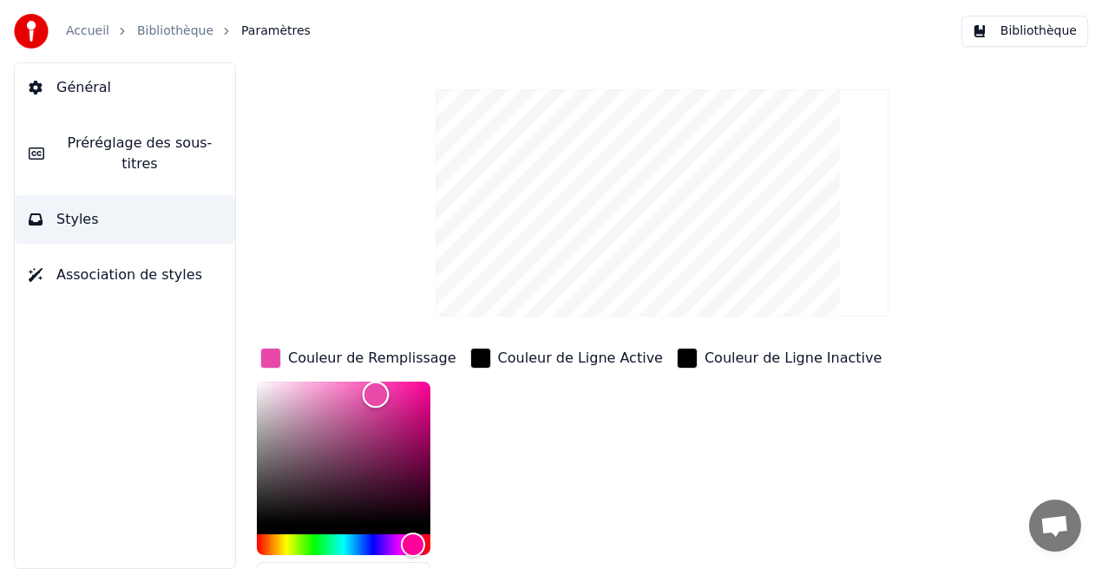
scroll to position [0, 0]
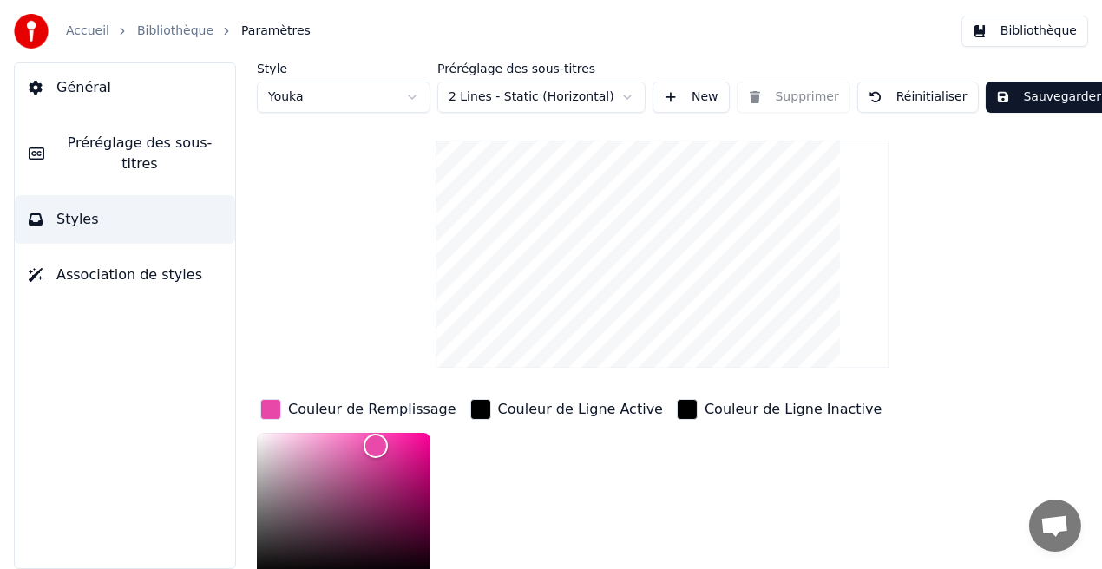
click at [1042, 98] on button "Sauvegarder" at bounding box center [1049, 97] width 126 height 31
click at [1039, 32] on button "Bibliothèque" at bounding box center [1024, 31] width 127 height 31
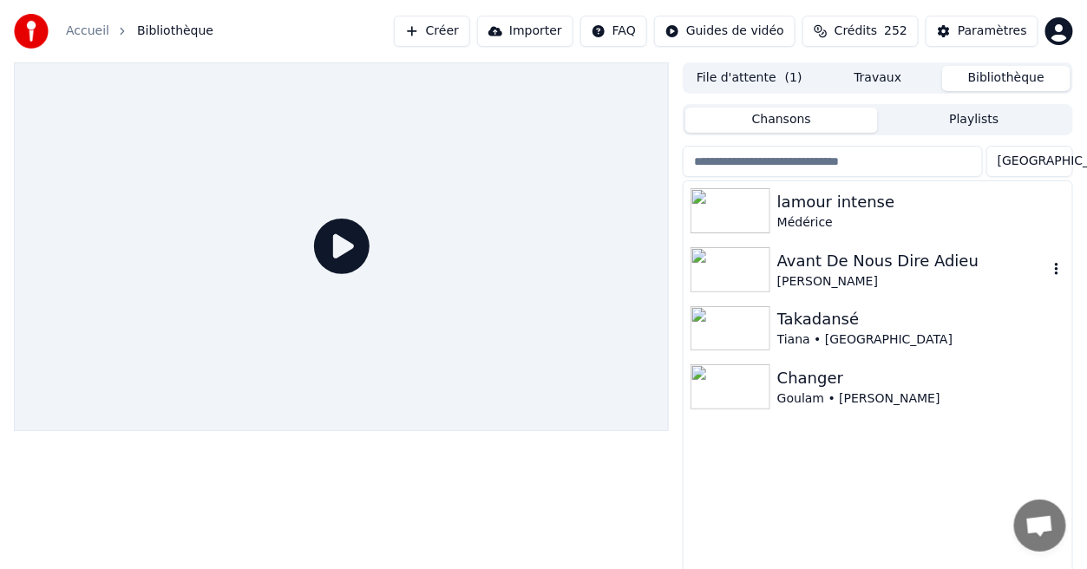
click at [860, 273] on div "[PERSON_NAME]" at bounding box center [912, 281] width 271 height 17
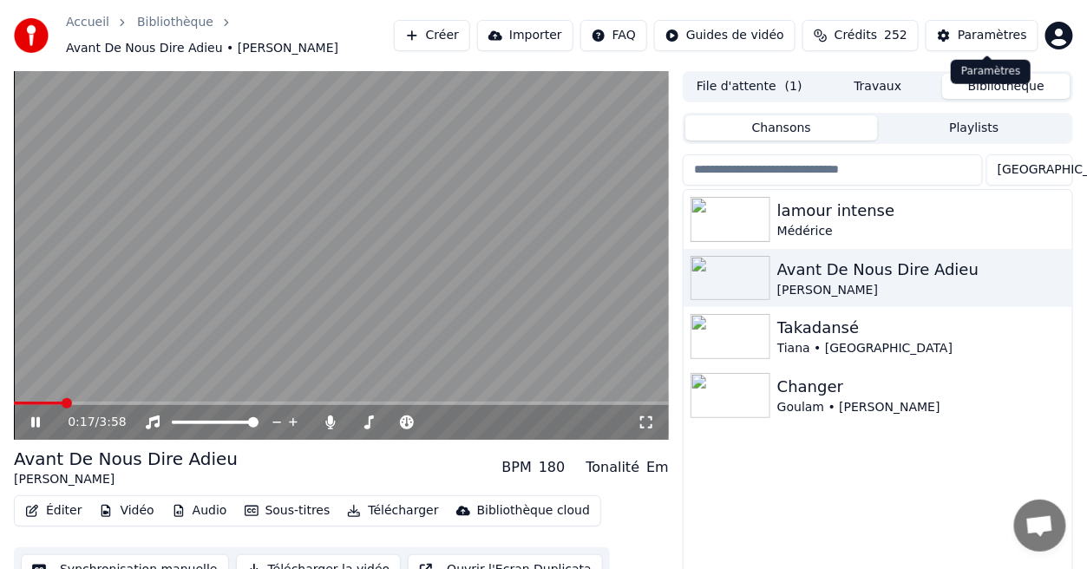
click at [1015, 37] on div "Paramètres" at bounding box center [992, 35] width 69 height 17
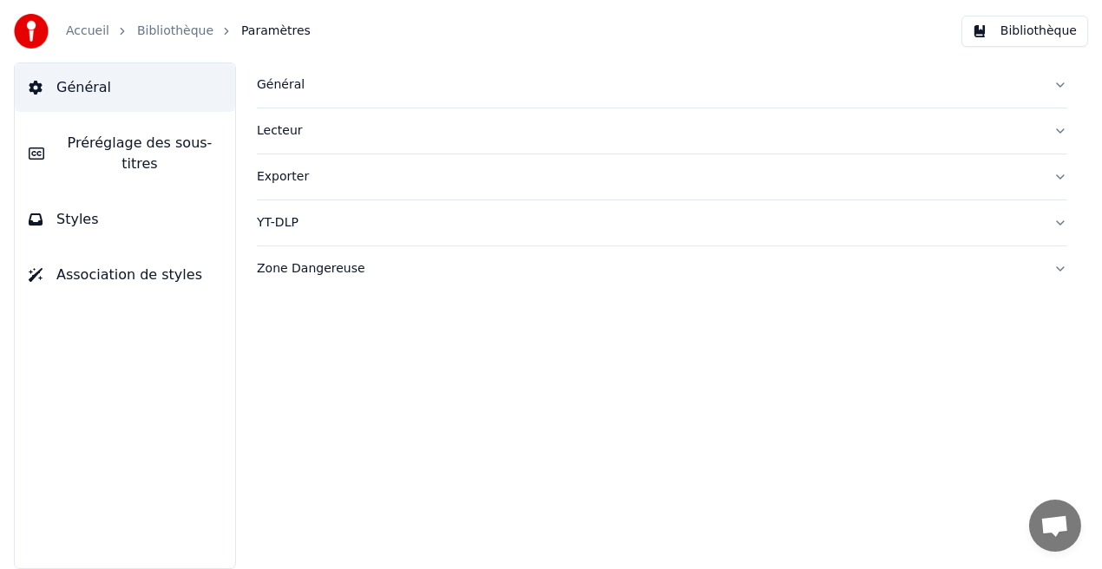
click at [186, 211] on button "Styles" at bounding box center [125, 219] width 220 height 49
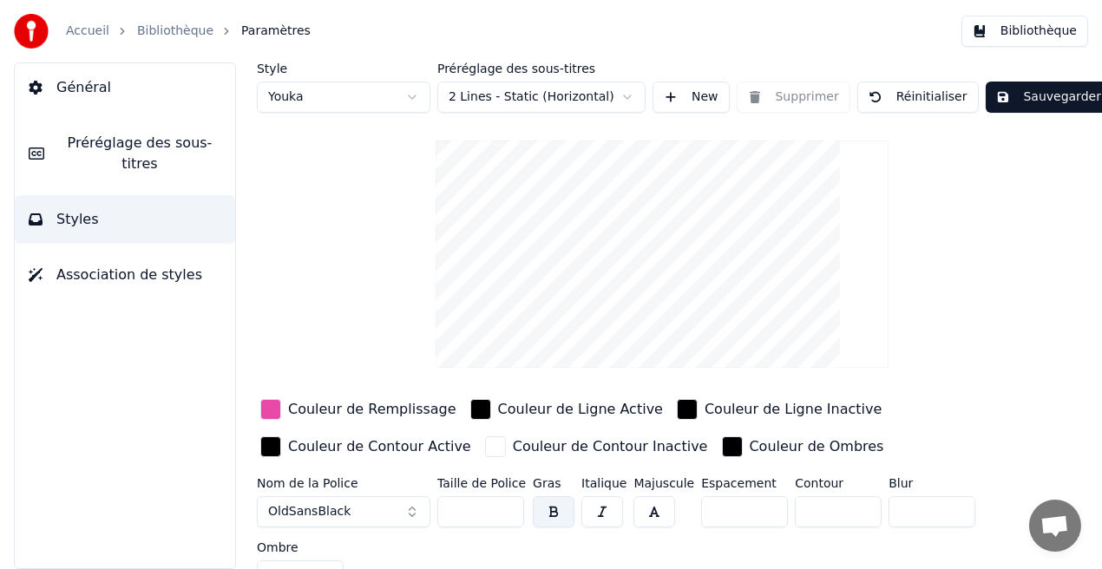
click at [396, 408] on div "Couleur de Remplissage" at bounding box center [372, 409] width 168 height 21
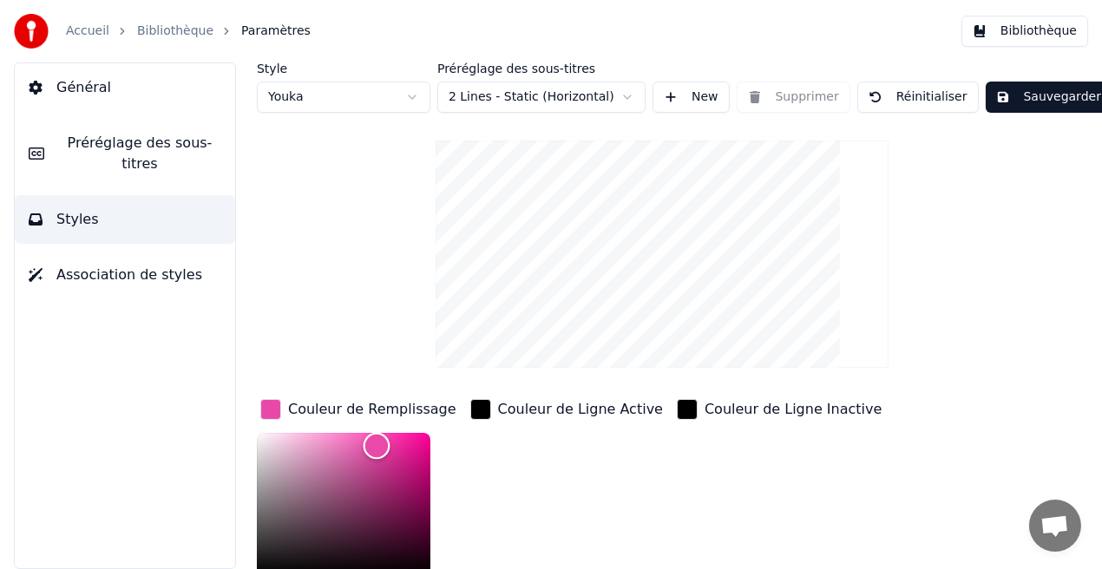
scroll to position [4, 0]
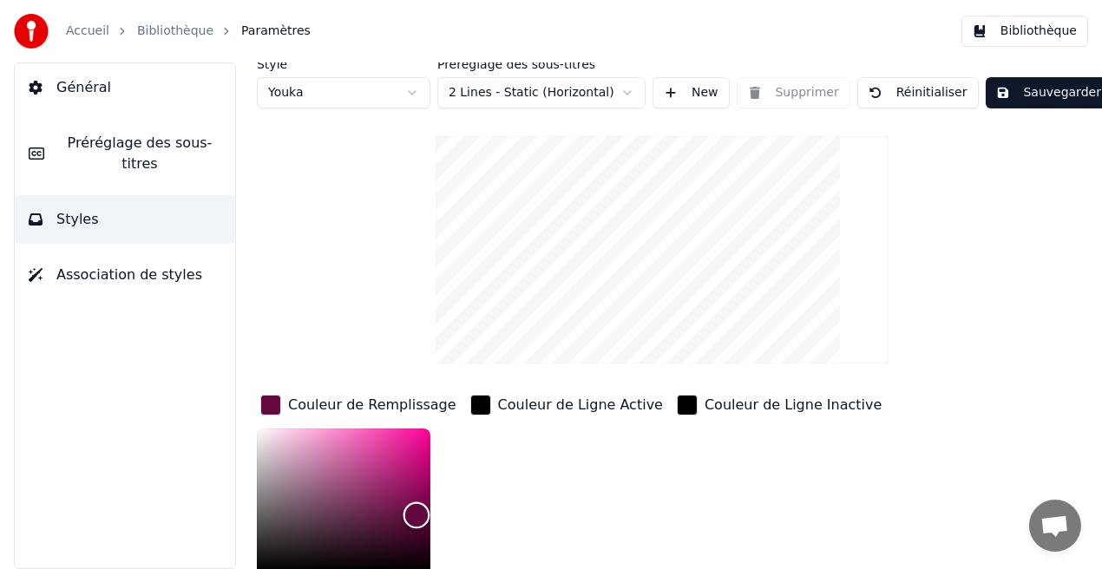
drag, startPoint x: 377, startPoint y: 447, endPoint x: 416, endPoint y: 514, distance: 77.8
click at [416, 514] on div "Color" at bounding box center [416, 515] width 27 height 27
drag, startPoint x: 416, startPoint y: 514, endPoint x: 410, endPoint y: 495, distance: 19.5
click at [410, 495] on div "Color" at bounding box center [410, 496] width 27 height 27
type input "*******"
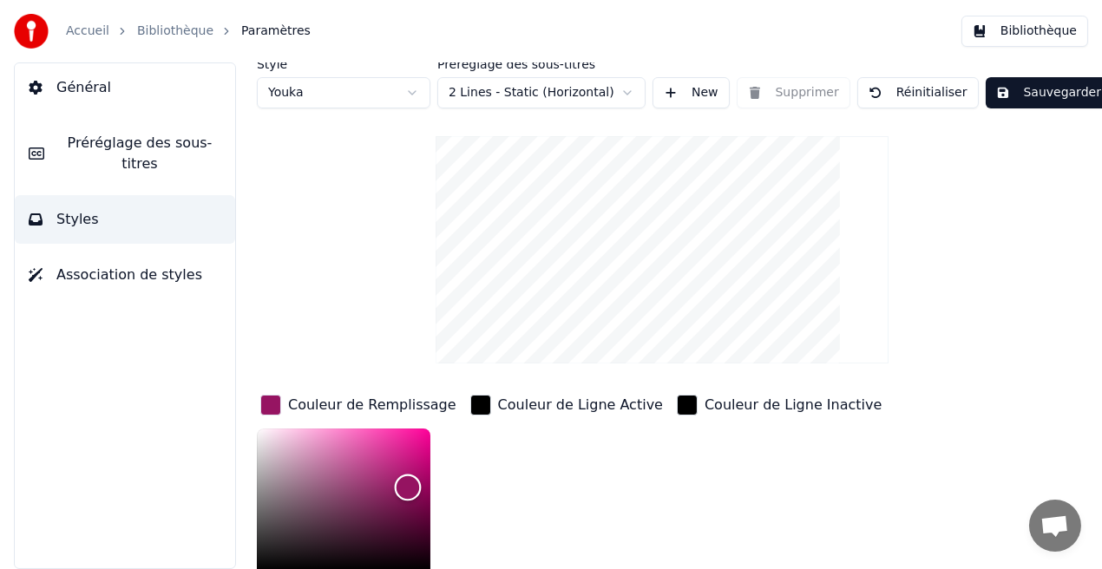
drag, startPoint x: 410, startPoint y: 495, endPoint x: 408, endPoint y: 486, distance: 9.7
click at [408, 486] on div "Color" at bounding box center [408, 487] width 27 height 27
click at [1029, 98] on button "Sauvegarder" at bounding box center [1049, 92] width 126 height 31
click at [1062, 28] on button "Bibliothèque" at bounding box center [1024, 31] width 127 height 31
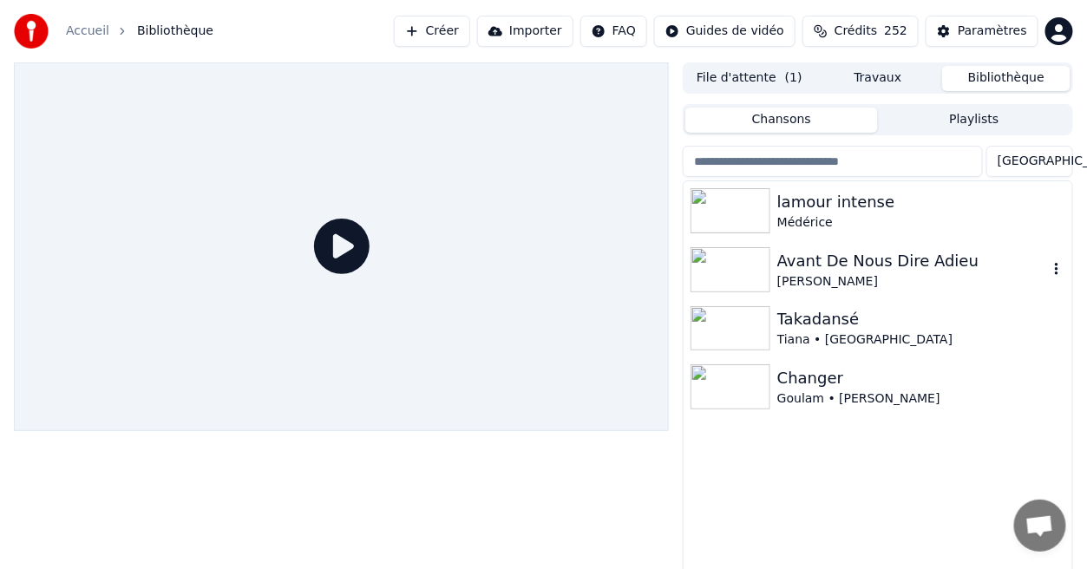
click at [842, 273] on div "[PERSON_NAME]" at bounding box center [912, 281] width 271 height 17
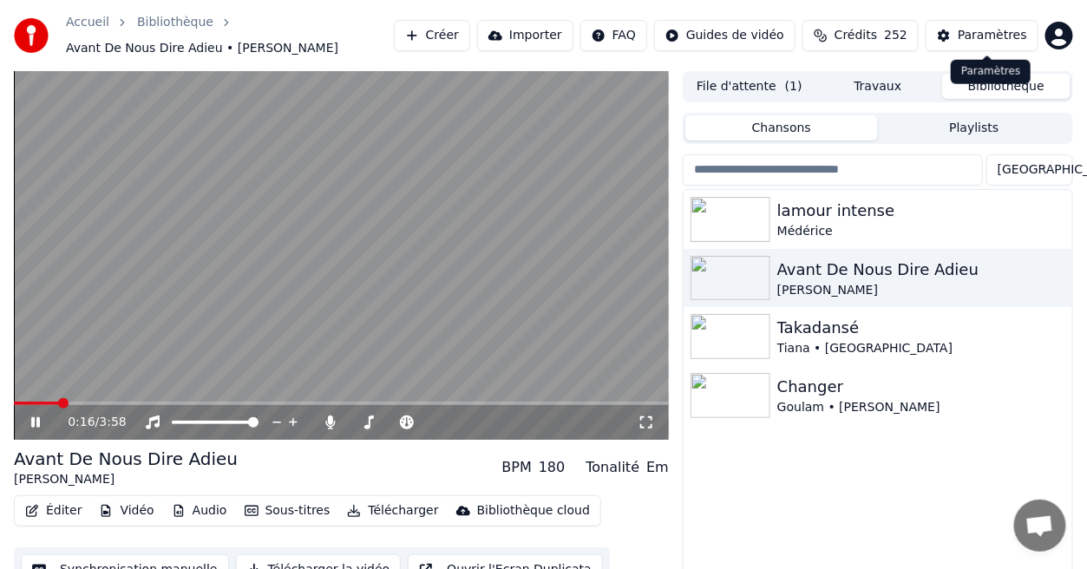
click at [983, 40] on div "Paramètres" at bounding box center [992, 35] width 69 height 17
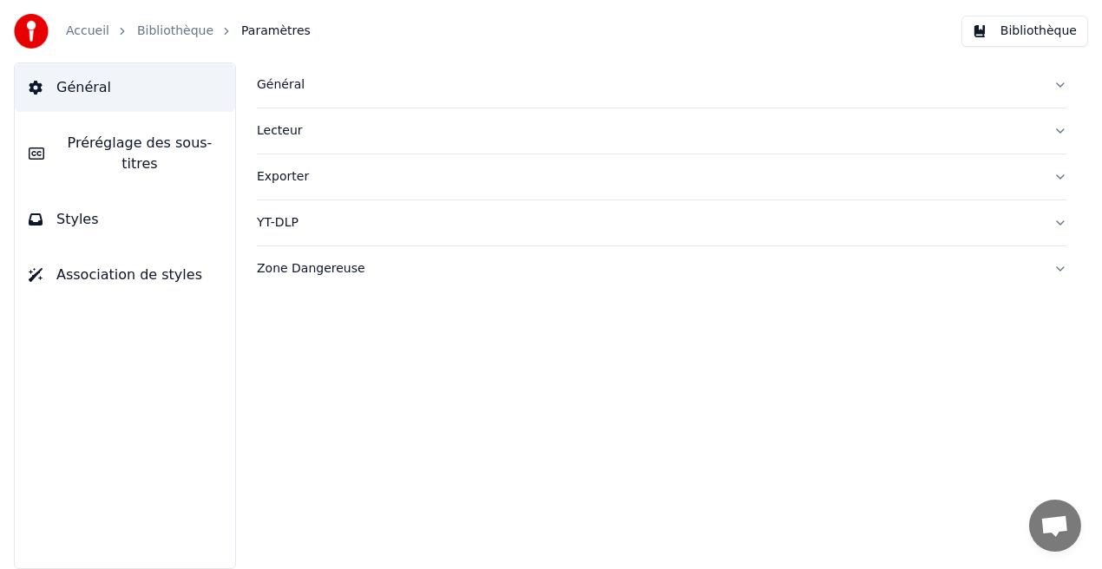
click at [157, 213] on button "Styles" at bounding box center [125, 219] width 220 height 49
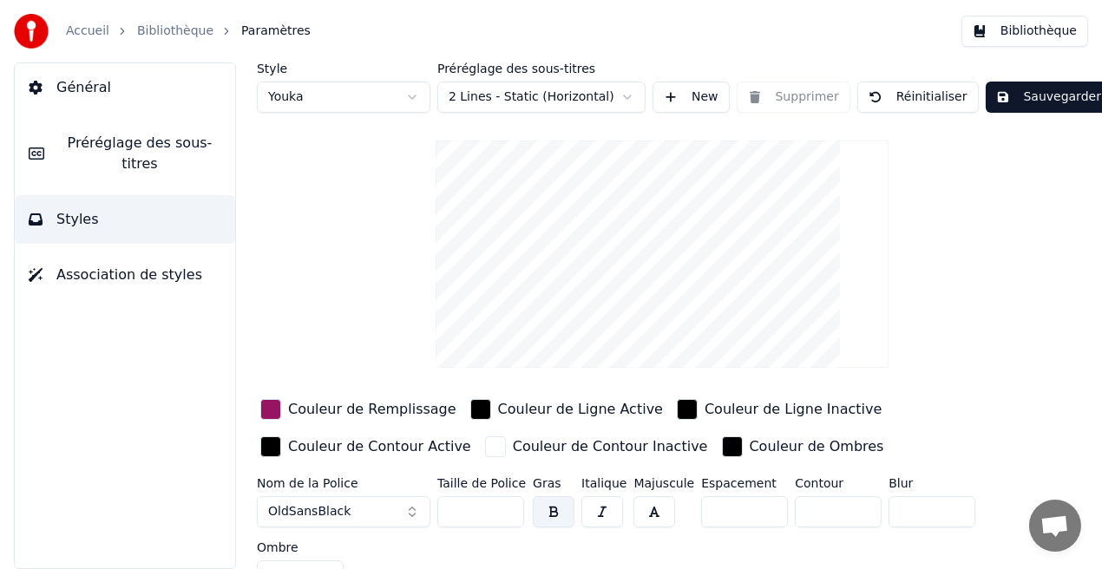
click at [352, 405] on div "Couleur de Remplissage" at bounding box center [372, 409] width 168 height 21
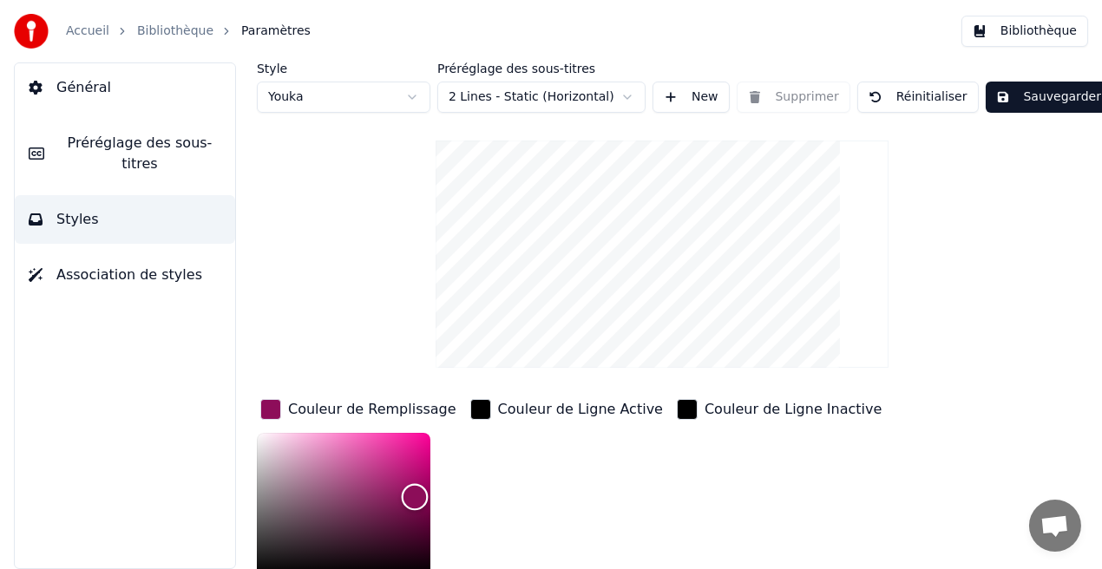
scroll to position [4, 0]
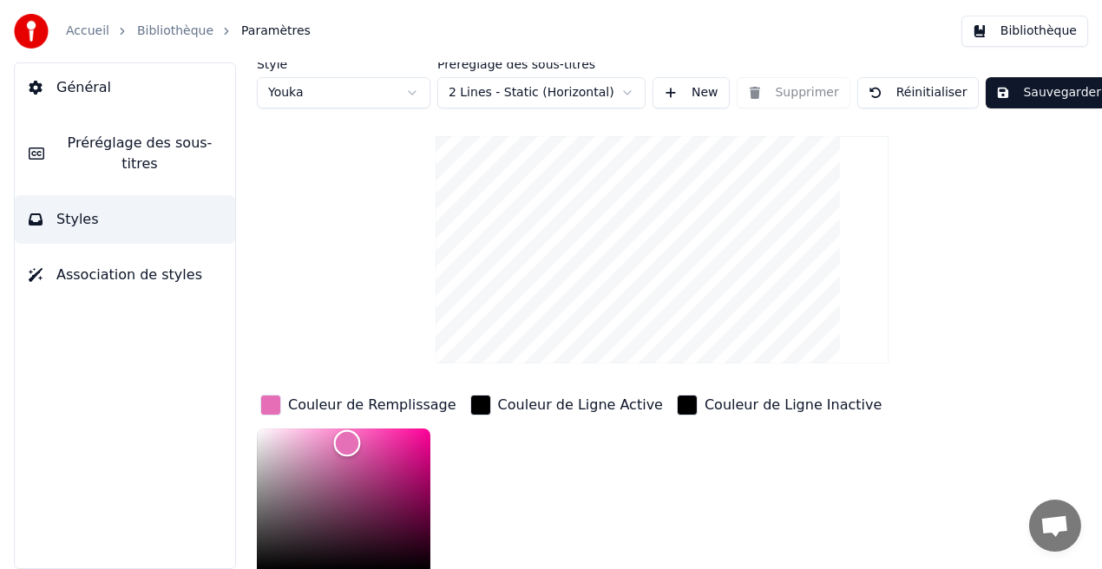
drag, startPoint x: 415, startPoint y: 491, endPoint x: 347, endPoint y: 442, distance: 83.8
click at [347, 442] on div "Color" at bounding box center [347, 443] width 27 height 27
drag, startPoint x: 347, startPoint y: 442, endPoint x: 319, endPoint y: 458, distance: 32.3
click at [319, 458] on div "Color" at bounding box center [319, 459] width 27 height 27
type input "*******"
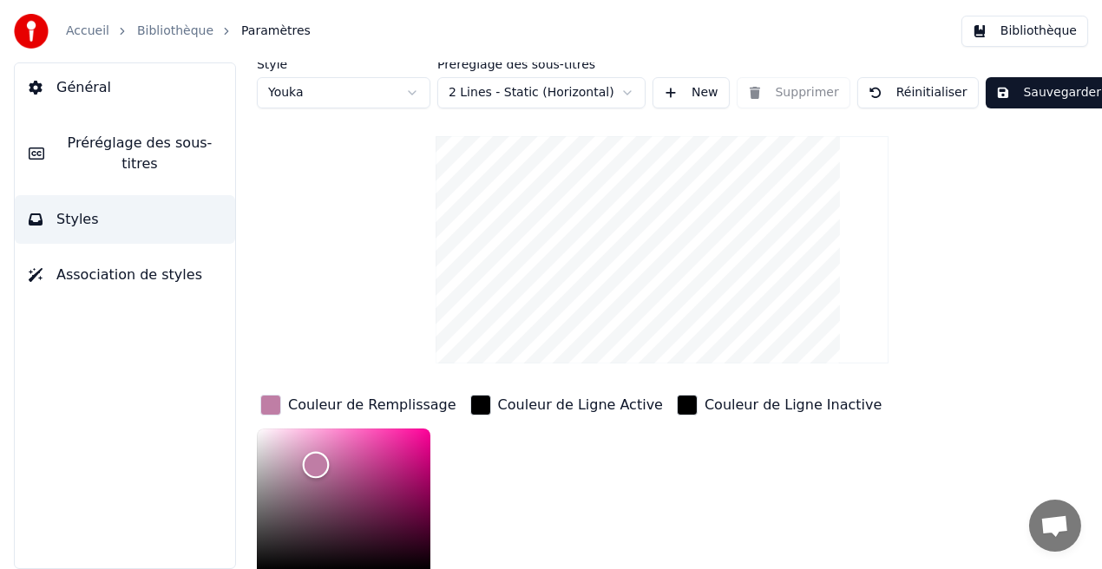
click at [316, 463] on div "Color" at bounding box center [316, 464] width 27 height 27
click at [1045, 96] on button "Sauvegarder" at bounding box center [1049, 92] width 126 height 31
click at [1054, 32] on button "Bibliothèque" at bounding box center [1024, 31] width 127 height 31
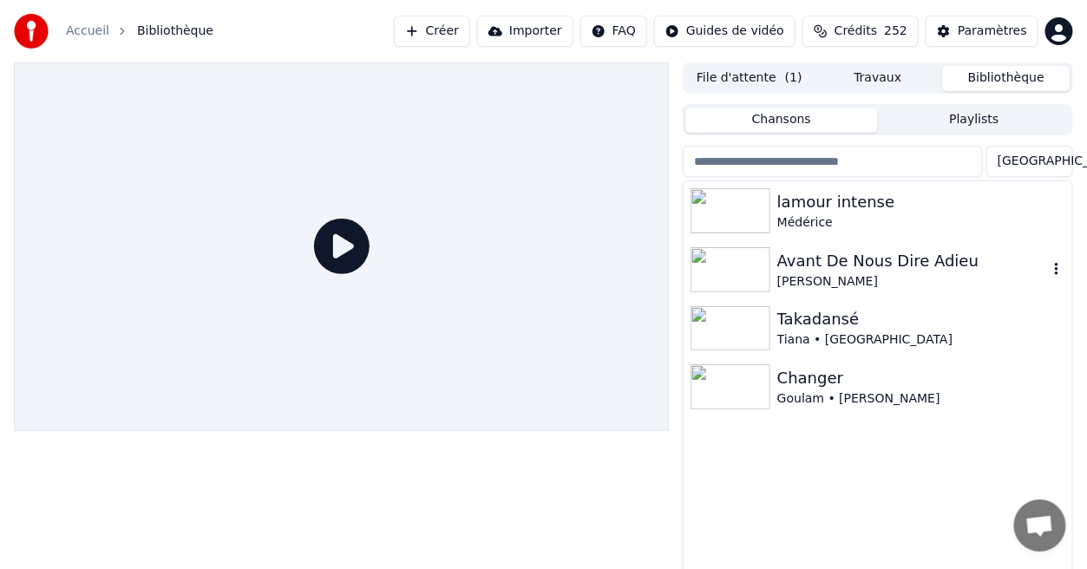
click at [856, 260] on div "Avant De Nous Dire Adieu" at bounding box center [912, 261] width 271 height 24
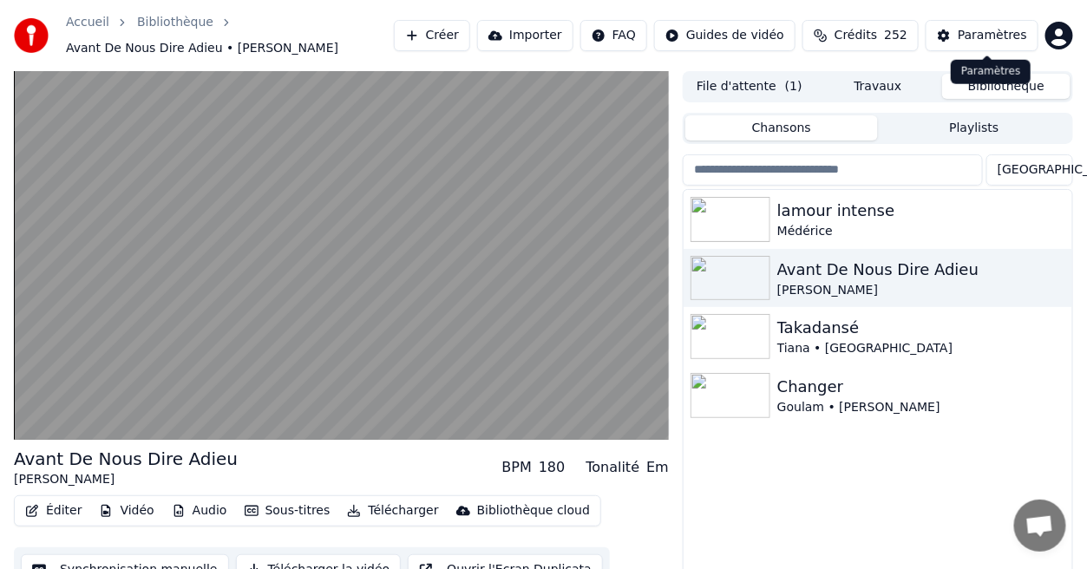
click at [1009, 34] on div "Paramètres" at bounding box center [992, 35] width 69 height 17
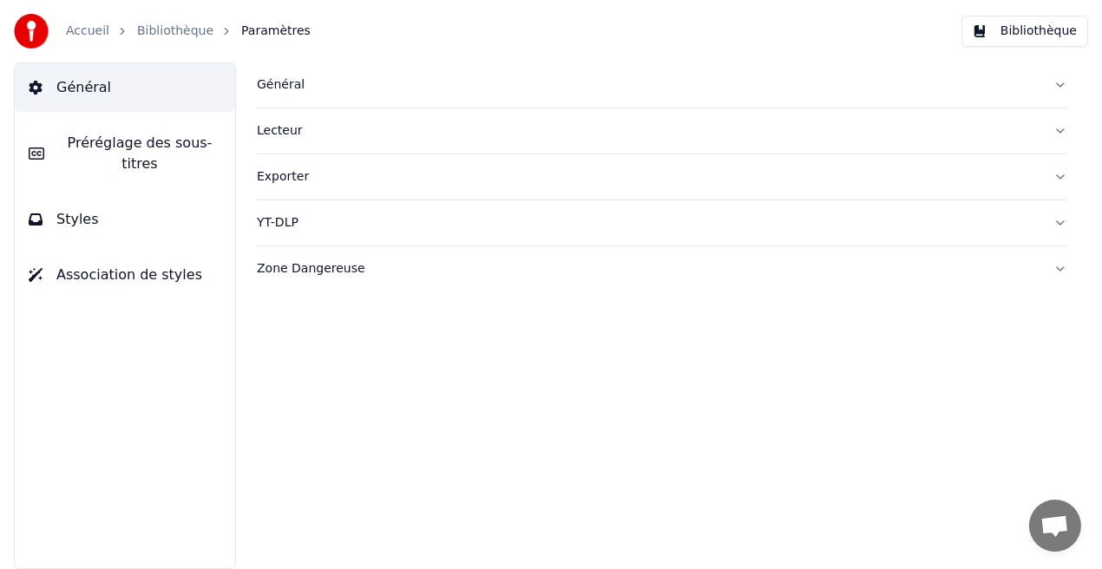
click at [140, 200] on button "Styles" at bounding box center [125, 219] width 220 height 49
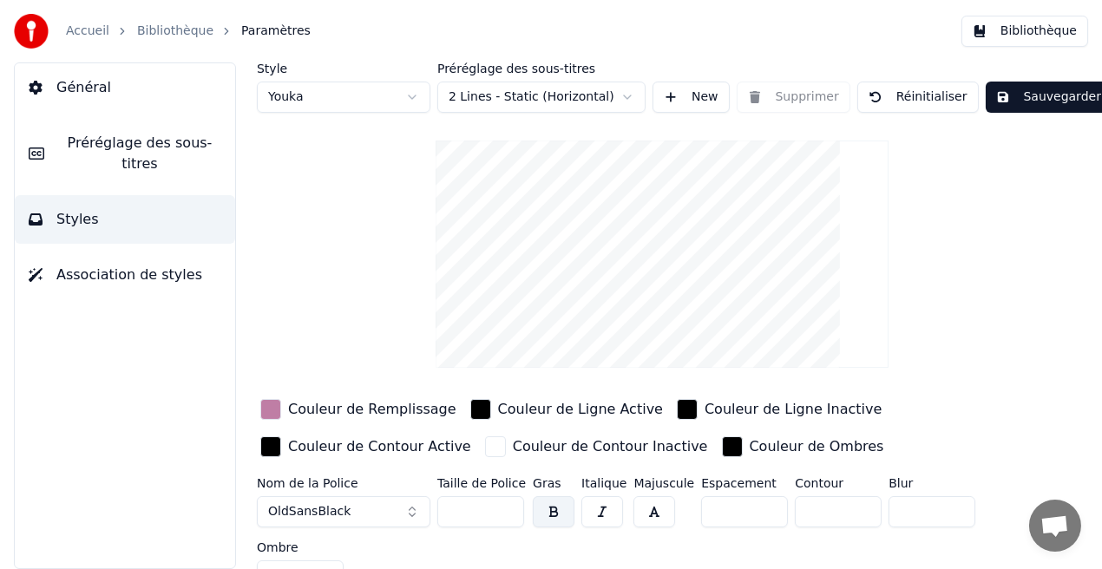
click at [335, 414] on div "Couleur de Remplissage" at bounding box center [372, 409] width 168 height 21
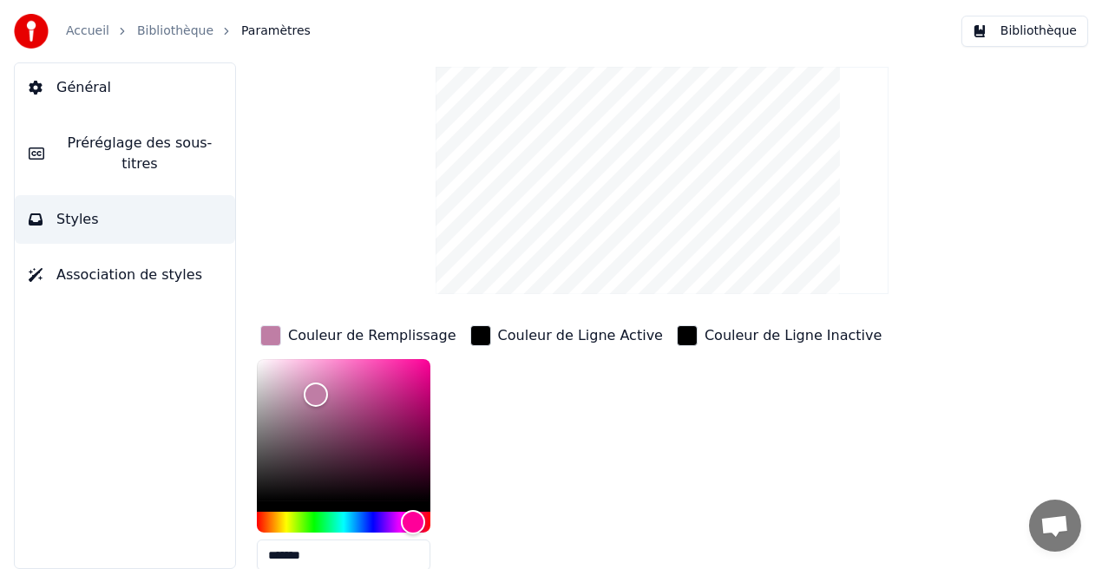
scroll to position [79, 0]
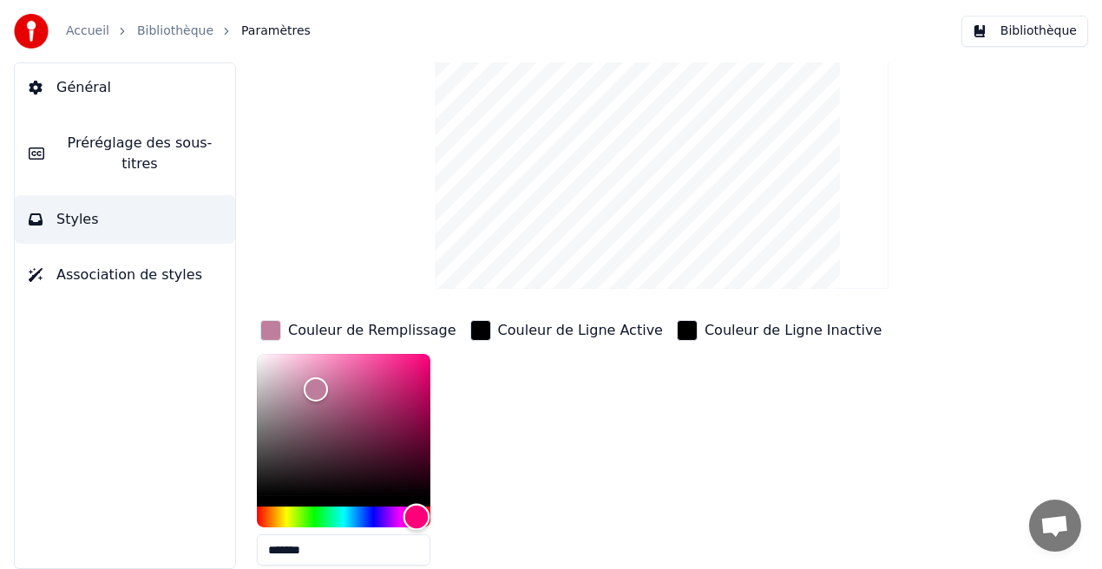
click at [416, 516] on div "Hue" at bounding box center [416, 517] width 27 height 27
drag, startPoint x: 317, startPoint y: 385, endPoint x: 397, endPoint y: 399, distance: 81.9
click at [397, 399] on div "Color" at bounding box center [397, 401] width 27 height 27
drag, startPoint x: 397, startPoint y: 399, endPoint x: 1098, endPoint y: 145, distance: 745.8
click at [353, 369] on div "Color" at bounding box center [344, 425] width 174 height 142
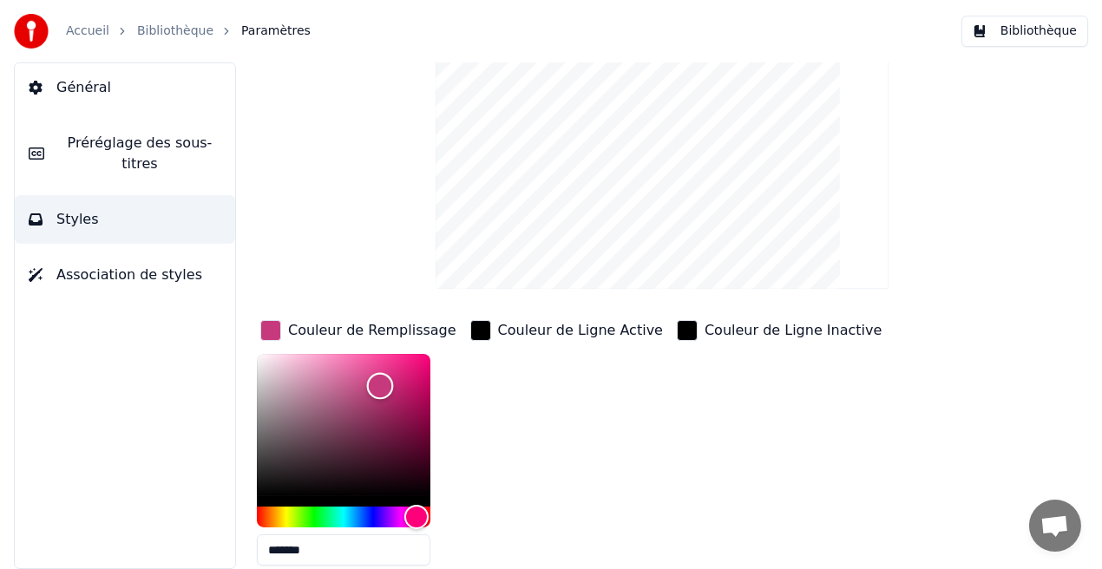
click at [364, 372] on div "Color" at bounding box center [344, 425] width 174 height 142
click at [366, 372] on div "Color" at bounding box center [344, 425] width 174 height 142
click at [342, 392] on div "Color" at bounding box center [344, 425] width 174 height 142
click at [392, 394] on div "Color" at bounding box center [344, 425] width 174 height 142
click at [365, 371] on div "Color" at bounding box center [344, 425] width 174 height 142
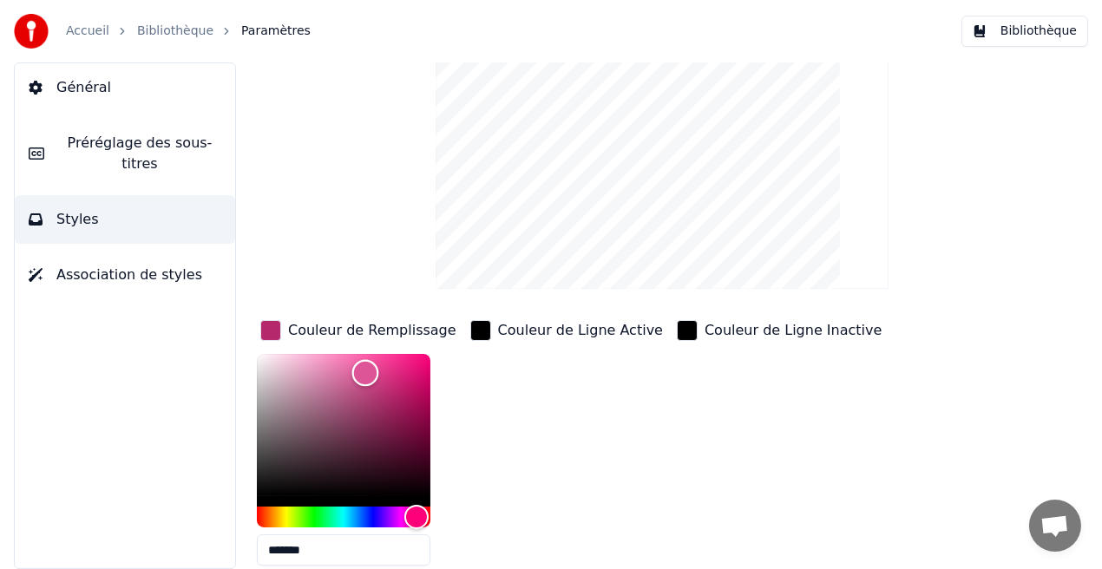
type input "*******"
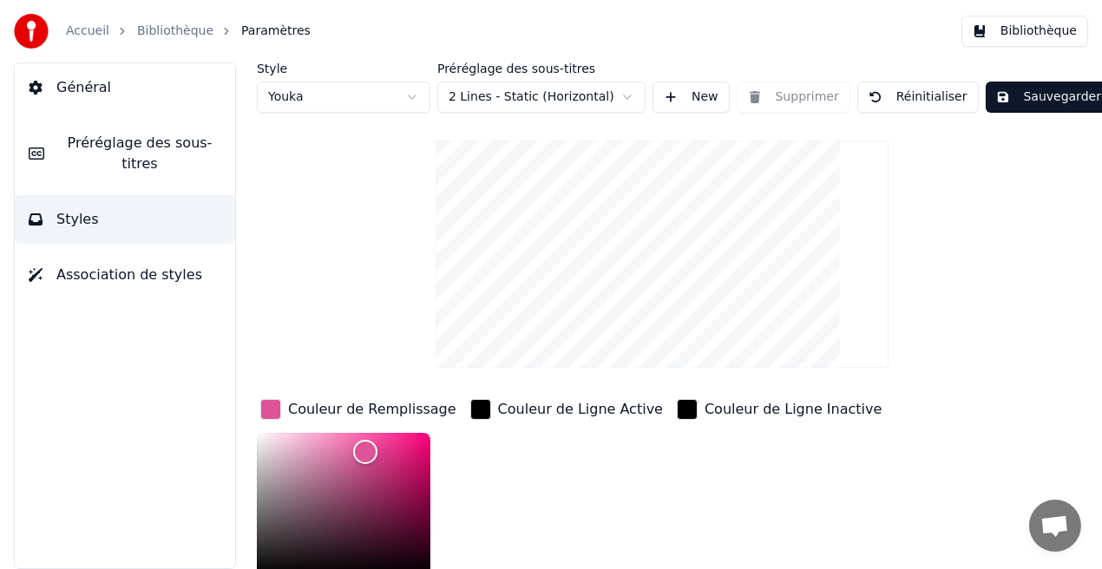
click at [1063, 98] on button "Sauvegarder" at bounding box center [1049, 97] width 126 height 31
click at [1046, 34] on button "Bibliothèque" at bounding box center [1024, 31] width 127 height 31
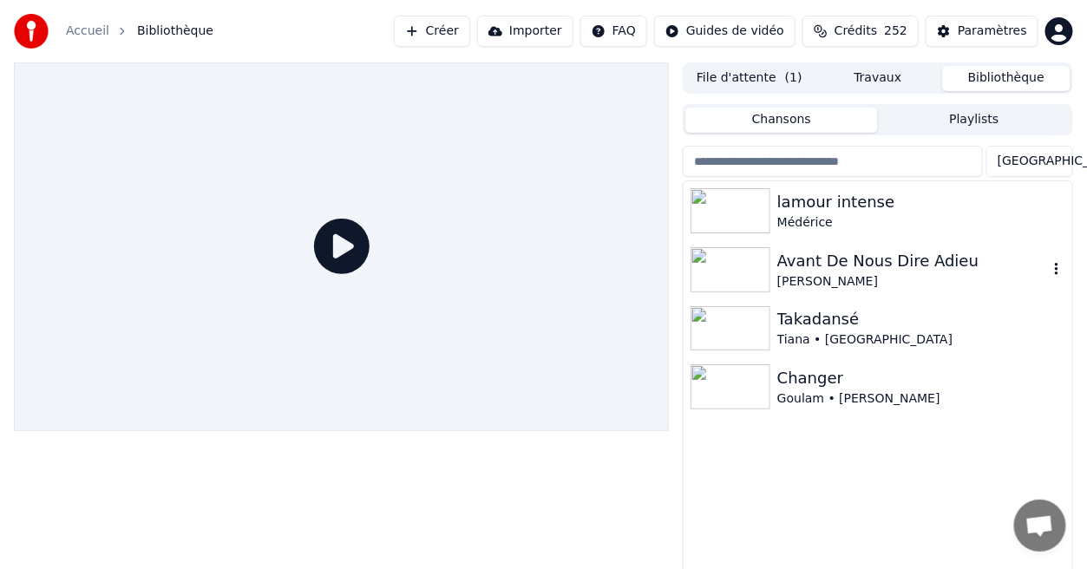
click at [810, 259] on div "Avant De Nous Dire Adieu" at bounding box center [912, 261] width 271 height 24
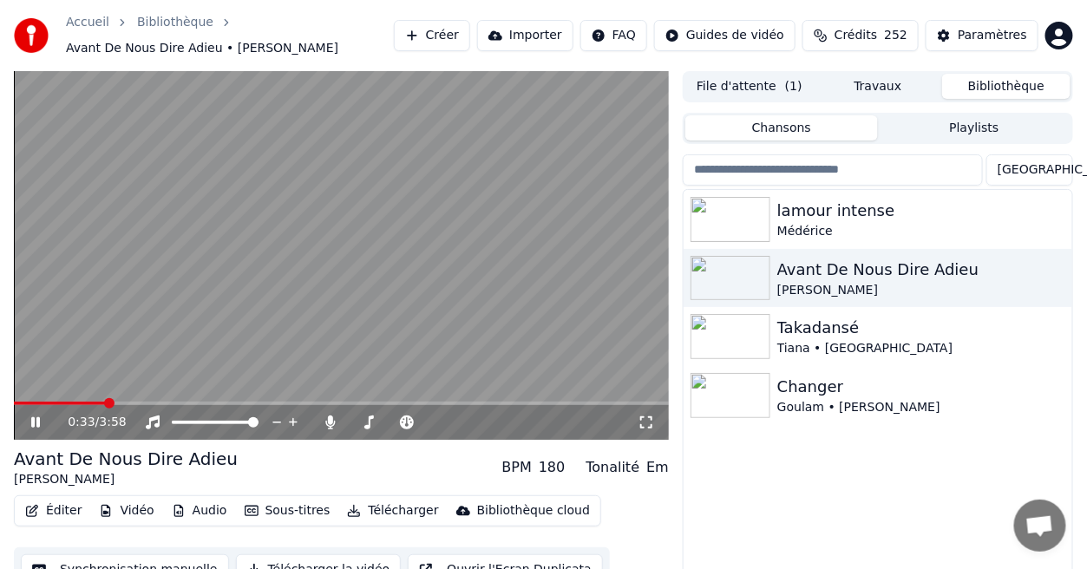
click at [639, 424] on icon at bounding box center [646, 423] width 17 height 14
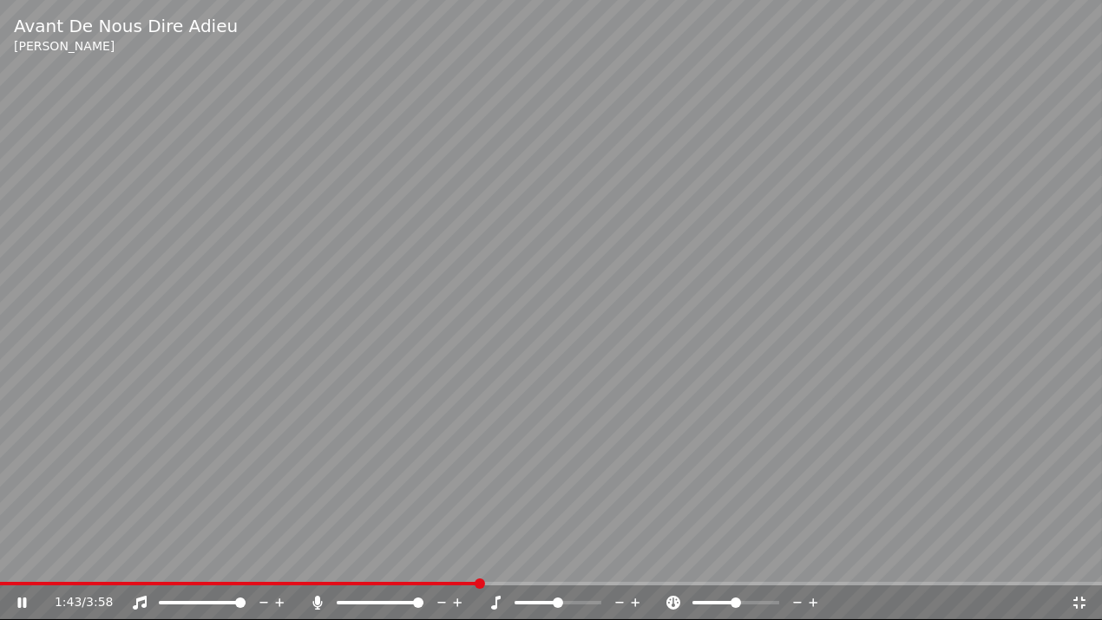
click at [1081, 568] on icon at bounding box center [1079, 603] width 12 height 12
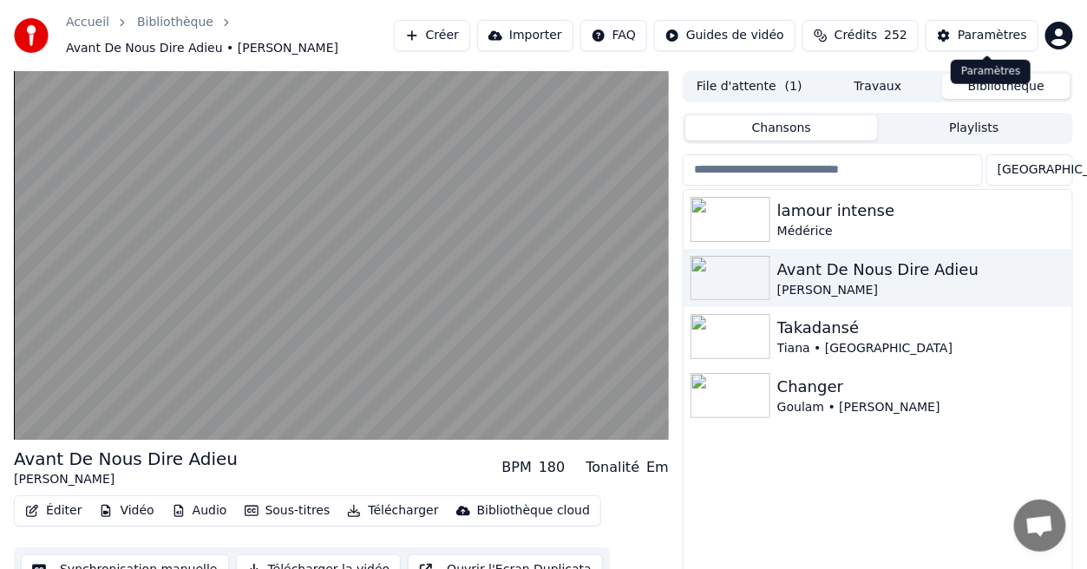
click at [1010, 30] on div "Paramètres" at bounding box center [992, 35] width 69 height 17
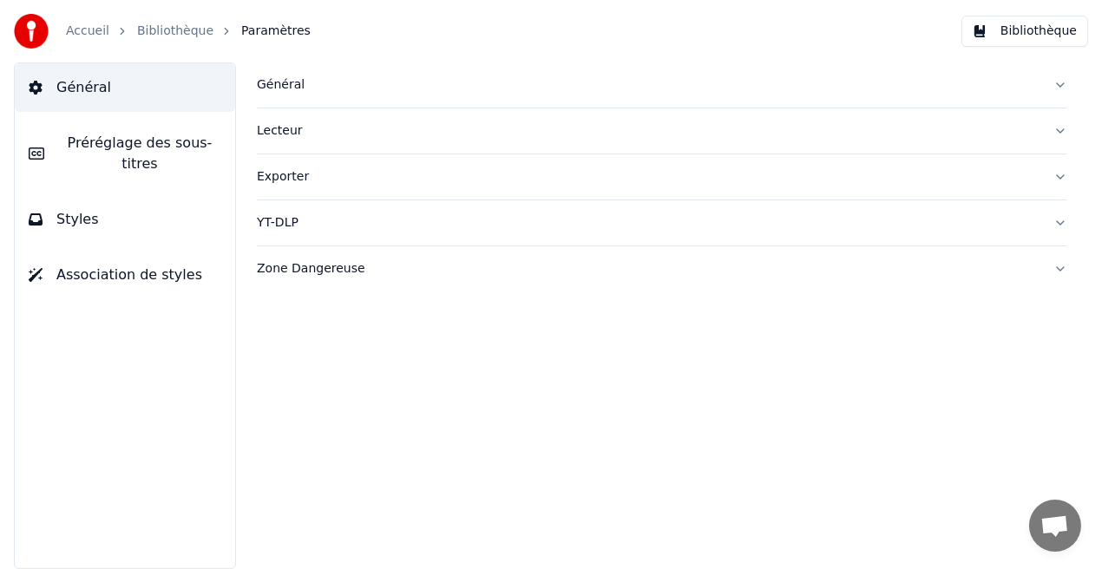
click at [132, 216] on button "Styles" at bounding box center [125, 219] width 220 height 49
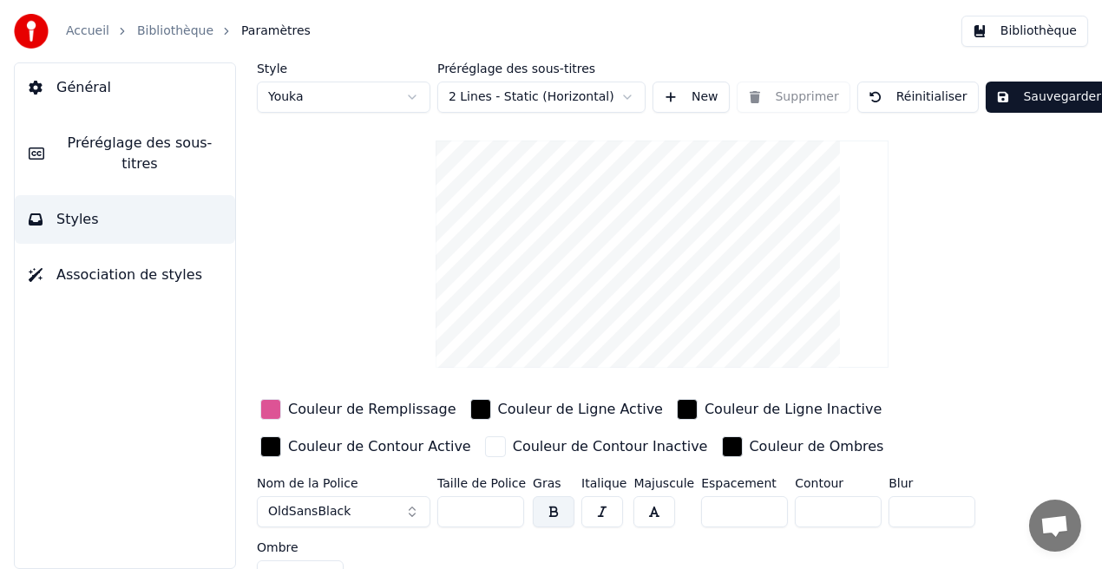
click at [358, 417] on div "Couleur de Remplissage" at bounding box center [372, 409] width 168 height 21
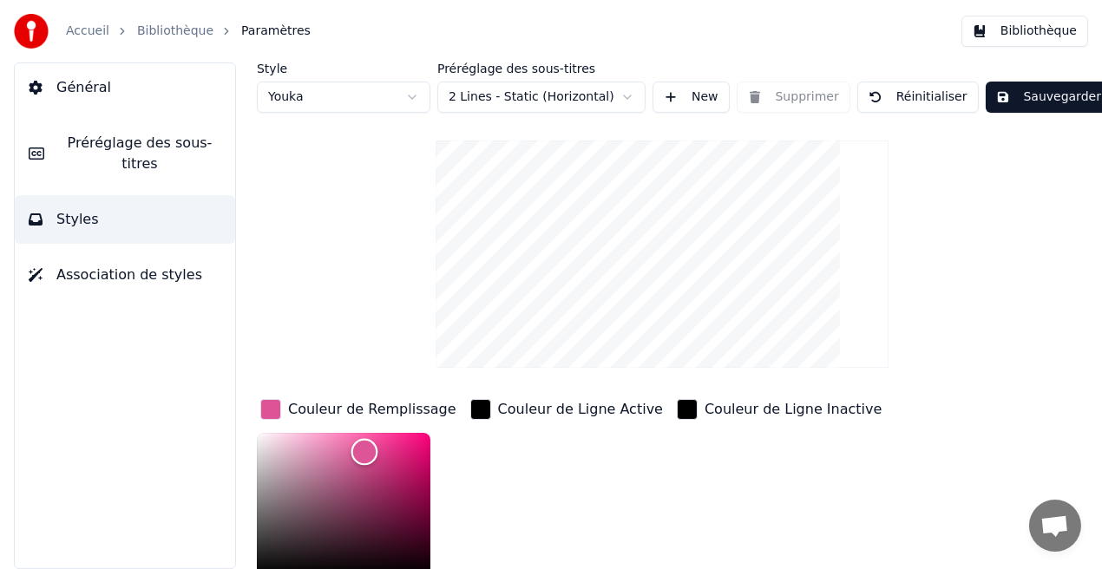
scroll to position [4, 0]
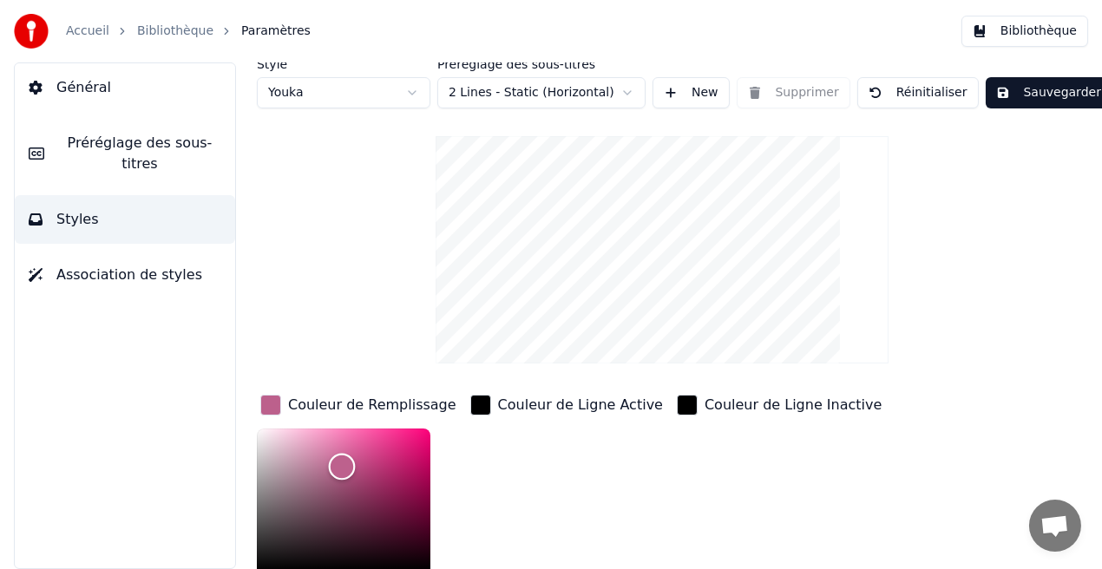
type input "*******"
drag, startPoint x: 364, startPoint y: 449, endPoint x: 340, endPoint y: 465, distance: 29.4
click at [340, 465] on div "Color" at bounding box center [340, 466] width 27 height 27
click at [1039, 91] on button "Sauvegarder" at bounding box center [1049, 92] width 126 height 31
click at [1046, 35] on button "Bibliothèque" at bounding box center [1024, 31] width 127 height 31
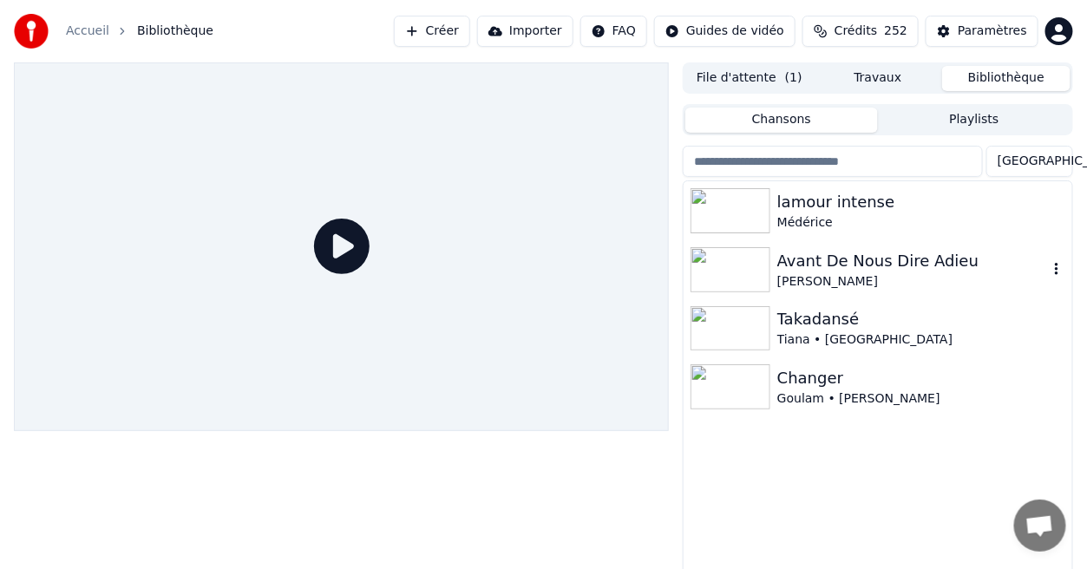
click at [862, 266] on div "Avant De Nous Dire Adieu" at bounding box center [912, 261] width 271 height 24
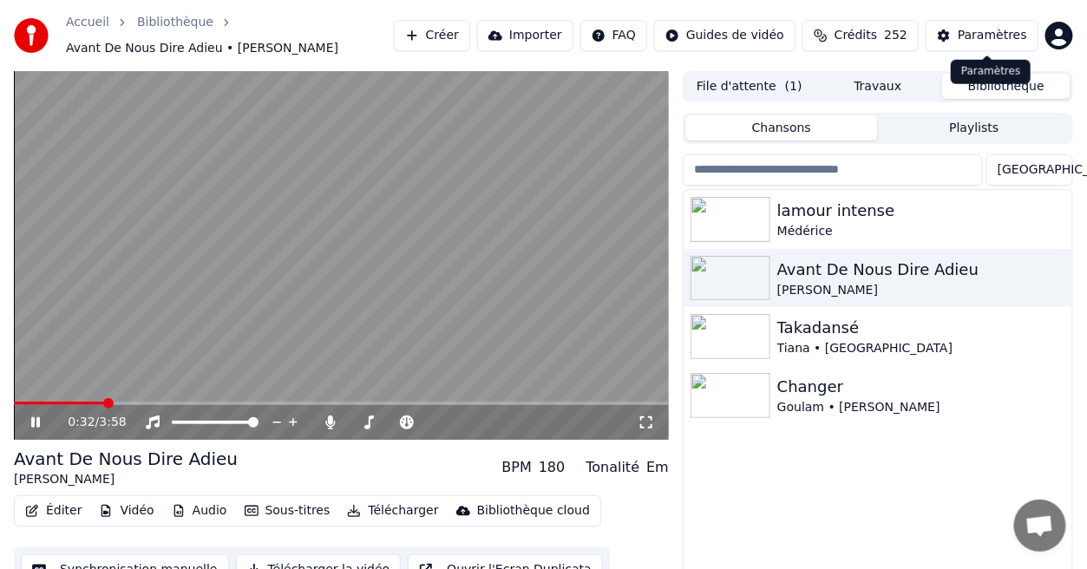
click at [973, 36] on div "Paramètres" at bounding box center [992, 35] width 69 height 17
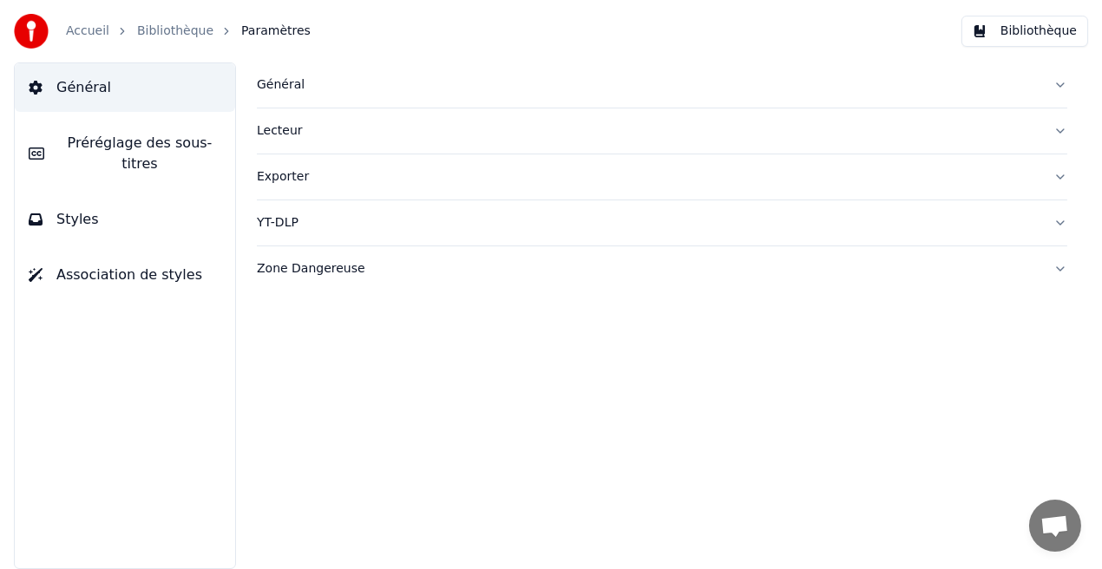
click at [150, 216] on button "Styles" at bounding box center [125, 219] width 220 height 49
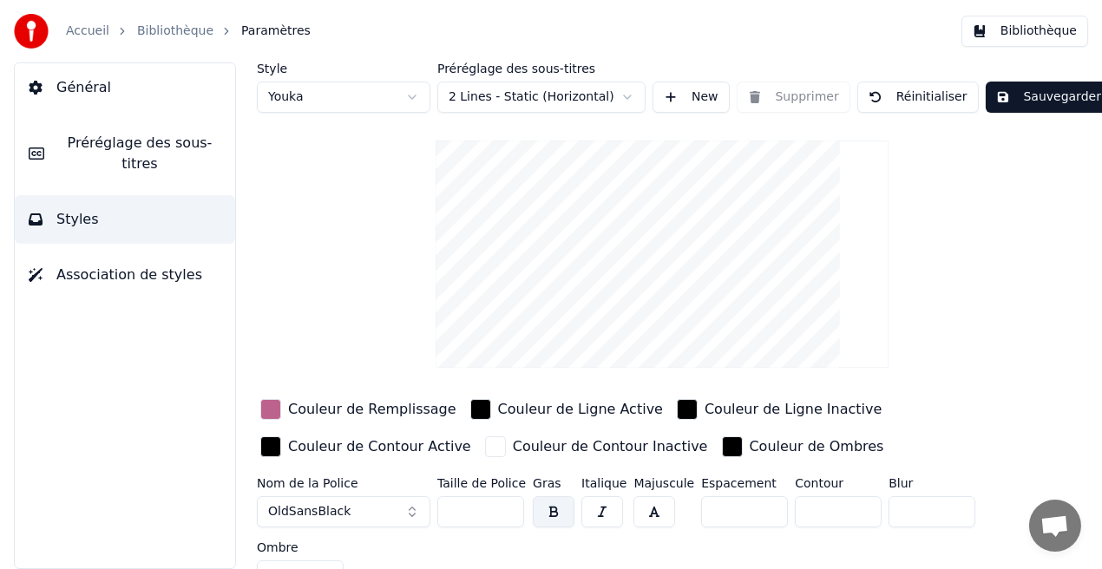
click at [349, 413] on div "Couleur de Remplissage" at bounding box center [372, 409] width 168 height 21
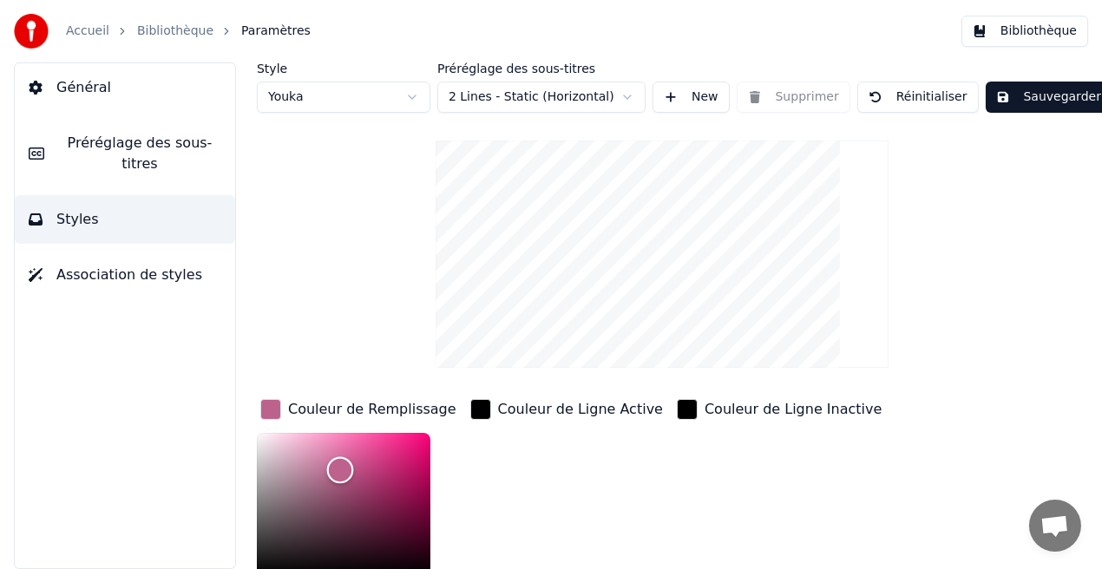
scroll to position [4, 0]
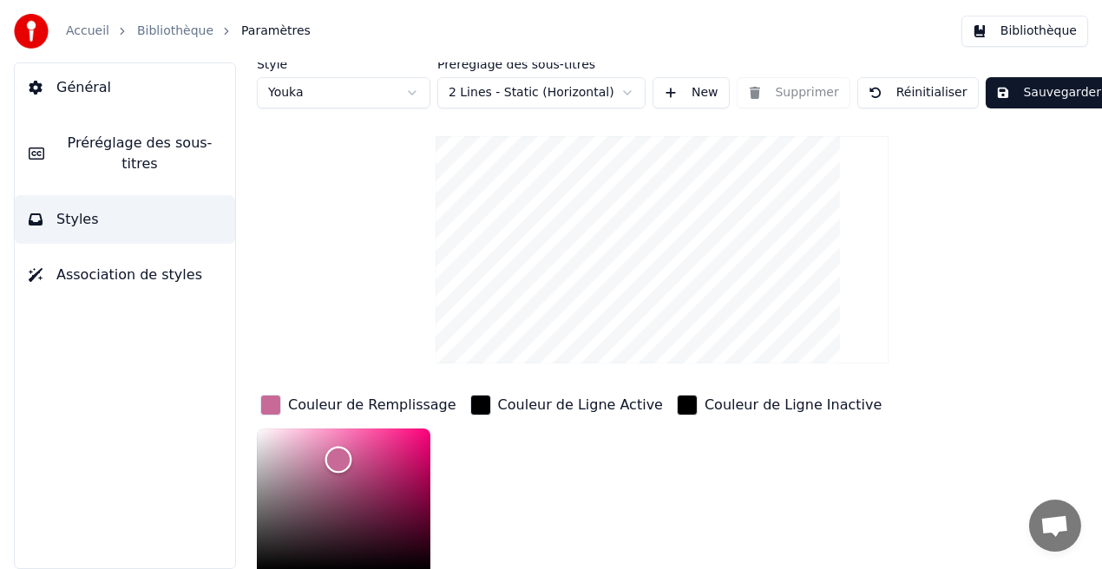
type input "*******"
drag, startPoint x: 337, startPoint y: 460, endPoint x: 344, endPoint y: 447, distance: 15.2
click at [344, 447] on div "Color" at bounding box center [344, 448] width 27 height 27
click at [1010, 89] on button "Sauvegarder" at bounding box center [1049, 92] width 126 height 31
click at [1051, 30] on button "Bibliothèque" at bounding box center [1024, 31] width 127 height 31
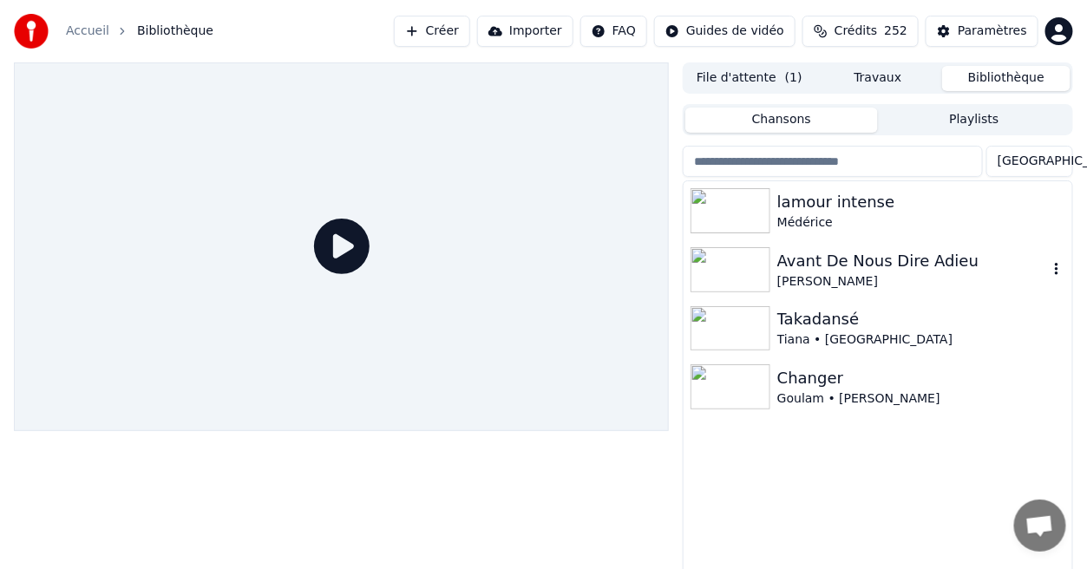
click at [858, 276] on div "[PERSON_NAME]" at bounding box center [912, 281] width 271 height 17
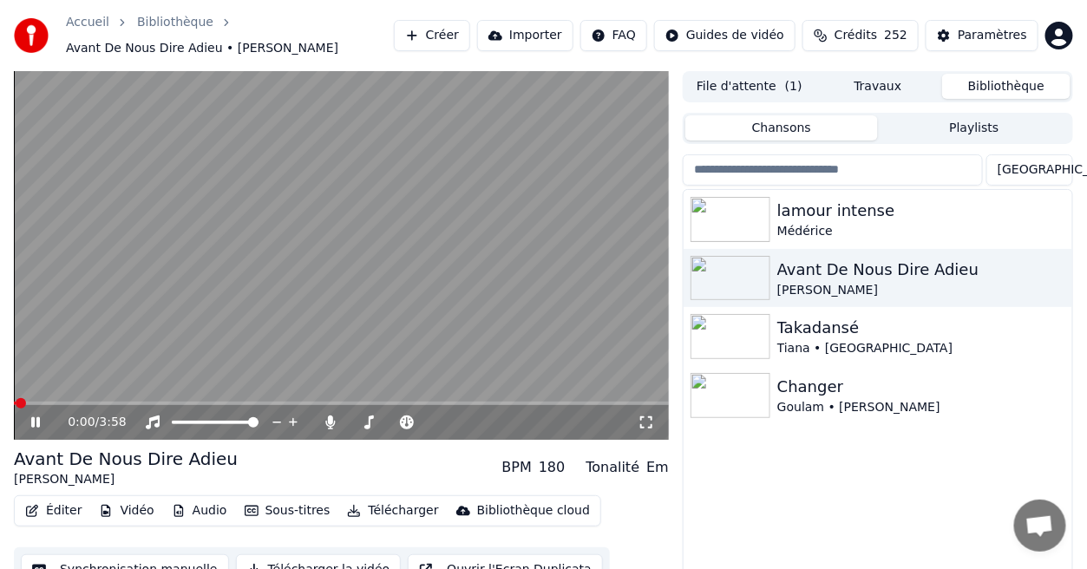
click at [641, 425] on icon at bounding box center [646, 422] width 12 height 12
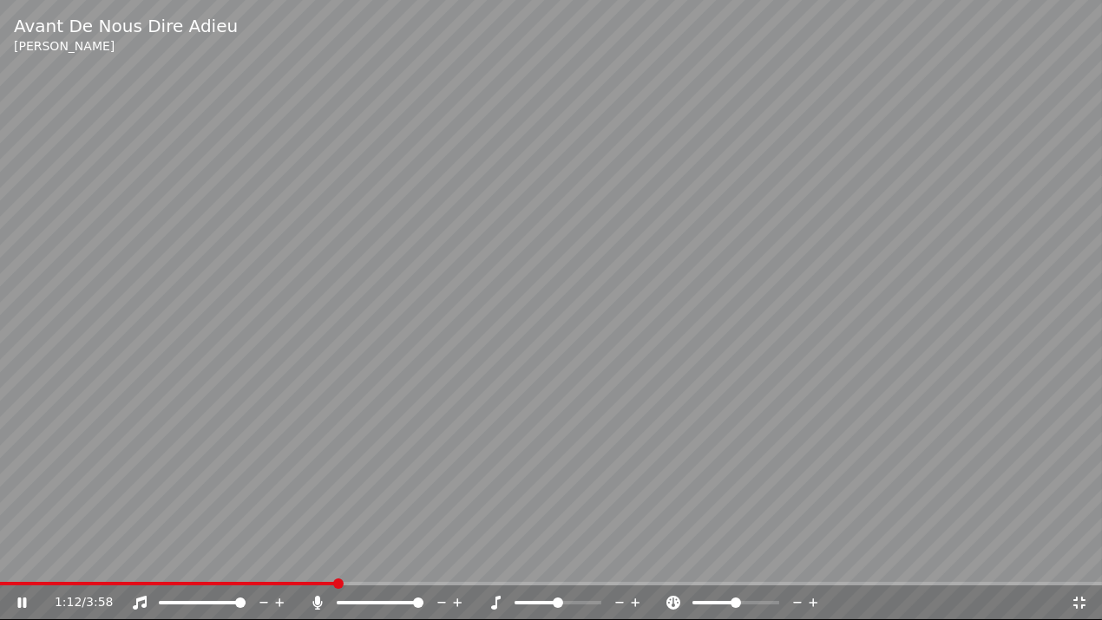
click at [1084, 568] on div "1:12 / 3:58" at bounding box center [551, 602] width 1088 height 17
click at [1084, 568] on icon at bounding box center [1079, 603] width 12 height 12
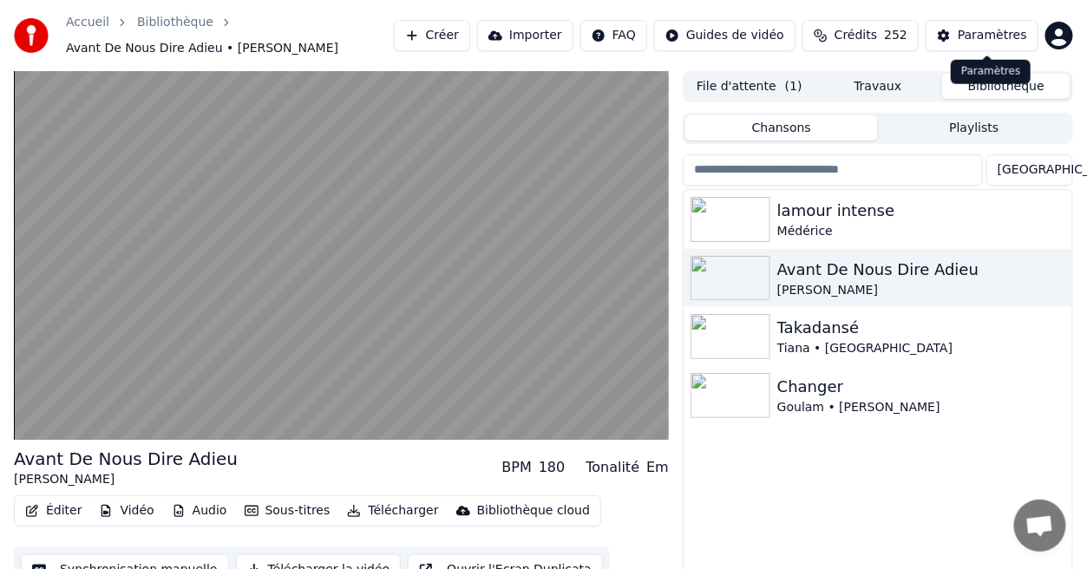
click at [997, 38] on div "Paramètres" at bounding box center [992, 35] width 69 height 17
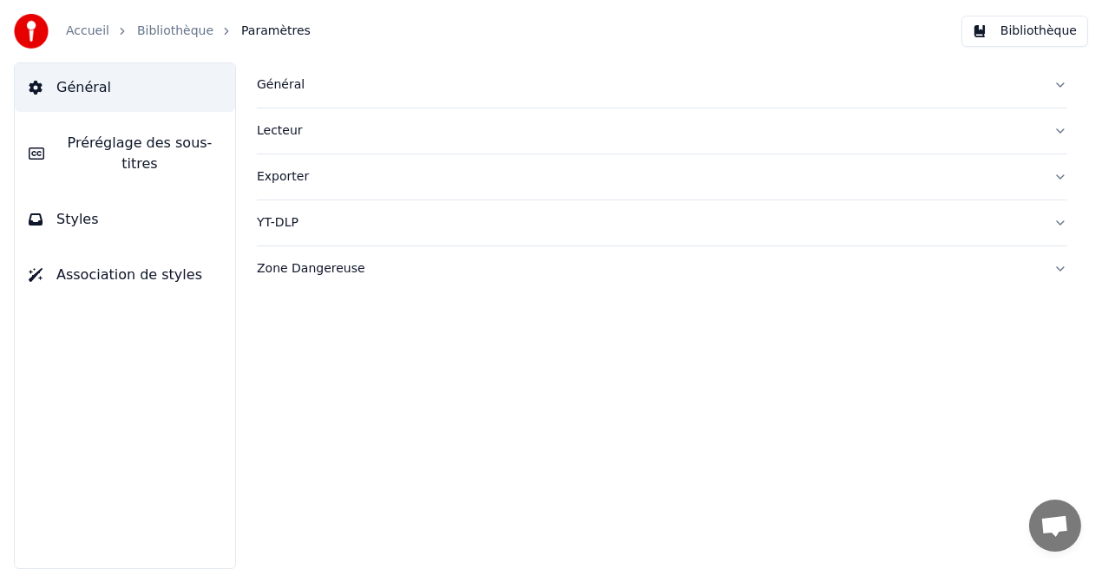
click at [146, 200] on button "Styles" at bounding box center [125, 219] width 220 height 49
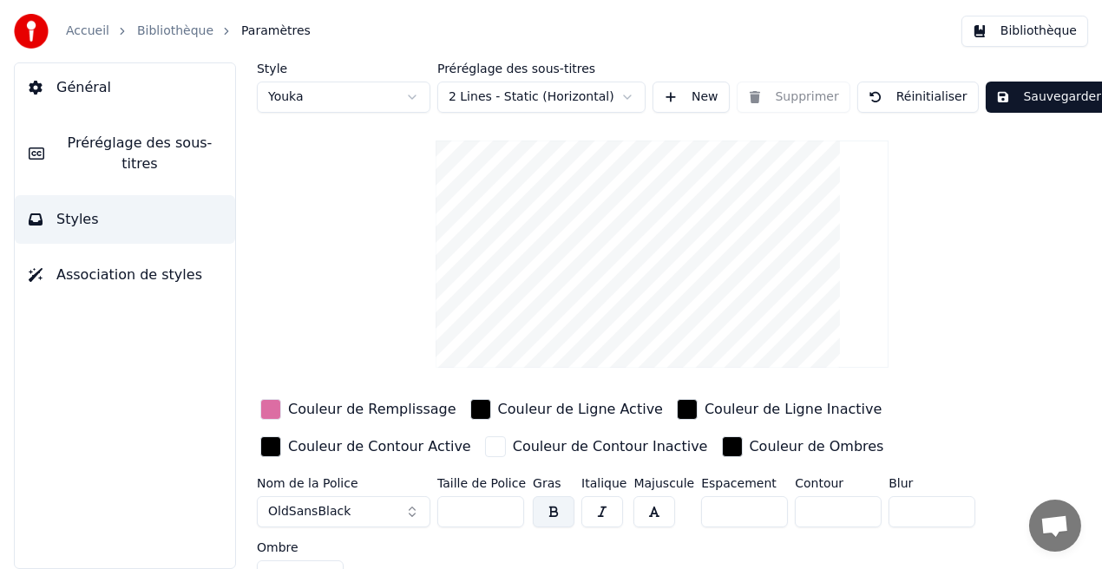
click at [405, 408] on div "Couleur de Remplissage" at bounding box center [372, 409] width 168 height 21
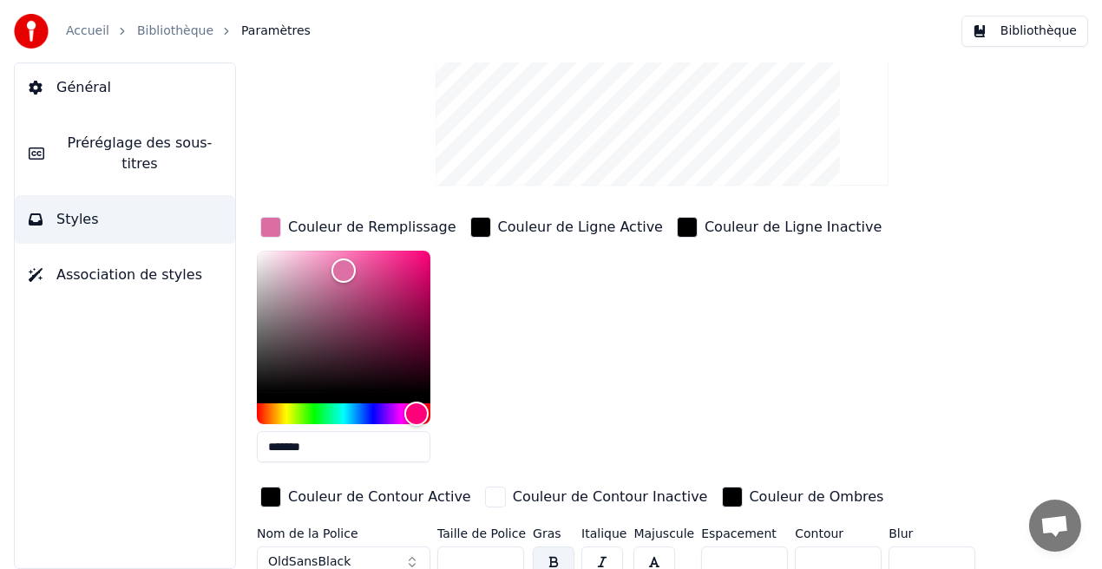
scroll to position [187, 0]
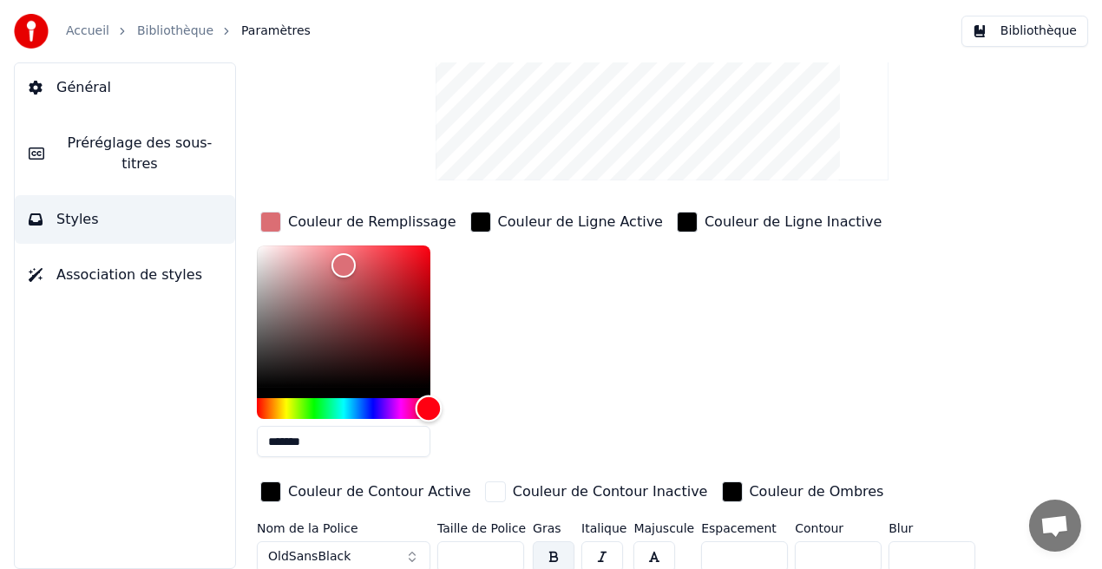
drag, startPoint x: 419, startPoint y: 406, endPoint x: 429, endPoint y: 423, distance: 19.0
click at [429, 423] on div "*******" at bounding box center [344, 355] width 175 height 219
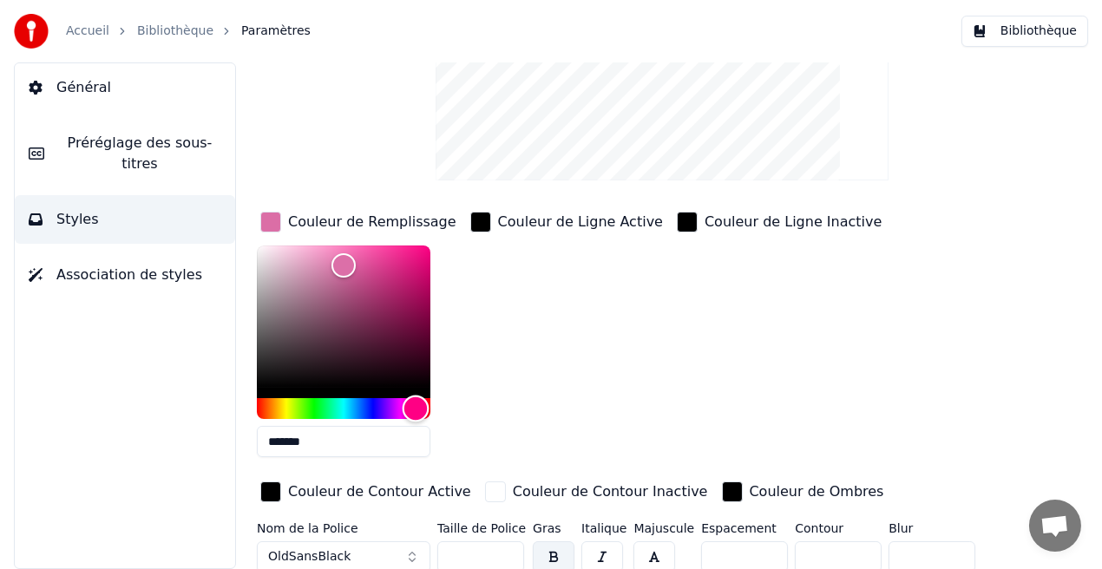
drag, startPoint x: 430, startPoint y: 413, endPoint x: 416, endPoint y: 423, distance: 16.8
click at [416, 423] on div "*******" at bounding box center [344, 355] width 175 height 219
type input "*******"
drag, startPoint x: 342, startPoint y: 264, endPoint x: 389, endPoint y: 274, distance: 48.0
click at [389, 274] on div "Color" at bounding box center [389, 275] width 27 height 27
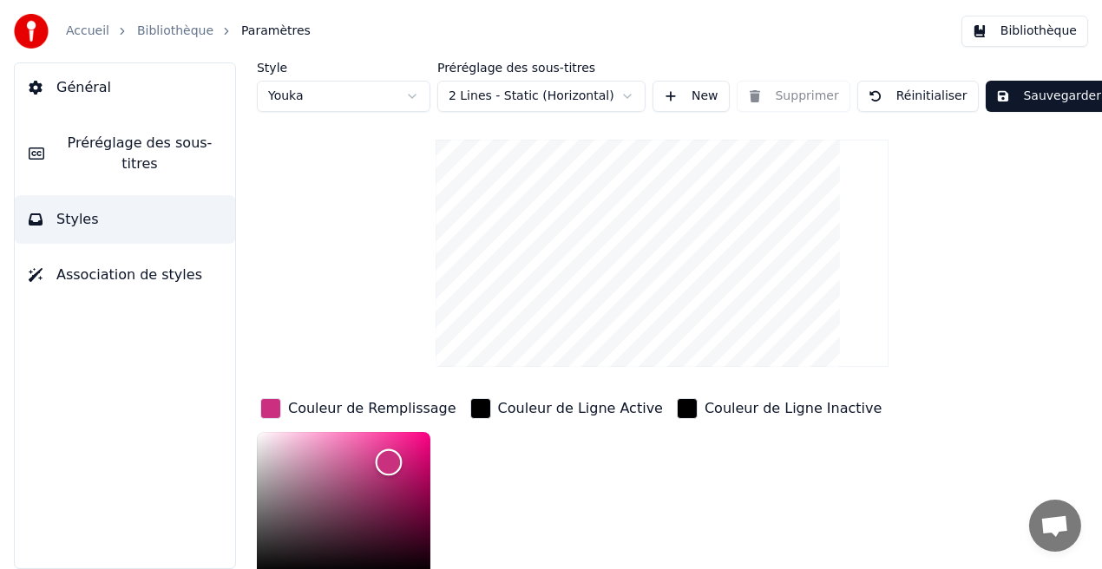
scroll to position [0, 0]
click at [1056, 94] on button "Sauvegarder" at bounding box center [1049, 97] width 126 height 31
click at [1051, 35] on button "Bibliothèque" at bounding box center [1024, 31] width 127 height 31
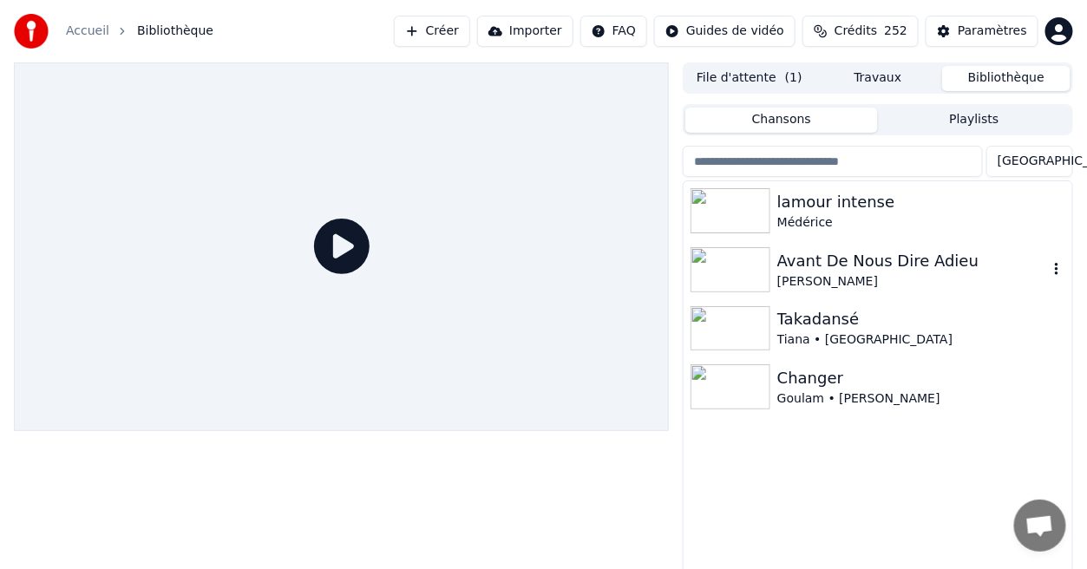
click at [875, 260] on div "Avant De Nous Dire Adieu" at bounding box center [912, 261] width 271 height 24
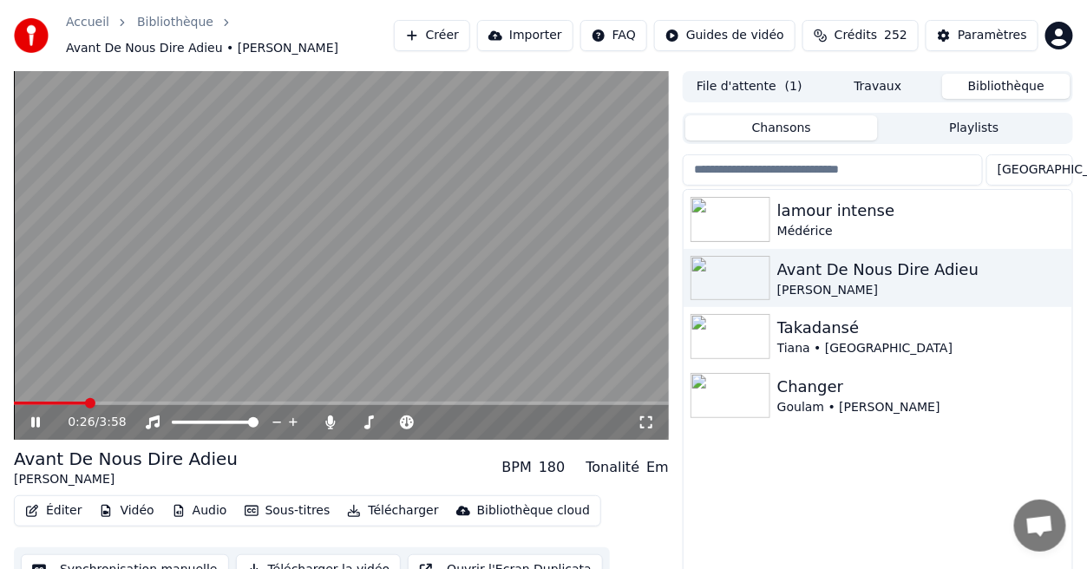
click at [650, 423] on icon at bounding box center [646, 423] width 17 height 14
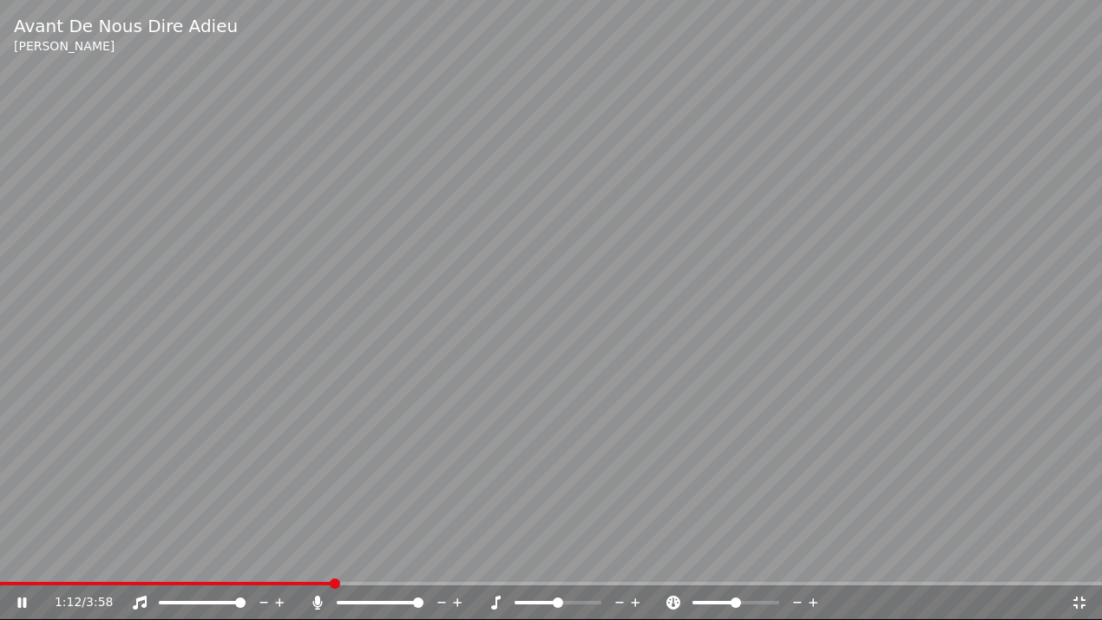
click at [1074, 568] on icon at bounding box center [1079, 603] width 12 height 12
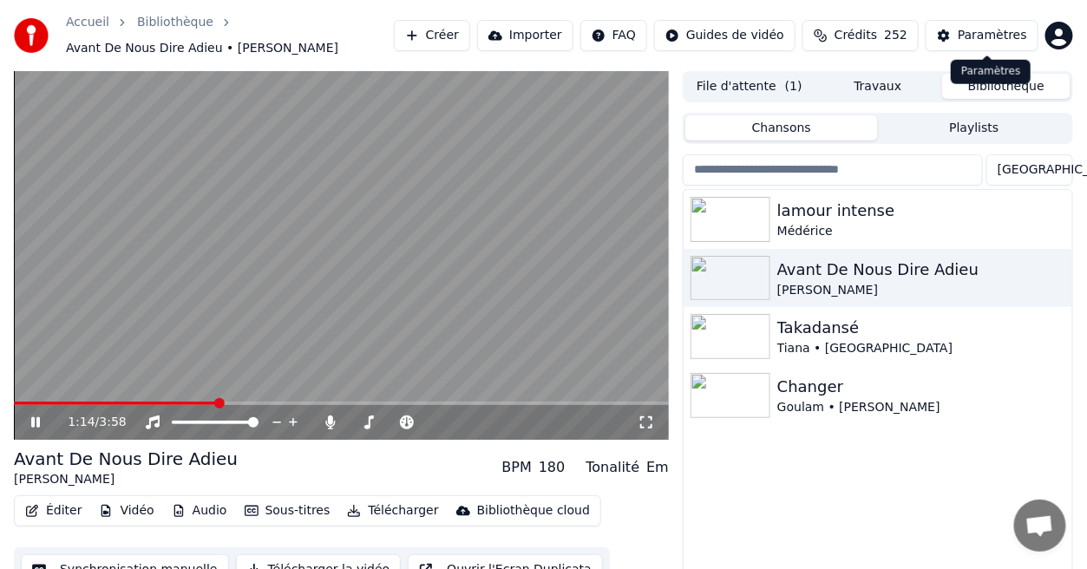
click at [992, 36] on div "Paramètres" at bounding box center [992, 35] width 69 height 17
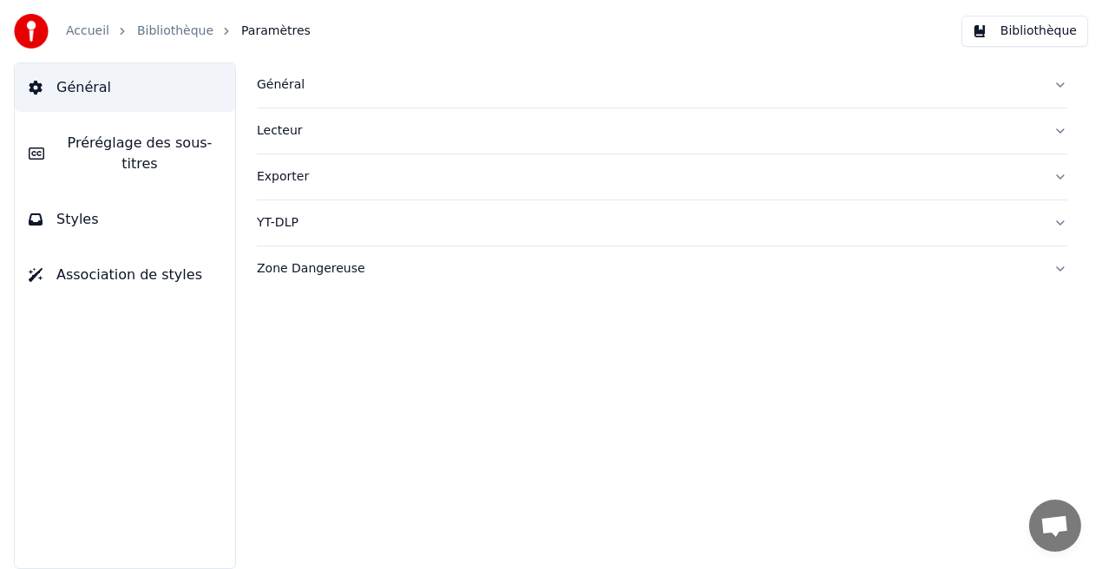
click at [189, 207] on button "Styles" at bounding box center [125, 219] width 220 height 49
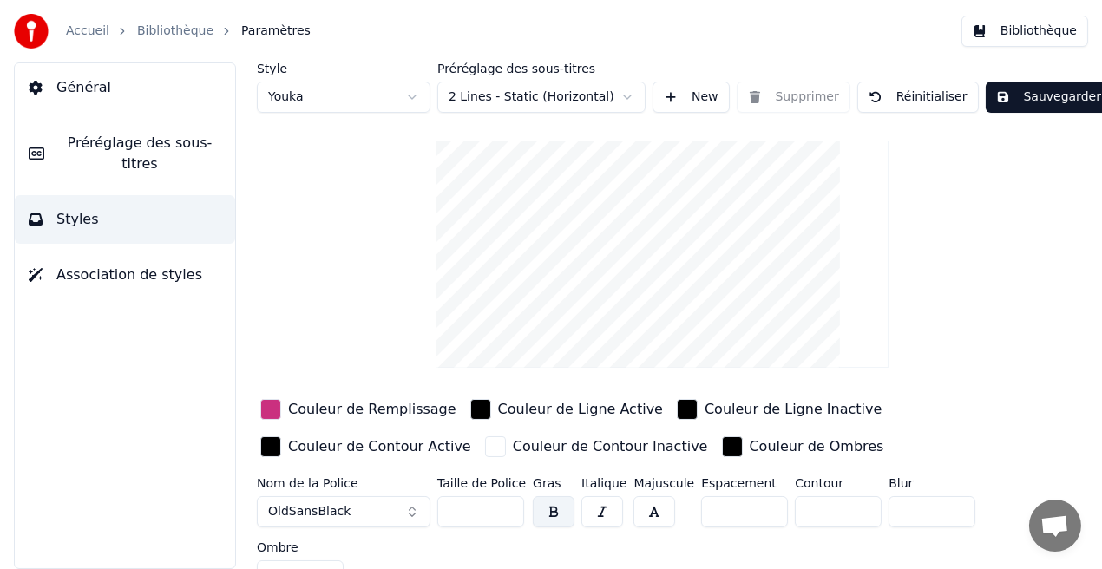
click at [346, 408] on div "Couleur de Remplissage" at bounding box center [372, 409] width 168 height 21
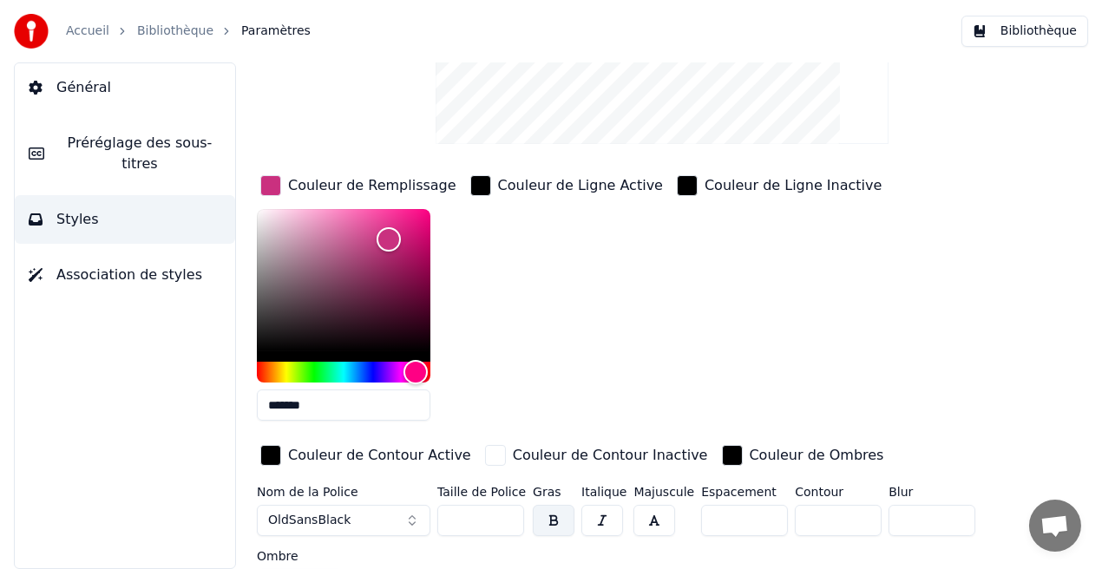
scroll to position [259, 0]
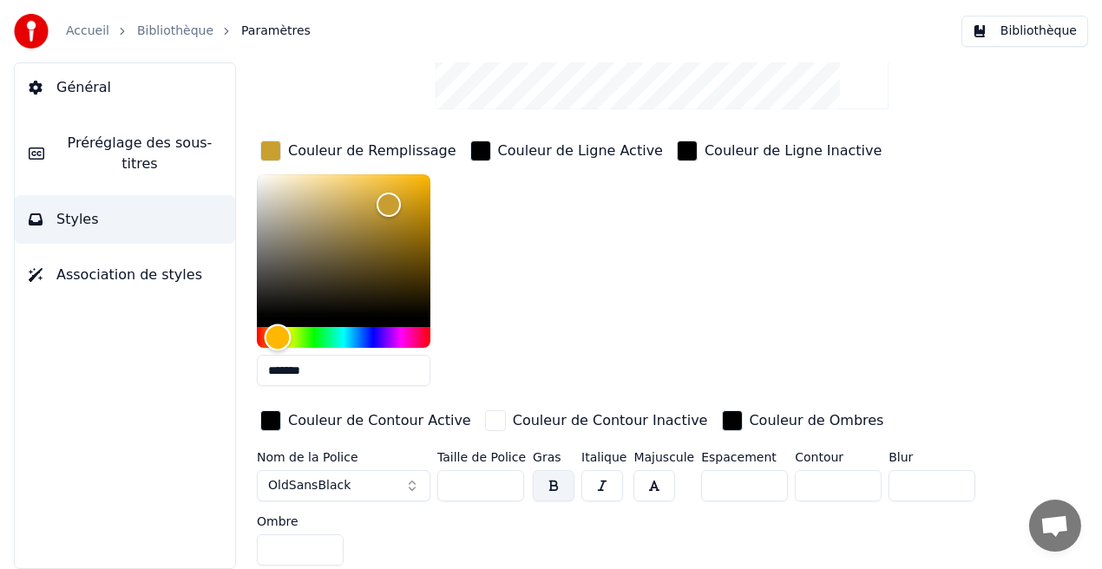
drag, startPoint x: 421, startPoint y: 331, endPoint x: 278, endPoint y: 331, distance: 143.2
click at [278, 331] on div "Hue" at bounding box center [278, 338] width 27 height 27
type input "*******"
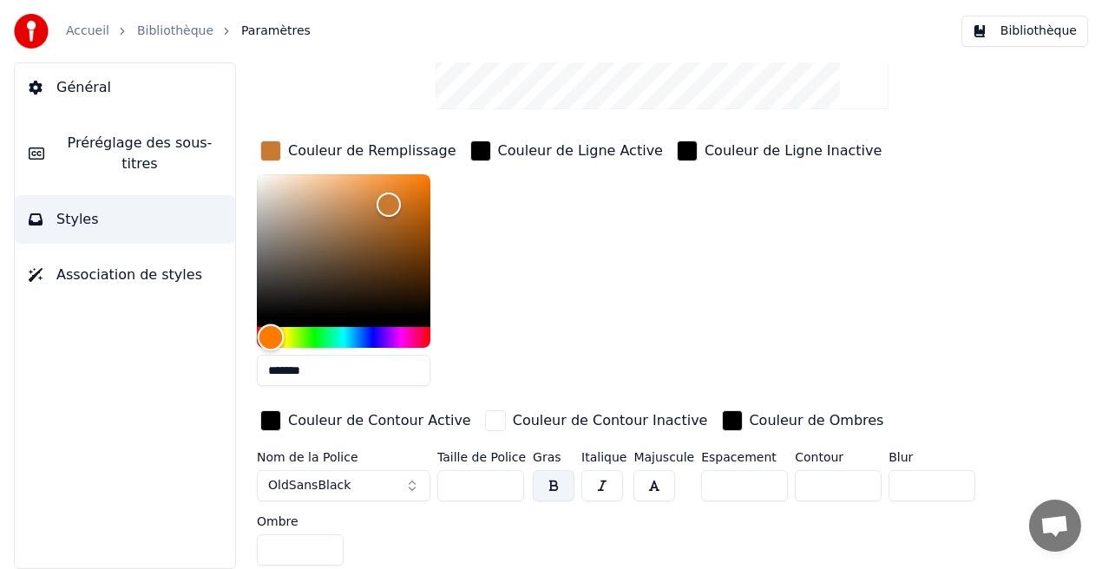
click at [271, 332] on div "Hue" at bounding box center [271, 338] width 27 height 27
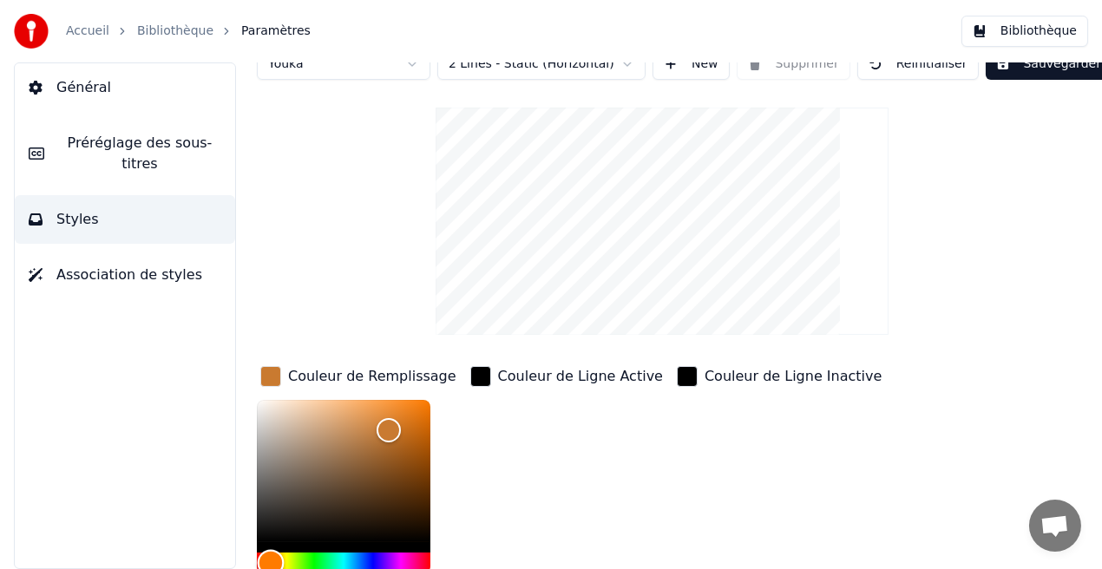
scroll to position [0, 0]
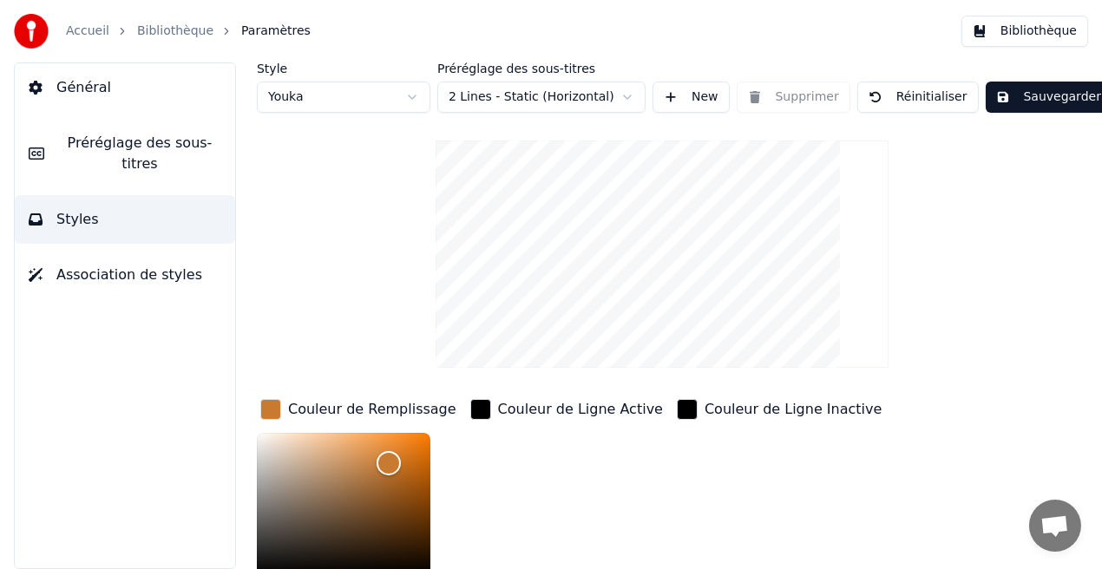
click at [1054, 100] on button "Sauvegarder" at bounding box center [1049, 97] width 126 height 31
click at [1026, 30] on button "Bibliothèque" at bounding box center [1024, 31] width 127 height 31
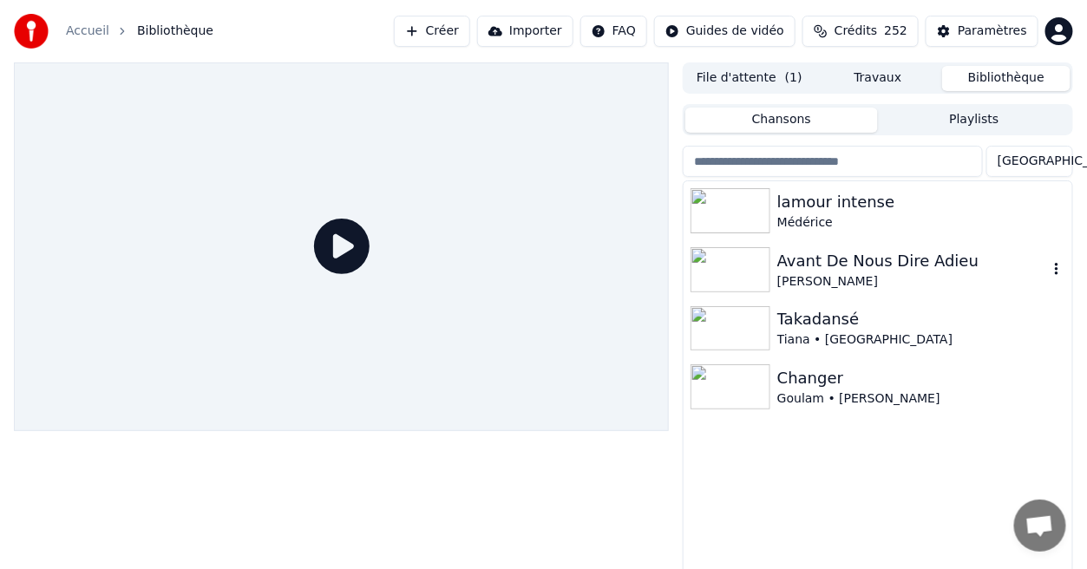
click at [860, 269] on div "Avant De Nous Dire Adieu" at bounding box center [912, 261] width 271 height 24
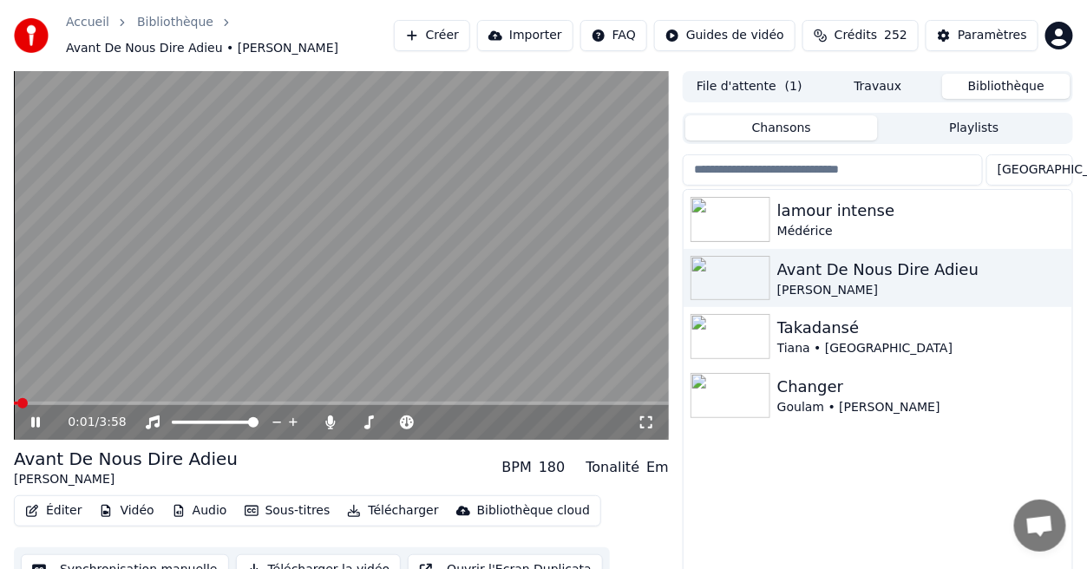
click at [646, 417] on icon at bounding box center [646, 423] width 17 height 14
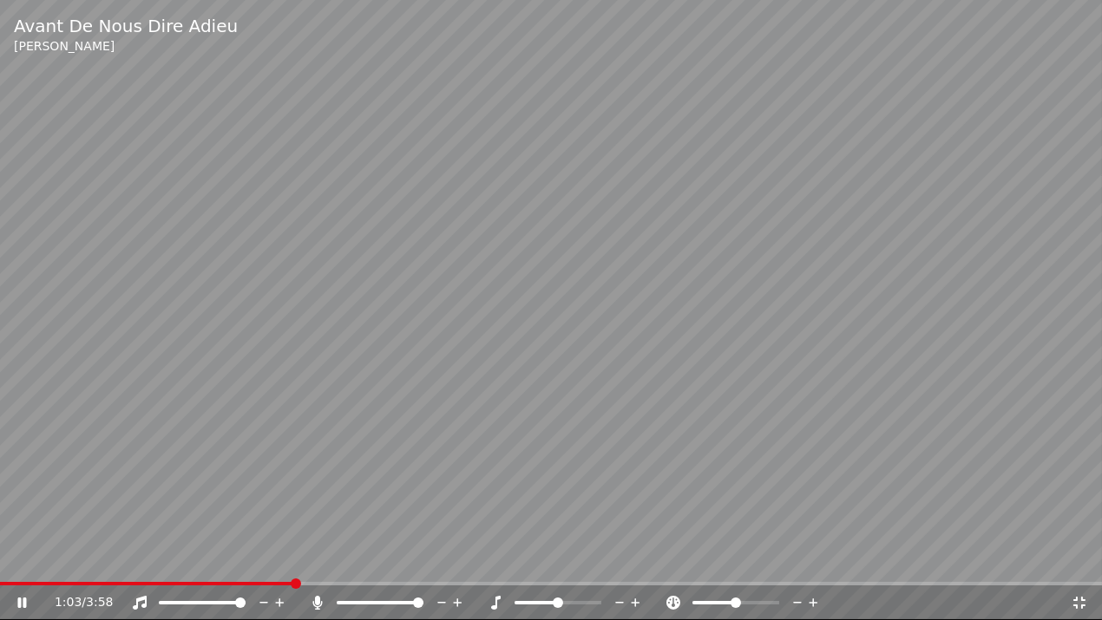
click at [1079, 568] on icon at bounding box center [1079, 603] width 17 height 14
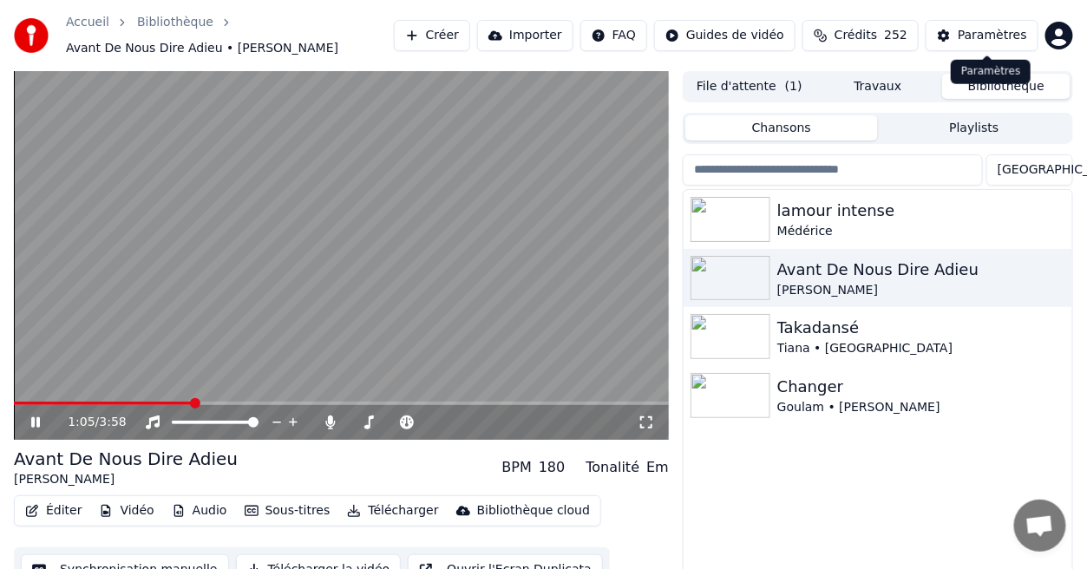
click at [1013, 36] on div "Paramètres" at bounding box center [992, 35] width 69 height 17
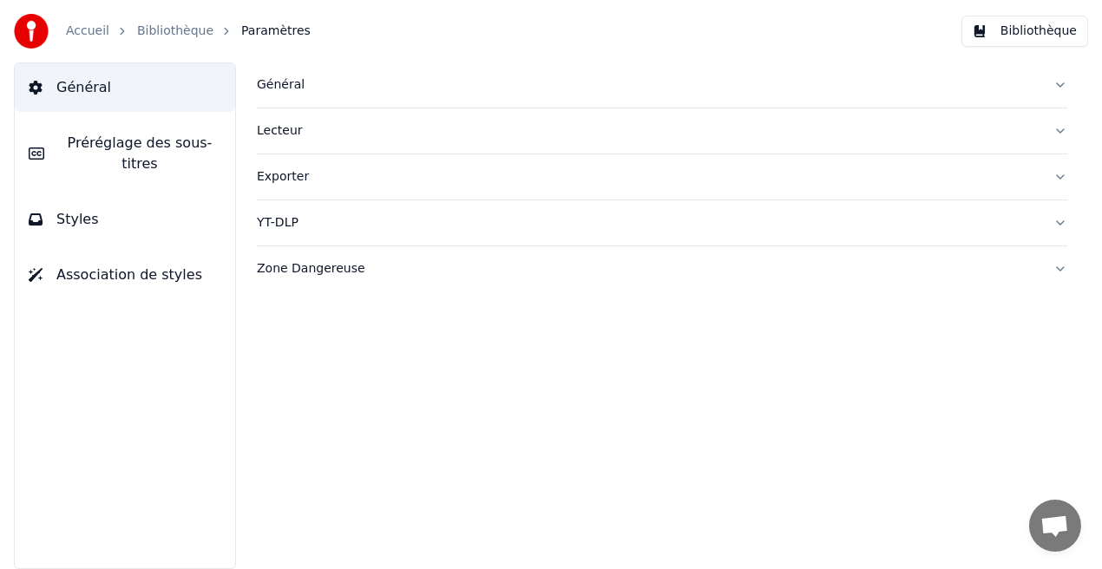
click at [162, 204] on button "Styles" at bounding box center [125, 219] width 220 height 49
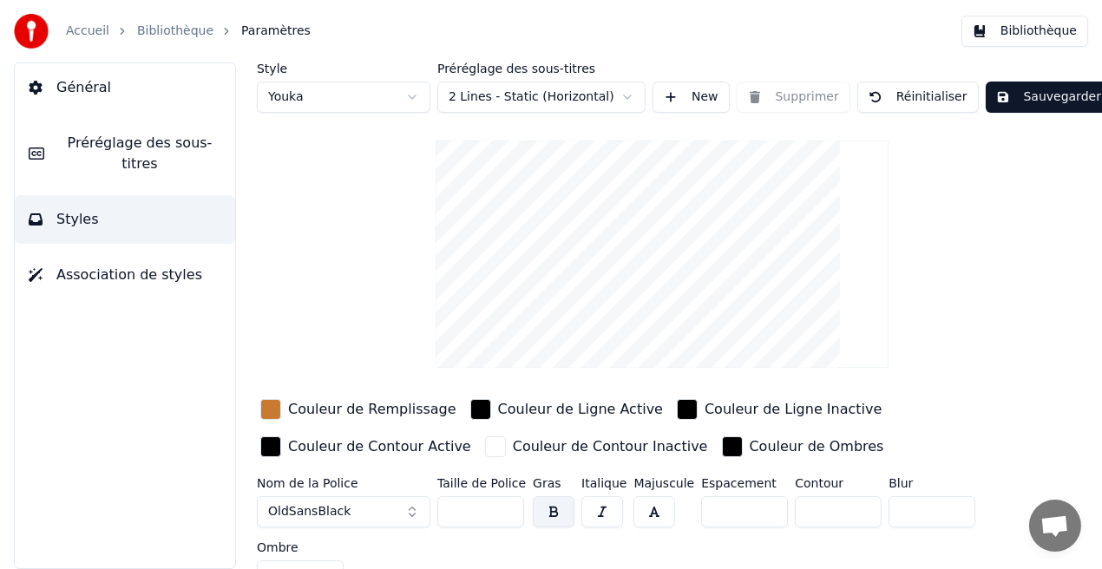
click at [406, 410] on div "Couleur de Remplissage" at bounding box center [372, 409] width 168 height 21
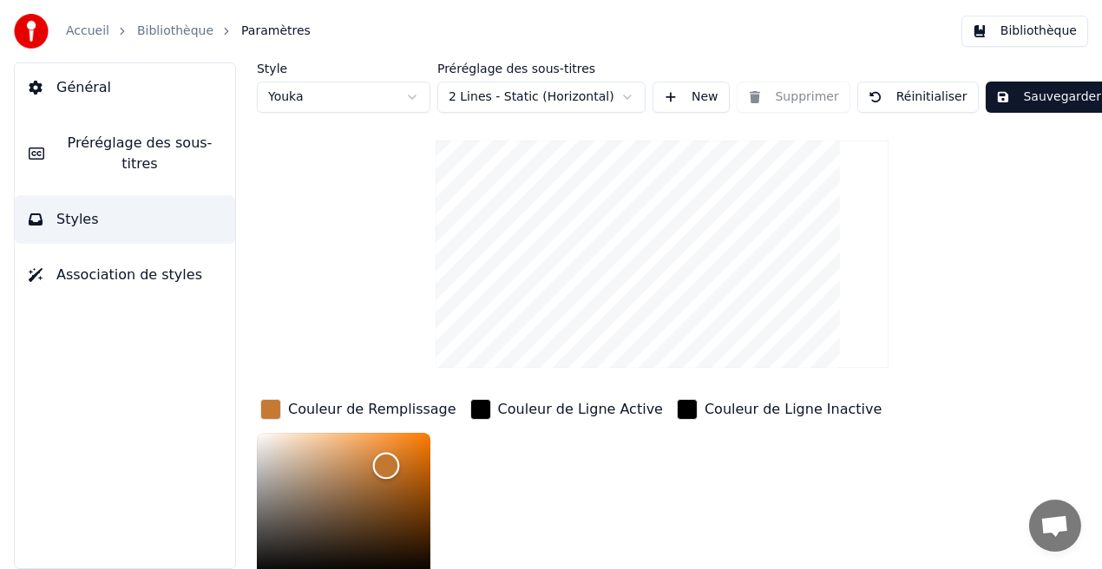
scroll to position [4, 0]
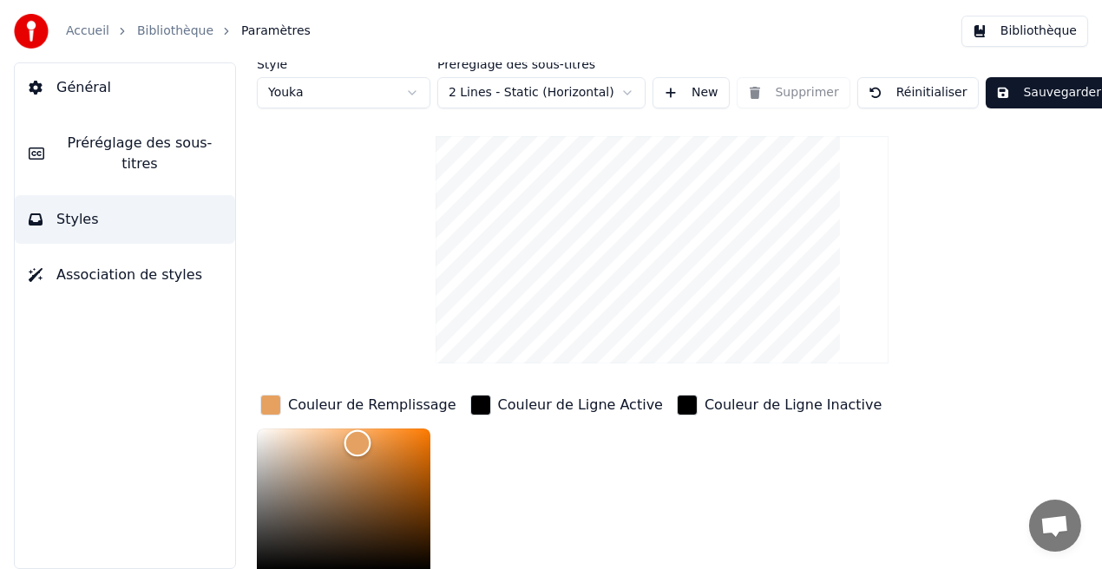
drag, startPoint x: 386, startPoint y: 460, endPoint x: 357, endPoint y: 442, distance: 33.9
click at [357, 442] on div "Color" at bounding box center [357, 443] width 27 height 27
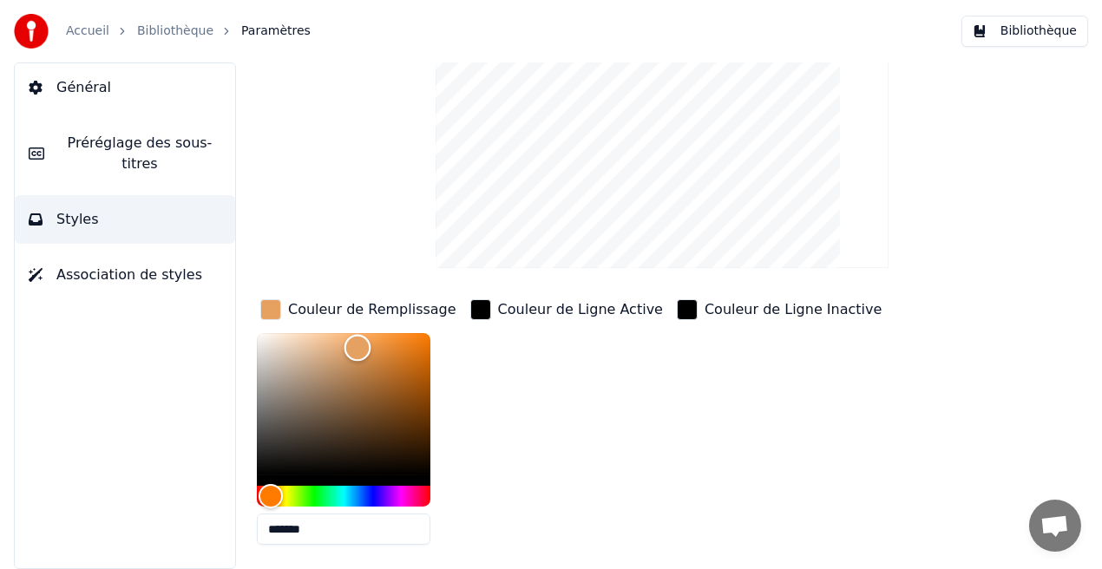
scroll to position [109, 0]
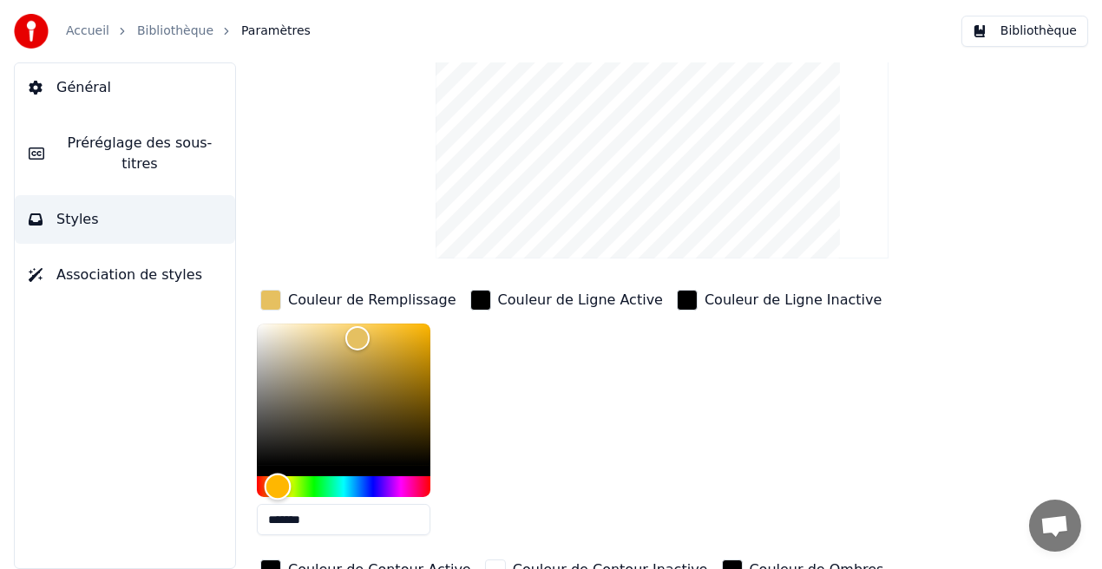
drag, startPoint x: 266, startPoint y: 483, endPoint x: 278, endPoint y: 484, distance: 12.2
click at [278, 484] on div "Hue" at bounding box center [278, 487] width 27 height 27
drag, startPoint x: 358, startPoint y: 336, endPoint x: 331, endPoint y: 344, distance: 28.0
click at [331, 344] on div "Color" at bounding box center [331, 345] width 27 height 27
drag, startPoint x: 285, startPoint y: 479, endPoint x: 276, endPoint y: 482, distance: 9.3
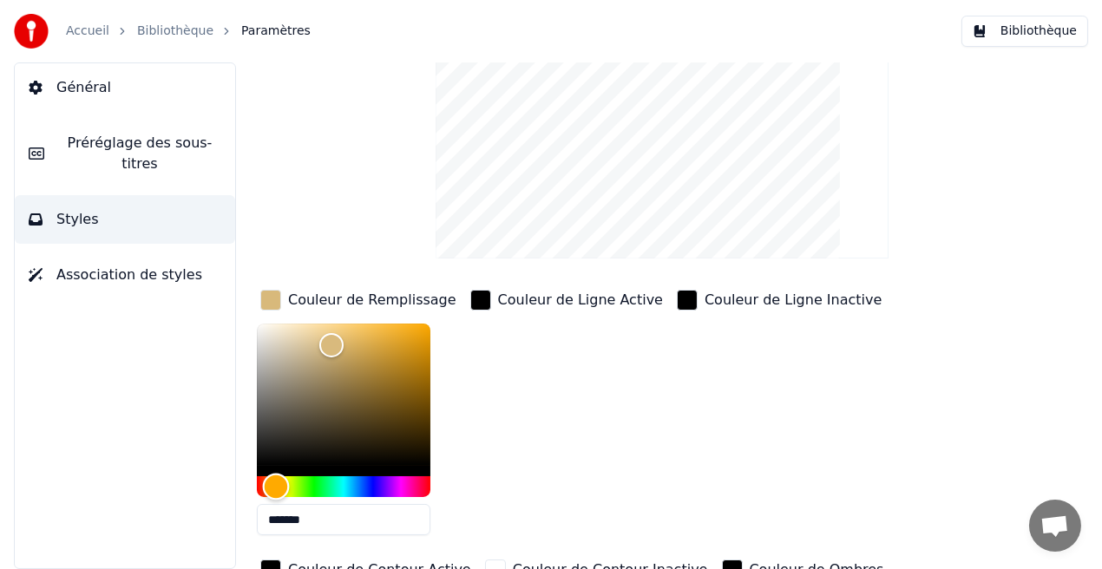
click at [276, 482] on div "Hue" at bounding box center [276, 487] width 27 height 27
type input "*******"
drag, startPoint x: 331, startPoint y: 345, endPoint x: 404, endPoint y: 342, distance: 73.8
click at [404, 342] on div "Color" at bounding box center [404, 344] width 27 height 27
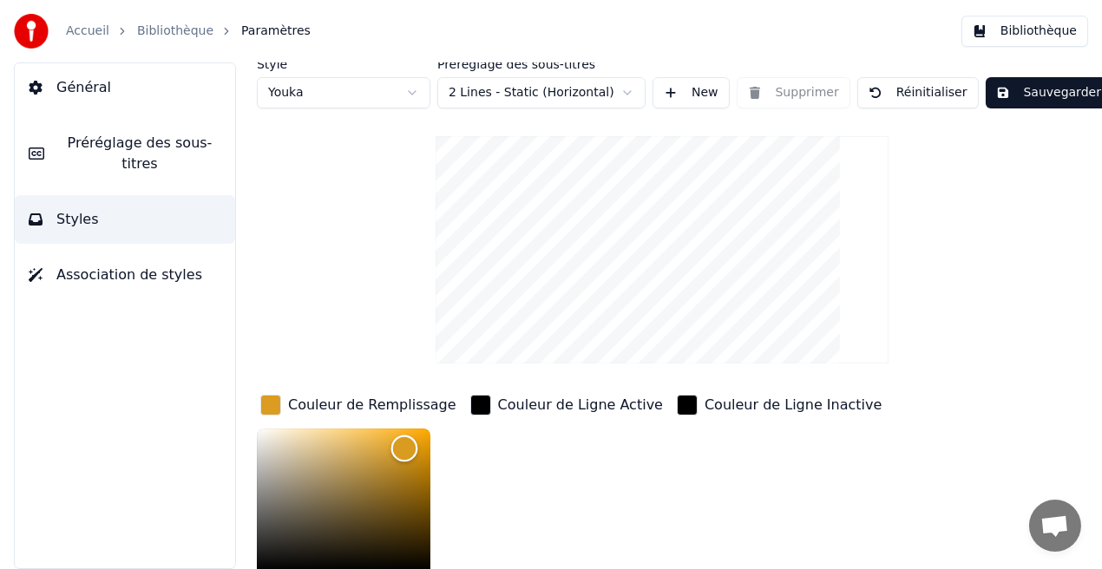
scroll to position [1, 0]
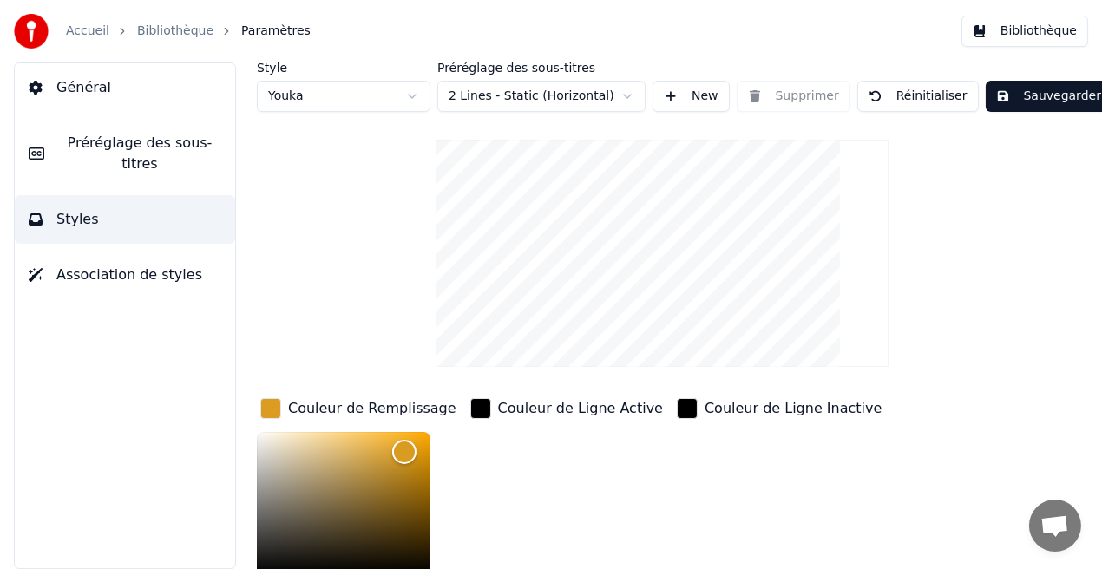
click at [1053, 101] on button "Sauvegarder" at bounding box center [1049, 96] width 126 height 31
click at [1020, 36] on button "Bibliothèque" at bounding box center [1024, 31] width 127 height 31
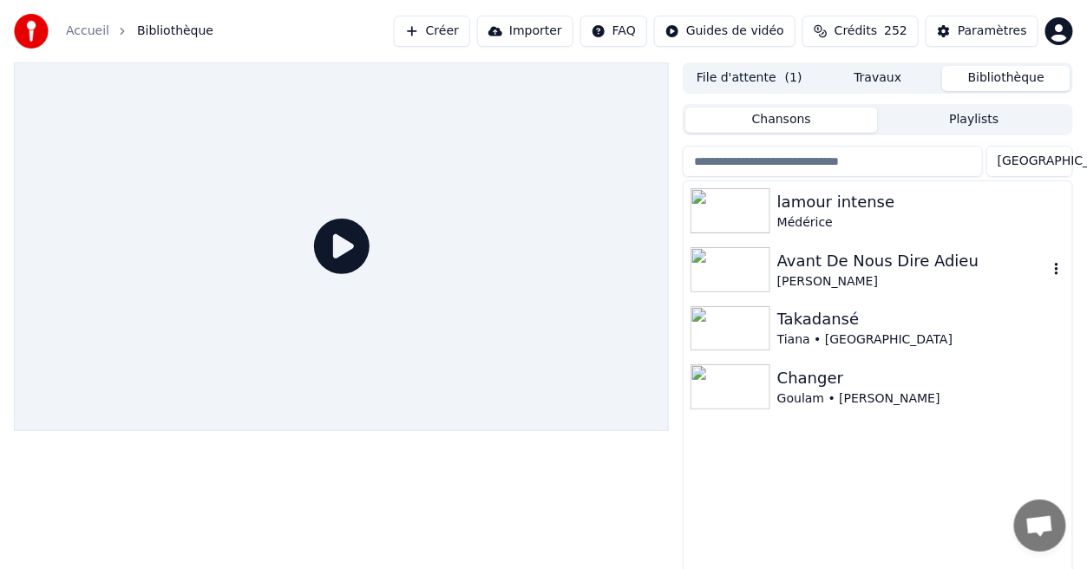
click at [834, 271] on div "Avant De Nous Dire Adieu" at bounding box center [912, 261] width 271 height 24
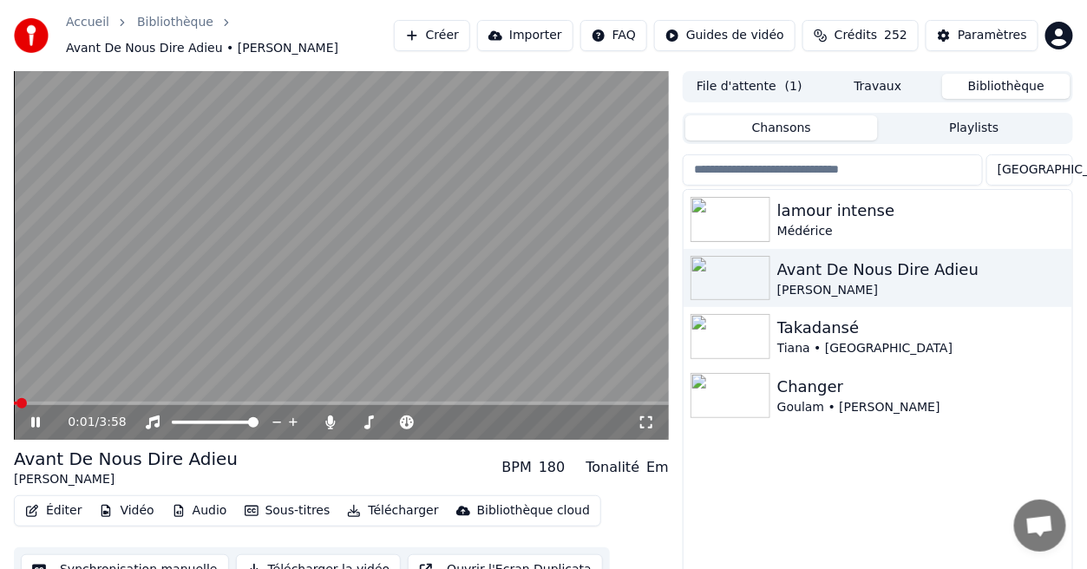
click at [639, 421] on icon at bounding box center [646, 423] width 17 height 14
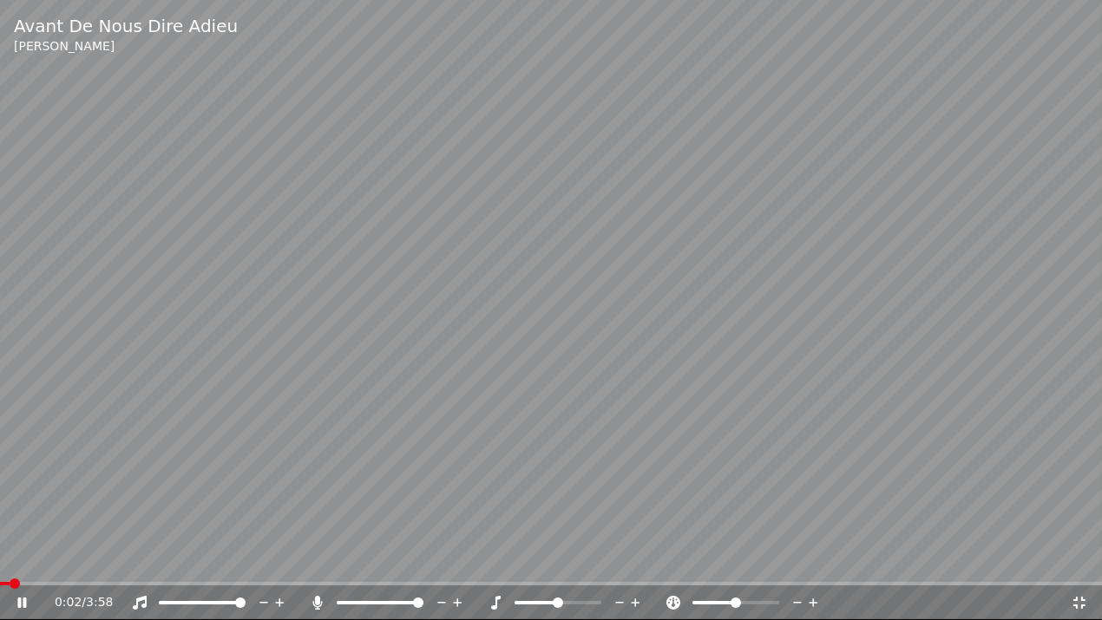
click at [639, 438] on video at bounding box center [551, 310] width 1102 height 620
click at [17, 568] on icon at bounding box center [21, 603] width 10 height 12
click at [162, 568] on span at bounding box center [551, 583] width 1102 height 3
click at [19, 568] on icon at bounding box center [21, 603] width 9 height 10
click at [19, 568] on icon at bounding box center [21, 603] width 10 height 12
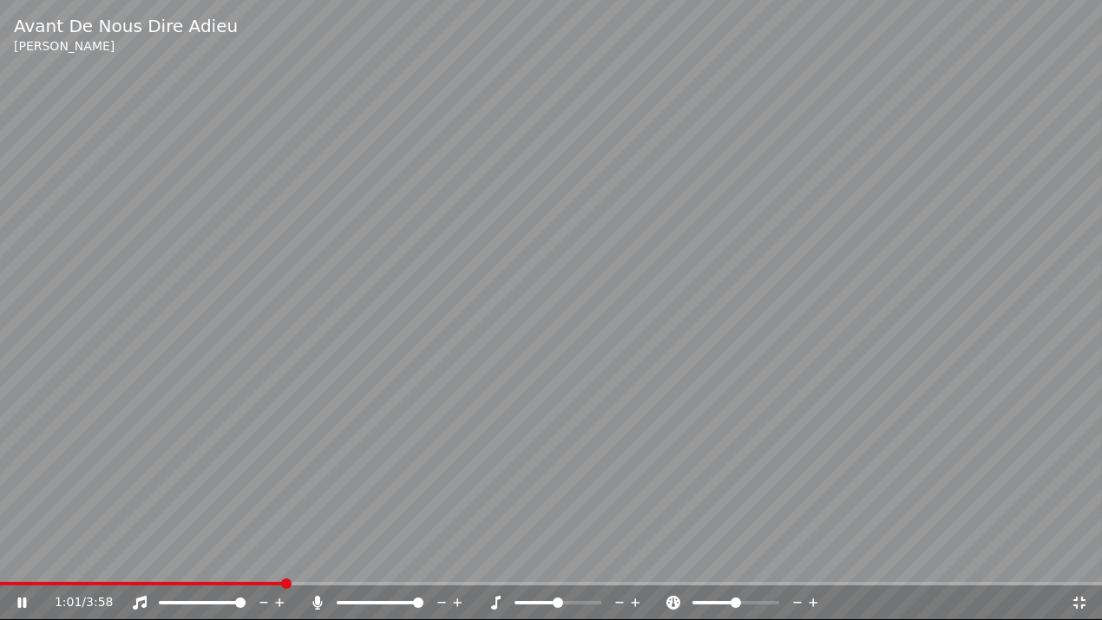
click at [1078, 568] on icon at bounding box center [1079, 603] width 17 height 14
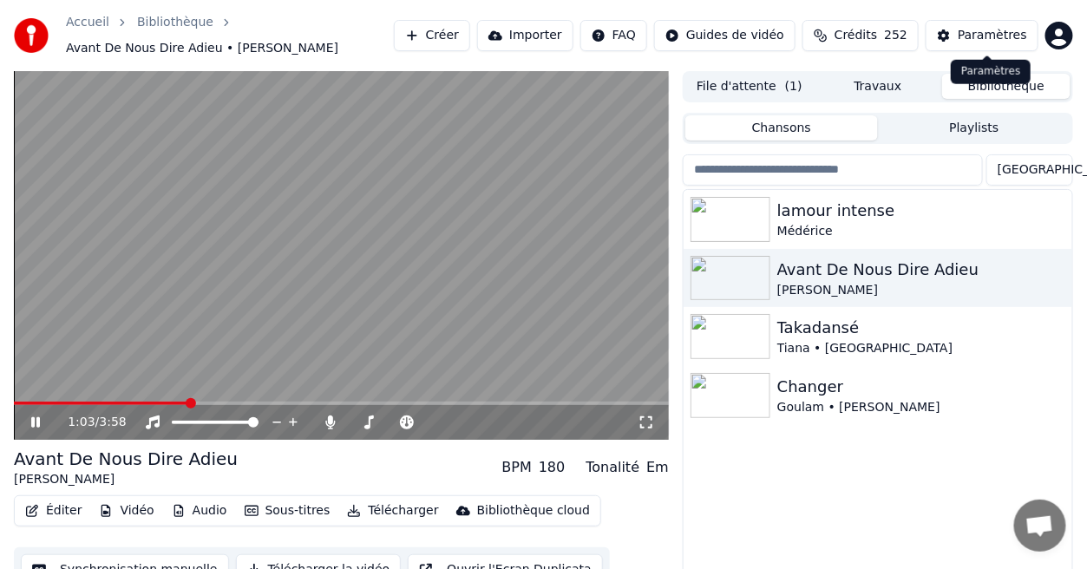
click at [1008, 35] on div "Paramètres" at bounding box center [992, 35] width 69 height 17
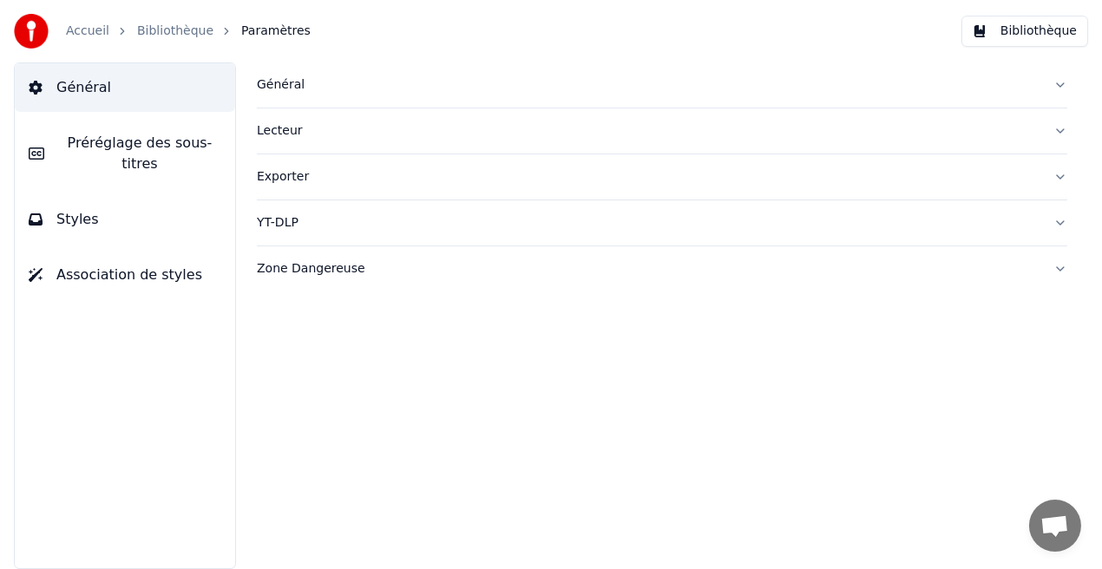
click at [95, 209] on button "Styles" at bounding box center [125, 219] width 220 height 49
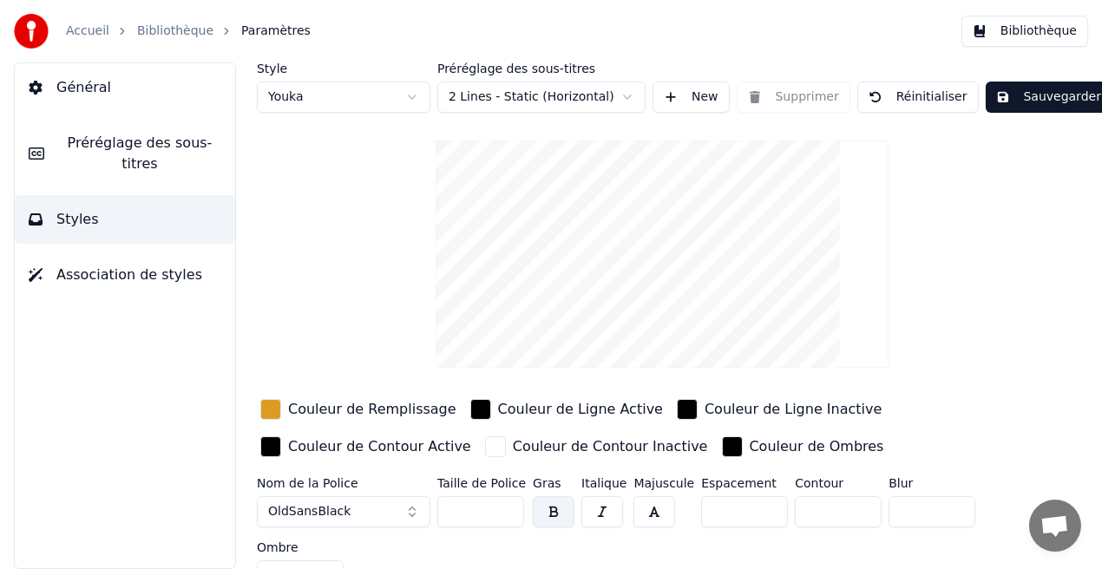
click at [328, 410] on div "Couleur de Remplissage" at bounding box center [372, 409] width 168 height 21
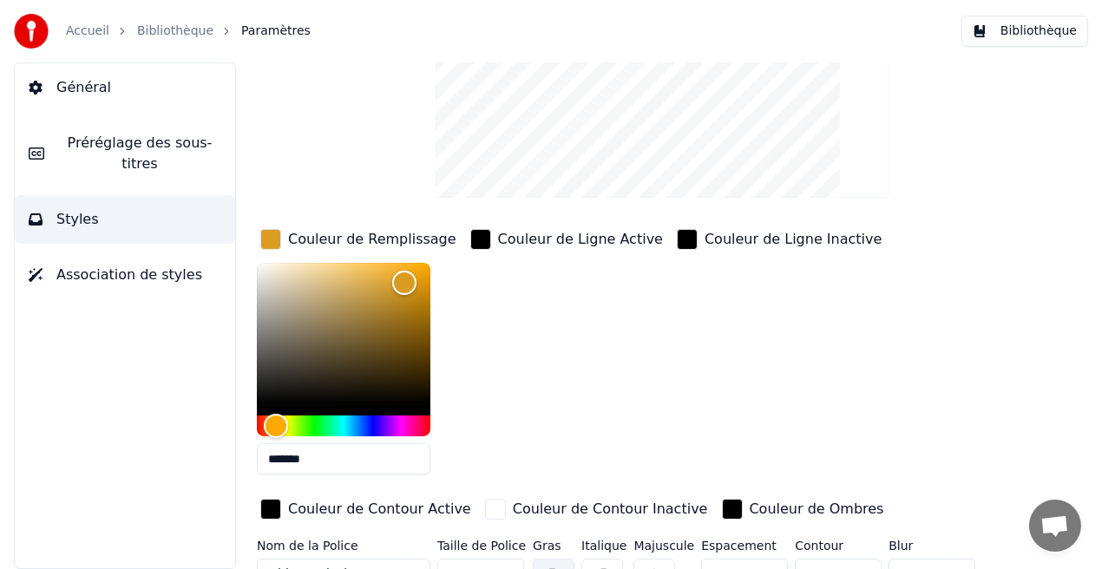
scroll to position [173, 0]
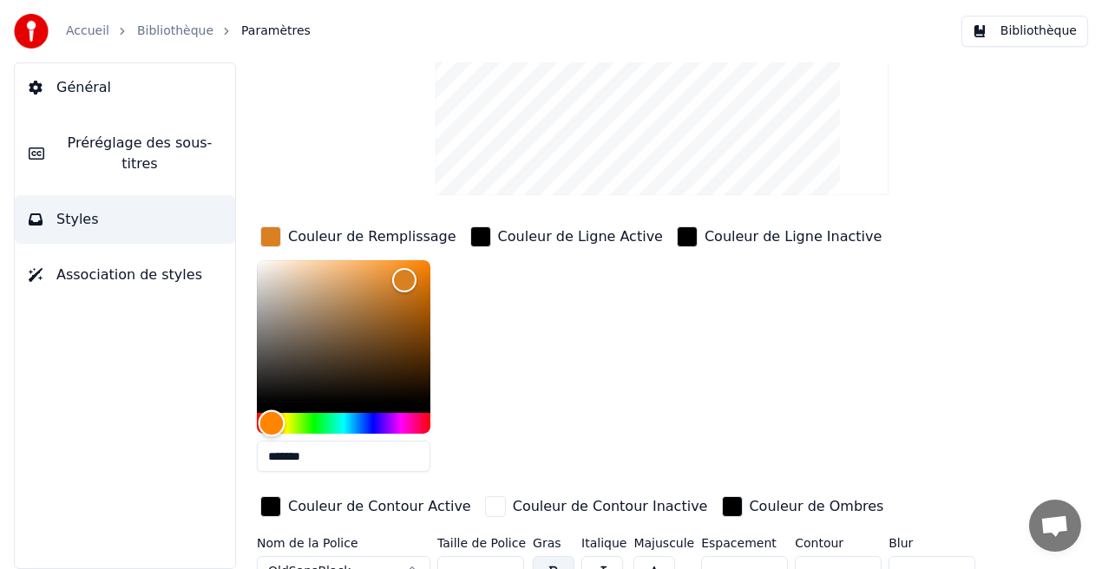
click at [272, 423] on div "Hue" at bounding box center [272, 423] width 27 height 27
drag, startPoint x: 404, startPoint y: 276, endPoint x: 312, endPoint y: 264, distance: 92.8
click at [312, 264] on div "Color" at bounding box center [312, 265] width 27 height 27
drag, startPoint x: 312, startPoint y: 264, endPoint x: 342, endPoint y: 269, distance: 30.0
click at [342, 269] on div "Color" at bounding box center [342, 270] width 27 height 27
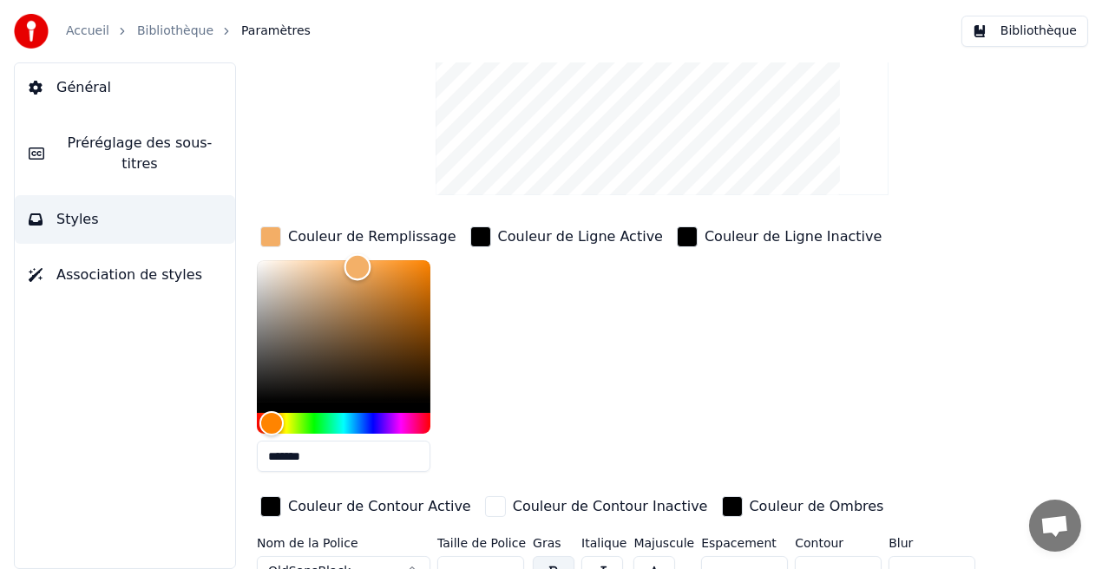
drag, startPoint x: 342, startPoint y: 266, endPoint x: 357, endPoint y: 266, distance: 15.6
click at [357, 266] on div "Color" at bounding box center [357, 267] width 27 height 27
type input "*******"
click at [271, 419] on div "Hue" at bounding box center [271, 423] width 27 height 27
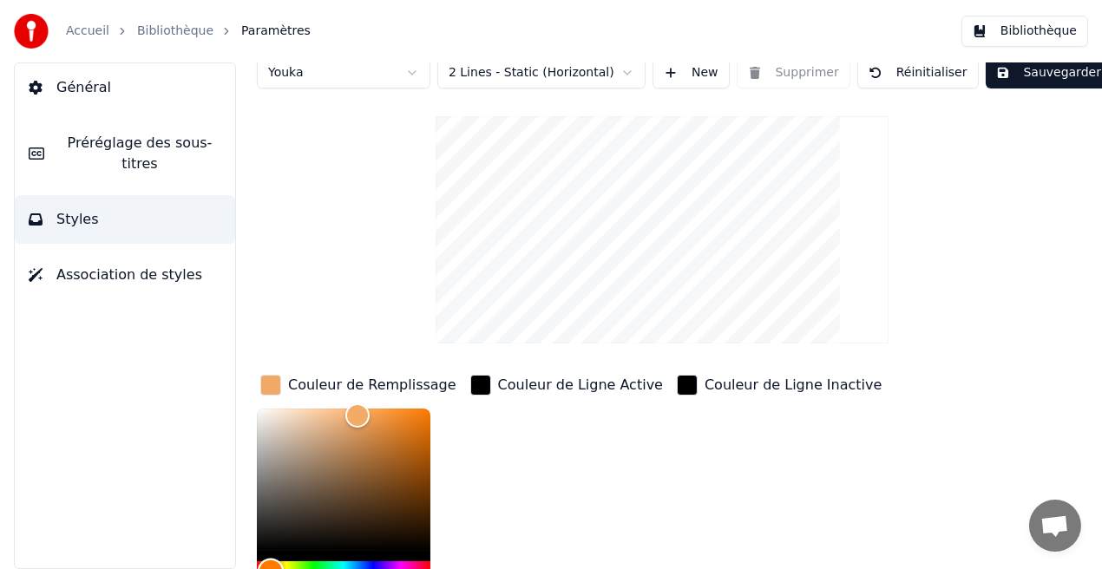
scroll to position [1, 0]
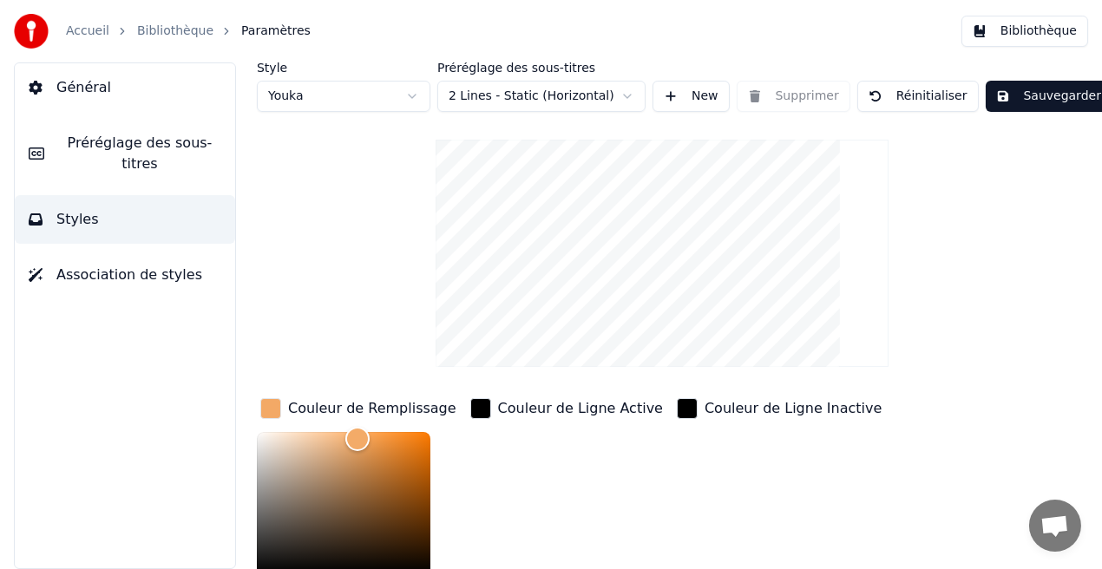
click at [1040, 90] on button "Sauvegarder" at bounding box center [1049, 96] width 126 height 31
click at [1040, 36] on button "Bibliothèque" at bounding box center [1024, 31] width 127 height 31
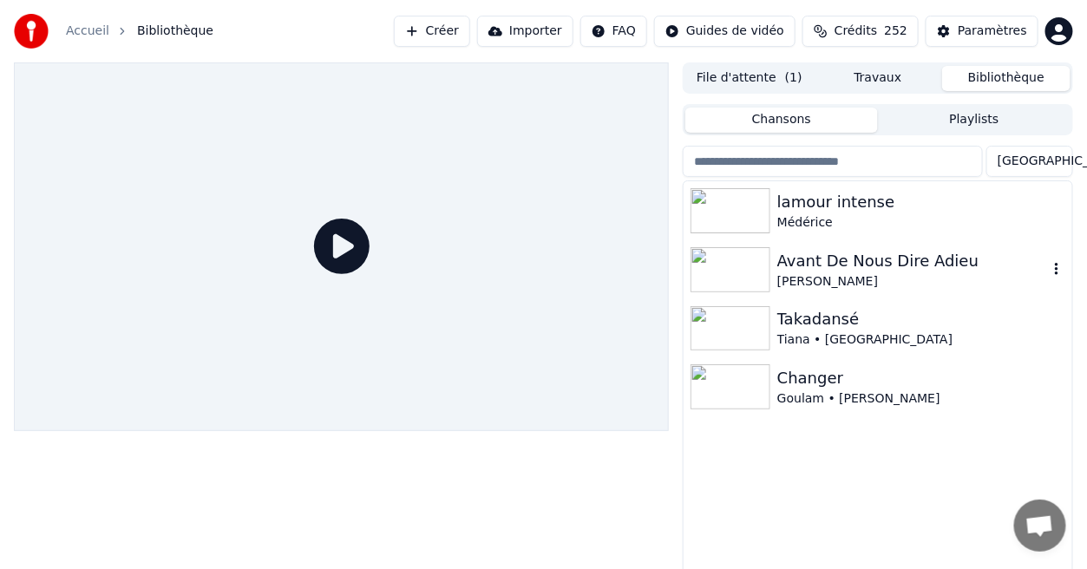
click at [883, 265] on div "Avant De Nous Dire Adieu" at bounding box center [912, 261] width 271 height 24
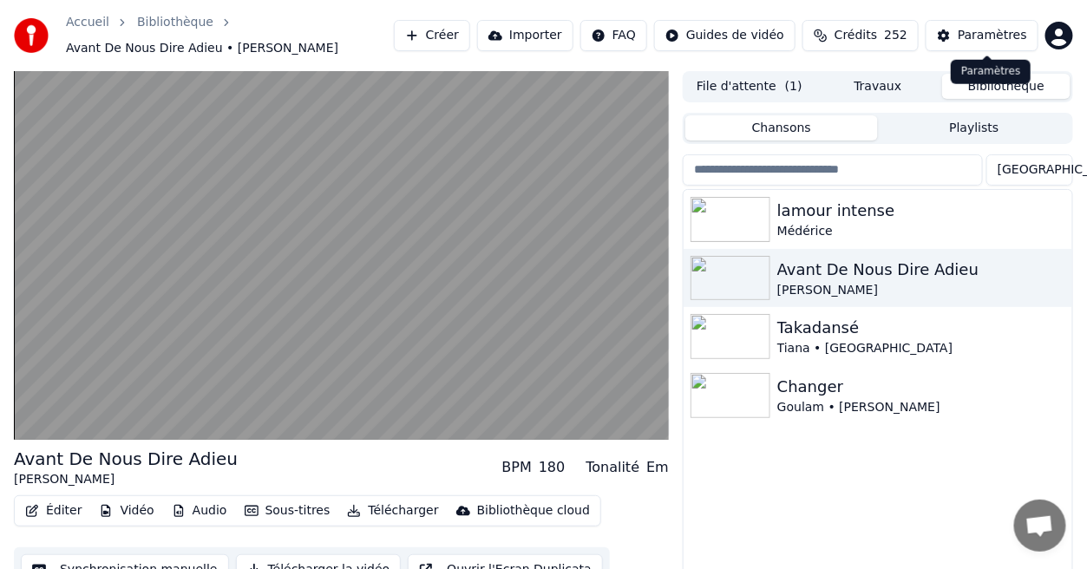
click at [1002, 36] on div "Paramètres" at bounding box center [992, 35] width 69 height 17
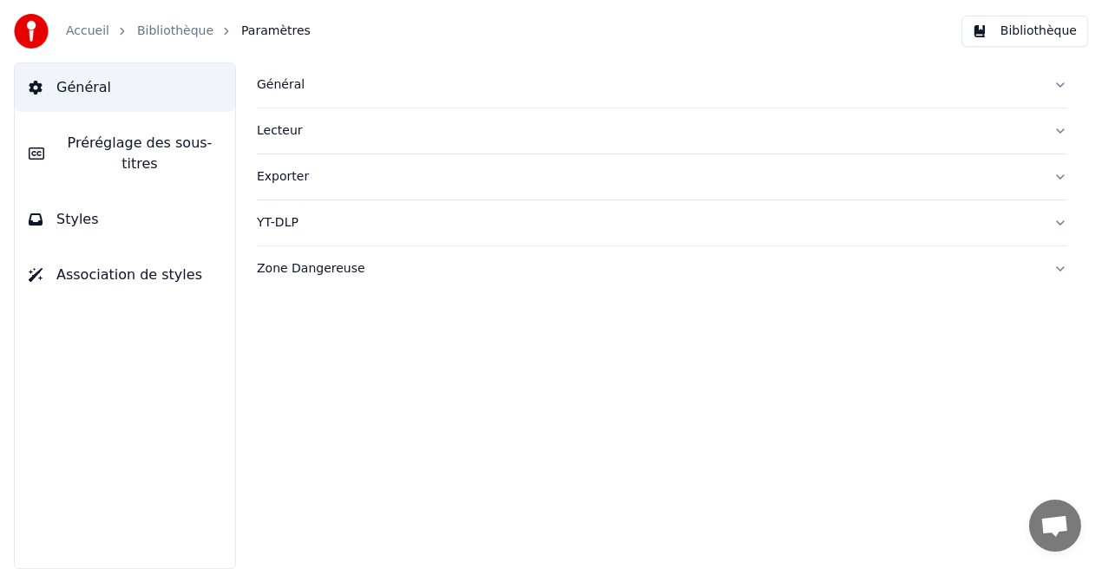
click at [128, 208] on button "Styles" at bounding box center [125, 219] width 220 height 49
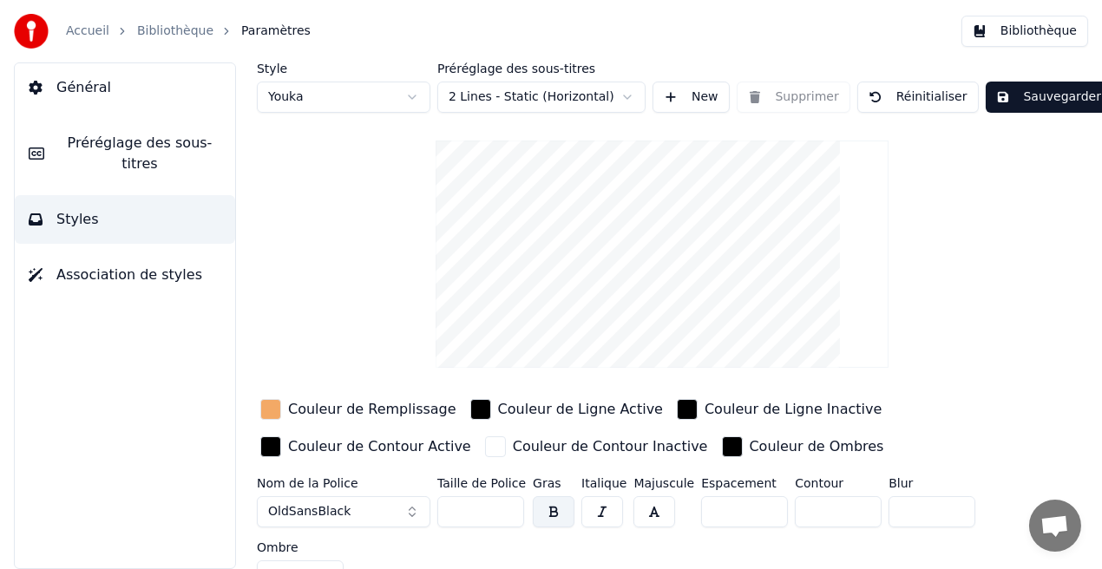
click at [355, 406] on div "Couleur de Remplissage" at bounding box center [372, 409] width 168 height 21
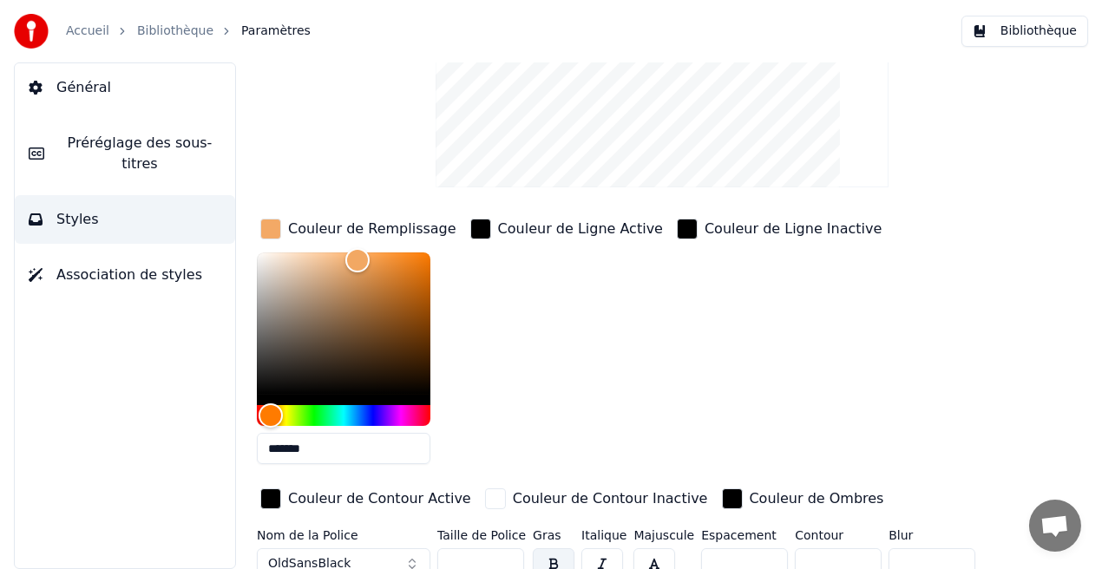
scroll to position [181, 0]
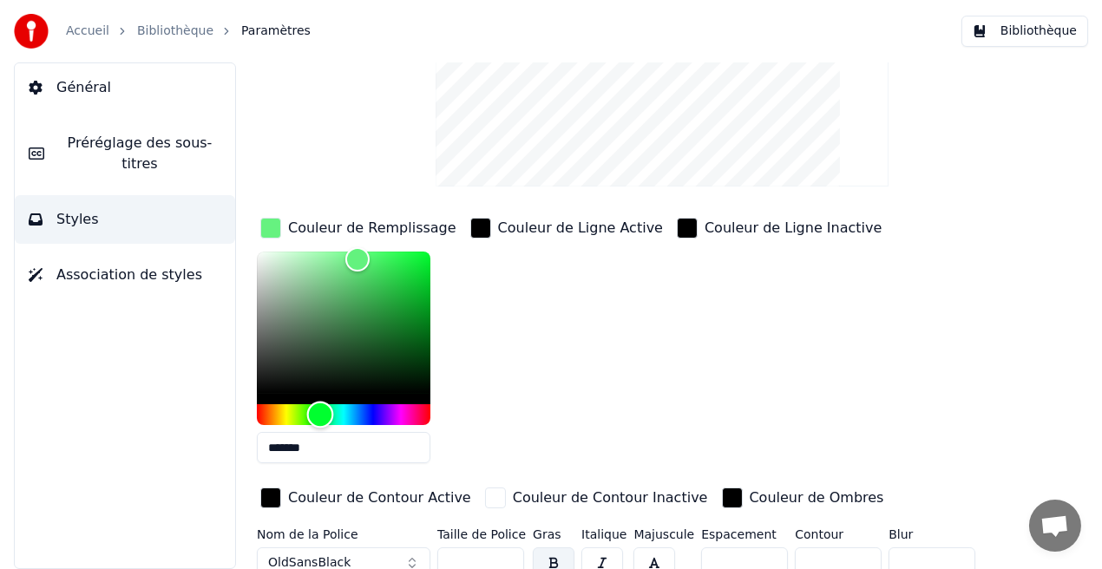
type input "*******"
drag, startPoint x: 272, startPoint y: 416, endPoint x: 321, endPoint y: 422, distance: 49.8
click at [321, 422] on div "Hue" at bounding box center [321, 415] width 27 height 27
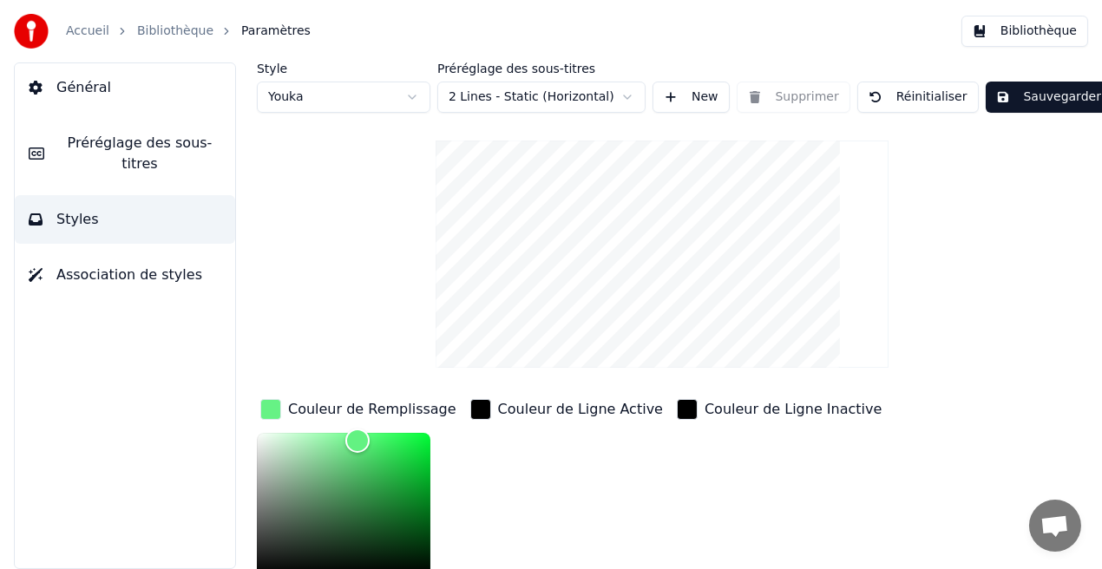
click at [1052, 103] on button "Sauvegarder" at bounding box center [1049, 97] width 126 height 31
click at [1036, 33] on button "Bibliothèque" at bounding box center [1024, 31] width 127 height 31
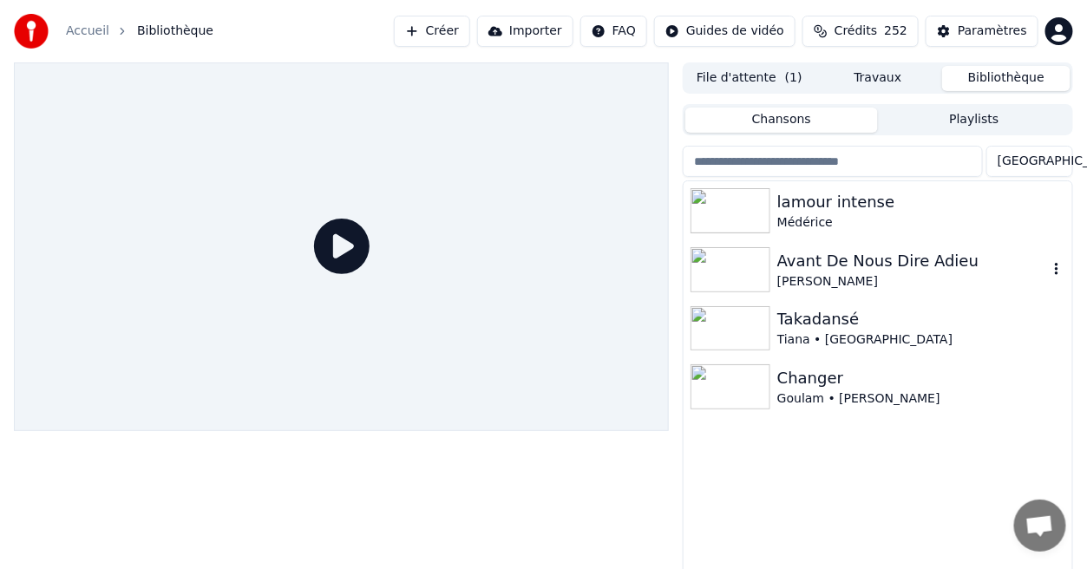
click at [807, 255] on div "Avant De Nous Dire Adieu" at bounding box center [912, 261] width 271 height 24
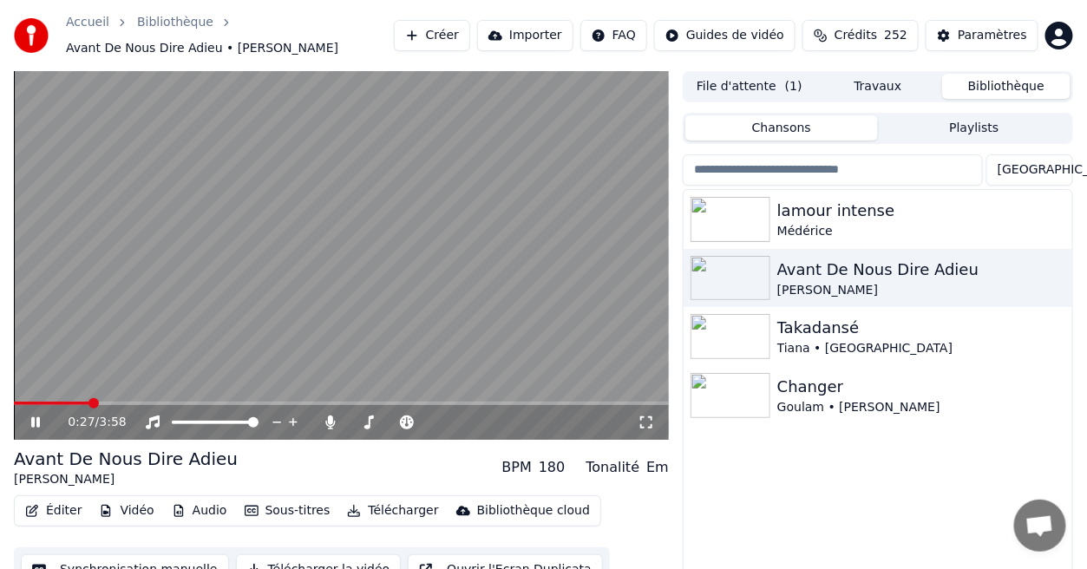
click at [646, 423] on icon at bounding box center [646, 423] width 17 height 14
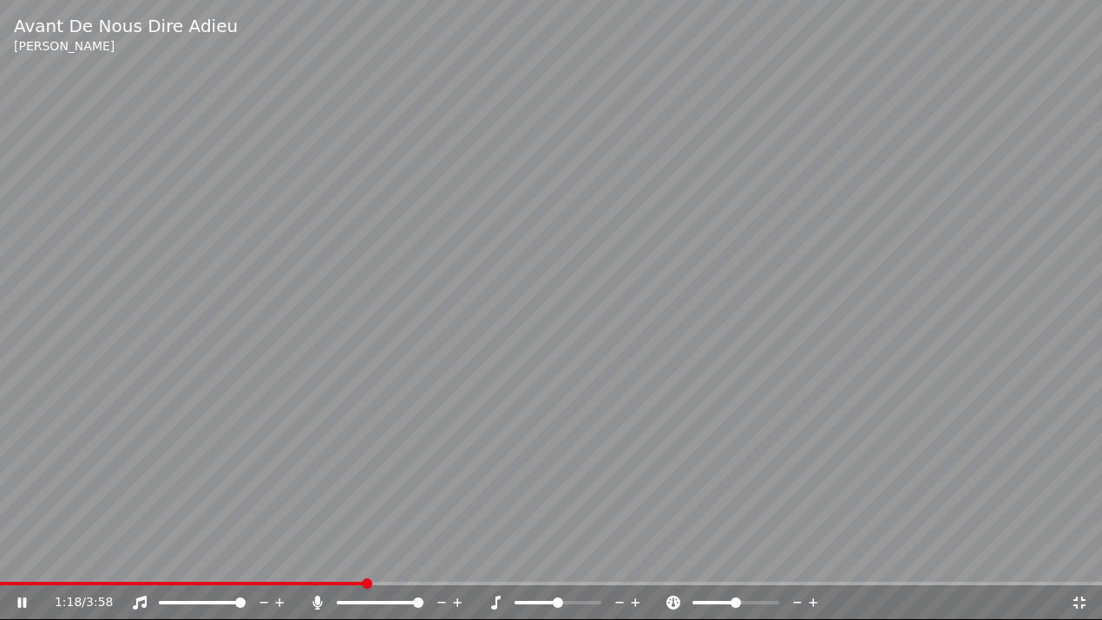
click at [1081, 568] on icon at bounding box center [1079, 603] width 17 height 14
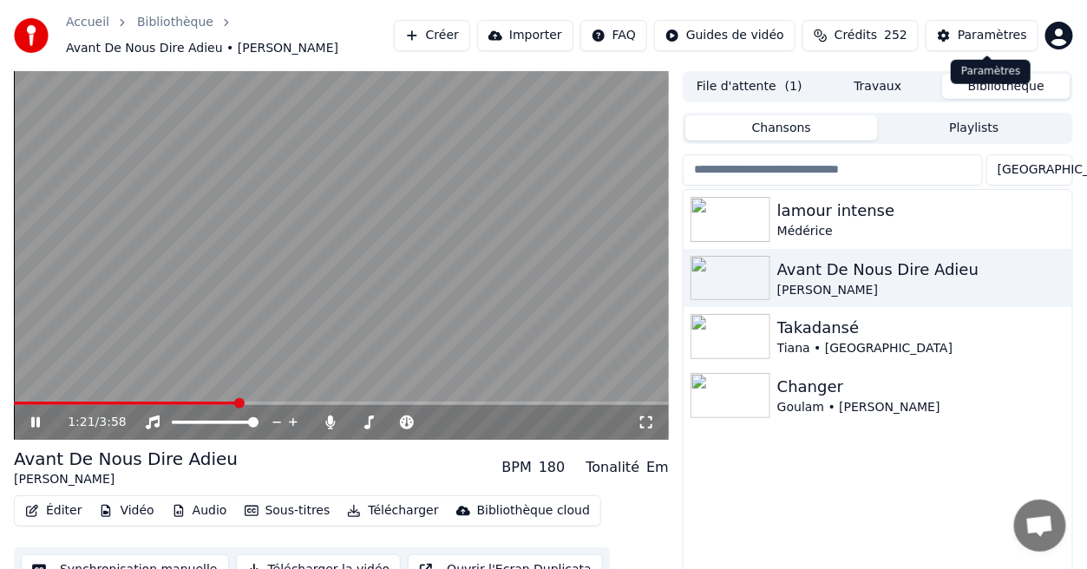
click at [1008, 29] on div "Paramètres" at bounding box center [992, 35] width 69 height 17
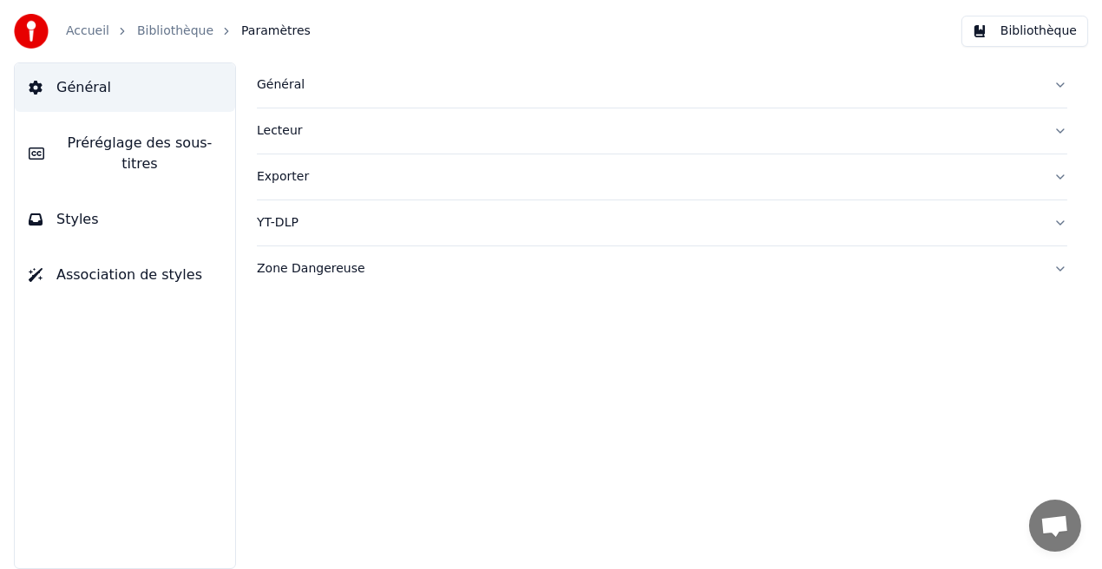
click at [200, 200] on button "Styles" at bounding box center [125, 219] width 220 height 49
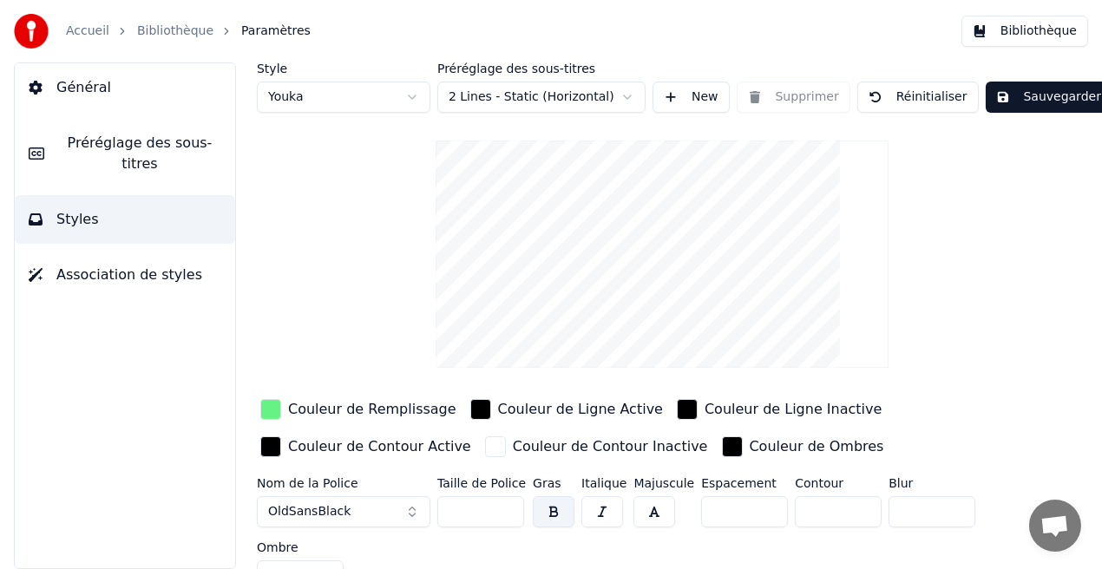
click at [384, 409] on div "Couleur de Remplissage" at bounding box center [372, 409] width 168 height 21
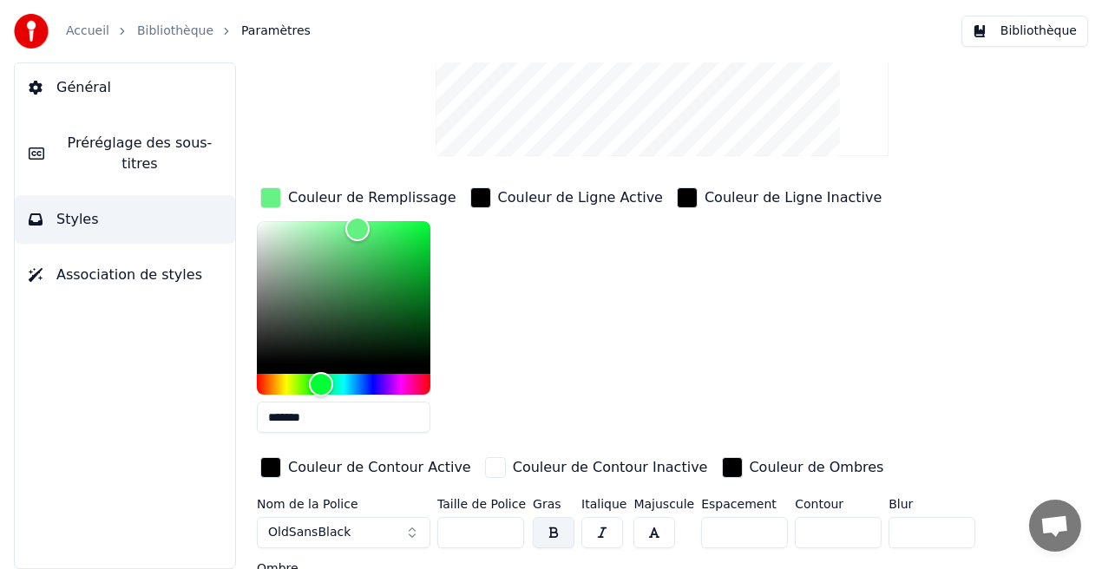
scroll to position [240, 0]
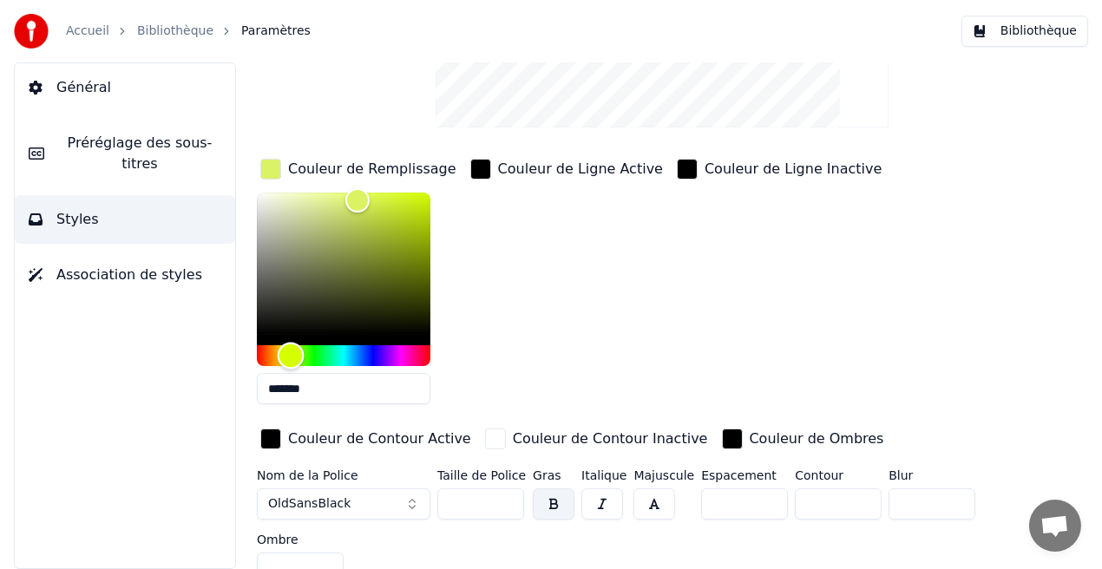
drag, startPoint x: 326, startPoint y: 353, endPoint x: 291, endPoint y: 351, distance: 35.6
click at [291, 351] on div "Hue" at bounding box center [291, 356] width 27 height 27
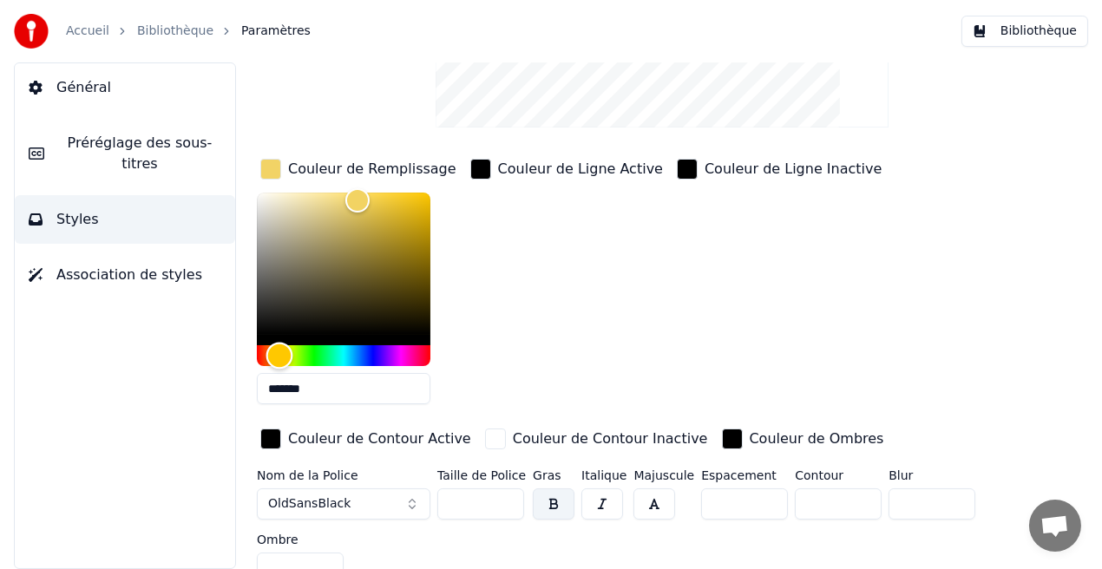
drag, startPoint x: 291, startPoint y: 351, endPoint x: 280, endPoint y: 354, distance: 10.7
click at [280, 354] on div "Hue" at bounding box center [279, 356] width 27 height 27
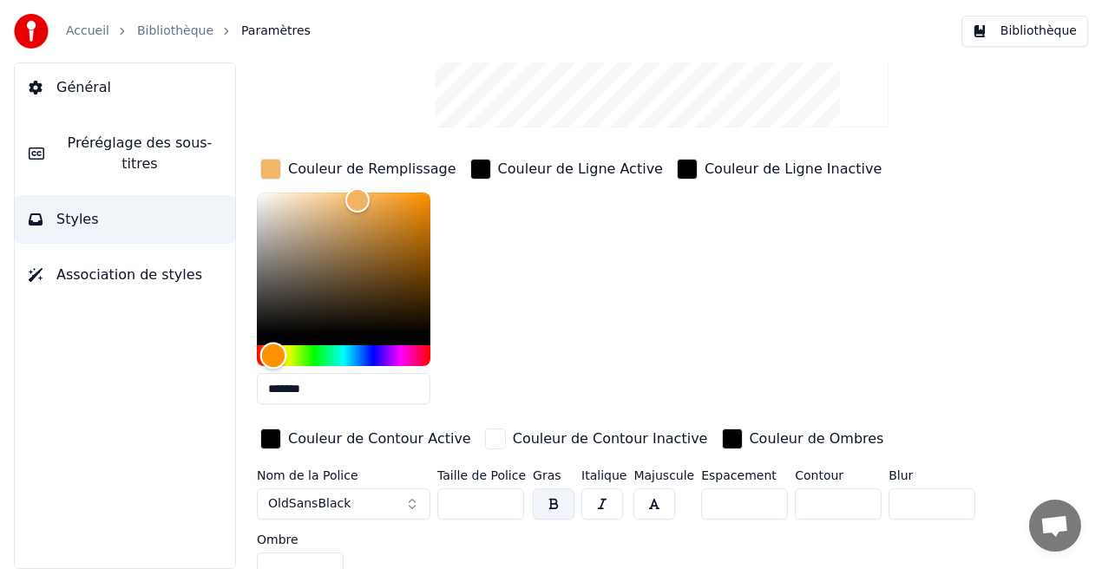
click at [273, 355] on div "Hue" at bounding box center [273, 356] width 27 height 27
drag, startPoint x: 358, startPoint y: 200, endPoint x: 436, endPoint y: 194, distance: 77.4
click at [436, 194] on div "Color" at bounding box center [430, 196] width 27 height 27
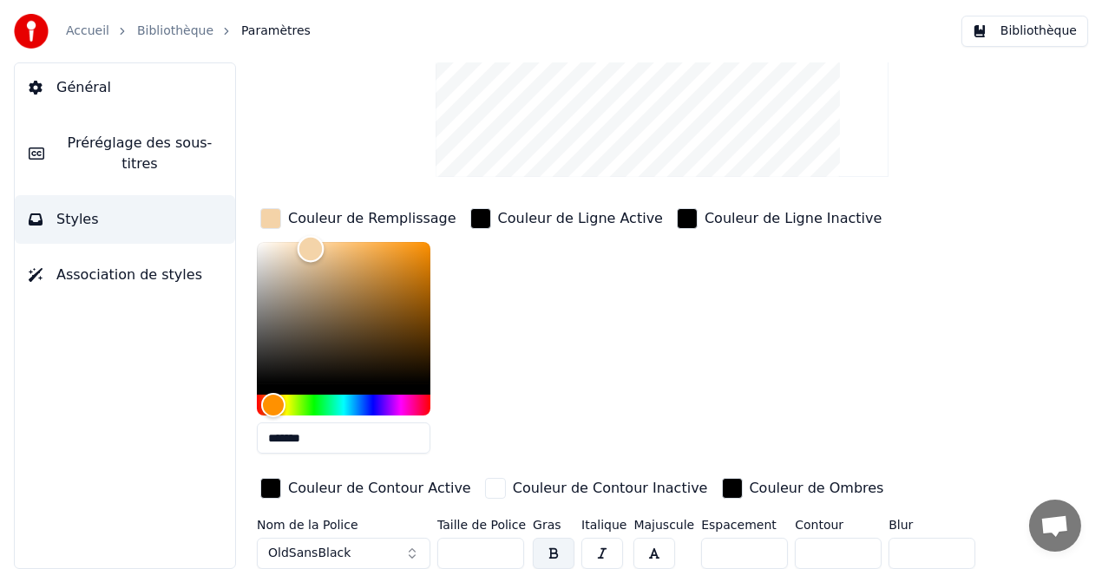
drag, startPoint x: 425, startPoint y: 244, endPoint x: 311, endPoint y: 247, distance: 114.6
click at [311, 247] on div "Color" at bounding box center [311, 248] width 27 height 27
drag, startPoint x: 311, startPoint y: 247, endPoint x: 311, endPoint y: 260, distance: 13.0
click at [311, 260] on div "Color" at bounding box center [311, 261] width 27 height 27
drag, startPoint x: 311, startPoint y: 260, endPoint x: 347, endPoint y: 257, distance: 35.7
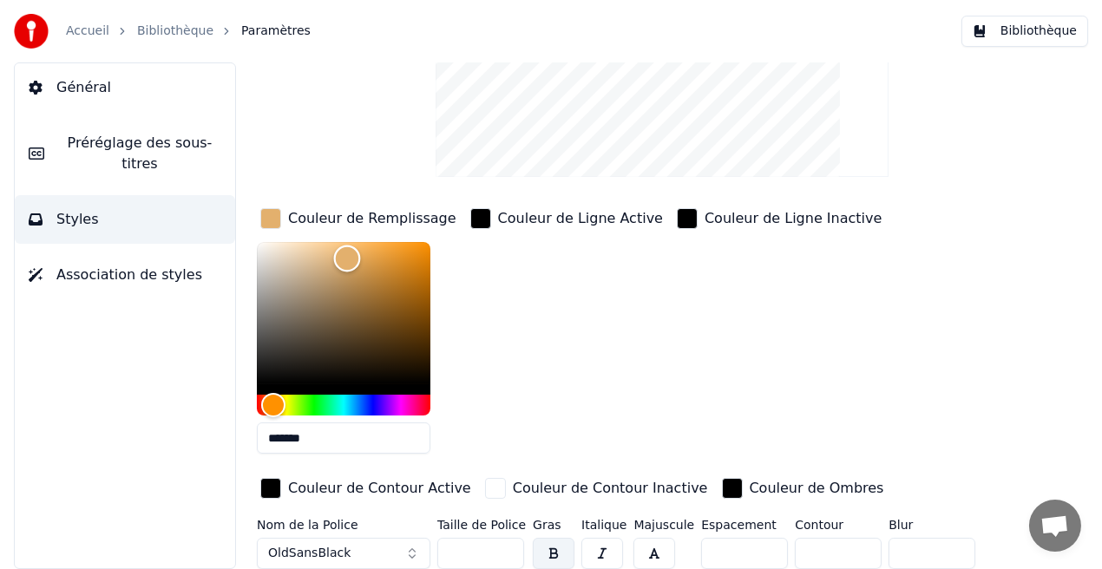
click at [347, 257] on div "Color" at bounding box center [347, 258] width 27 height 27
drag, startPoint x: 347, startPoint y: 257, endPoint x: 363, endPoint y: 254, distance: 15.8
click at [363, 254] on div "Color" at bounding box center [363, 255] width 27 height 27
type input "*******"
click at [368, 254] on div "Color" at bounding box center [368, 255] width 27 height 27
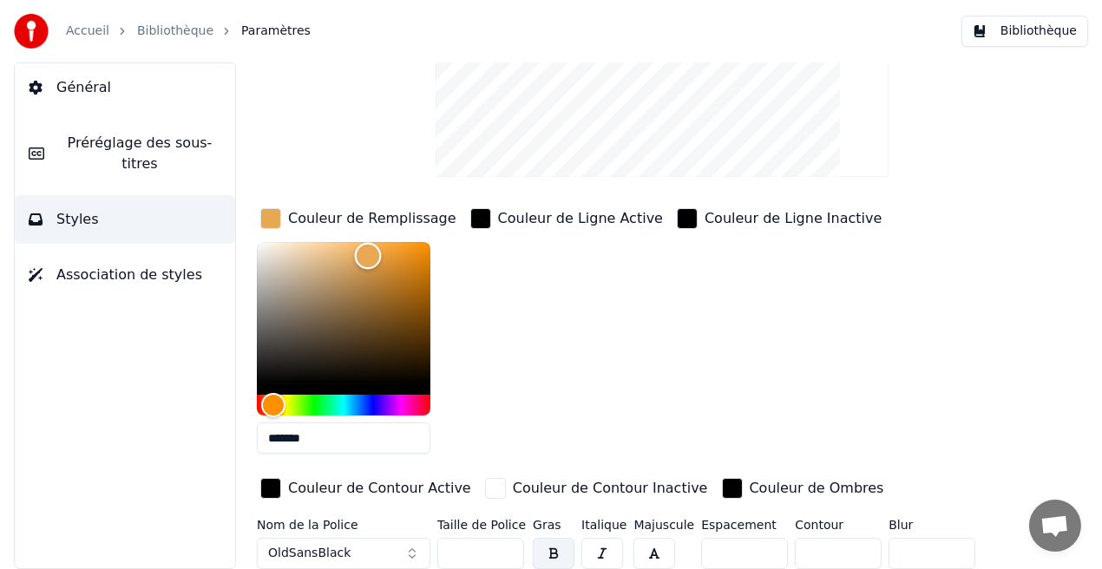
scroll to position [29, 0]
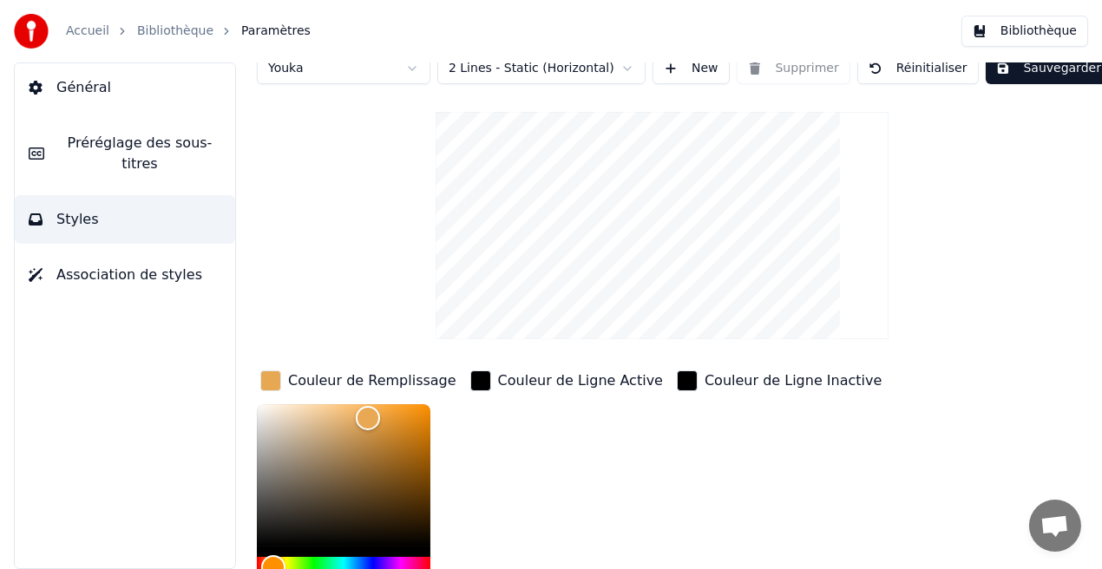
click at [1063, 69] on button "Sauvegarder" at bounding box center [1049, 68] width 126 height 31
click at [1053, 36] on button "Bibliothèque" at bounding box center [1024, 31] width 127 height 31
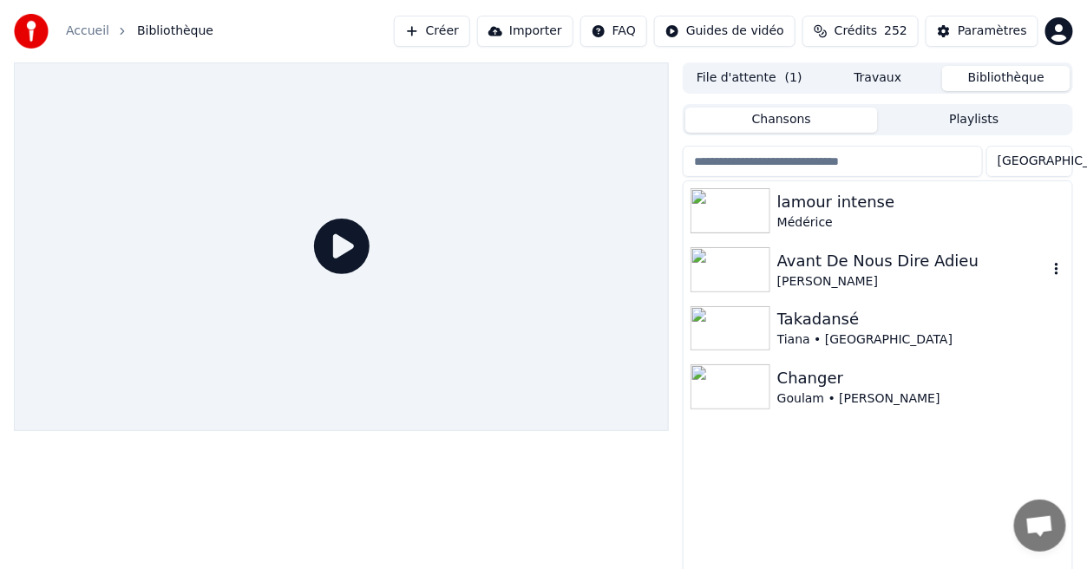
click at [860, 262] on div "Avant De Nous Dire Adieu" at bounding box center [912, 261] width 271 height 24
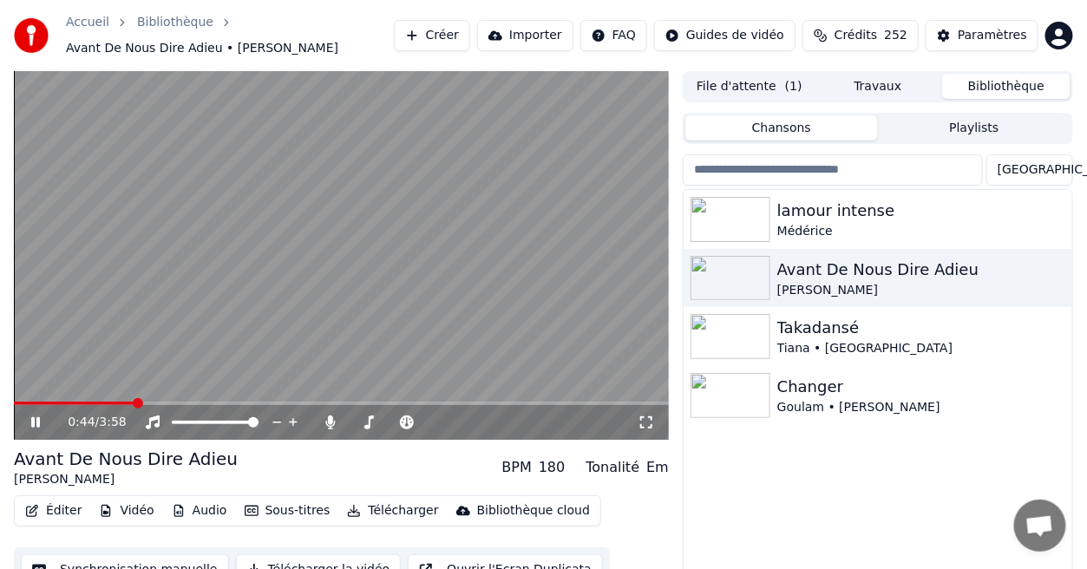
click at [134, 402] on span at bounding box center [341, 403] width 655 height 3
click at [38, 417] on icon at bounding box center [35, 422] width 9 height 10
click at [38, 417] on icon at bounding box center [48, 423] width 40 height 14
click at [985, 43] on div "Paramètres" at bounding box center [992, 35] width 69 height 17
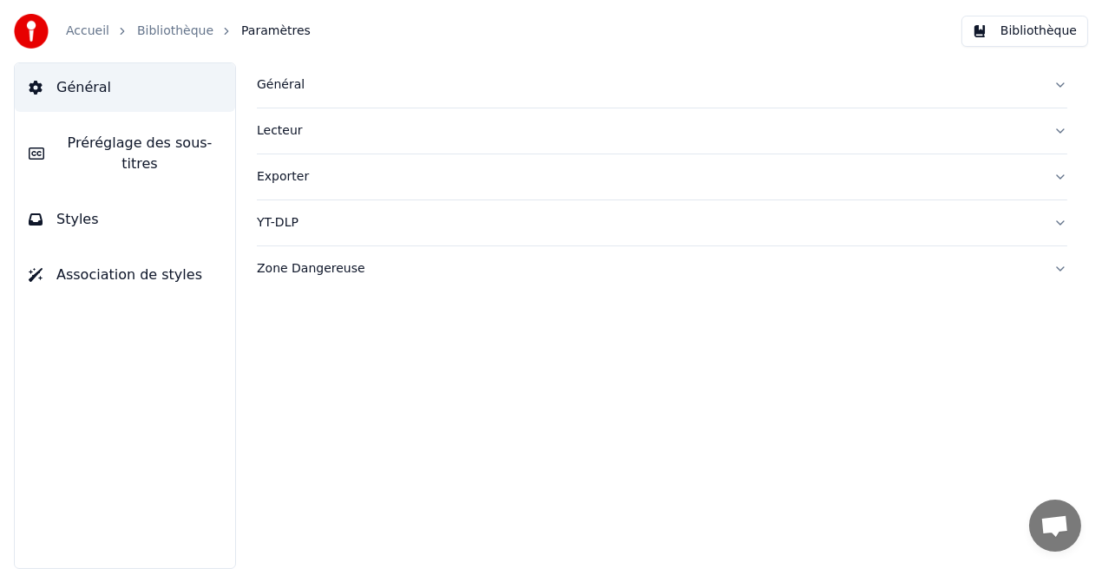
click at [90, 211] on button "Styles" at bounding box center [125, 219] width 220 height 49
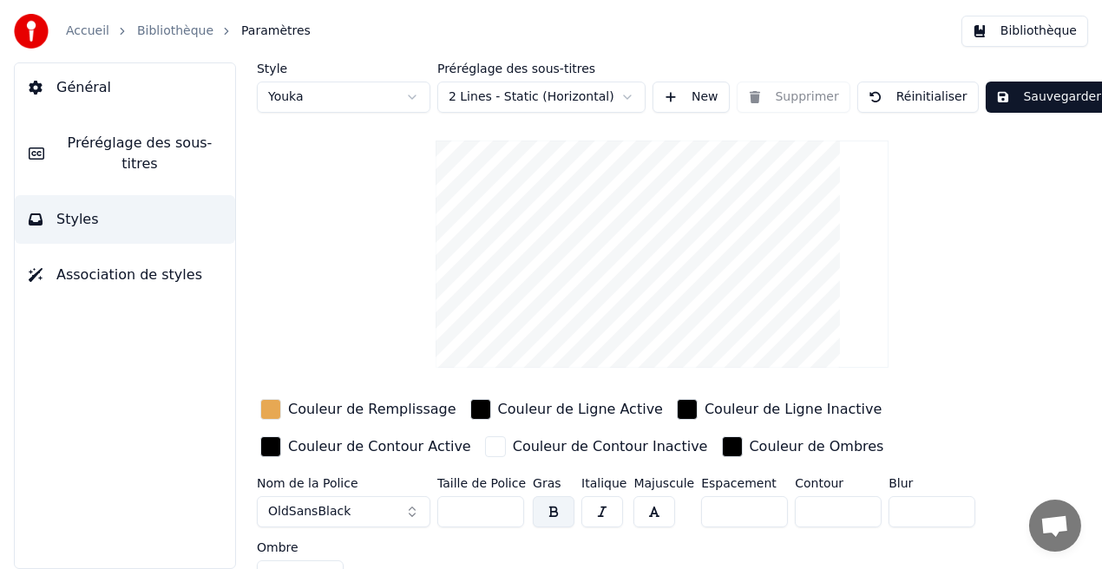
click at [330, 414] on div "Couleur de Remplissage" at bounding box center [372, 409] width 168 height 21
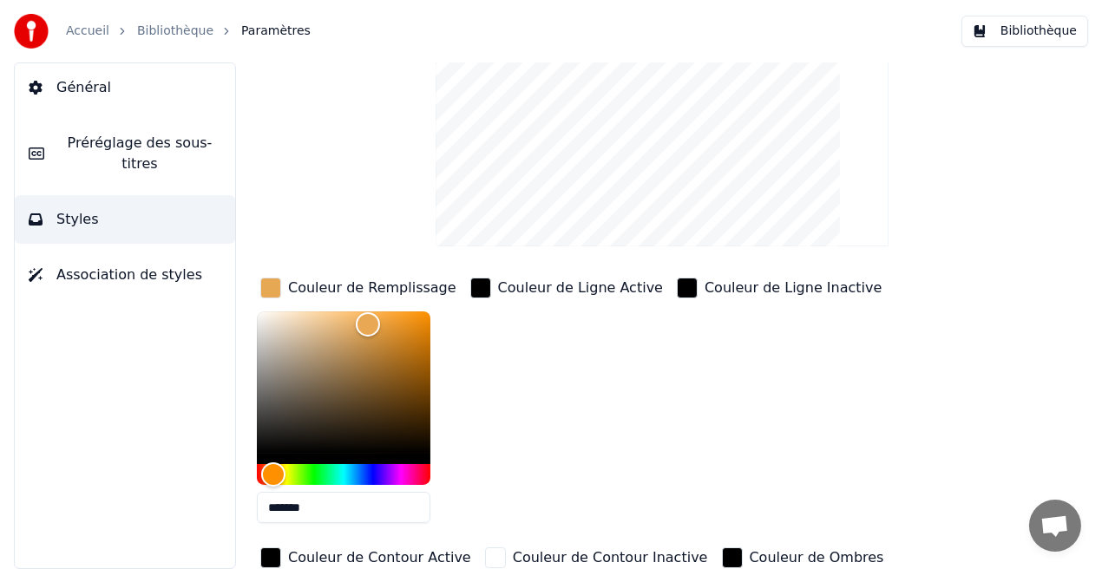
scroll to position [125, 0]
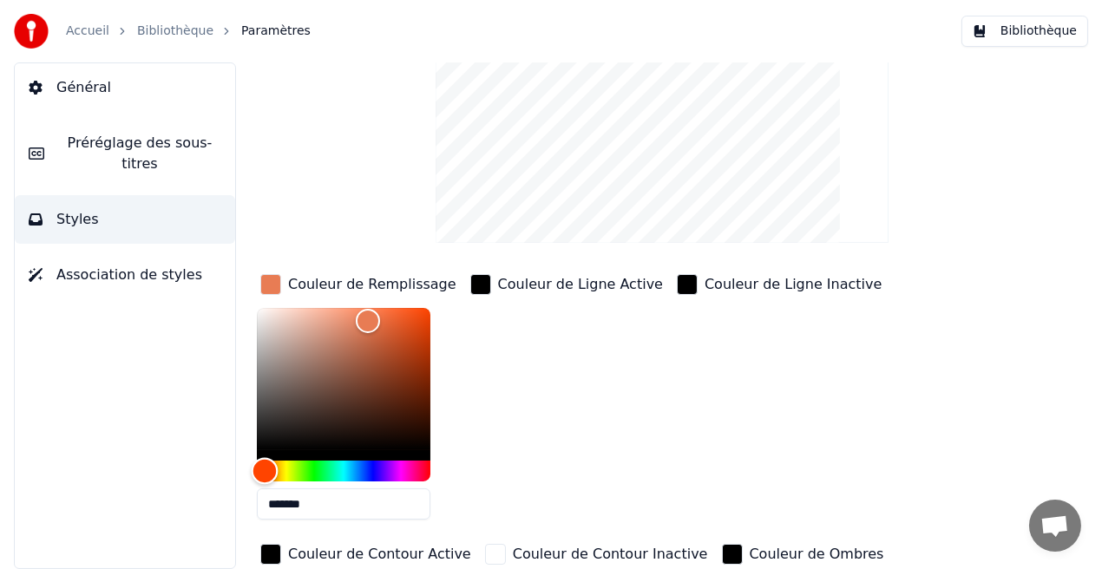
click at [265, 475] on div "Hue" at bounding box center [265, 471] width 27 height 27
drag, startPoint x: 371, startPoint y: 317, endPoint x: 339, endPoint y: 331, distance: 35.3
click at [339, 331] on div "Color" at bounding box center [339, 332] width 27 height 27
drag, startPoint x: 339, startPoint y: 331, endPoint x: 391, endPoint y: 309, distance: 56.7
click at [391, 309] on div "Color" at bounding box center [391, 310] width 27 height 27
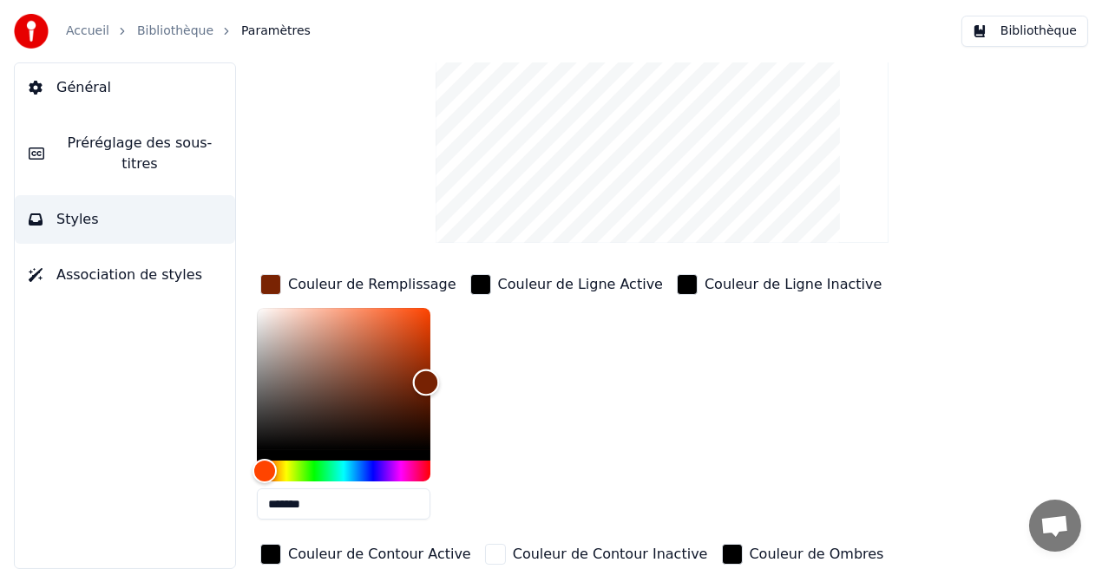
drag, startPoint x: 391, startPoint y: 310, endPoint x: 426, endPoint y: 382, distance: 79.9
click at [426, 382] on div "Color" at bounding box center [426, 383] width 27 height 27
drag, startPoint x: 426, startPoint y: 382, endPoint x: 333, endPoint y: 400, distance: 94.6
click at [333, 400] on div "Color" at bounding box center [333, 401] width 27 height 27
drag, startPoint x: 333, startPoint y: 400, endPoint x: 299, endPoint y: 355, distance: 56.4
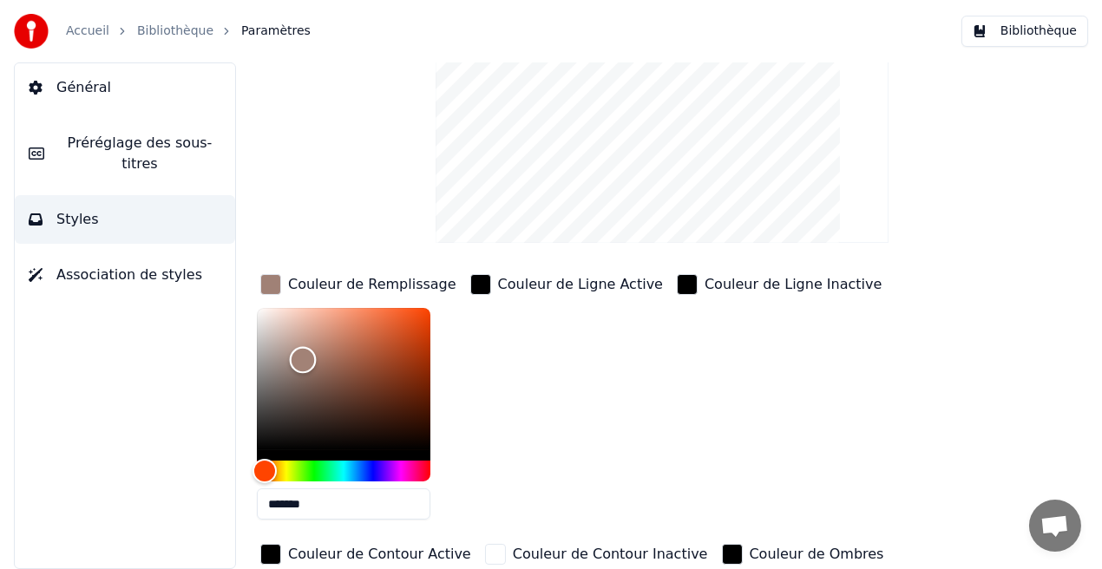
click at [299, 355] on div "Color" at bounding box center [303, 360] width 27 height 27
click at [307, 326] on div "Color" at bounding box center [344, 379] width 174 height 142
type input "*******"
drag, startPoint x: 307, startPoint y: 326, endPoint x: 355, endPoint y: 305, distance: 52.4
click at [355, 305] on div "Color" at bounding box center [355, 308] width 27 height 27
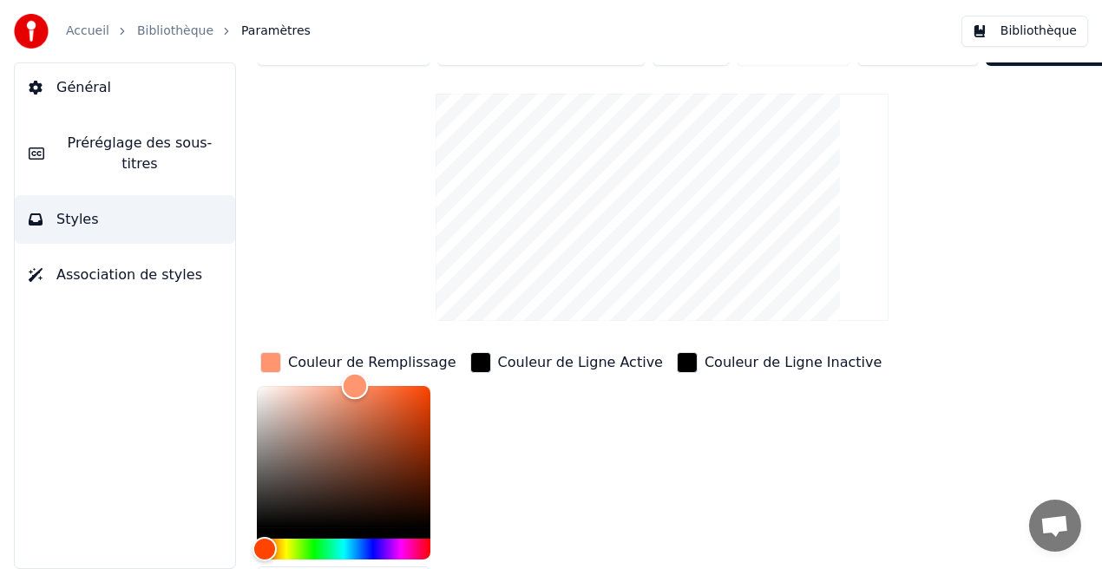
scroll to position [0, 0]
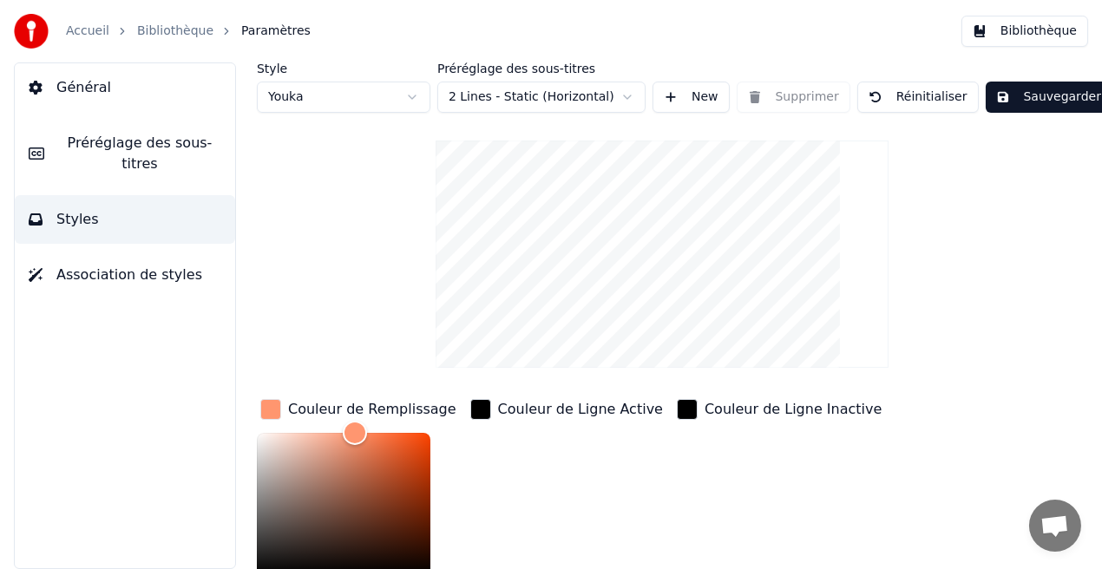
click at [1020, 95] on button "Sauvegarder" at bounding box center [1049, 97] width 126 height 31
click at [1026, 30] on button "Bibliothèque" at bounding box center [1024, 31] width 127 height 31
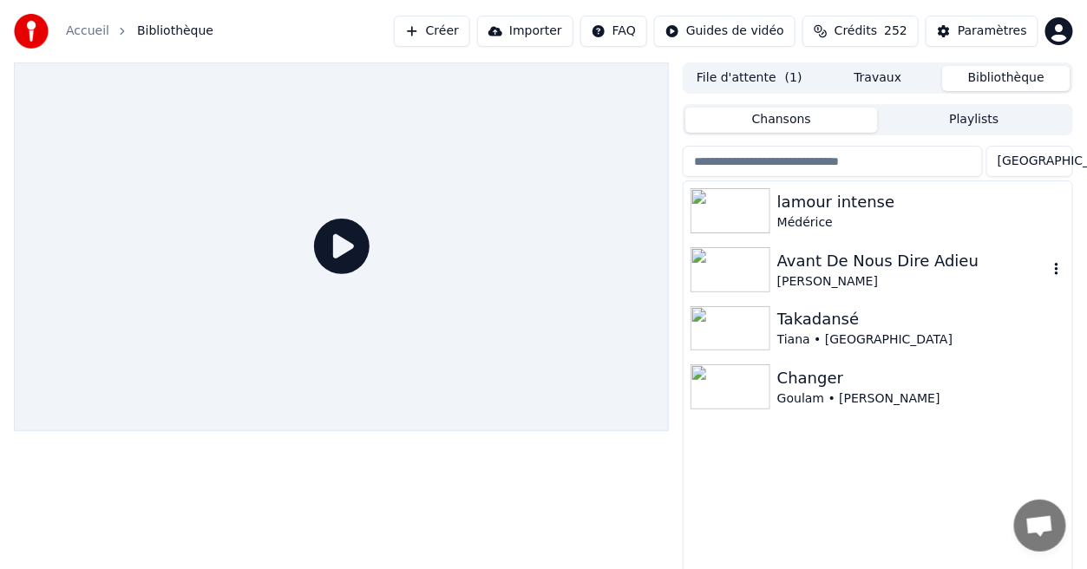
click at [836, 278] on div "[PERSON_NAME]" at bounding box center [912, 281] width 271 height 17
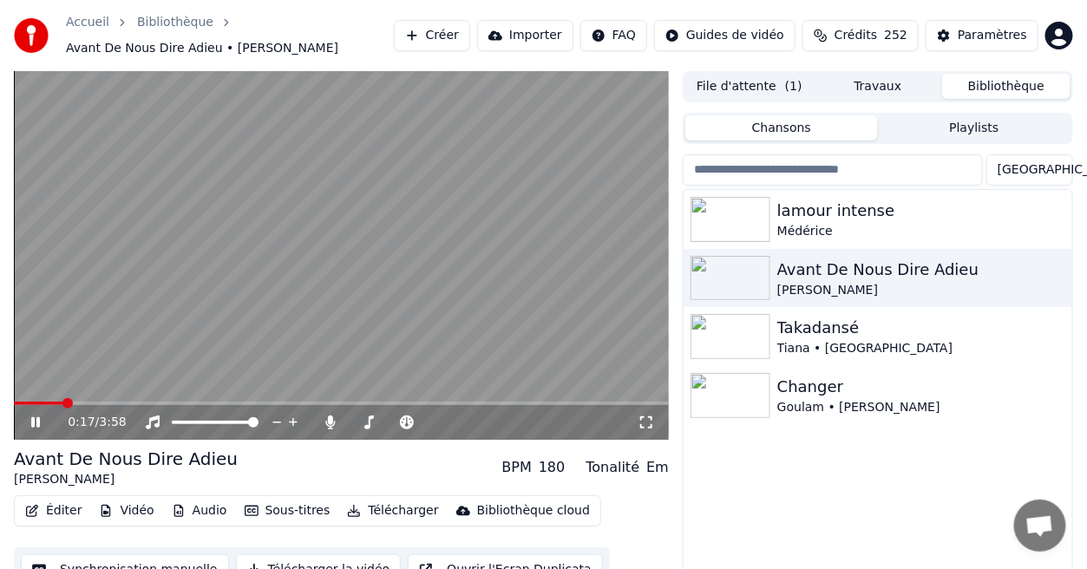
click at [650, 423] on icon at bounding box center [646, 423] width 17 height 14
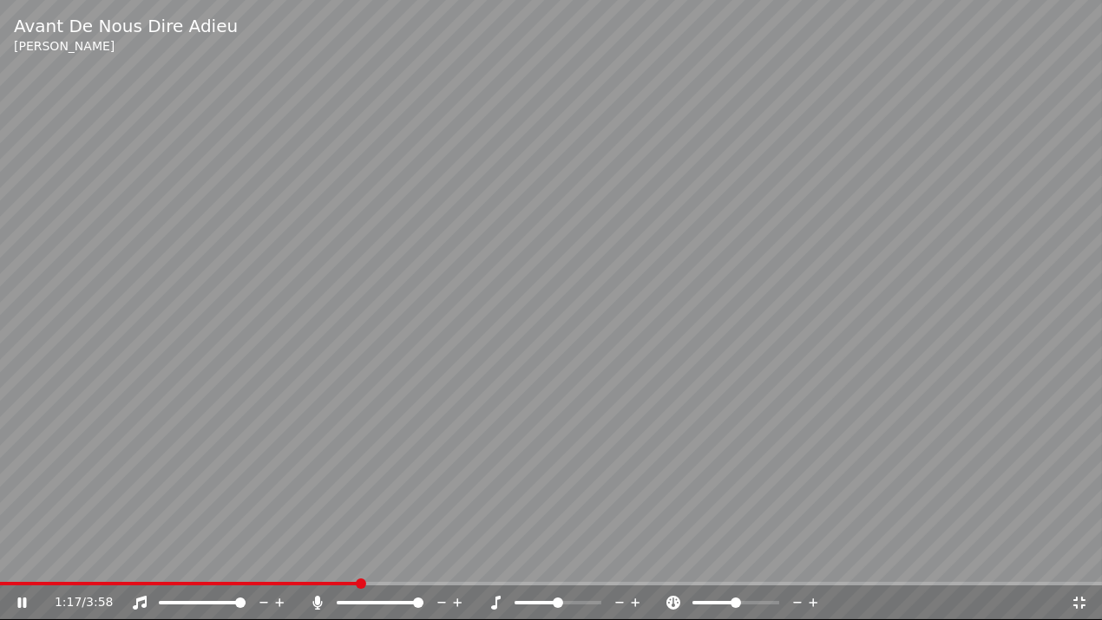
click at [1079, 568] on div "1:17 / 3:58" at bounding box center [551, 602] width 1088 height 17
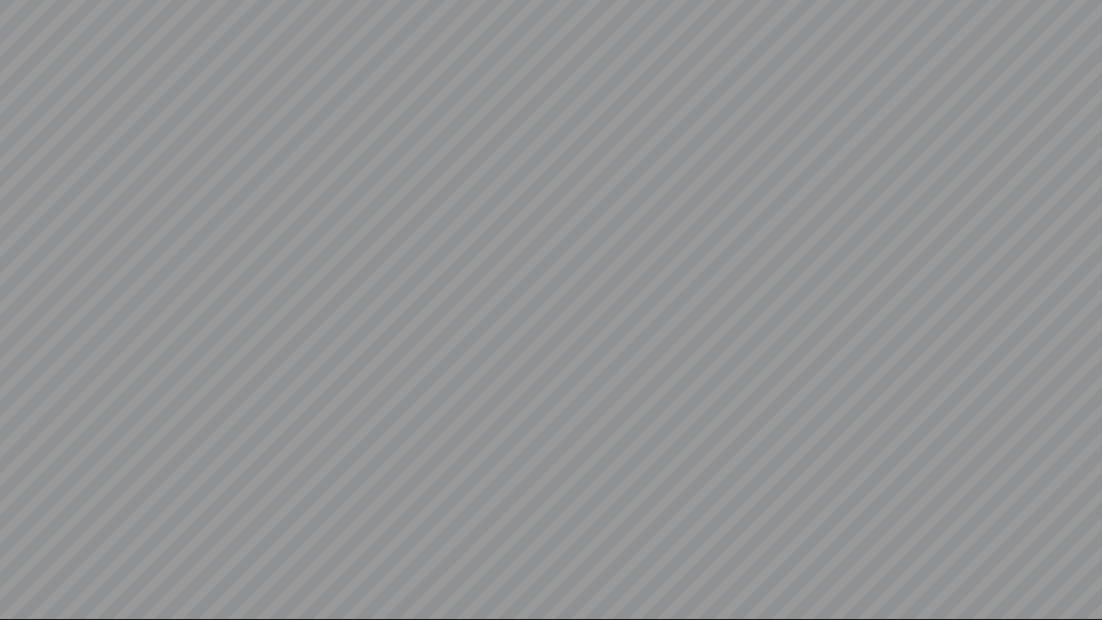
click at [929, 442] on video at bounding box center [551, 310] width 1102 height 620
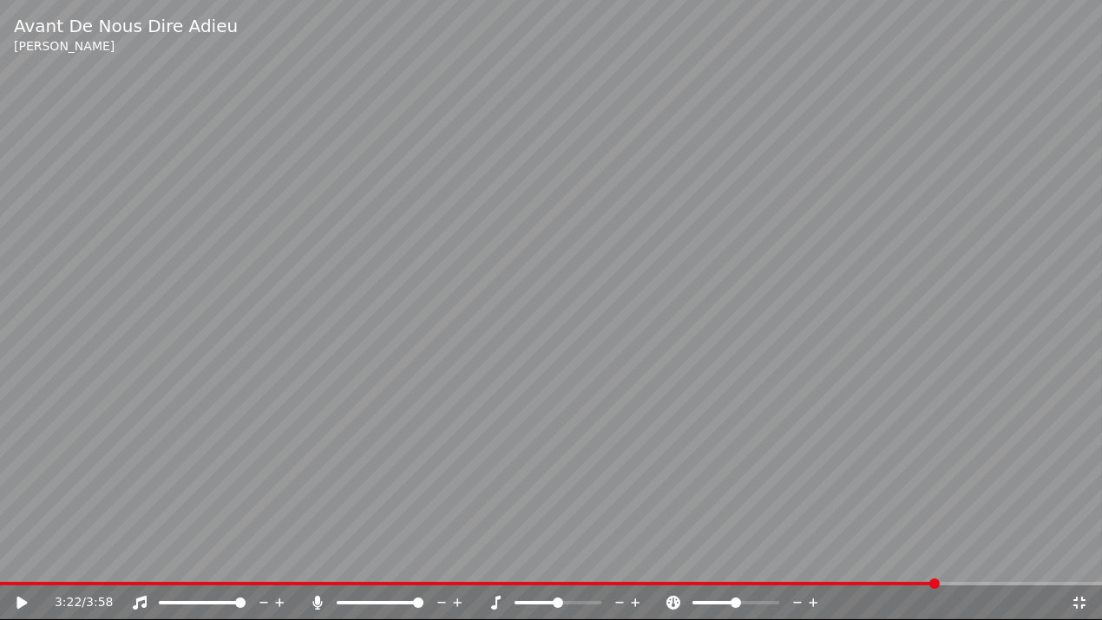
click at [1076, 568] on icon at bounding box center [1079, 603] width 17 height 14
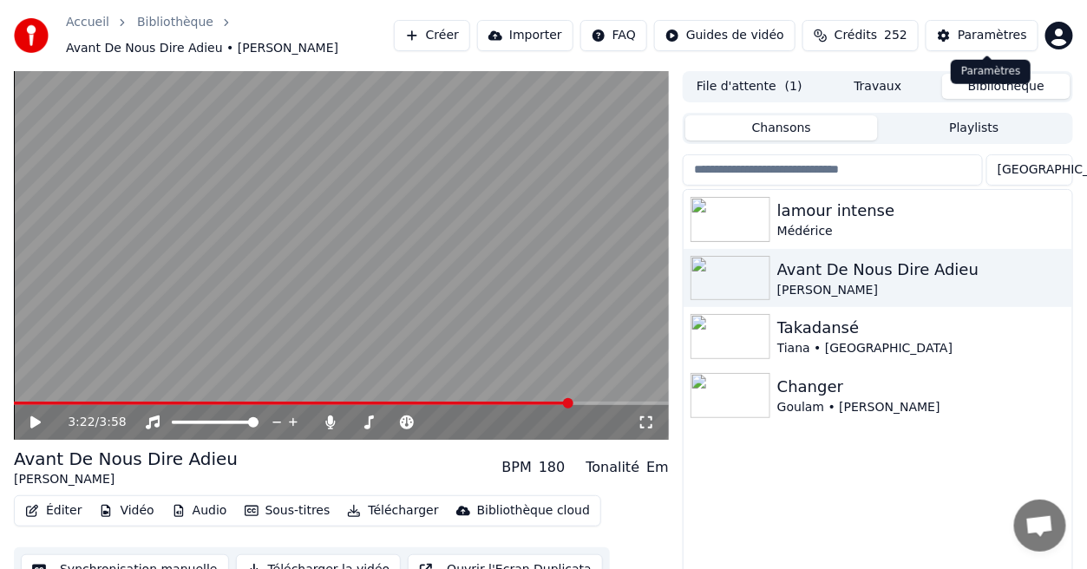
click at [1003, 37] on div "Paramètres" at bounding box center [992, 35] width 69 height 17
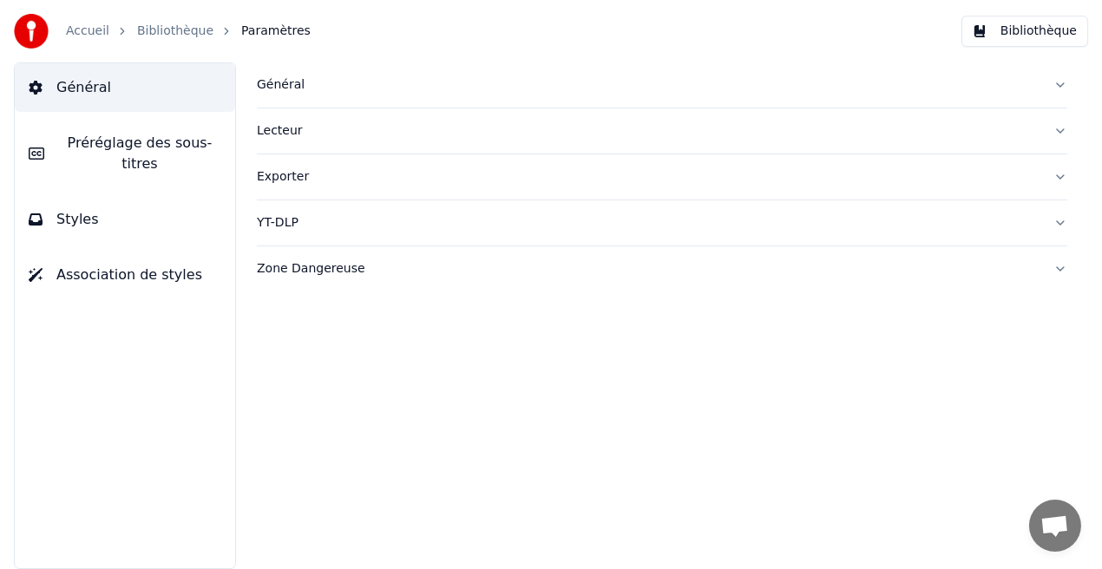
click at [197, 213] on button "Styles" at bounding box center [125, 219] width 220 height 49
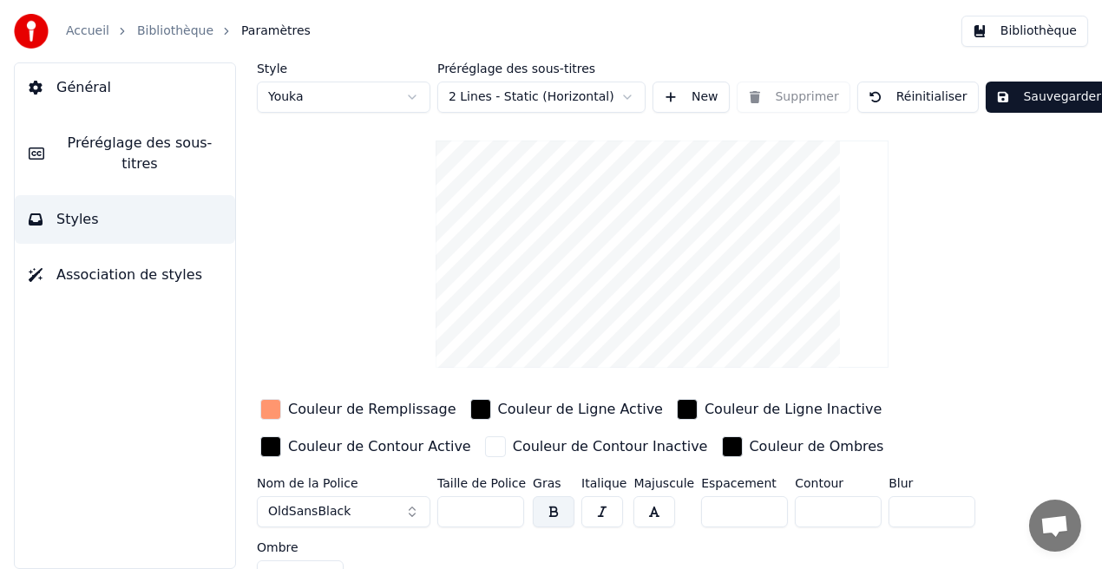
click at [508, 504] on input "***" at bounding box center [480, 511] width 87 height 31
type input "***"
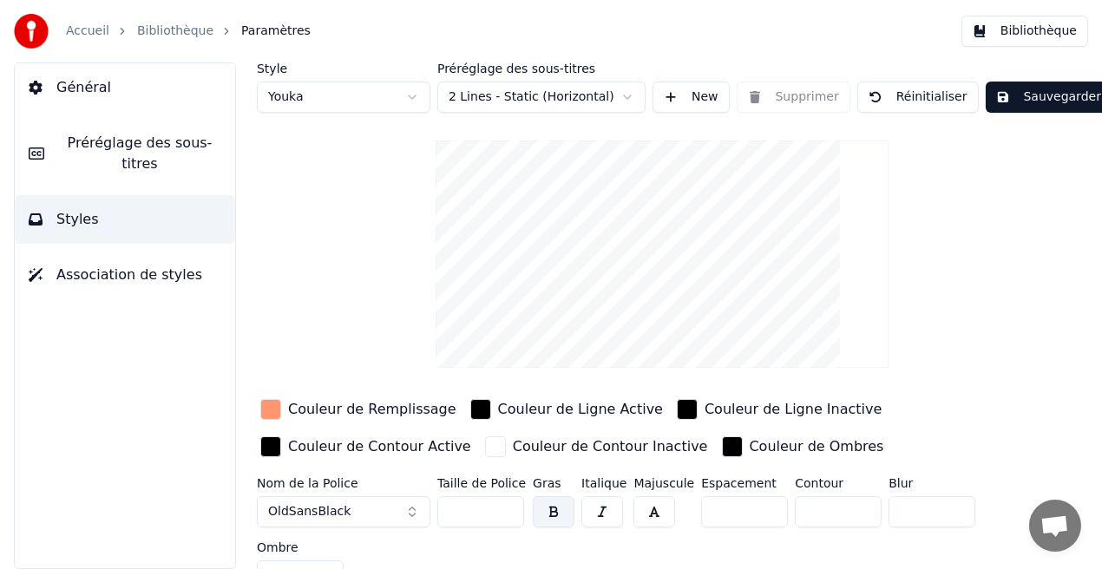
click at [508, 504] on input "***" at bounding box center [480, 511] width 87 height 31
click at [1029, 97] on button "Sauvegarder" at bounding box center [1049, 97] width 126 height 31
click at [1053, 33] on button "Bibliothèque" at bounding box center [1024, 31] width 127 height 31
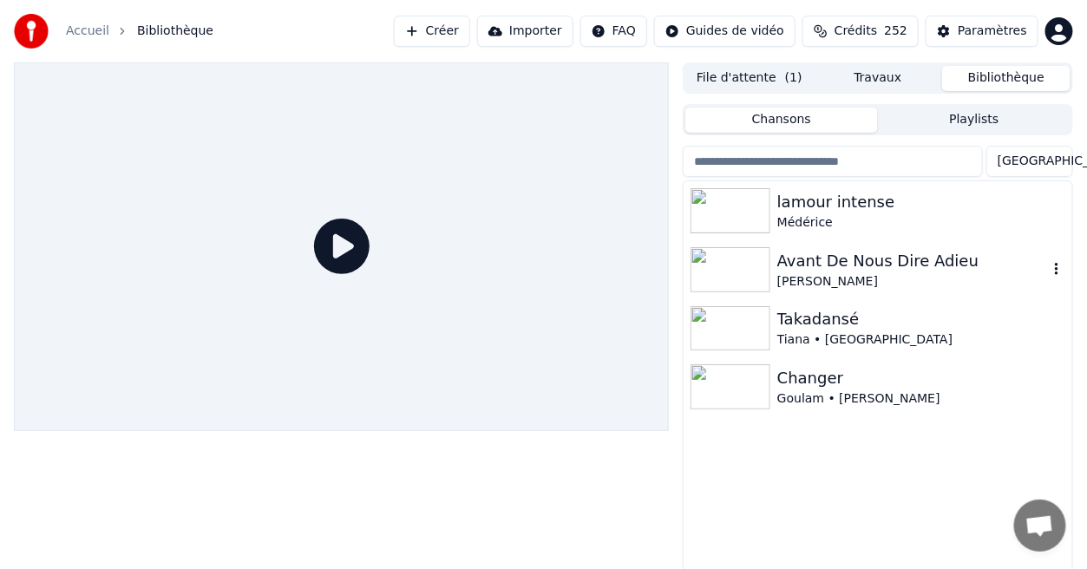
click at [828, 253] on div "Avant De Nous Dire Adieu" at bounding box center [912, 261] width 271 height 24
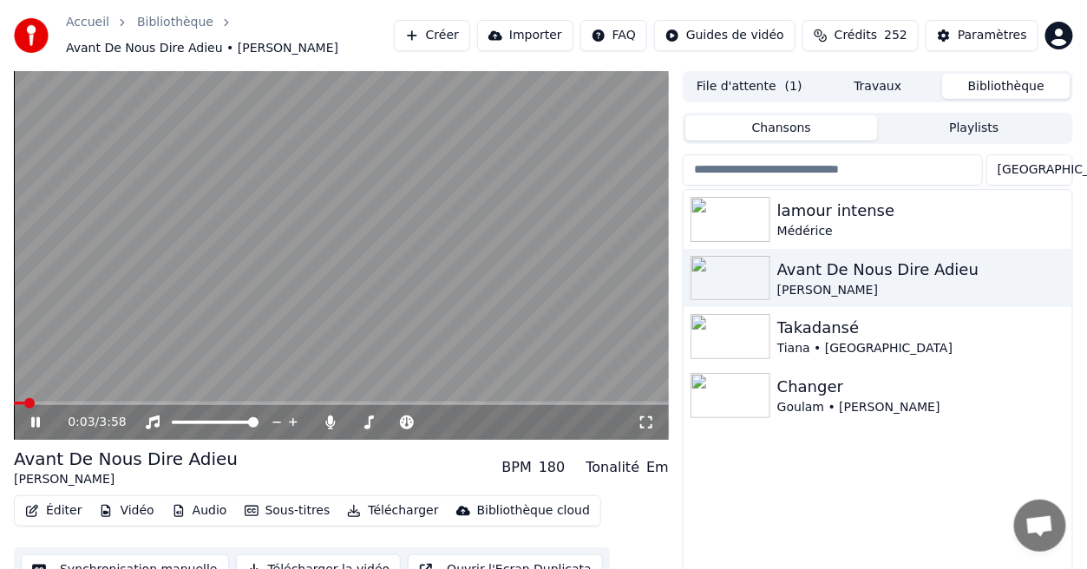
click at [648, 426] on icon at bounding box center [646, 423] width 17 height 14
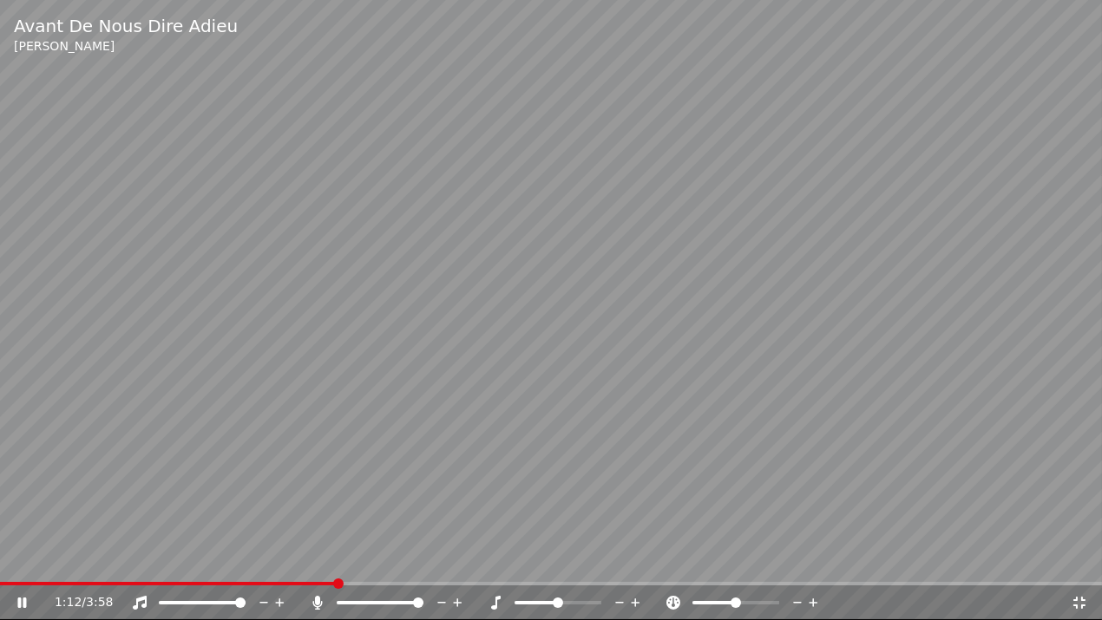
click at [1081, 568] on icon at bounding box center [1079, 603] width 17 height 14
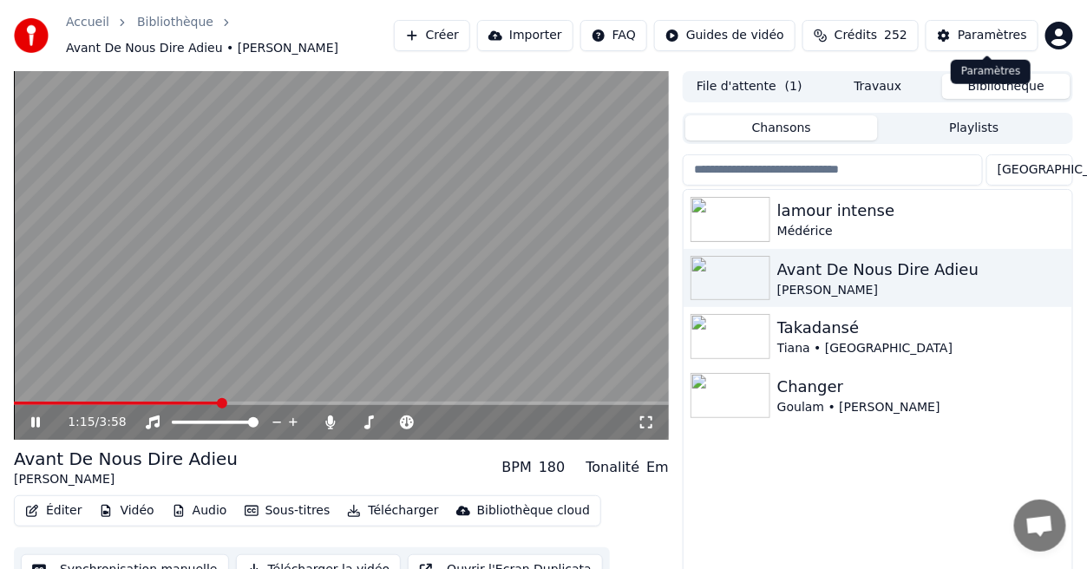
click at [981, 35] on div "Paramètres" at bounding box center [992, 35] width 69 height 17
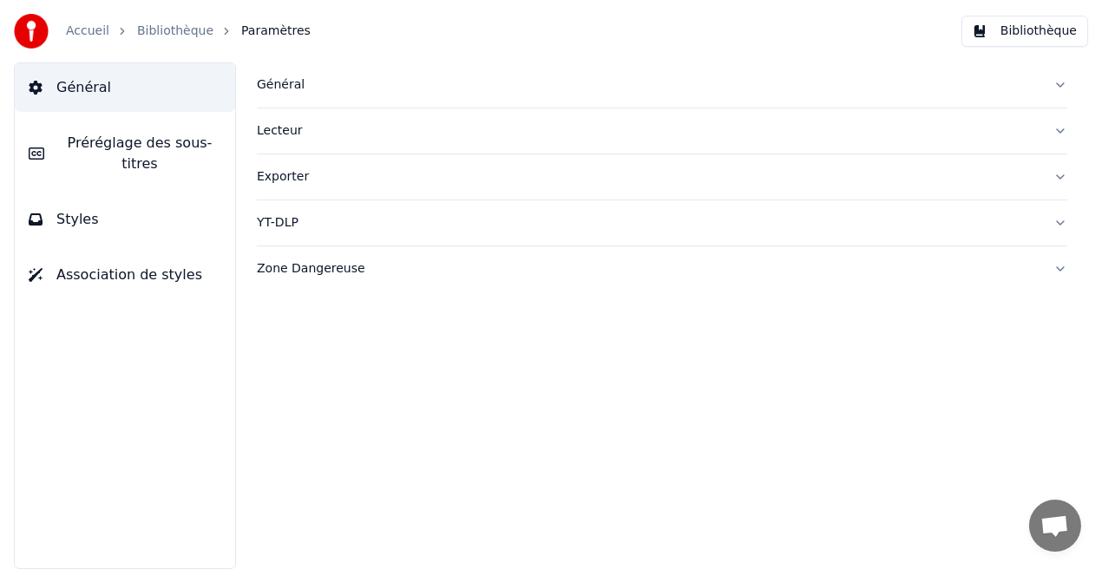
click at [116, 195] on button "Styles" at bounding box center [125, 219] width 220 height 49
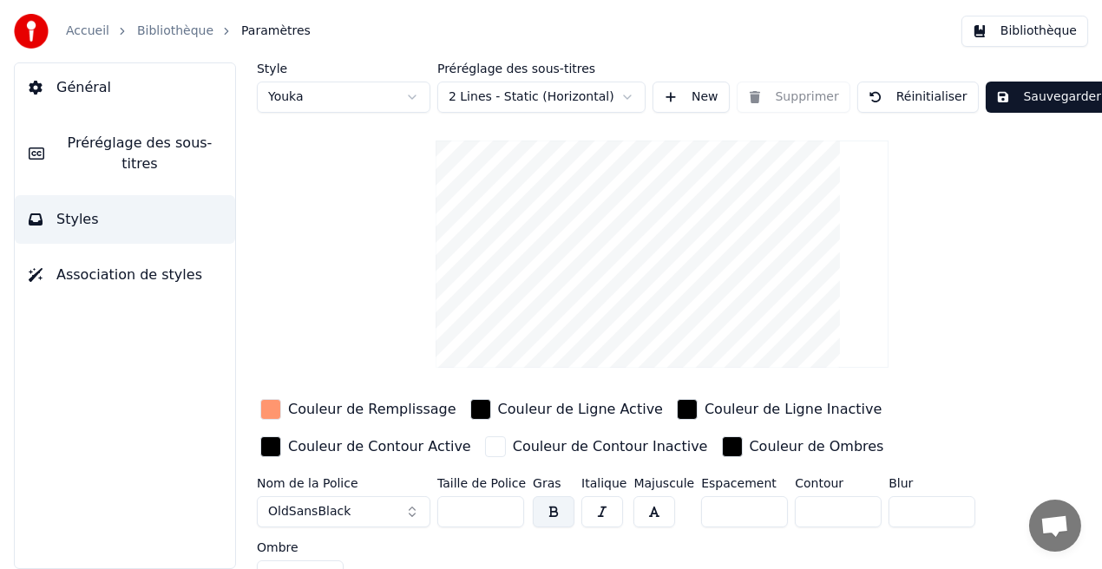
click at [382, 418] on div "Couleur de Remplissage" at bounding box center [372, 409] width 168 height 21
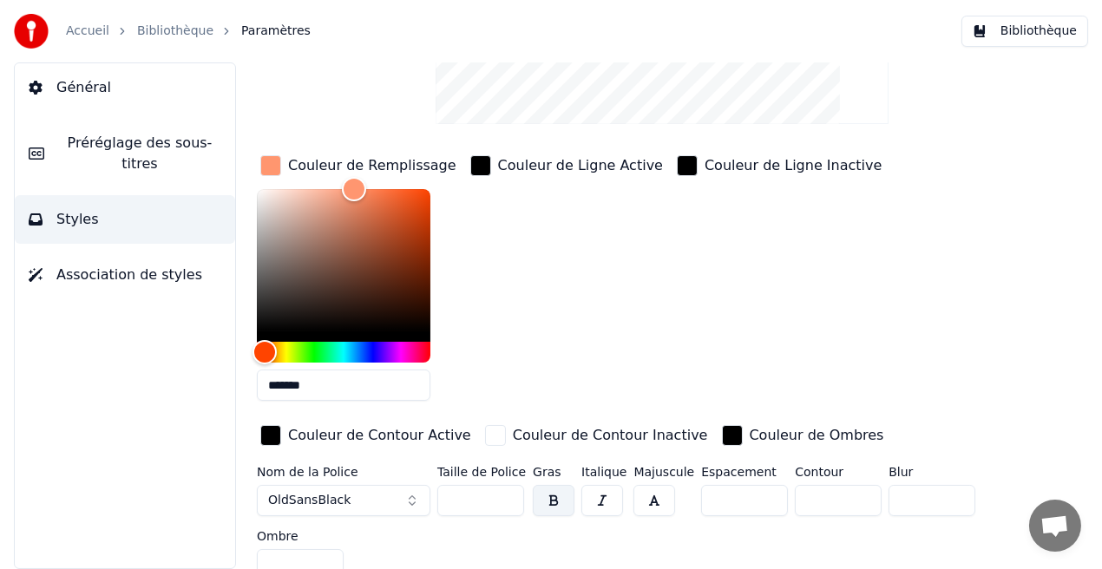
scroll to position [255, 0]
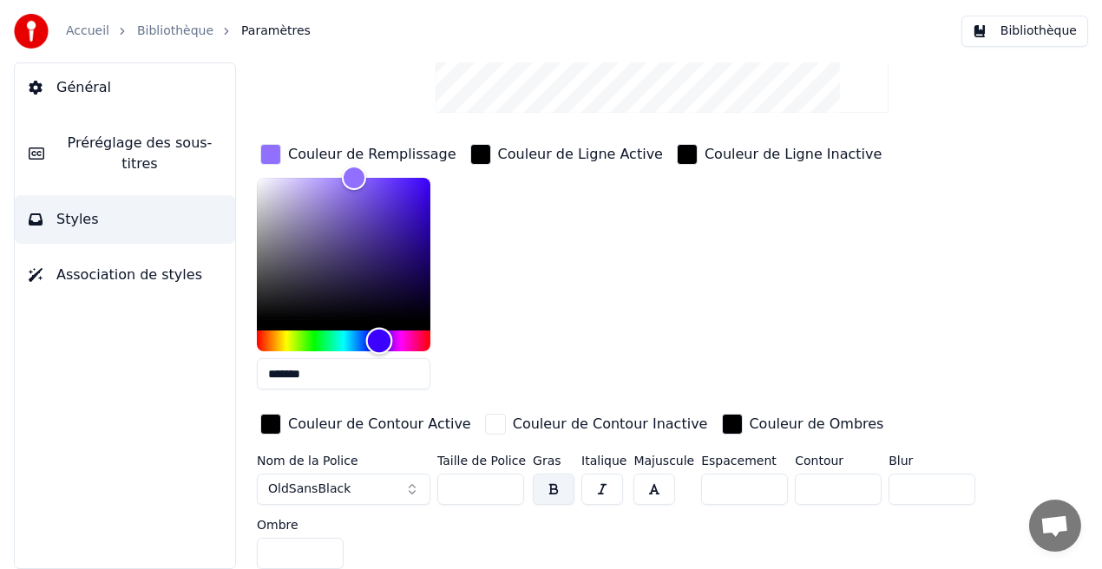
drag, startPoint x: 263, startPoint y: 332, endPoint x: 379, endPoint y: 354, distance: 118.3
click at [379, 354] on div "*******" at bounding box center [344, 287] width 175 height 219
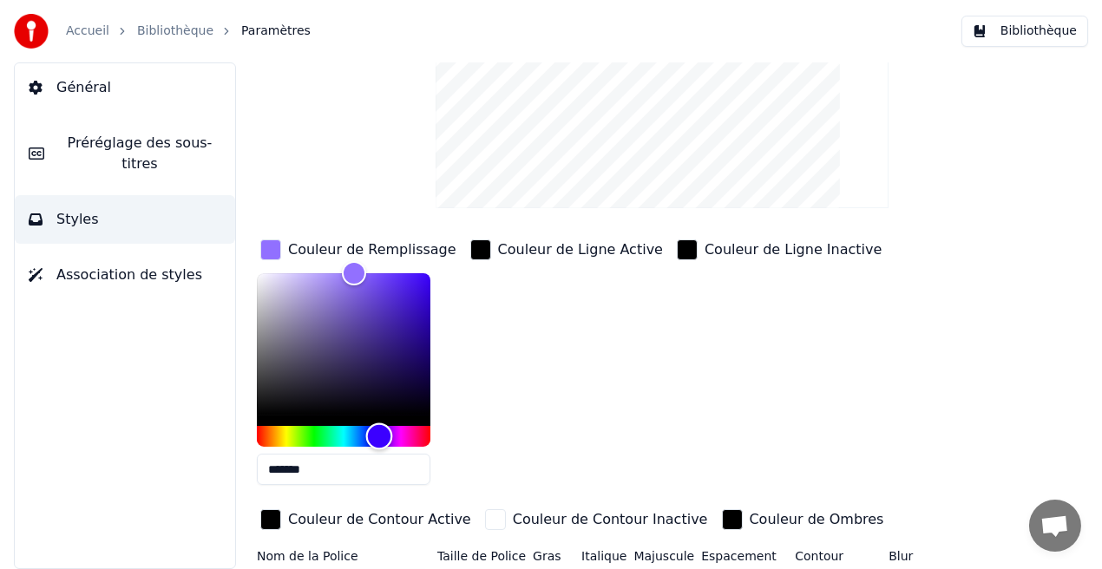
scroll to position [121, 0]
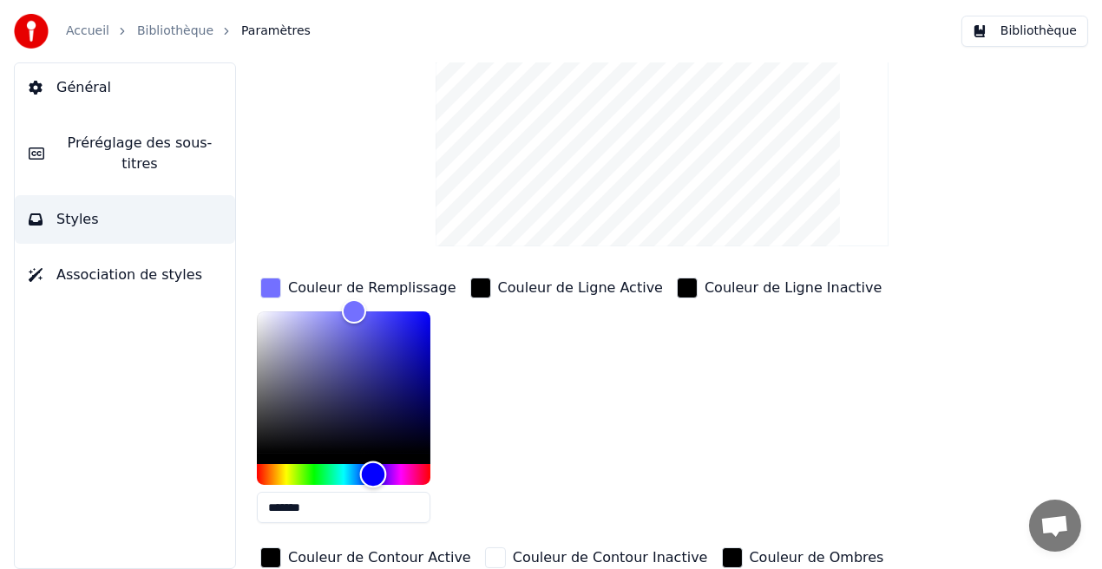
click at [373, 472] on div "Hue" at bounding box center [373, 475] width 27 height 27
click at [370, 472] on div "Hue" at bounding box center [370, 475] width 27 height 27
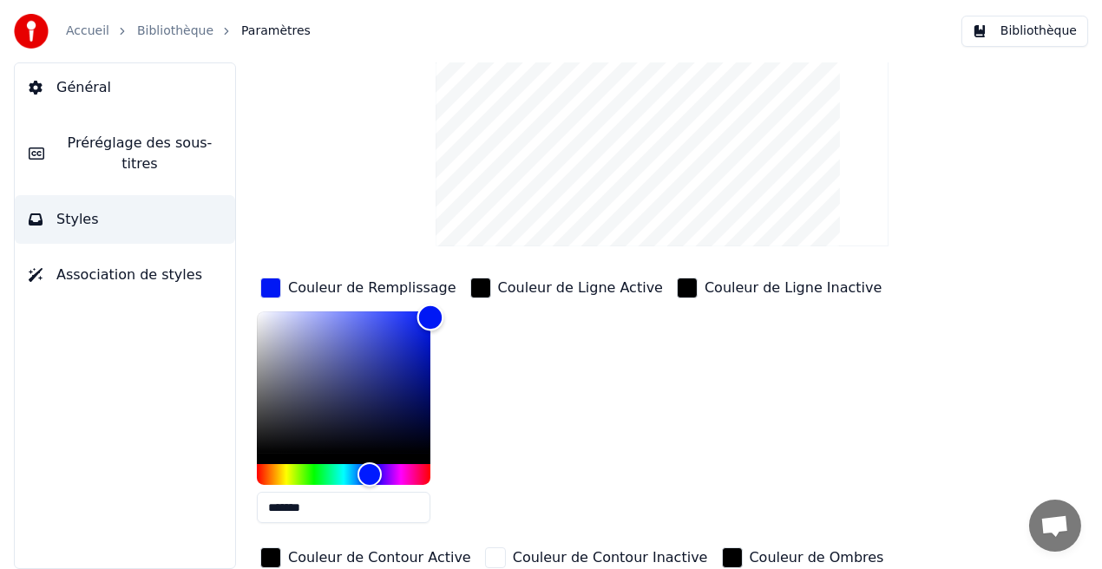
drag, startPoint x: 350, startPoint y: 311, endPoint x: 450, endPoint y: 316, distance: 100.7
click at [450, 316] on div "*******" at bounding box center [358, 420] width 203 height 219
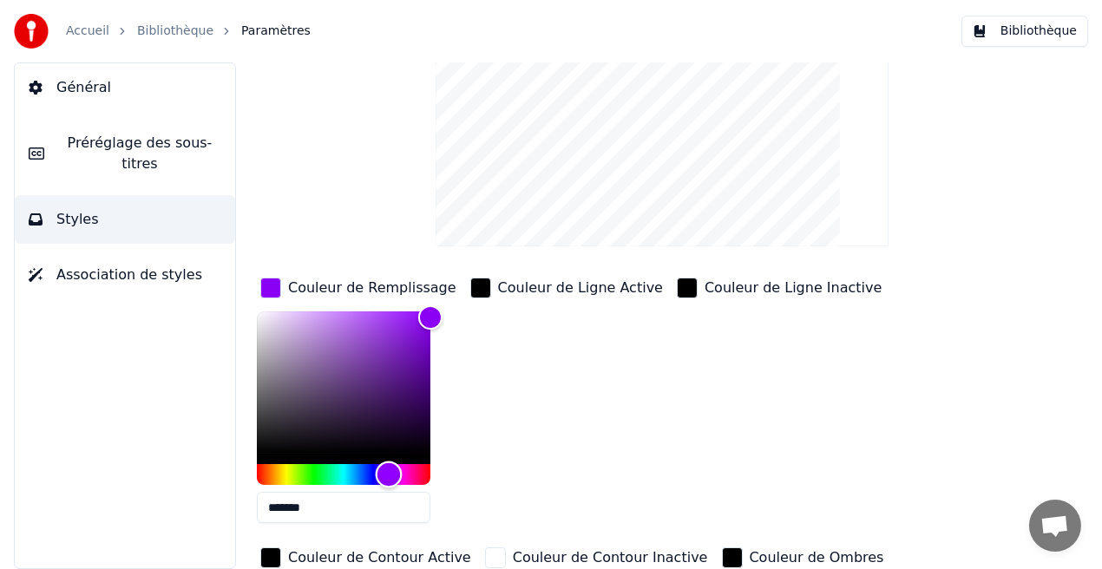
drag, startPoint x: 370, startPoint y: 471, endPoint x: 389, endPoint y: 472, distance: 19.1
click at [389, 472] on div "Hue" at bounding box center [389, 475] width 27 height 27
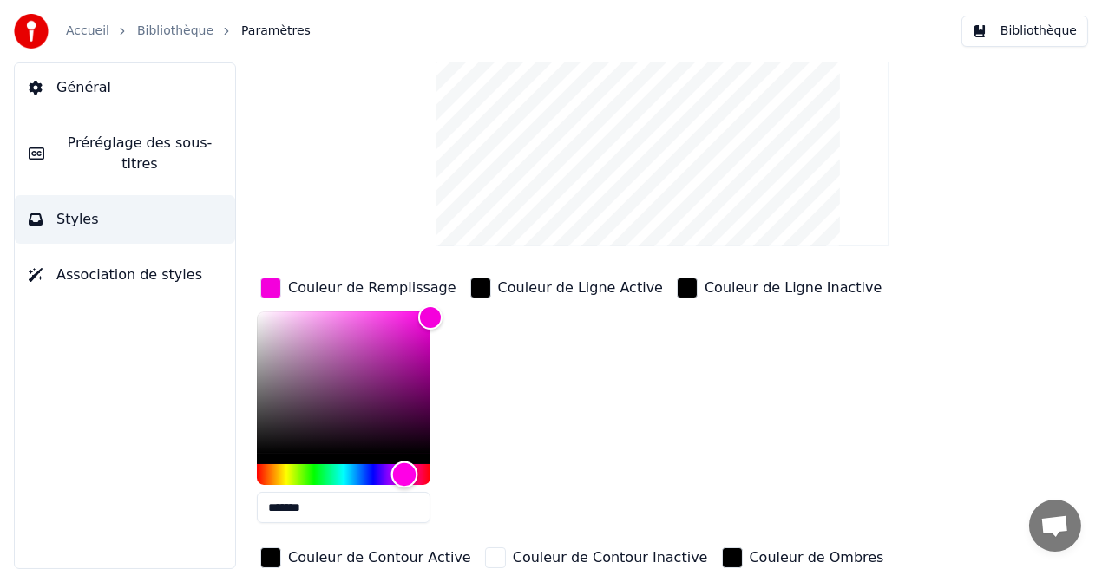
drag, startPoint x: 389, startPoint y: 472, endPoint x: 404, endPoint y: 474, distance: 15.7
click at [404, 474] on div "Hue" at bounding box center [404, 475] width 27 height 27
drag, startPoint x: 431, startPoint y: 313, endPoint x: 317, endPoint y: 325, distance: 115.1
click at [317, 325] on div "Color" at bounding box center [317, 326] width 27 height 27
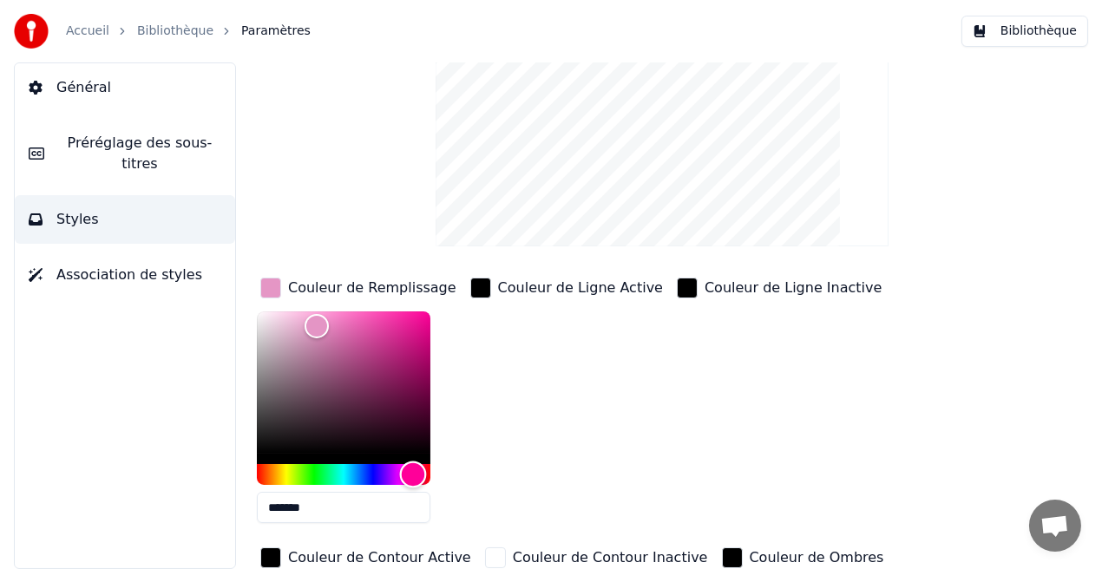
type input "*******"
click at [415, 472] on div "Hue" at bounding box center [415, 475] width 27 height 27
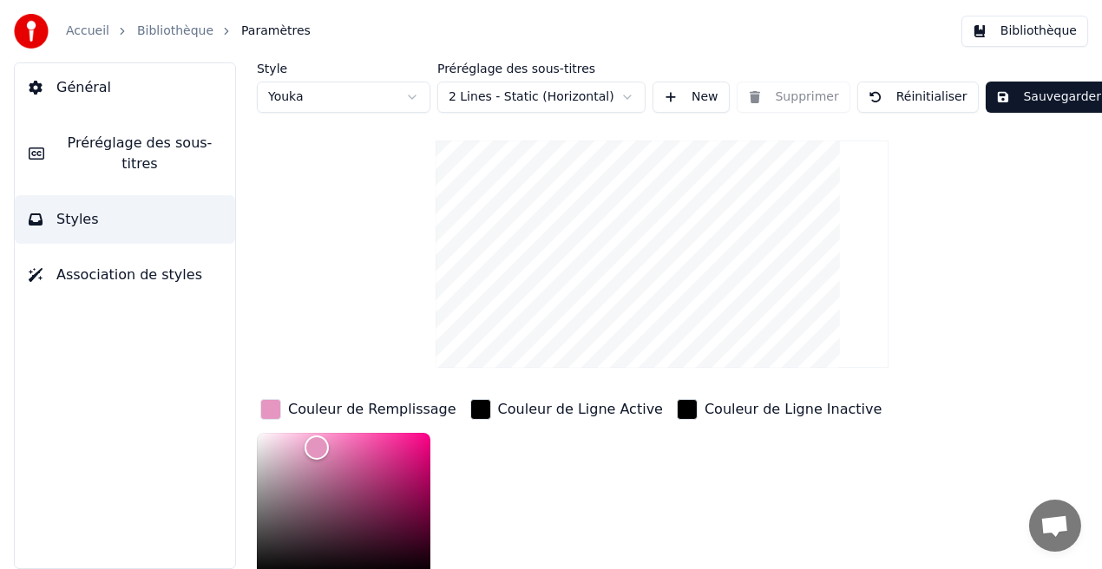
click at [1037, 100] on button "Sauvegarder" at bounding box center [1049, 97] width 126 height 31
click at [1038, 35] on button "Bibliothèque" at bounding box center [1024, 31] width 127 height 31
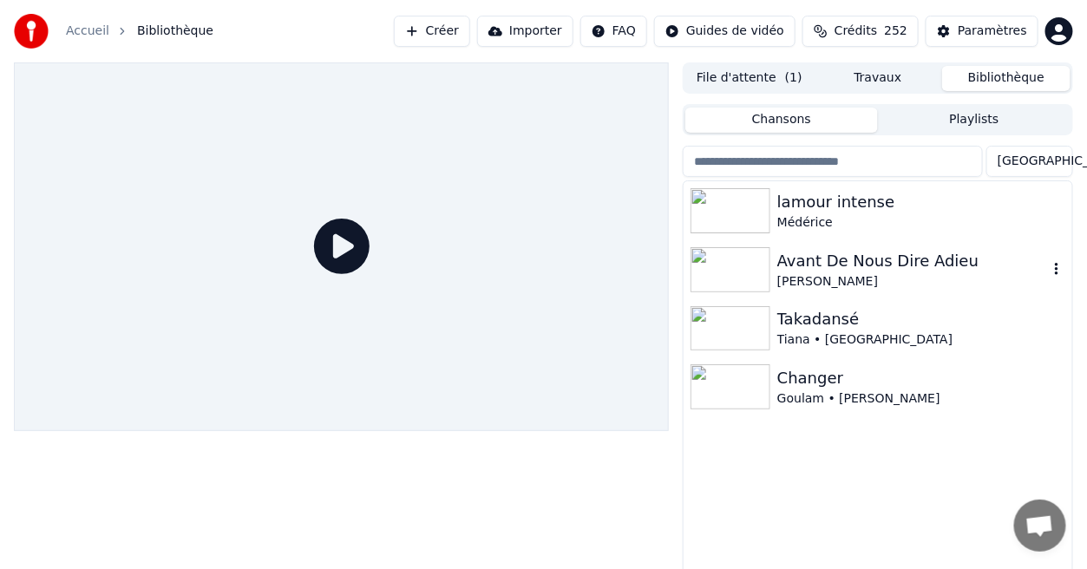
click at [908, 267] on div "Avant De Nous Dire Adieu" at bounding box center [912, 261] width 271 height 24
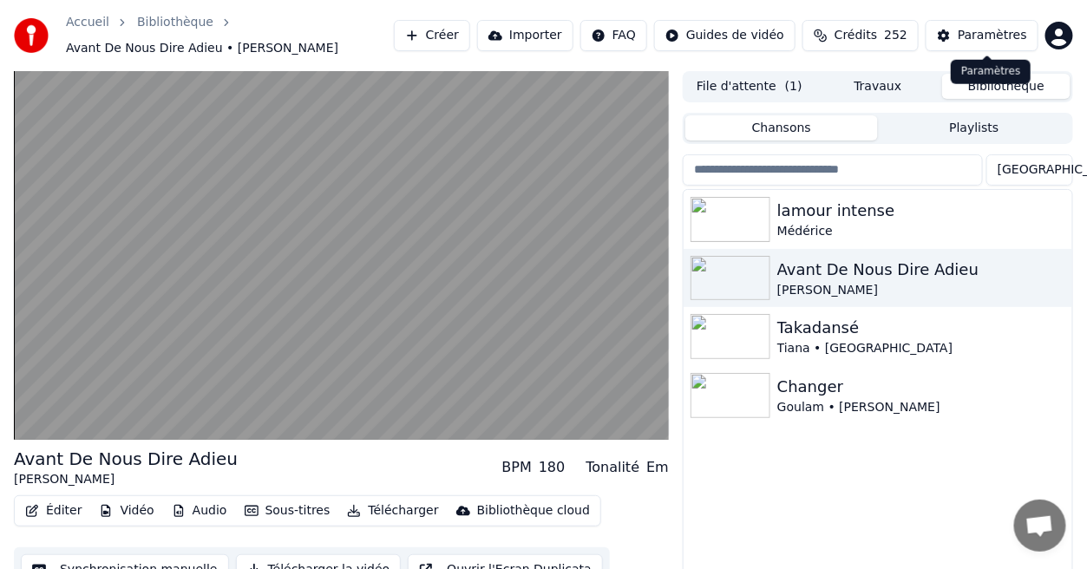
click at [999, 38] on div "Paramètres" at bounding box center [992, 35] width 69 height 17
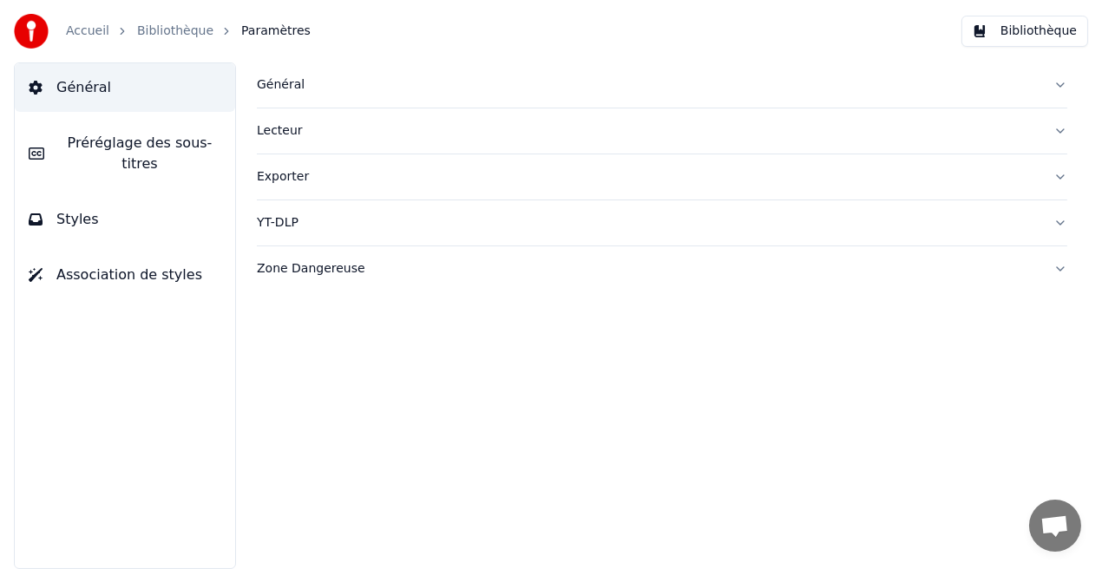
click at [171, 217] on button "Styles" at bounding box center [125, 219] width 220 height 49
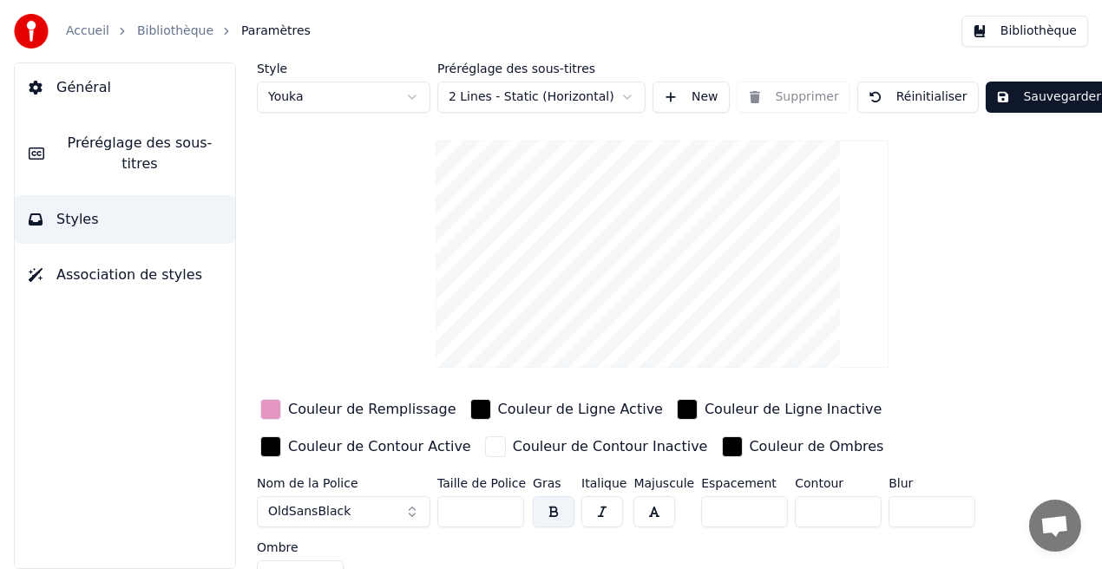
click at [351, 412] on div "Couleur de Remplissage" at bounding box center [372, 409] width 168 height 21
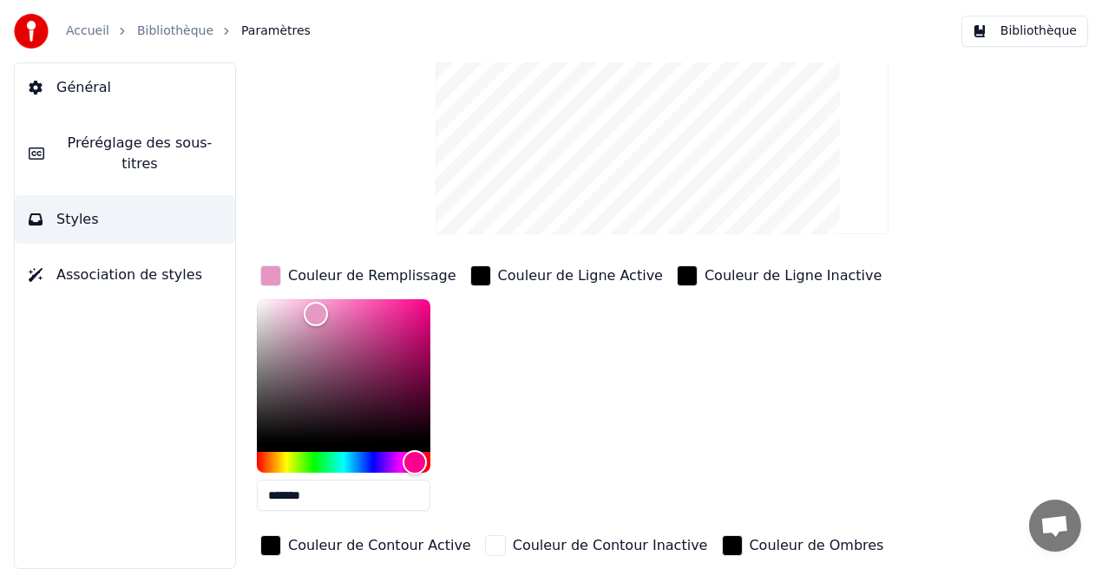
scroll to position [140, 0]
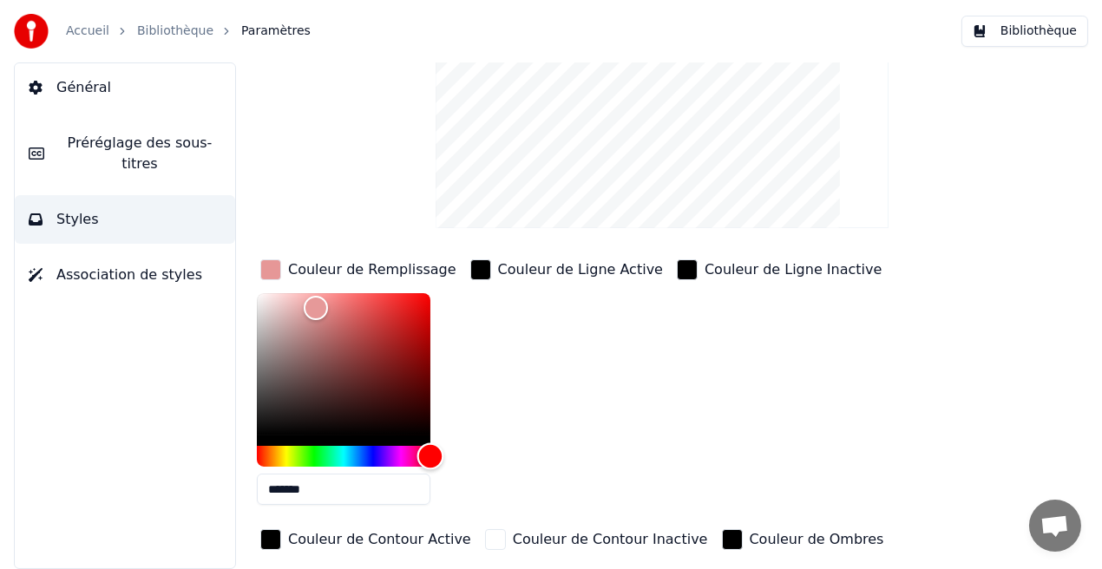
drag, startPoint x: 416, startPoint y: 451, endPoint x: 482, endPoint y: 448, distance: 66.0
click at [482, 448] on div "Couleur de Remplissage ******* Couleur de Ligne Active Couleur de Ligne Inactiv…" at bounding box center [642, 406] width 771 height 300
type input "*******"
drag, startPoint x: 319, startPoint y: 309, endPoint x: 367, endPoint y: 300, distance: 48.5
click at [367, 300] on div "Color" at bounding box center [367, 302] width 27 height 27
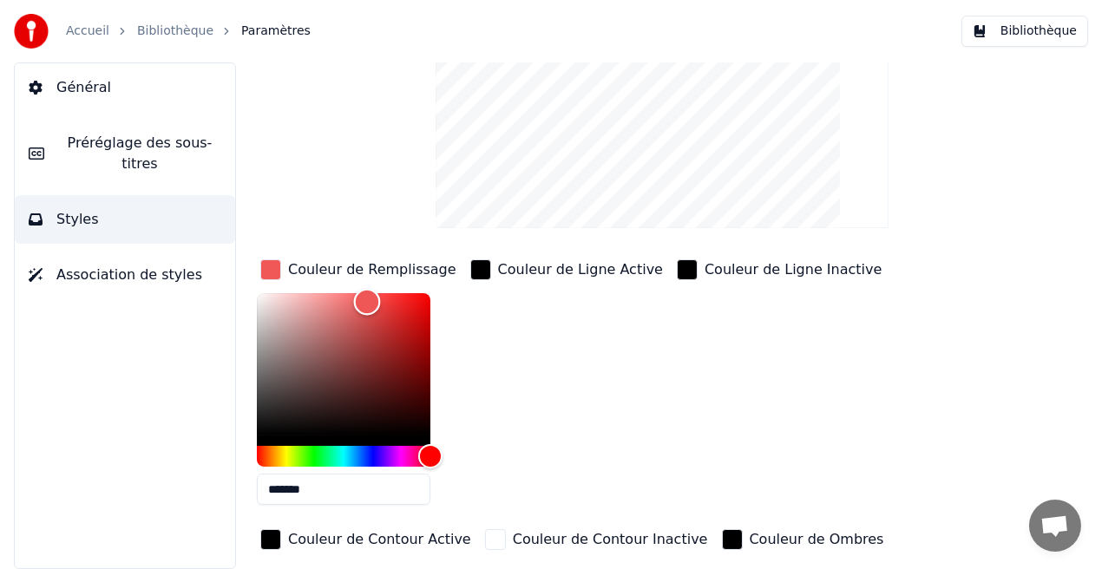
scroll to position [0, 0]
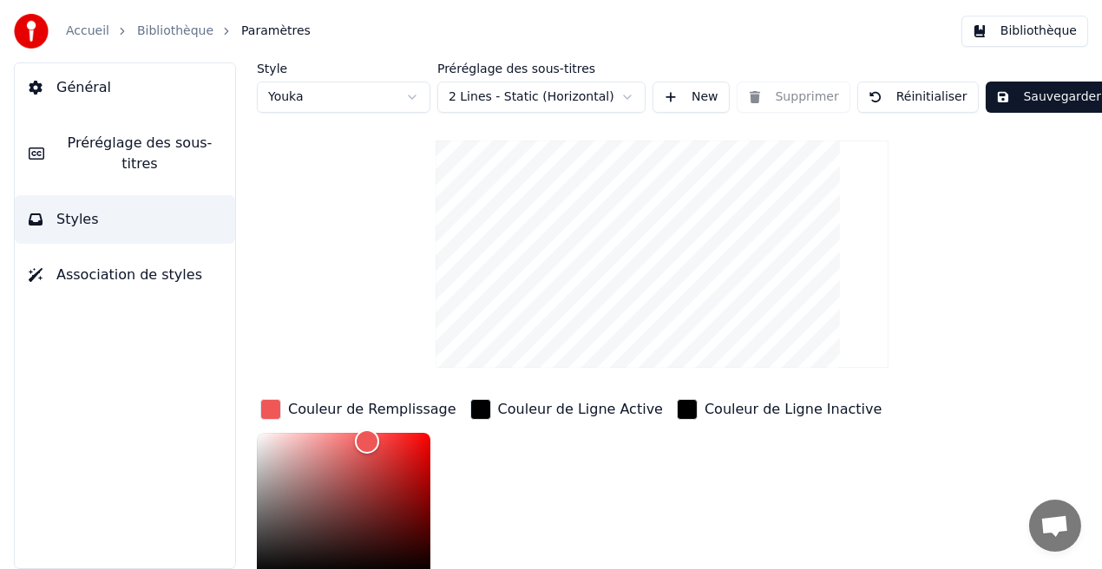
click at [1063, 103] on button "Sauvegarder" at bounding box center [1049, 97] width 126 height 31
click at [1034, 35] on button "Bibliothèque" at bounding box center [1024, 31] width 127 height 31
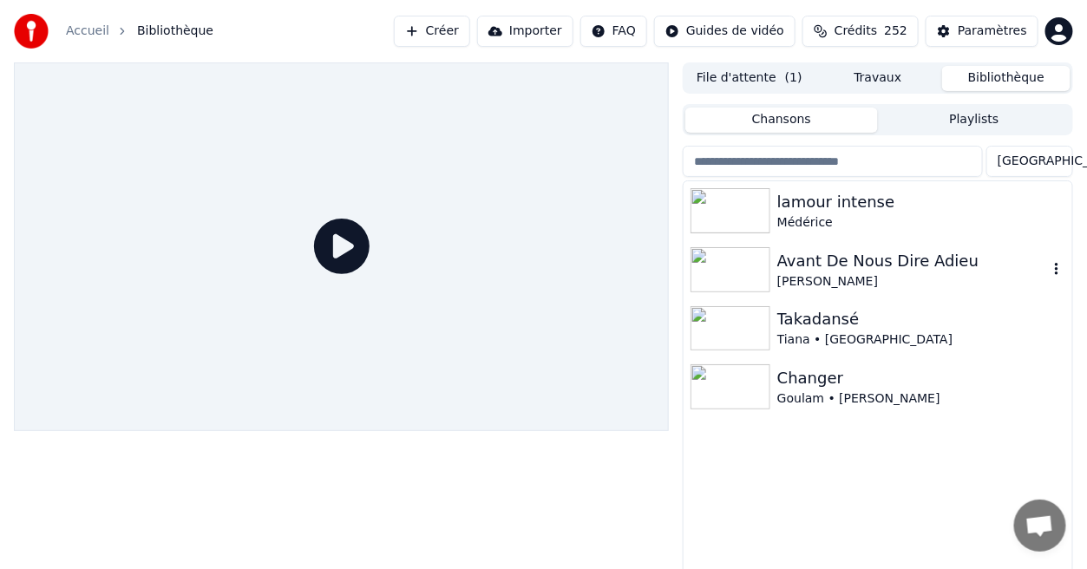
click at [826, 284] on div "[PERSON_NAME]" at bounding box center [912, 281] width 271 height 17
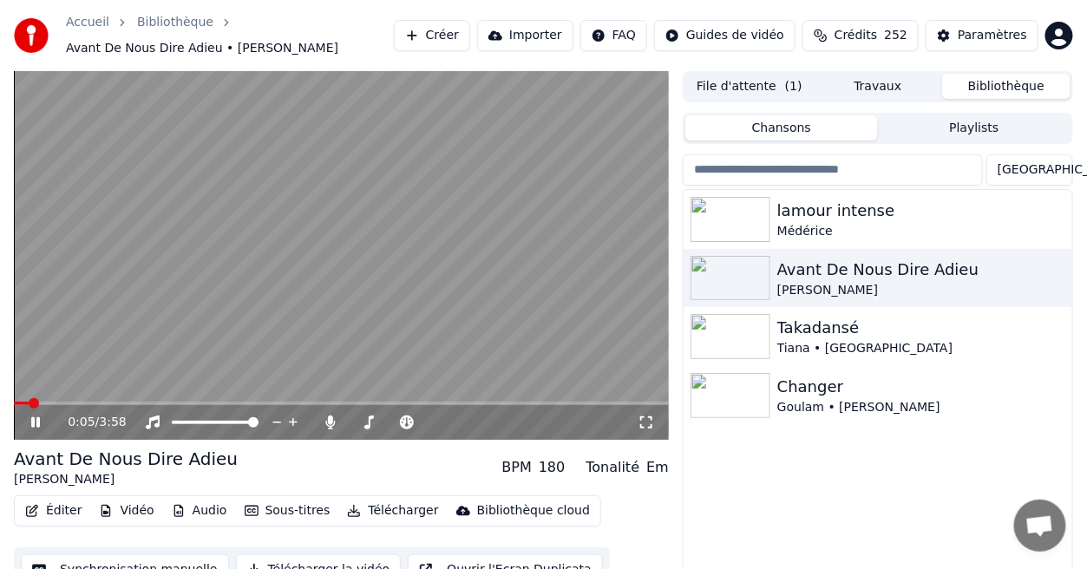
click at [647, 421] on icon at bounding box center [646, 423] width 17 height 14
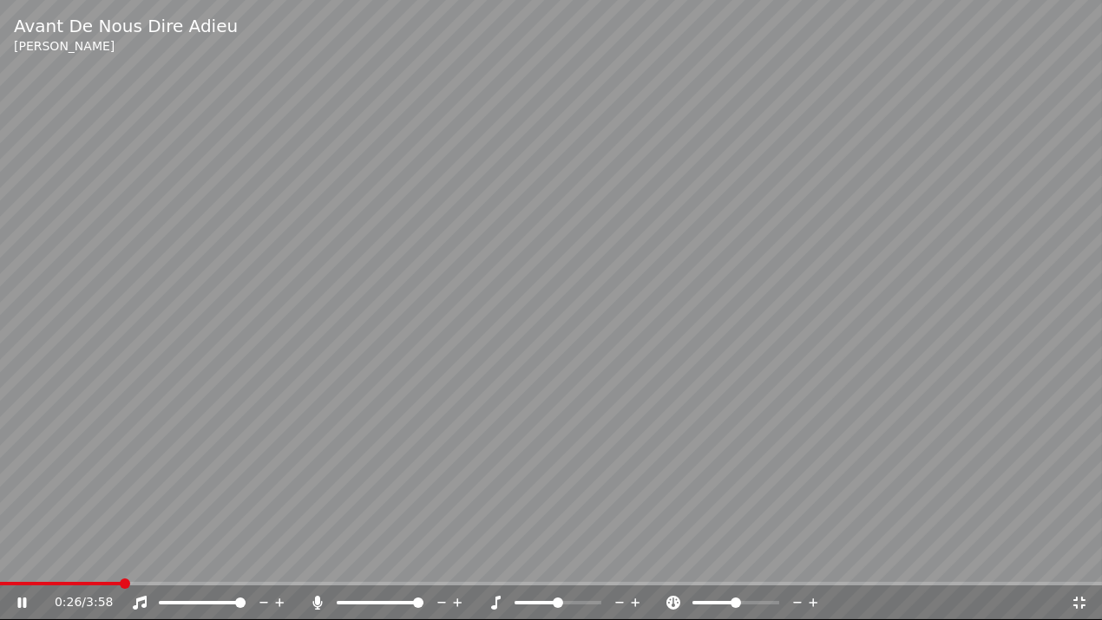
click at [1077, 568] on icon at bounding box center [1079, 603] width 12 height 12
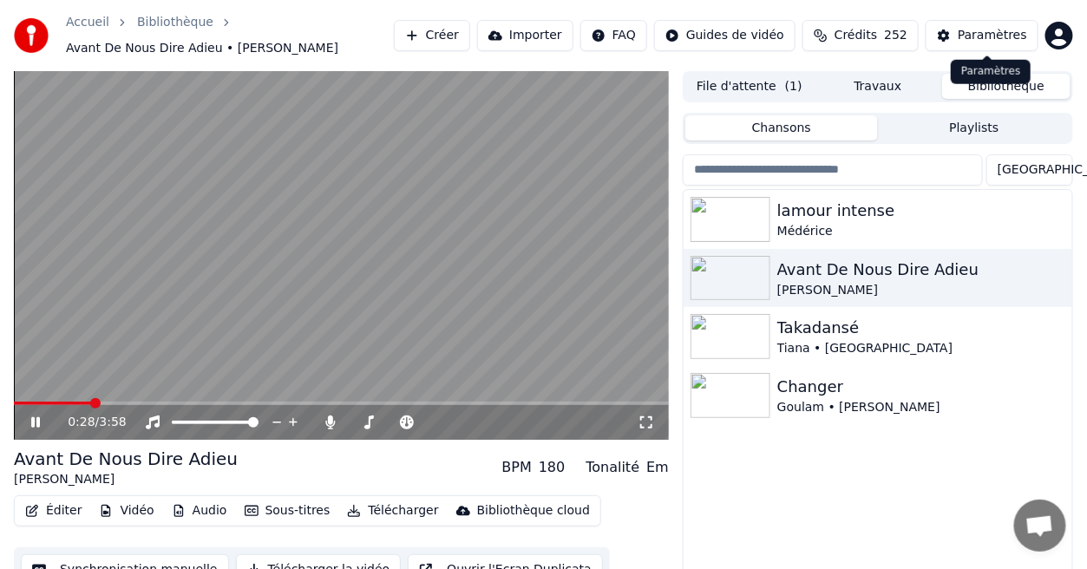
click at [1022, 40] on div "Paramètres" at bounding box center [992, 35] width 69 height 17
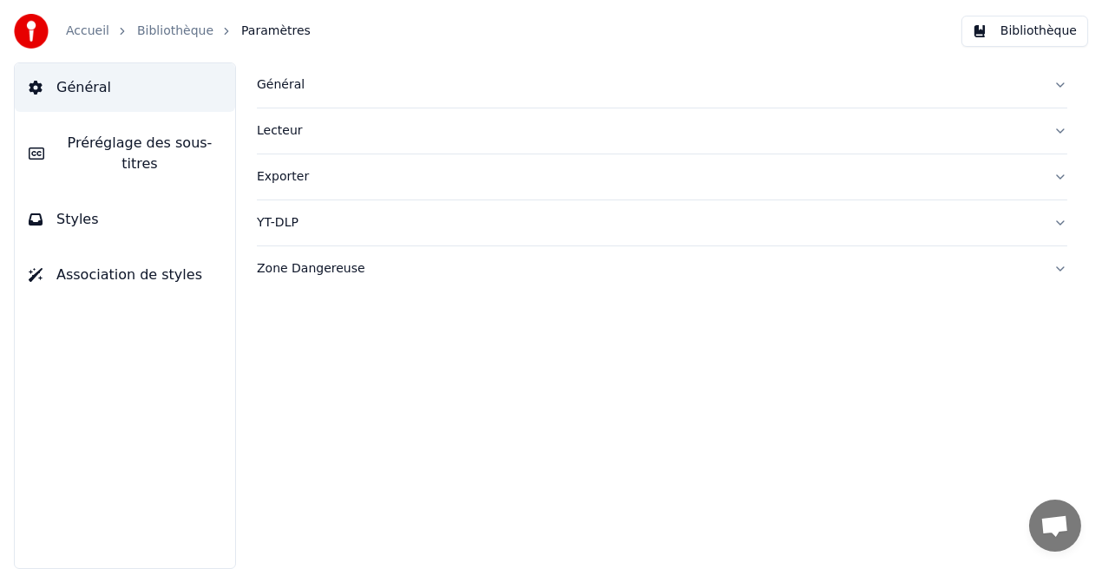
click at [179, 200] on button "Styles" at bounding box center [125, 219] width 220 height 49
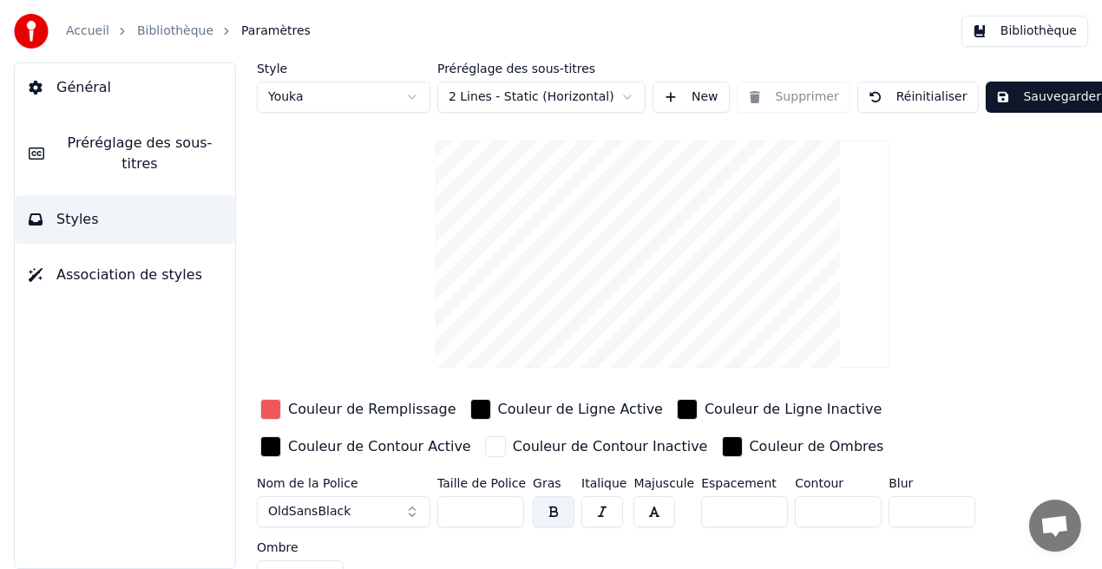
click at [342, 411] on div "Couleur de Remplissage" at bounding box center [372, 409] width 168 height 21
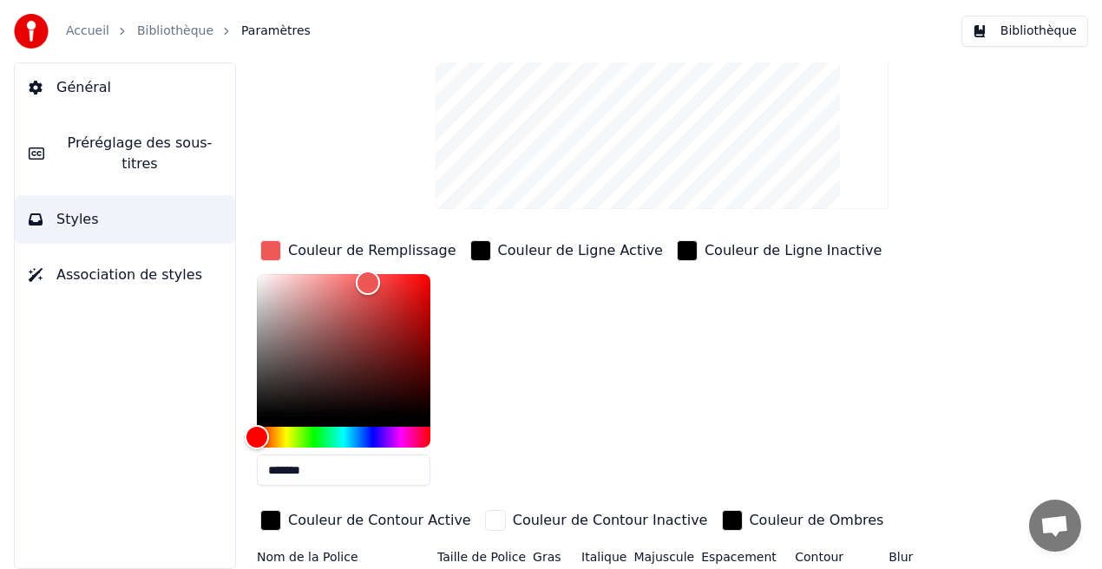
scroll to position [171, 0]
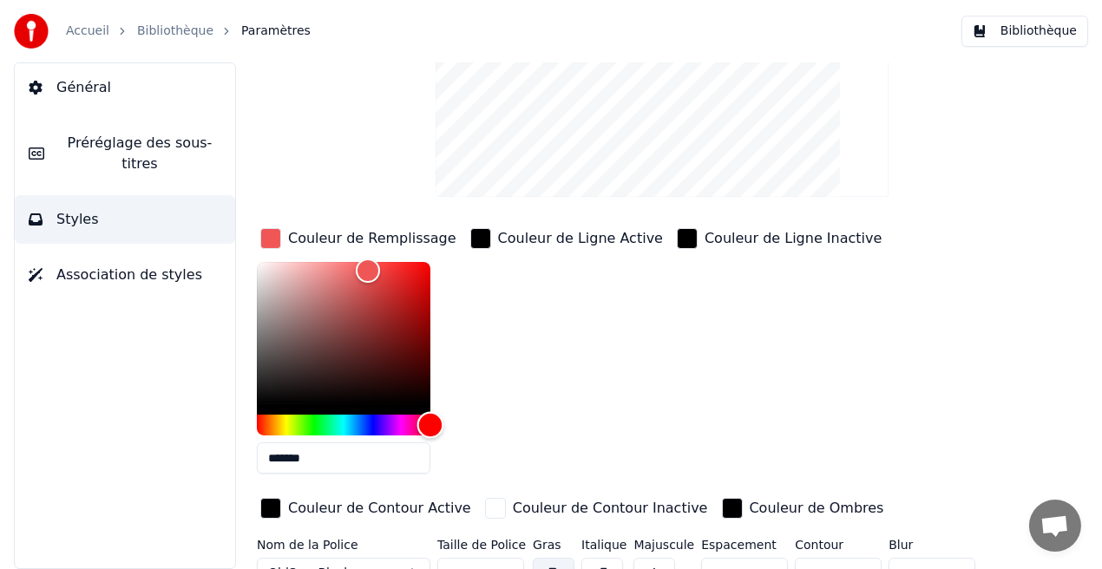
drag, startPoint x: 258, startPoint y: 428, endPoint x: 486, endPoint y: 423, distance: 228.2
click at [486, 423] on div "Couleur de Remplissage ******* Couleur de Ligne Active Couleur de Ligne Inactiv…" at bounding box center [642, 375] width 771 height 300
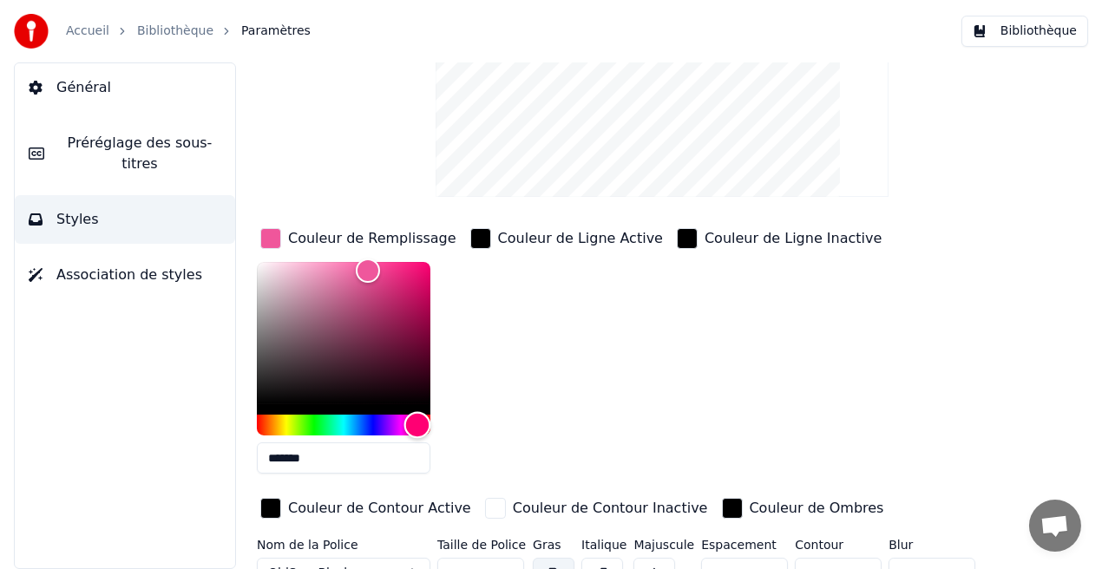
type input "*******"
drag, startPoint x: 426, startPoint y: 421, endPoint x: 416, endPoint y: 421, distance: 9.5
click at [416, 421] on div "Hue" at bounding box center [416, 425] width 27 height 27
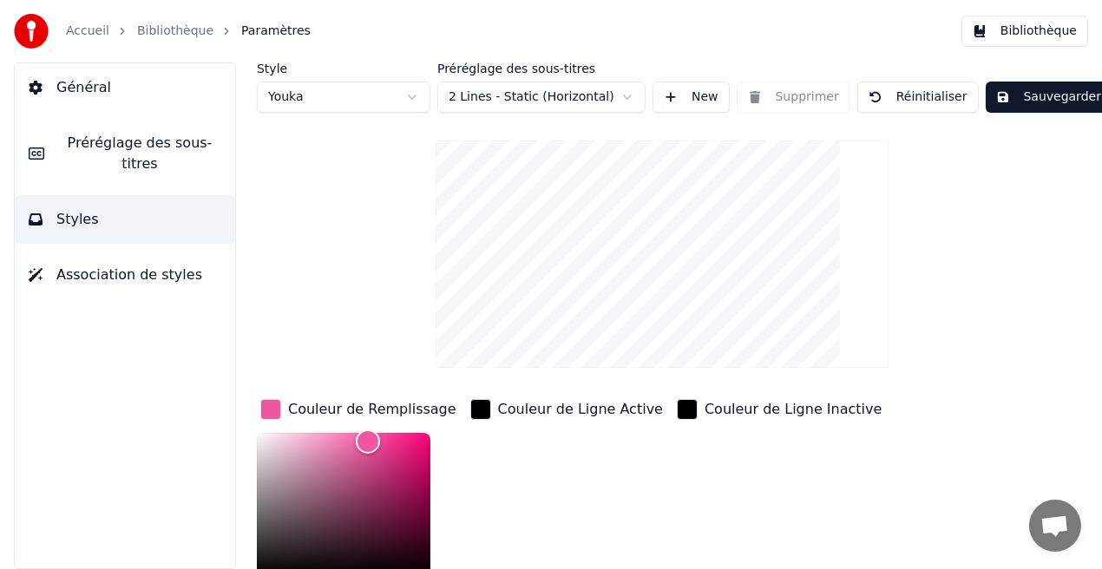
click at [1029, 102] on button "Sauvegarder" at bounding box center [1049, 97] width 126 height 31
click at [1038, 25] on button "Bibliothèque" at bounding box center [1024, 31] width 127 height 31
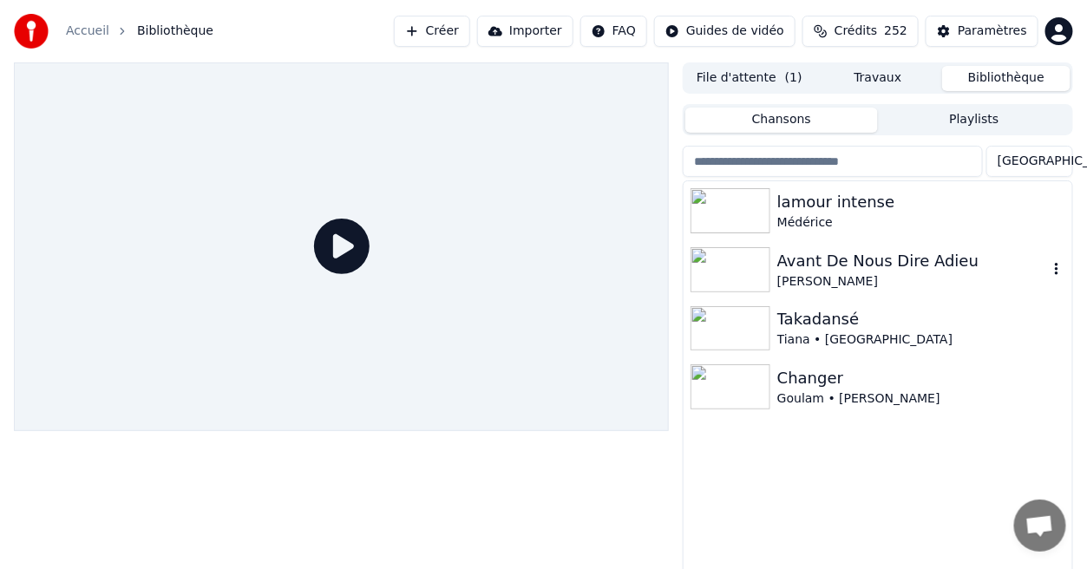
click at [819, 265] on div "Avant De Nous Dire Adieu" at bounding box center [912, 261] width 271 height 24
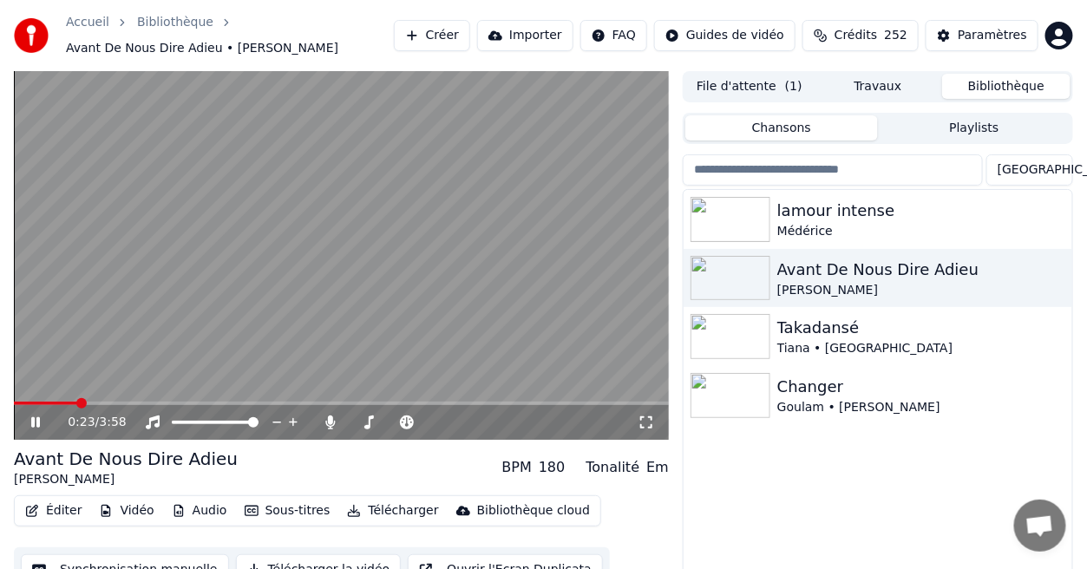
click at [77, 402] on span at bounding box center [341, 403] width 655 height 3
click at [642, 420] on icon at bounding box center [646, 423] width 17 height 14
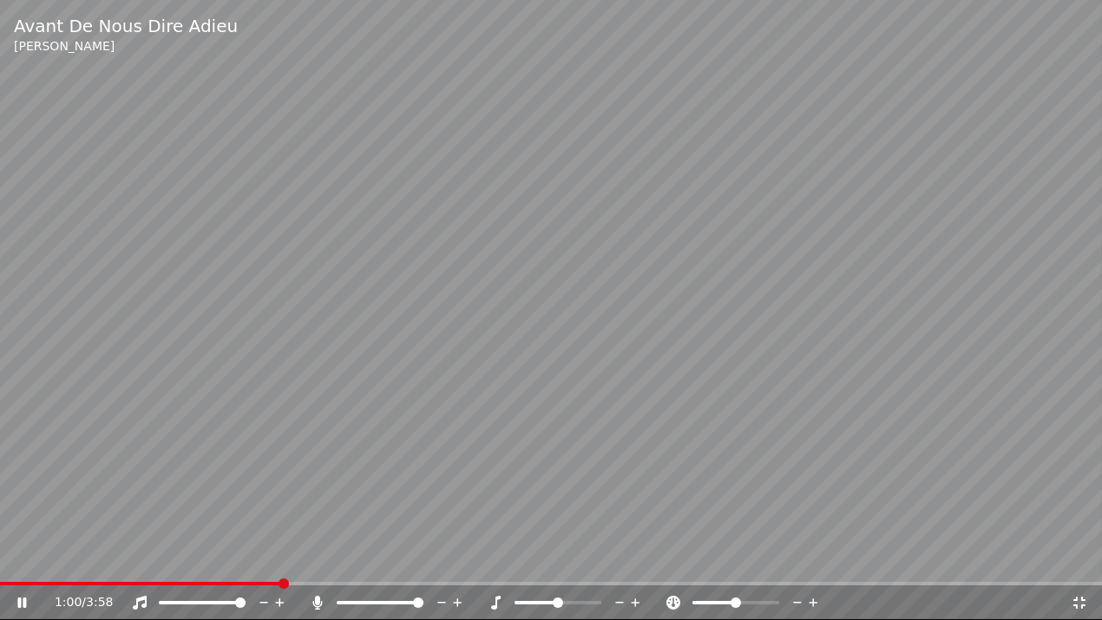
click at [1083, 568] on icon at bounding box center [1079, 603] width 17 height 14
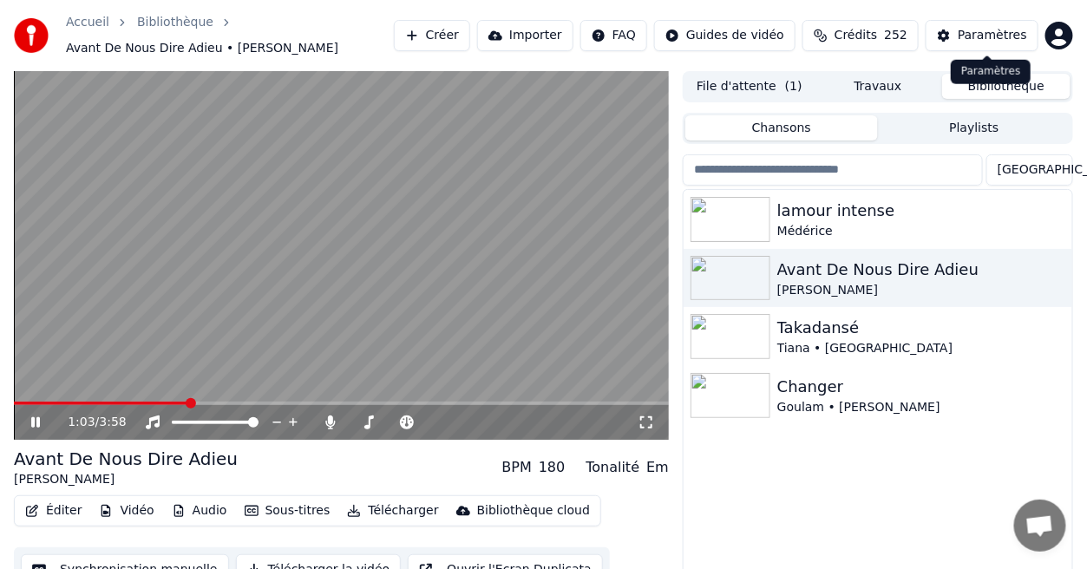
click at [1012, 37] on div "Paramètres" at bounding box center [992, 35] width 69 height 17
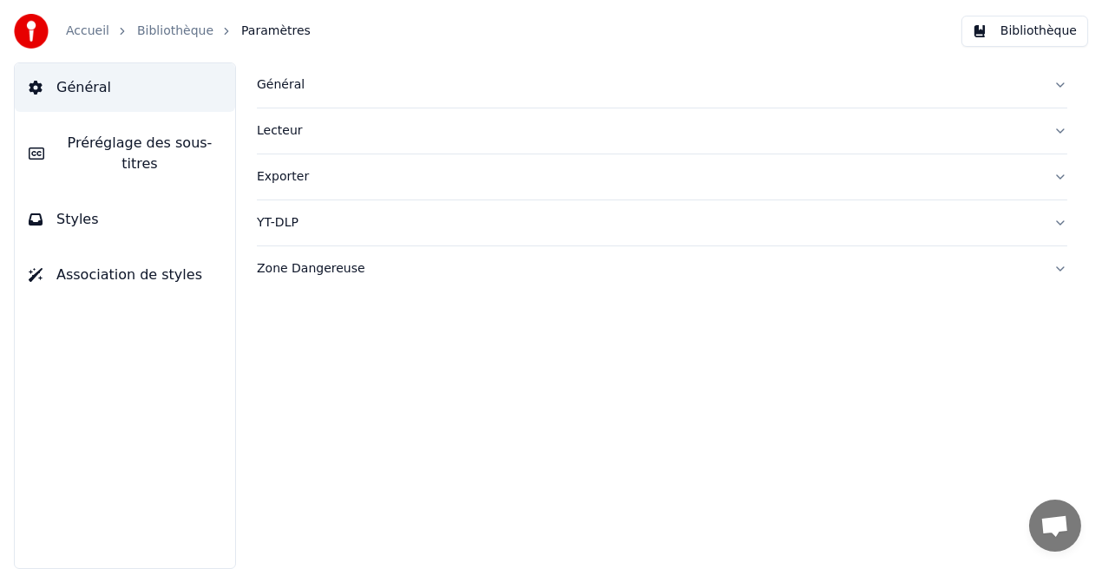
click at [180, 206] on button "Styles" at bounding box center [125, 219] width 220 height 49
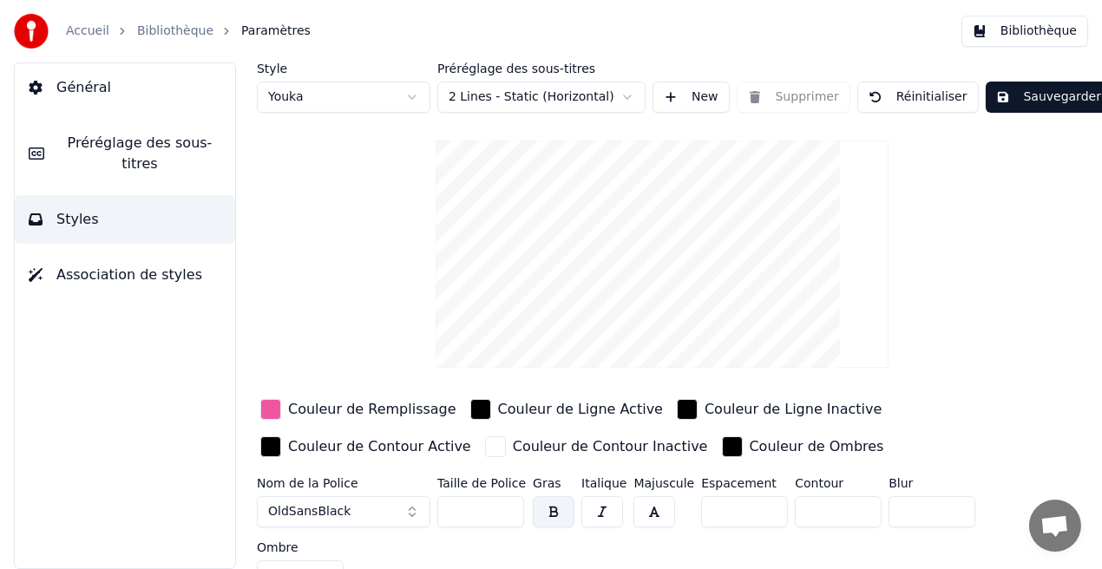
click at [351, 411] on div "Couleur de Remplissage" at bounding box center [372, 409] width 168 height 21
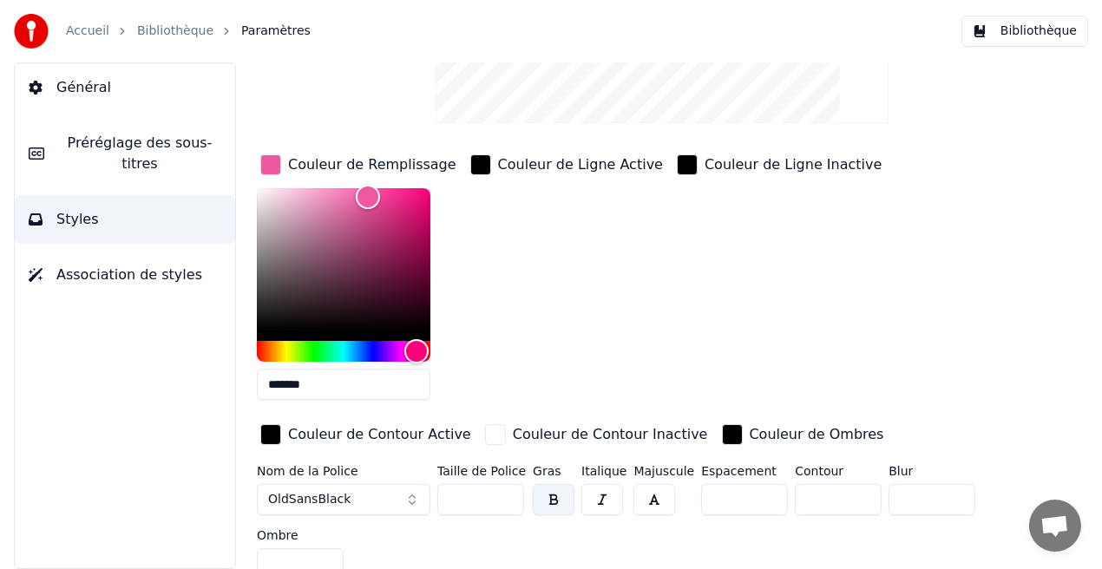
scroll to position [259, 0]
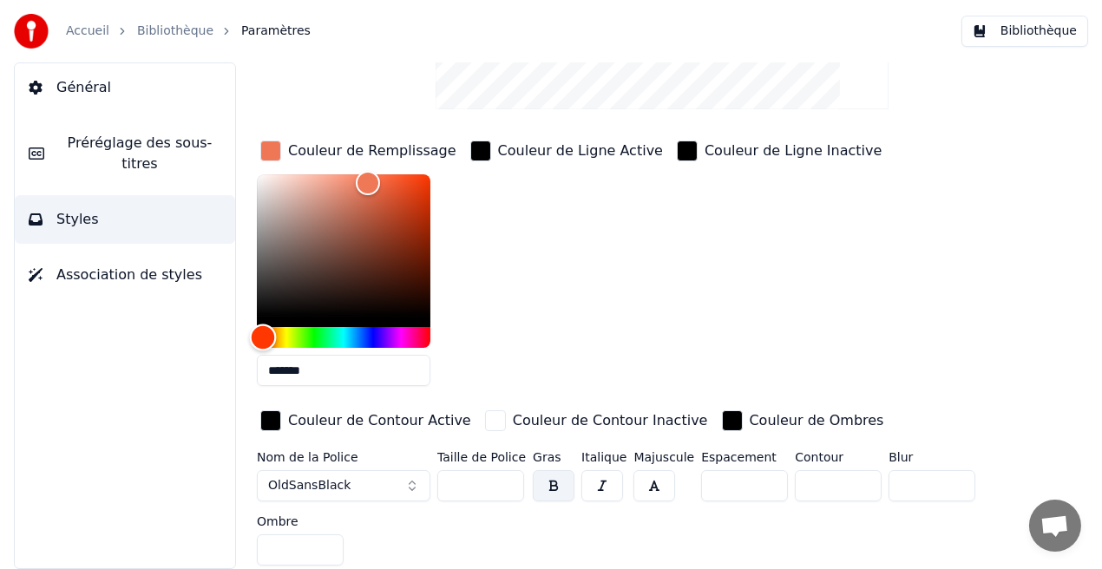
drag, startPoint x: 410, startPoint y: 339, endPoint x: 263, endPoint y: 343, distance: 147.5
click at [263, 343] on div "Hue" at bounding box center [263, 338] width 27 height 27
type input "*******"
drag, startPoint x: 361, startPoint y: 177, endPoint x: 318, endPoint y: 179, distance: 43.4
click at [318, 179] on div "Color" at bounding box center [318, 180] width 27 height 27
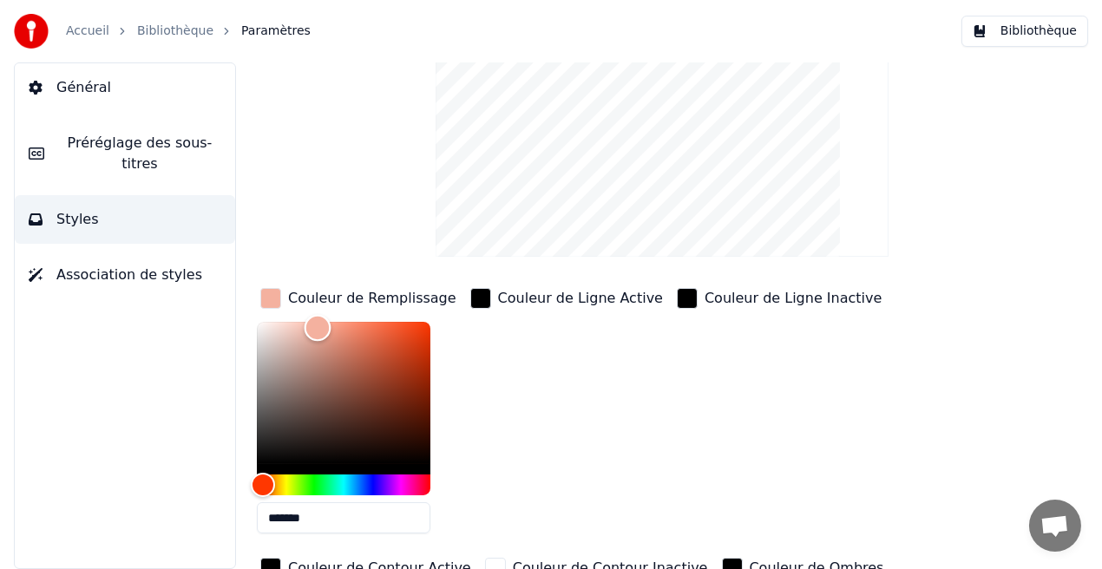
scroll to position [0, 0]
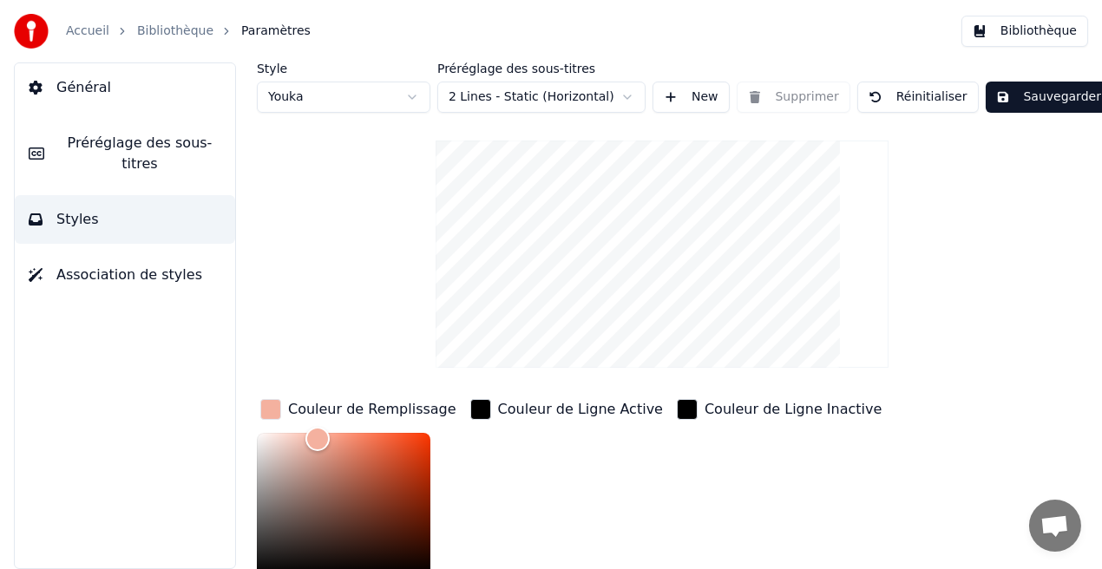
click at [1054, 91] on button "Sauvegarder" at bounding box center [1049, 97] width 126 height 31
click at [1058, 36] on button "Bibliothèque" at bounding box center [1024, 31] width 127 height 31
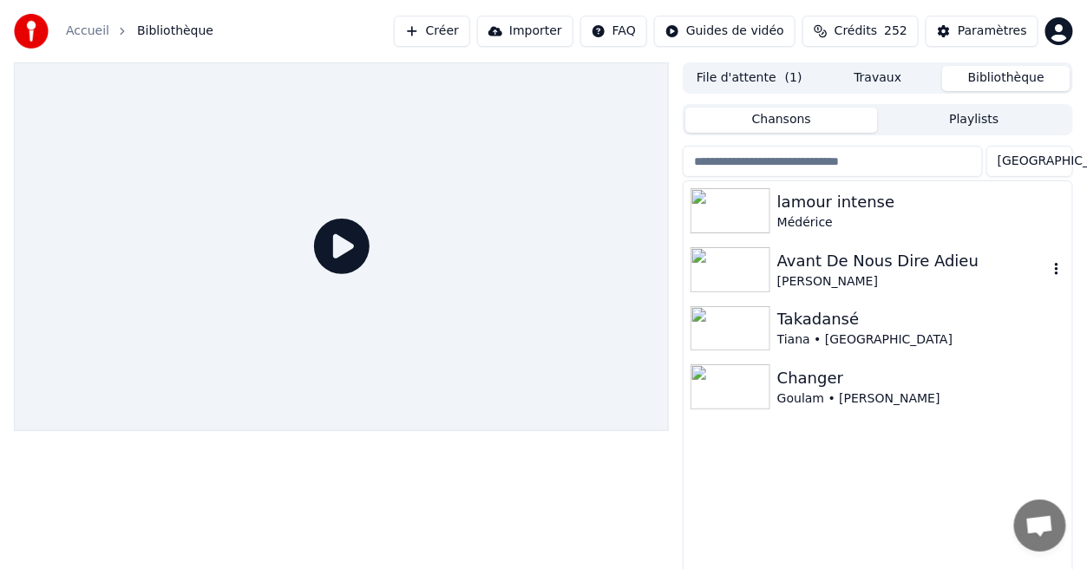
click at [832, 273] on div "[PERSON_NAME]" at bounding box center [912, 281] width 271 height 17
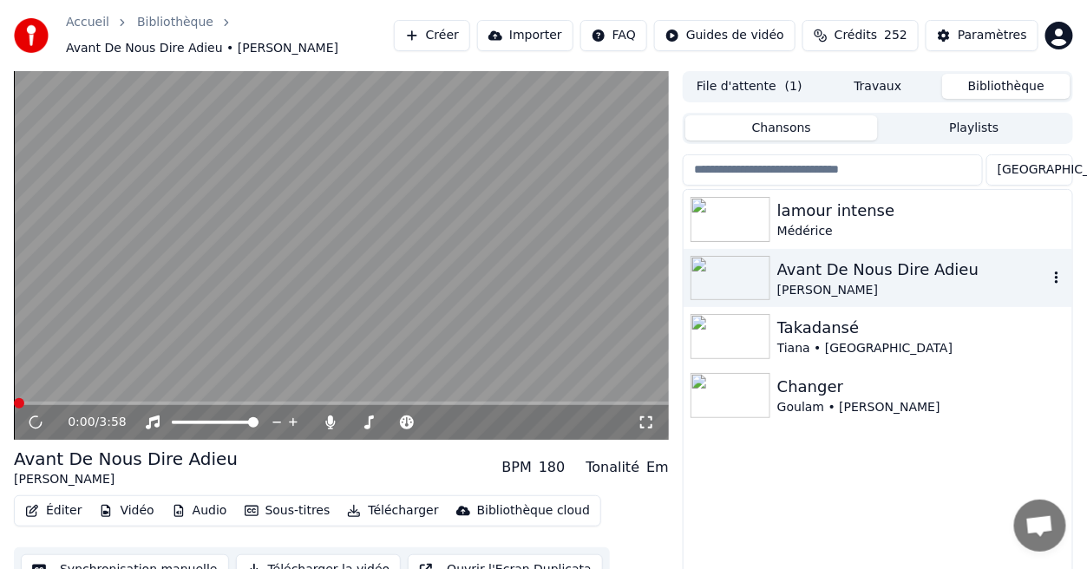
click at [832, 273] on div "Avant De Nous Dire Adieu" at bounding box center [912, 270] width 271 height 24
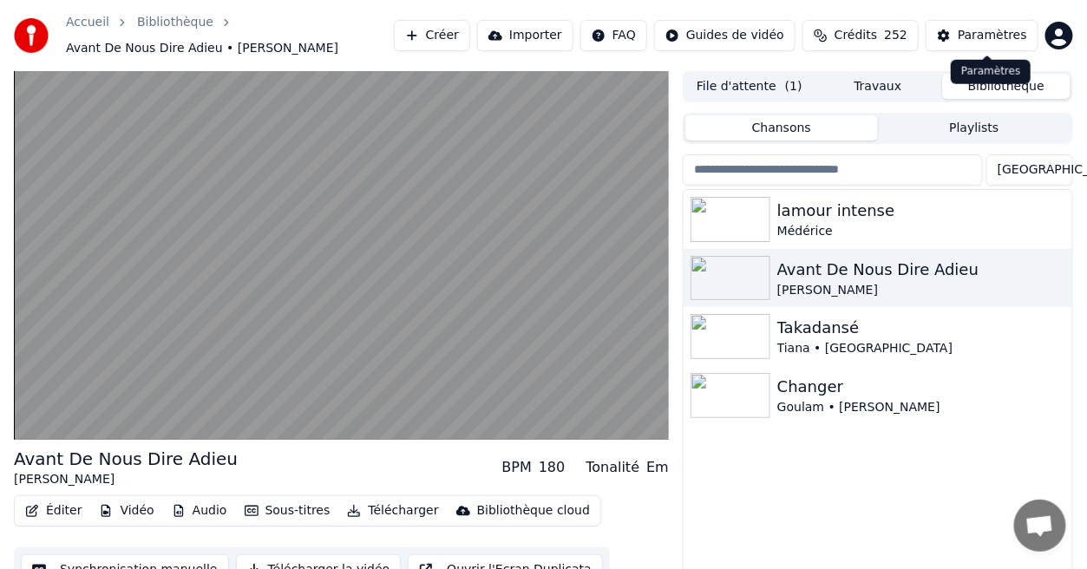
click at [1013, 39] on div "Paramètres" at bounding box center [992, 35] width 69 height 17
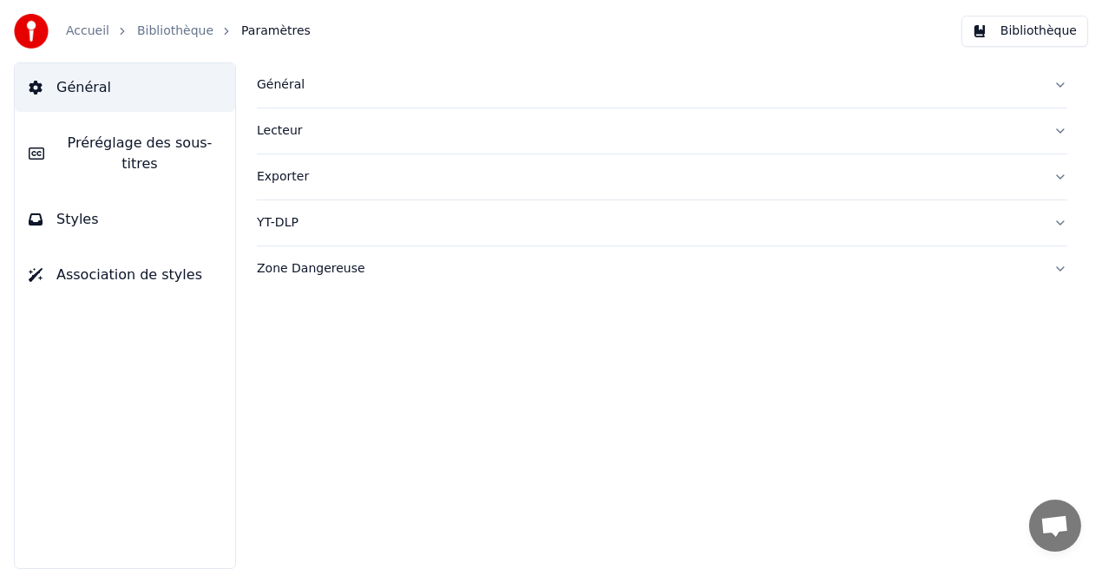
click at [213, 208] on button "Styles" at bounding box center [125, 219] width 220 height 49
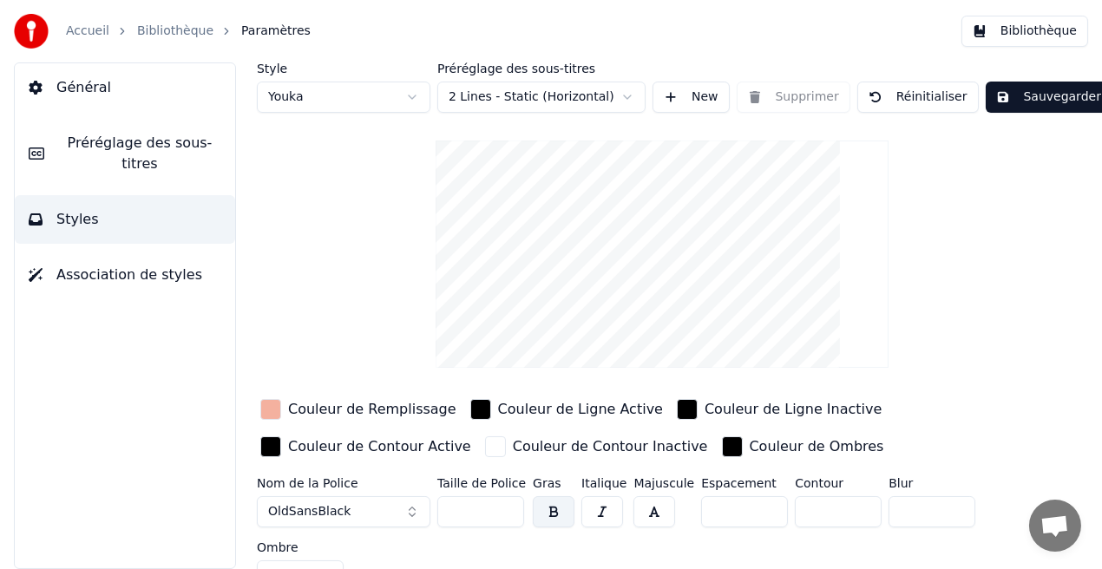
click at [346, 413] on div "Couleur de Remplissage" at bounding box center [372, 409] width 168 height 21
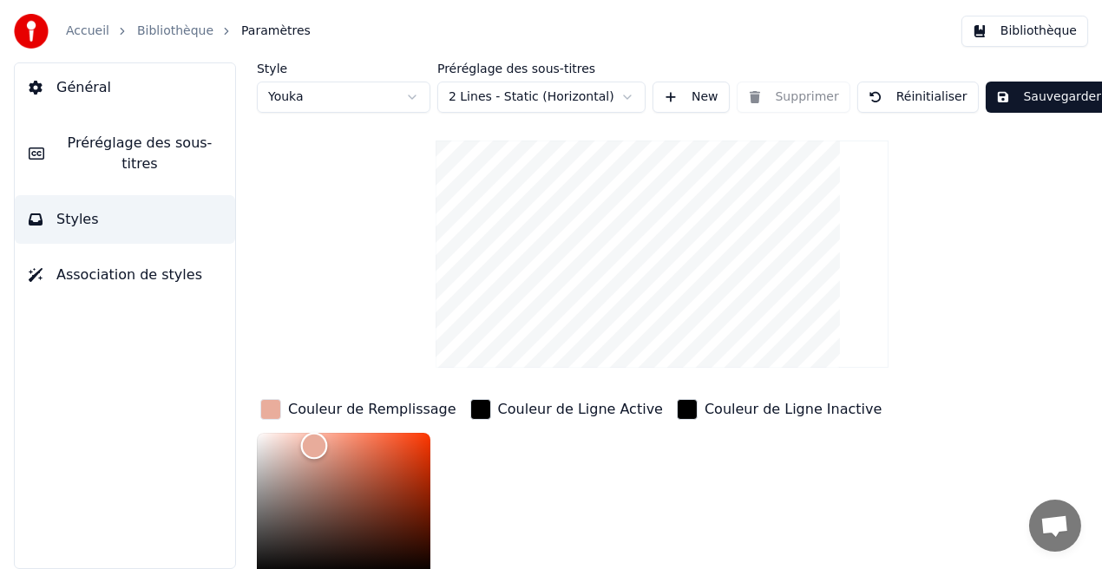
scroll to position [4, 0]
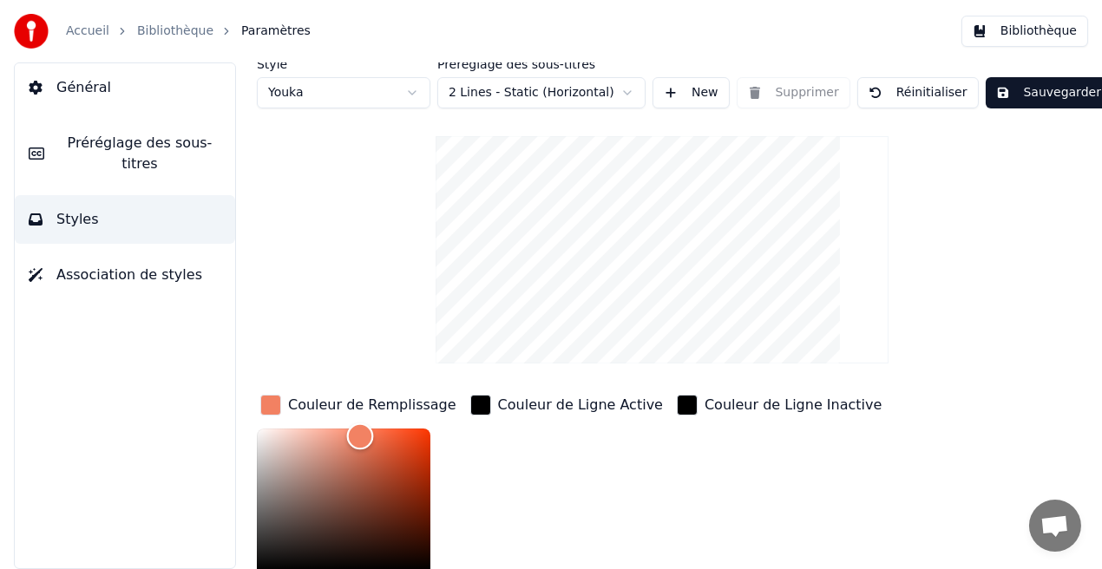
drag, startPoint x: 314, startPoint y: 440, endPoint x: 360, endPoint y: 435, distance: 46.3
click at [360, 435] on div "Color" at bounding box center [360, 436] width 27 height 27
type input "*******"
drag, startPoint x: 360, startPoint y: 435, endPoint x: 388, endPoint y: 435, distance: 27.8
click at [388, 435] on div "Color" at bounding box center [388, 436] width 27 height 27
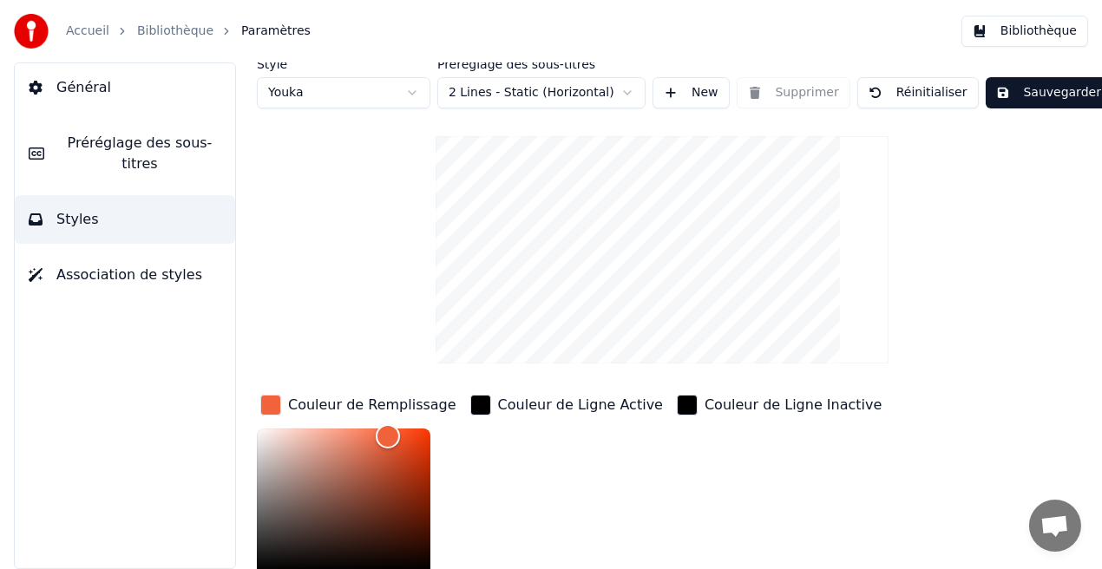
click at [1010, 89] on button "Sauvegarder" at bounding box center [1049, 92] width 126 height 31
click at [1051, 29] on button "Bibliothèque" at bounding box center [1024, 31] width 127 height 31
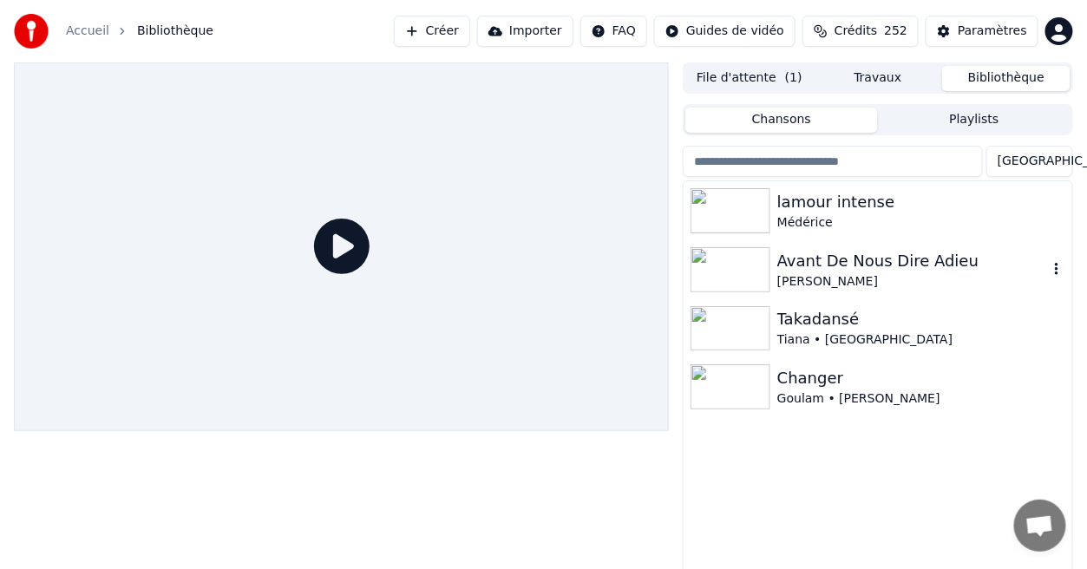
click at [786, 284] on div "[PERSON_NAME]" at bounding box center [912, 281] width 271 height 17
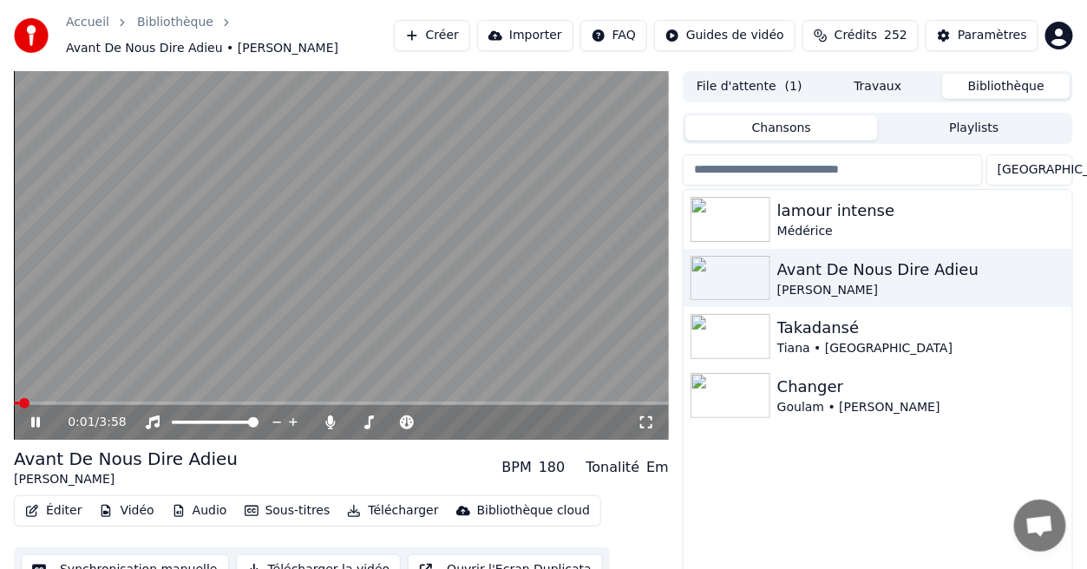
click at [645, 426] on icon at bounding box center [646, 423] width 17 height 14
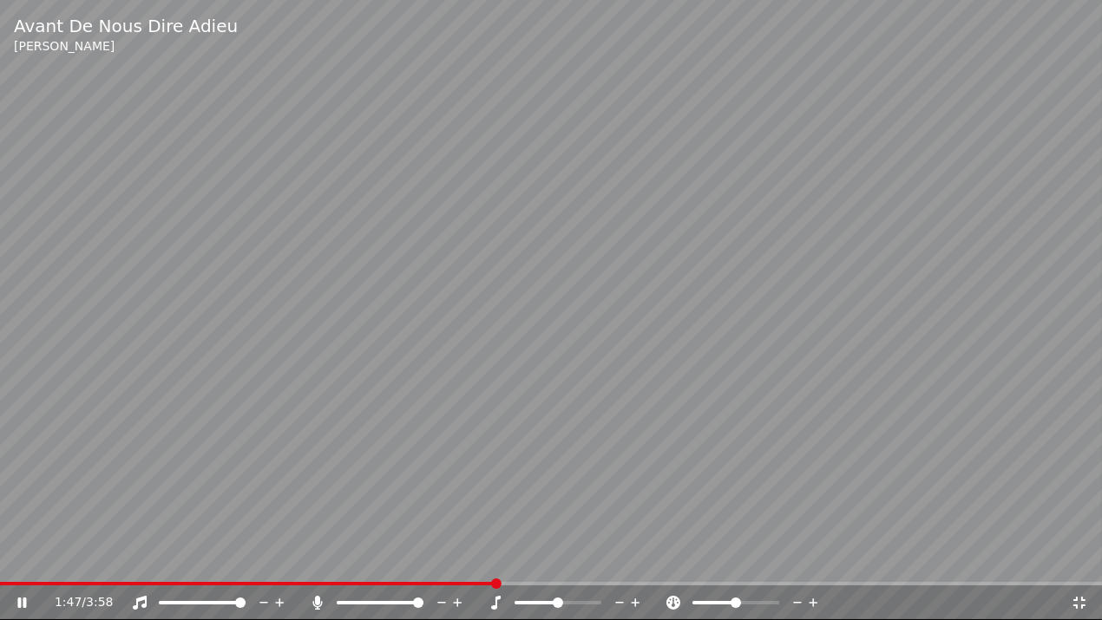
click at [25, 568] on icon at bounding box center [21, 603] width 9 height 10
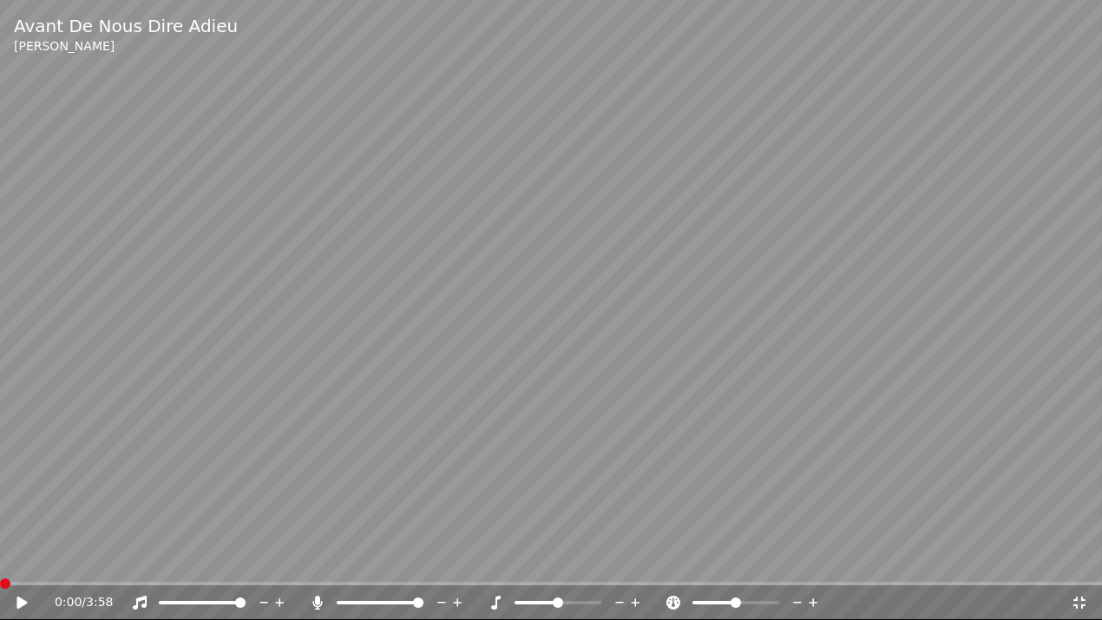
click at [0, 568] on span at bounding box center [5, 584] width 10 height 10
click at [16, 568] on icon at bounding box center [34, 603] width 41 height 14
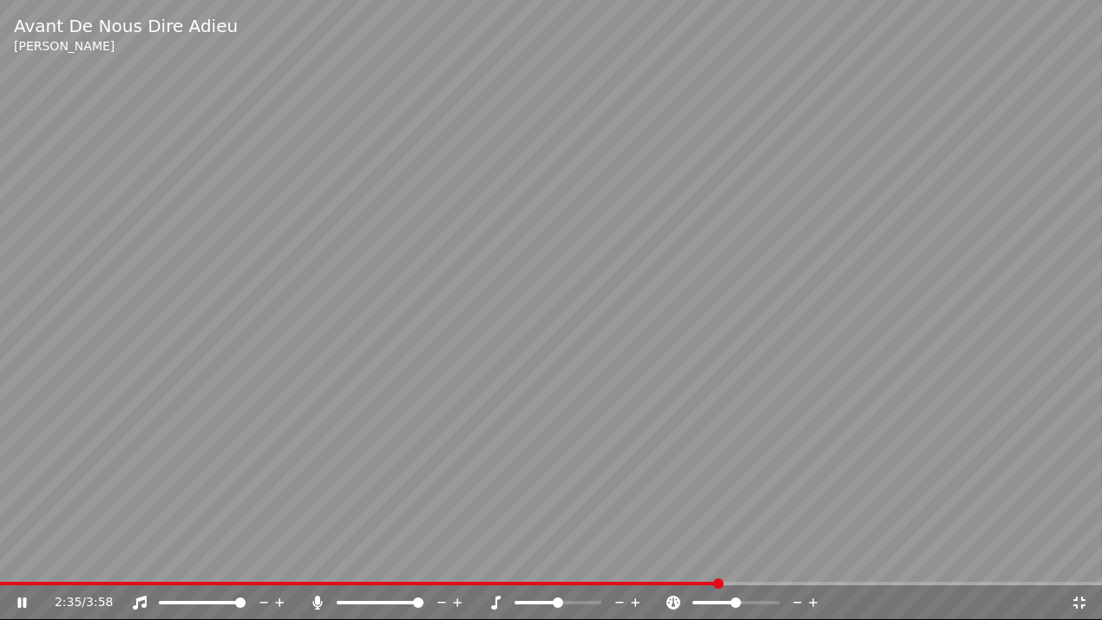
click at [20, 568] on icon at bounding box center [21, 603] width 9 height 10
click at [224, 568] on span at bounding box center [360, 583] width 721 height 3
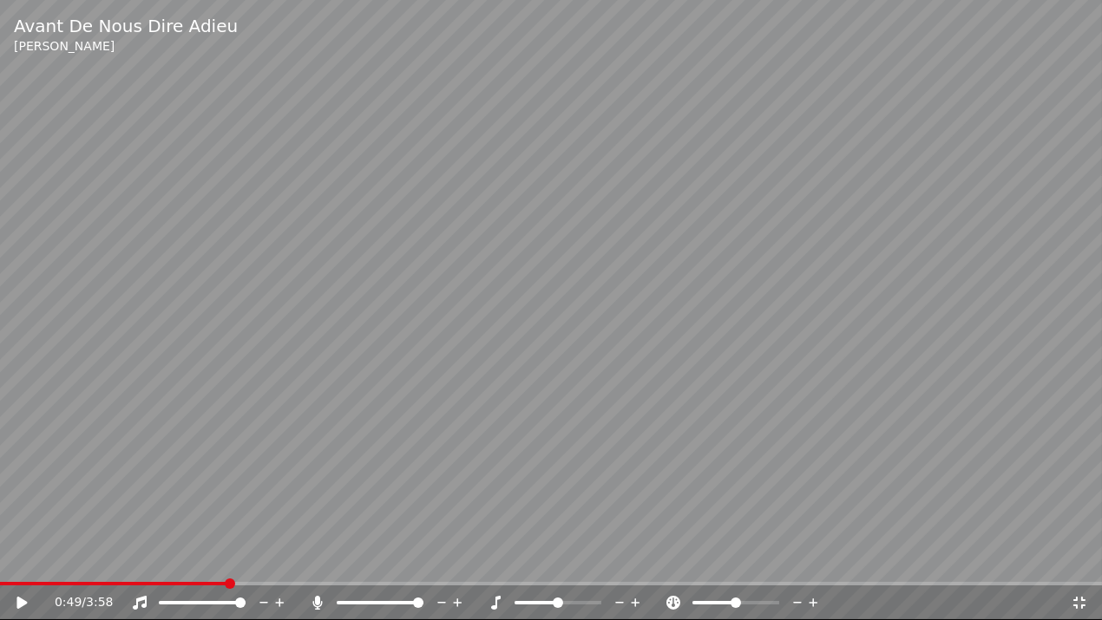
click at [25, 568] on icon at bounding box center [21, 603] width 10 height 12
click at [1075, 568] on icon at bounding box center [1079, 603] width 17 height 14
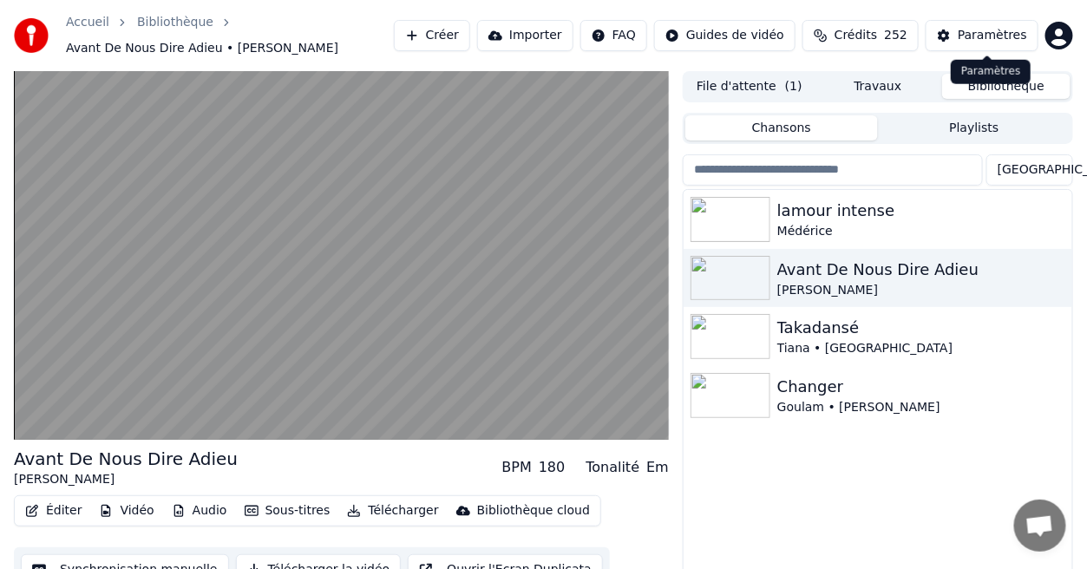
click at [987, 30] on div "Paramètres" at bounding box center [992, 35] width 69 height 17
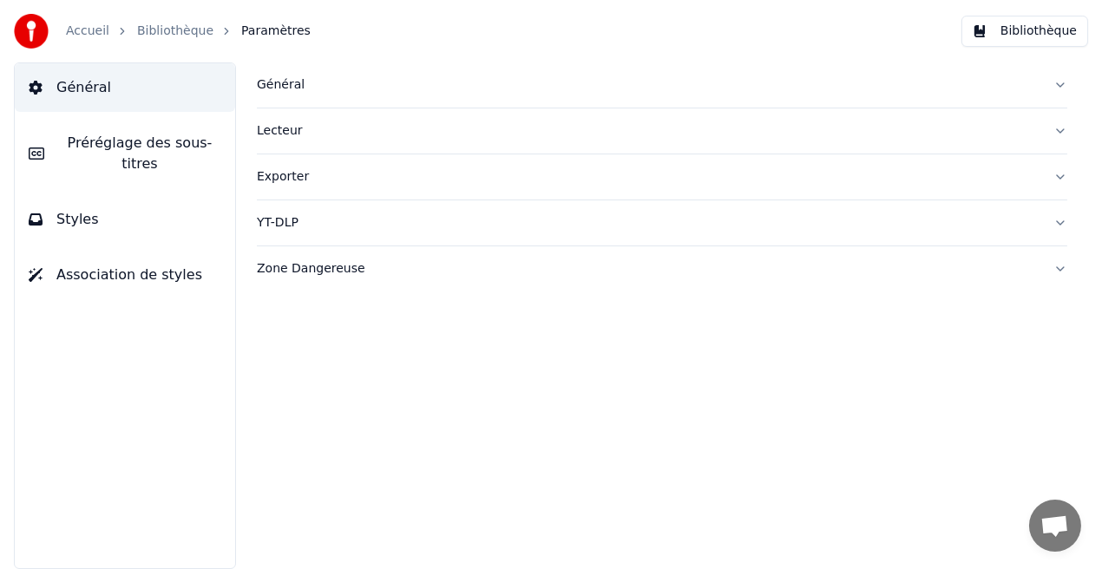
click at [198, 216] on button "Styles" at bounding box center [125, 219] width 220 height 49
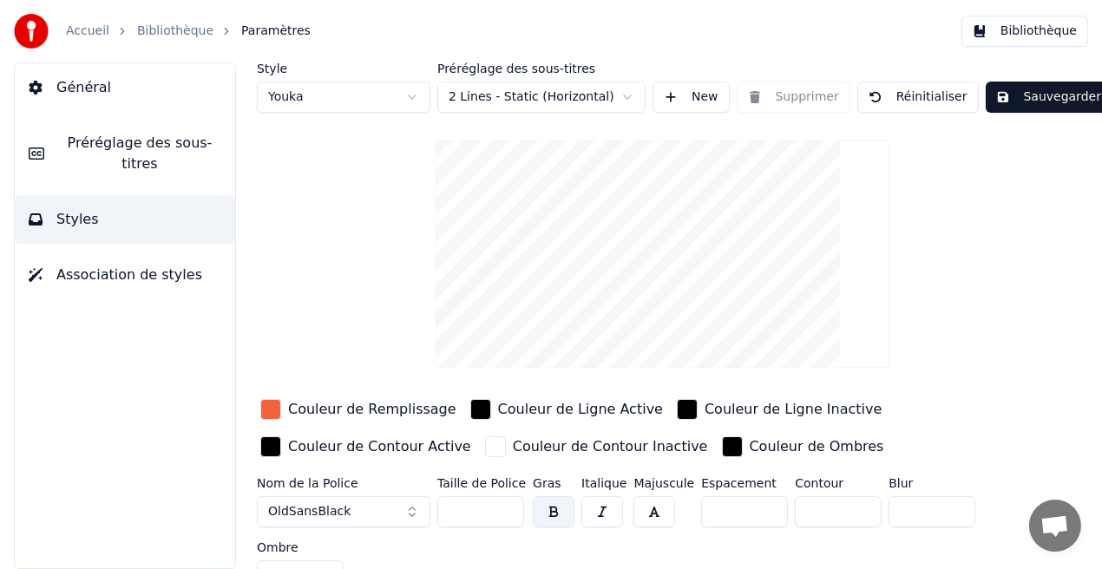
scroll to position [27, 0]
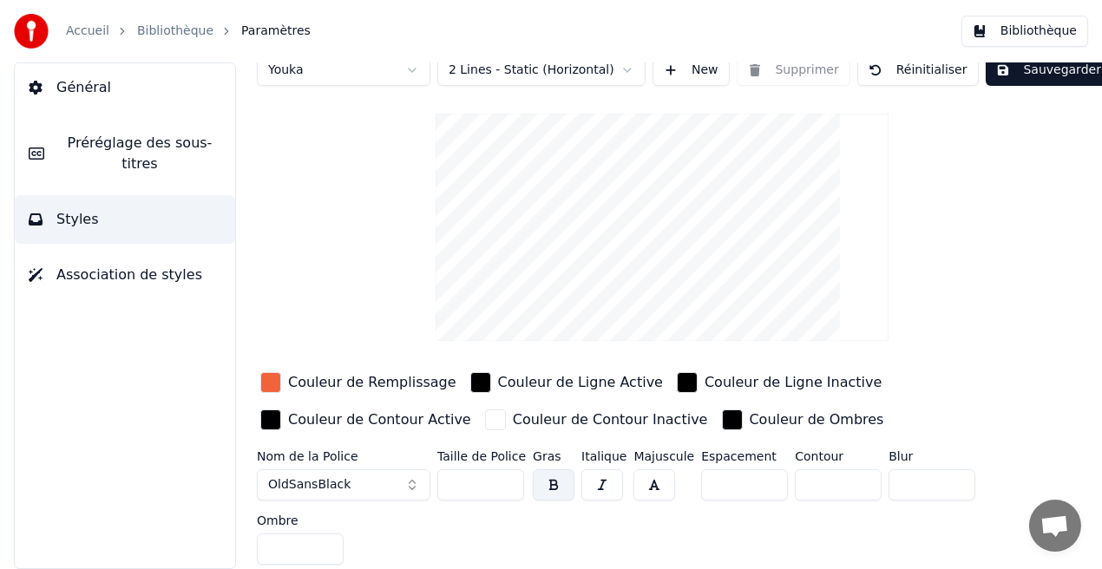
click at [330, 546] on input "*" at bounding box center [300, 549] width 87 height 31
type input "**"
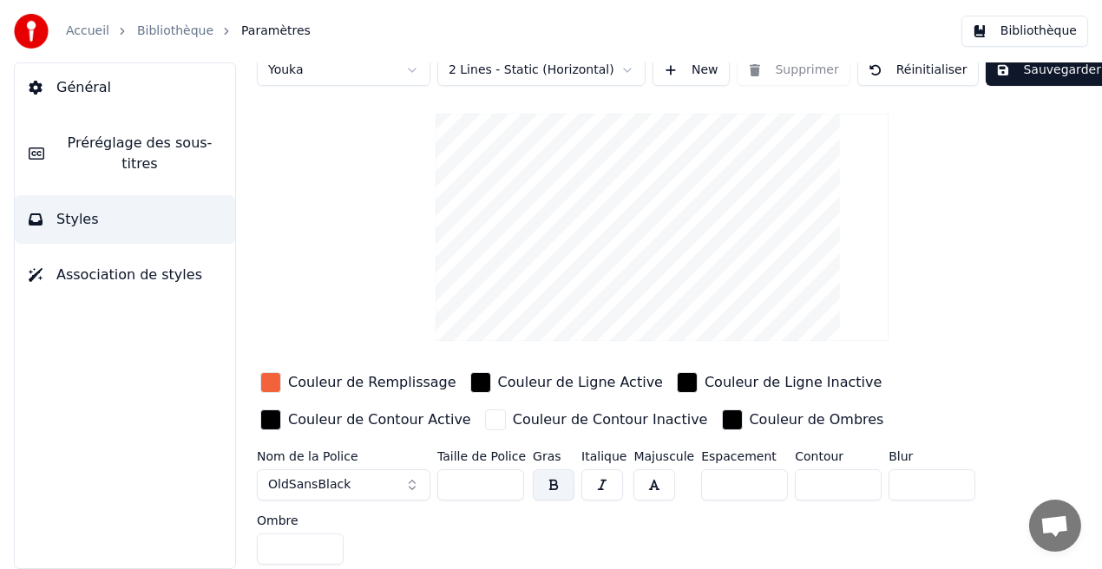
click at [330, 546] on input "**" at bounding box center [300, 549] width 87 height 31
click at [1033, 78] on button "Sauvegarder" at bounding box center [1049, 70] width 126 height 31
click at [1070, 31] on button "Bibliothèque" at bounding box center [1024, 31] width 127 height 31
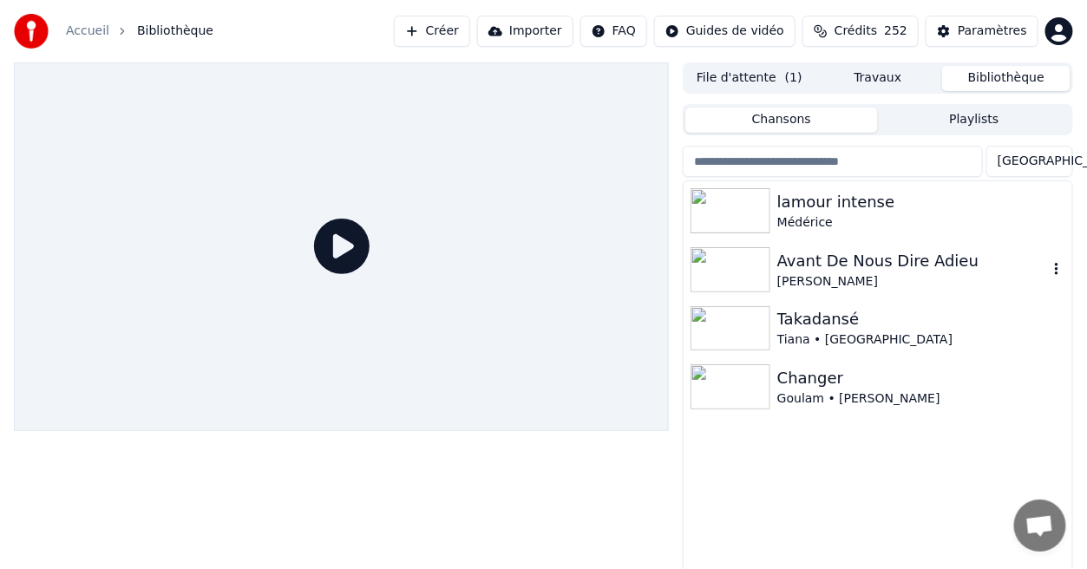
click at [887, 253] on div "Avant De Nous Dire Adieu" at bounding box center [912, 261] width 271 height 24
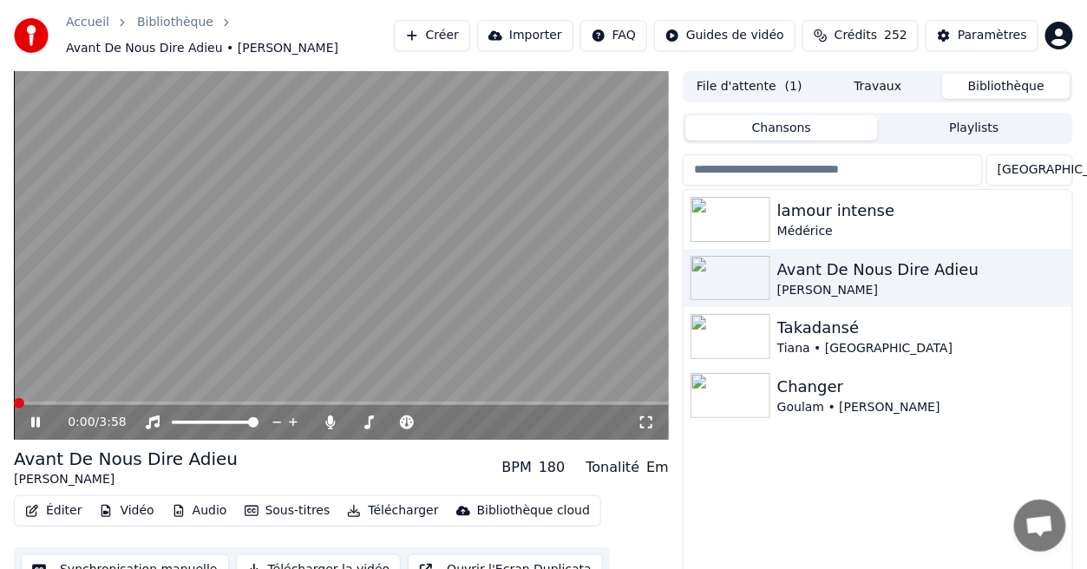
click at [641, 423] on icon at bounding box center [646, 423] width 17 height 14
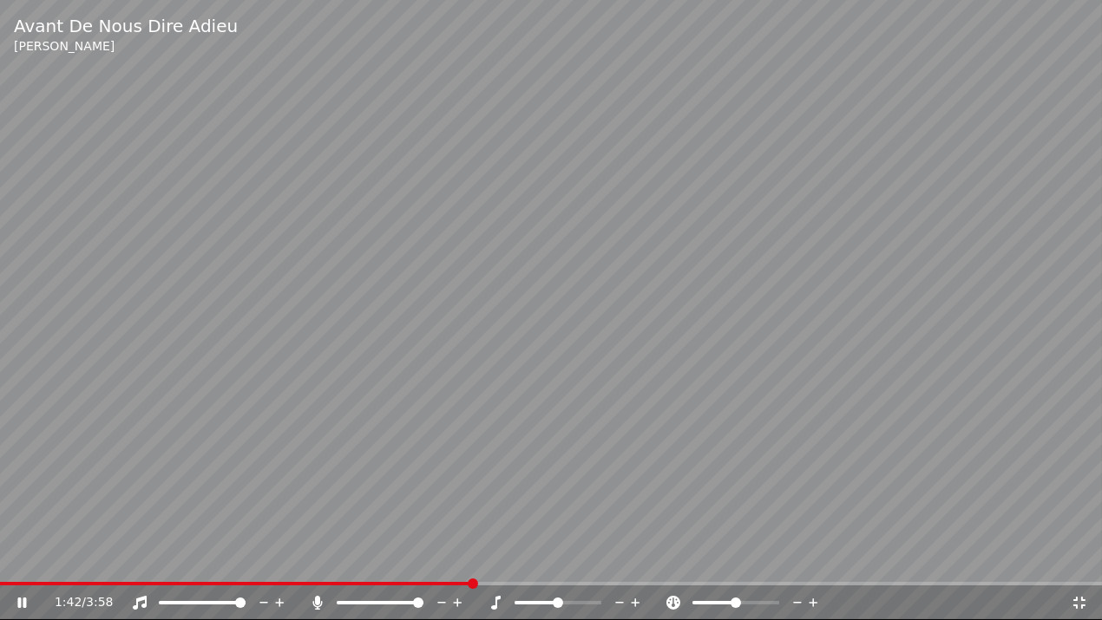
click at [1080, 568] on icon at bounding box center [1079, 603] width 17 height 14
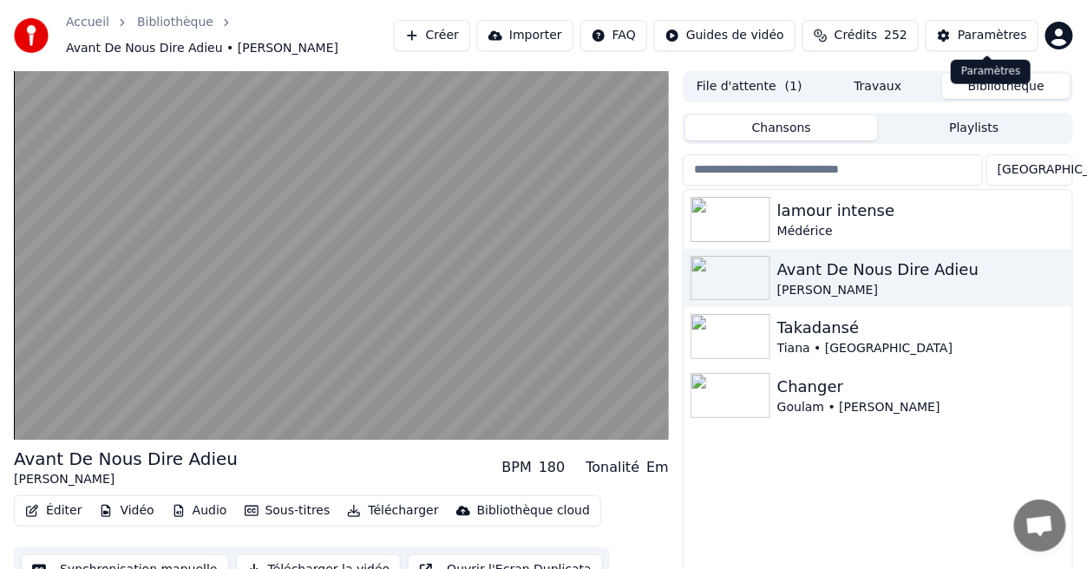
click at [988, 41] on div "Paramètres" at bounding box center [992, 35] width 69 height 17
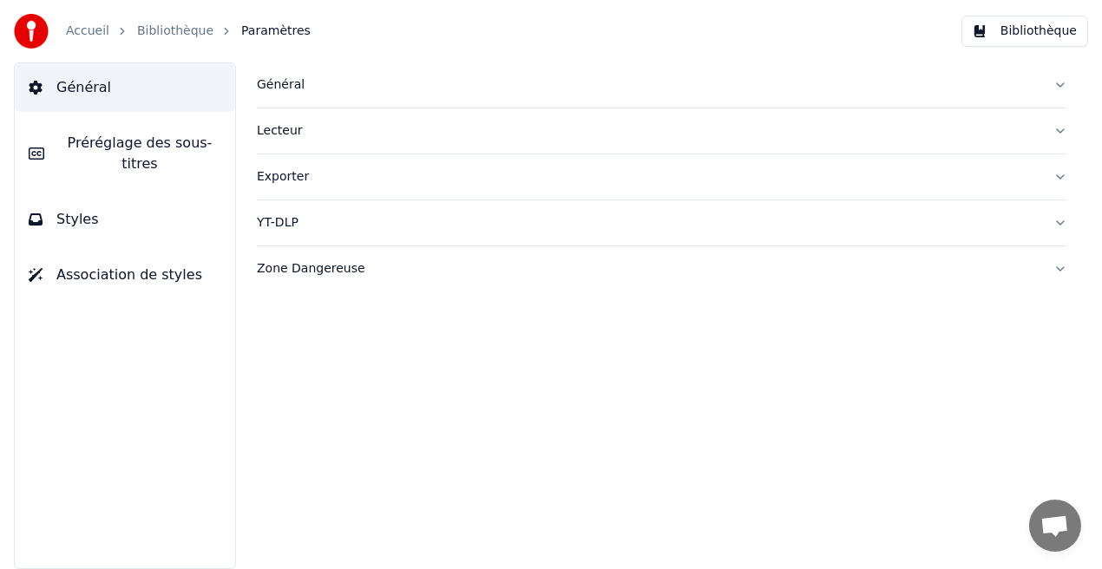
click at [201, 207] on button "Styles" at bounding box center [125, 219] width 220 height 49
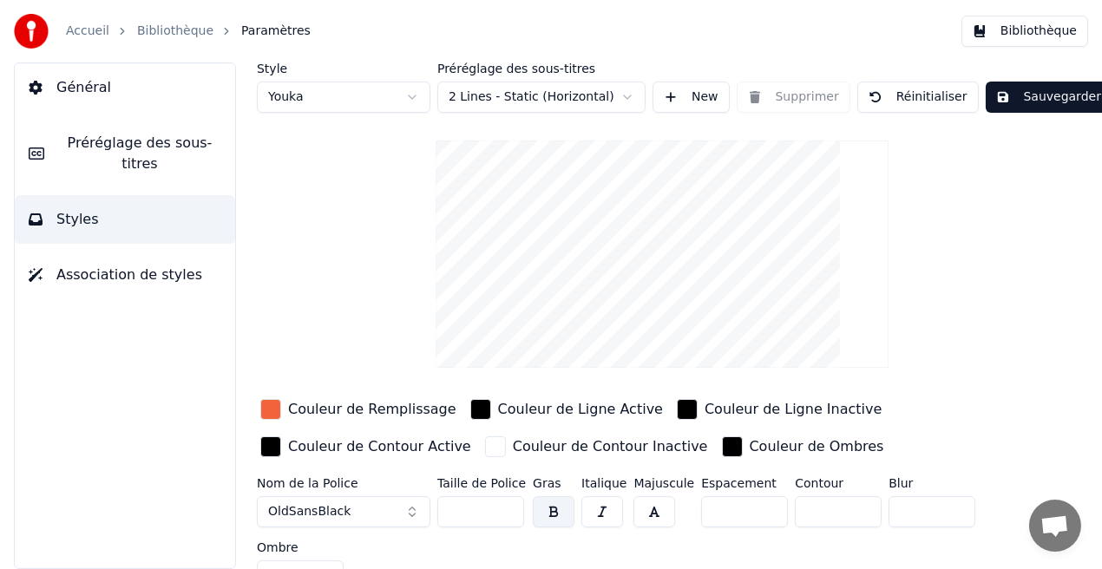
scroll to position [27, 0]
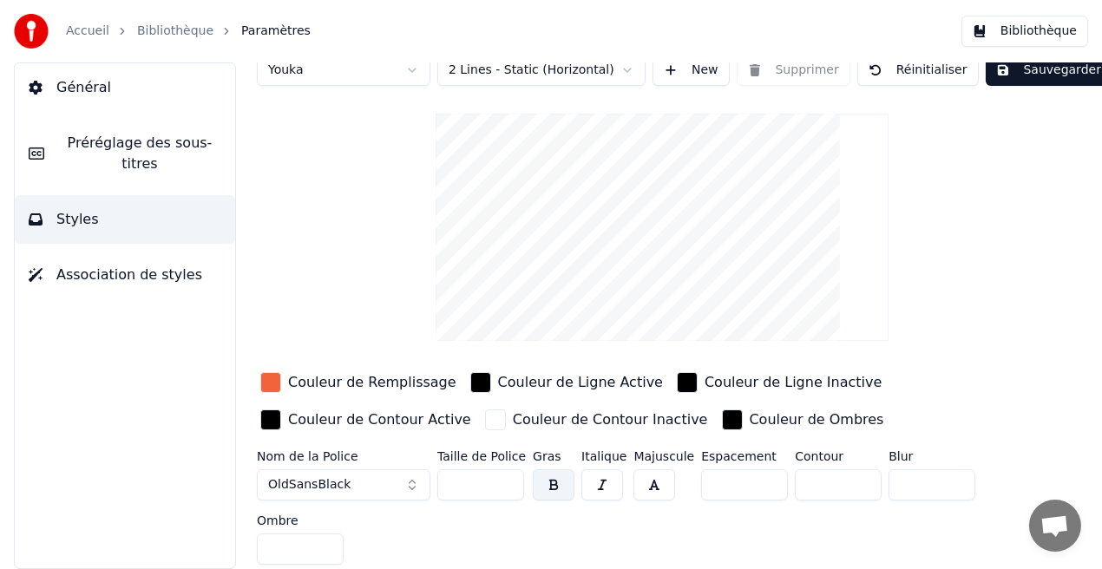
click at [327, 548] on input "*" at bounding box center [300, 549] width 87 height 31
type input "*"
click at [327, 548] on input "*" at bounding box center [300, 549] width 87 height 31
click at [1051, 69] on button "Sauvegarder" at bounding box center [1049, 70] width 126 height 31
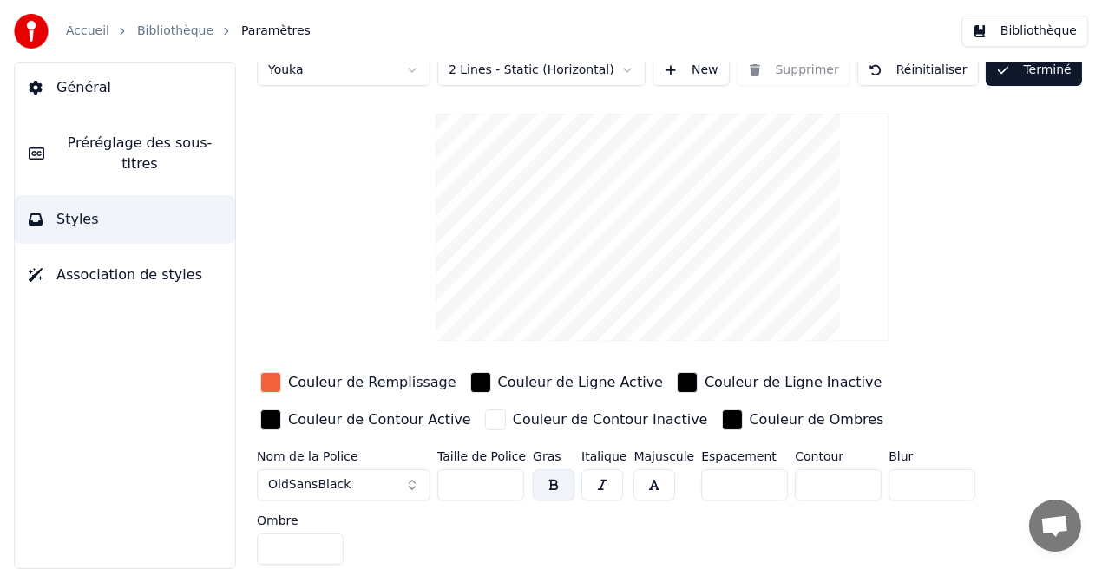
click at [1059, 29] on button "Bibliothèque" at bounding box center [1024, 31] width 127 height 31
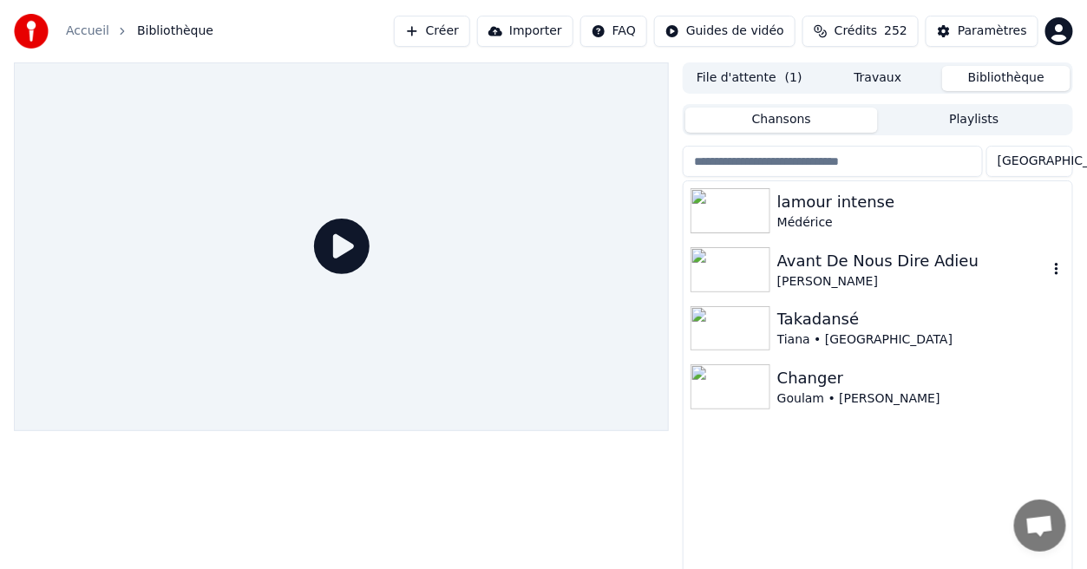
click at [867, 257] on div "Avant De Nous Dire Adieu" at bounding box center [912, 261] width 271 height 24
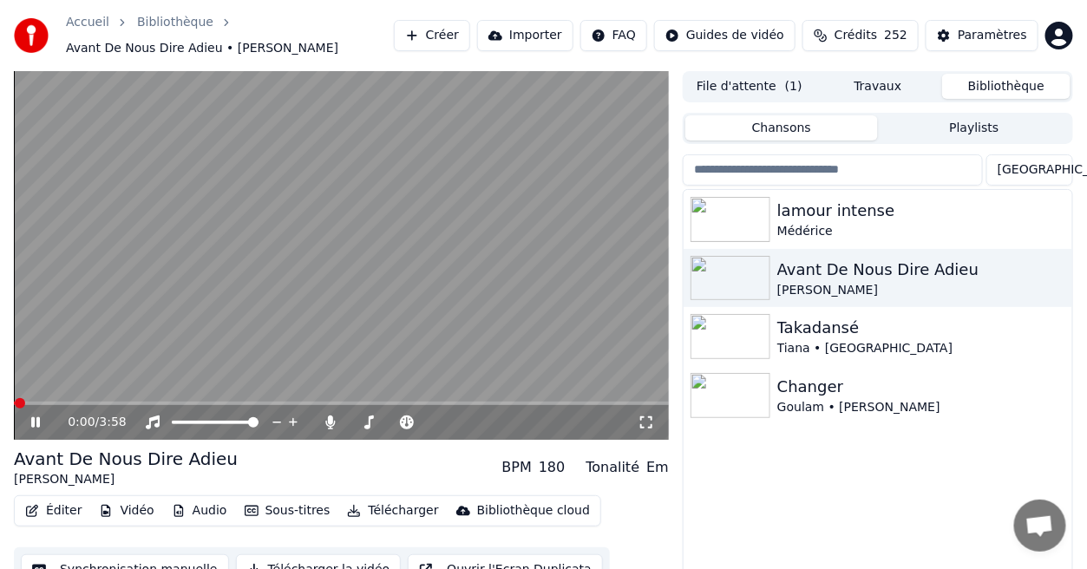
click at [640, 420] on icon at bounding box center [646, 423] width 17 height 14
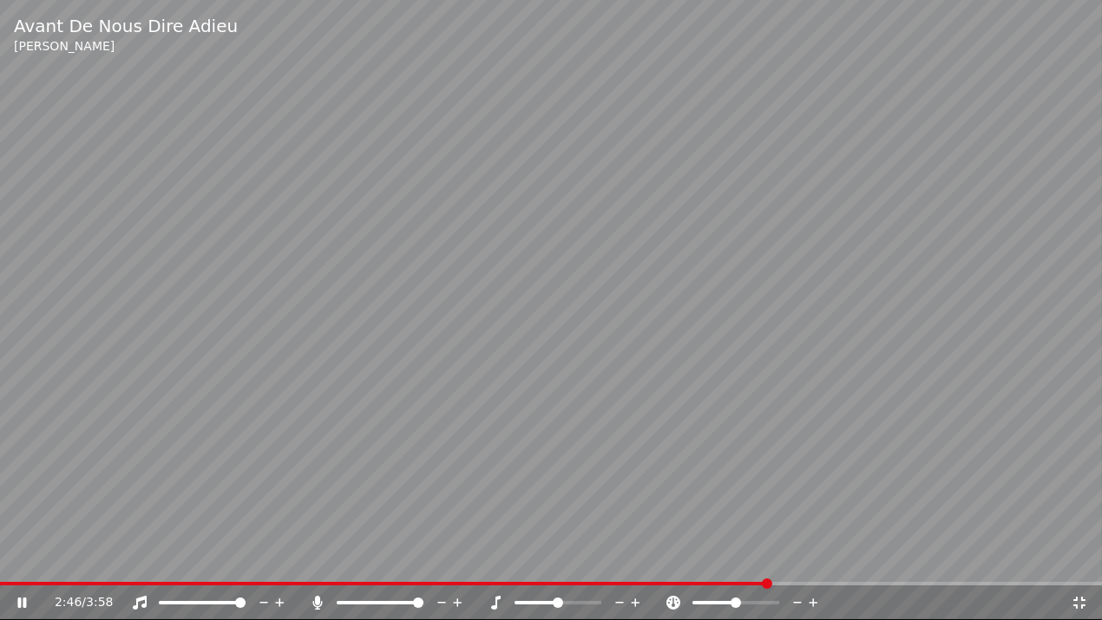
click at [1075, 568] on icon at bounding box center [1079, 603] width 12 height 12
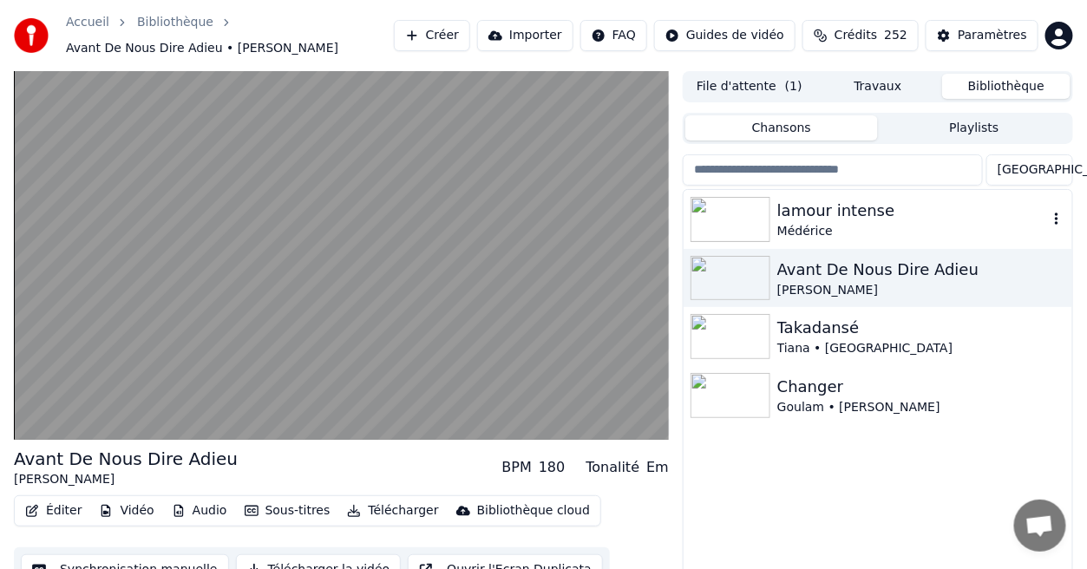
click at [873, 233] on div "Médérice" at bounding box center [912, 231] width 271 height 17
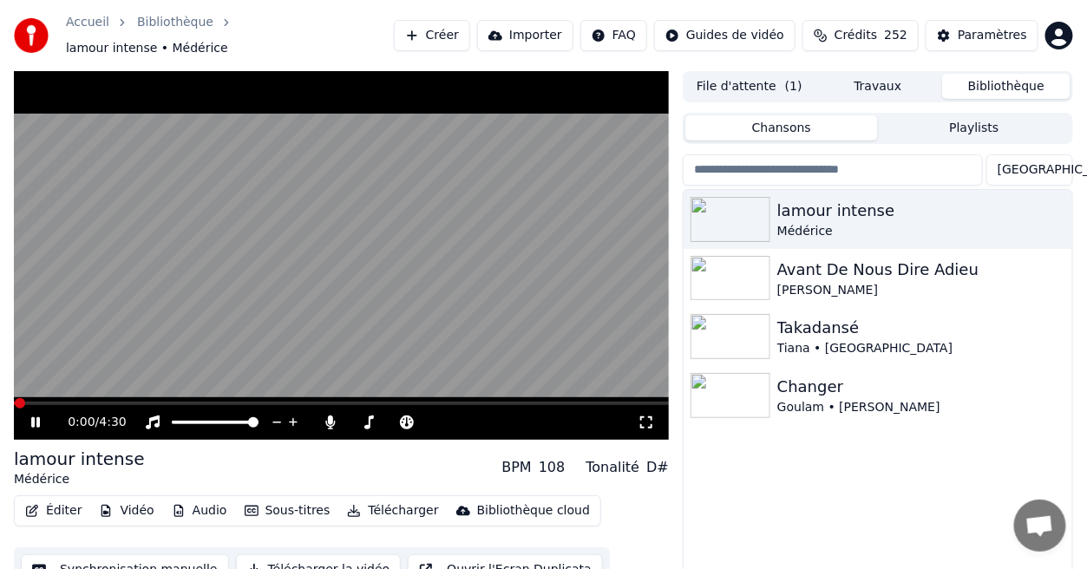
click at [648, 416] on icon at bounding box center [646, 423] width 17 height 14
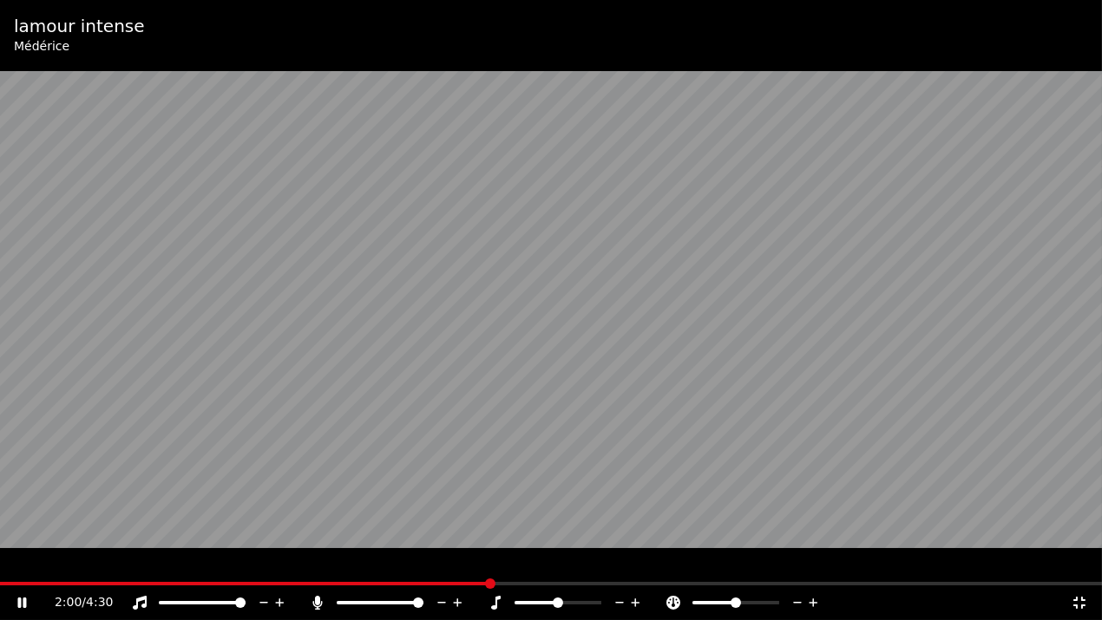
click at [1078, 568] on icon at bounding box center [1079, 603] width 17 height 14
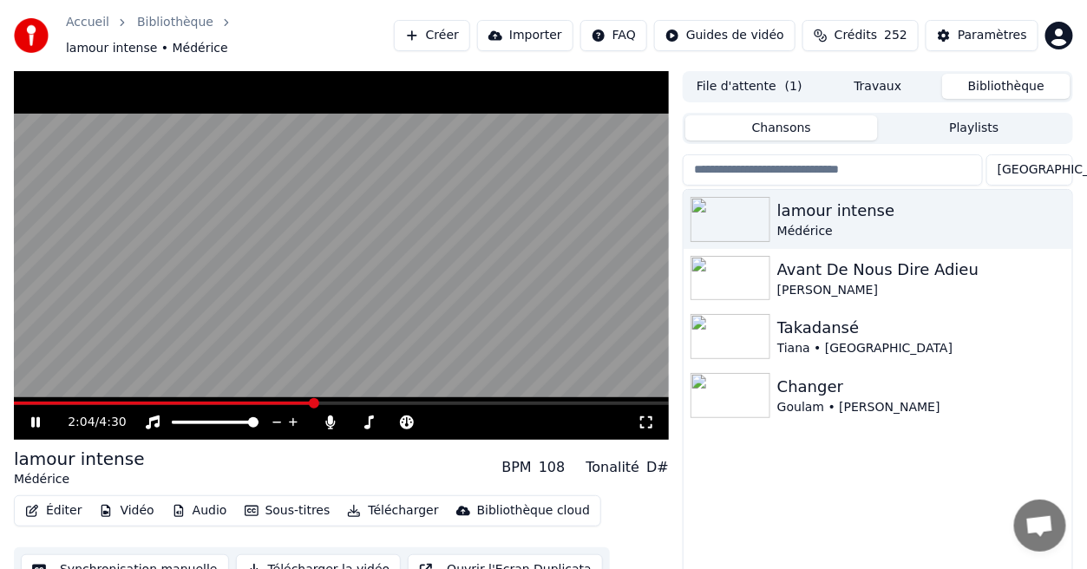
click at [34, 417] on icon at bounding box center [35, 422] width 9 height 10
click at [1007, 39] on div "Paramètres" at bounding box center [992, 35] width 69 height 17
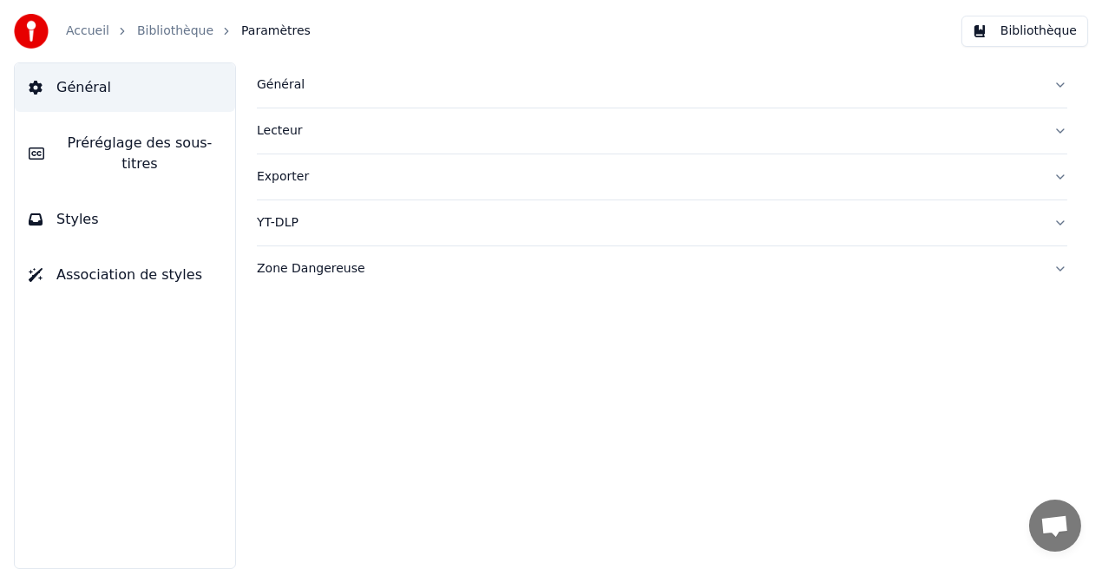
click at [201, 102] on button "Général" at bounding box center [125, 87] width 220 height 49
click at [283, 182] on div "Exporter" at bounding box center [648, 176] width 783 height 17
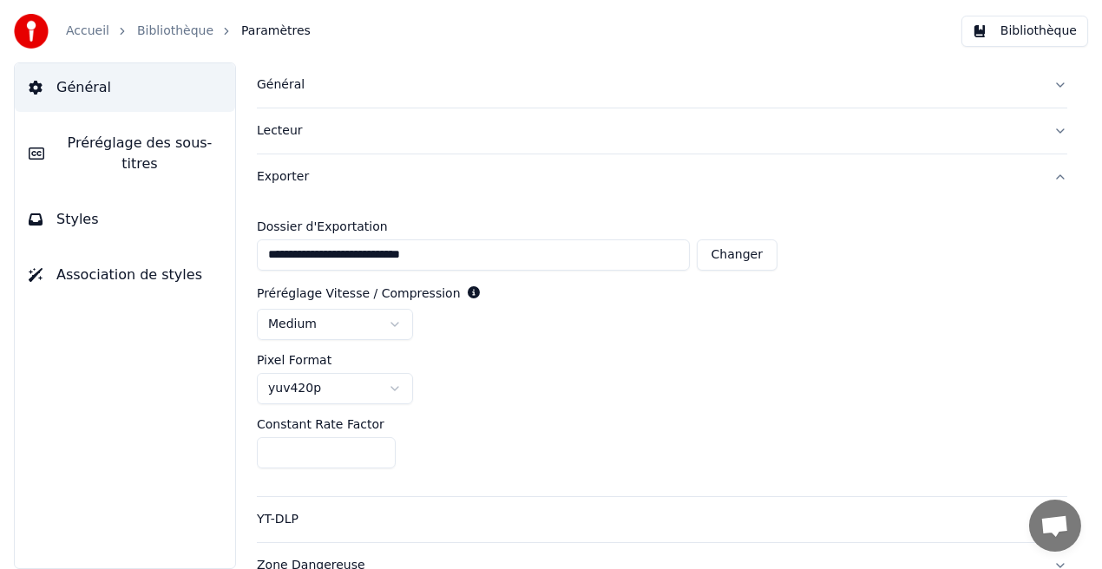
click at [1011, 38] on button "Bibliothèque" at bounding box center [1024, 31] width 127 height 31
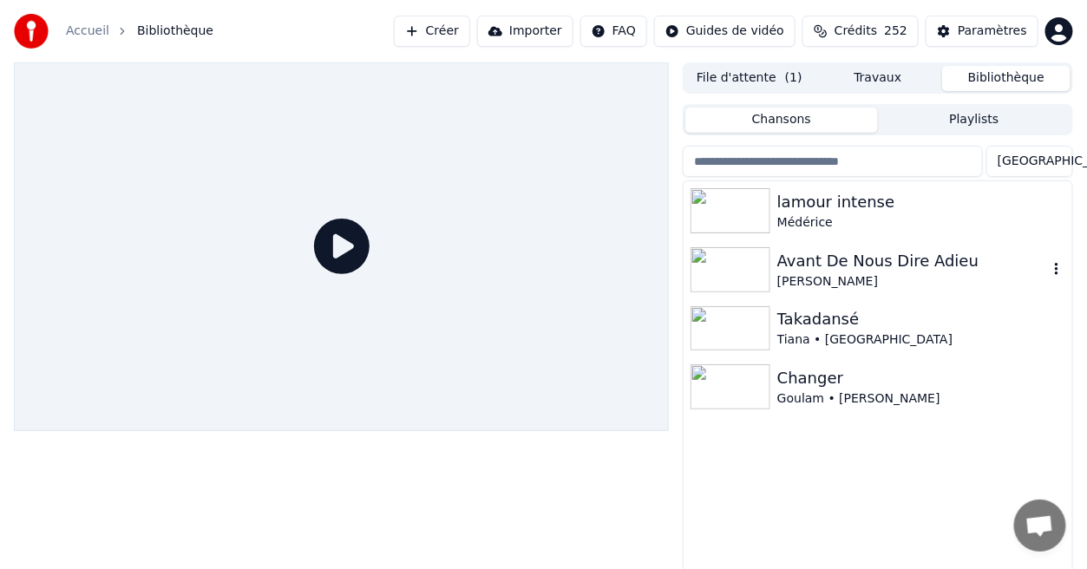
click at [863, 264] on div "Avant De Nous Dire Adieu" at bounding box center [912, 261] width 271 height 24
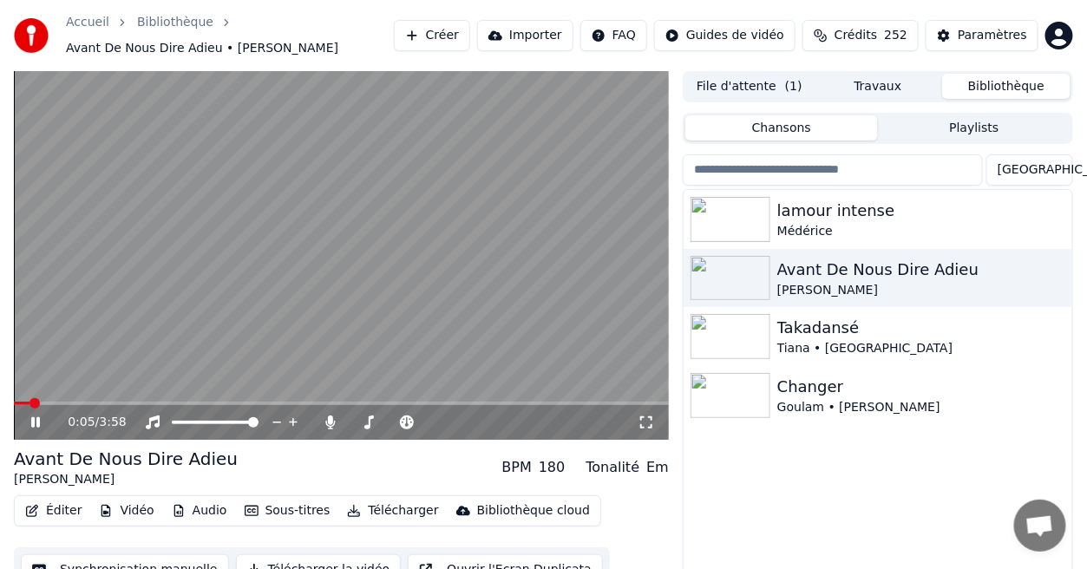
click at [650, 418] on icon at bounding box center [646, 423] width 17 height 14
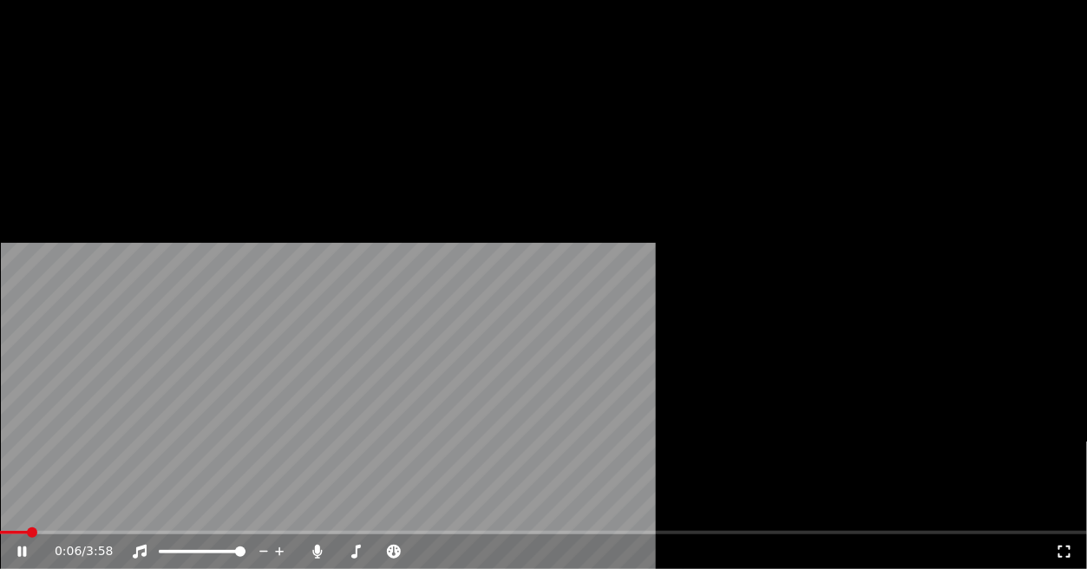
click at [650, 435] on video at bounding box center [543, 306] width 1087 height 612
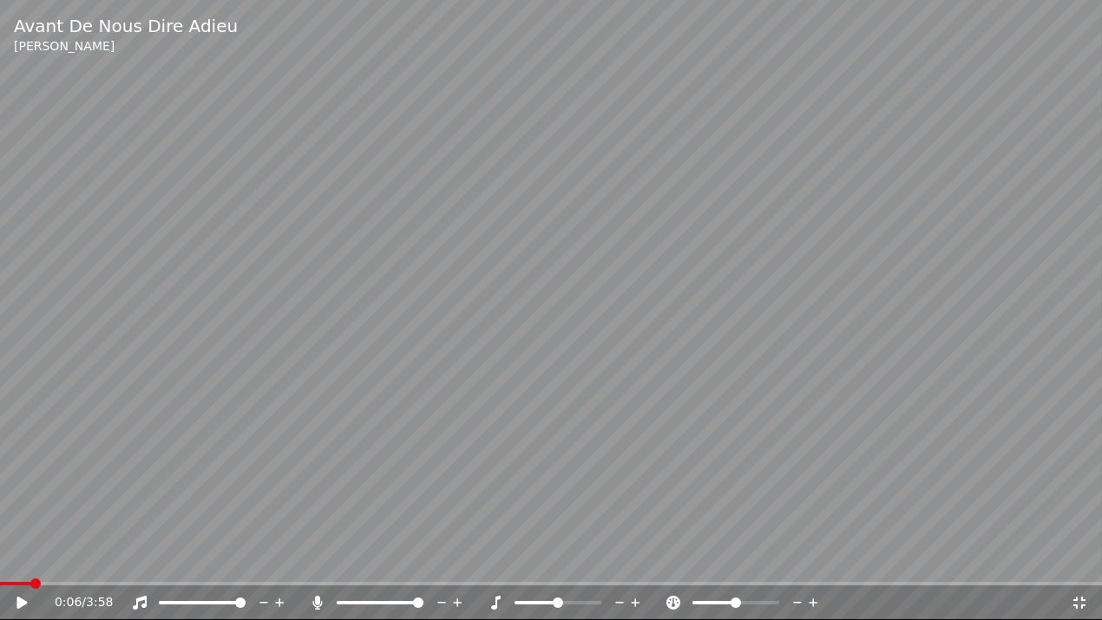
click at [23, 568] on icon at bounding box center [34, 603] width 41 height 14
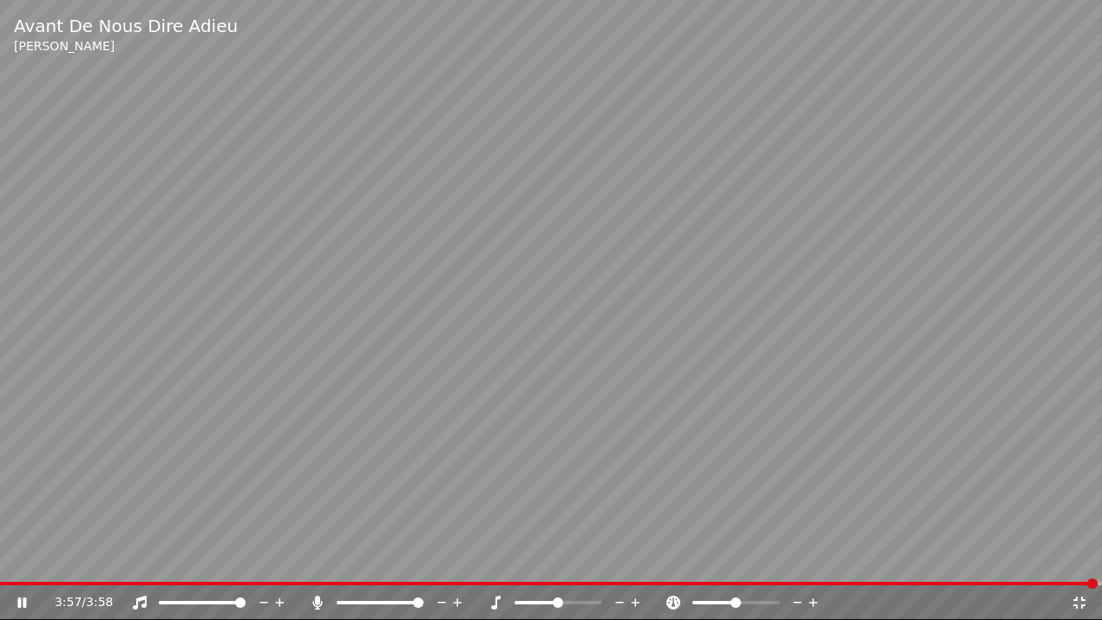
click at [1081, 568] on icon at bounding box center [1079, 603] width 12 height 12
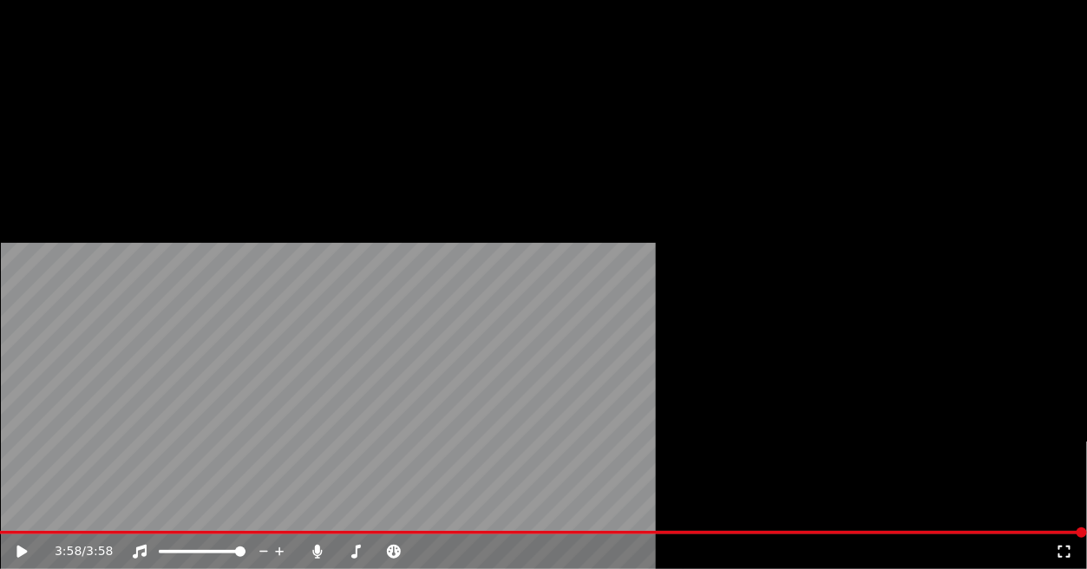
click at [363, 154] on button "Télécharger" at bounding box center [392, 142] width 105 height 24
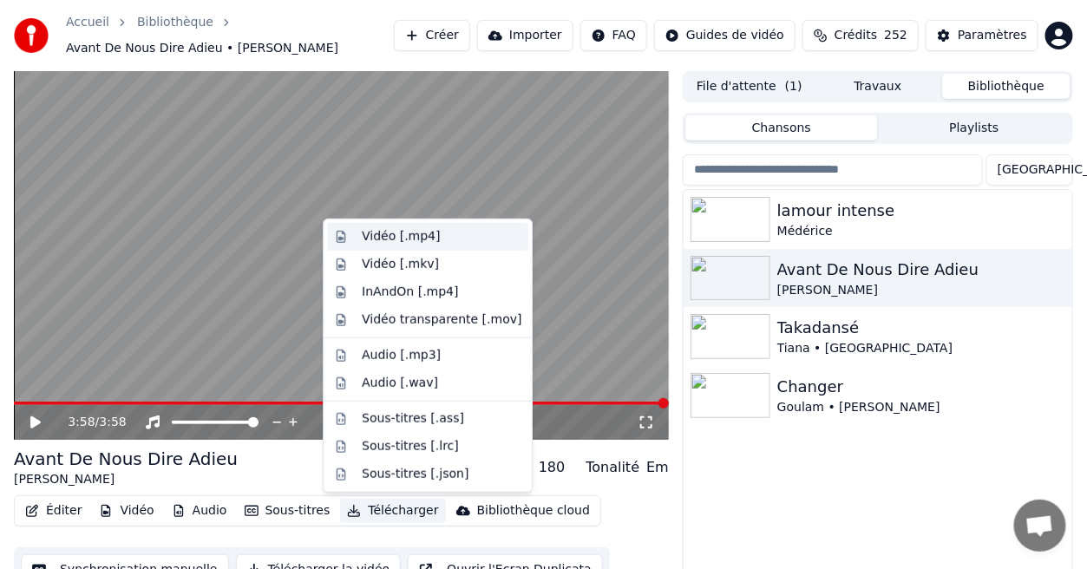
click at [391, 244] on div "Vidéo [.mp4]" at bounding box center [401, 236] width 78 height 17
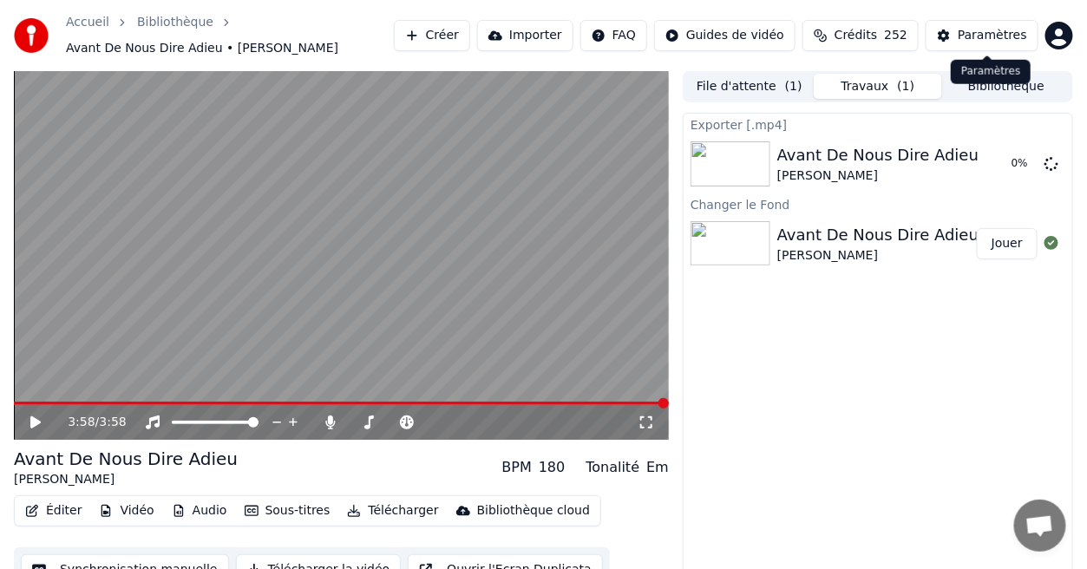
click at [1015, 40] on div "Paramètres" at bounding box center [992, 35] width 69 height 17
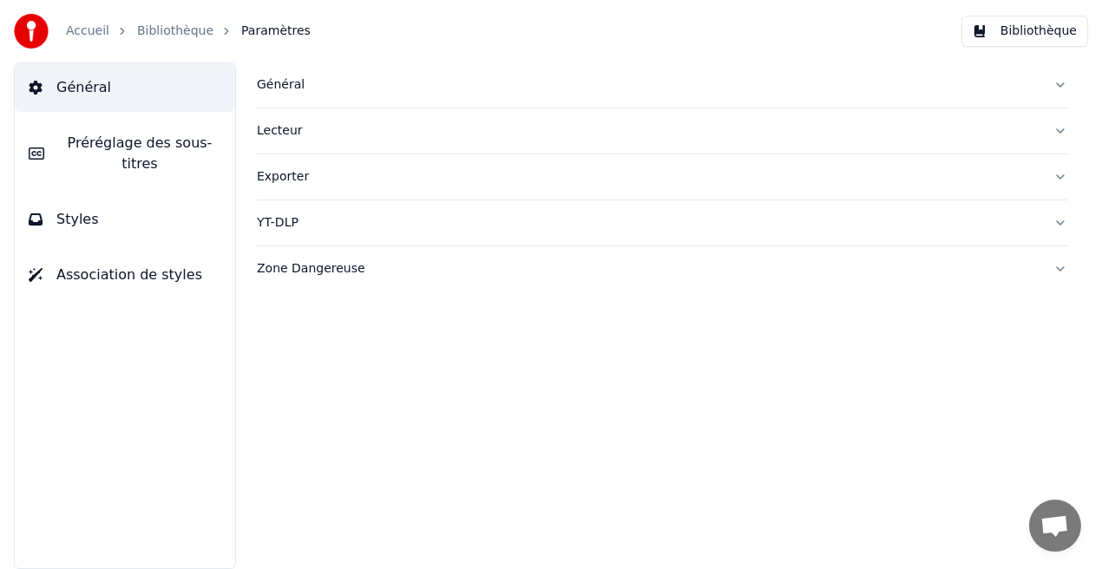
click at [1015, 40] on button "Bibliothèque" at bounding box center [1024, 31] width 127 height 31
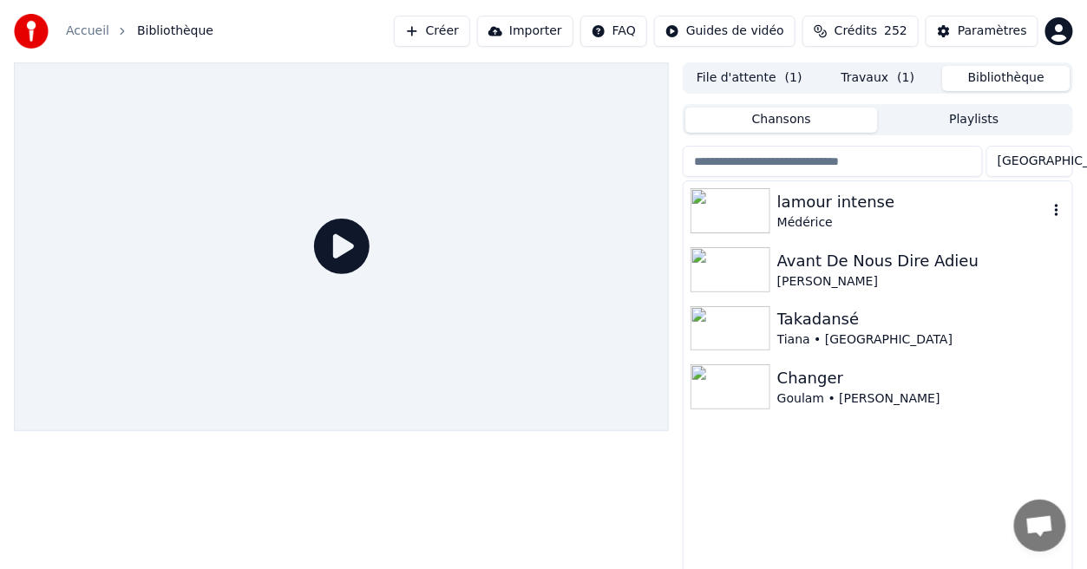
click at [895, 214] on div "Médérice" at bounding box center [912, 222] width 271 height 17
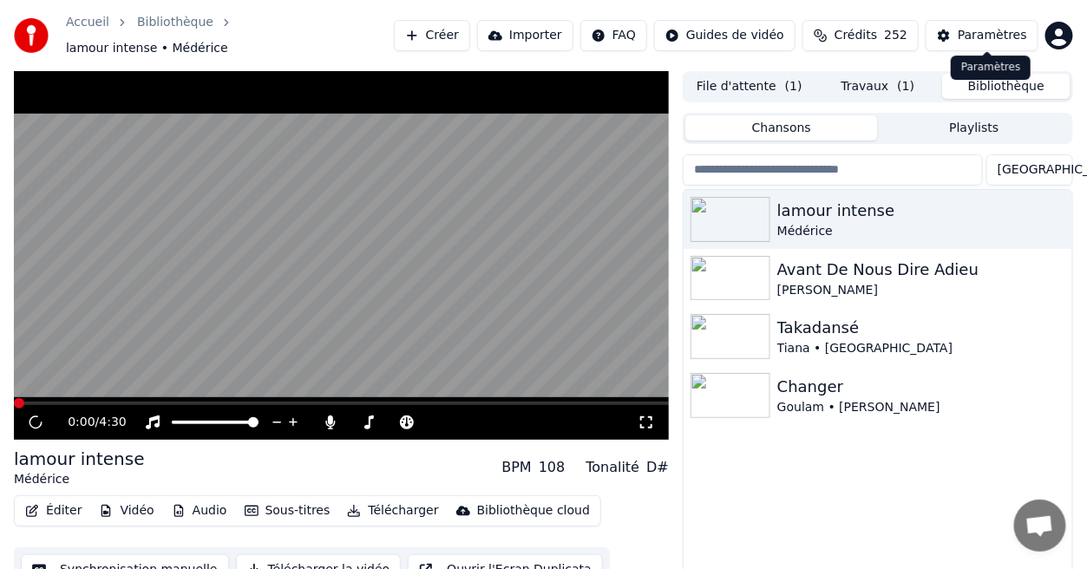
click at [1022, 27] on div "Paramètres" at bounding box center [992, 35] width 69 height 17
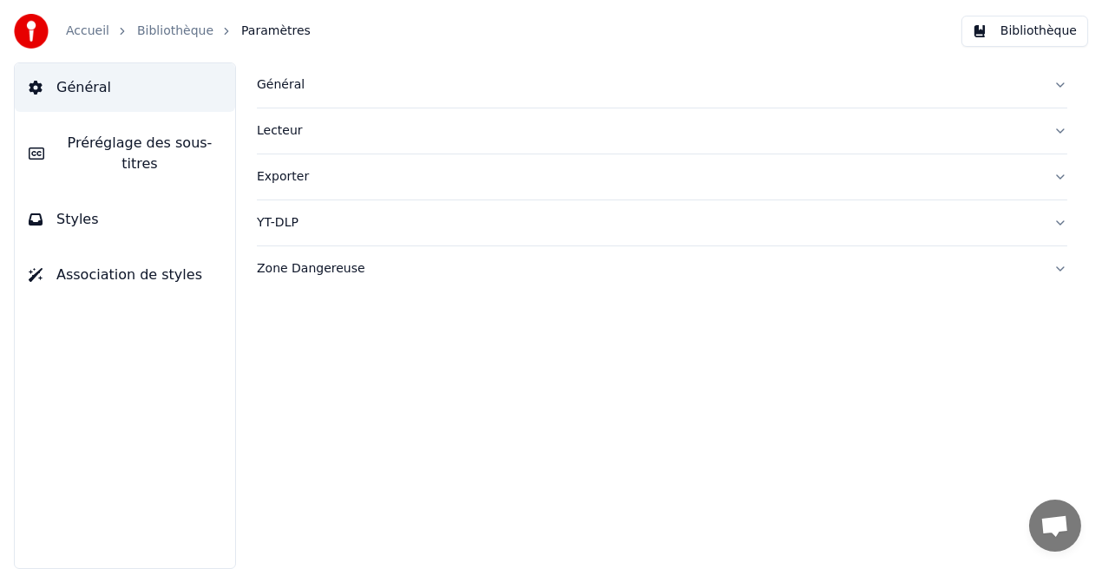
click at [103, 210] on button "Styles" at bounding box center [125, 219] width 220 height 49
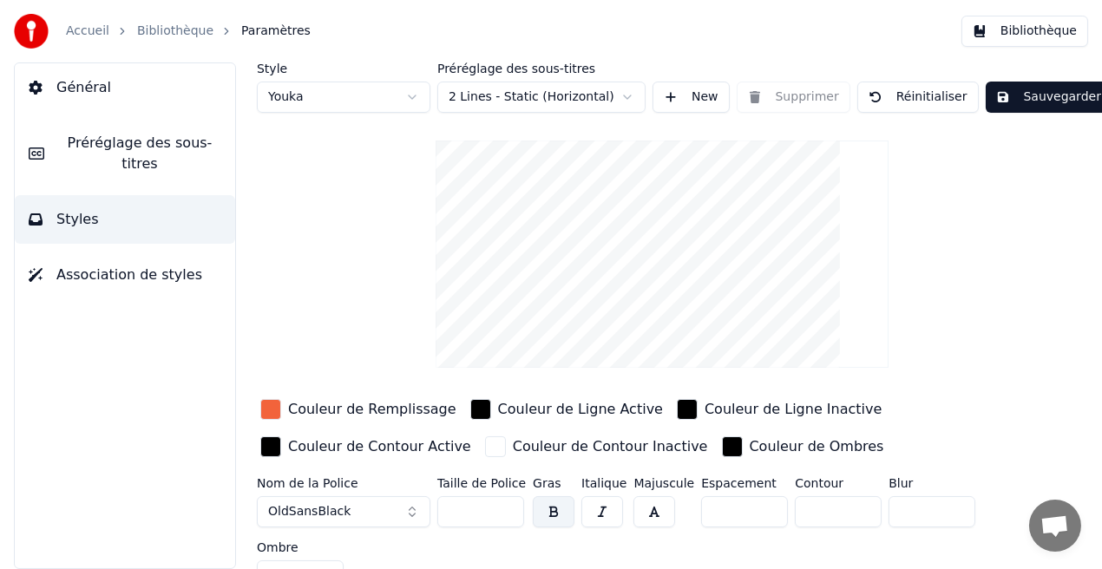
click at [382, 411] on div "Couleur de Remplissage" at bounding box center [372, 409] width 168 height 21
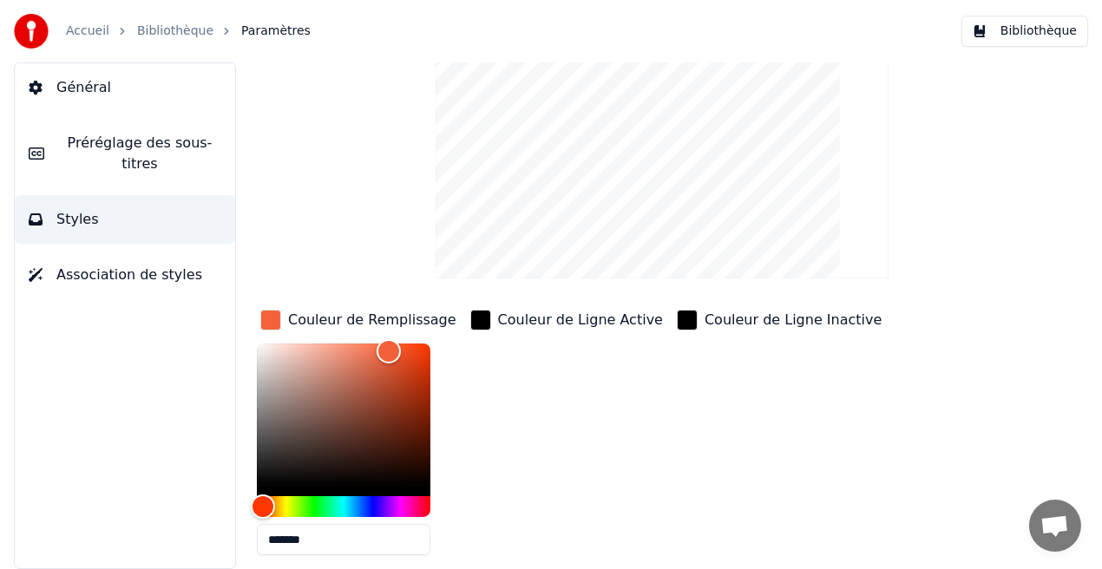
scroll to position [112, 0]
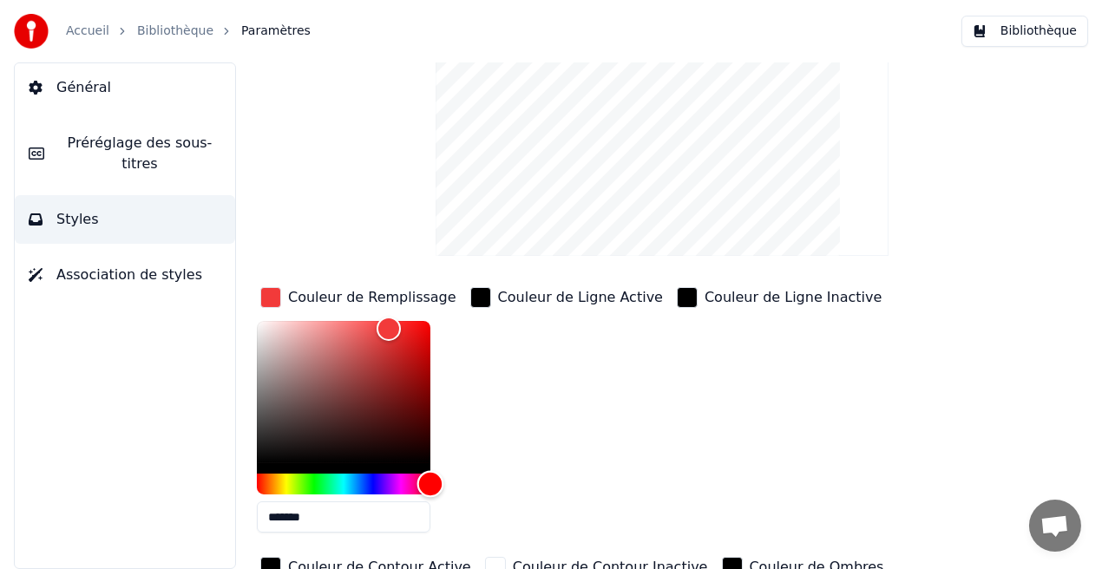
drag, startPoint x: 269, startPoint y: 475, endPoint x: 433, endPoint y: 502, distance: 166.2
click at [433, 502] on div "*******" at bounding box center [358, 430] width 203 height 219
type input "*******"
drag, startPoint x: 387, startPoint y: 331, endPoint x: 337, endPoint y: 324, distance: 50.9
click at [337, 324] on div "Color" at bounding box center [337, 325] width 27 height 27
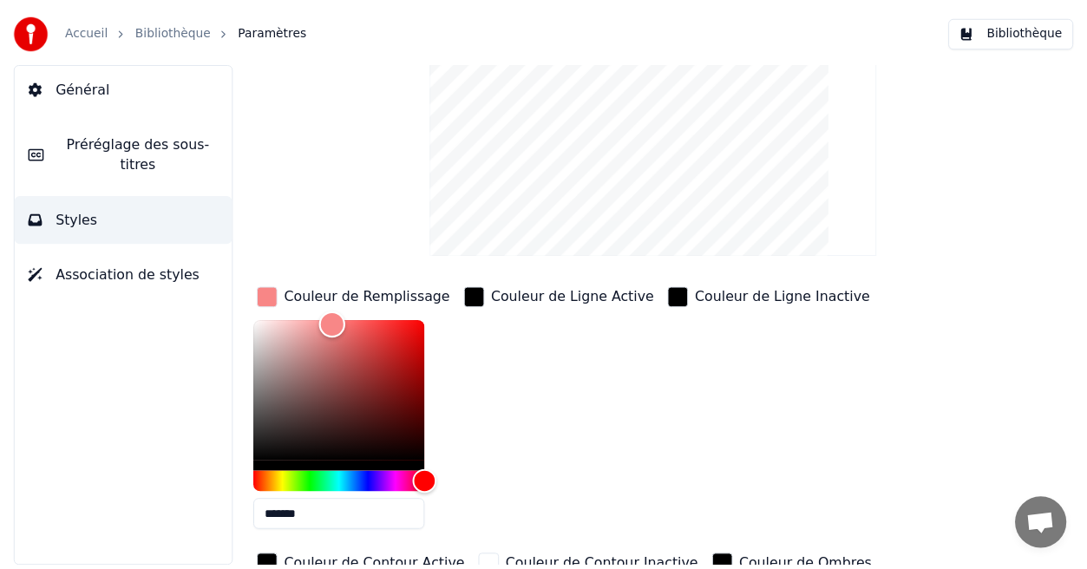
scroll to position [0, 0]
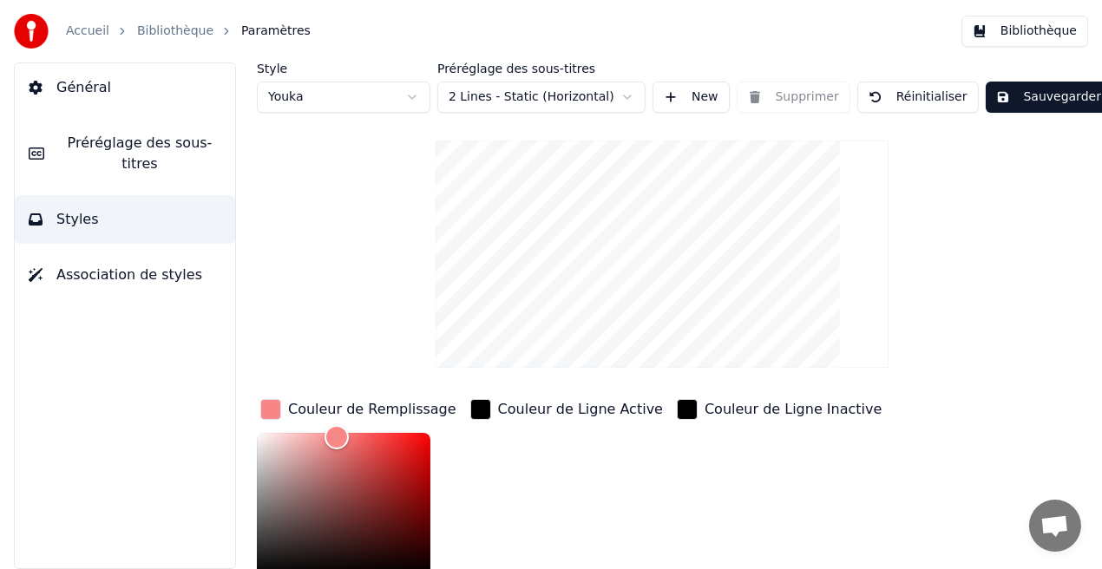
click at [1066, 98] on button "Sauvegarder" at bounding box center [1049, 97] width 126 height 31
click at [1056, 36] on button "Bibliothèque" at bounding box center [1024, 31] width 127 height 31
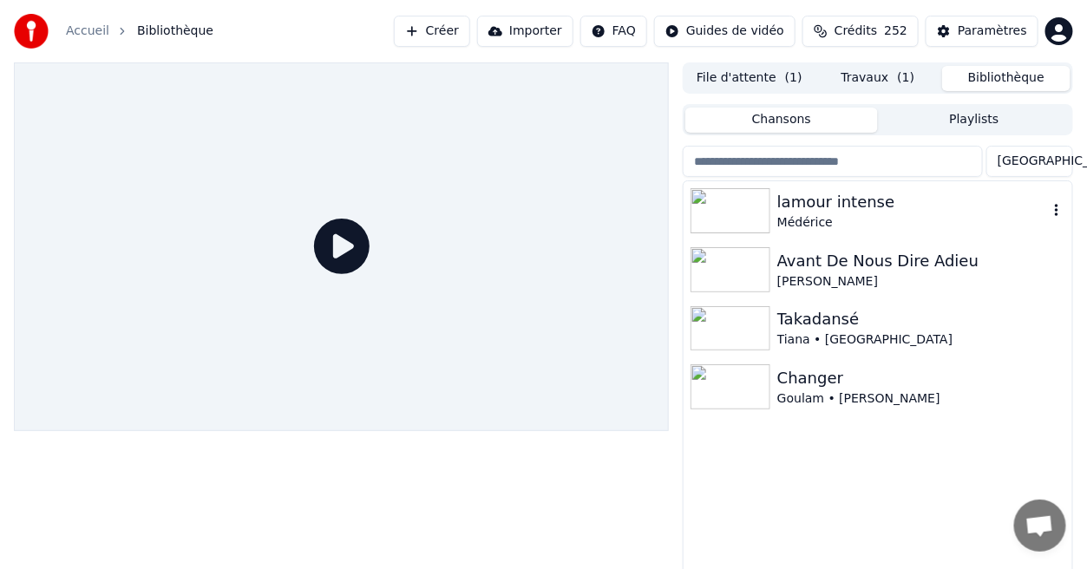
click at [856, 211] on div "lamour intense" at bounding box center [912, 202] width 271 height 24
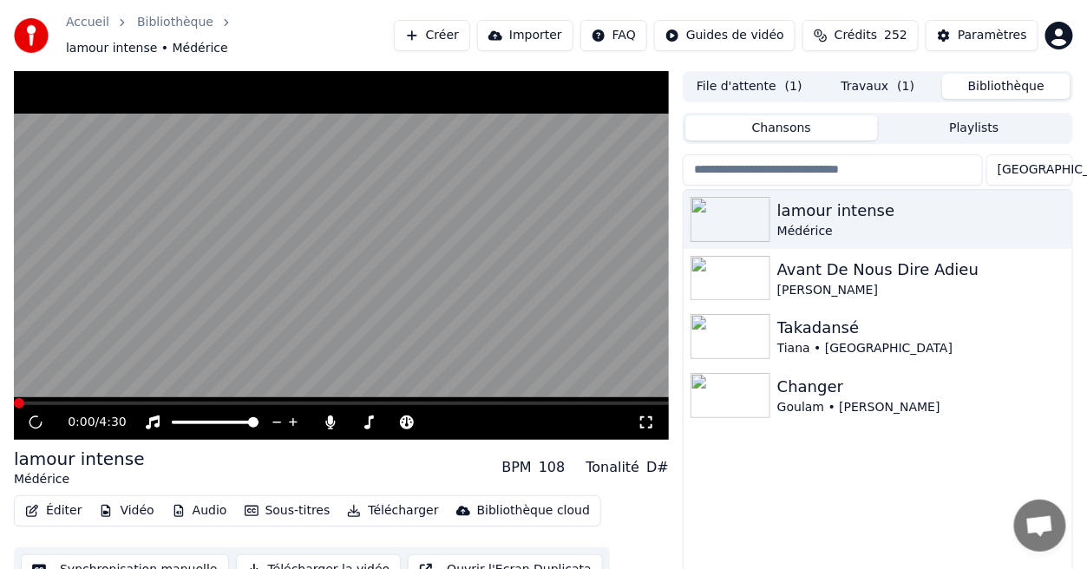
click at [876, 77] on button "Travaux ( 1 )" at bounding box center [878, 86] width 128 height 25
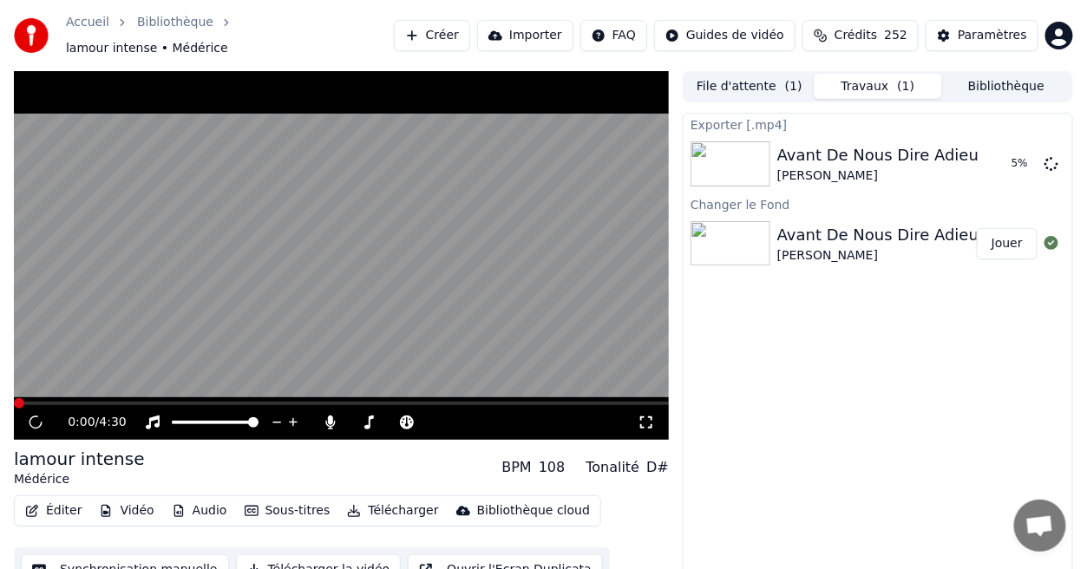
click at [876, 77] on button "Travaux ( 1 )" at bounding box center [878, 86] width 128 height 25
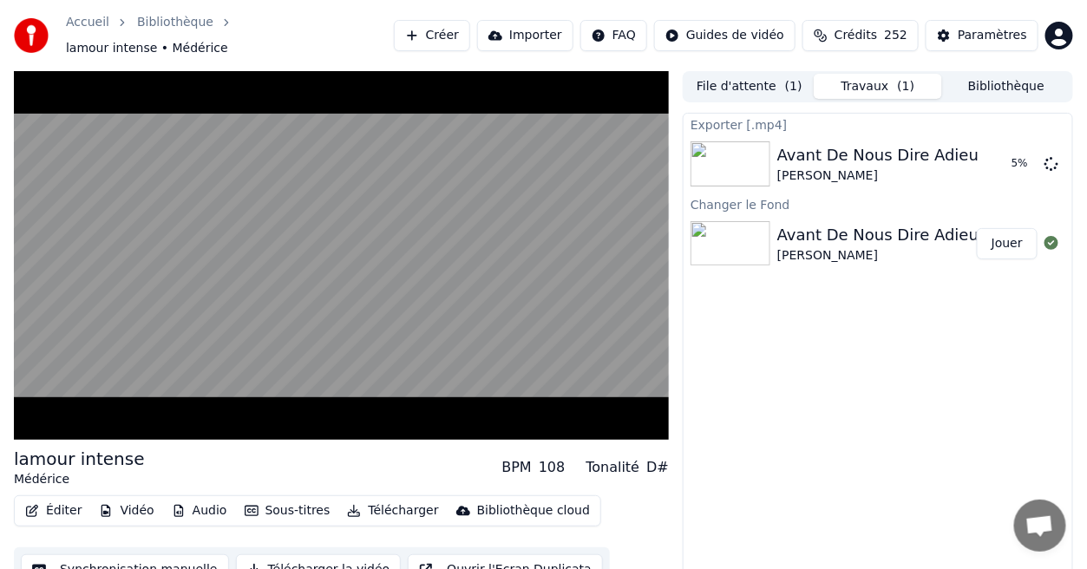
click at [1010, 78] on button "Bibliothèque" at bounding box center [1006, 86] width 128 height 25
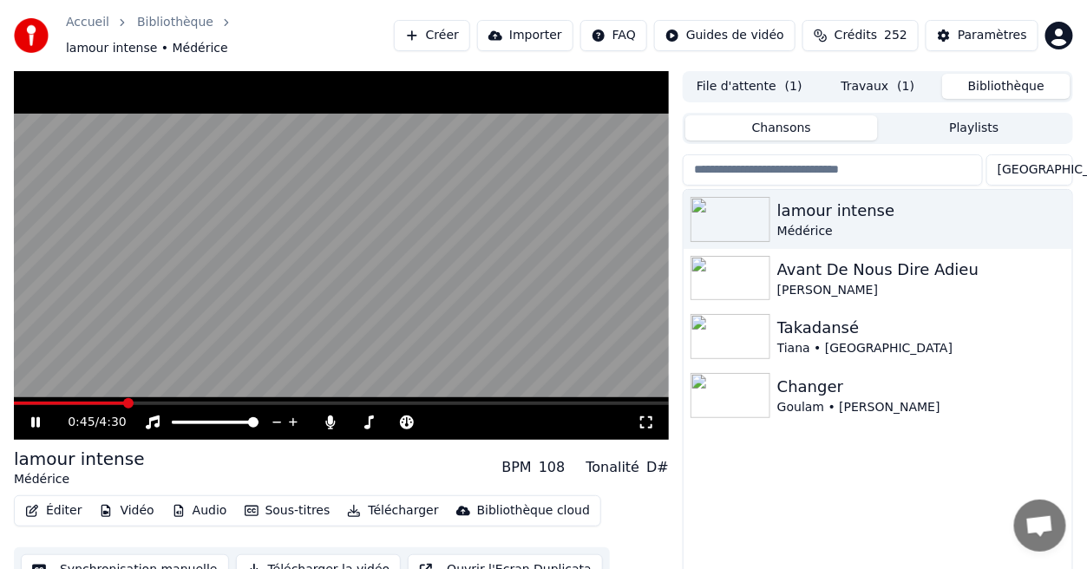
click at [30, 416] on icon at bounding box center [48, 423] width 40 height 14
click at [894, 82] on button "Travaux ( 1 )" at bounding box center [878, 86] width 128 height 25
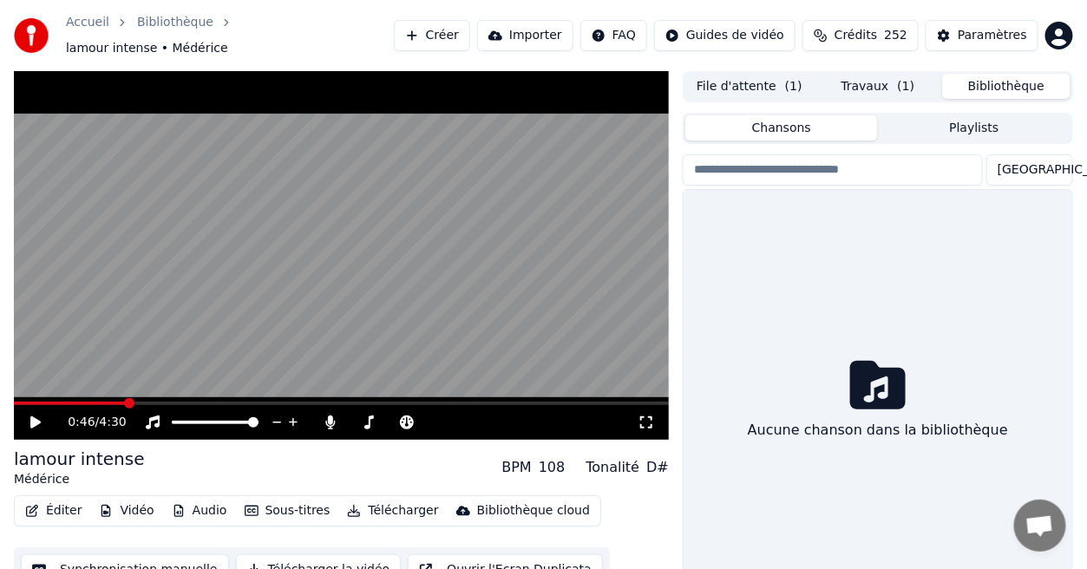
click at [1007, 87] on button "Bibliothèque" at bounding box center [1006, 86] width 128 height 25
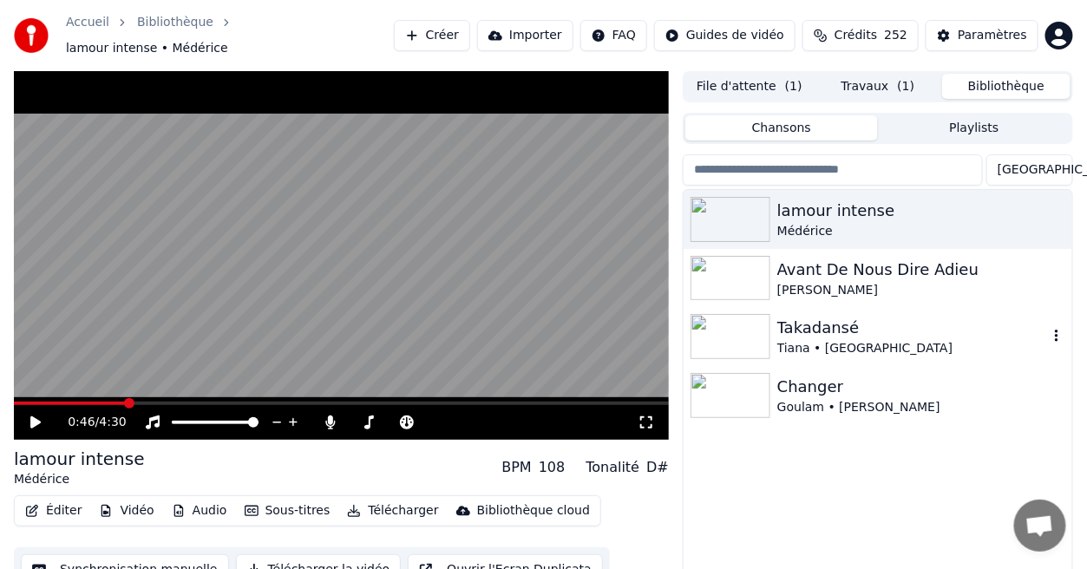
click at [869, 328] on div "Takadansé" at bounding box center [912, 328] width 271 height 24
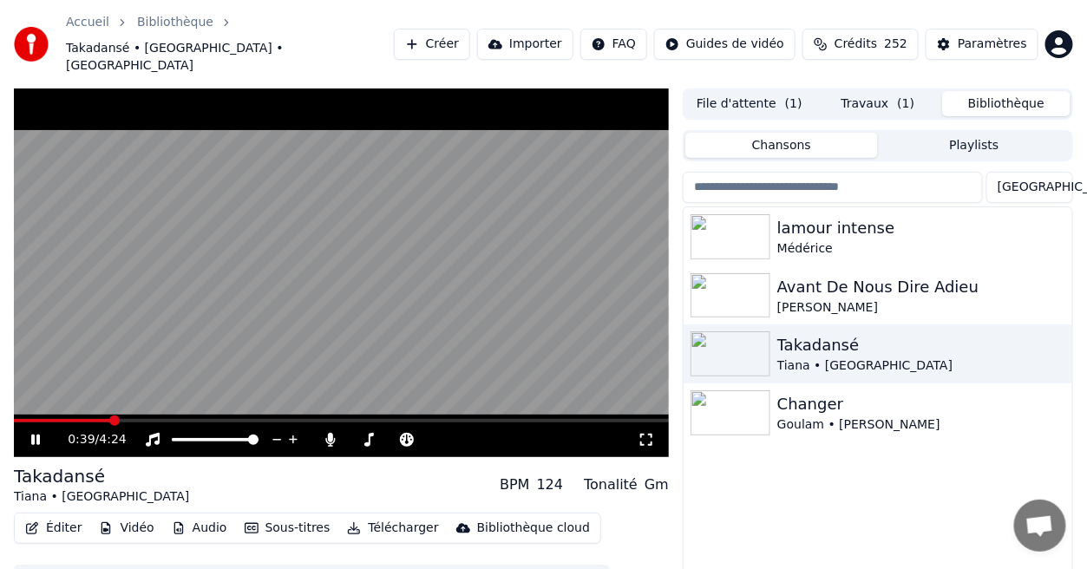
click at [32, 435] on icon at bounding box center [35, 440] width 9 height 10
click at [901, 95] on span "( 1 )" at bounding box center [906, 103] width 17 height 17
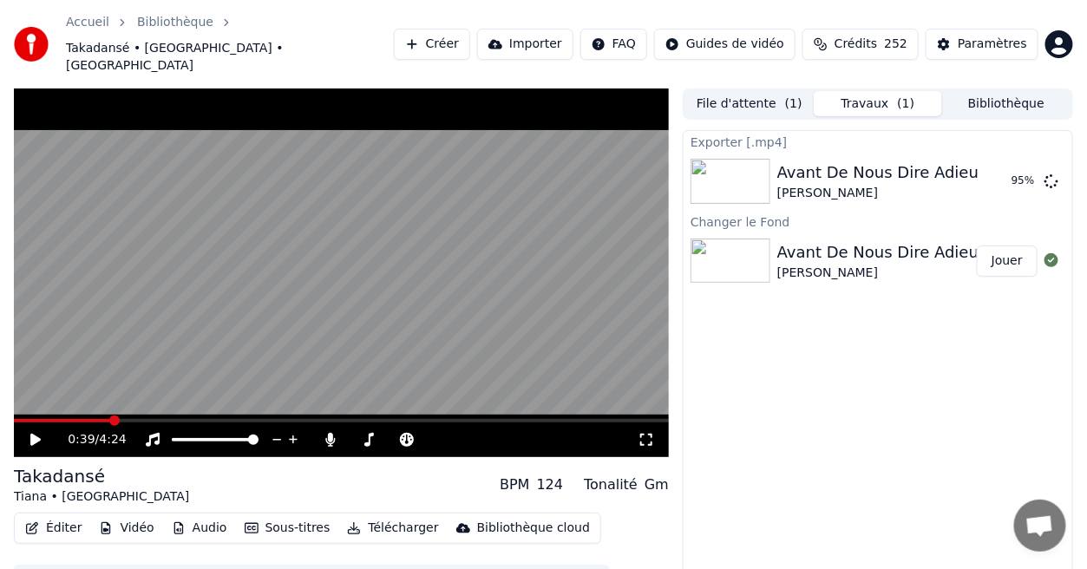
click at [32, 434] on icon at bounding box center [35, 440] width 10 height 12
click at [32, 435] on icon at bounding box center [35, 440] width 9 height 10
click at [995, 166] on button "Afficher" at bounding box center [999, 181] width 76 height 31
